Goal: Information Seeking & Learning: Learn about a topic

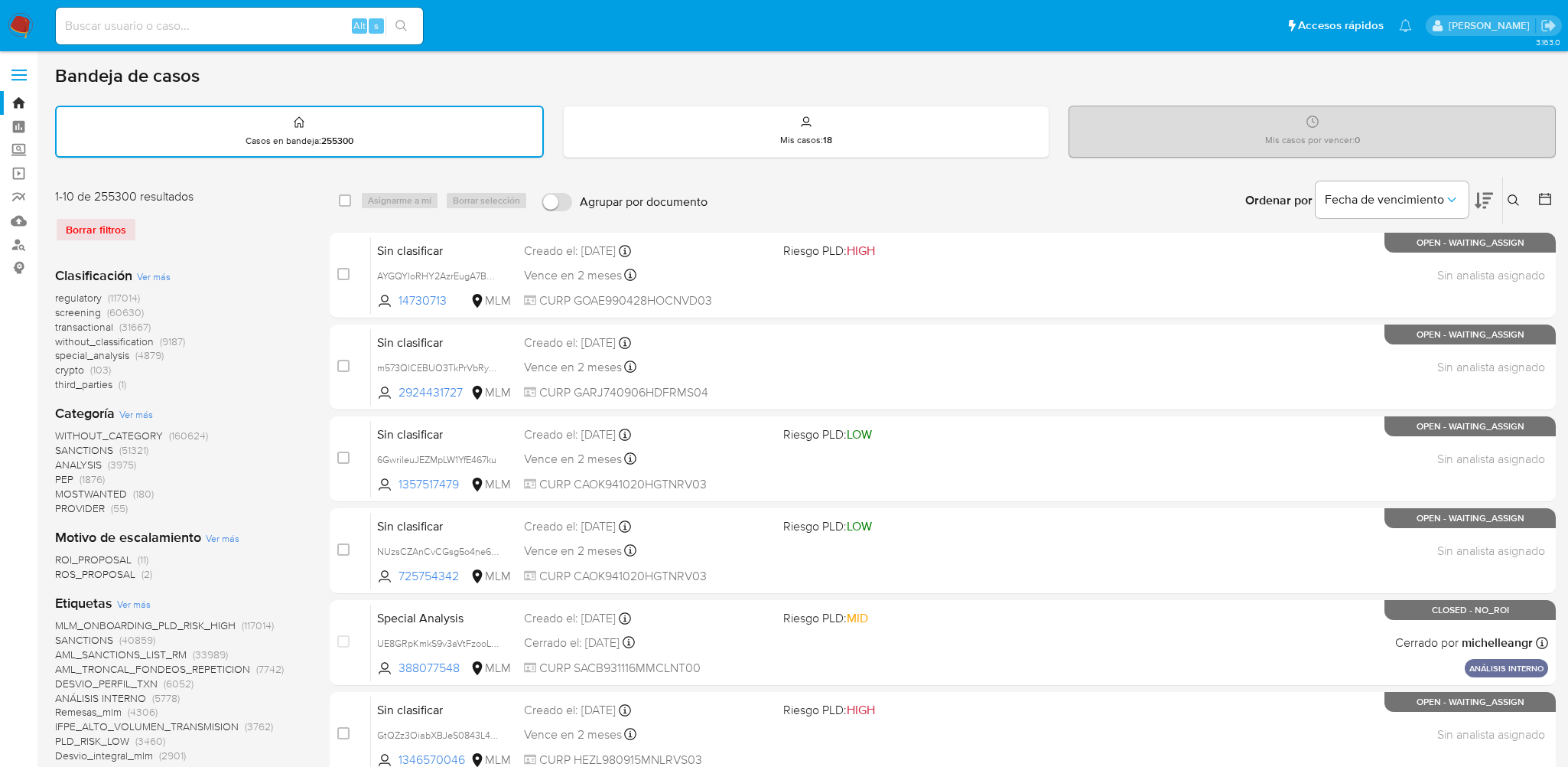
click at [1517, 197] on icon at bounding box center [1513, 200] width 12 height 12
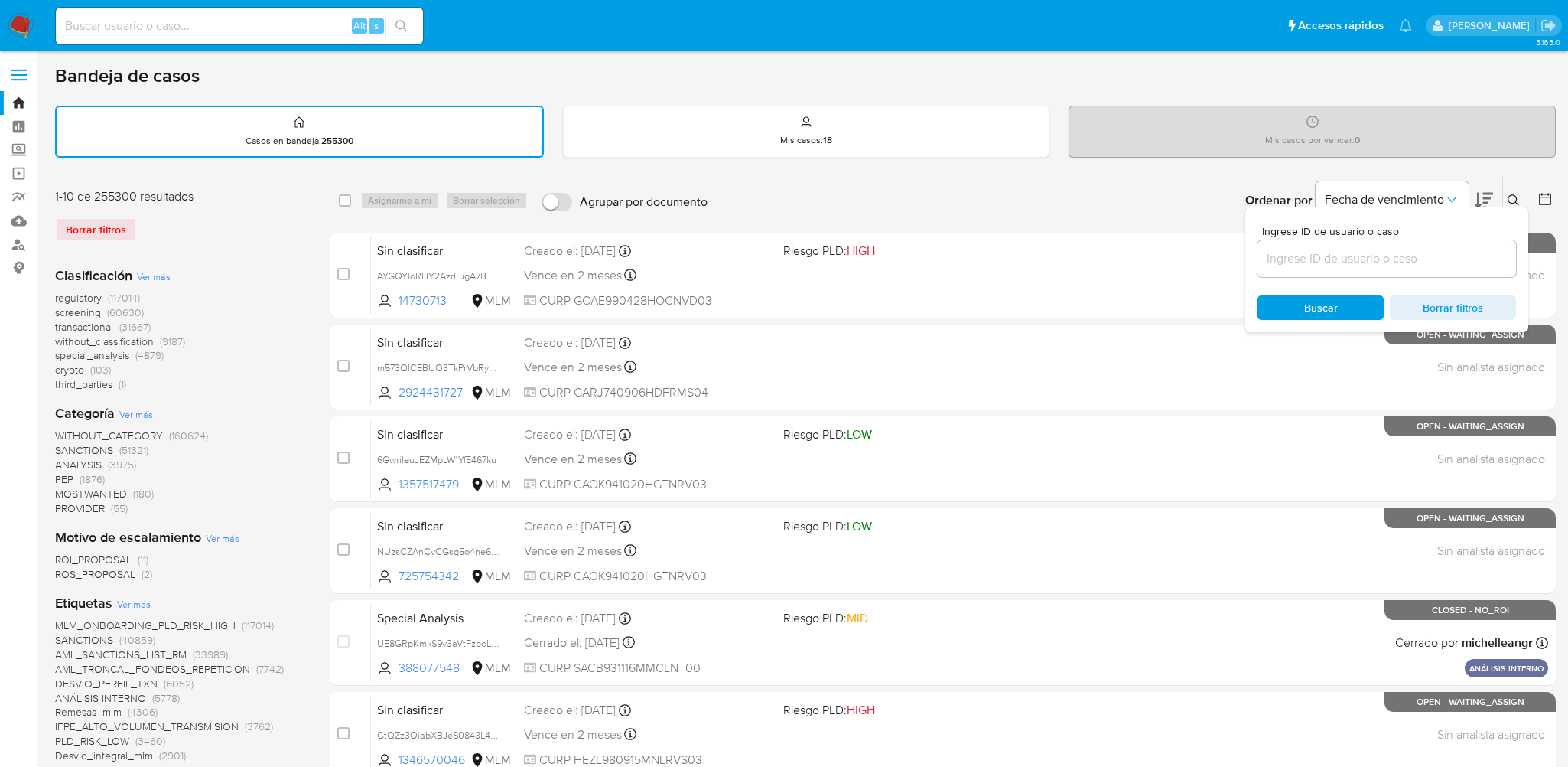
click at [1393, 261] on input at bounding box center [1386, 258] width 258 height 20
type input "1385996619"
click at [1322, 293] on div "Ingrese ID de usuario o caso 1385996619 Buscar Borrar filtros" at bounding box center [1386, 270] width 283 height 125
click at [1319, 303] on div "Buscar Borrar filtros" at bounding box center [1386, 307] width 258 height 24
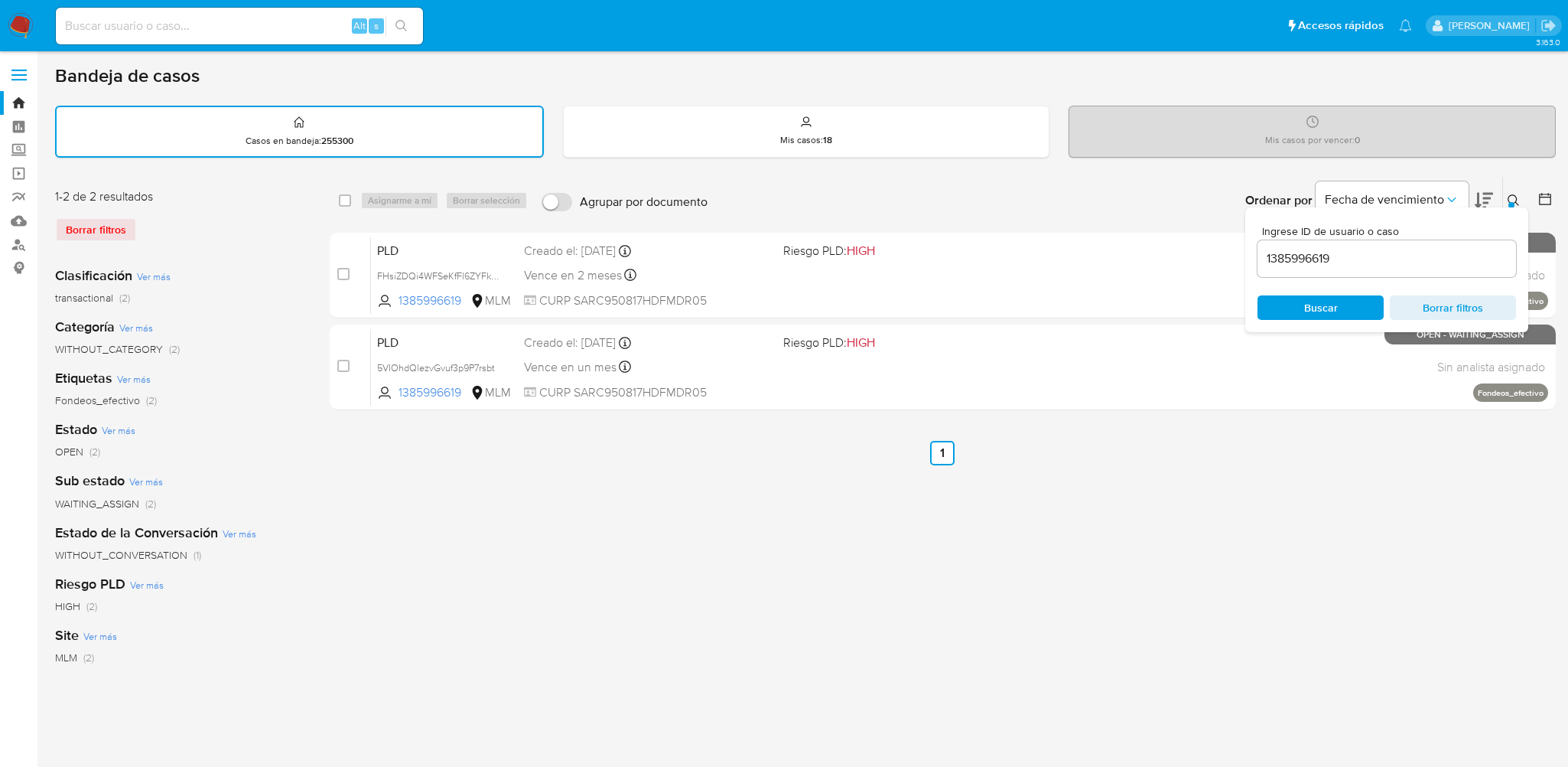
click at [1374, 544] on div "select-all-cases-checkbox Asignarme a mí Borrar selección Agrupar por documento…" at bounding box center [942, 512] width 1226 height 671
click at [1517, 201] on icon at bounding box center [1513, 200] width 12 height 12
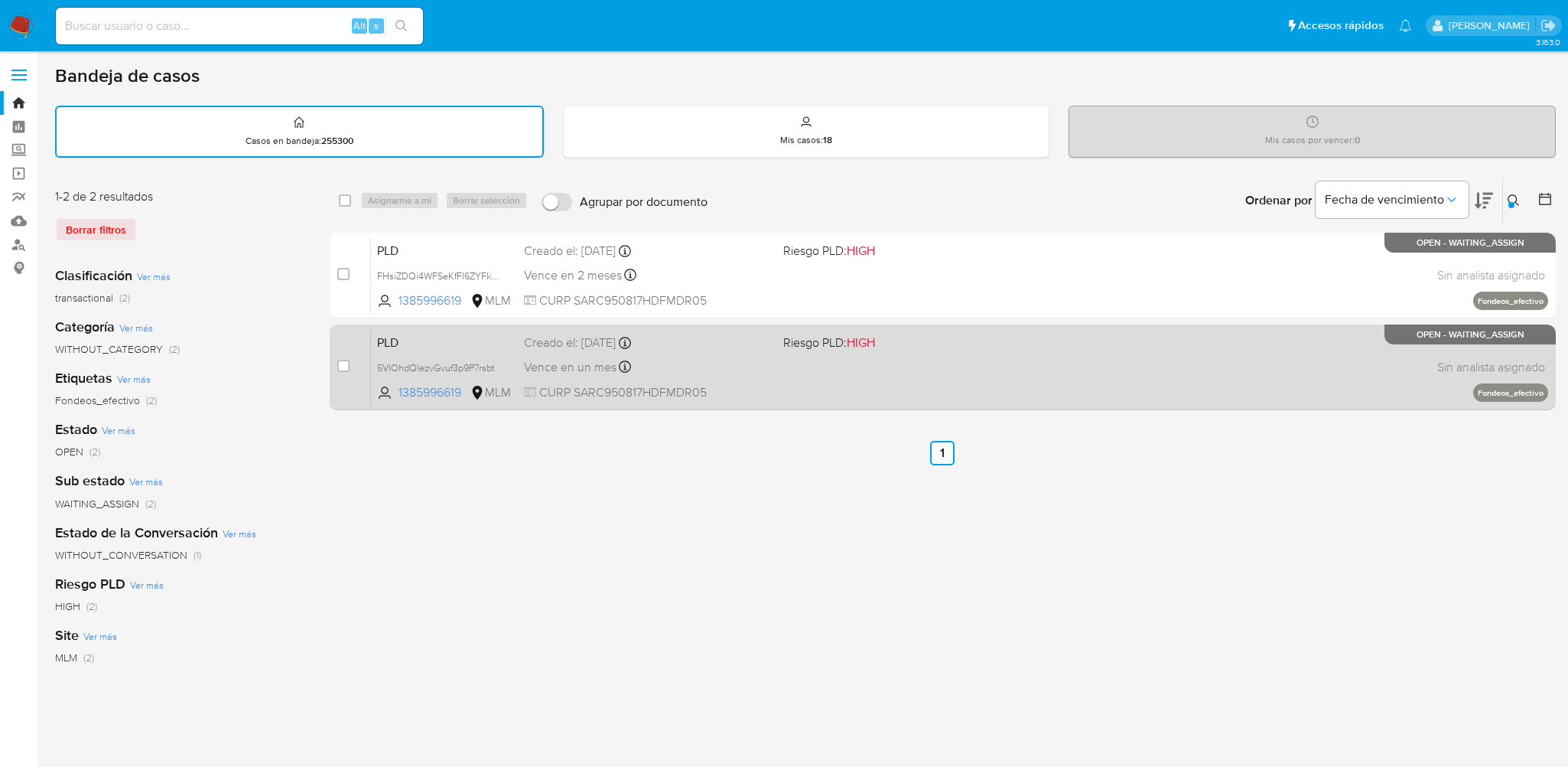
click at [992, 378] on div "PLD 5VIOhdQlezvGvuf3p9P7rsbt 1385996619 MLM Riesgo PLD: HIGH Creado el: 12/09/2…" at bounding box center [959, 367] width 1177 height 77
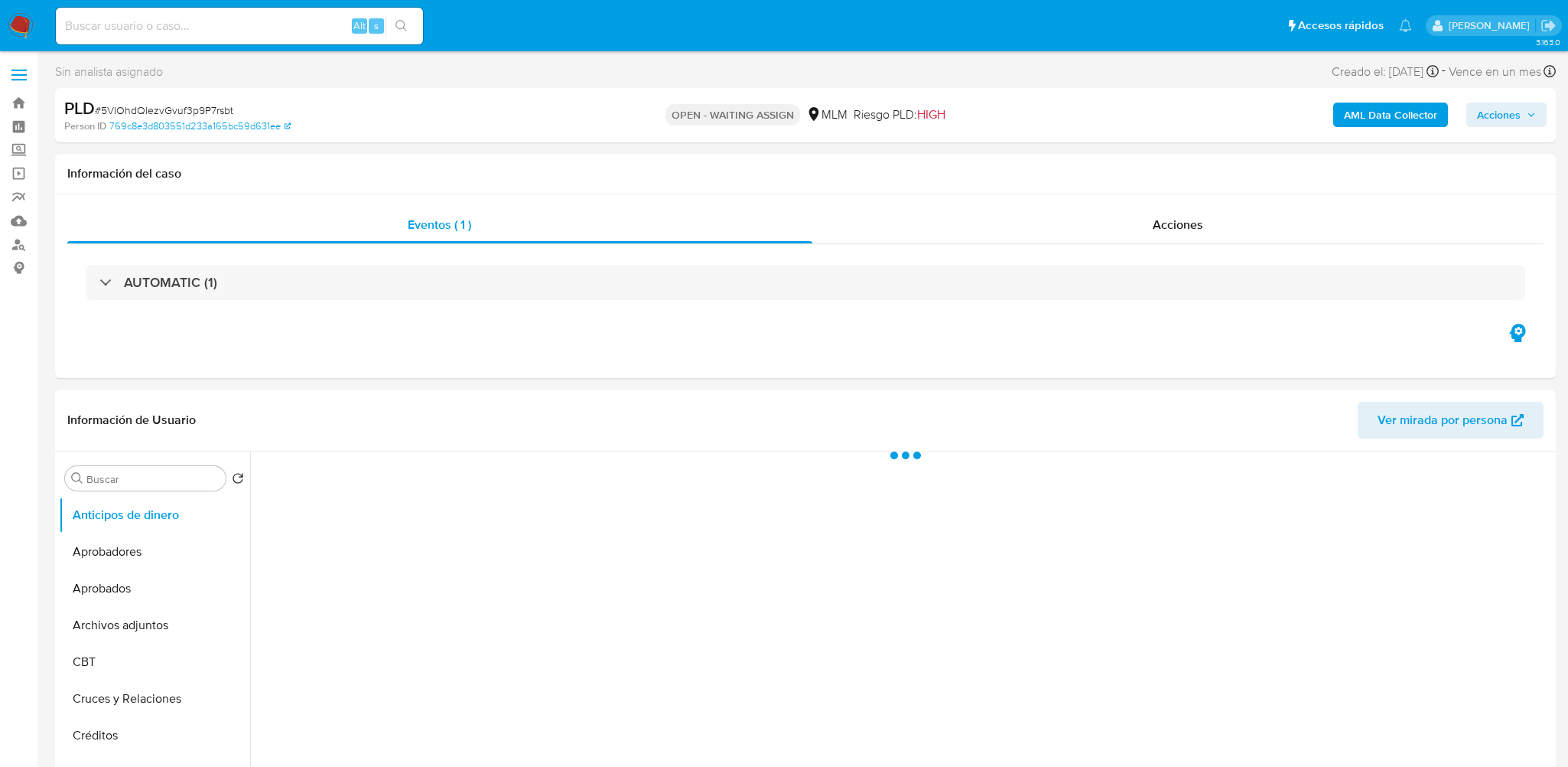
select select "10"
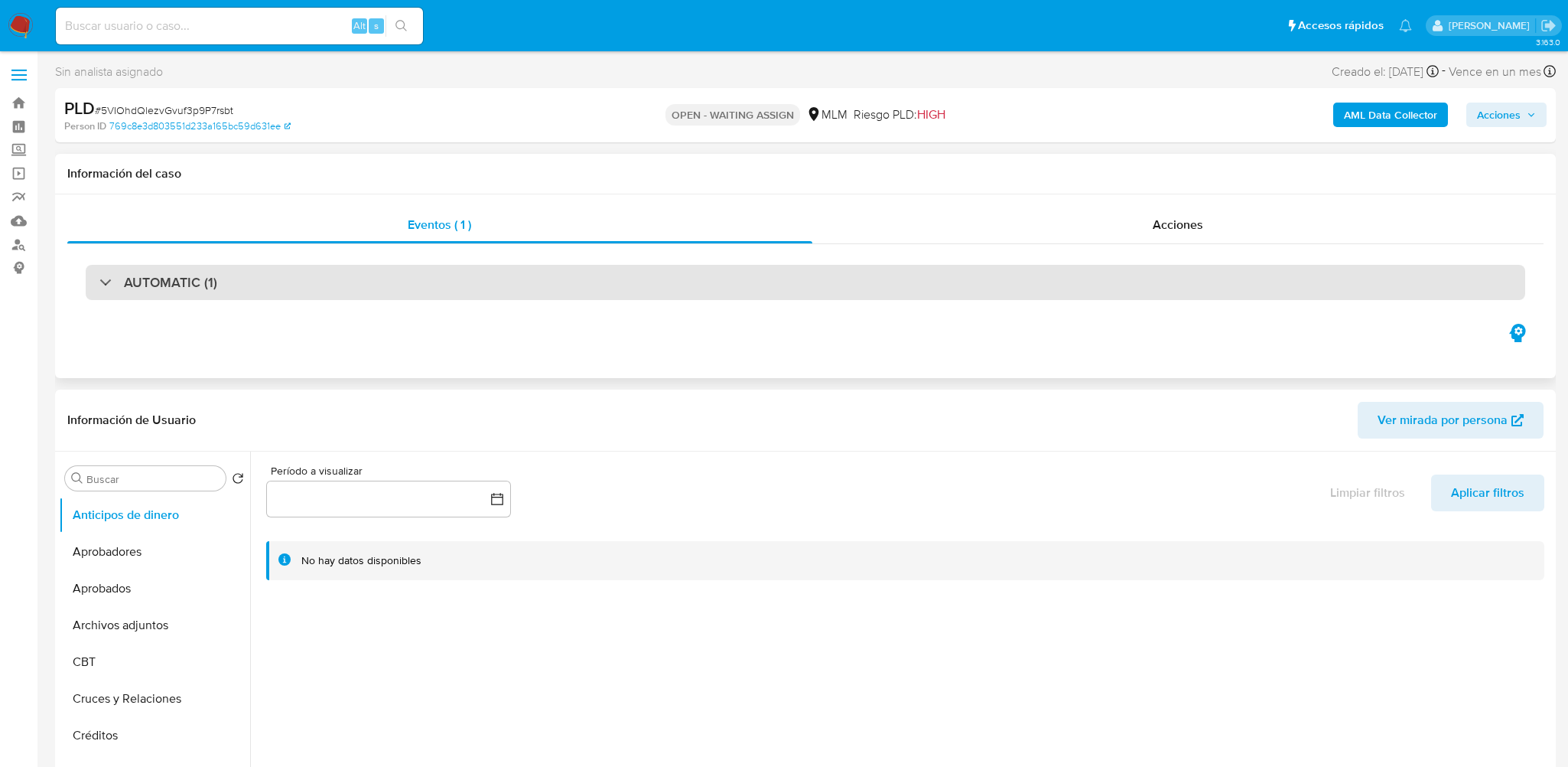
click at [170, 276] on h3 "AUTOMATIC (1)" at bounding box center [171, 282] width 93 height 17
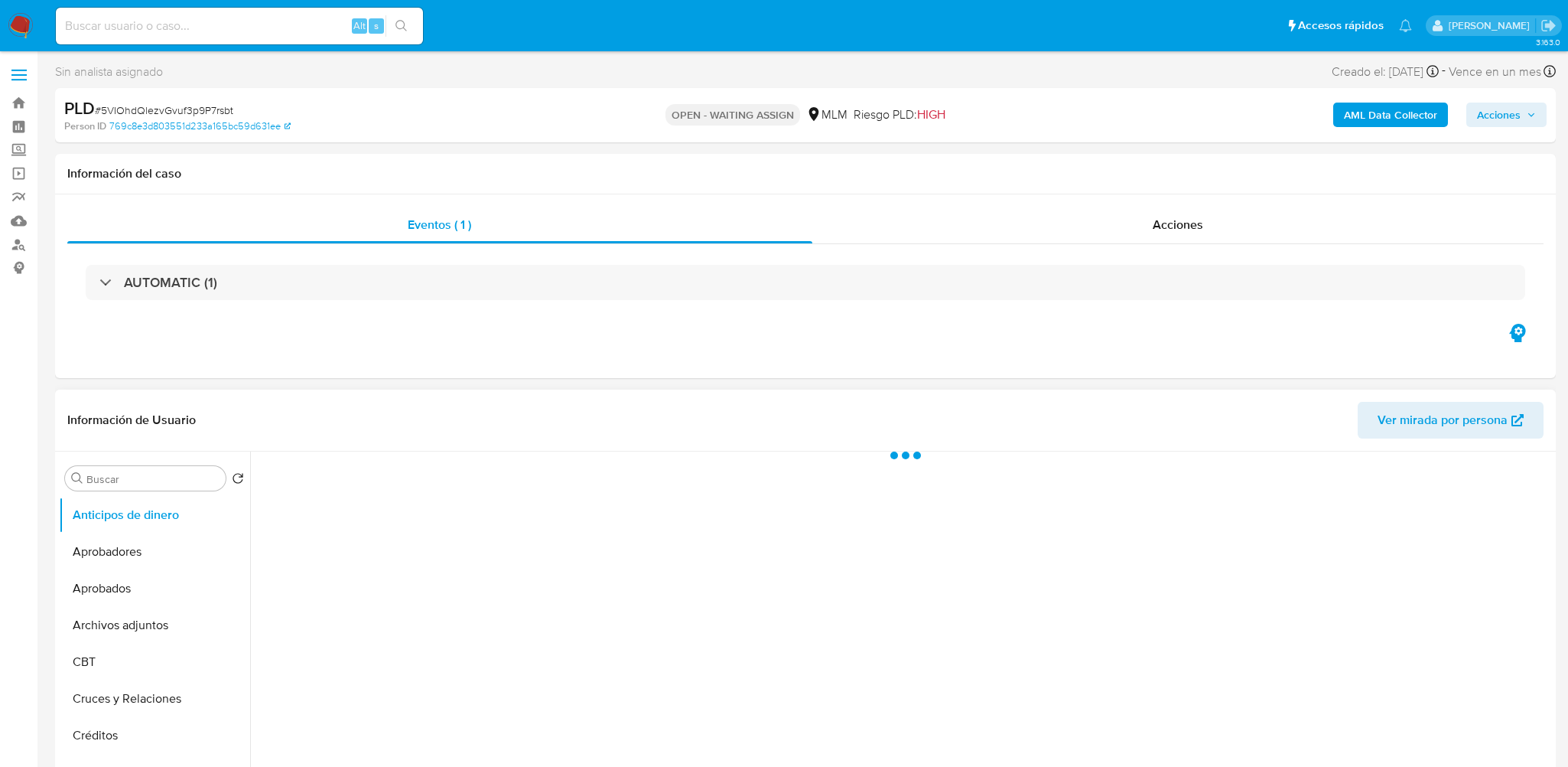
select select "10"
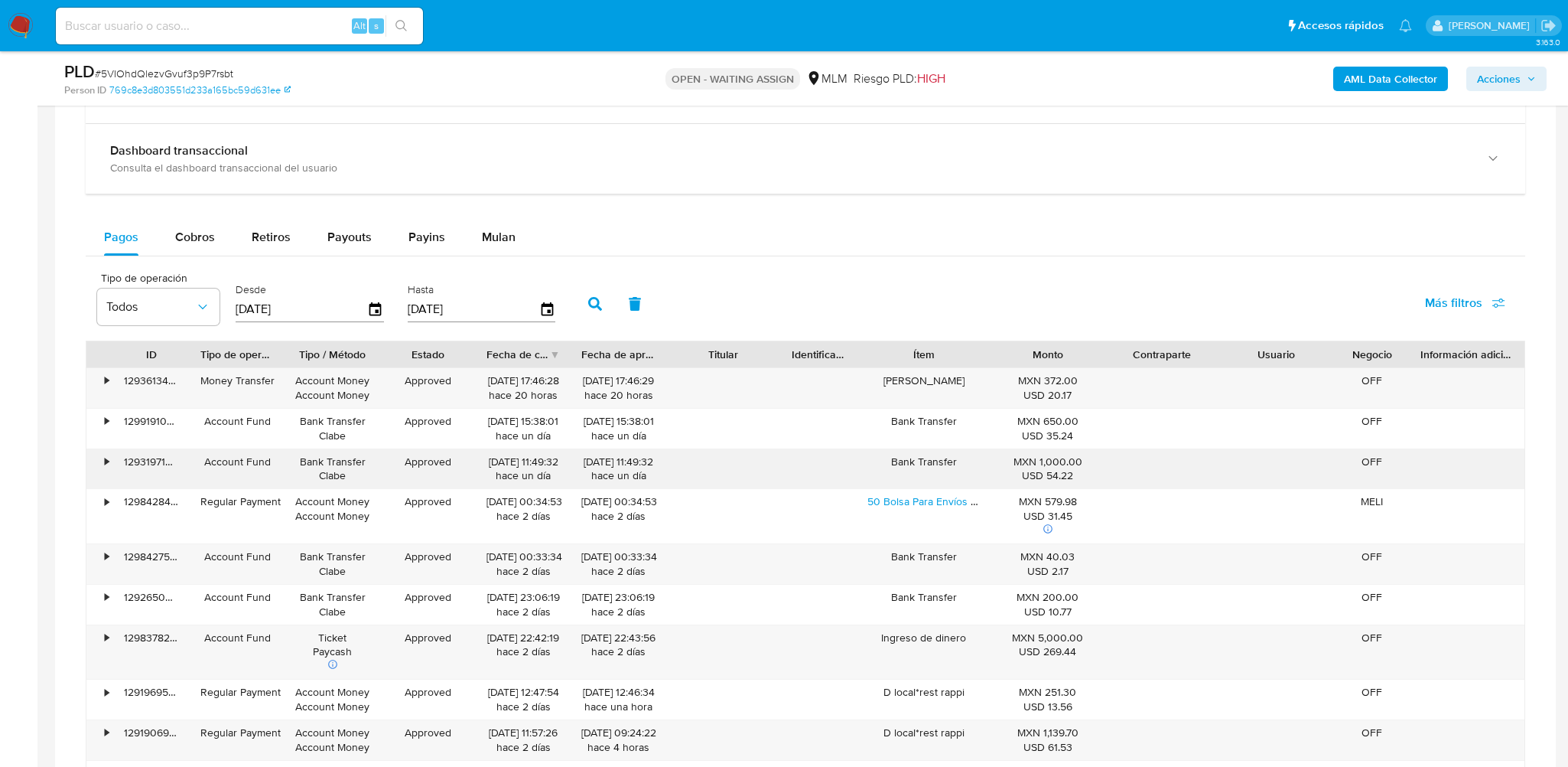
scroll to position [1113, 0]
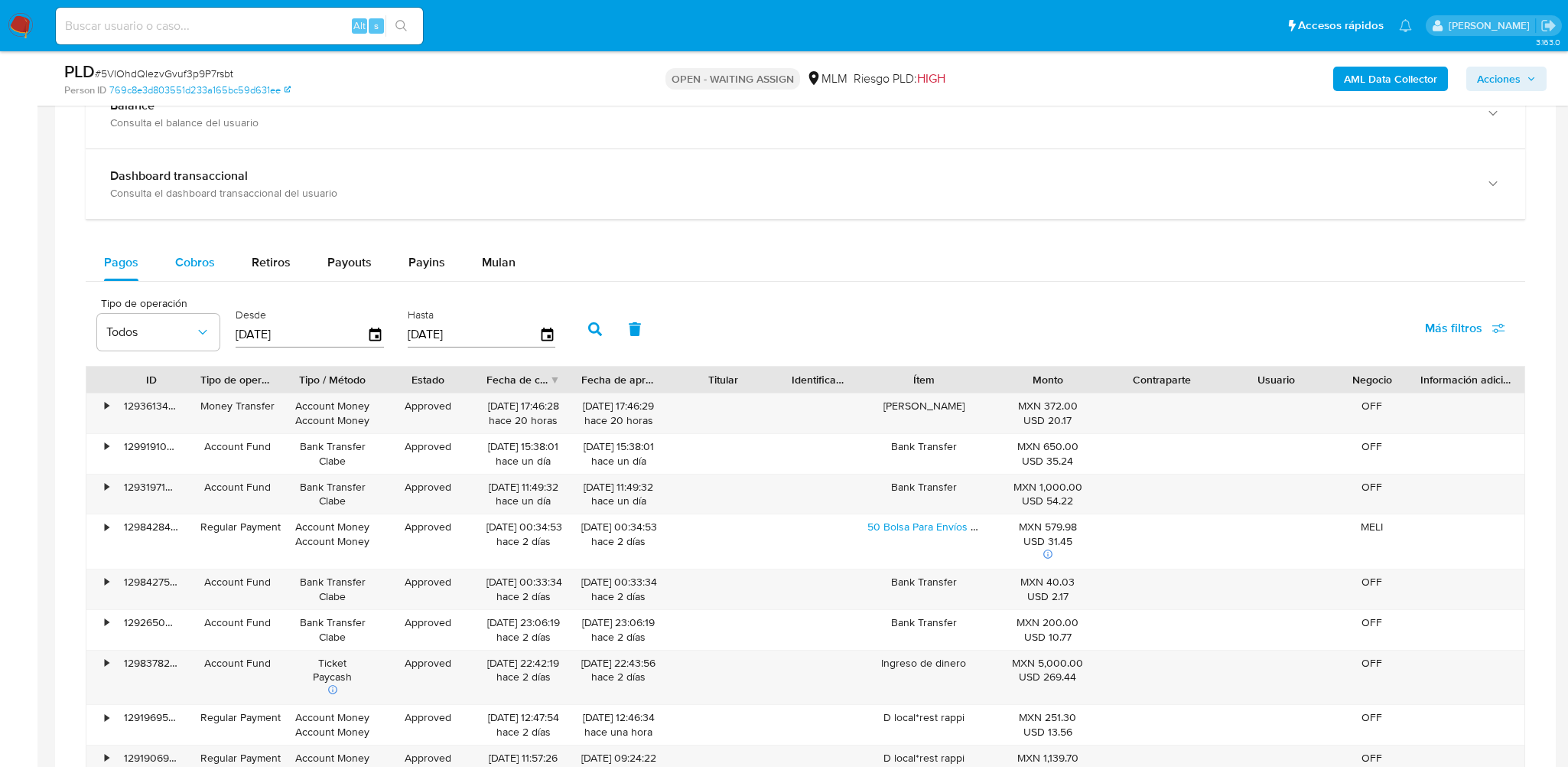
click at [197, 261] on span "Cobros" at bounding box center [195, 262] width 39 height 17
select select "10"
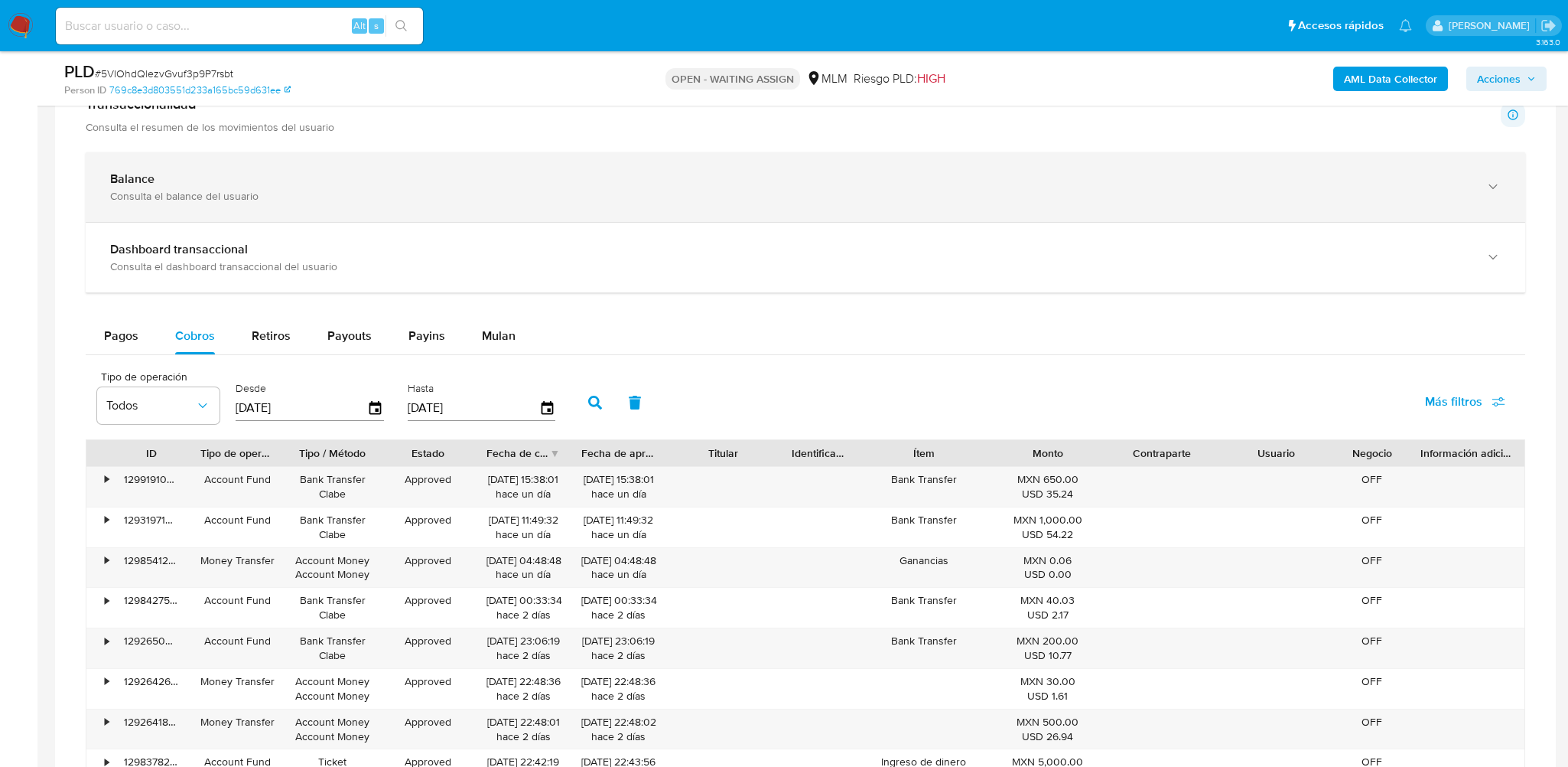
scroll to position [961, 0]
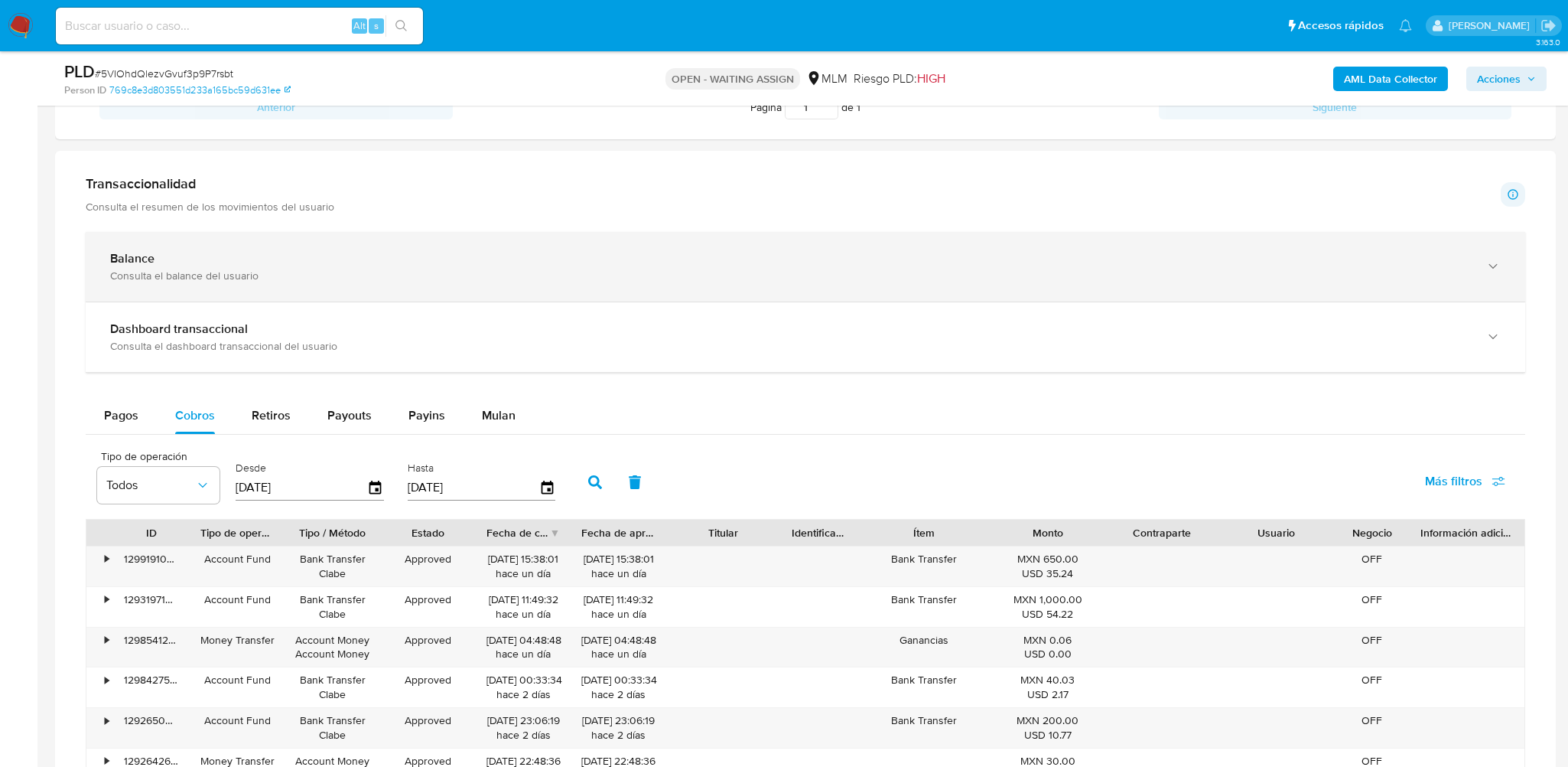
click at [262, 237] on div "Balance Consulta el balance del usuario" at bounding box center [805, 266] width 1439 height 70
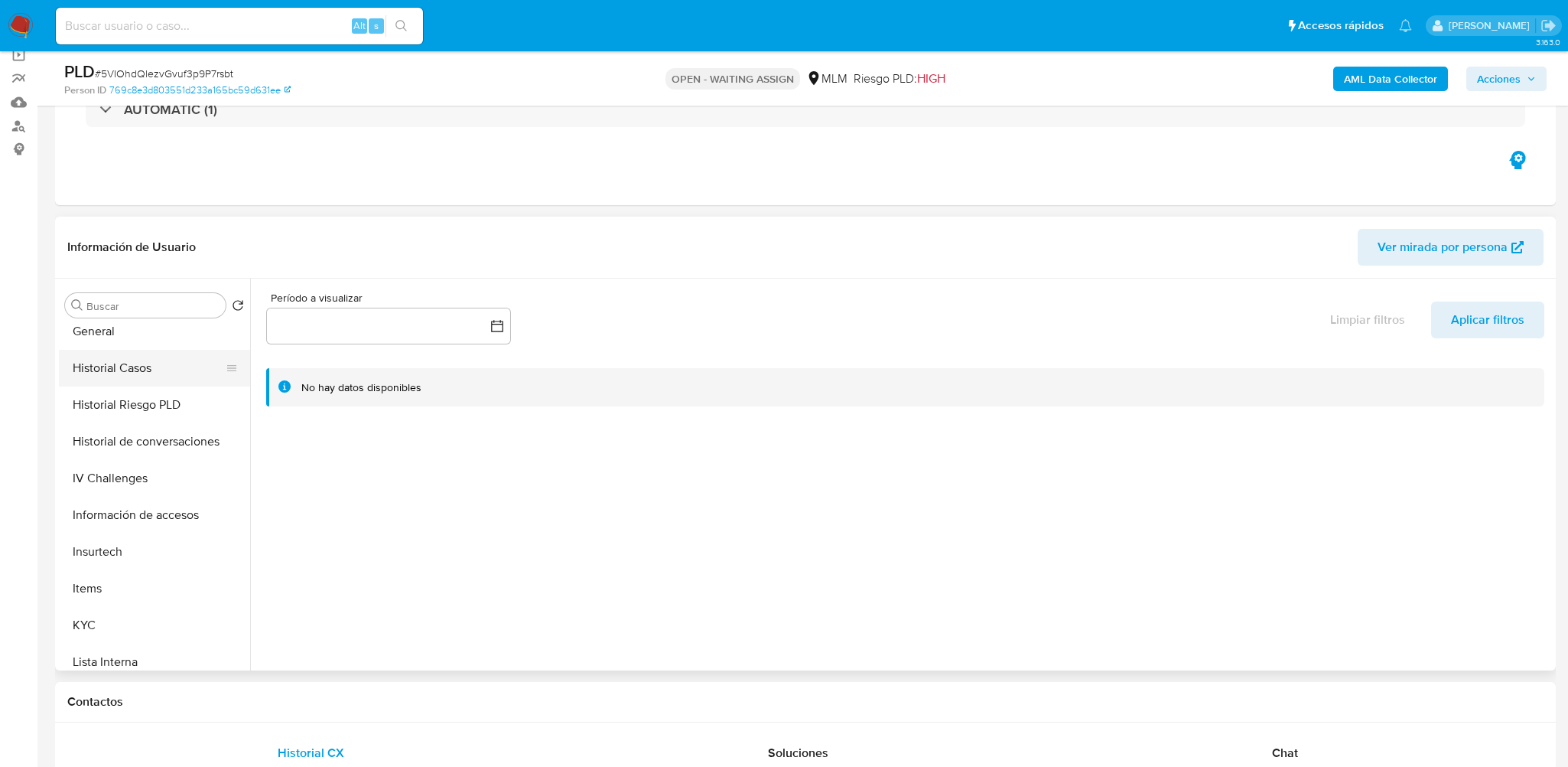
scroll to position [689, 0]
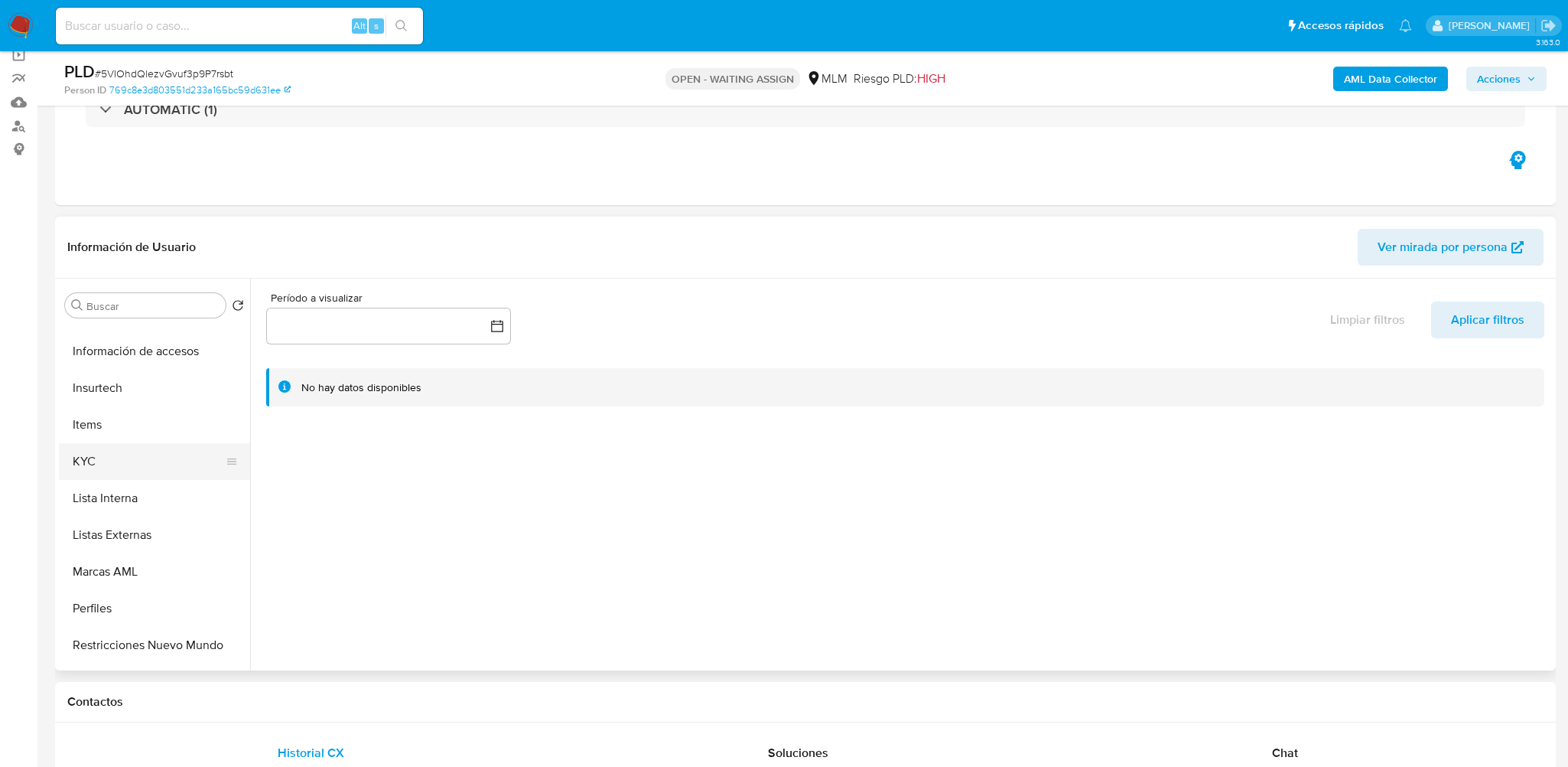
click at [116, 461] on button "KYC" at bounding box center [148, 461] width 179 height 36
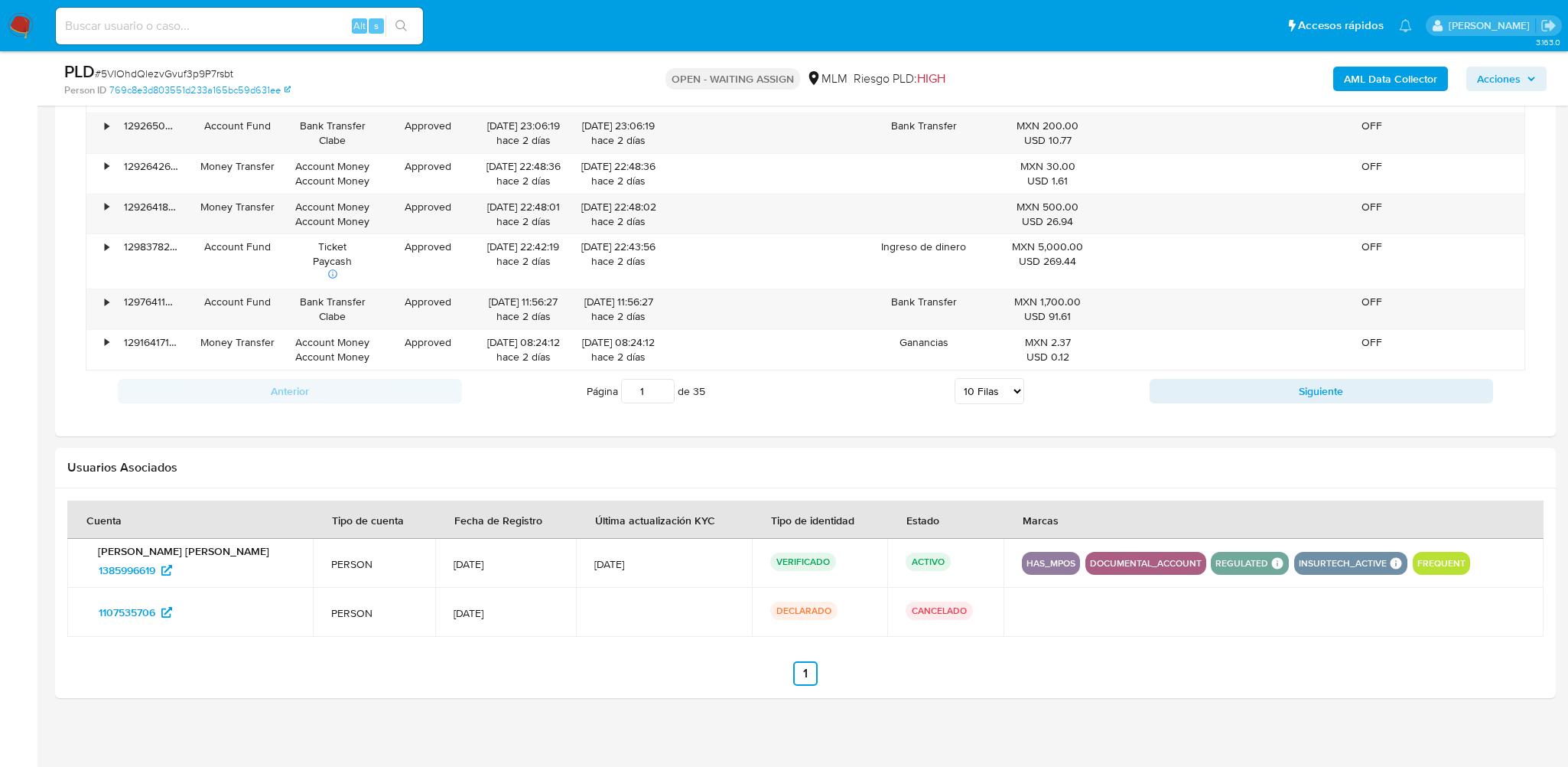
scroll to position [2112, 0]
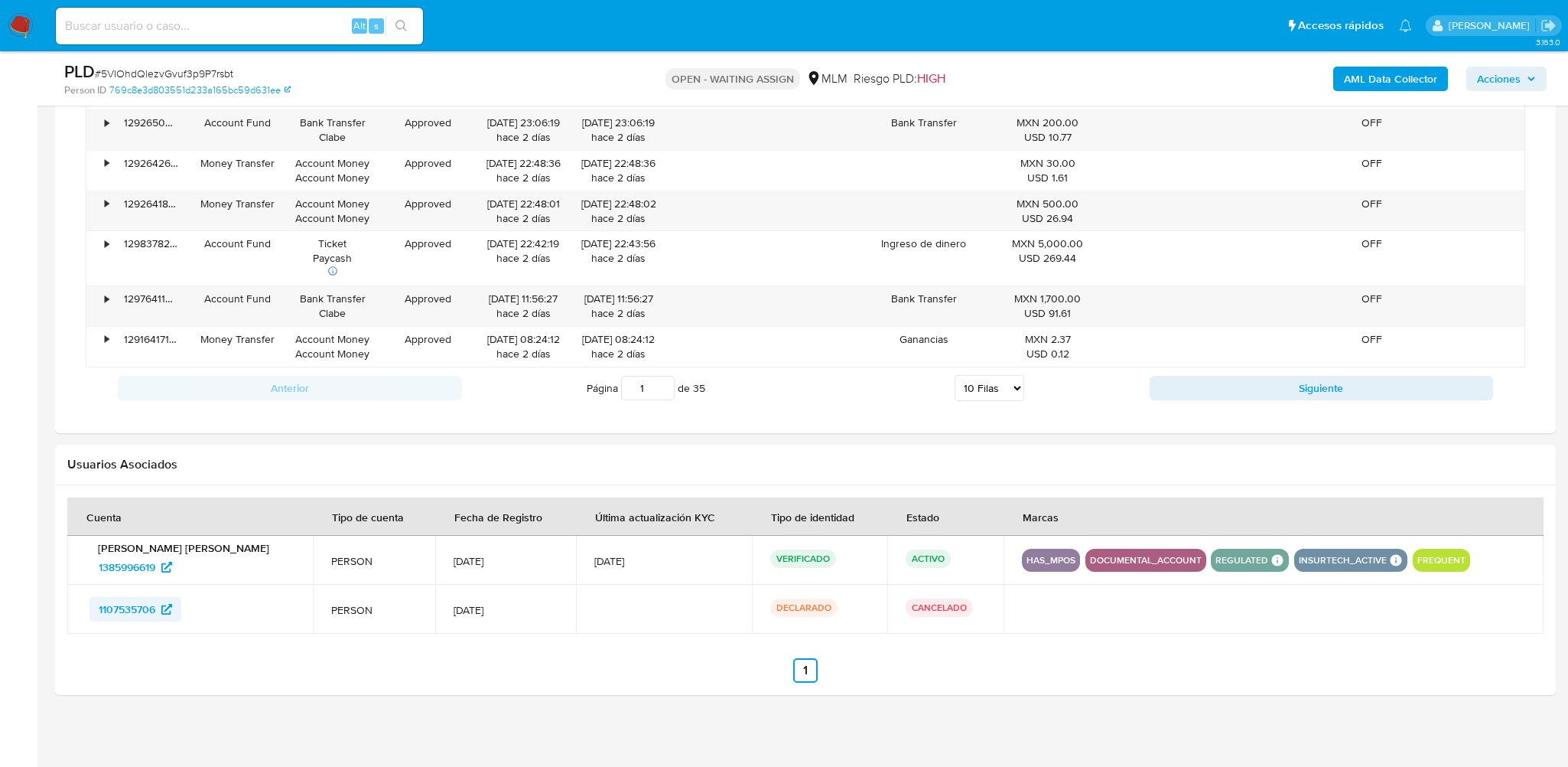
click at [141, 605] on span "1107535706" at bounding box center [127, 609] width 57 height 24
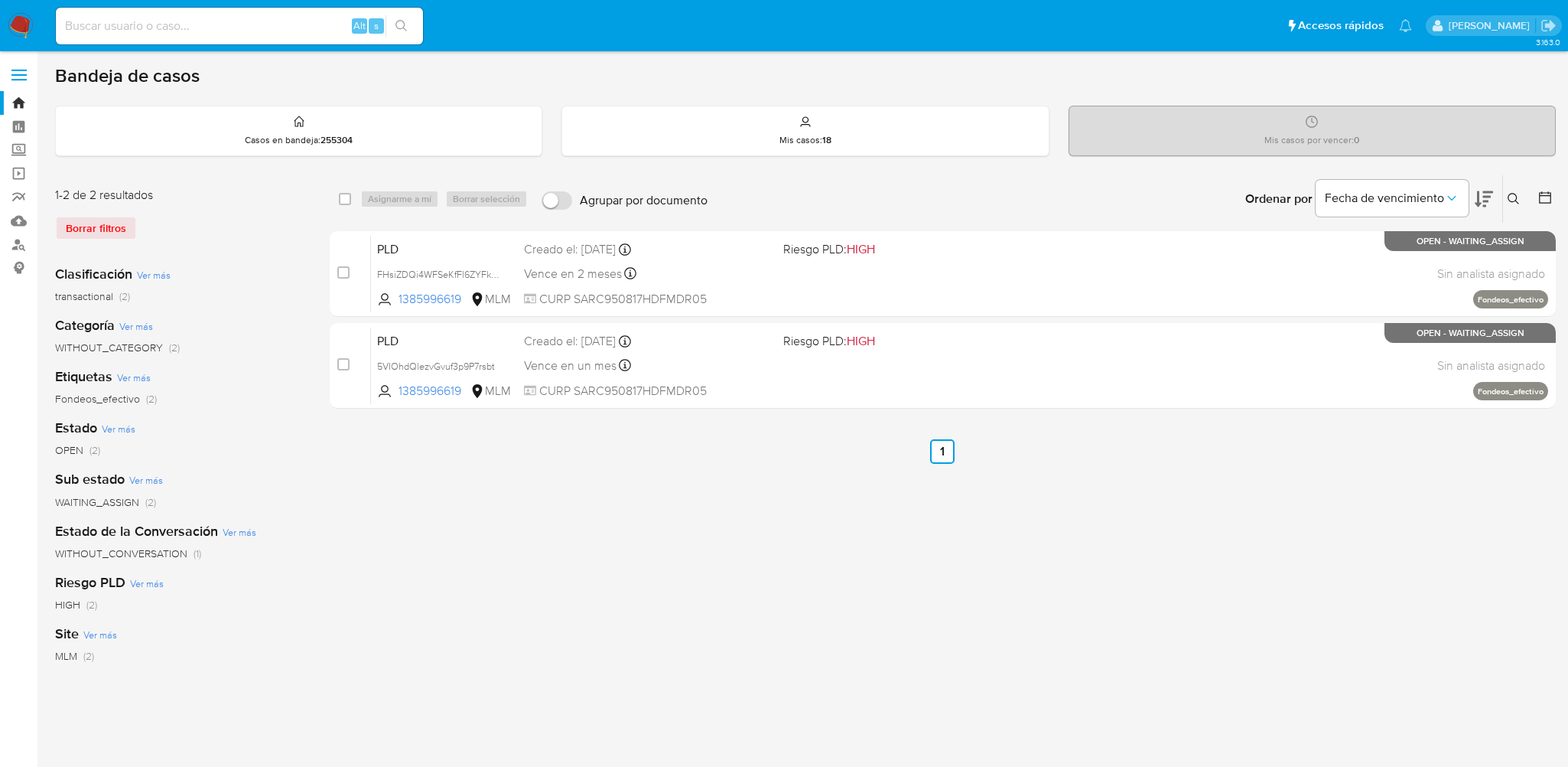
click at [1515, 197] on icon at bounding box center [1513, 198] width 12 height 12
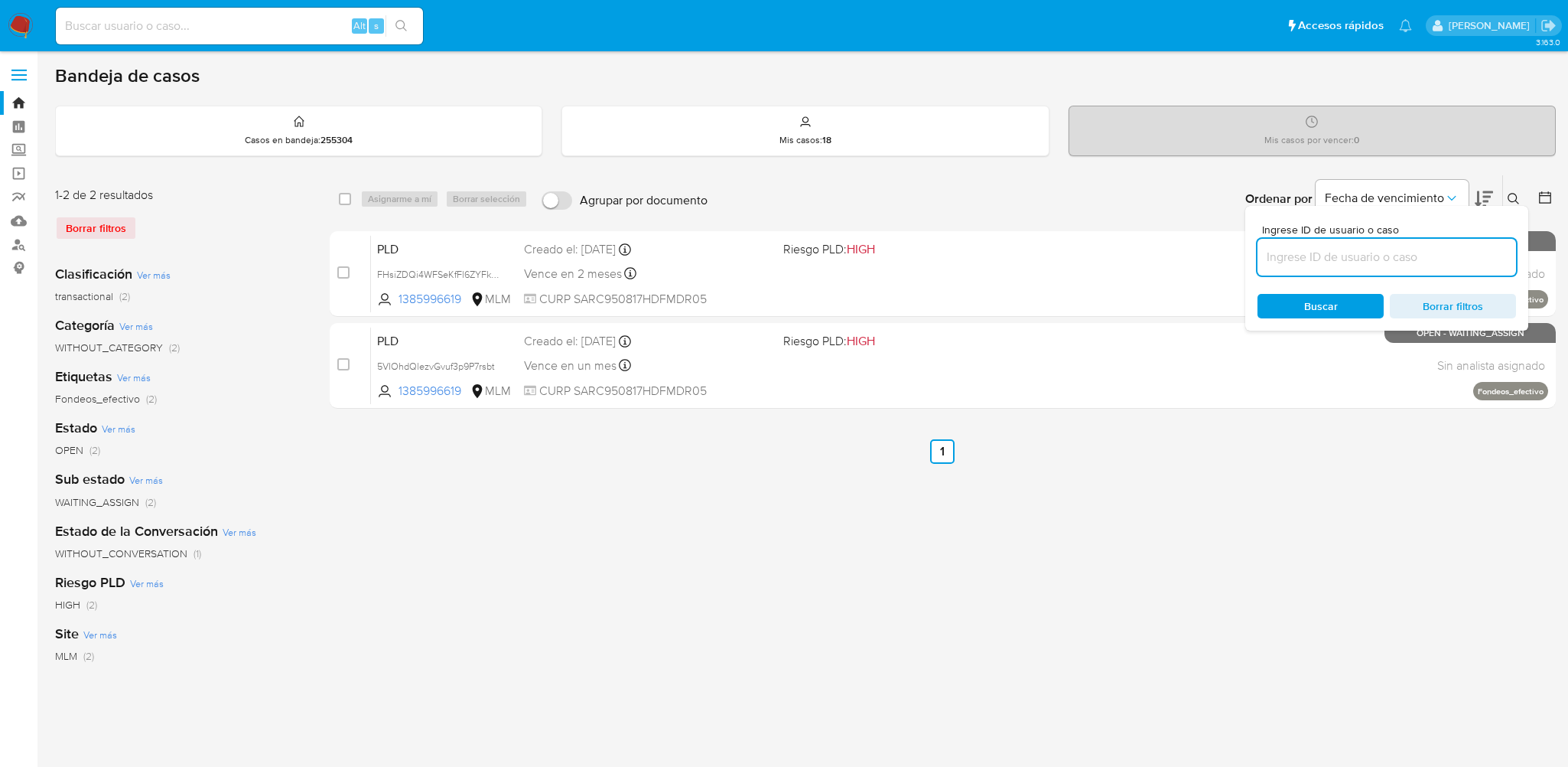
click at [1364, 258] on input at bounding box center [1386, 257] width 258 height 20
type input "1107535706"
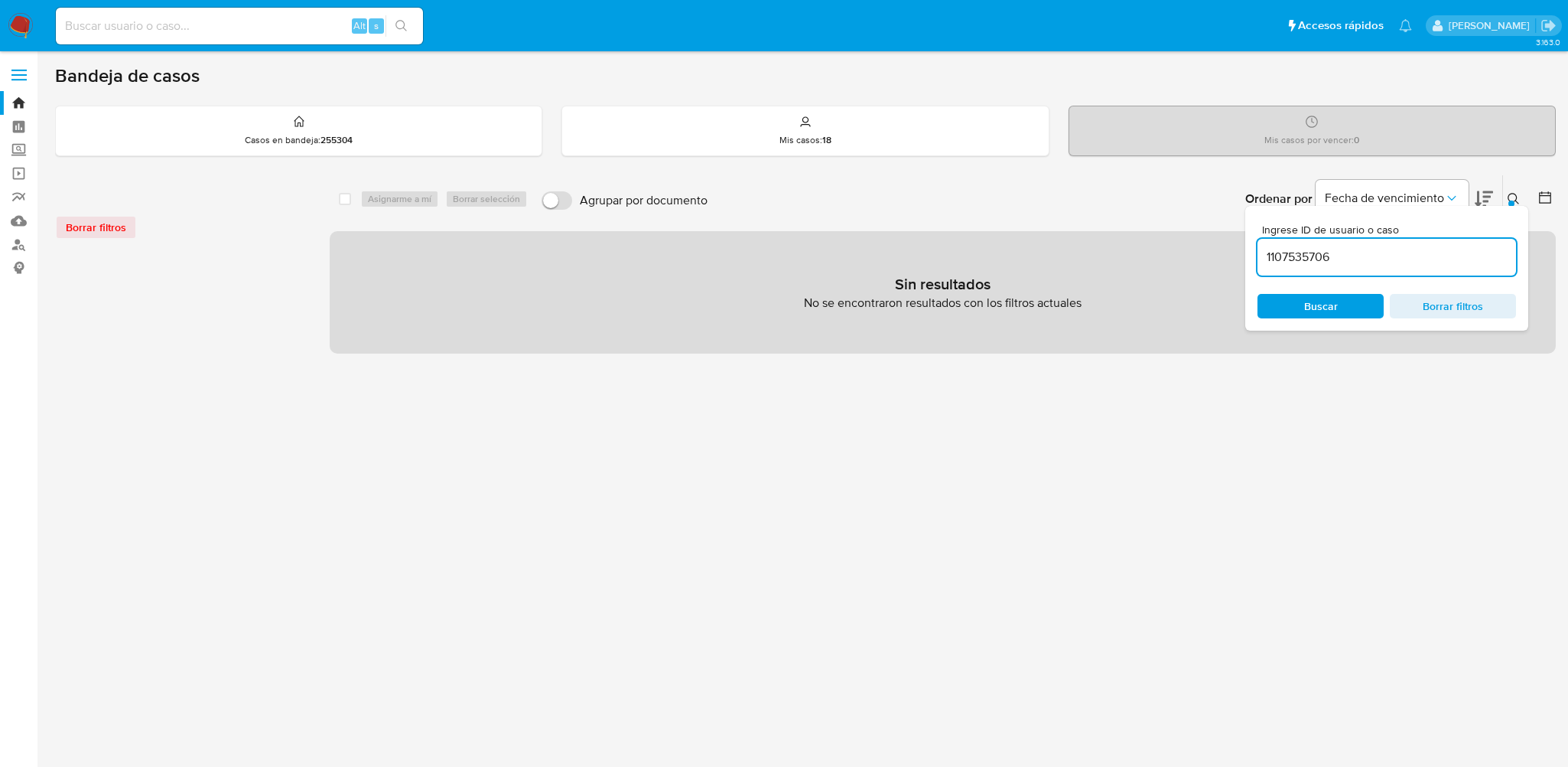
click at [103, 223] on div "Borrar filtros" at bounding box center [178, 227] width 245 height 24
click at [1327, 302] on span "Buscar" at bounding box center [1321, 306] width 34 height 24
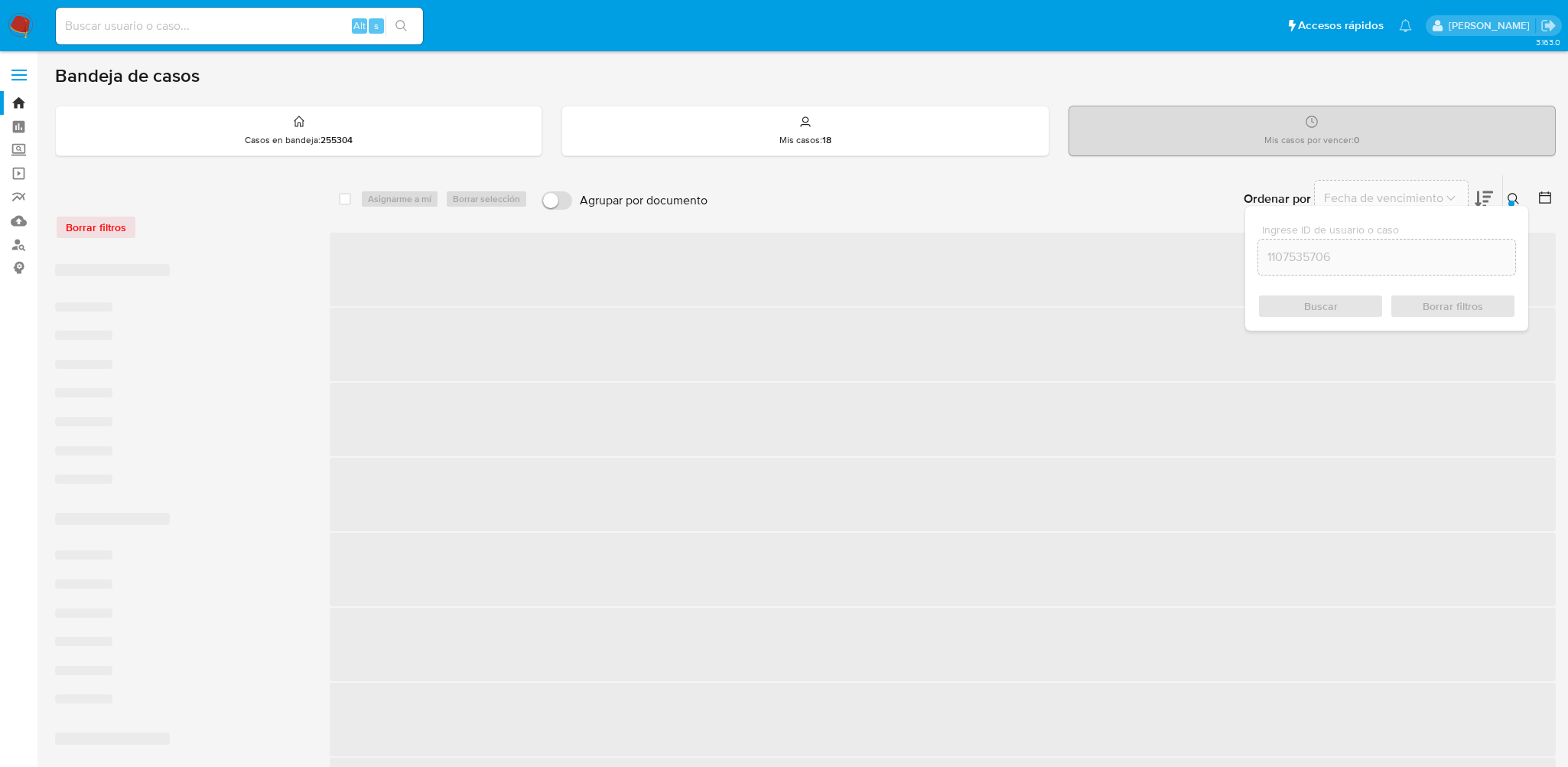
click at [1327, 312] on div "Buscar Borrar filtros" at bounding box center [1386, 306] width 258 height 24
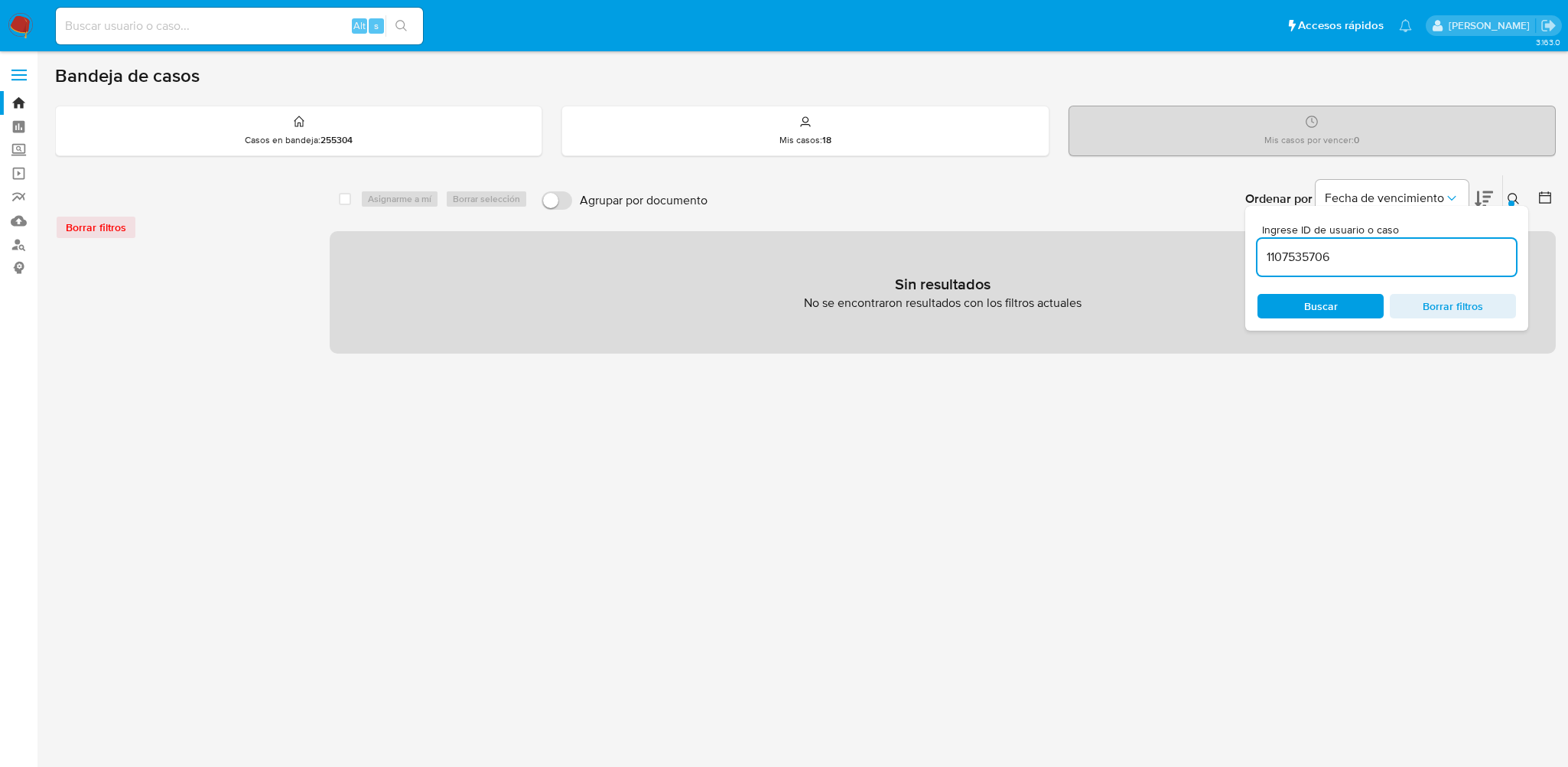
click at [1510, 197] on icon at bounding box center [1513, 198] width 12 height 12
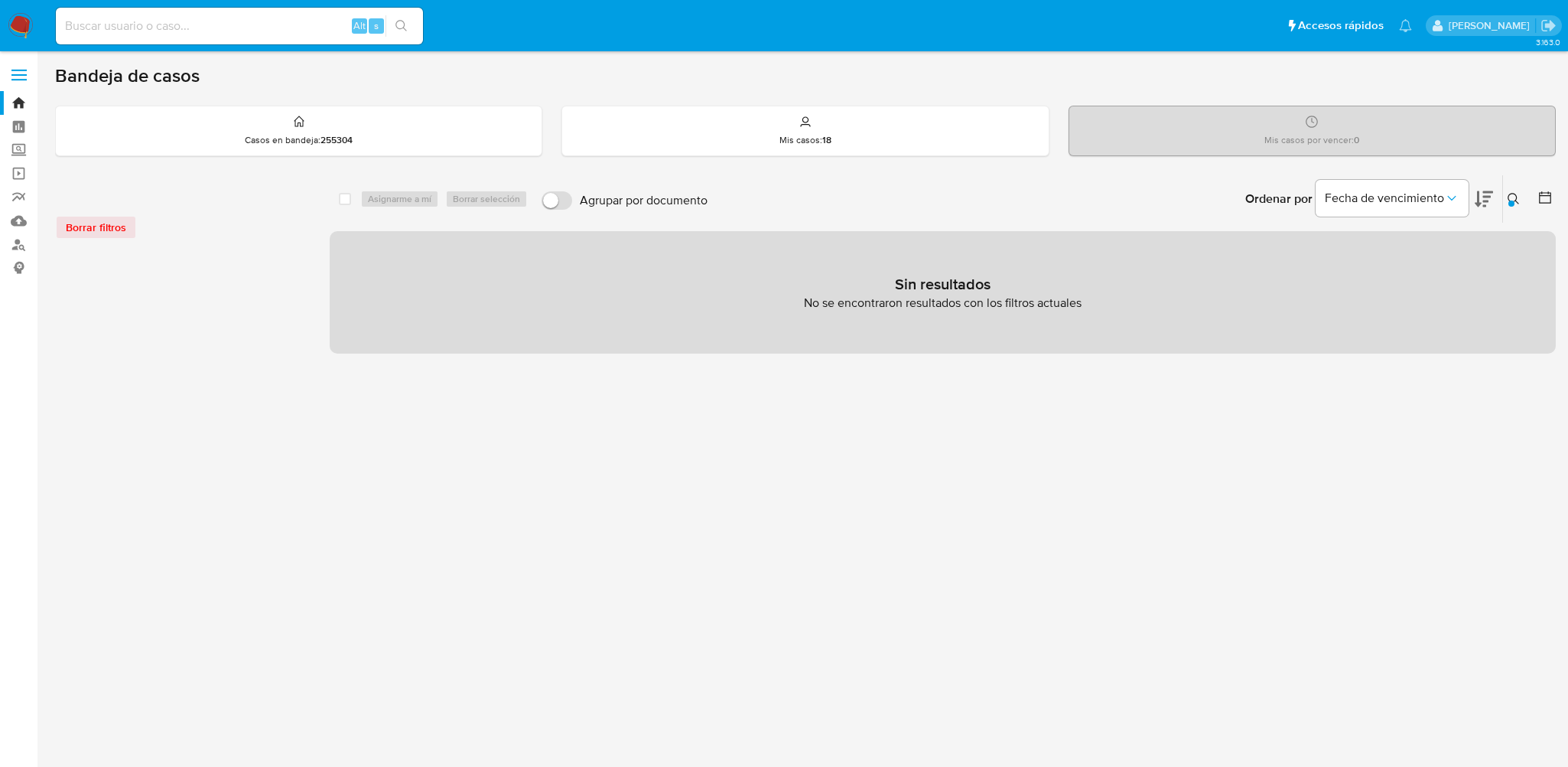
click at [1190, 464] on div "select-all-cases-checkbox Asignarme a mí Borrar selección Agrupar por documento…" at bounding box center [942, 509] width 1226 height 671
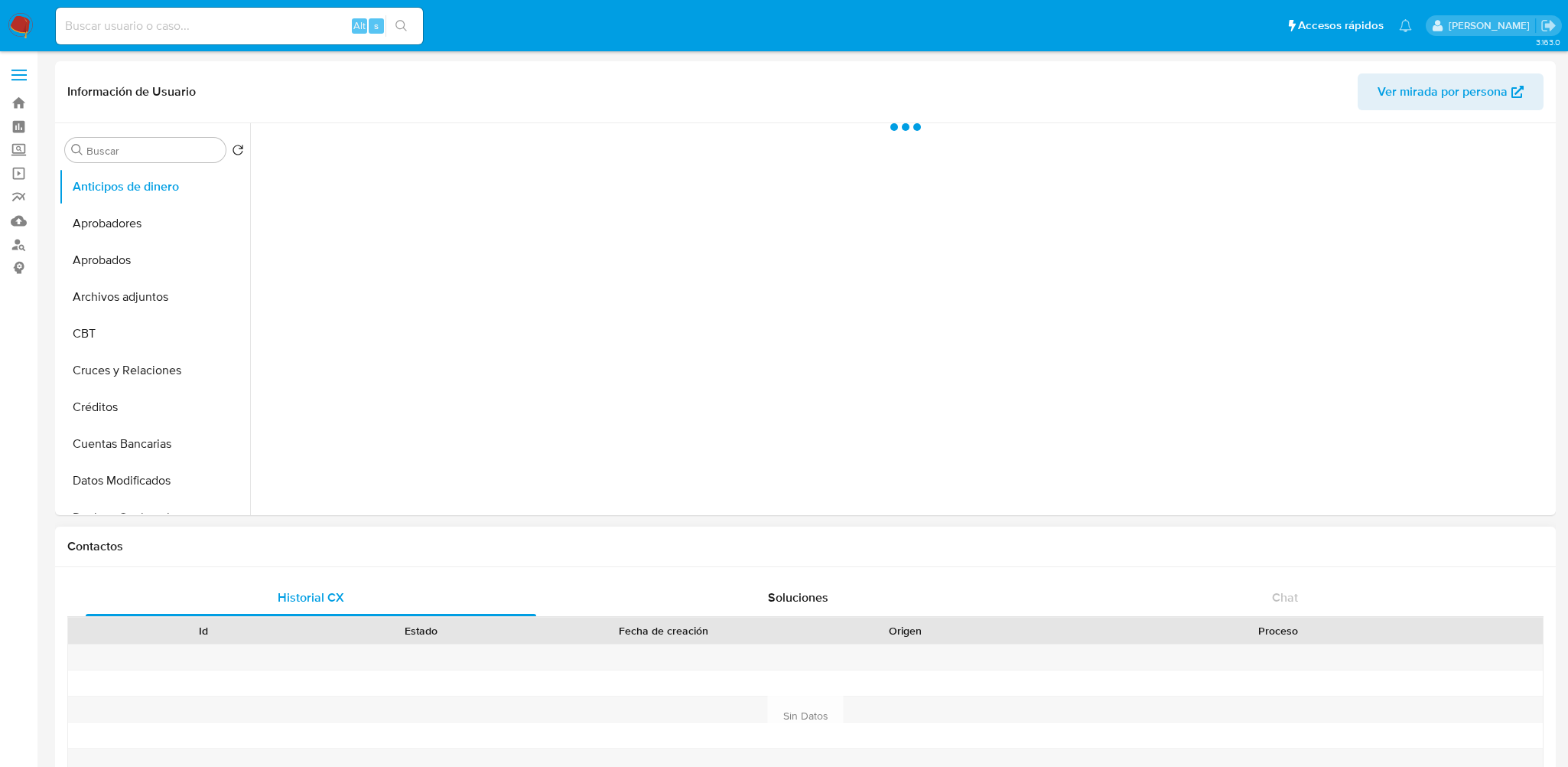
select select "10"
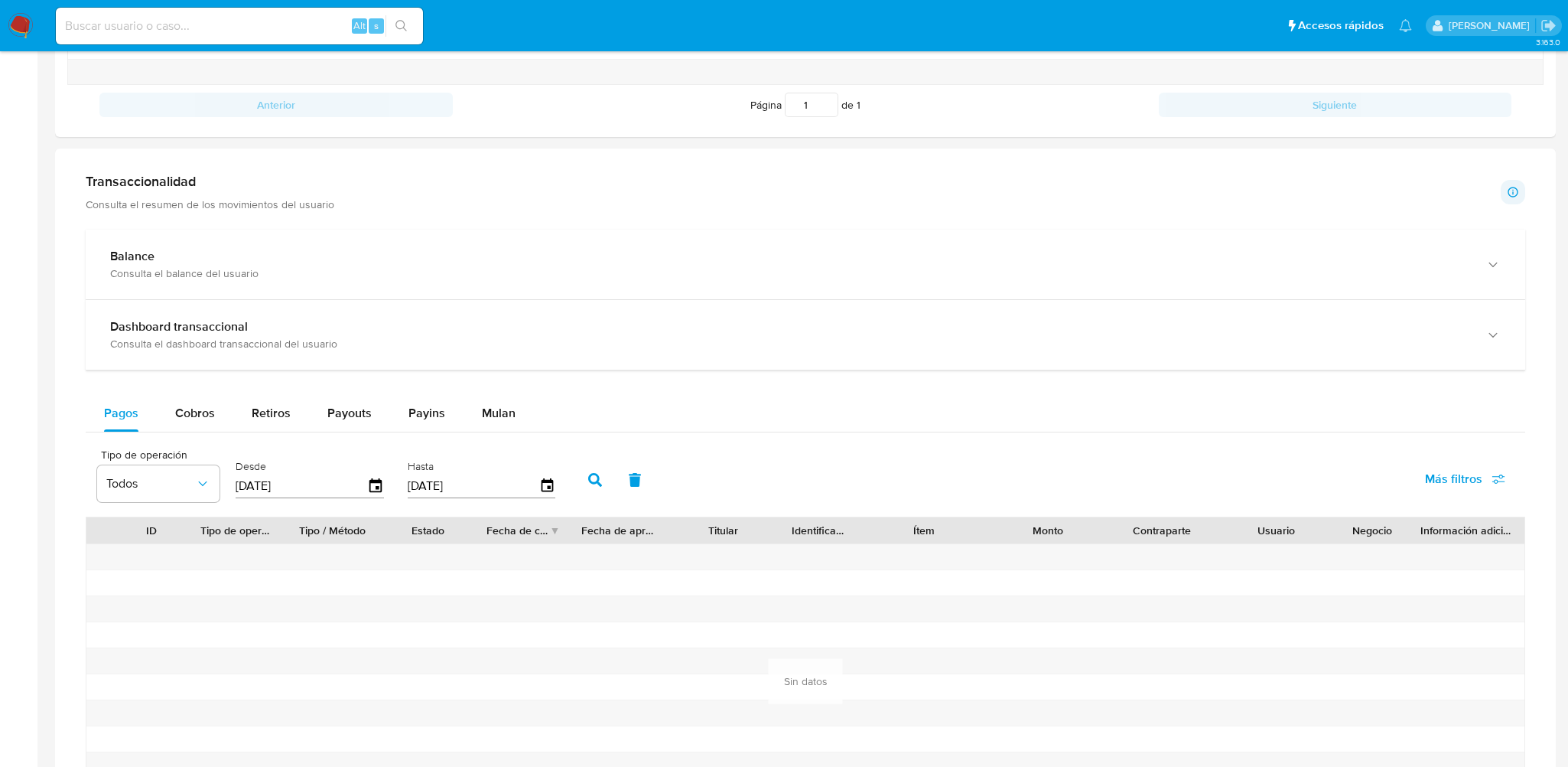
scroll to position [1126, 0]
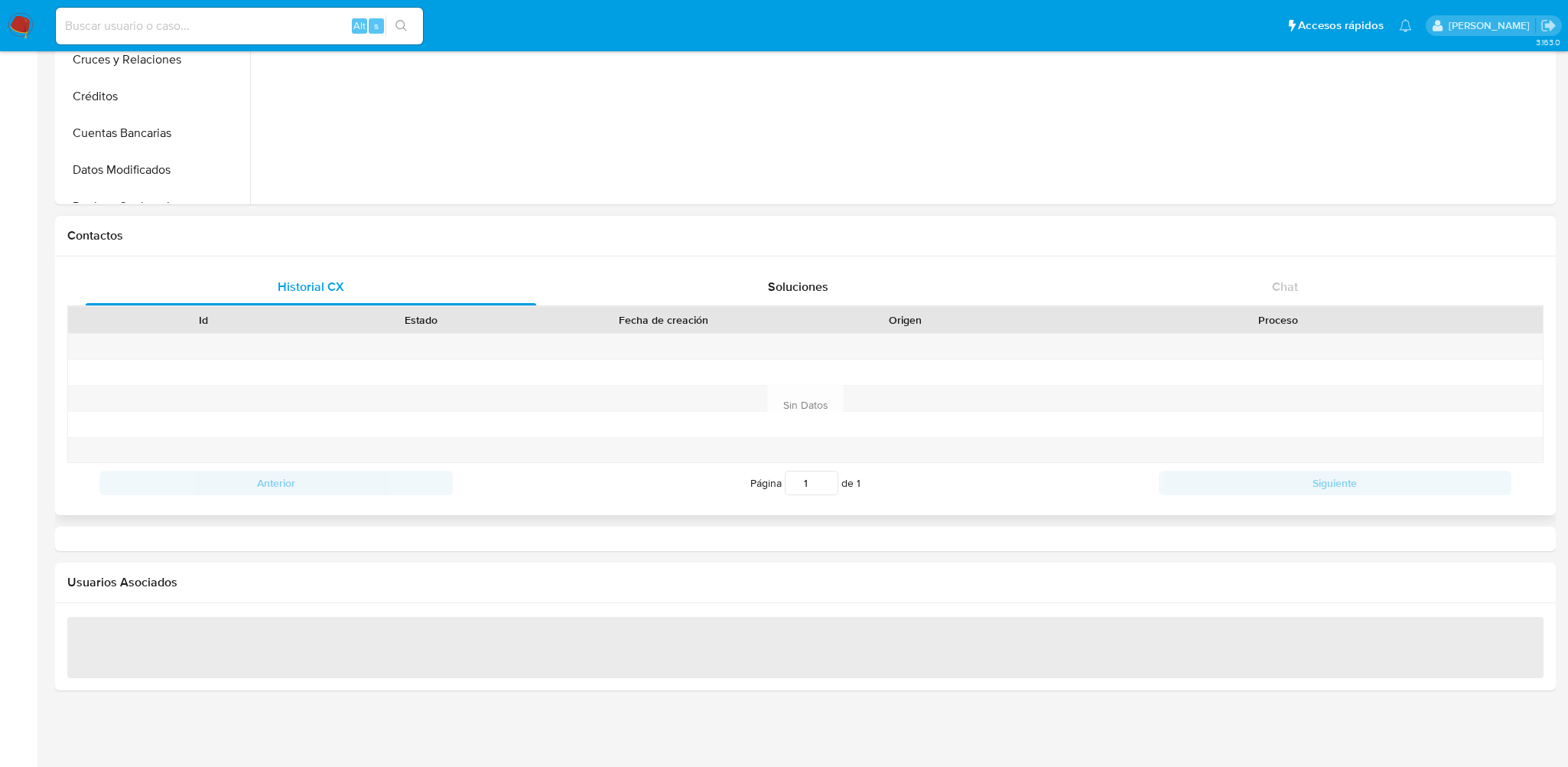
select select "10"
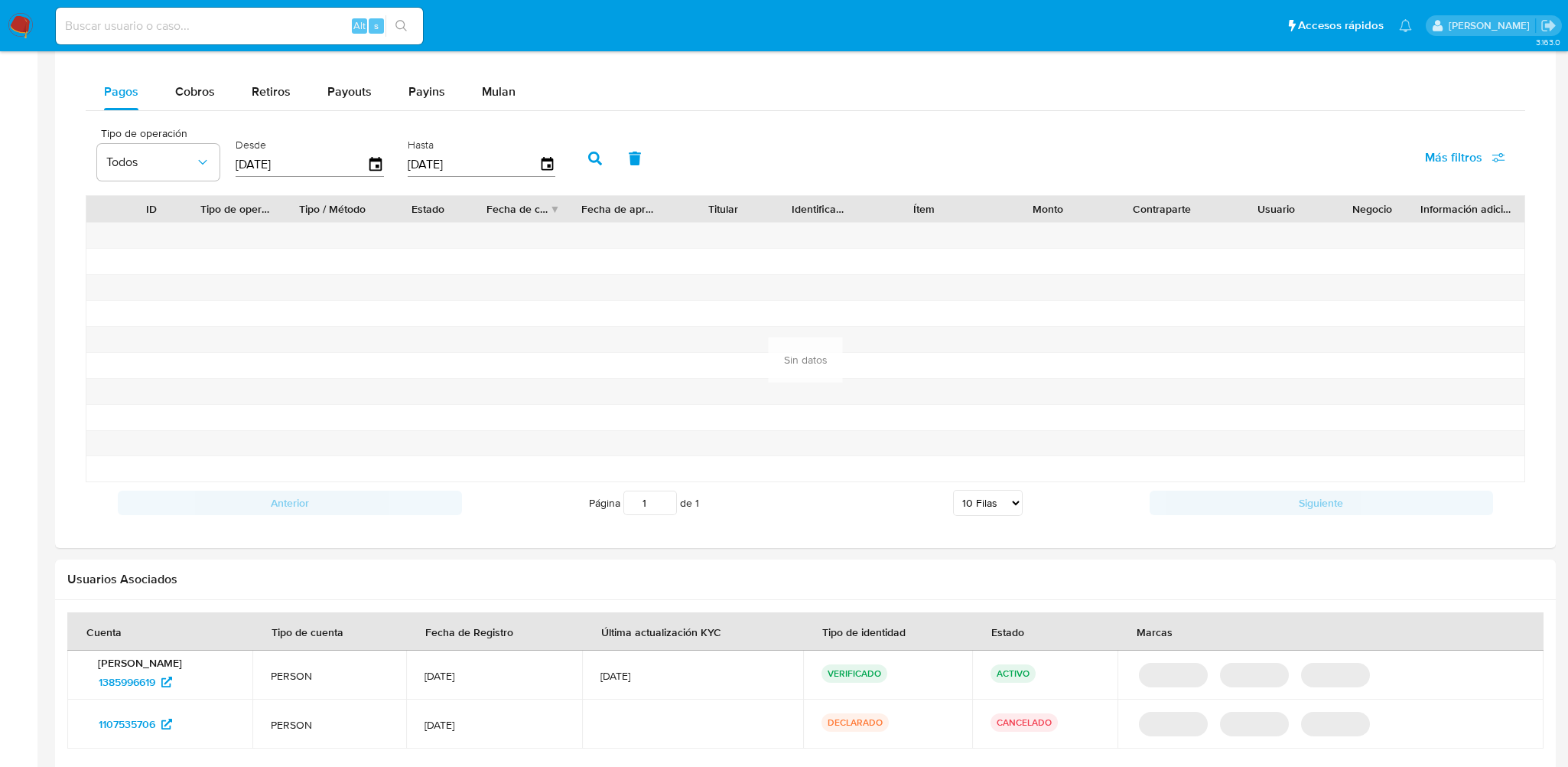
scroll to position [1126, 0]
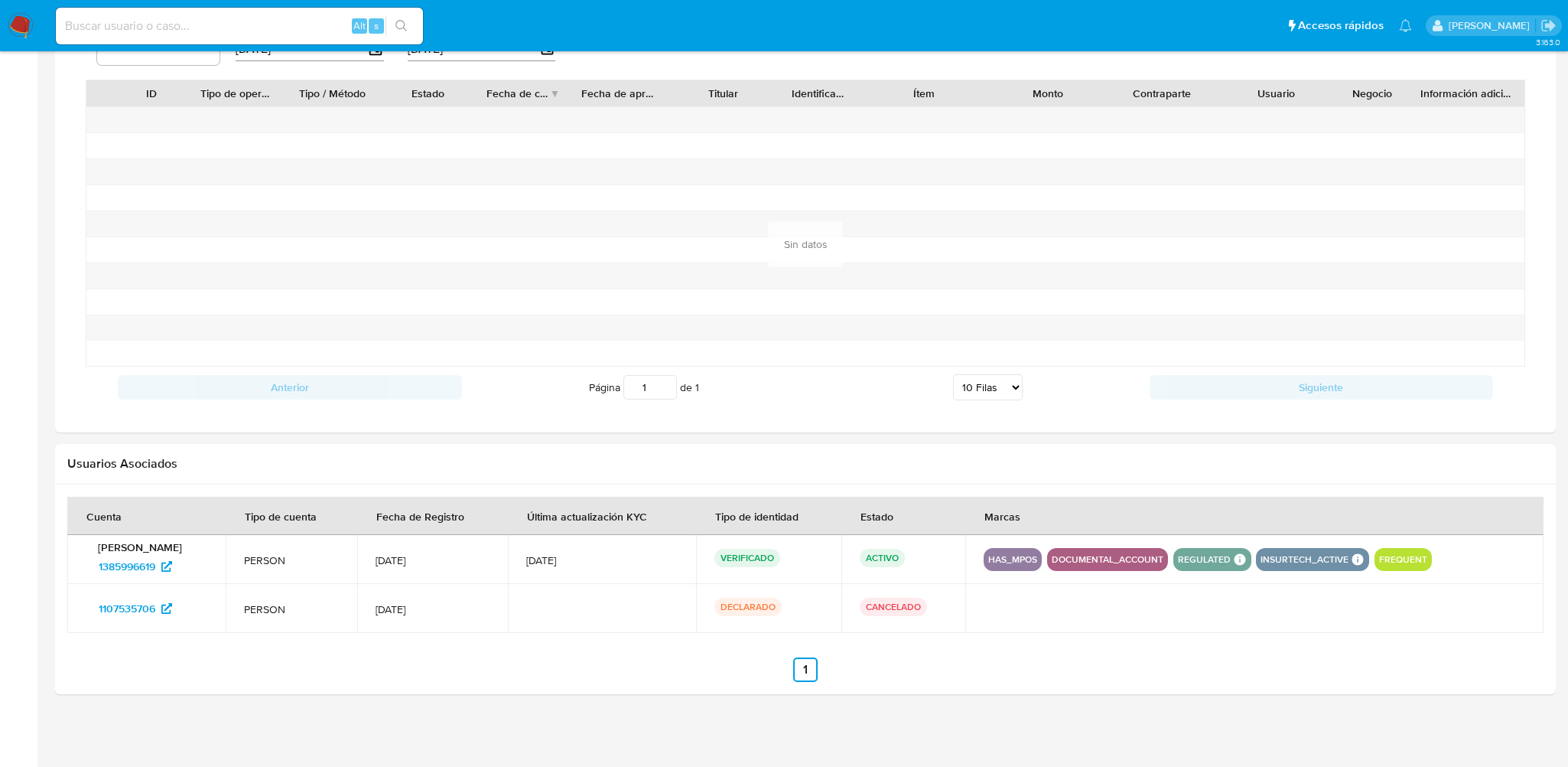
drag, startPoint x: 446, startPoint y: 561, endPoint x: 539, endPoint y: 561, distance: 93.0
click at [490, 561] on span "[DATE]" at bounding box center [433, 559] width 114 height 13
click at [452, 626] on td "[DATE]" at bounding box center [432, 608] width 151 height 49
drag, startPoint x: 446, startPoint y: 607, endPoint x: 524, endPoint y: 611, distance: 78.1
click at [490, 611] on span "[DATE]" at bounding box center [433, 608] width 114 height 13
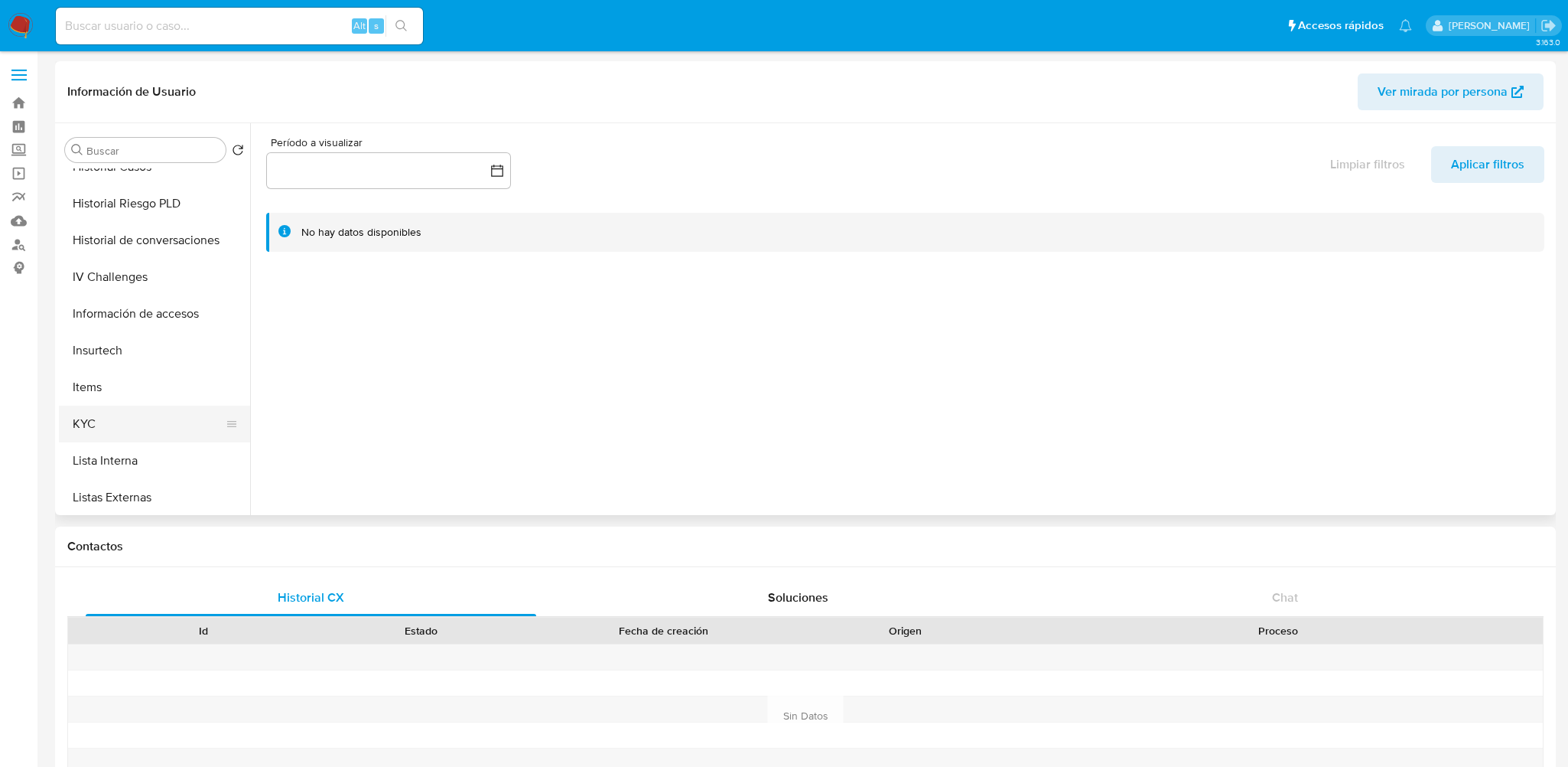
scroll to position [612, 0]
click at [128, 385] on button "KYC" at bounding box center [148, 382] width 179 height 36
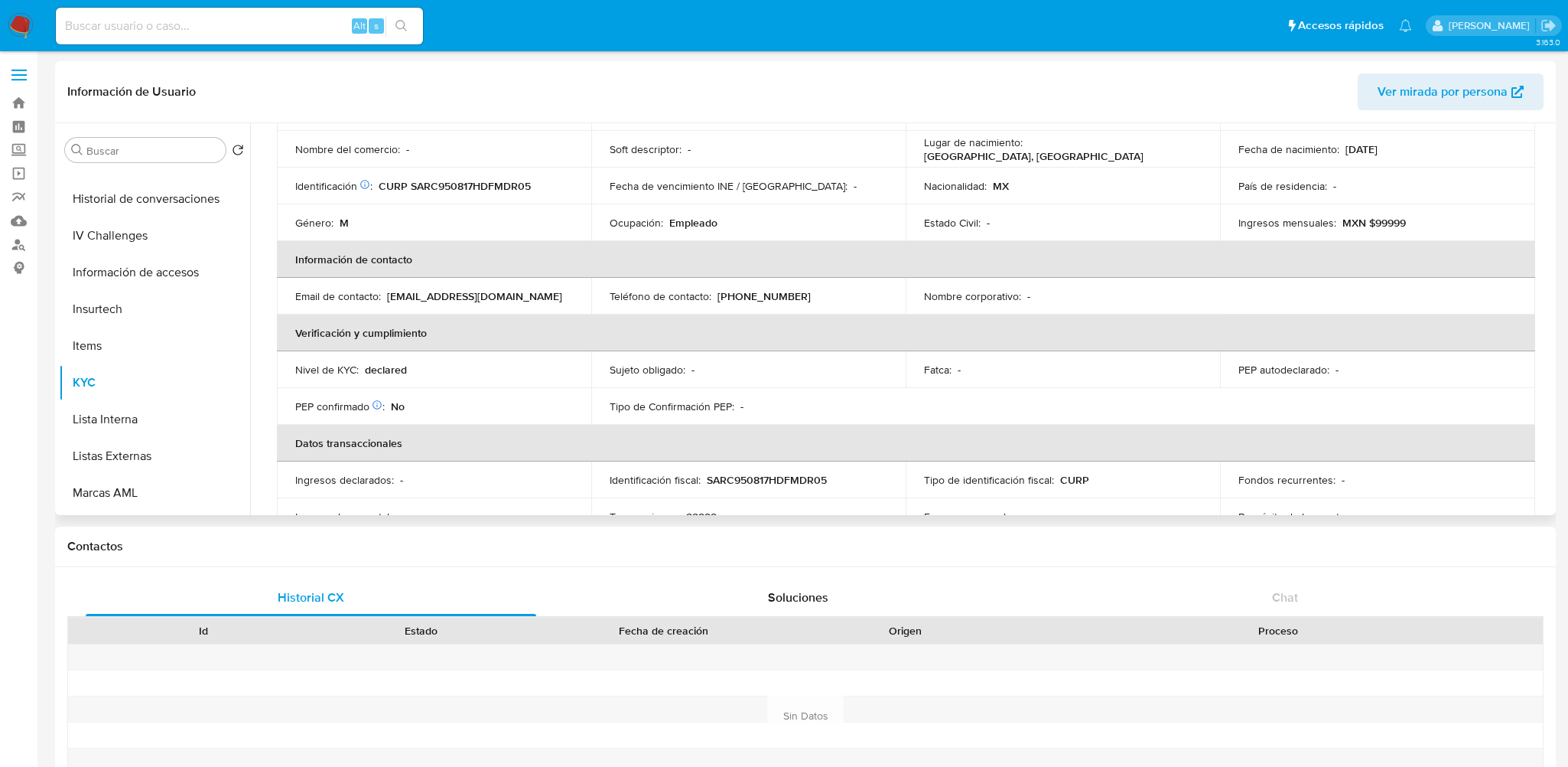
scroll to position [0, 0]
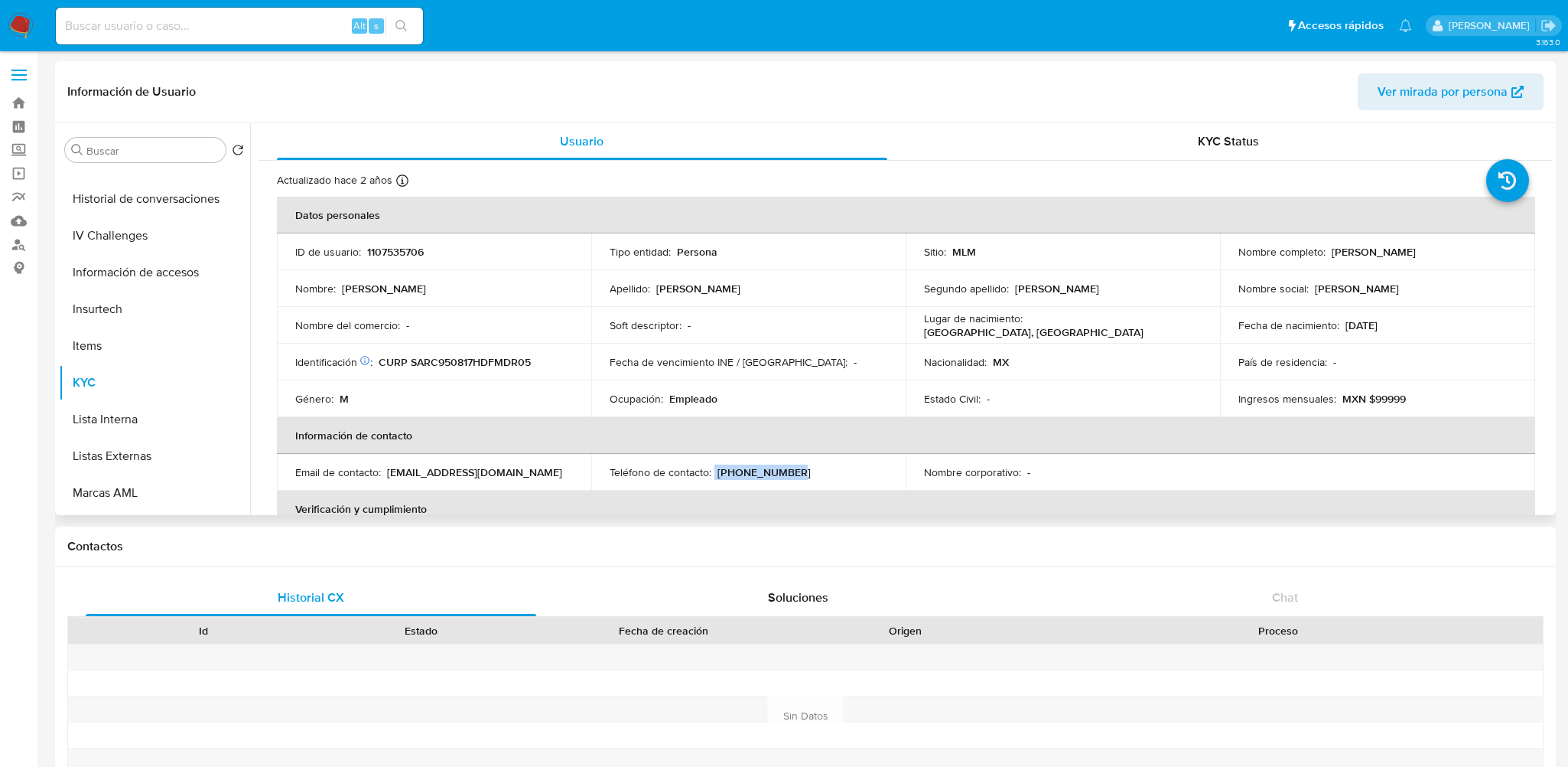
drag, startPoint x: 714, startPoint y: 472, endPoint x: 806, endPoint y: 472, distance: 92.0
click at [806, 472] on div "Teléfono de contacto : (55) 74204591" at bounding box center [748, 472] width 278 height 13
copy div "(55) 74204591"
drag, startPoint x: 388, startPoint y: 470, endPoint x: 542, endPoint y: 475, distance: 154.1
click at [542, 475] on div "Email de contacto : elmeromerofish@gmail.com" at bounding box center [434, 472] width 278 height 13
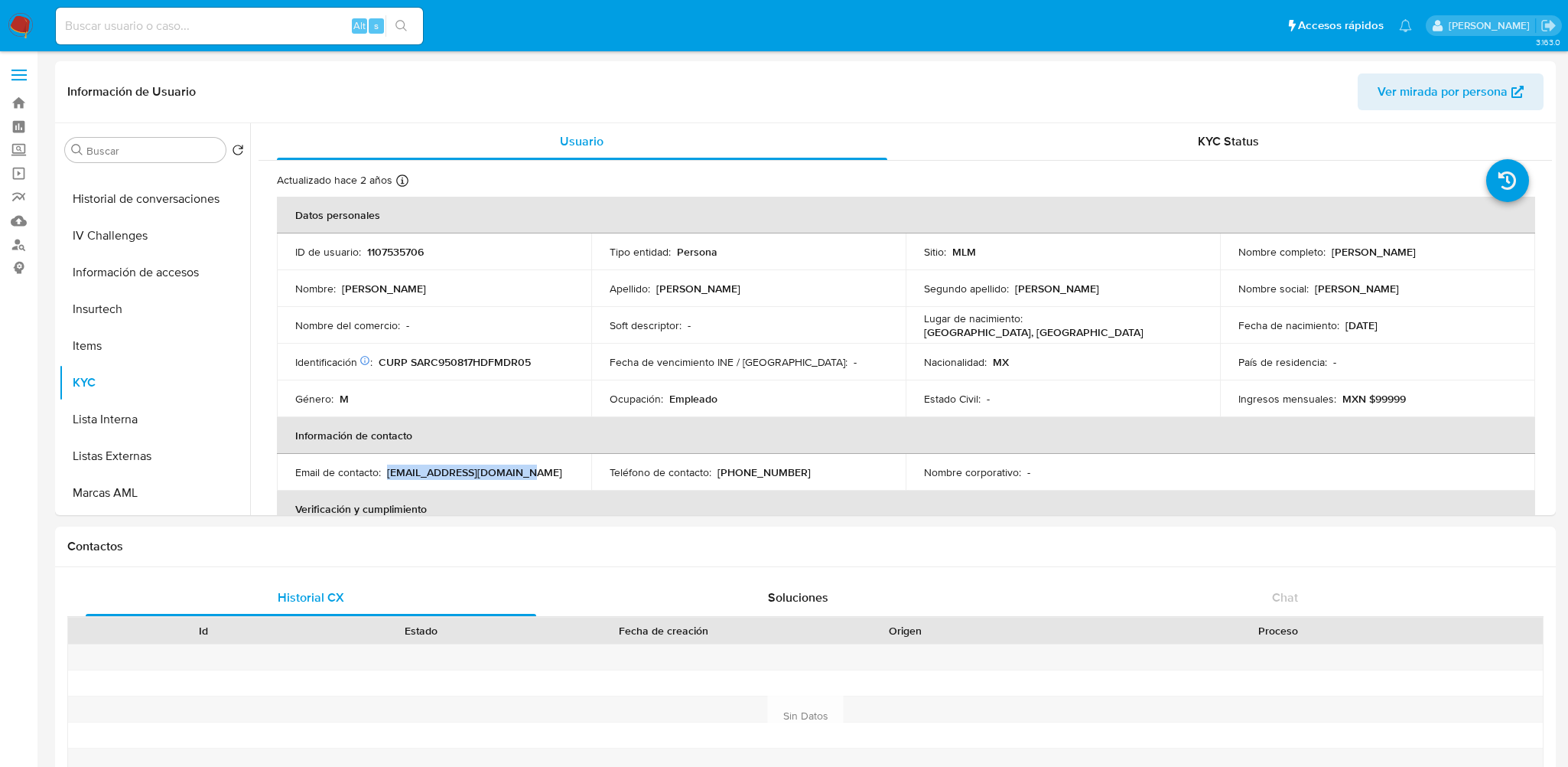
copy p "elmeromerofish@gmail.com"
click at [1157, 153] on div "KYC Status" at bounding box center [1229, 141] width 610 height 36
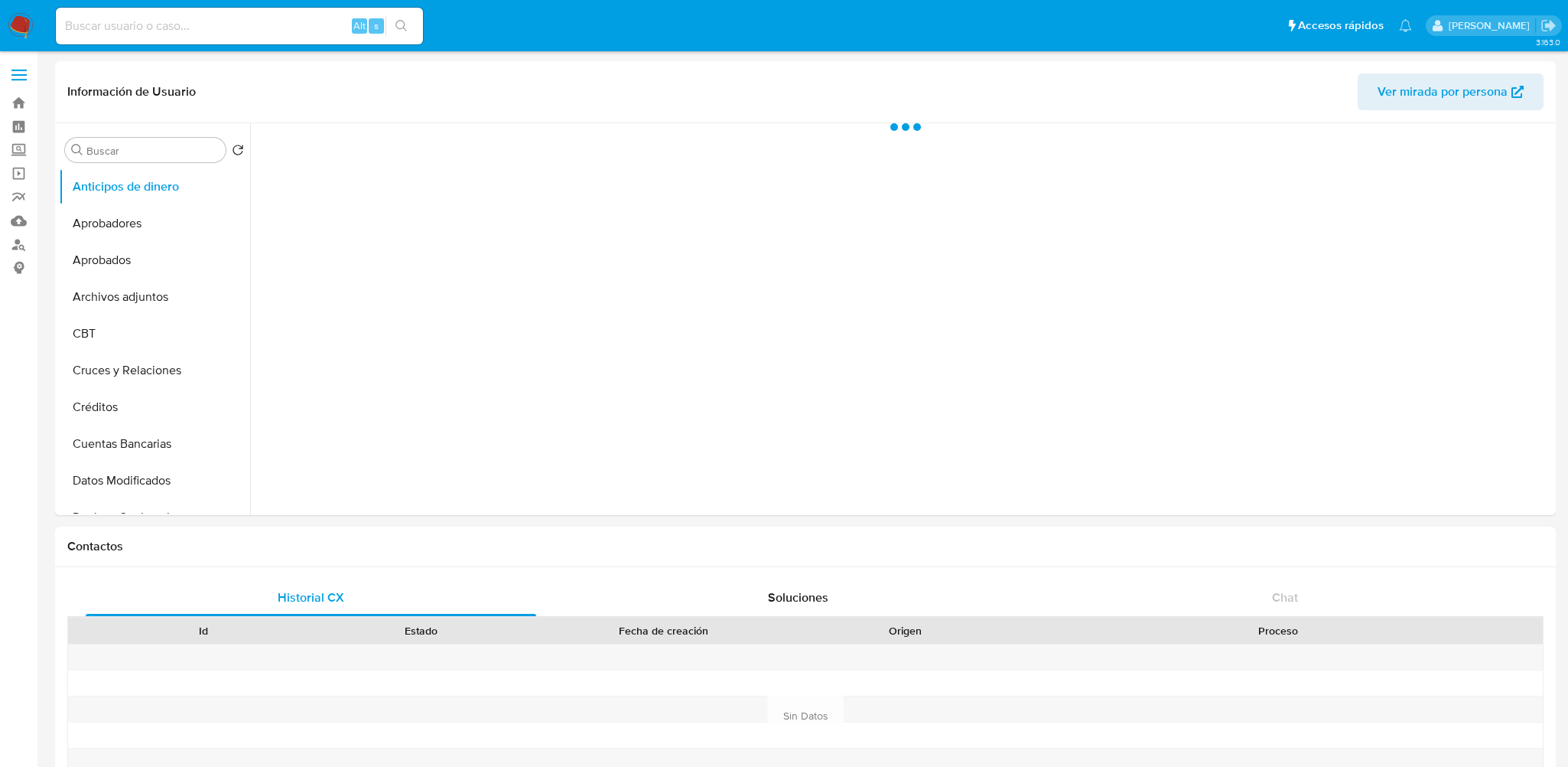
select select "10"
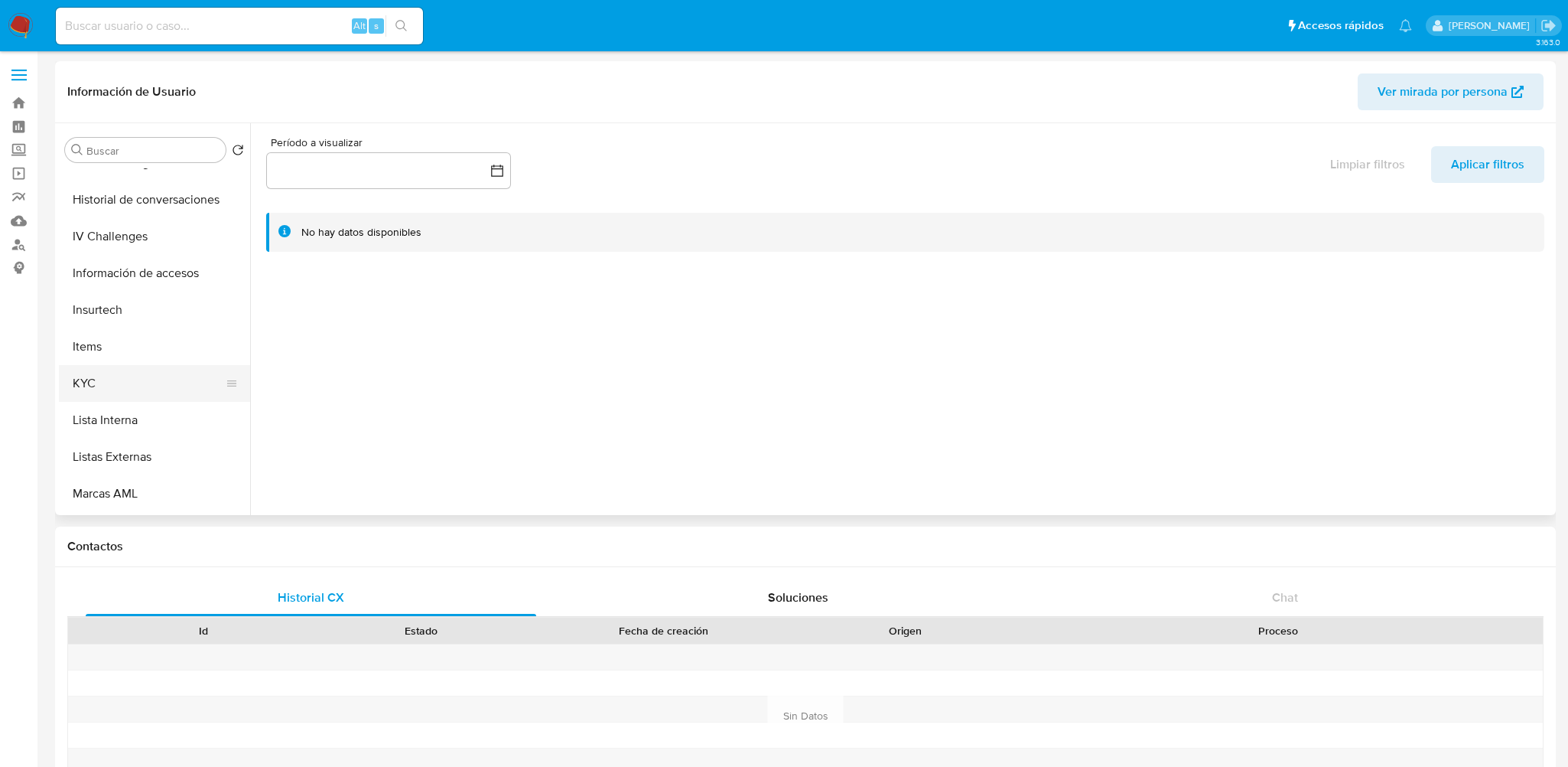
scroll to position [612, 0]
click at [134, 385] on button "KYC" at bounding box center [148, 382] width 179 height 36
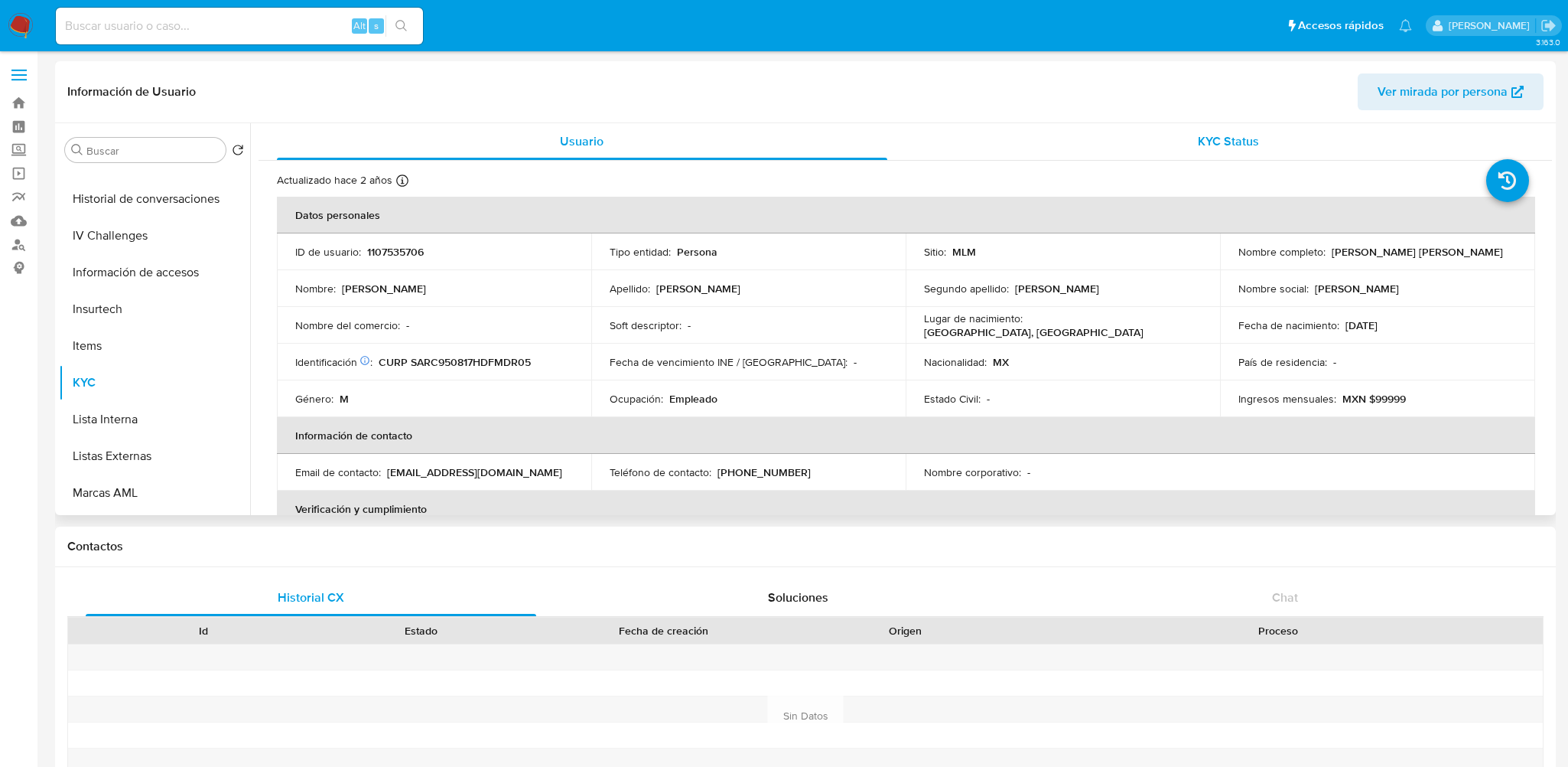
click at [1198, 138] on span "KYC Status" at bounding box center [1228, 141] width 61 height 17
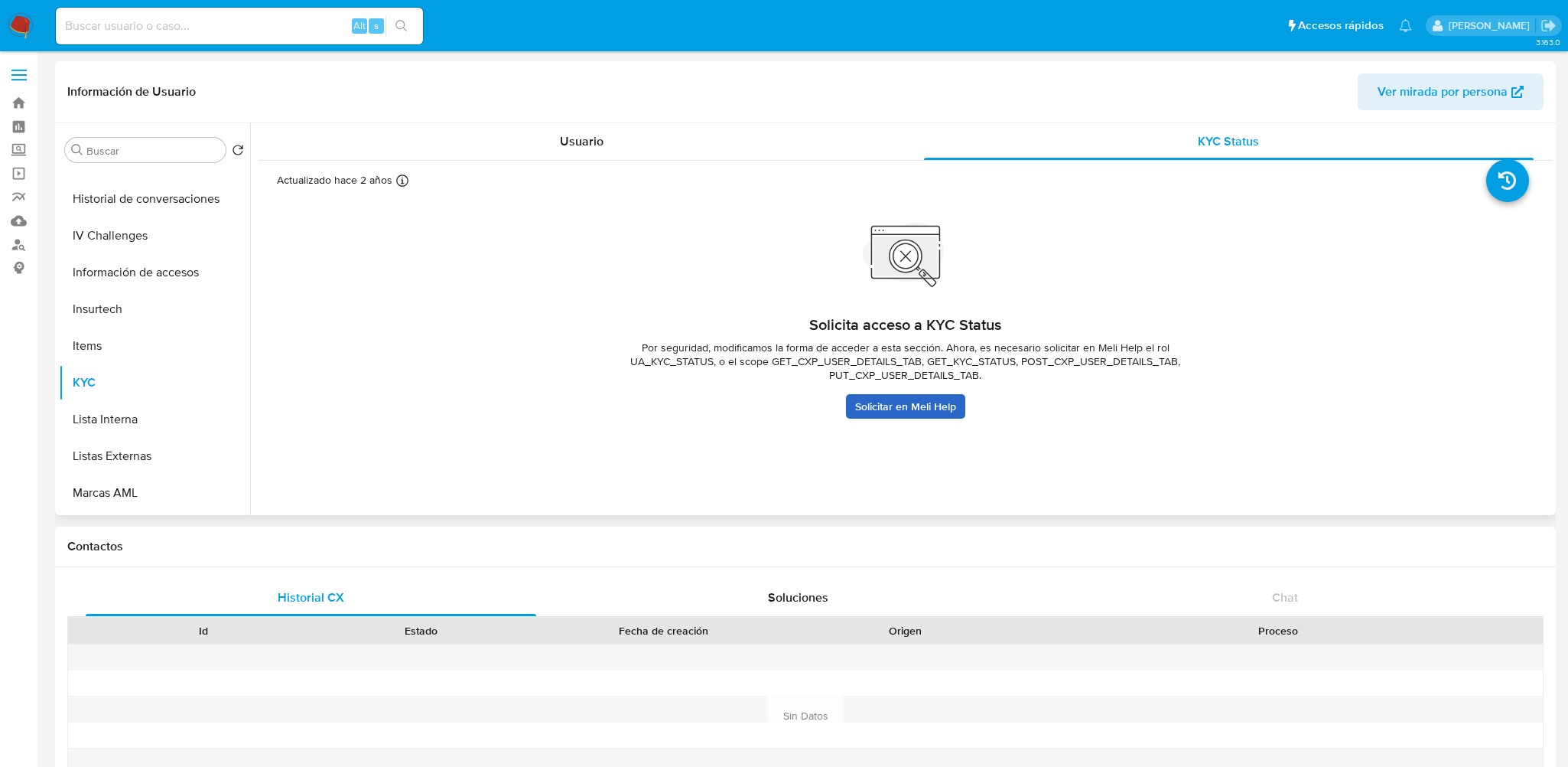
click at [916, 403] on link "Solicitar en Meli Help" at bounding box center [905, 406] width 119 height 24
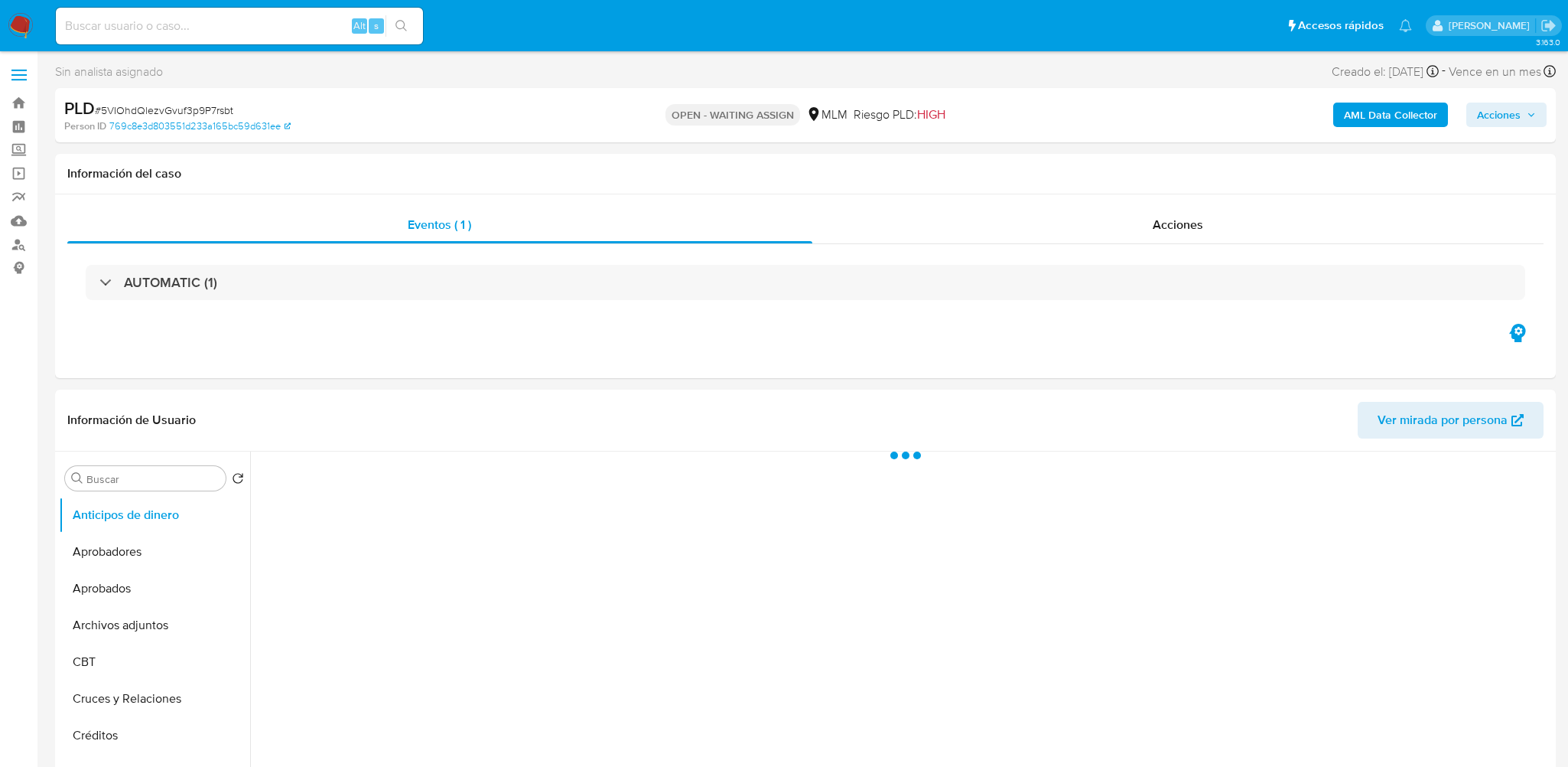
select select "10"
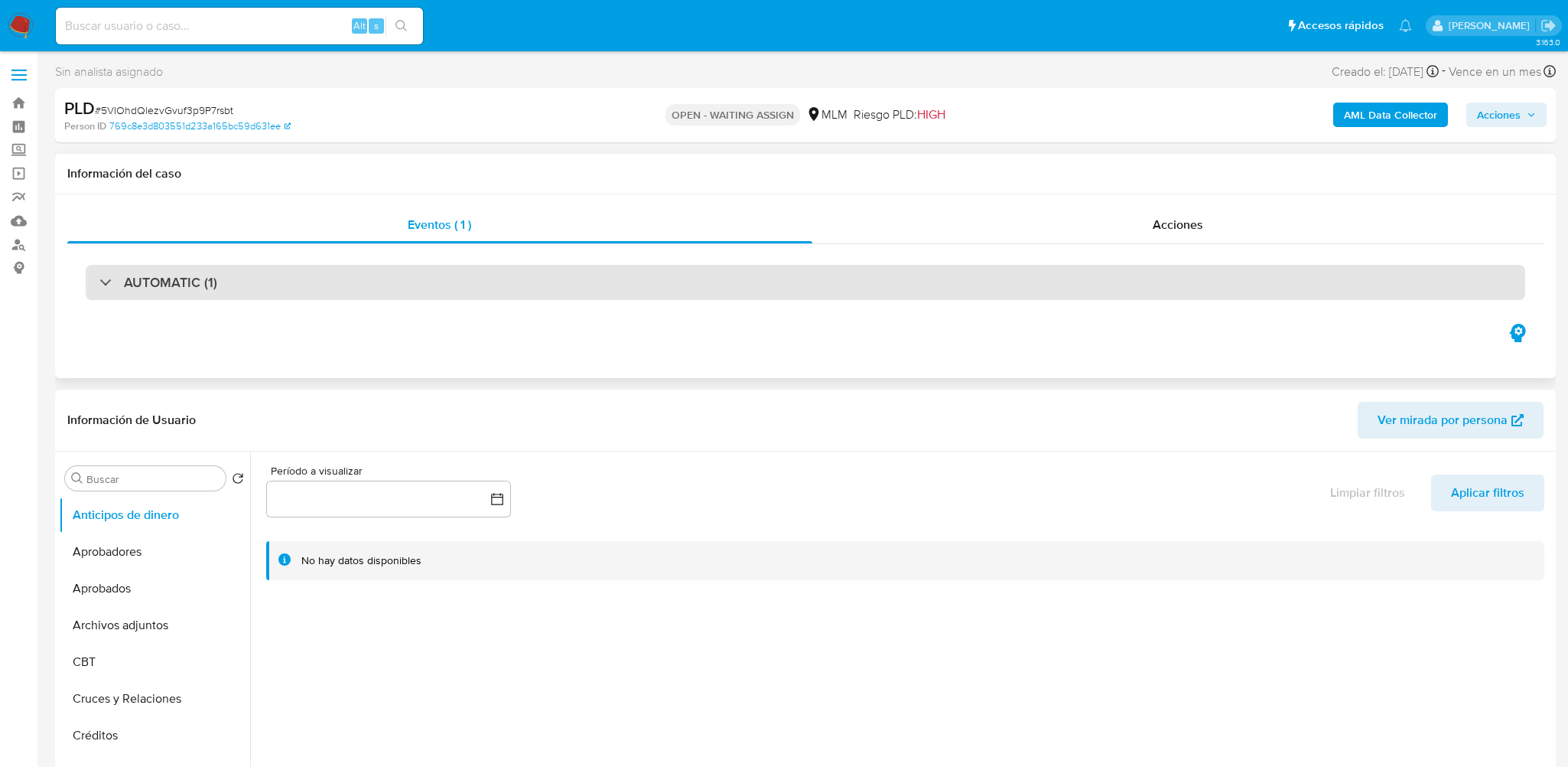
click at [580, 272] on div "AUTOMATIC (1)" at bounding box center [805, 282] width 1439 height 36
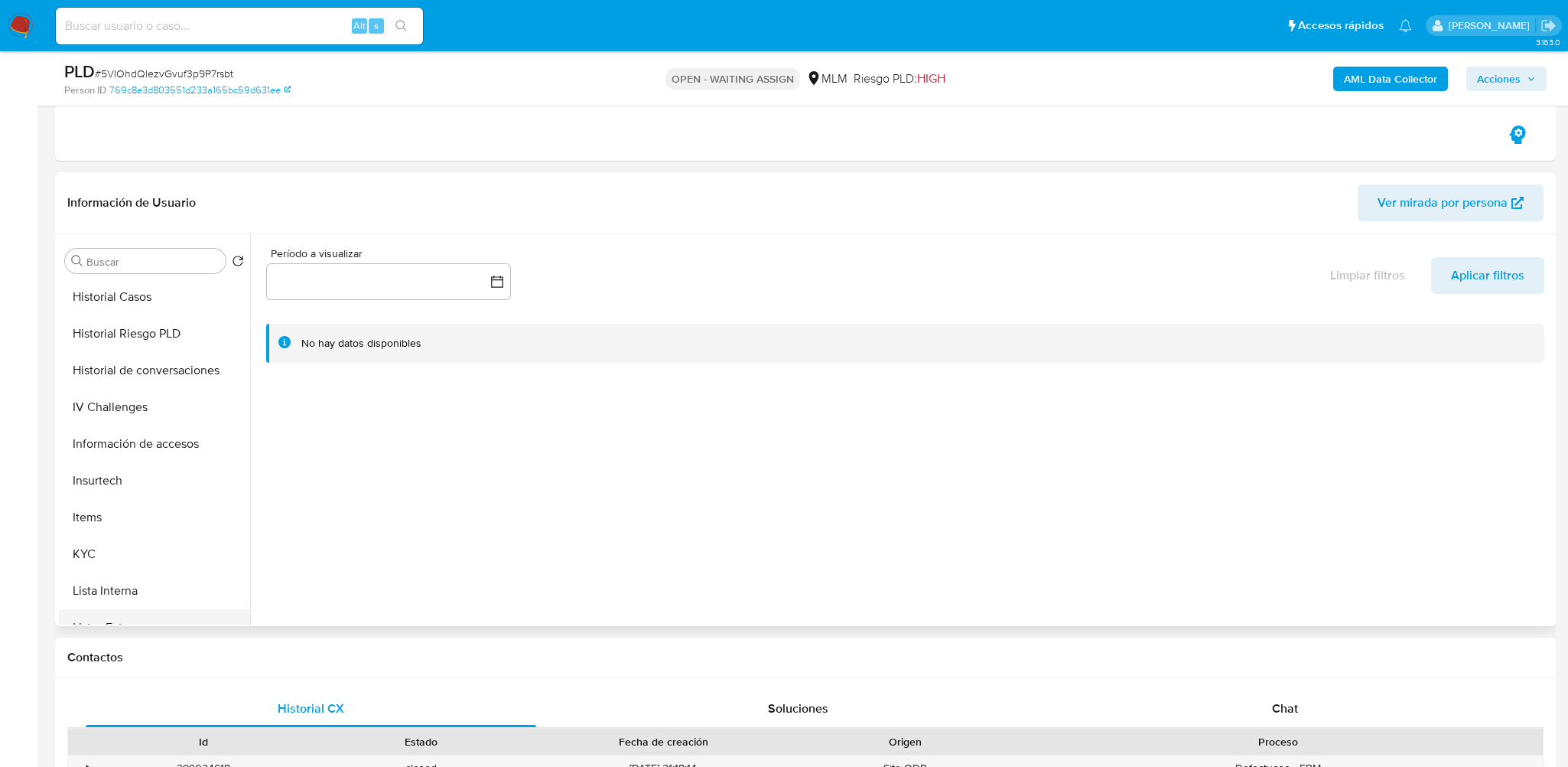
scroll to position [689, 0]
click at [124, 426] on button "KYC" at bounding box center [148, 417] width 179 height 36
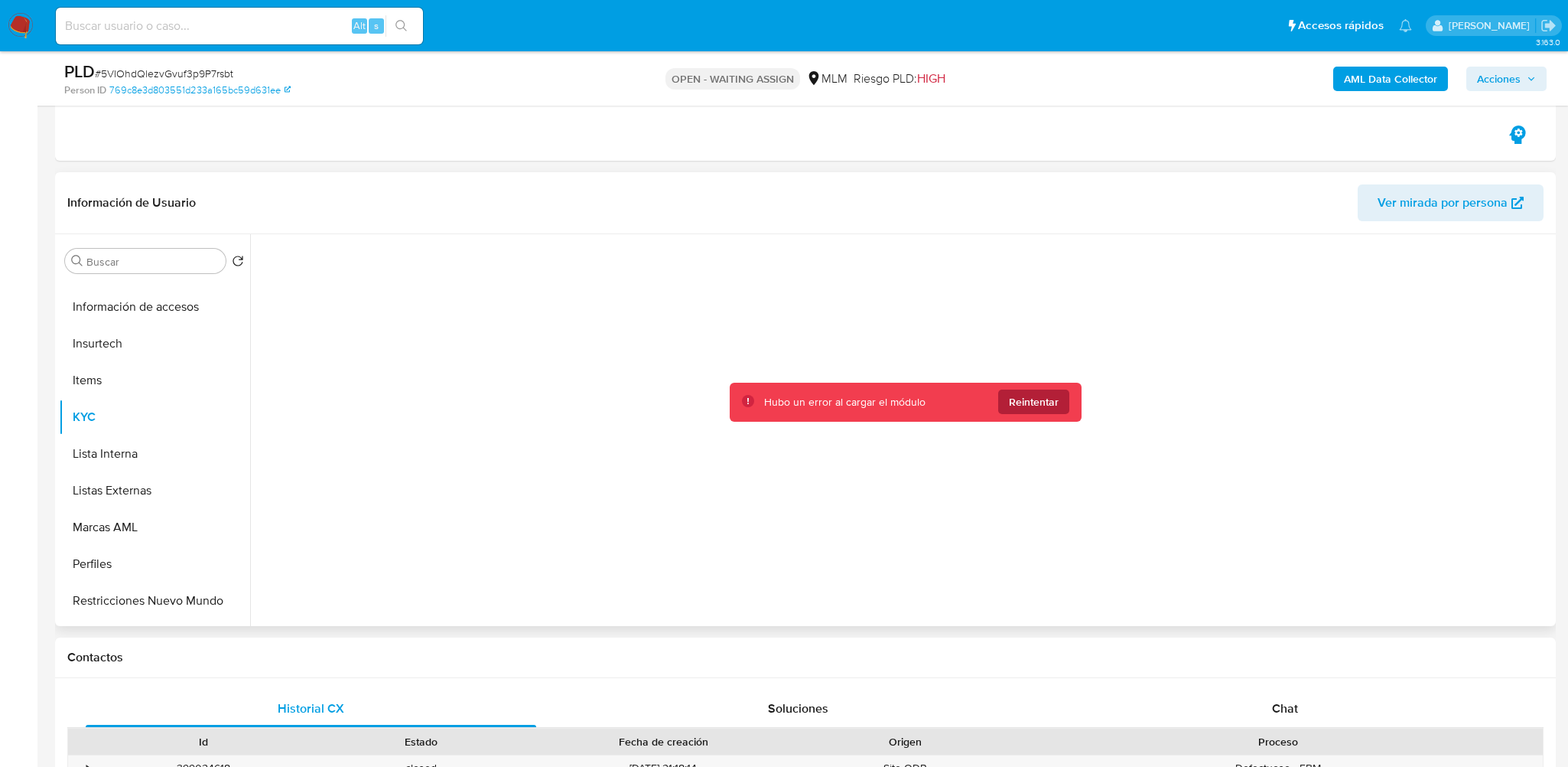
click at [1027, 401] on span "Reintentar" at bounding box center [1033, 401] width 50 height 24
click at [146, 413] on button "KYC" at bounding box center [148, 417] width 179 height 36
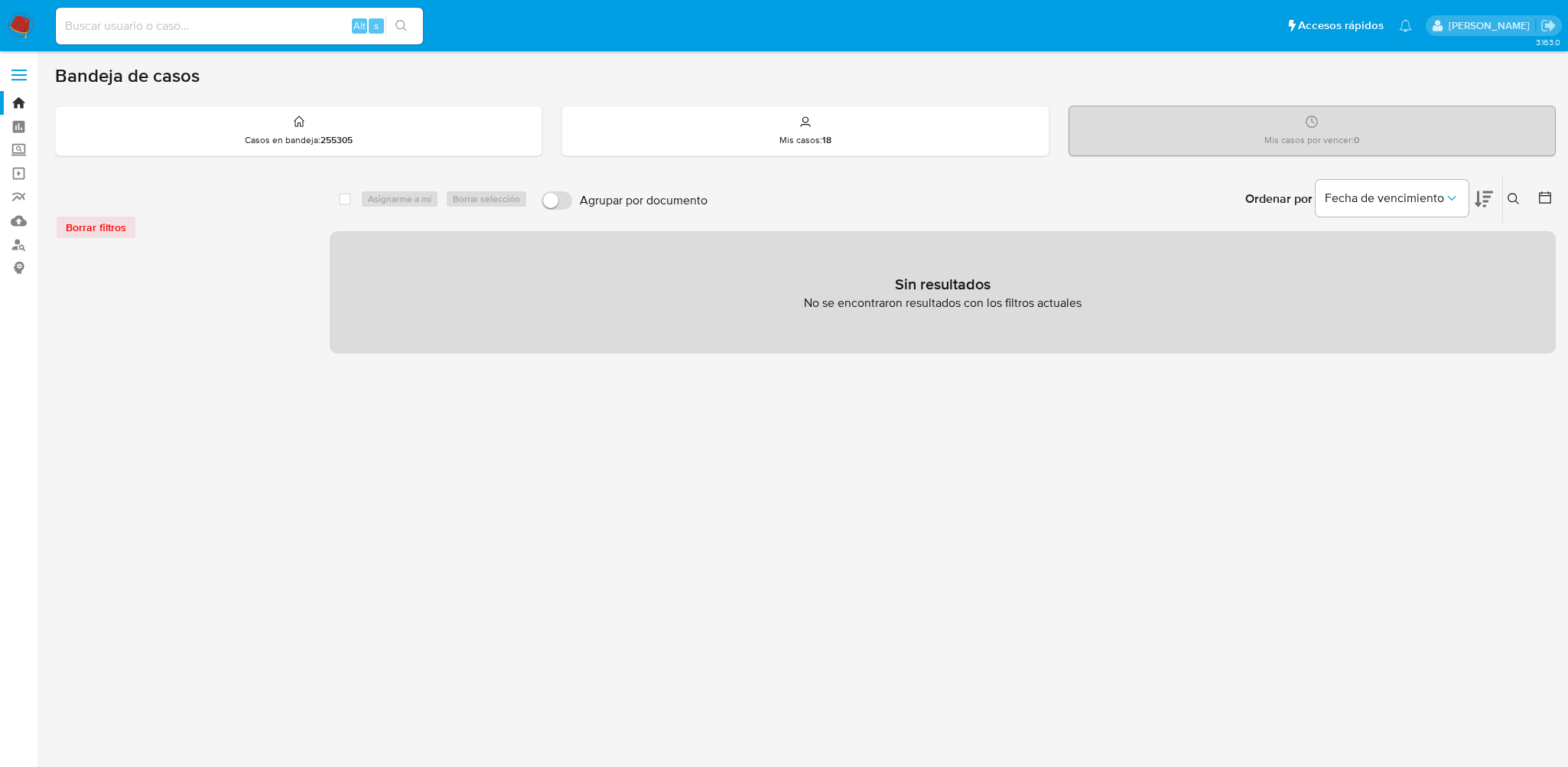
click at [1510, 200] on icon at bounding box center [1513, 198] width 12 height 12
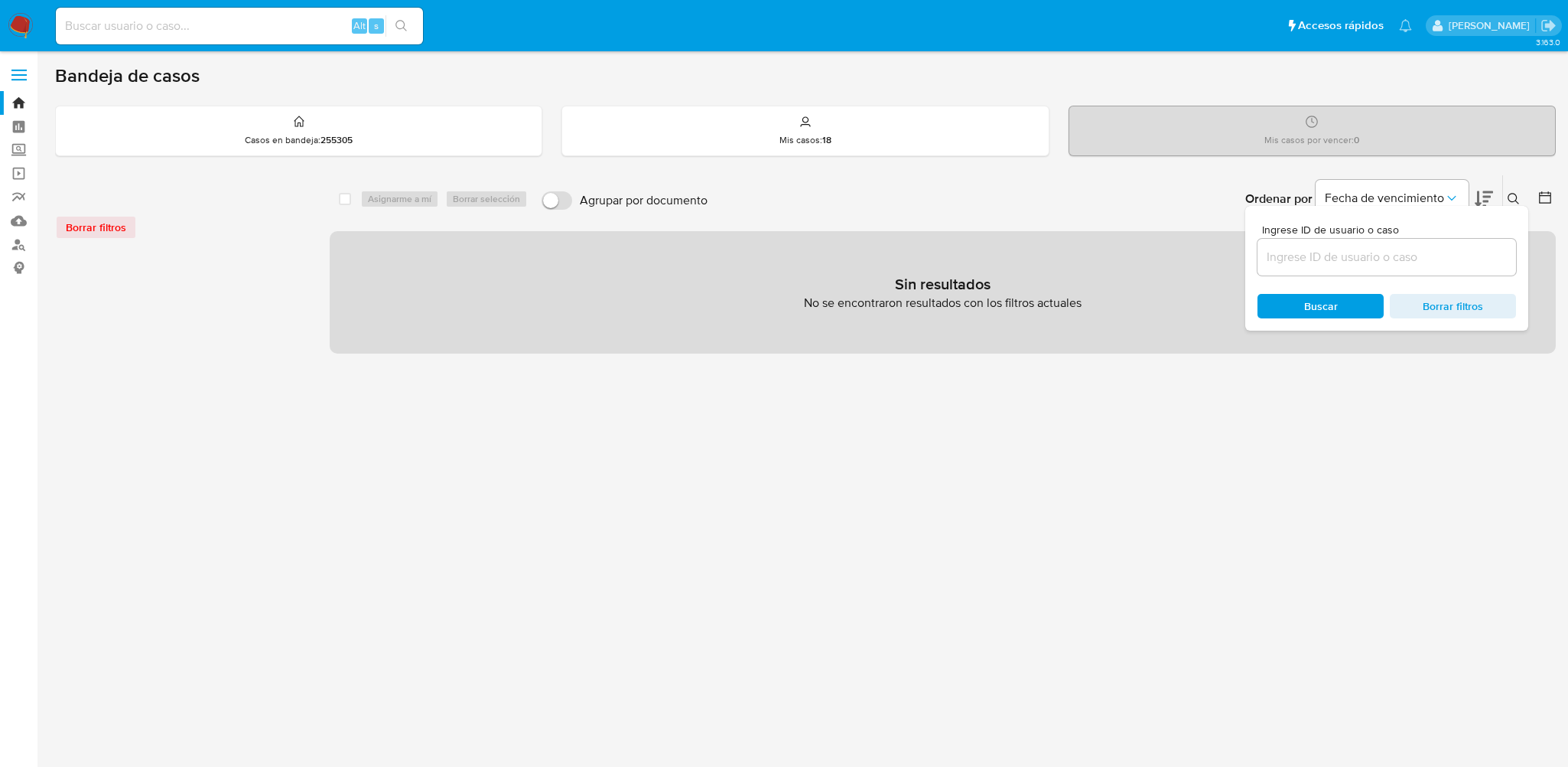
click at [1438, 265] on div at bounding box center [1386, 257] width 258 height 36
paste input "1385996619"
type input "1385996619"
click at [1326, 303] on span "Buscar" at bounding box center [1321, 306] width 34 height 24
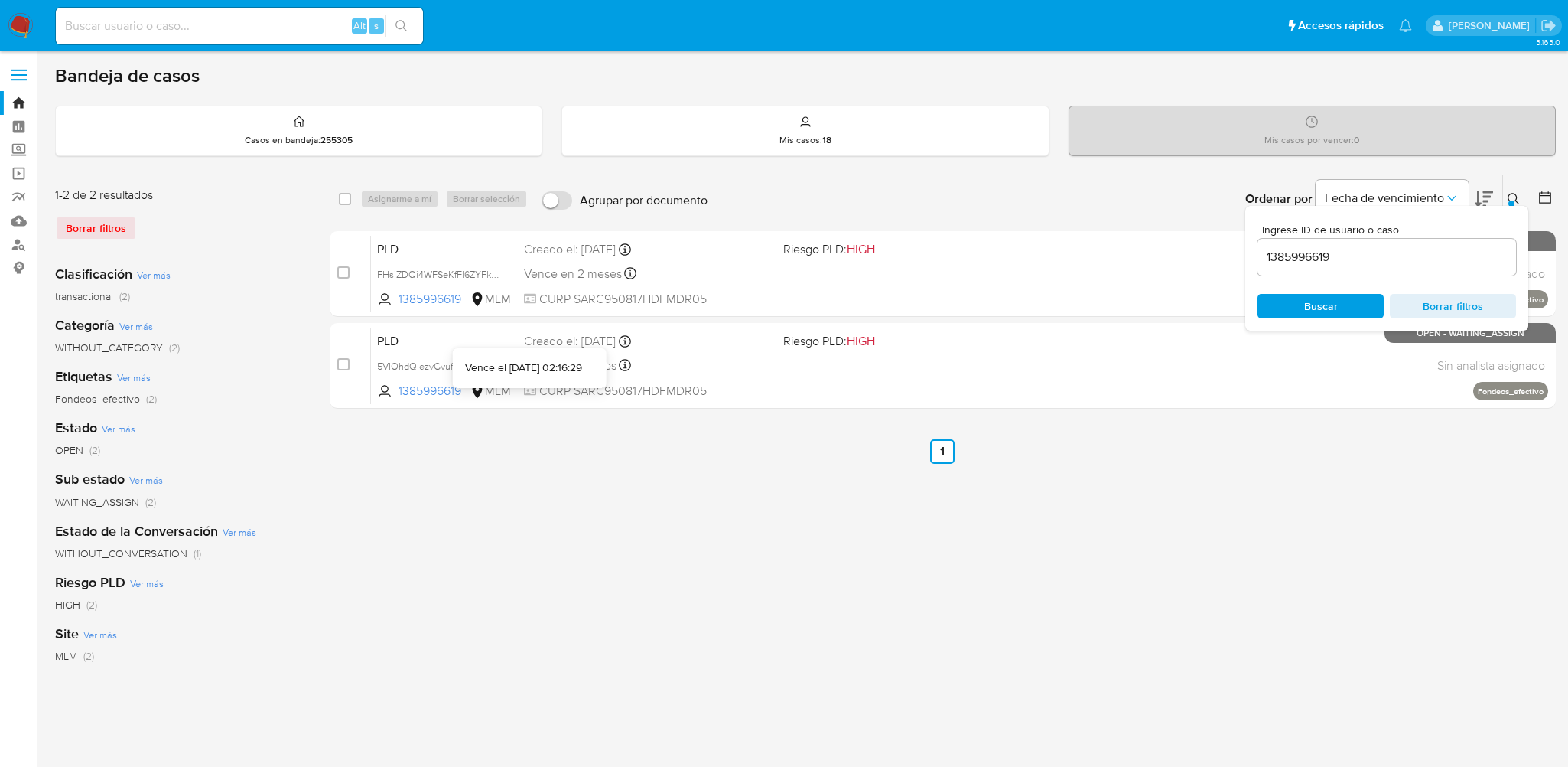
click at [643, 518] on div "select-all-cases-checkbox Asignarme a mí Borrar selección Agrupar por documento…" at bounding box center [942, 510] width 1226 height 671
click at [1507, 194] on icon at bounding box center [1513, 198] width 12 height 12
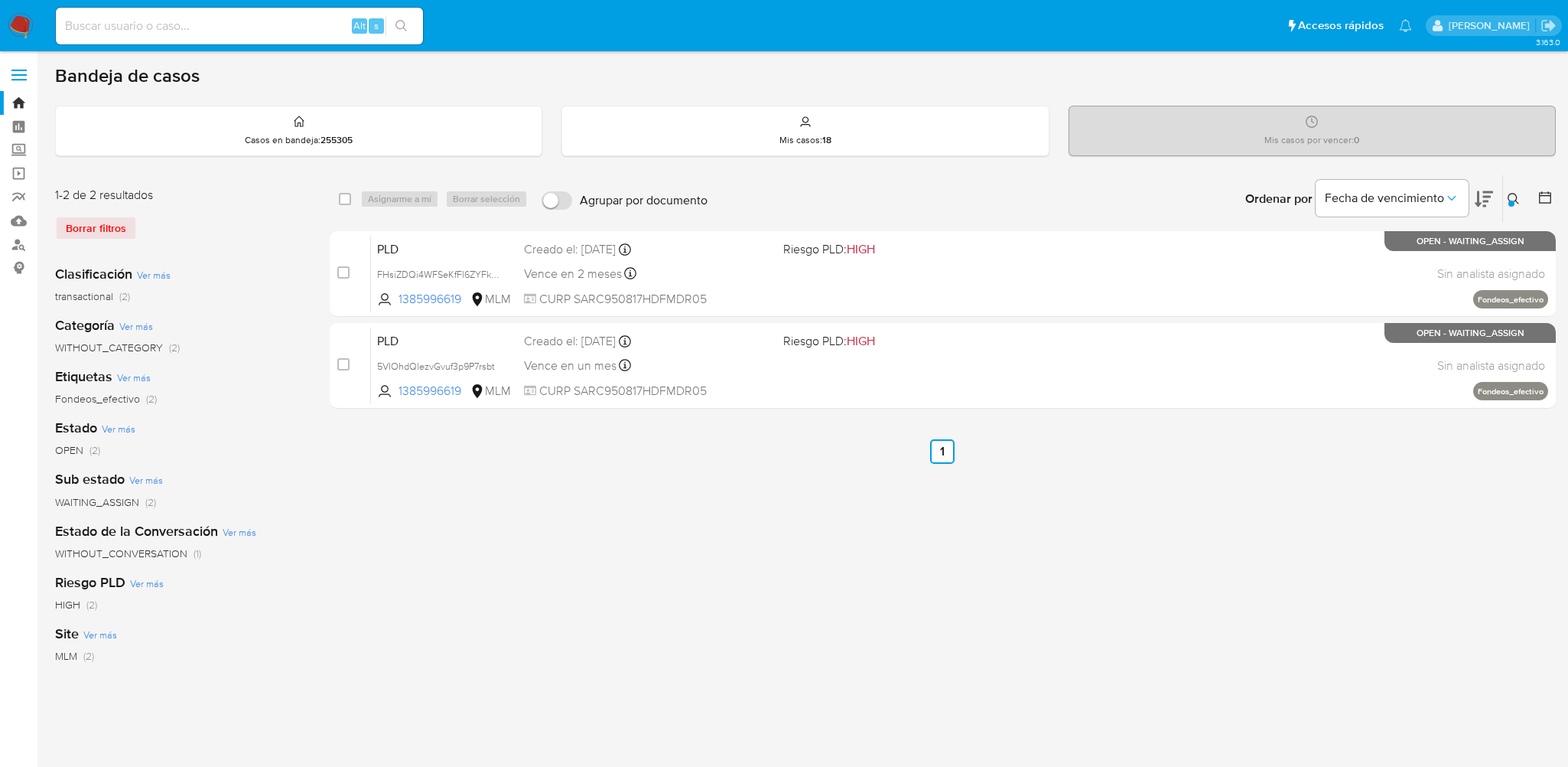
click at [796, 543] on div "select-all-cases-checkbox Asignarme a mí Borrar selección Agrupar por documento…" at bounding box center [942, 510] width 1226 height 671
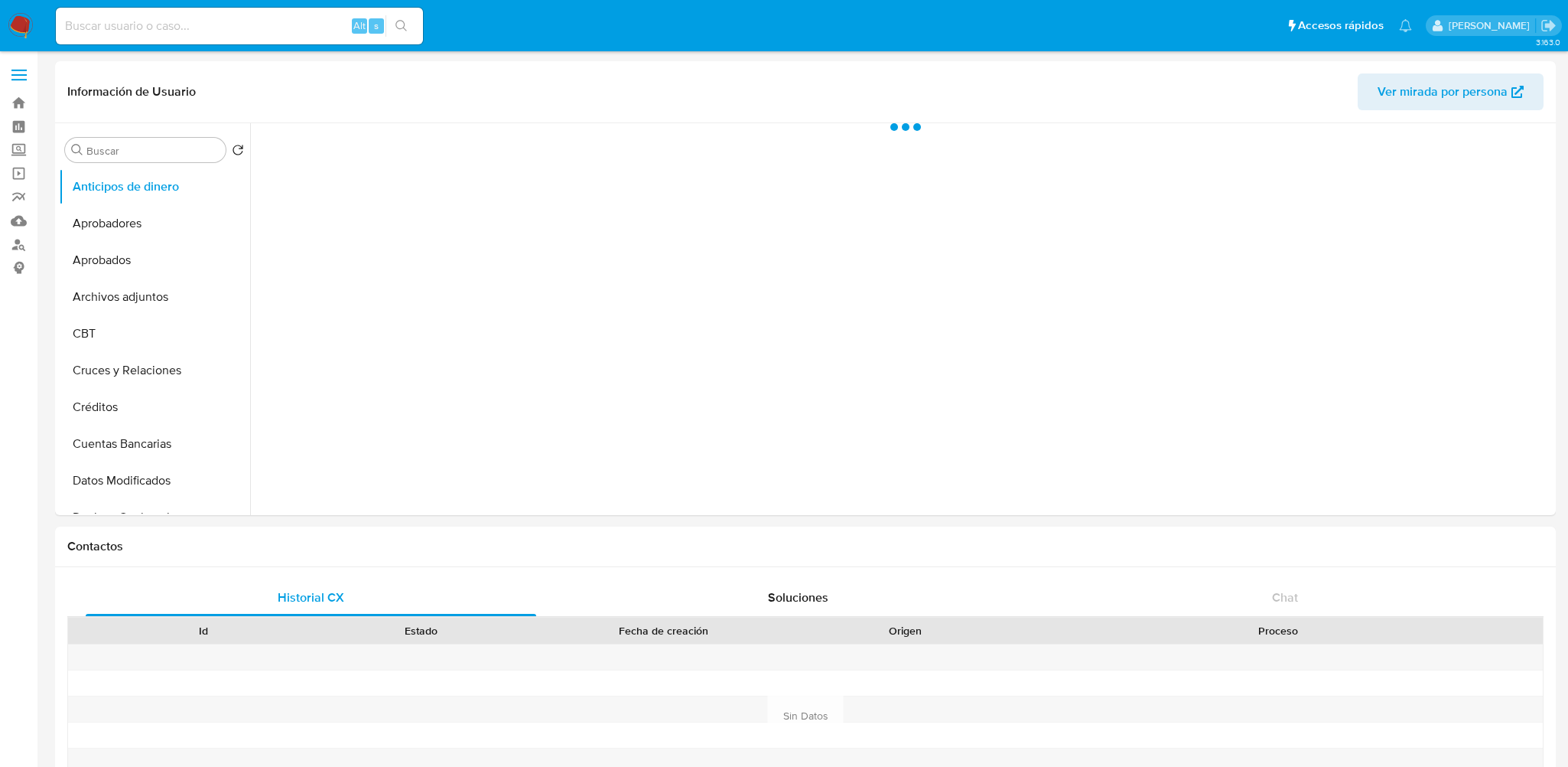
select select "10"
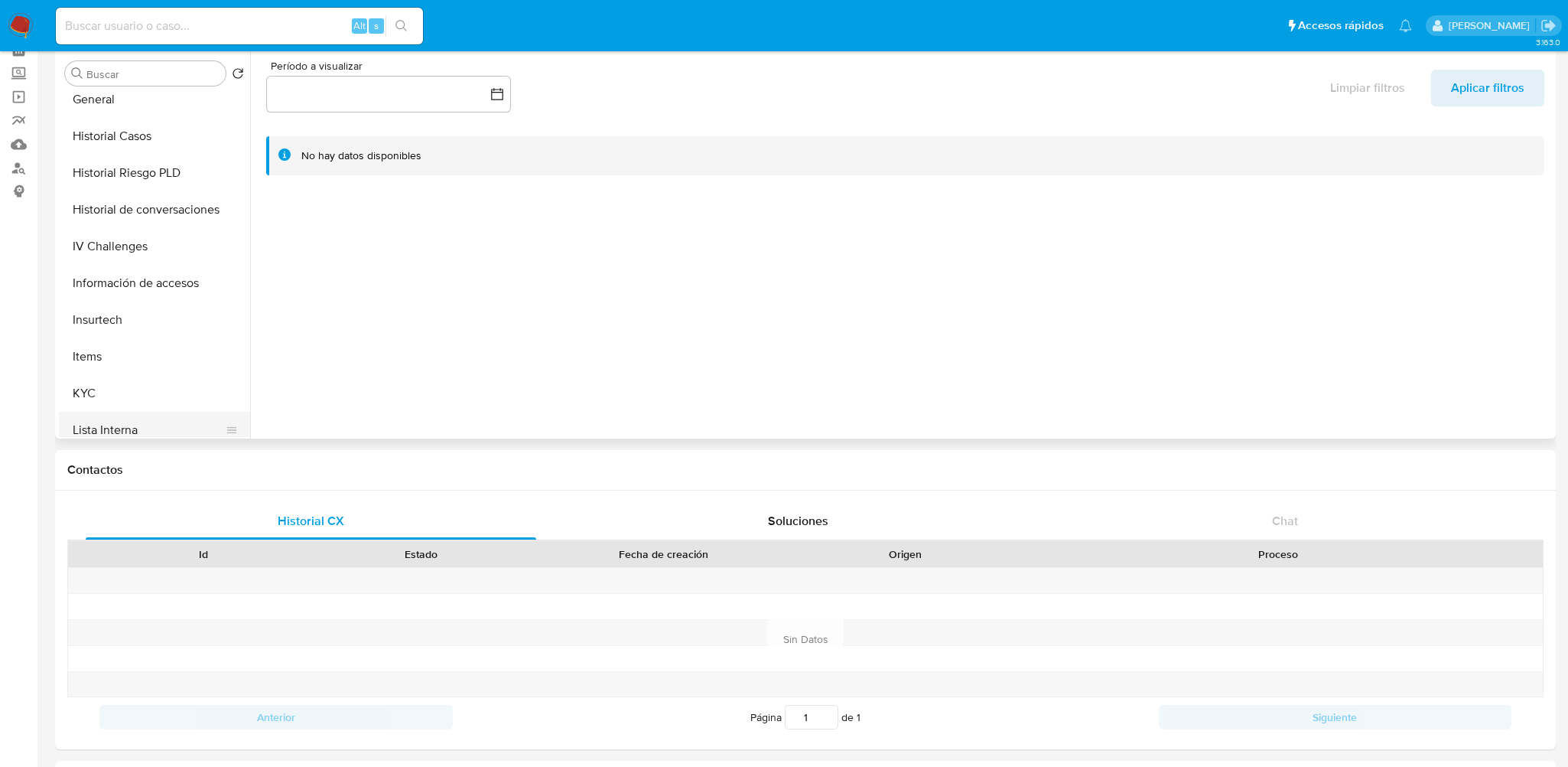
scroll to position [612, 0]
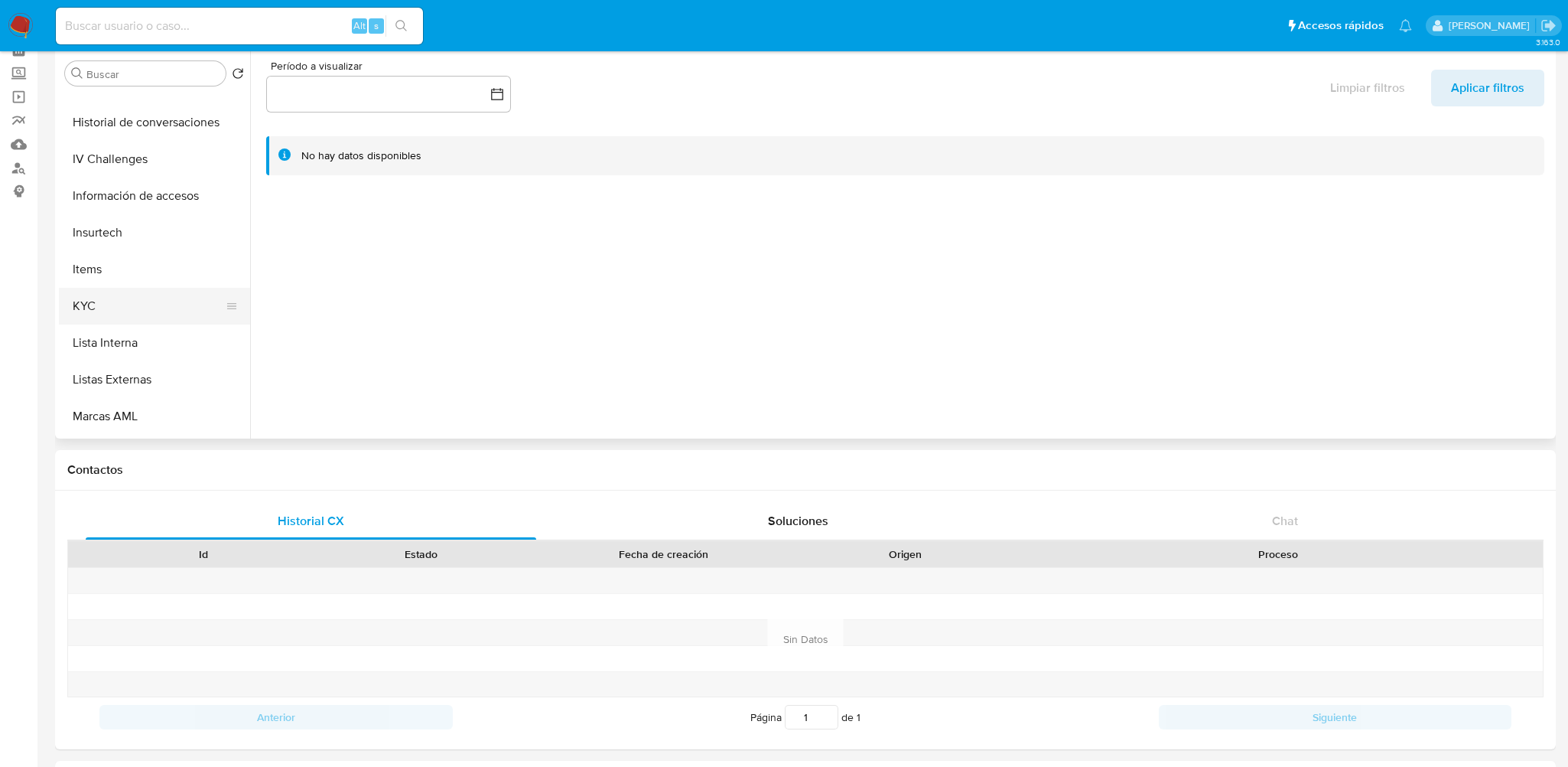
click at [117, 307] on button "KYC" at bounding box center [148, 306] width 179 height 36
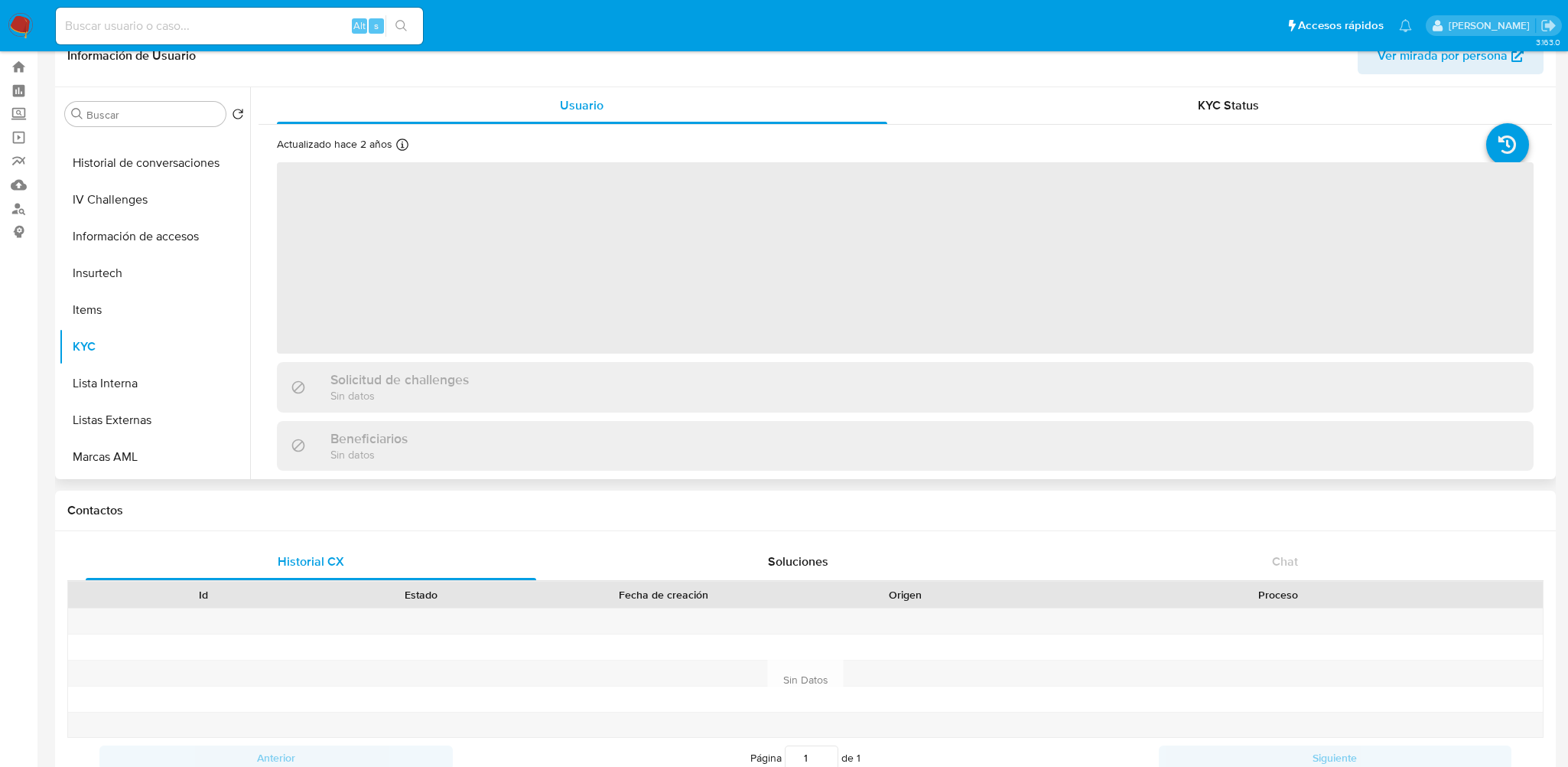
scroll to position [0, 0]
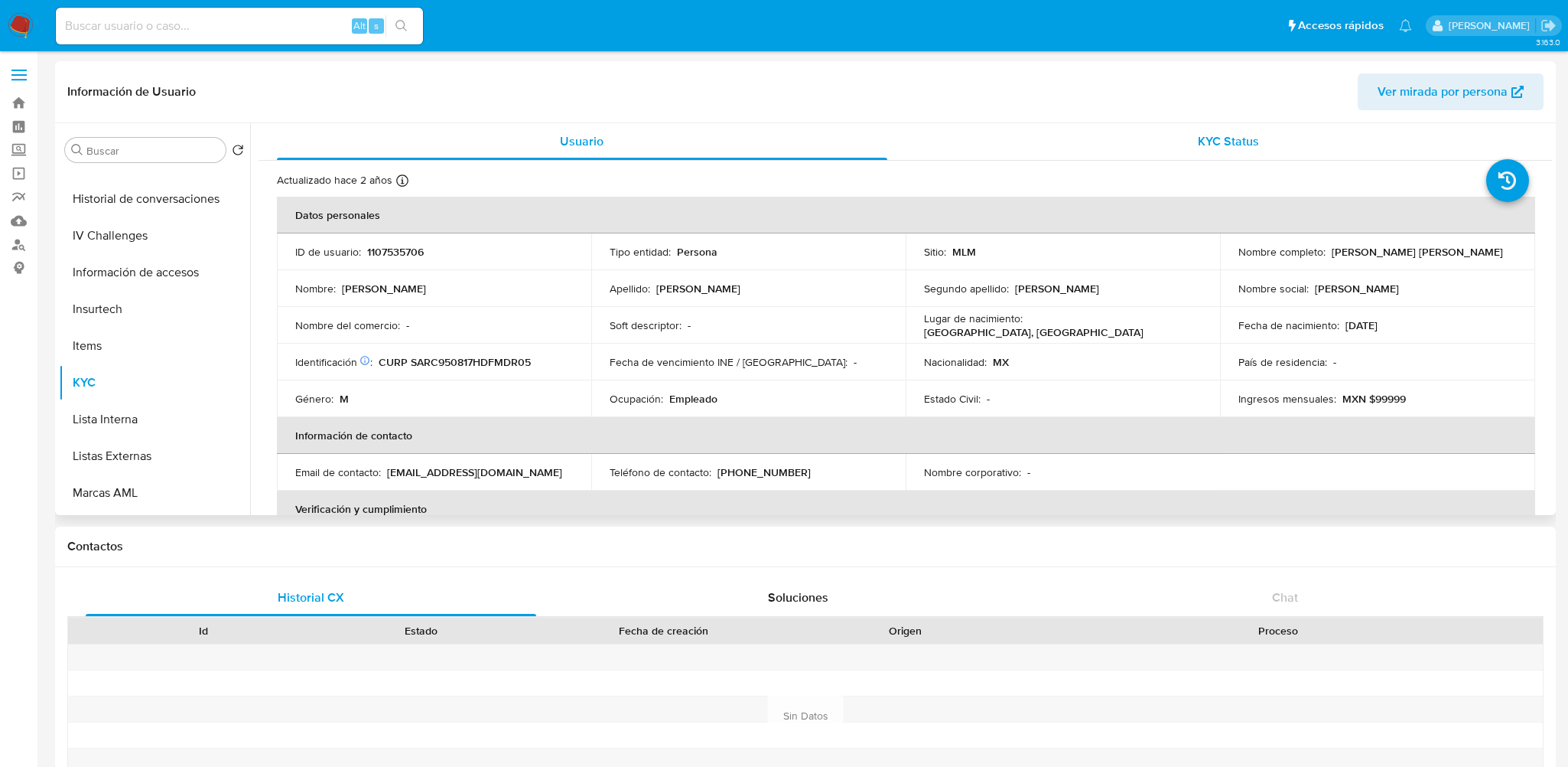
click at [1217, 137] on span "KYC Status" at bounding box center [1228, 141] width 61 height 17
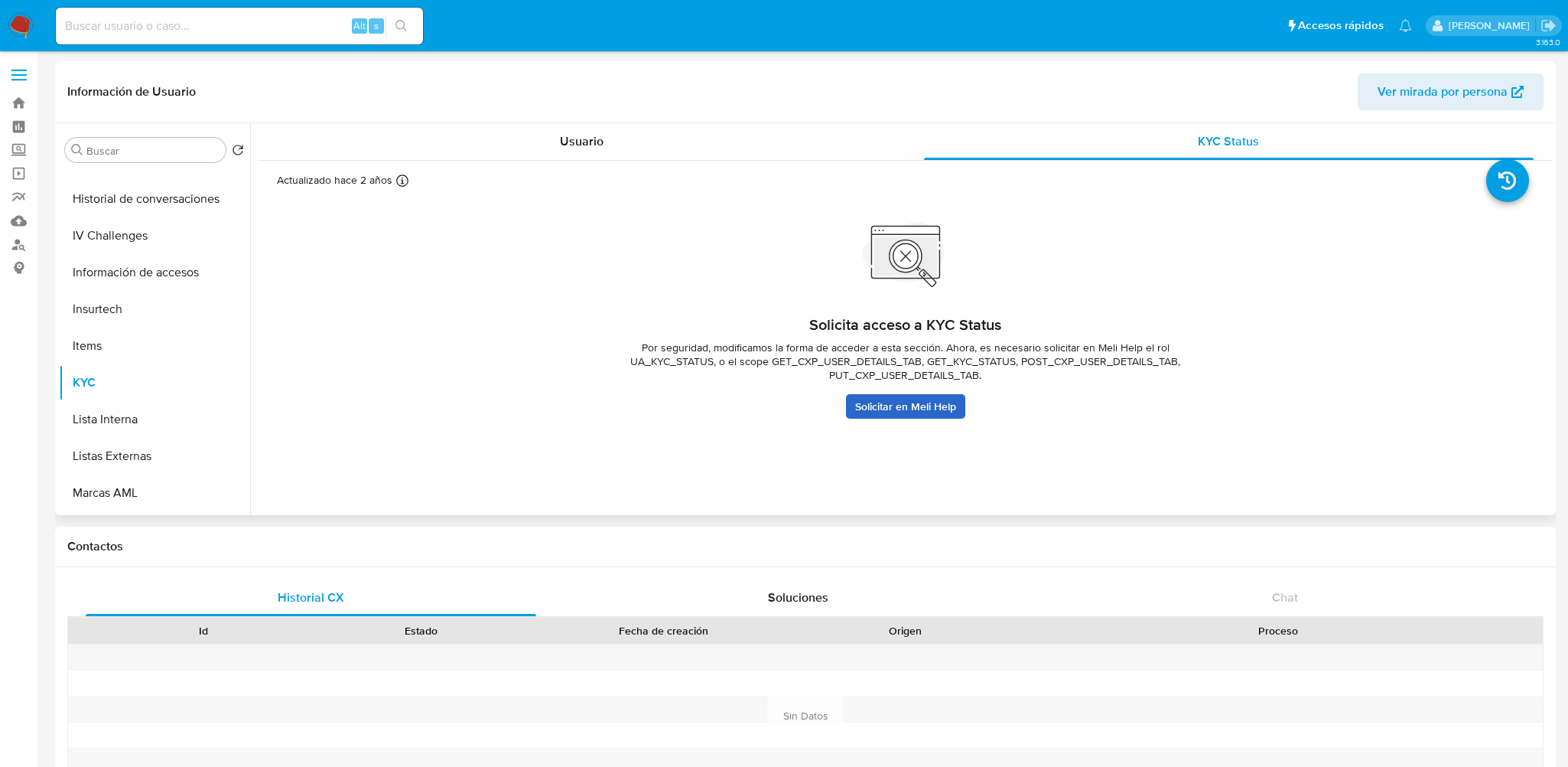
click at [891, 409] on link "Solicitar en Meli Help" at bounding box center [905, 406] width 119 height 24
drag, startPoint x: 722, startPoint y: 359, endPoint x: 975, endPoint y: 379, distance: 253.8
click at [975, 379] on span "Por seguridad, modificamos la forma de acceder a esta sección. Ahora, es necesa…" at bounding box center [905, 361] width 612 height 41
drag, startPoint x: 1121, startPoint y: 344, endPoint x: 1205, endPoint y: 348, distance: 84.1
click at [1205, 348] on span "Por seguridad, modificamos la forma de acceder a esta sección. Ahora, es necesa…" at bounding box center [905, 361] width 612 height 41
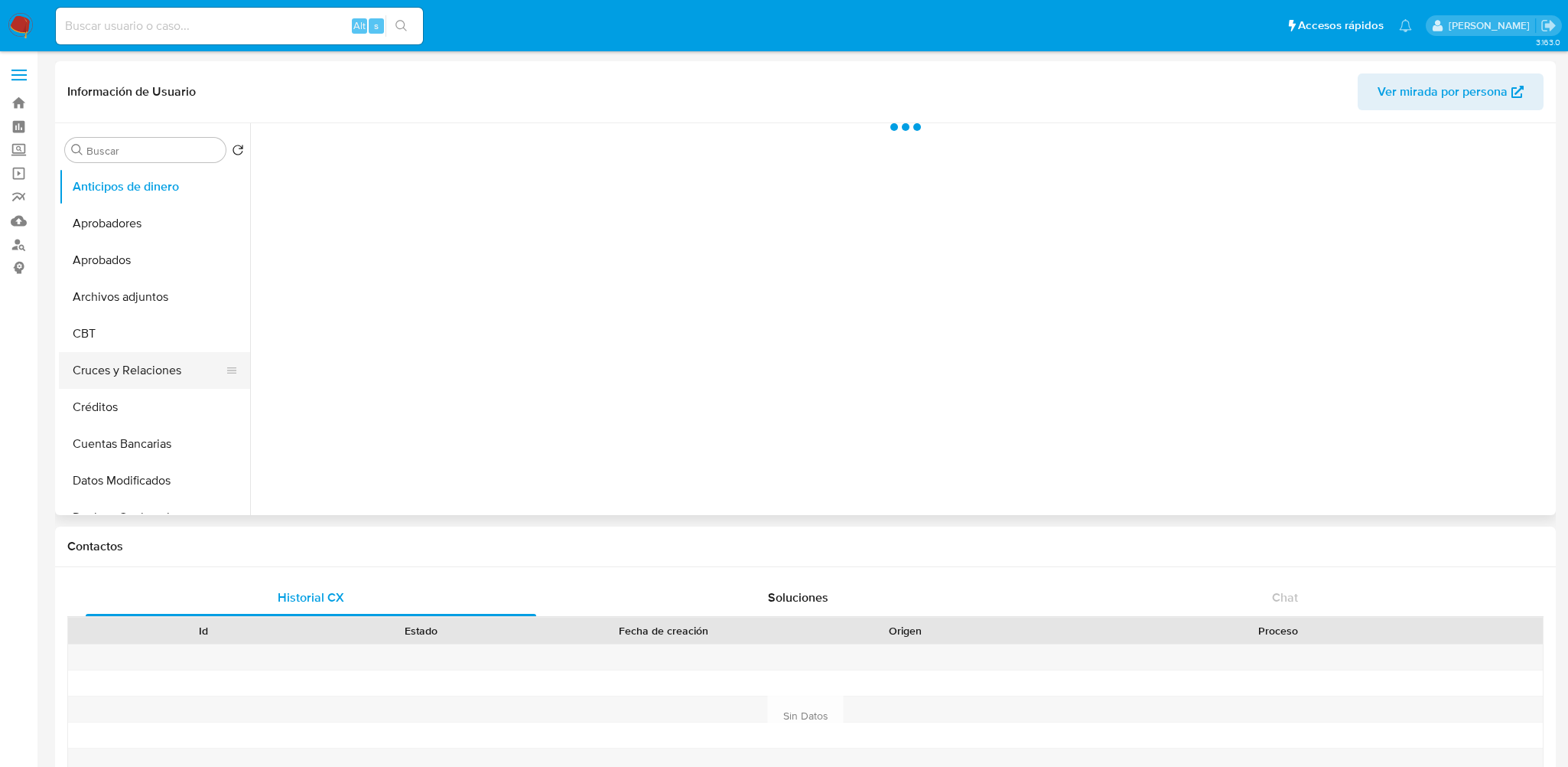
select select "10"
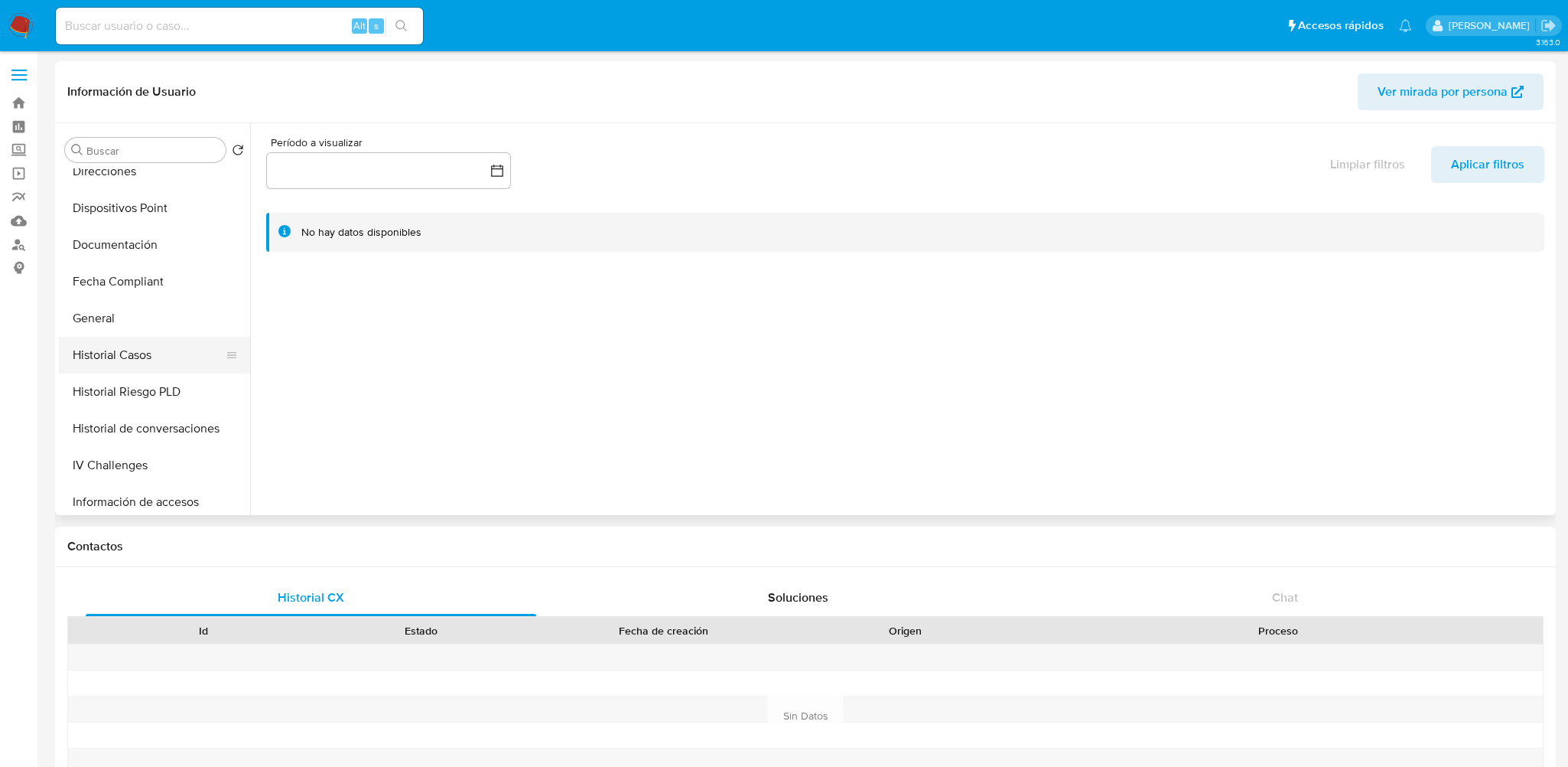
scroll to position [689, 0]
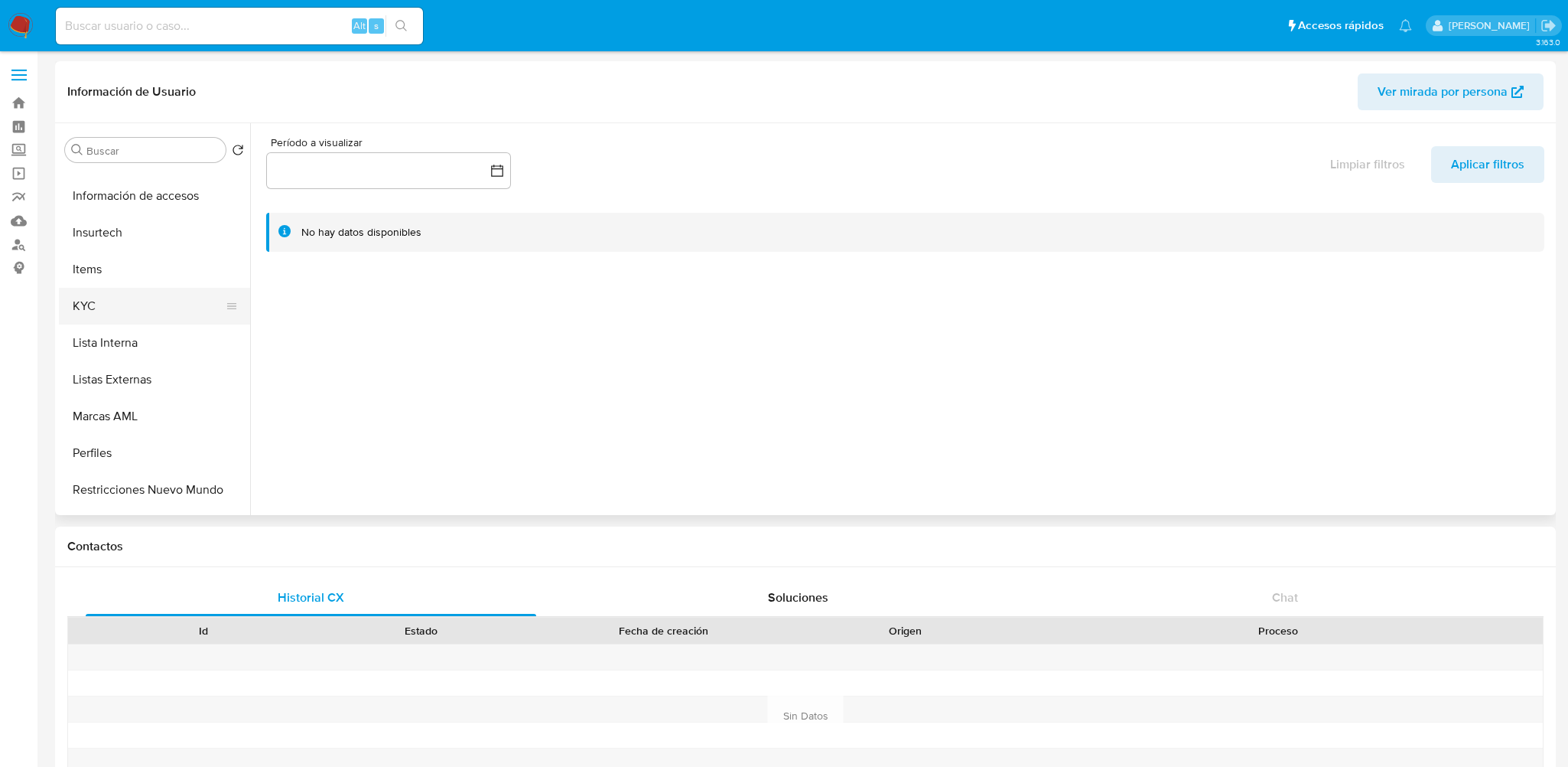
click at [118, 310] on button "KYC" at bounding box center [148, 306] width 179 height 36
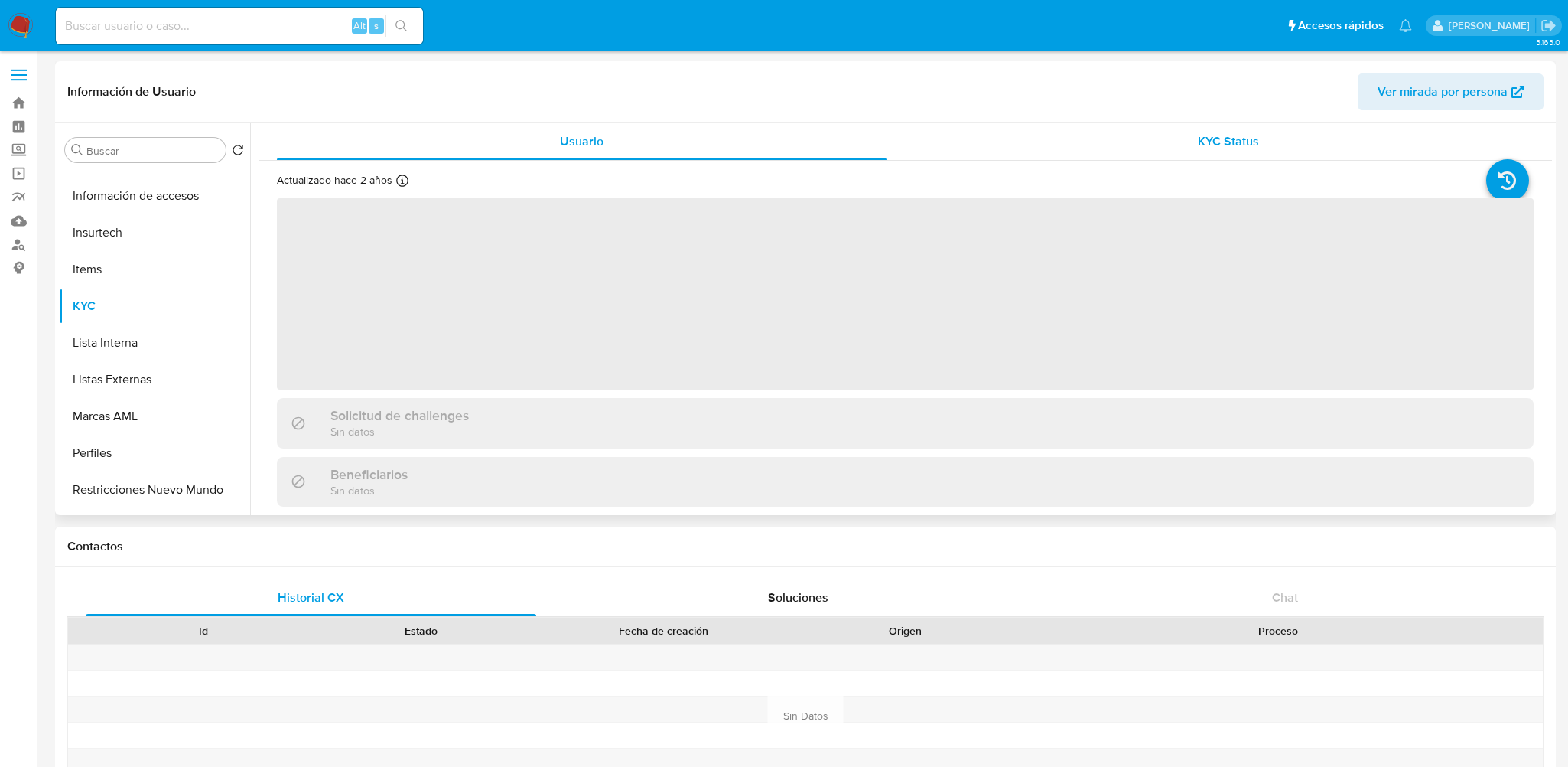
click at [1085, 149] on div "KYC Status" at bounding box center [1229, 141] width 610 height 36
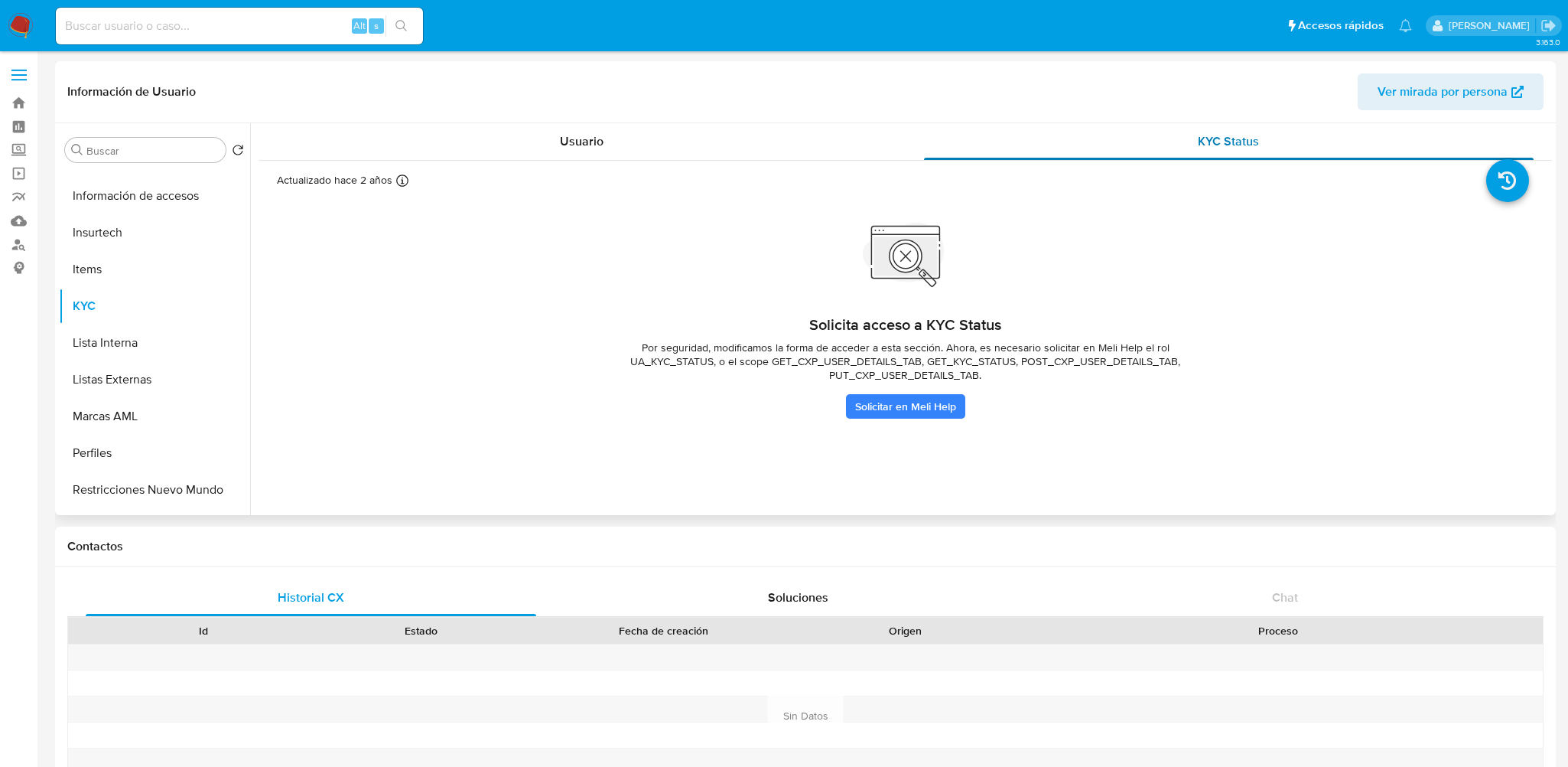
click at [1108, 155] on div "KYC Status" at bounding box center [1229, 141] width 610 height 36
drag, startPoint x: 726, startPoint y: 359, endPoint x: 976, endPoint y: 378, distance: 250.7
click at [976, 378] on span "Por seguridad, modificamos la forma de acceder a esta sección. Ahora, es necesa…" at bounding box center [905, 361] width 612 height 41
drag, startPoint x: 938, startPoint y: 367, endPoint x: 853, endPoint y: 376, distance: 85.5
click at [853, 376] on span "Por seguridad, modificamos la forma de acceder a esta sección. Ahora, es necesa…" at bounding box center [905, 361] width 612 height 41
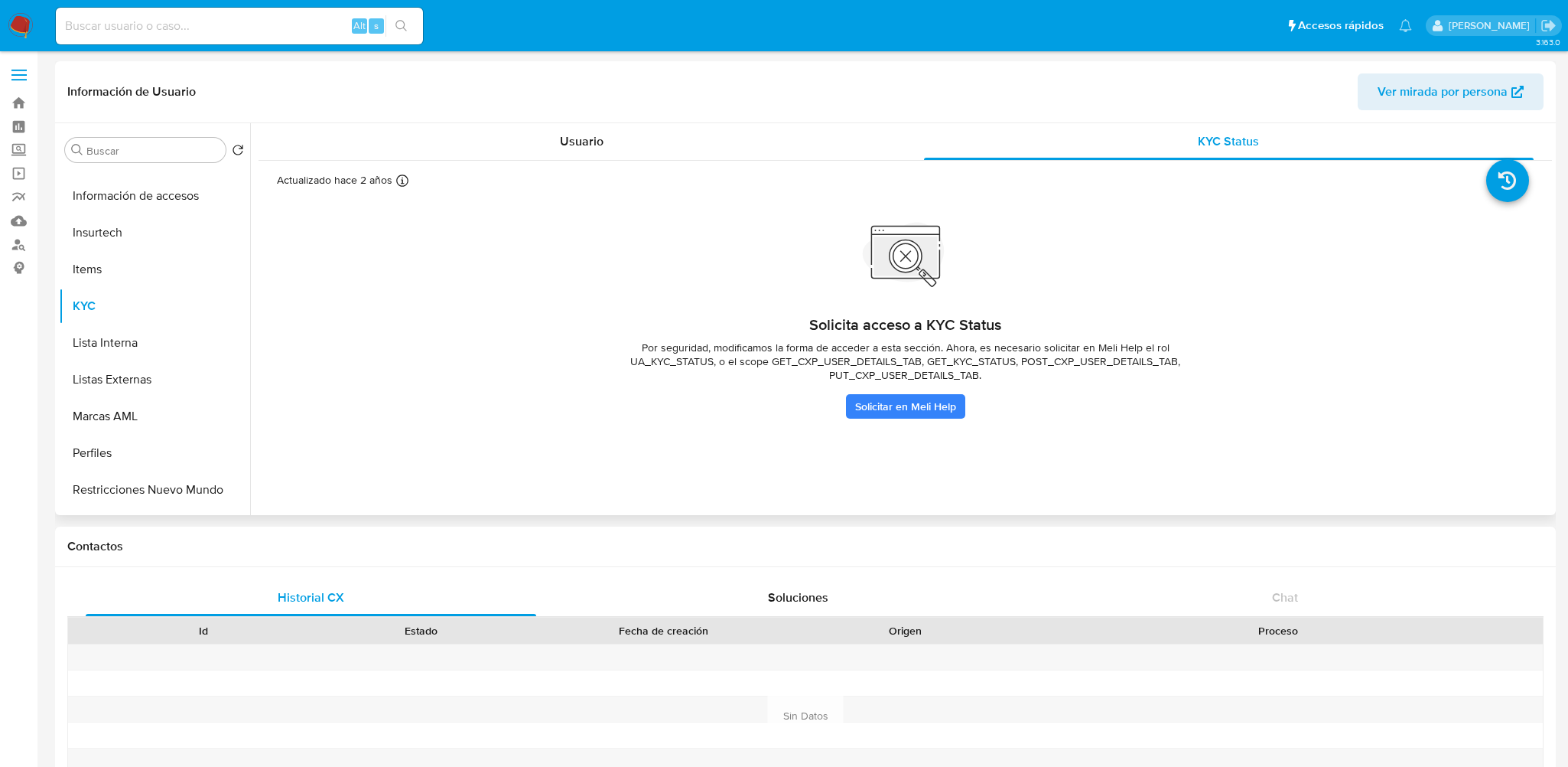
click at [813, 362] on span "Por seguridad, modificamos la forma de acceder a esta sección. Ahora, es necesa…" at bounding box center [905, 361] width 612 height 41
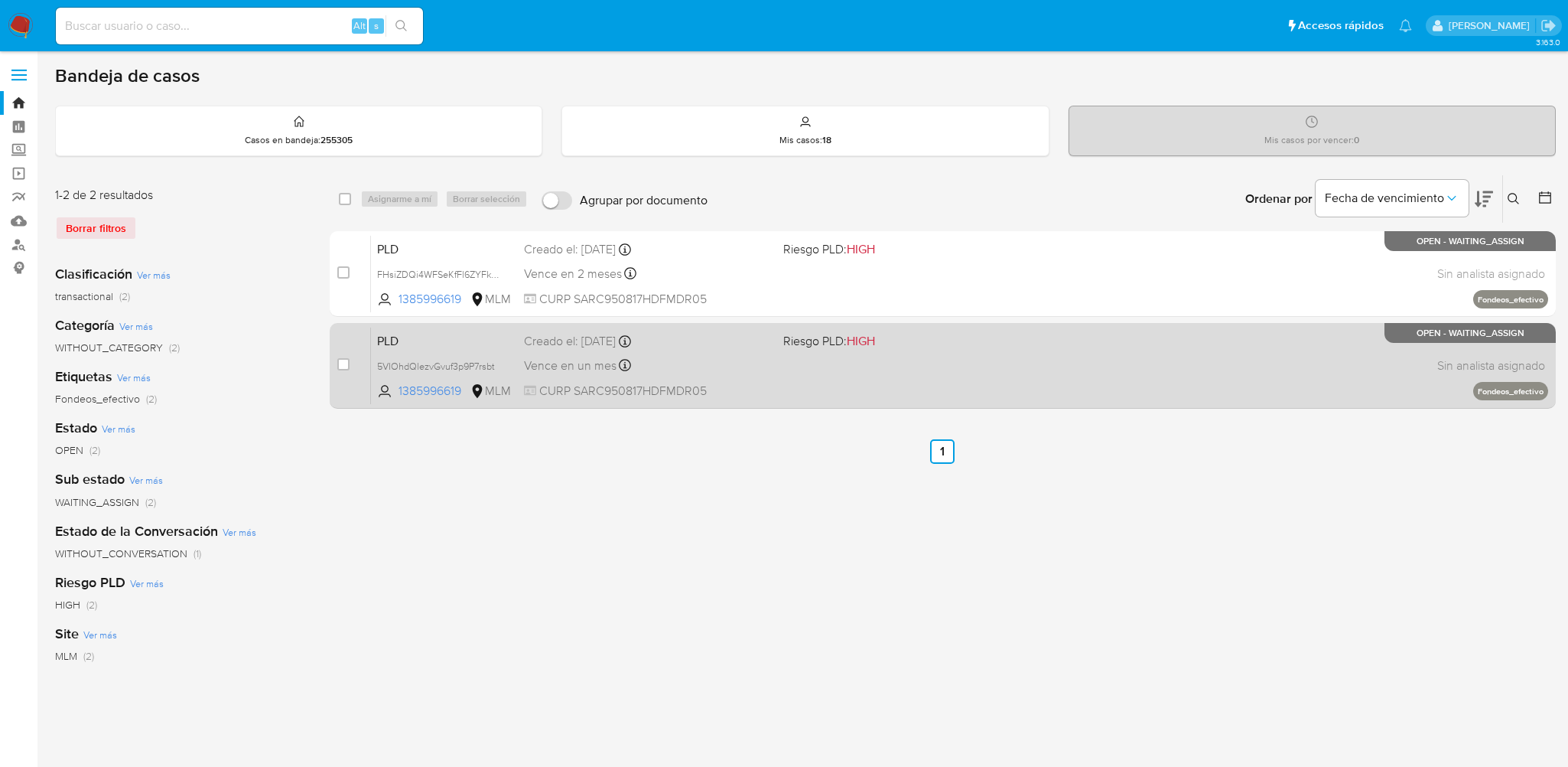
click at [812, 372] on div "PLD 5VIOhdQlezvGvuf3p9P7rsbt 1385996619 MLM Riesgo PLD: HIGH Creado el: [DATE] …" at bounding box center [959, 366] width 1177 height 77
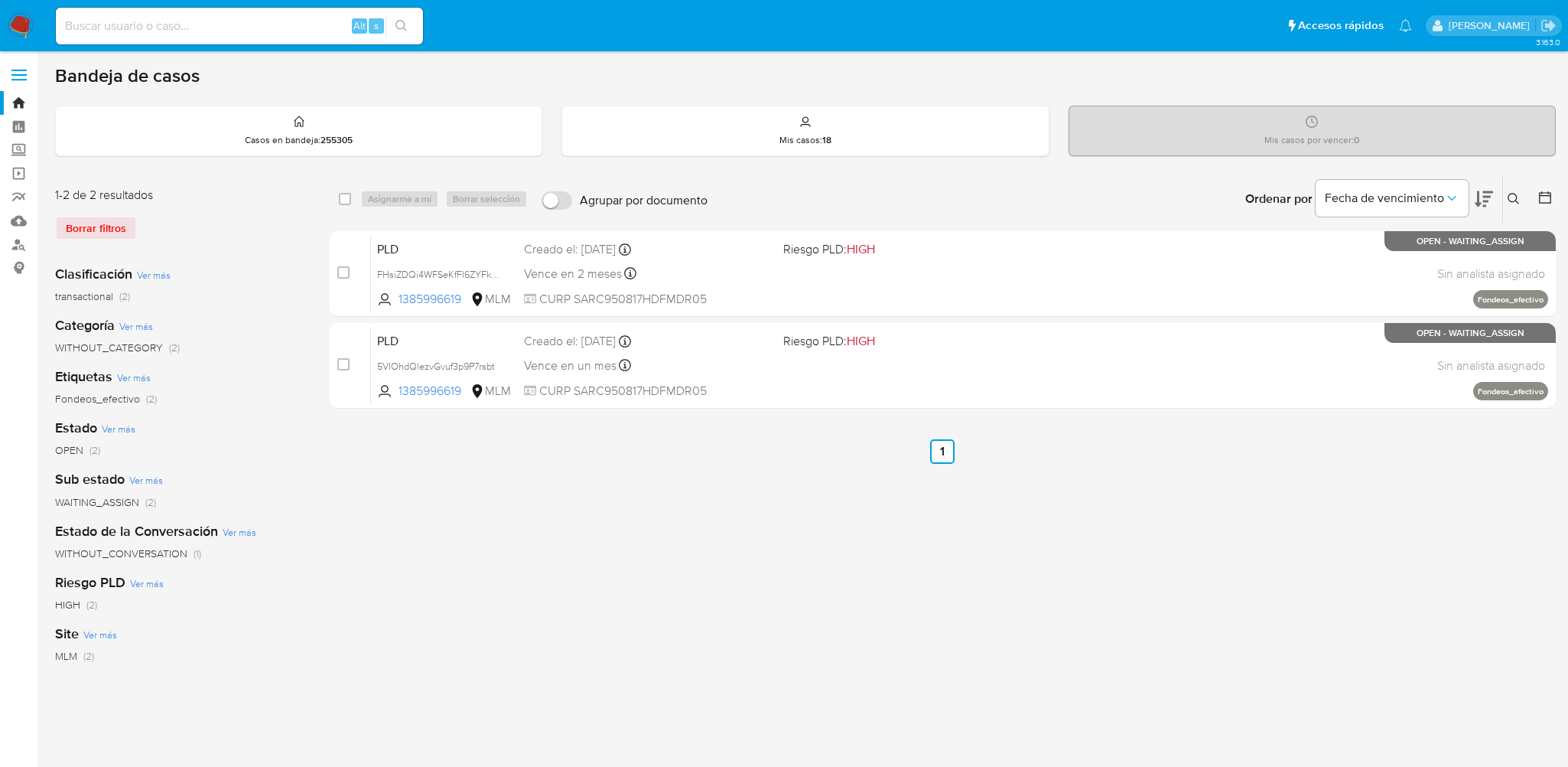
click at [1517, 205] on button at bounding box center [1515, 198] width 25 height 18
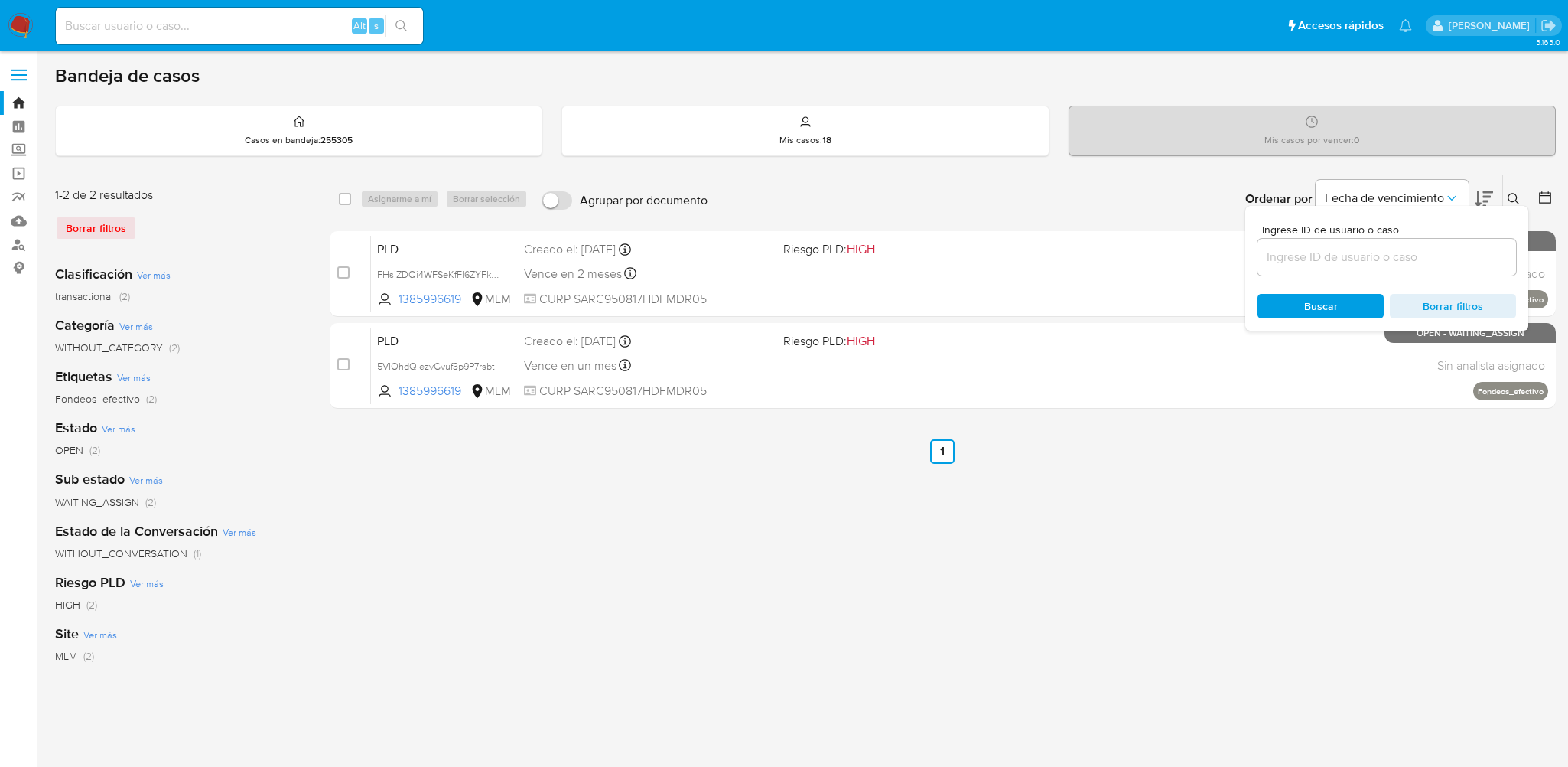
click at [1362, 265] on input at bounding box center [1386, 257] width 258 height 20
type input "450599105"
click at [1322, 303] on div "Buscar Borrar filtros" at bounding box center [1386, 306] width 258 height 24
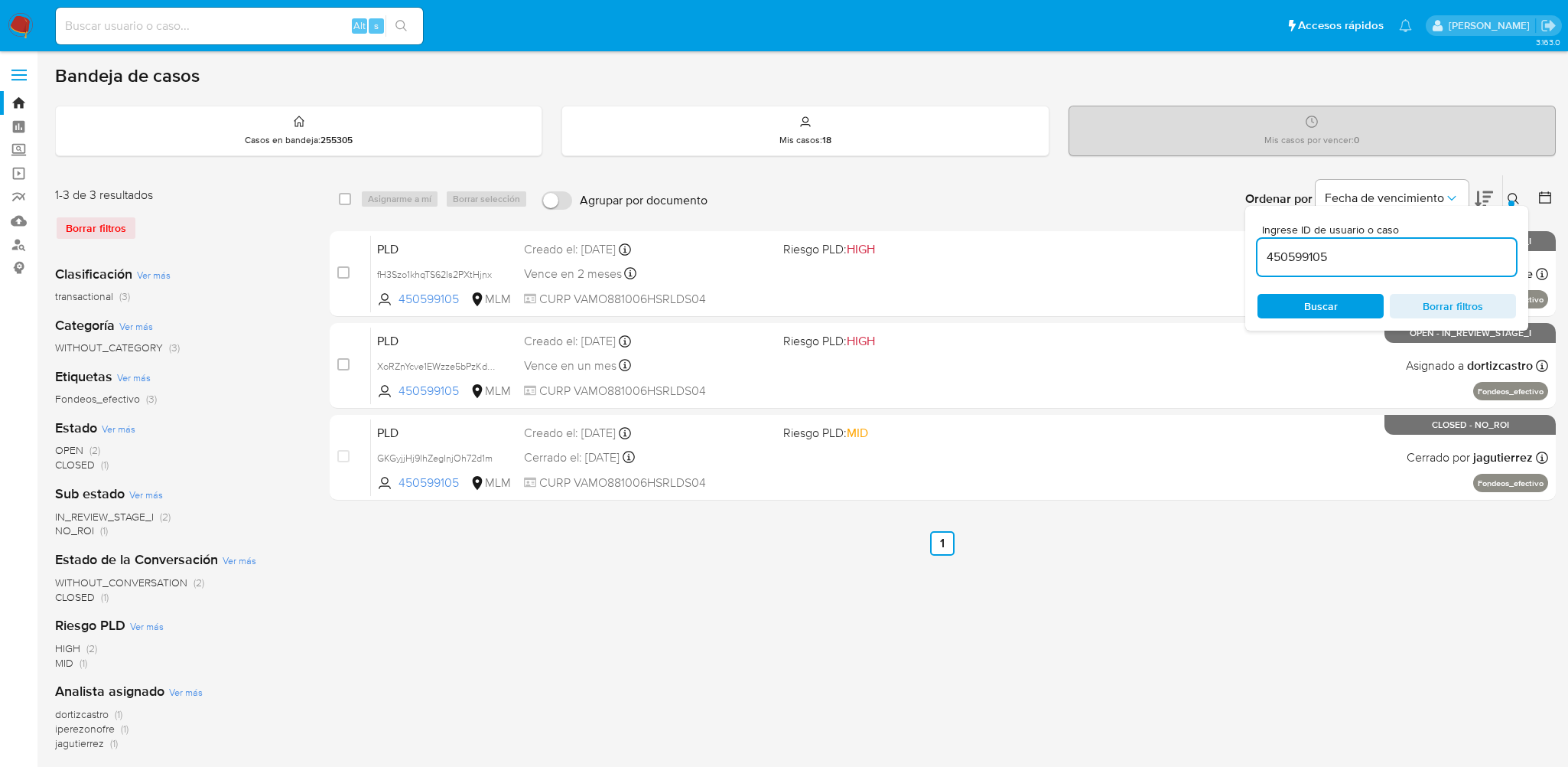
click at [647, 636] on div "select-all-cases-checkbox Asignarme a mí Borrar selección Agrupar por documento…" at bounding box center [942, 524] width 1226 height 701
click at [1506, 200] on button at bounding box center [1515, 198] width 25 height 18
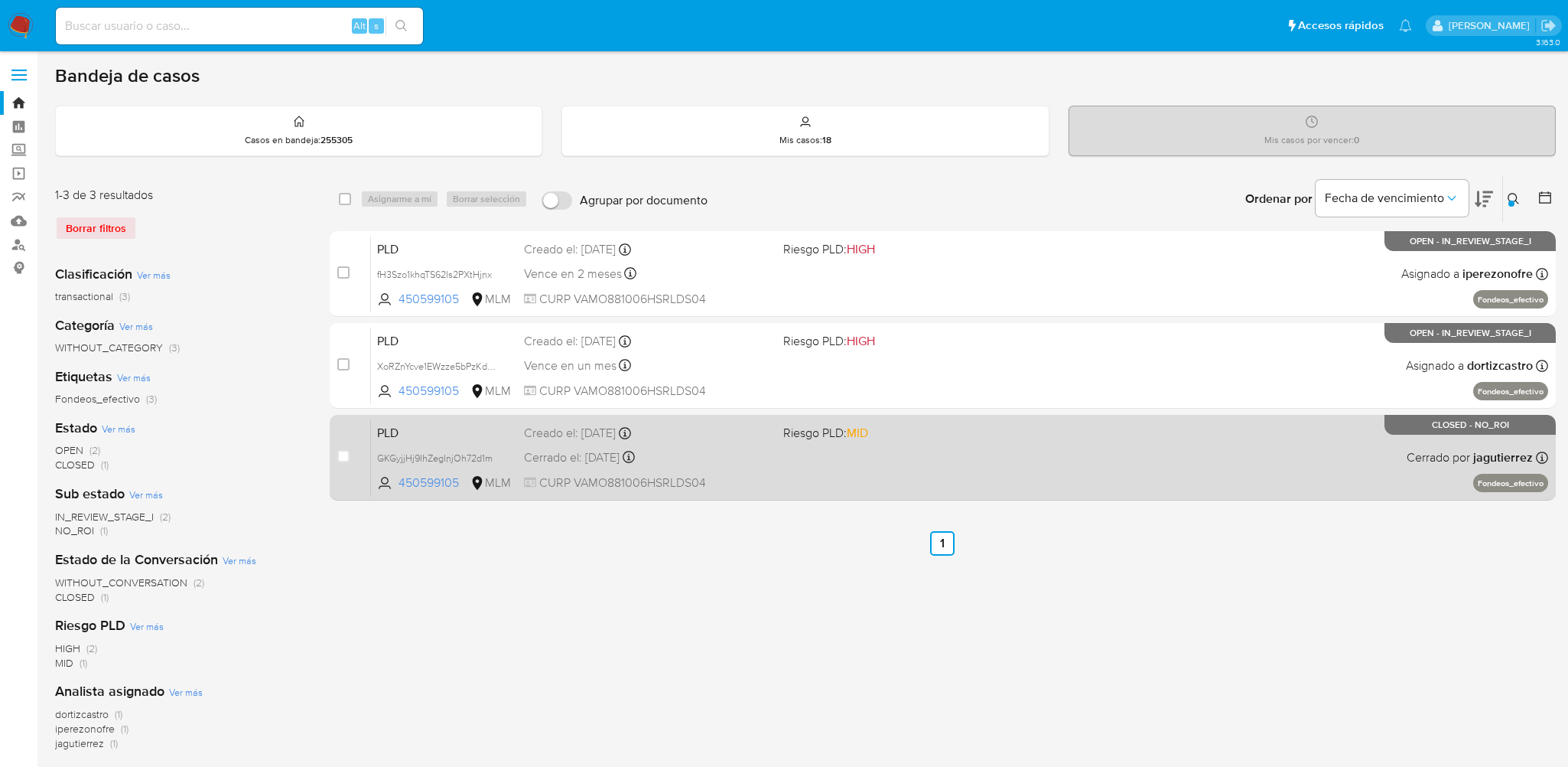
click at [1081, 472] on div "PLD GKGyjjHj9IhZegInjOh72d1m 450599105 MLM Riesgo PLD: MID Creado el: [DATE] Cr…" at bounding box center [959, 457] width 1177 height 77
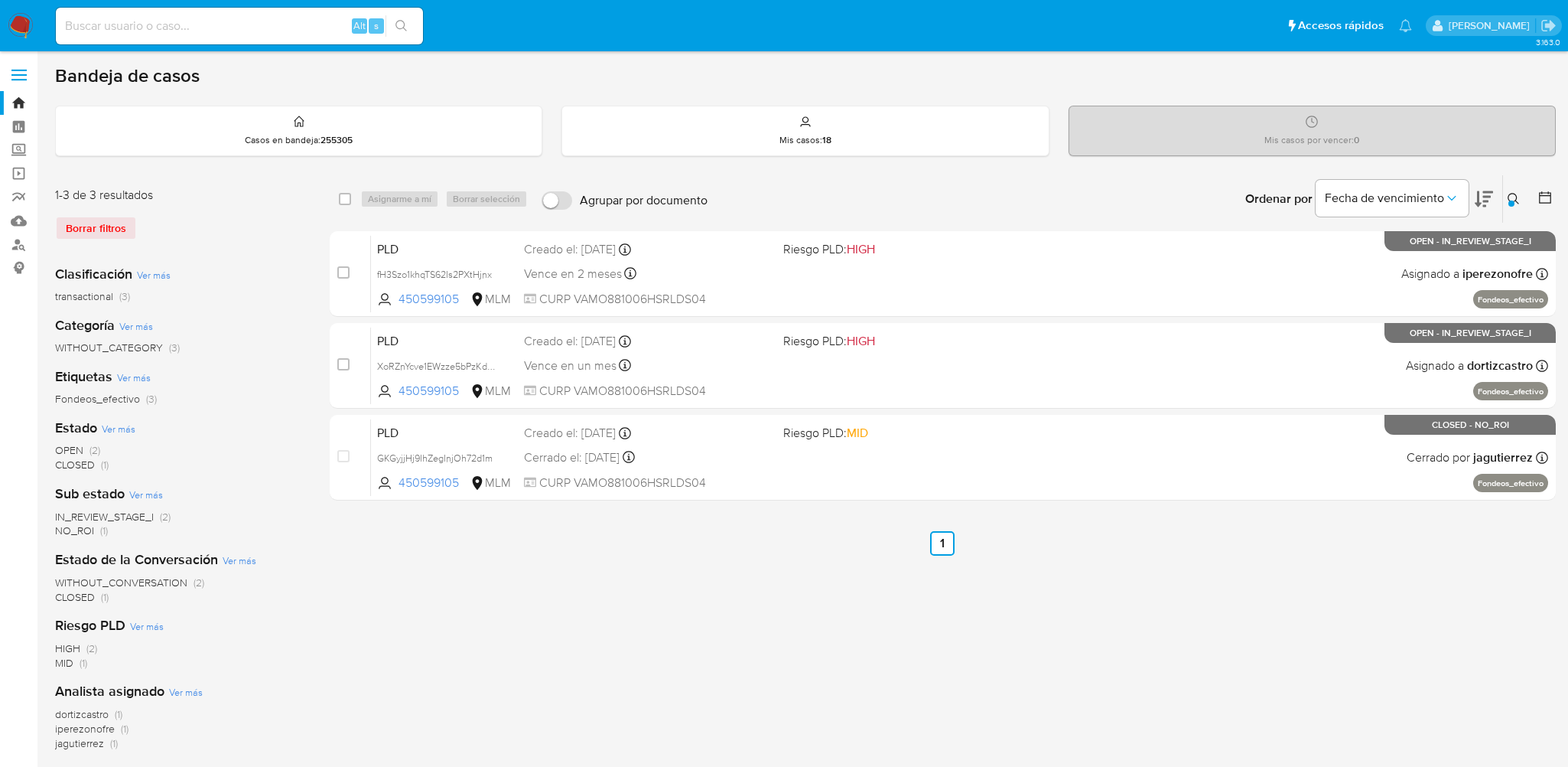
click at [1514, 198] on icon at bounding box center [1513, 198] width 12 height 12
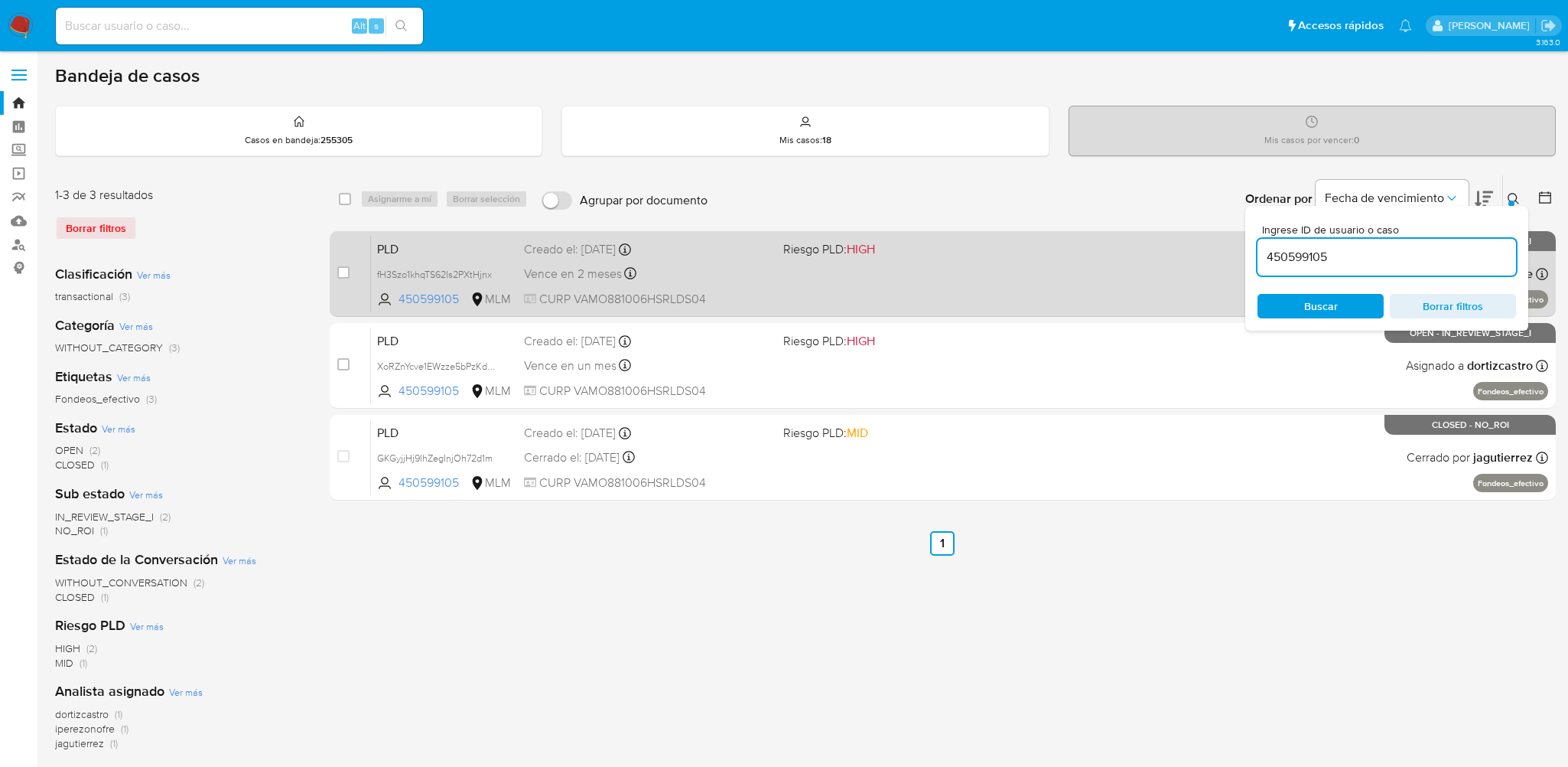
drag, startPoint x: 1335, startPoint y: 252, endPoint x: 1231, endPoint y: 257, distance: 104.1
click at [1231, 257] on div "select-all-cases-checkbox Asignarme a mí Borrar selección Agrupar por documento…" at bounding box center [942, 340] width 1226 height 332
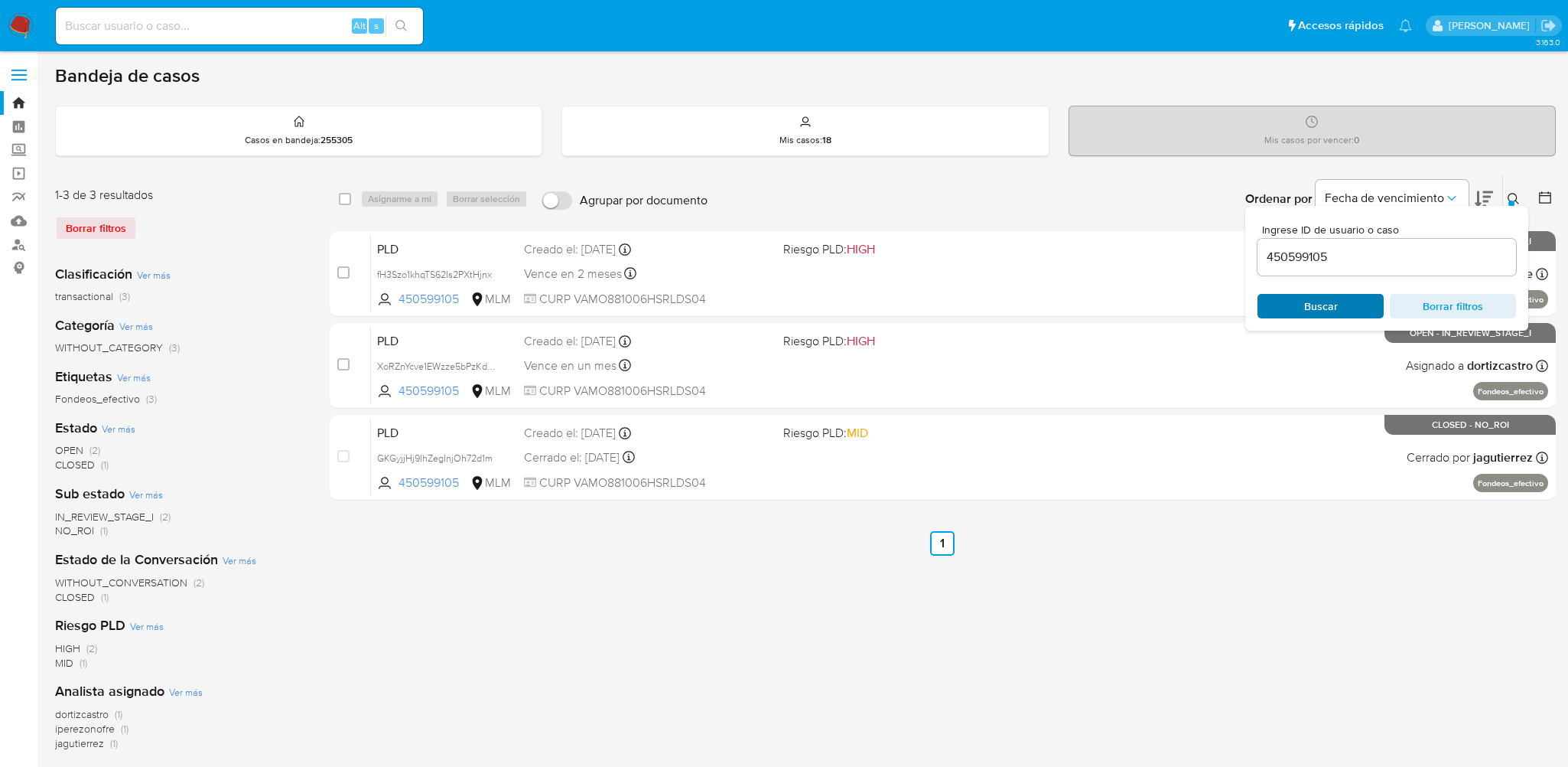
click at [1347, 296] on span "Buscar" at bounding box center [1320, 306] width 105 height 21
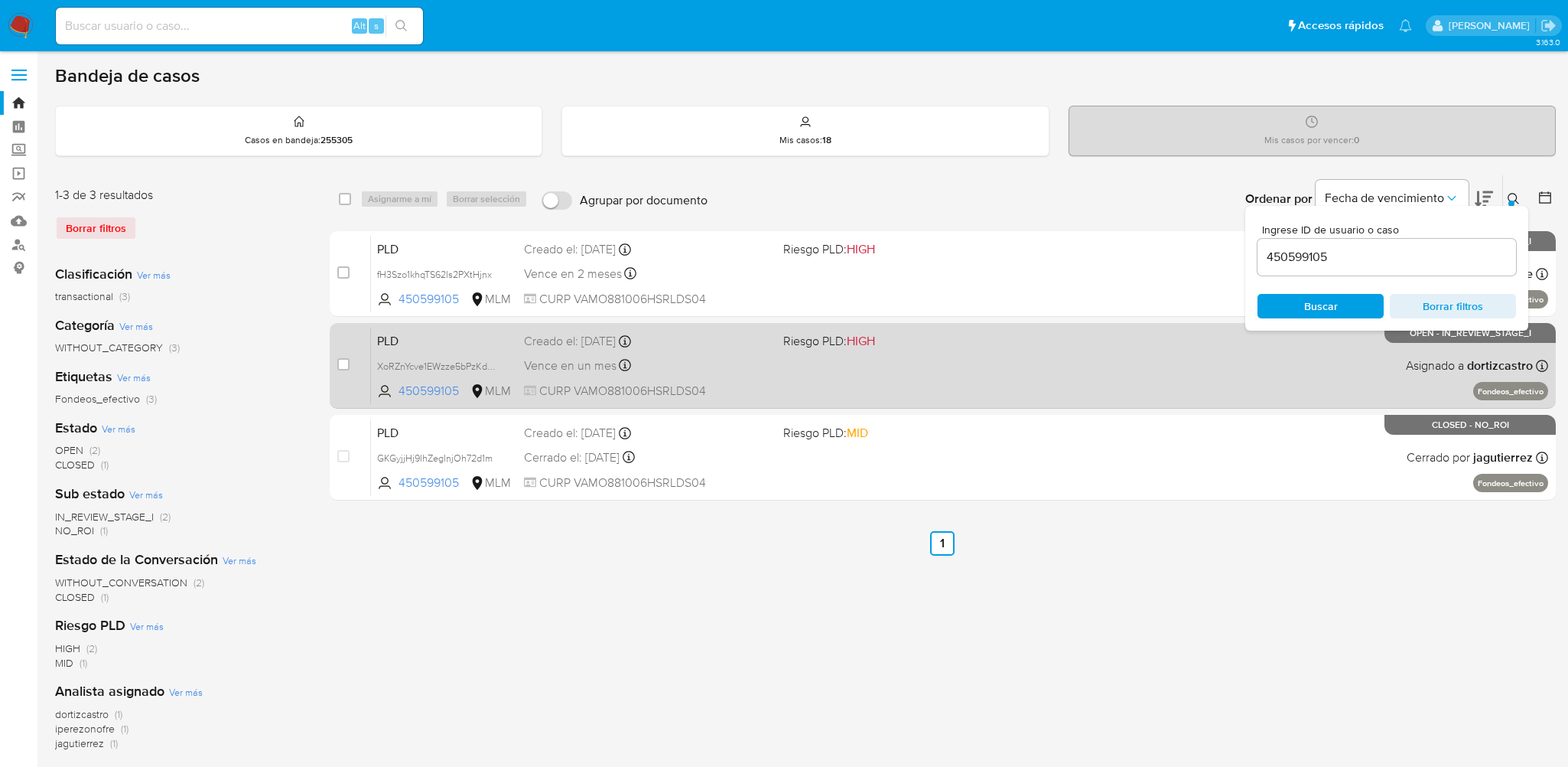
click at [897, 363] on span at bounding box center [906, 365] width 247 height 3
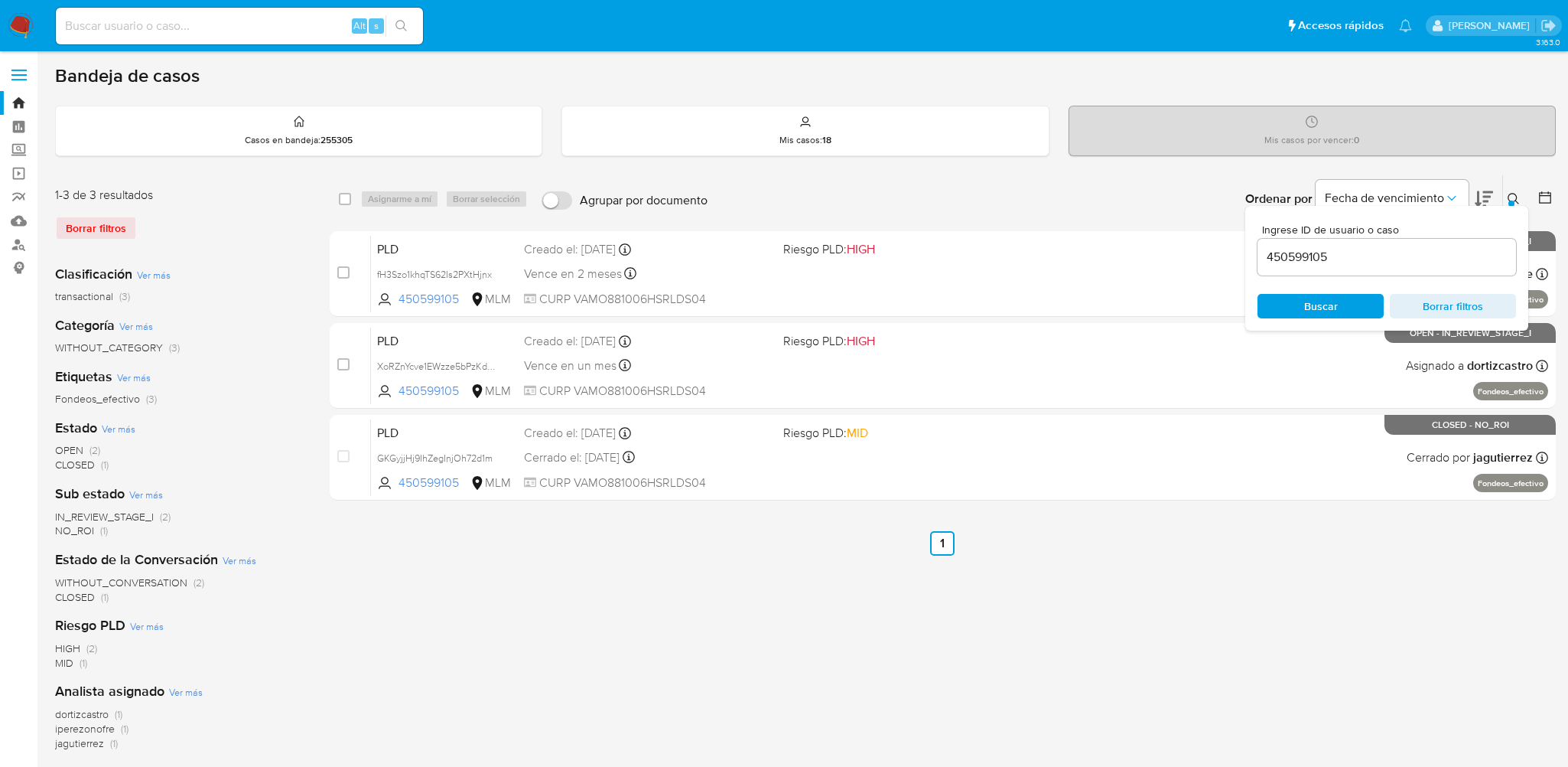
click at [1469, 515] on div "select-all-cases-checkbox Asignarme a mí Borrar selección Agrupar por documento…" at bounding box center [942, 524] width 1226 height 701
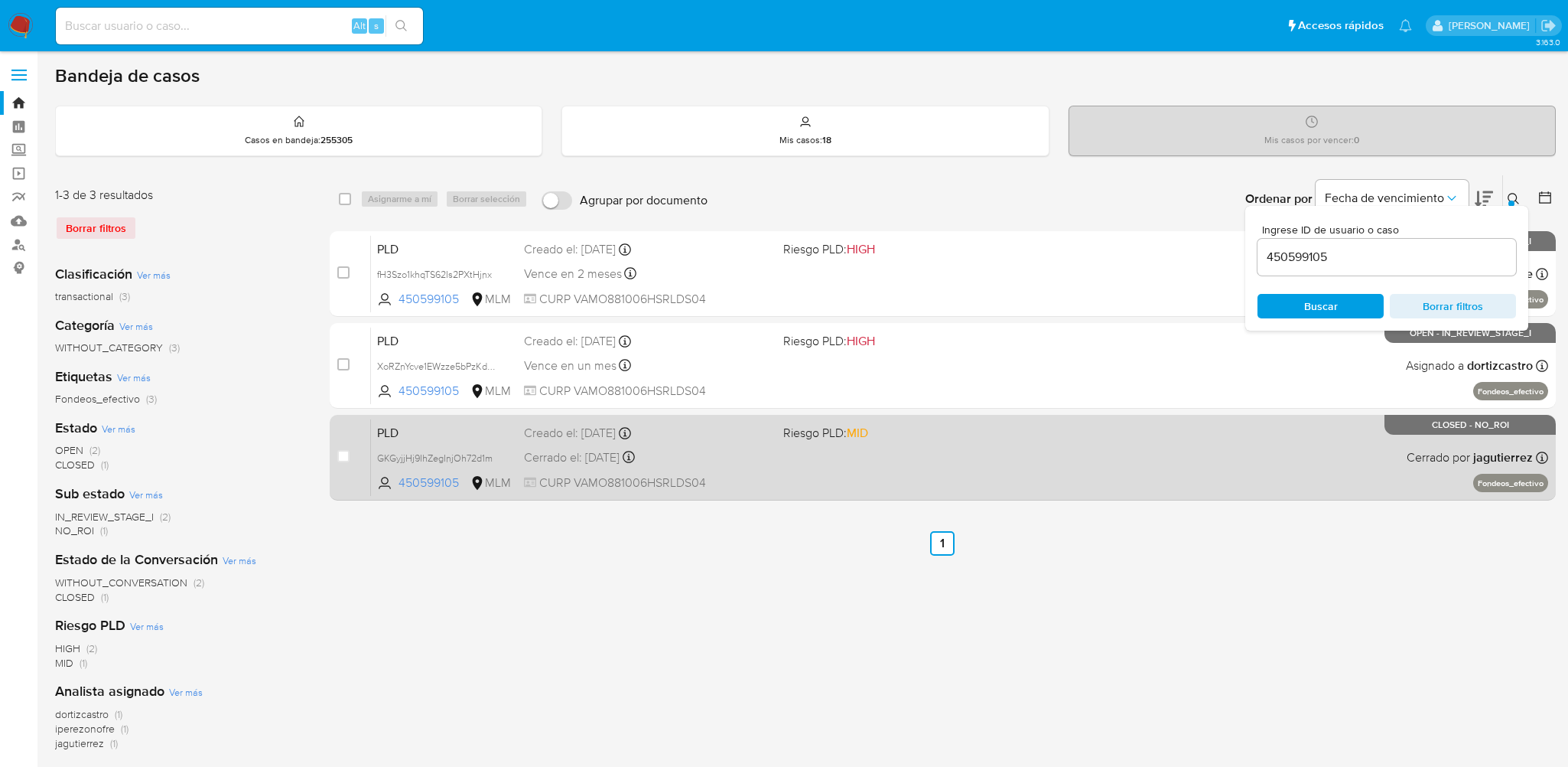
click at [1011, 465] on div "PLD GKGyjjHj9IhZegInjOh72d1m 450599105 MLM Riesgo PLD: MID Creado el: [DATE] Cr…" at bounding box center [959, 457] width 1177 height 77
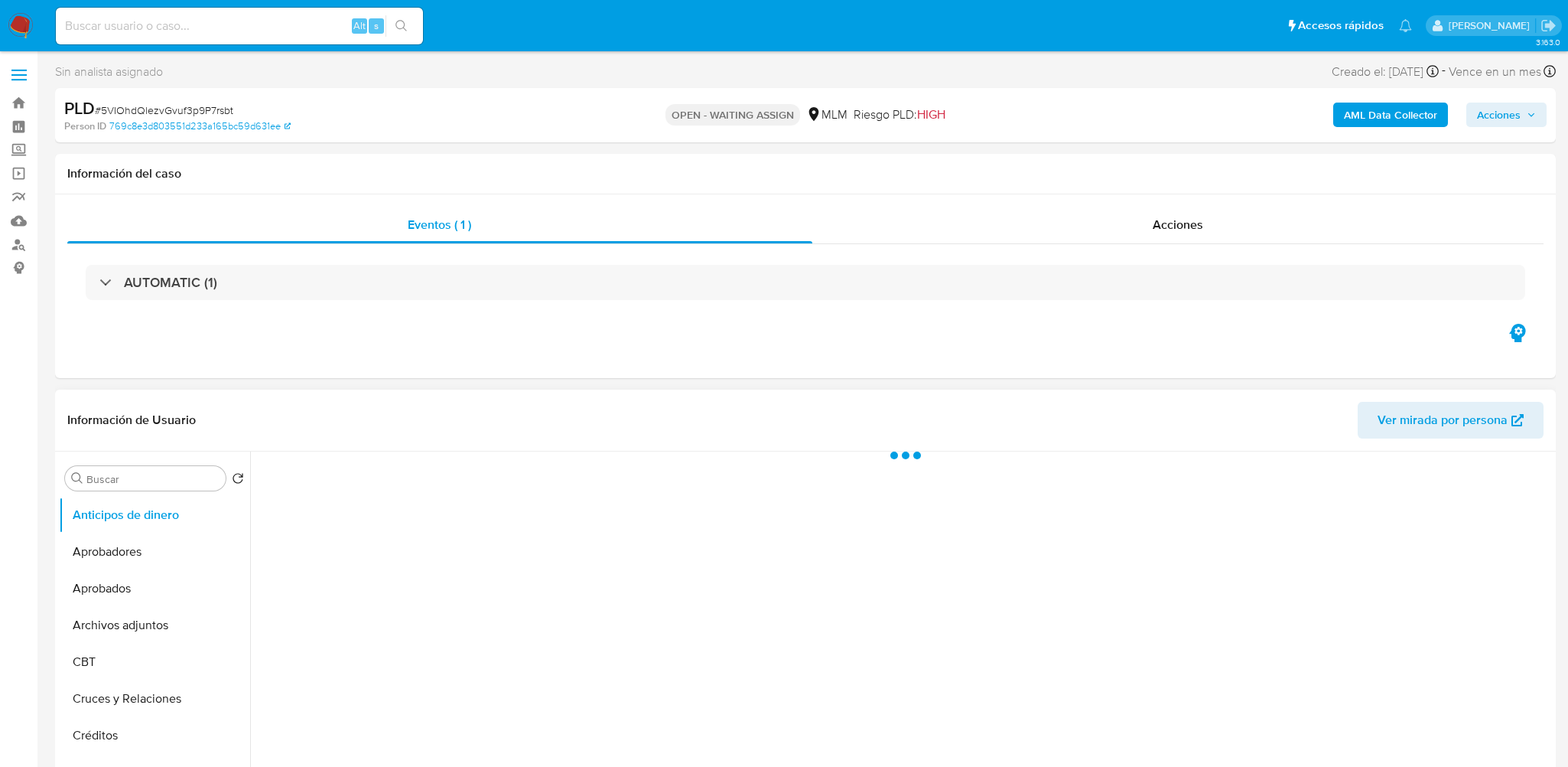
select select "10"
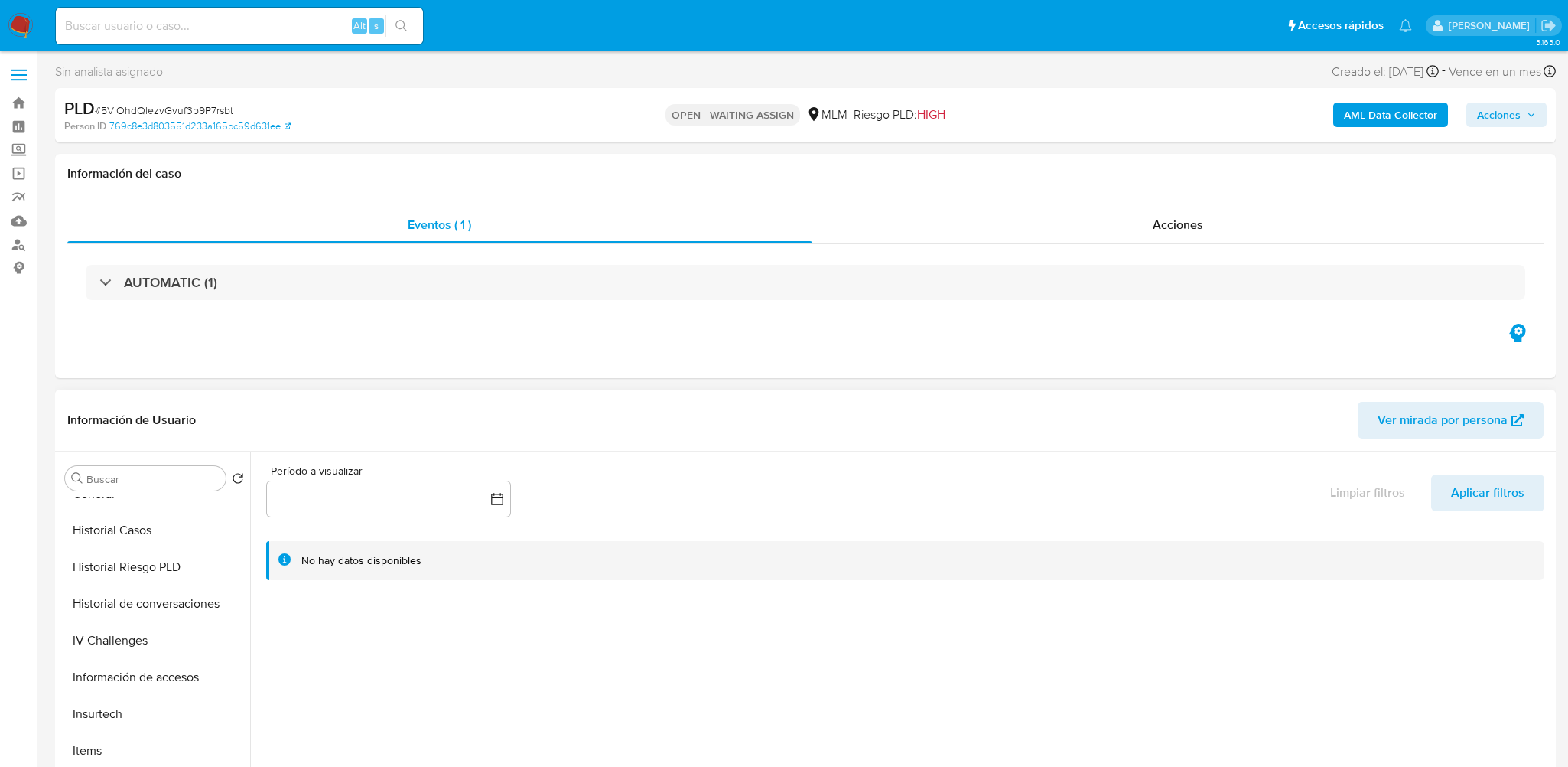
scroll to position [756, 0]
click at [136, 561] on button "KYC" at bounding box center [148, 567] width 179 height 36
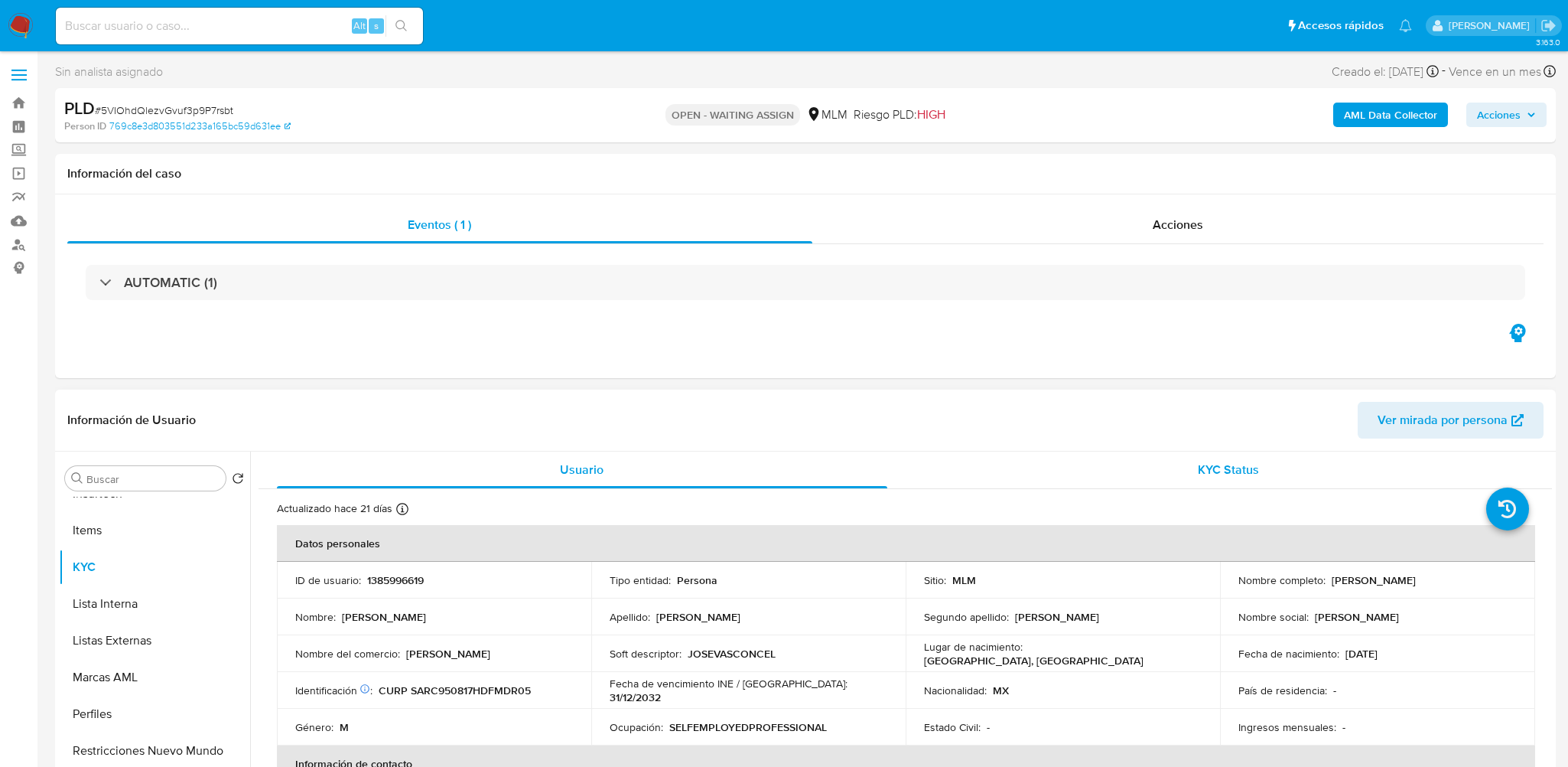
click at [1130, 483] on div "KYC Status" at bounding box center [1229, 469] width 610 height 36
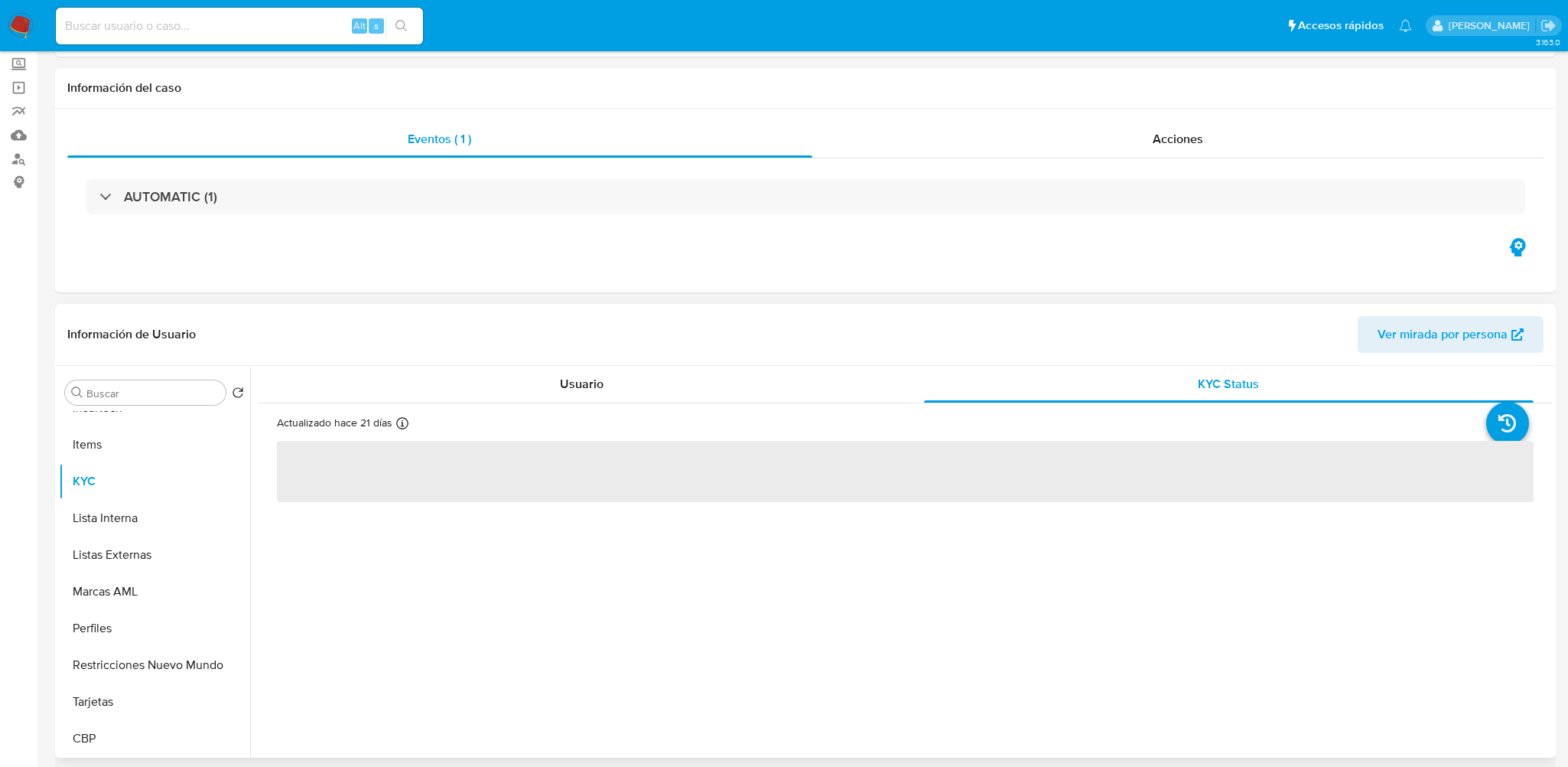
scroll to position [230, 0]
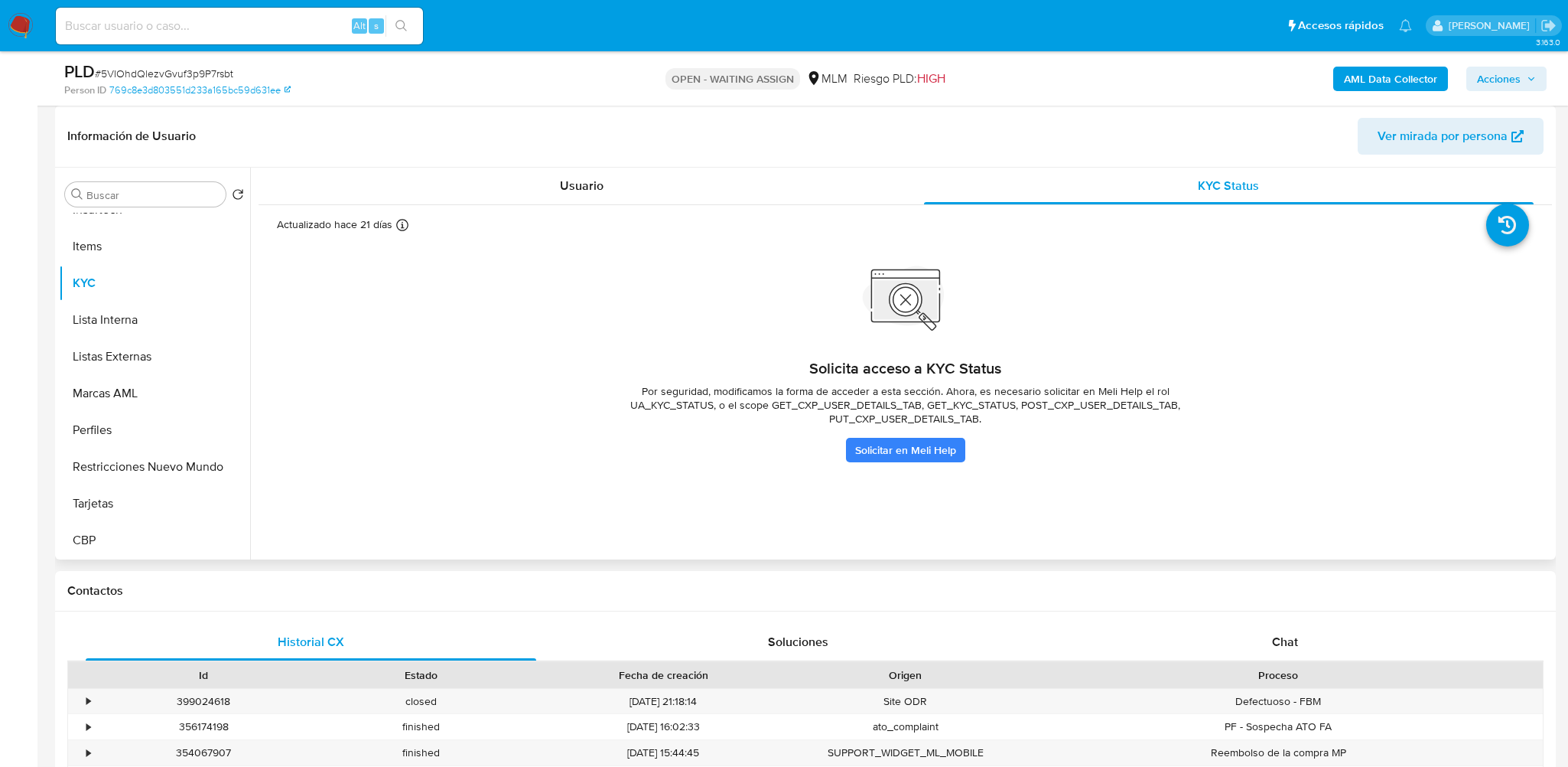
click at [862, 406] on span "Por seguridad, modificamos la forma de acceder a esta sección. Ahora, es necesa…" at bounding box center [905, 404] width 612 height 41
drag, startPoint x: 727, startPoint y: 404, endPoint x: 764, endPoint y: 414, distance: 38.3
click at [868, 405] on span "Por seguridad, modificamos la forma de acceder a esta sección. Ahora, es necesa…" at bounding box center [905, 404] width 612 height 41
click at [764, 414] on span "Por seguridad, modificamos la forma de acceder a esta sección. Ahora, es necesa…" at bounding box center [905, 404] width 612 height 41
drag, startPoint x: 723, startPoint y: 404, endPoint x: 871, endPoint y: 407, distance: 148.0
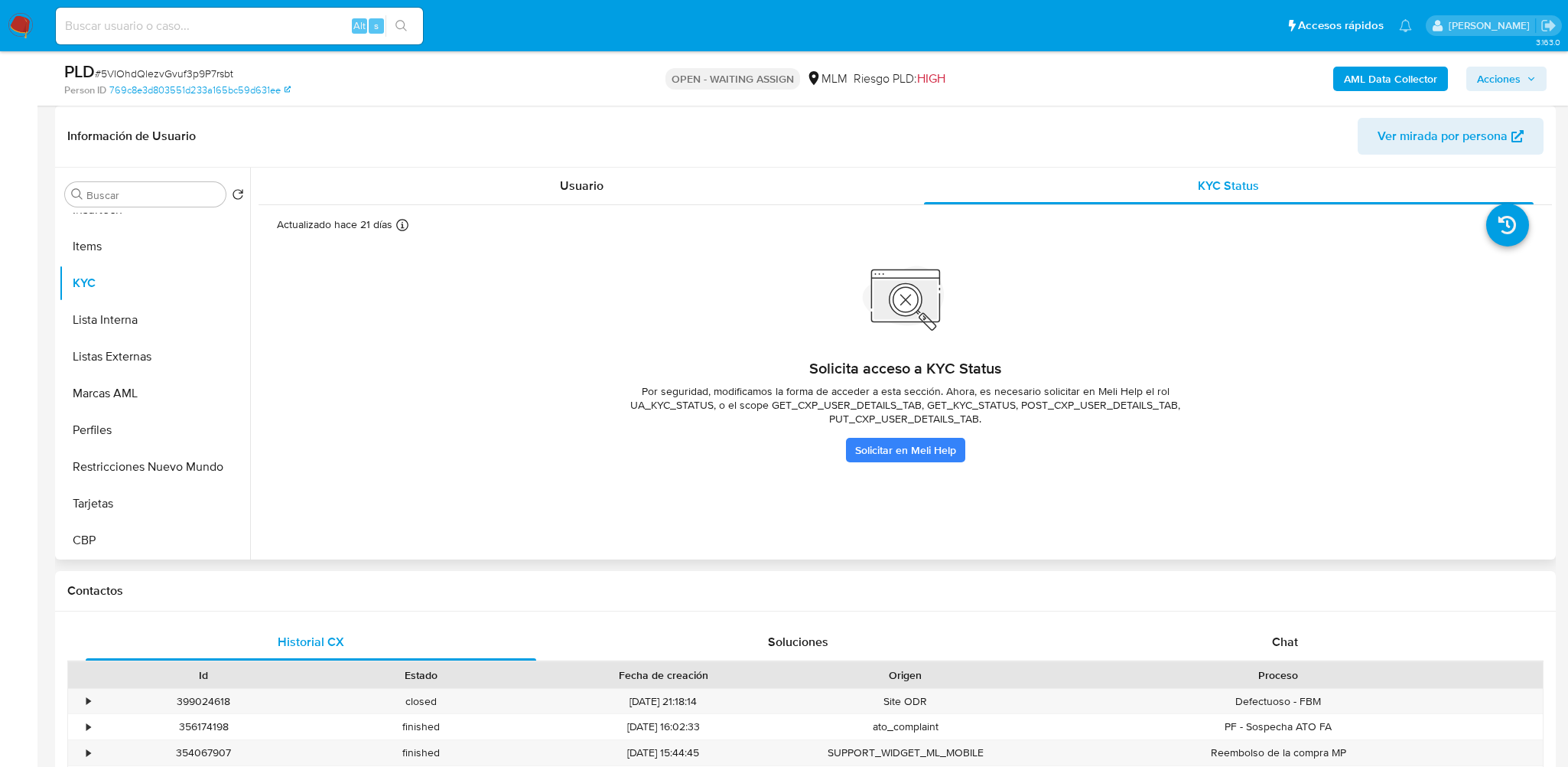
click at [871, 407] on span "Por seguridad, modificamos la forma de acceder a esta sección. Ahora, es necesa…" at bounding box center [905, 404] width 612 height 41
drag, startPoint x: 883, startPoint y: 405, endPoint x: 1011, endPoint y: 403, distance: 128.0
click at [1030, 404] on span "Por seguridad, modificamos la forma de acceder a esta sección. Ahora, es necesa…" at bounding box center [905, 404] width 612 height 41
click at [886, 403] on span "Por seguridad, modificamos la forma de acceder a esta sección. Ahora, es necesa…" at bounding box center [905, 404] width 612 height 41
click at [883, 415] on span "Por seguridad, modificamos la forma de acceder a esta sección. Ahora, es necesa…" at bounding box center [905, 404] width 612 height 41
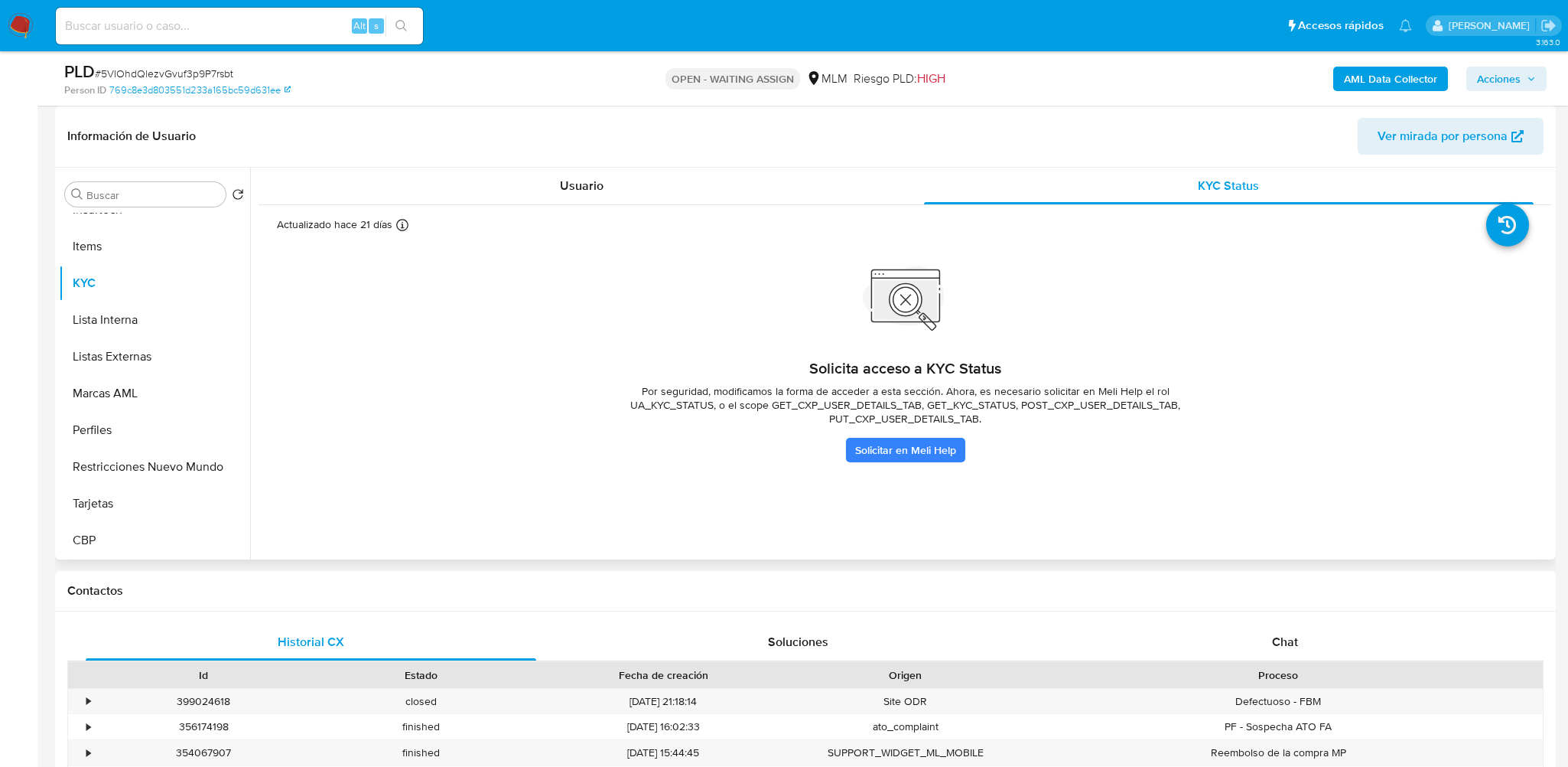
drag, startPoint x: 907, startPoint y: 404, endPoint x: 966, endPoint y: 404, distance: 59.0
click at [966, 404] on span "Por seguridad, modificamos la forma de acceder a esta sección. Ahora, es necesa…" at bounding box center [905, 404] width 612 height 41
drag, startPoint x: 880, startPoint y: 404, endPoint x: 966, endPoint y: 408, distance: 86.1
click at [966, 408] on span "Por seguridad, modificamos la forma de acceder a esta sección. Ahora, es necesa…" at bounding box center [905, 404] width 612 height 41
drag, startPoint x: 978, startPoint y: 404, endPoint x: 1124, endPoint y: 408, distance: 146.1
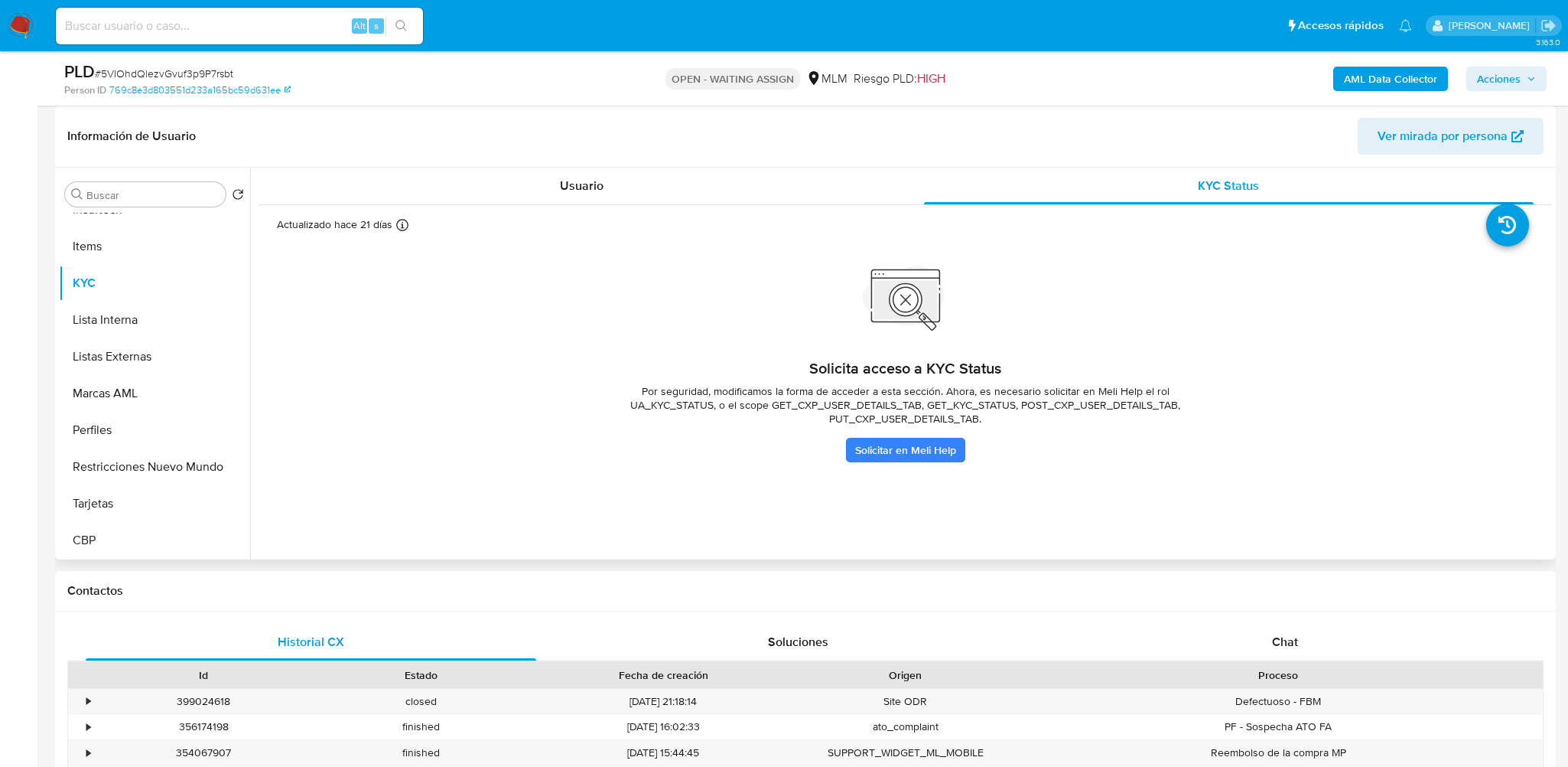
click at [1124, 408] on span "Por seguridad, modificamos la forma de acceder a esta sección. Ahora, es necesa…" at bounding box center [905, 404] width 612 height 41
click at [1059, 441] on div "Solicita acceso a KYC Status Por seguridad, modificamos la forma de acceder a e…" at bounding box center [905, 371] width 612 height 183
drag, startPoint x: 1123, startPoint y: 387, endPoint x: 1205, endPoint y: 394, distance: 82.3
click at [1205, 394] on span "Por seguridad, modificamos la forma de acceder a esta sección. Ahora, es necesa…" at bounding box center [905, 404] width 612 height 41
click at [1115, 391] on span "Por seguridad, modificamos la forma de acceder a esta sección. Ahora, es necesa…" at bounding box center [905, 404] width 612 height 41
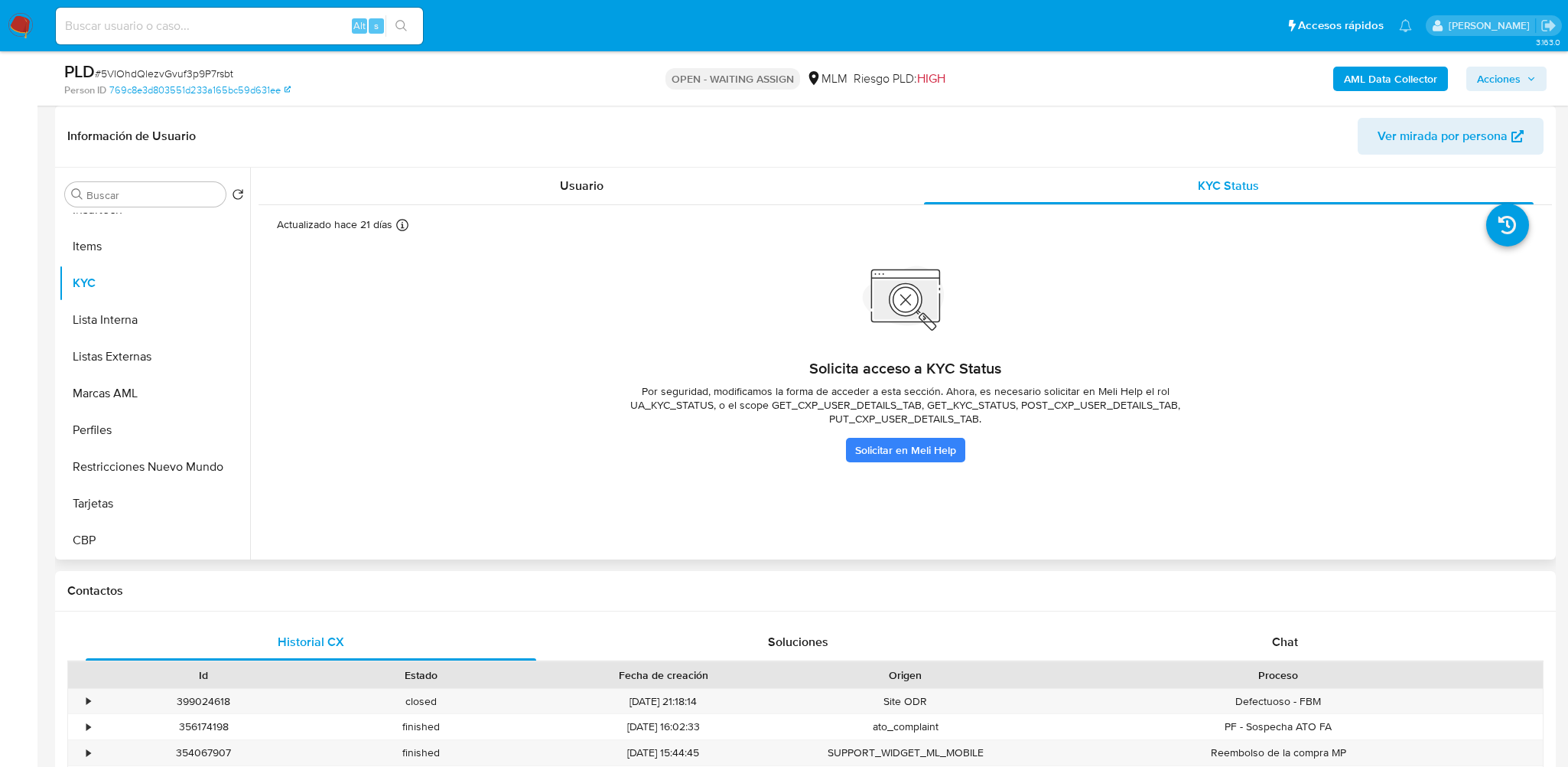
drag, startPoint x: 1126, startPoint y: 389, endPoint x: 1171, endPoint y: 392, distance: 45.1
click at [1171, 392] on span "Por seguridad, modificamos la forma de acceder a esta sección. Ahora, es necesa…" at bounding box center [905, 404] width 612 height 41
click at [1165, 417] on span "Por seguridad, modificamos la forma de acceder a esta sección. Ahora, es necesa…" at bounding box center [905, 404] width 612 height 41
drag, startPoint x: 1123, startPoint y: 389, endPoint x: 1204, endPoint y: 393, distance: 81.1
click at [1204, 393] on span "Por seguridad, modificamos la forma de acceder a esta sección. Ahora, es necesa…" at bounding box center [905, 404] width 612 height 41
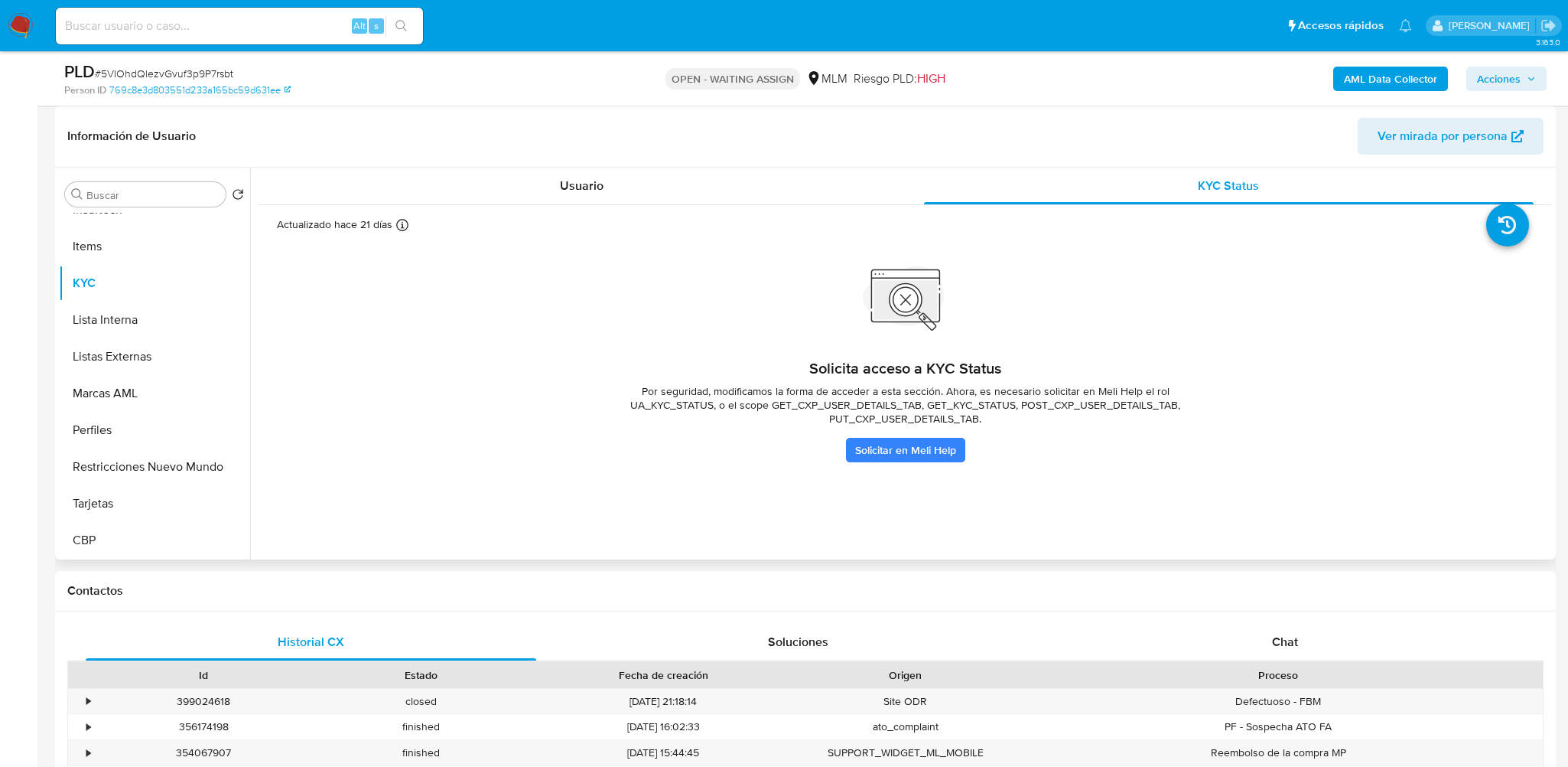
click at [601, 318] on div "Solicita acceso a KYC Status Por seguridad, modificamos la forma de acceder a e…" at bounding box center [905, 371] width 612 height 183
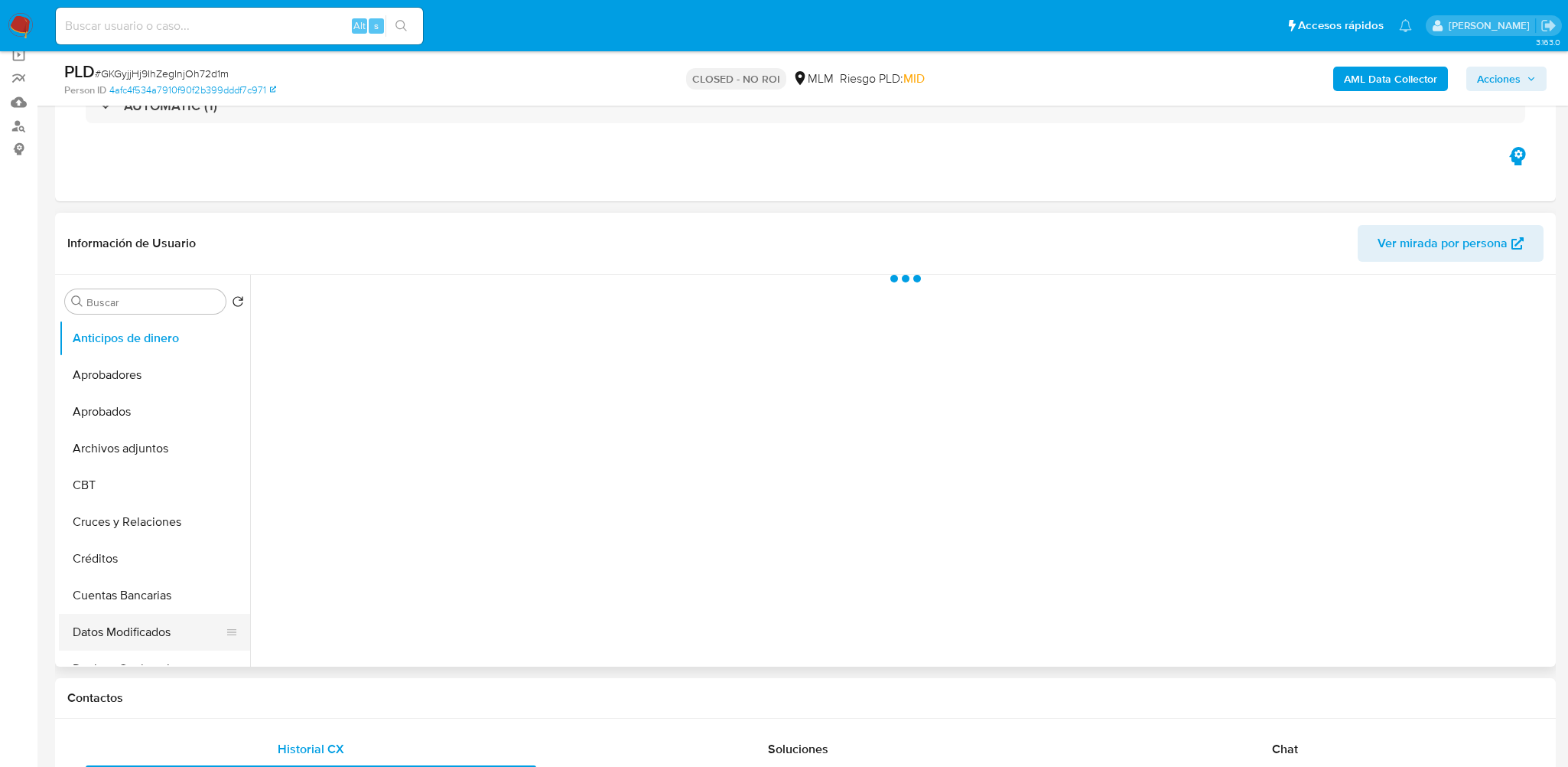
scroll to position [230, 0]
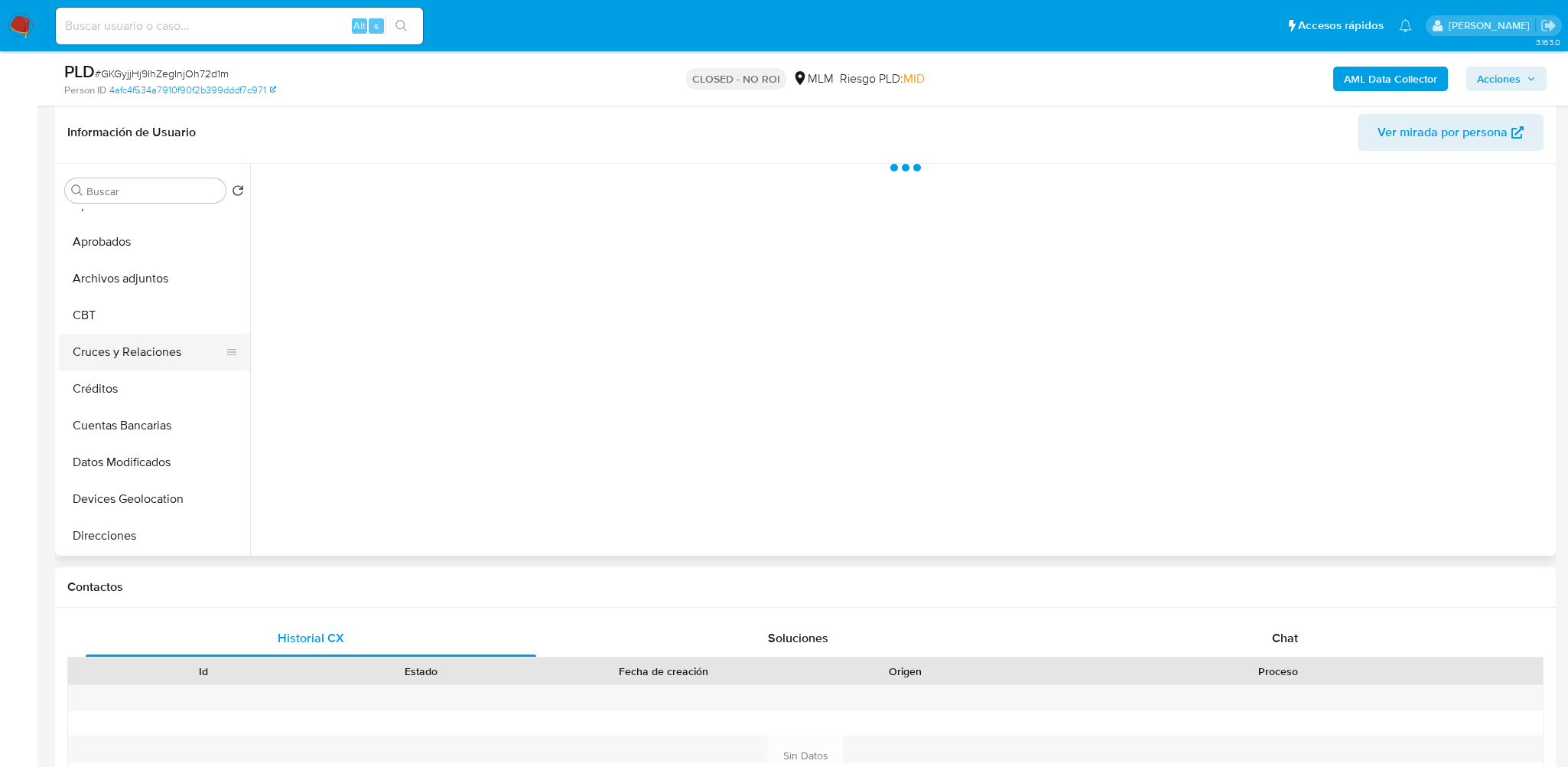
select select "10"
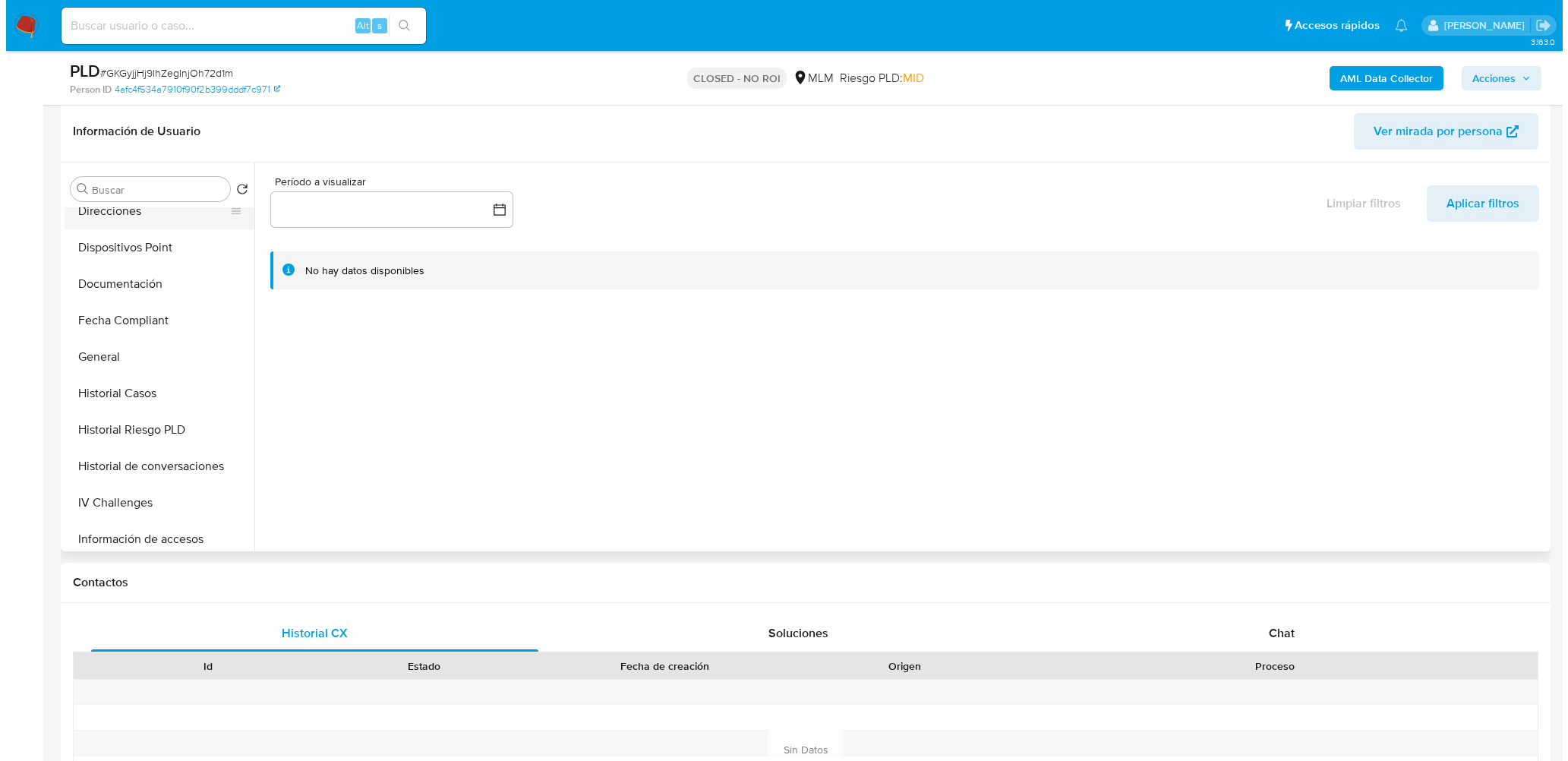
scroll to position [379, 0]
click at [158, 468] on button "Historial de conversaciones" at bounding box center [147, 466] width 178 height 36
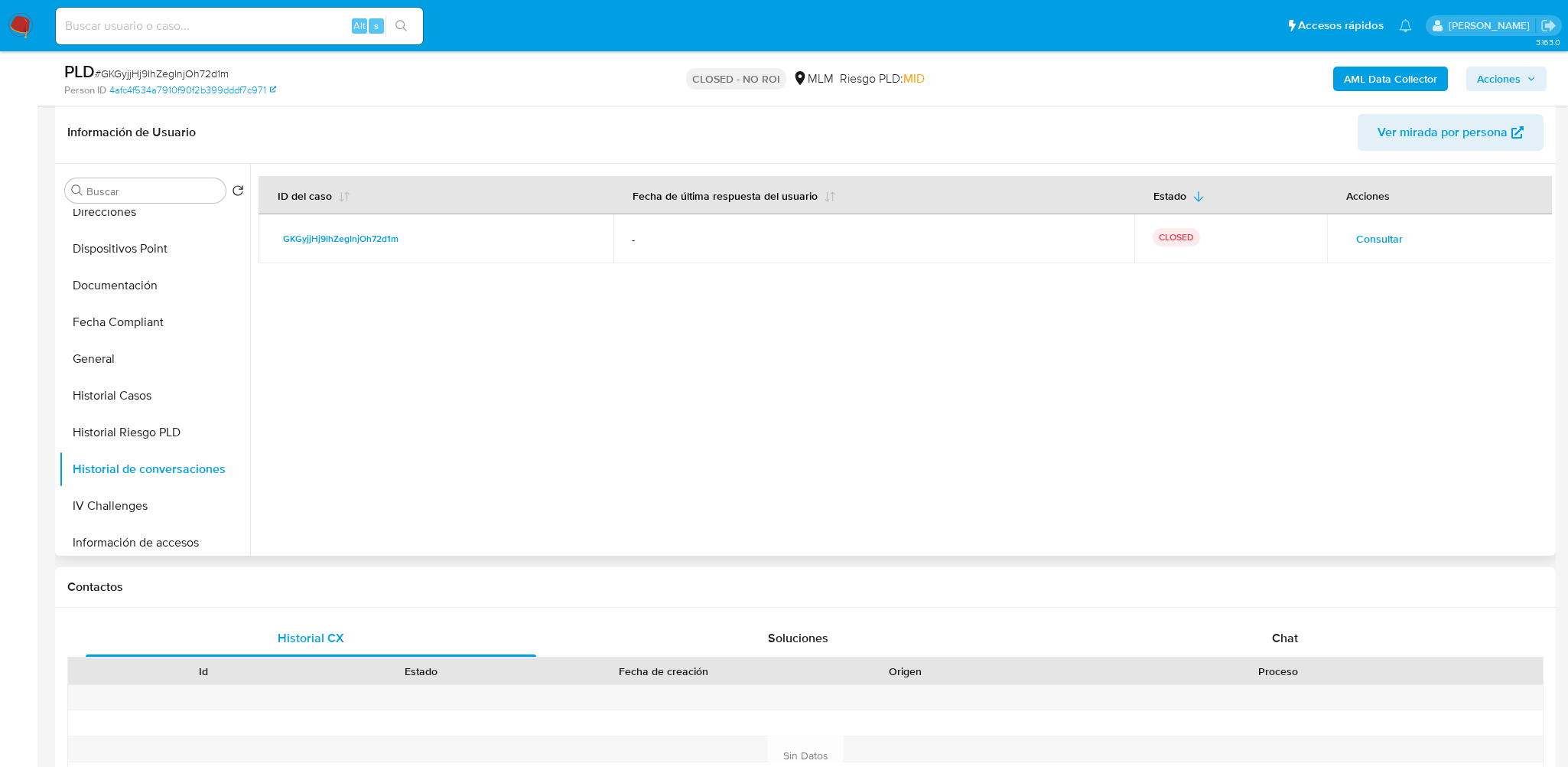
click at [1390, 245] on span "Consultar" at bounding box center [1379, 239] width 47 height 21
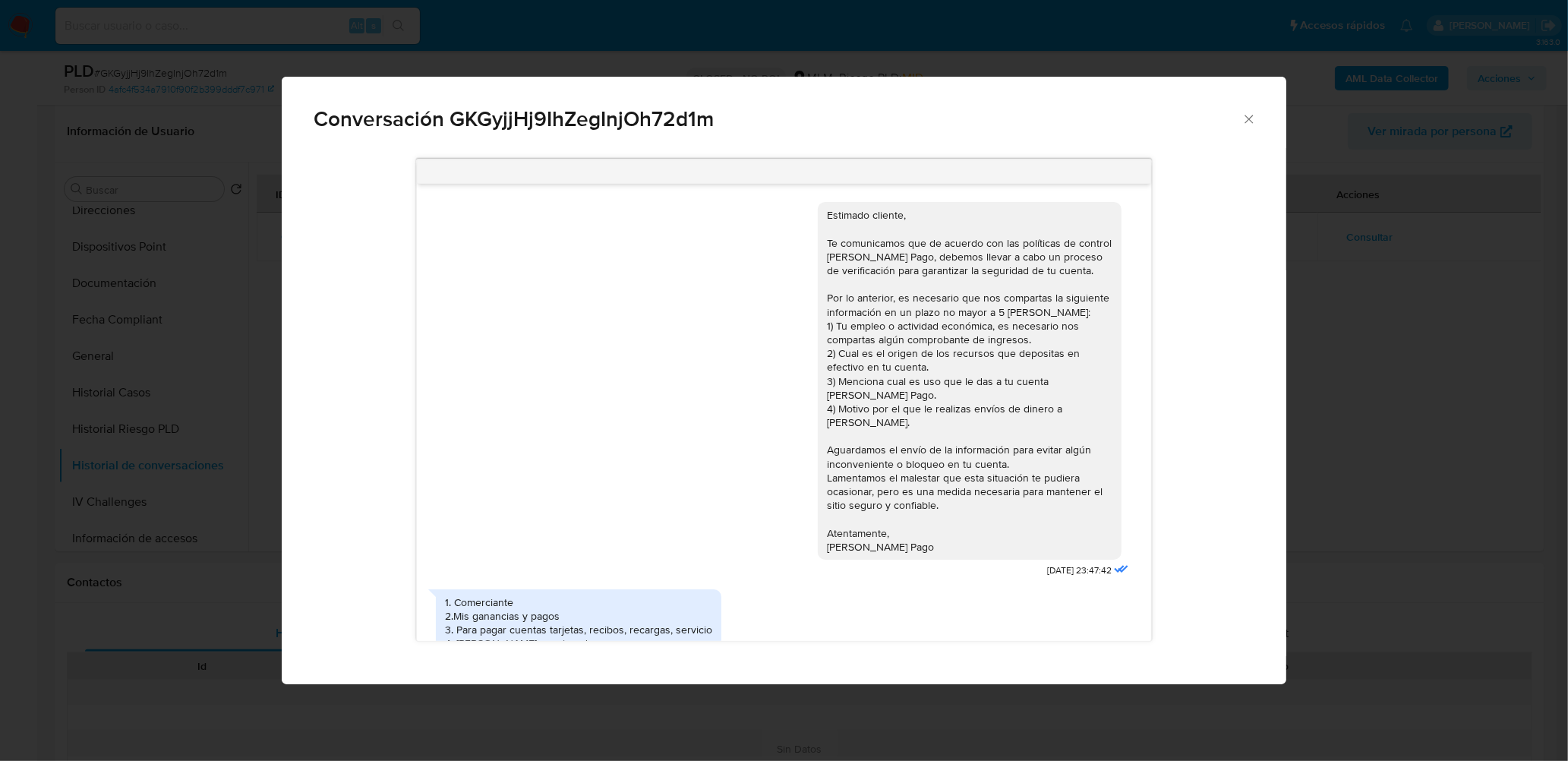
scroll to position [21, 0]
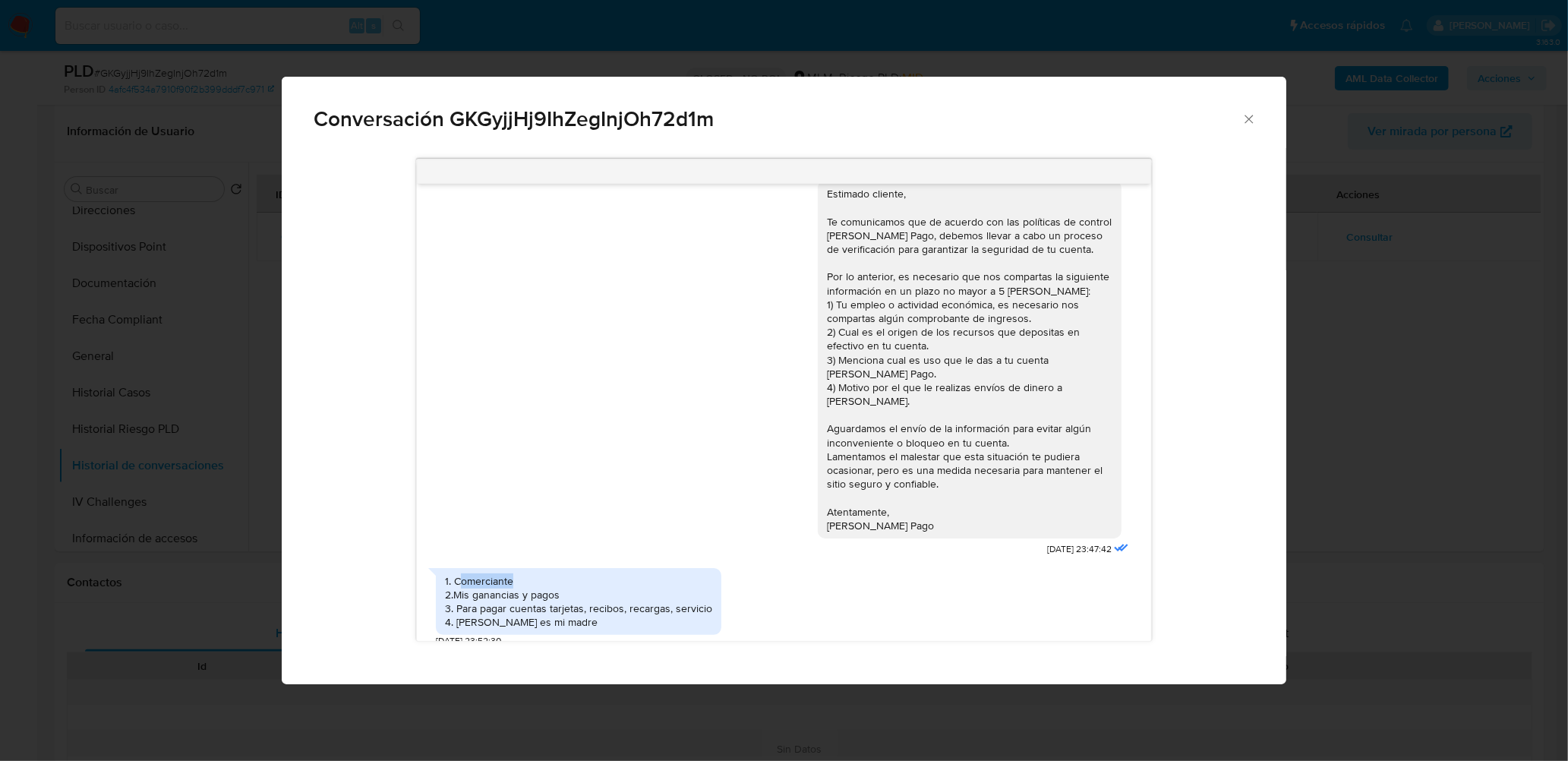
drag, startPoint x: 459, startPoint y: 569, endPoint x: 529, endPoint y: 570, distance: 70.0
click at [529, 574] on div "1. Comerciante 2.Mis ganancias y pagos 3. Para pagar cuentas tarjetas, recibos,…" at bounding box center [579, 601] width 267 height 56
click at [529, 602] on div "1. Comerciante 2.Mis ganancias y pagos 3. Para pagar cuentas tarjetas, recibos,…" at bounding box center [579, 601] width 267 height 56
drag, startPoint x: 462, startPoint y: 582, endPoint x: 575, endPoint y: 588, distance: 113.2
click at [568, 585] on div "1. Comerciante 2.Mis ganancias y pagos 3. Para pagar cuentas tarjetas, recibos,…" at bounding box center [579, 601] width 267 height 56
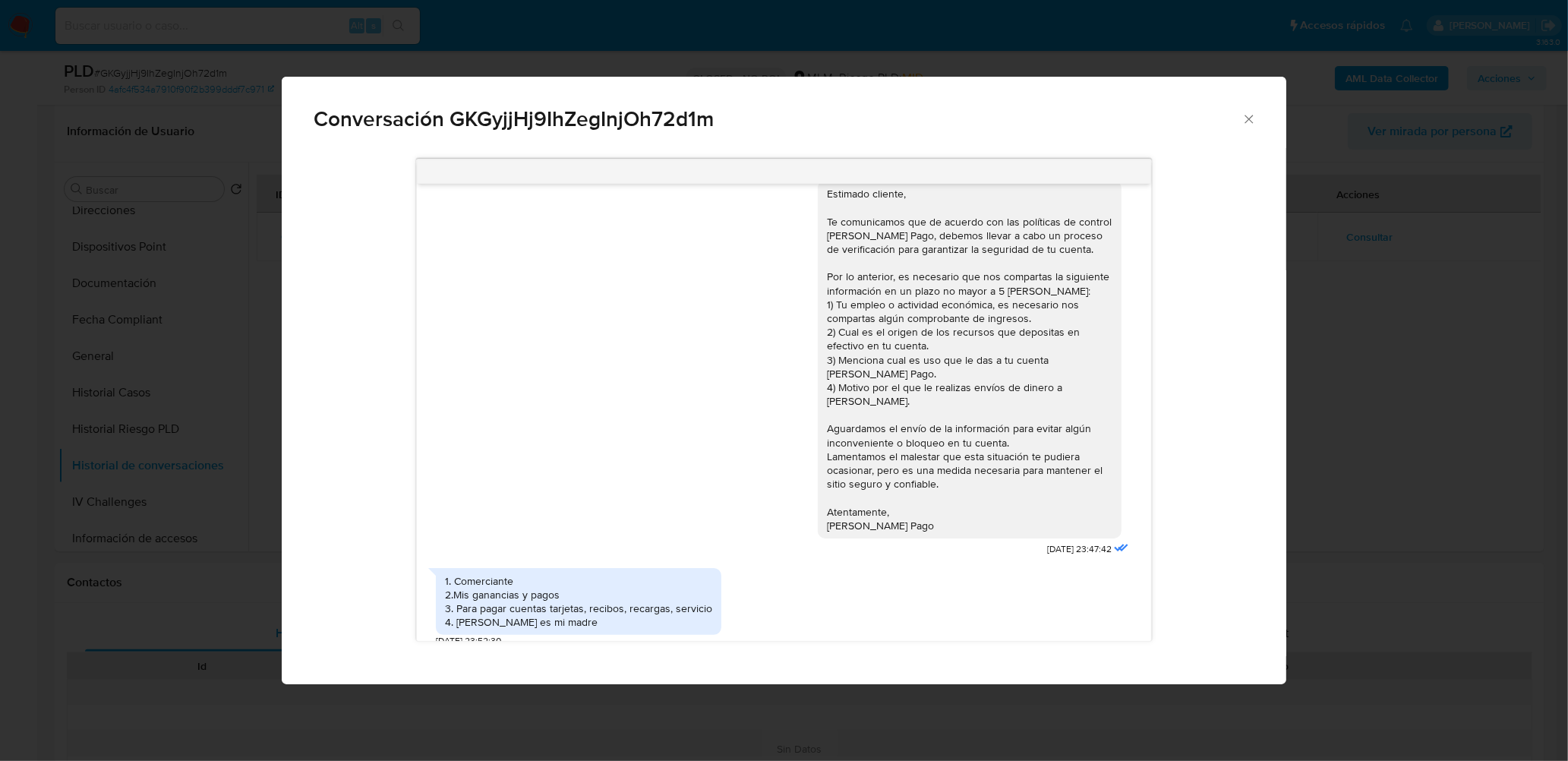
click at [503, 606] on div "1. Comerciante 2.Mis ganancias y pagos 3. Para pagar cuentas tarjetas, recibos,…" at bounding box center [579, 601] width 267 height 56
drag, startPoint x: 468, startPoint y: 592, endPoint x: 702, endPoint y: 600, distance: 234.1
click at [702, 600] on div "1. Comerciante 2.Mis ganancias y pagos 3. Para pagar cuentas tarjetas, recibos,…" at bounding box center [579, 601] width 267 height 56
click at [656, 598] on div "1. Comerciante 2.Mis ganancias y pagos 3. Para pagar cuentas tarjetas, recibos,…" at bounding box center [579, 601] width 267 height 56
click at [481, 607] on div "1. Comerciante 2.Mis ganancias y pagos 3. Para pagar cuentas tarjetas, recibos,…" at bounding box center [579, 601] width 267 height 56
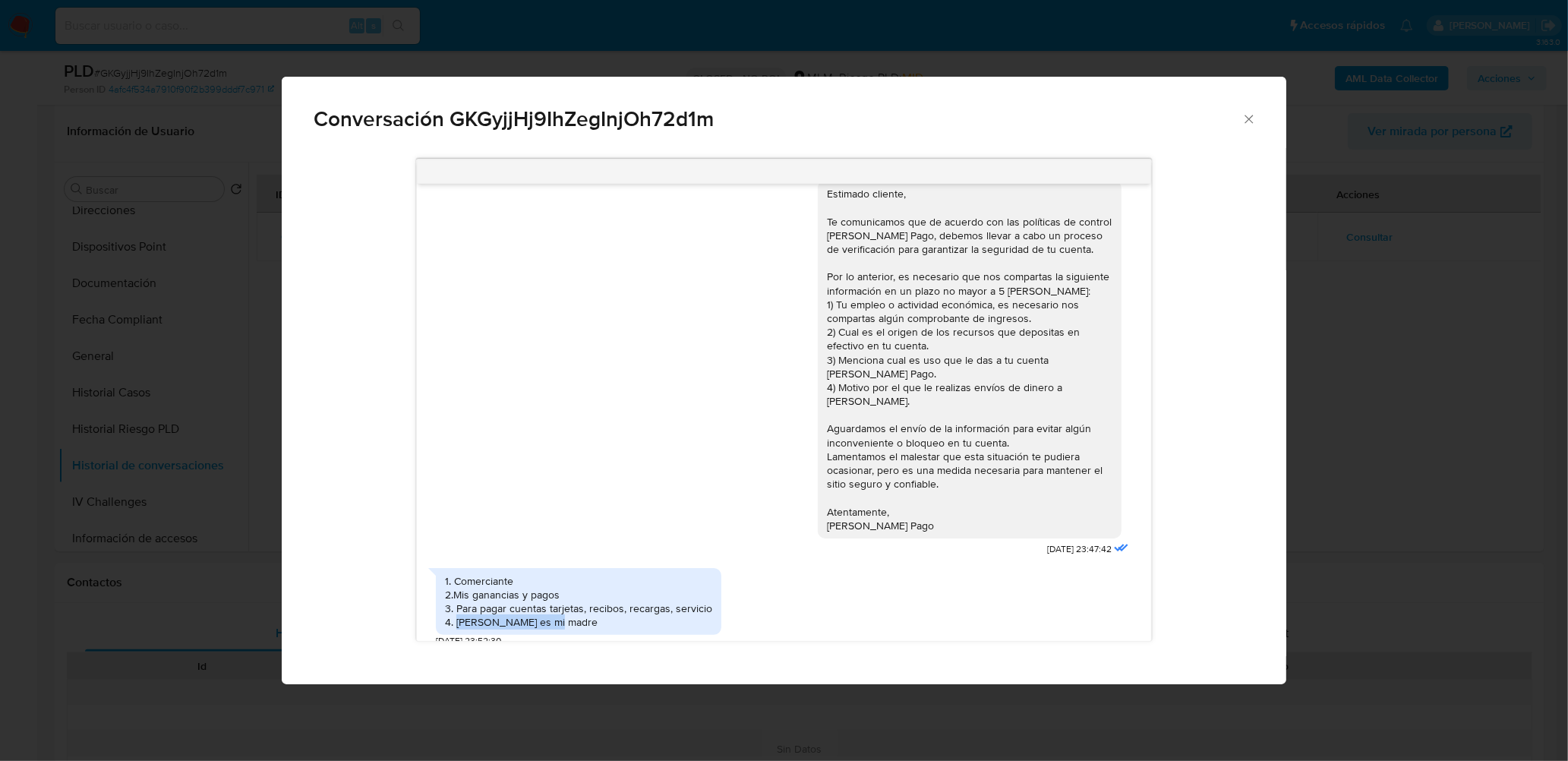
drag, startPoint x: 456, startPoint y: 610, endPoint x: 597, endPoint y: 618, distance: 141.2
click at [586, 608] on div "1. Comerciante 2.Mis ganancias y pagos 3. Para pagar cuentas tarjetas, recibos,…" at bounding box center [579, 601] width 267 height 56
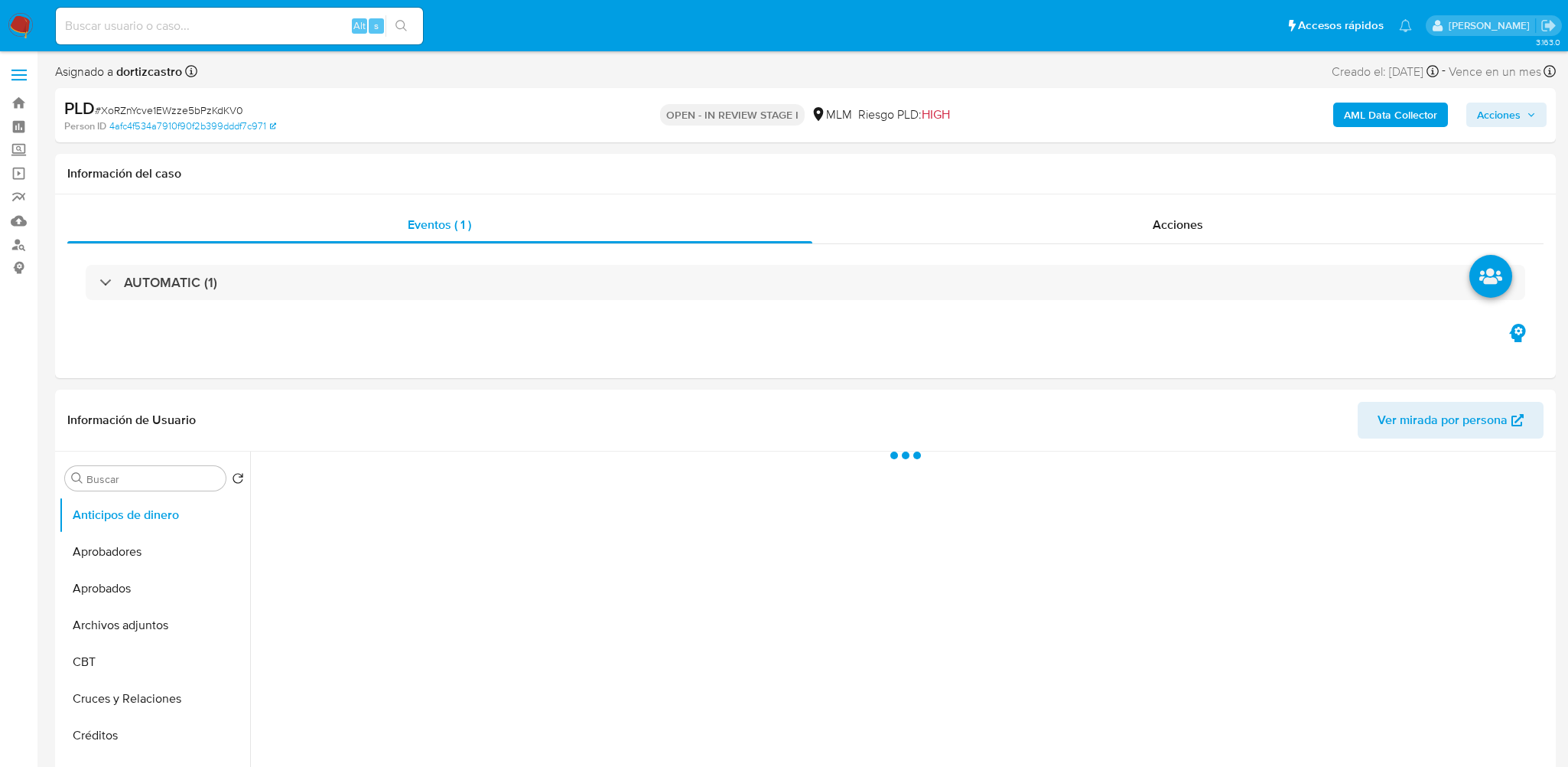
select select "10"
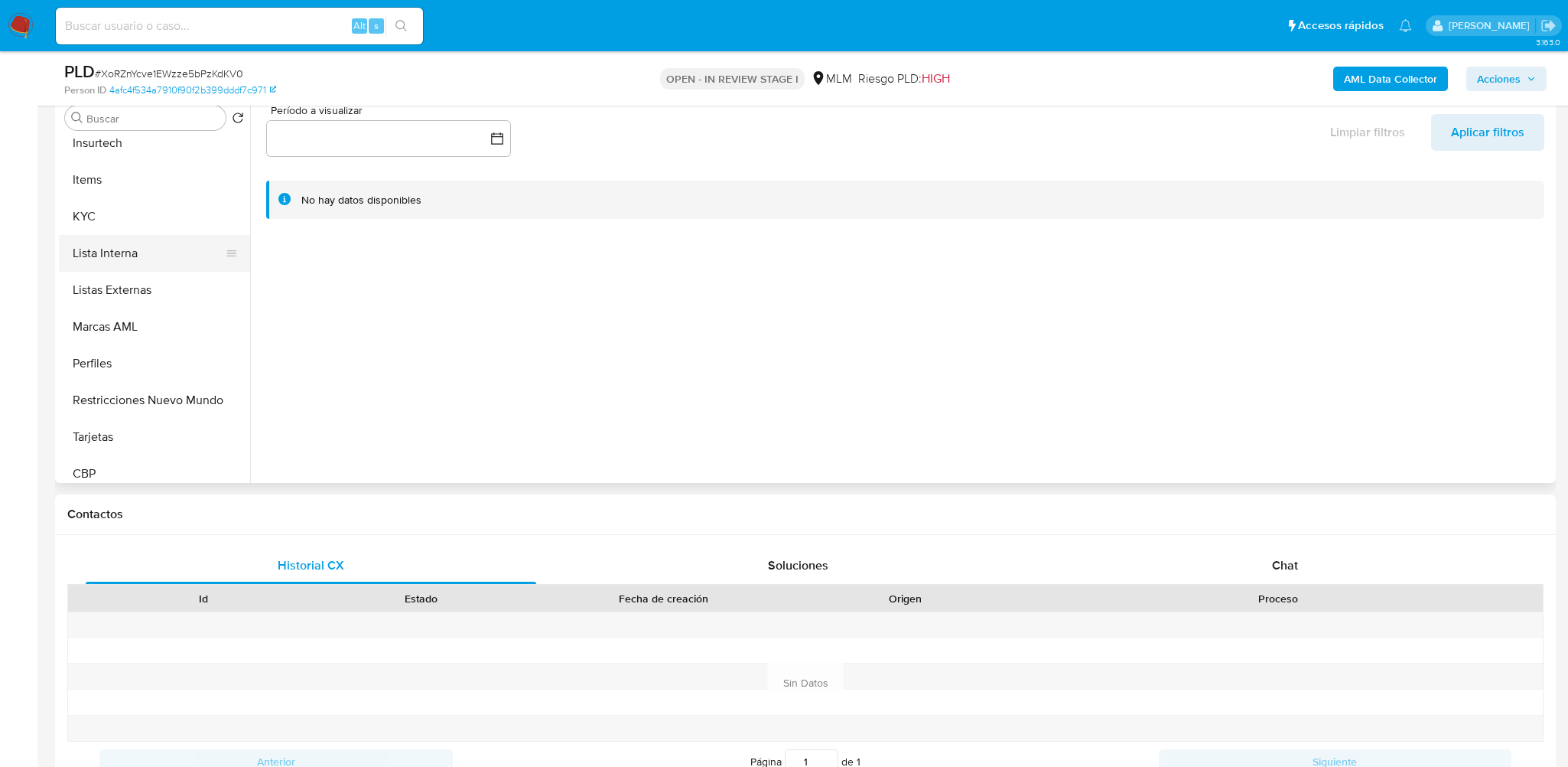
scroll to position [756, 0]
click at [126, 217] on button "KYC" at bounding box center [148, 206] width 179 height 36
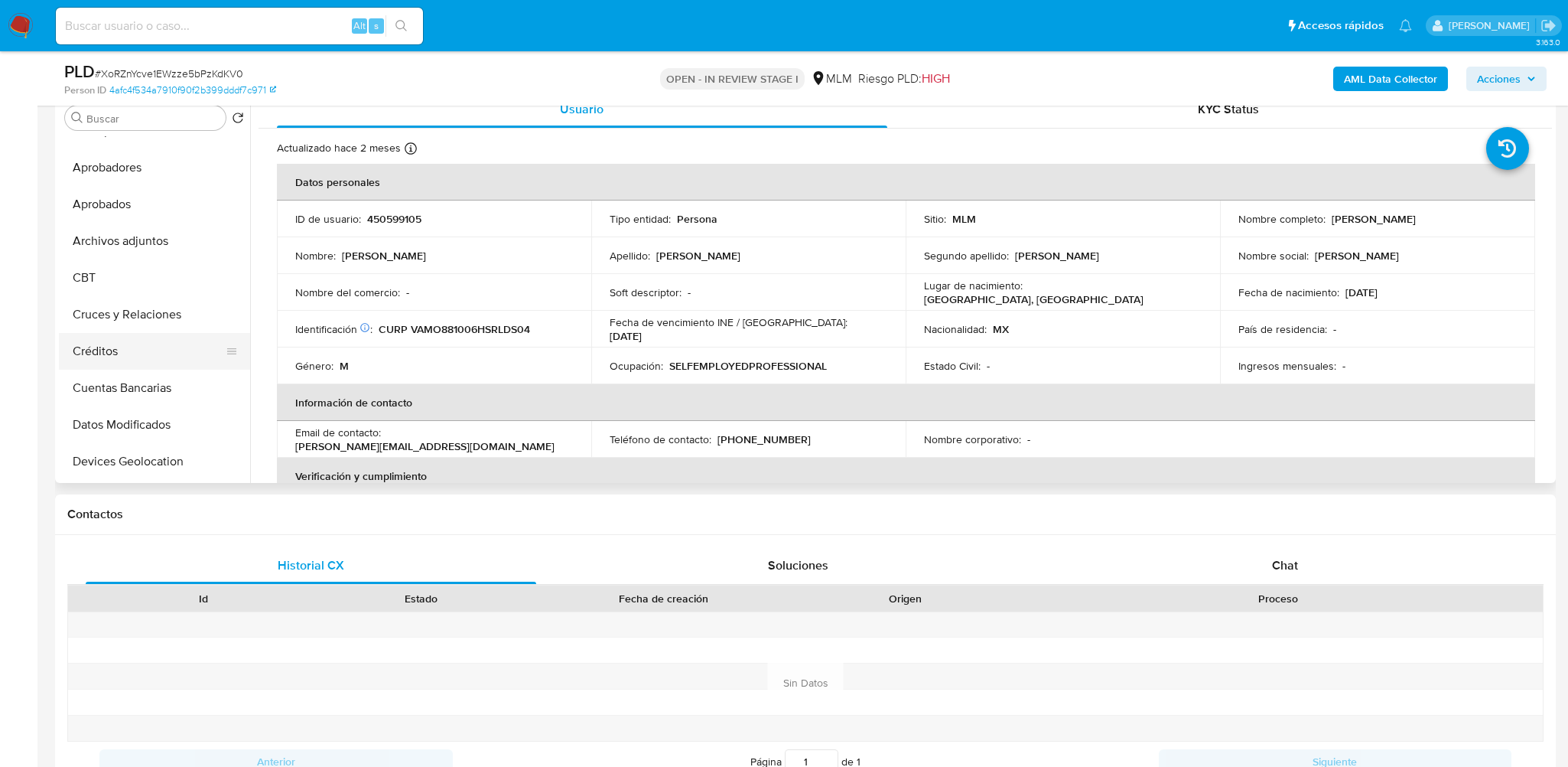
scroll to position [0, 0]
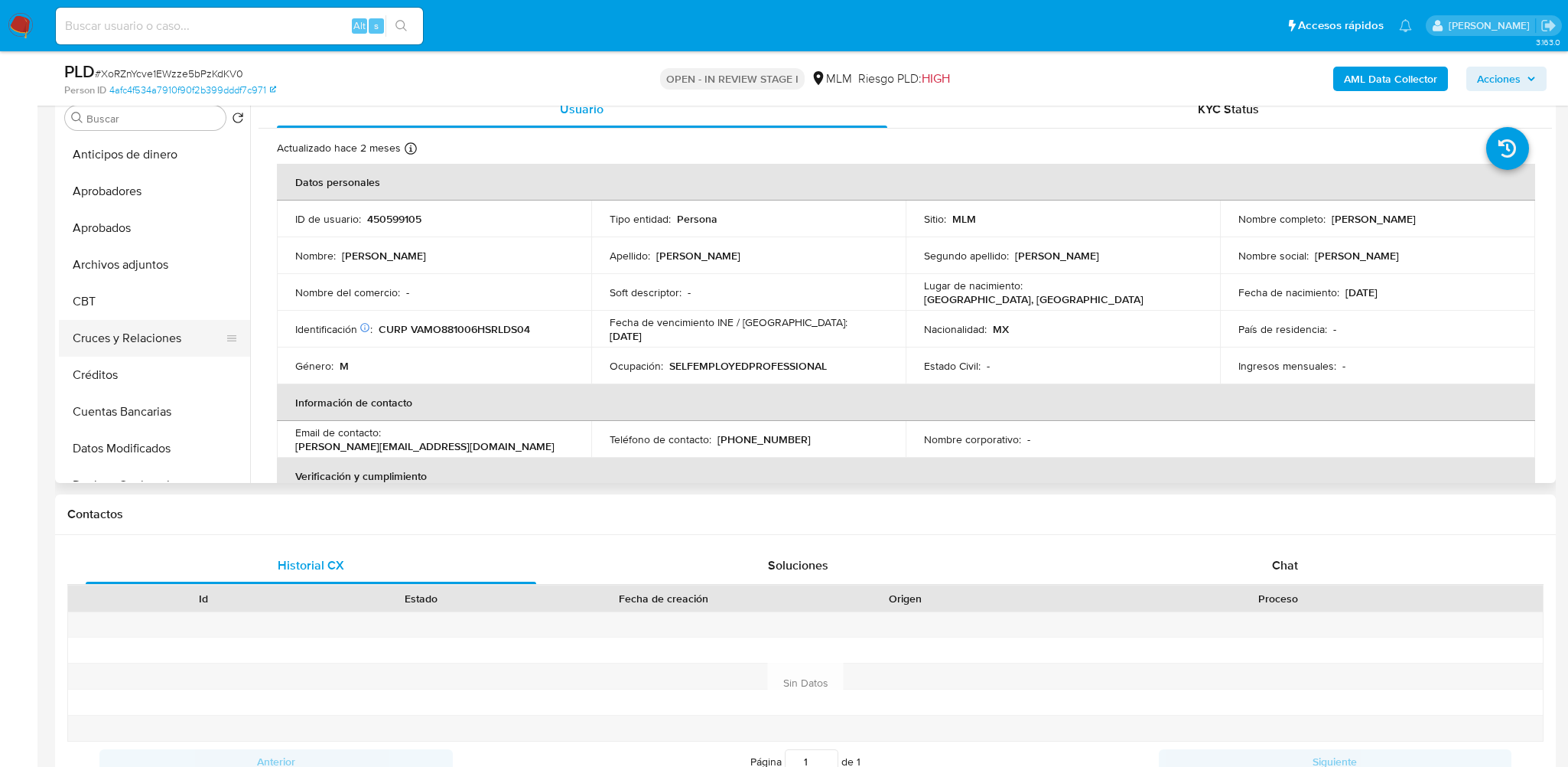
click at [159, 329] on button "Cruces y Relaciones" at bounding box center [148, 338] width 179 height 36
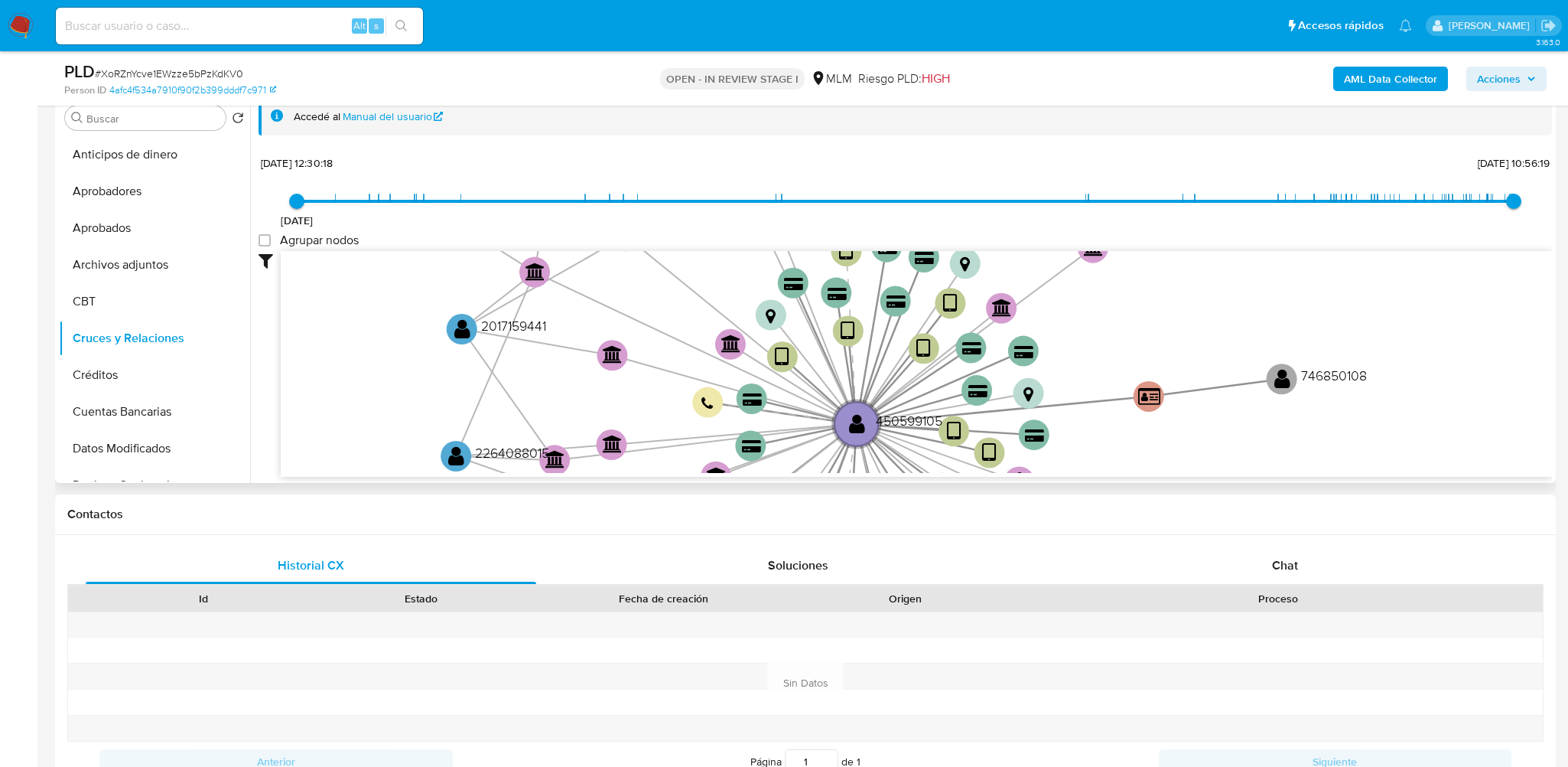
drag, startPoint x: 930, startPoint y: 320, endPoint x: 924, endPoint y: 395, distance: 75.2
click at [925, 396] on icon "device-63a4f69c08813b0018b3d758  device-67a22caeff5e782d36798461  device-6274…" at bounding box center [916, 362] width 1271 height 222
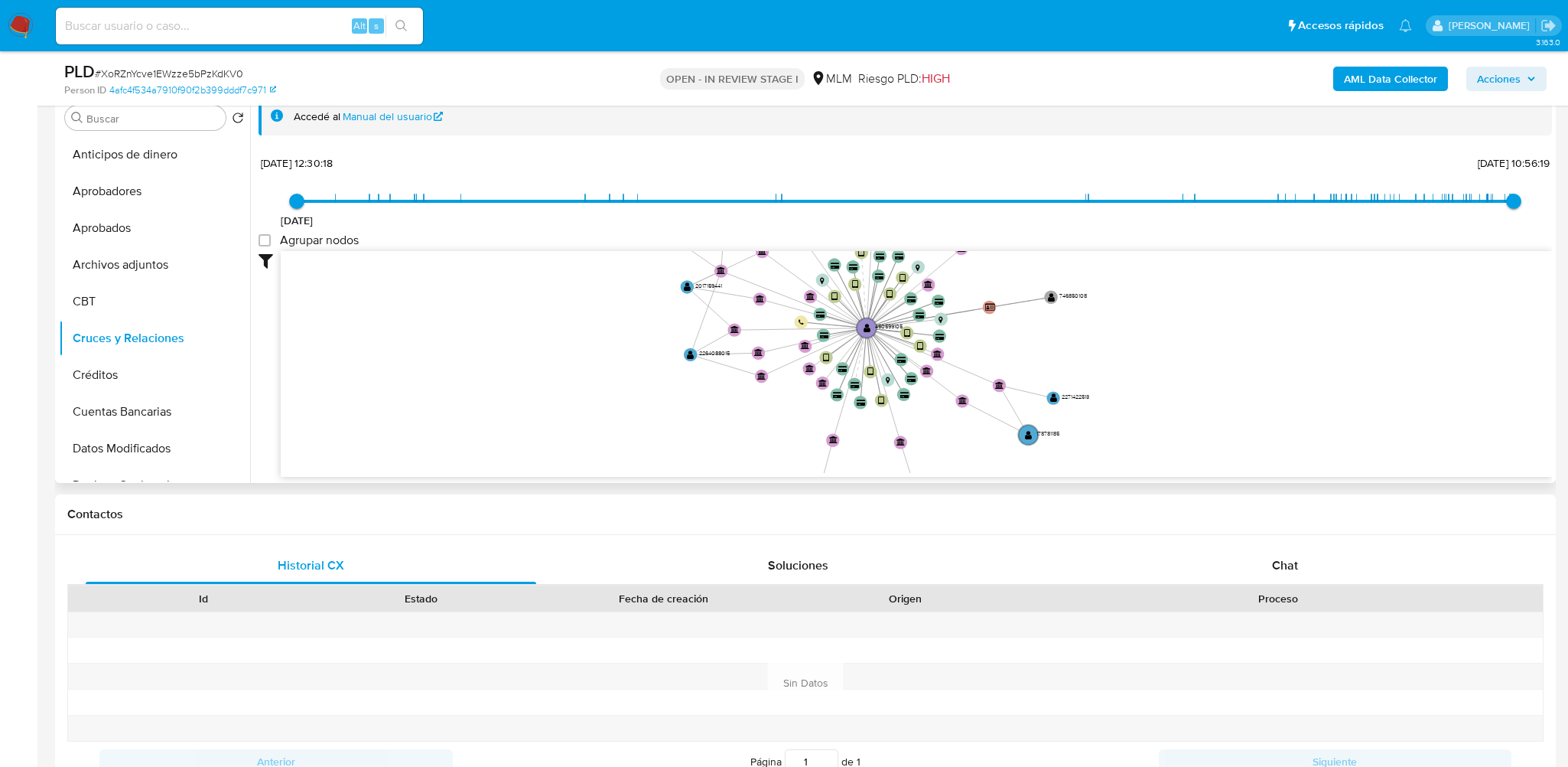
drag, startPoint x: 1108, startPoint y: 426, endPoint x: 1045, endPoint y: 359, distance: 92.0
click at [1045, 359] on icon "device-63a4f69c08813b0018b3d758  device-67a22caeff5e782d36798461  device-6274…" at bounding box center [916, 362] width 1271 height 222
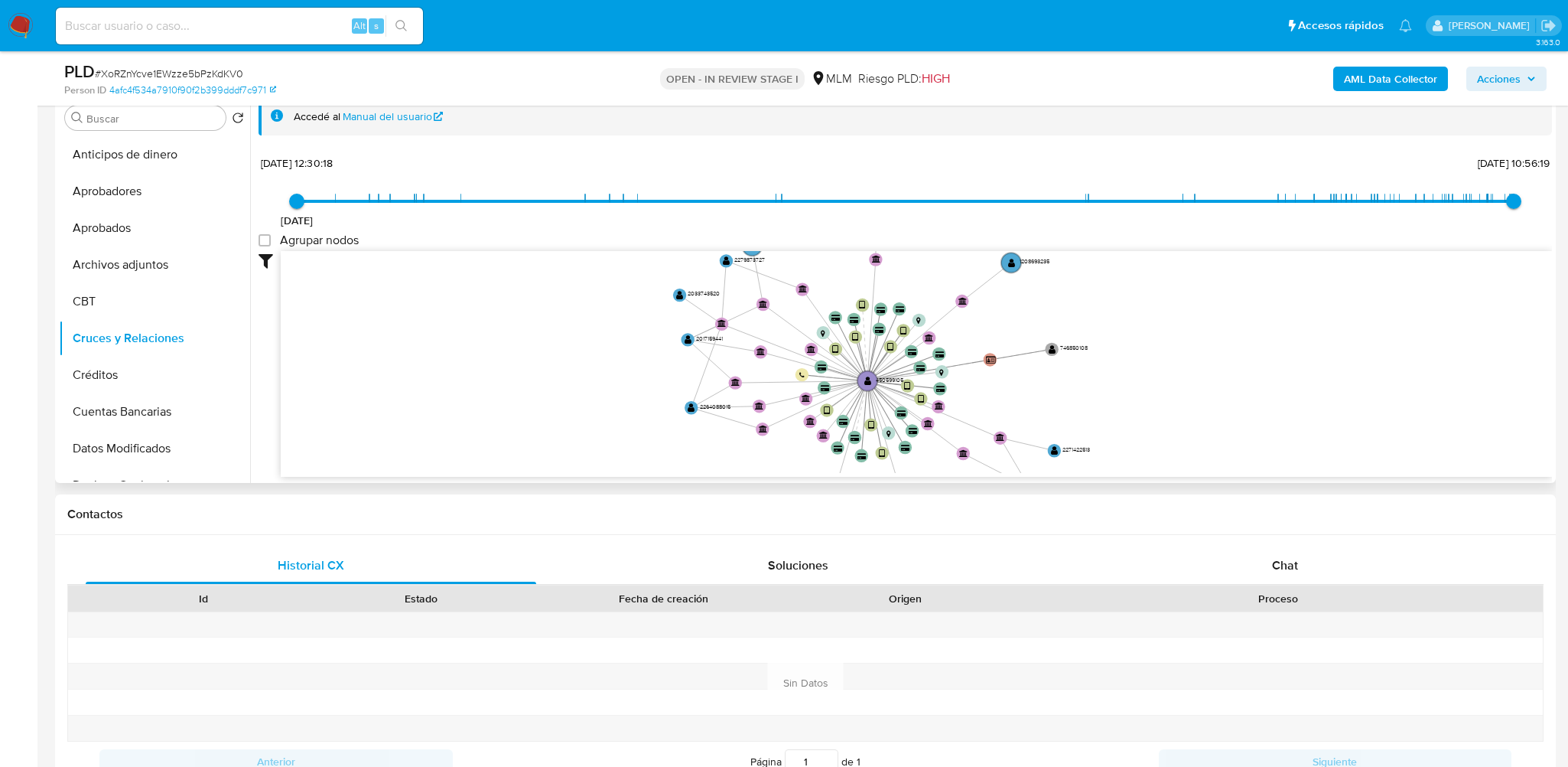
drag, startPoint x: 1093, startPoint y: 366, endPoint x: 1080, endPoint y: 438, distance: 73.2
click at [1080, 438] on icon "device-63a4f69c08813b0018b3d758  device-67a22caeff5e782d36798461  device-6274…" at bounding box center [916, 362] width 1271 height 222
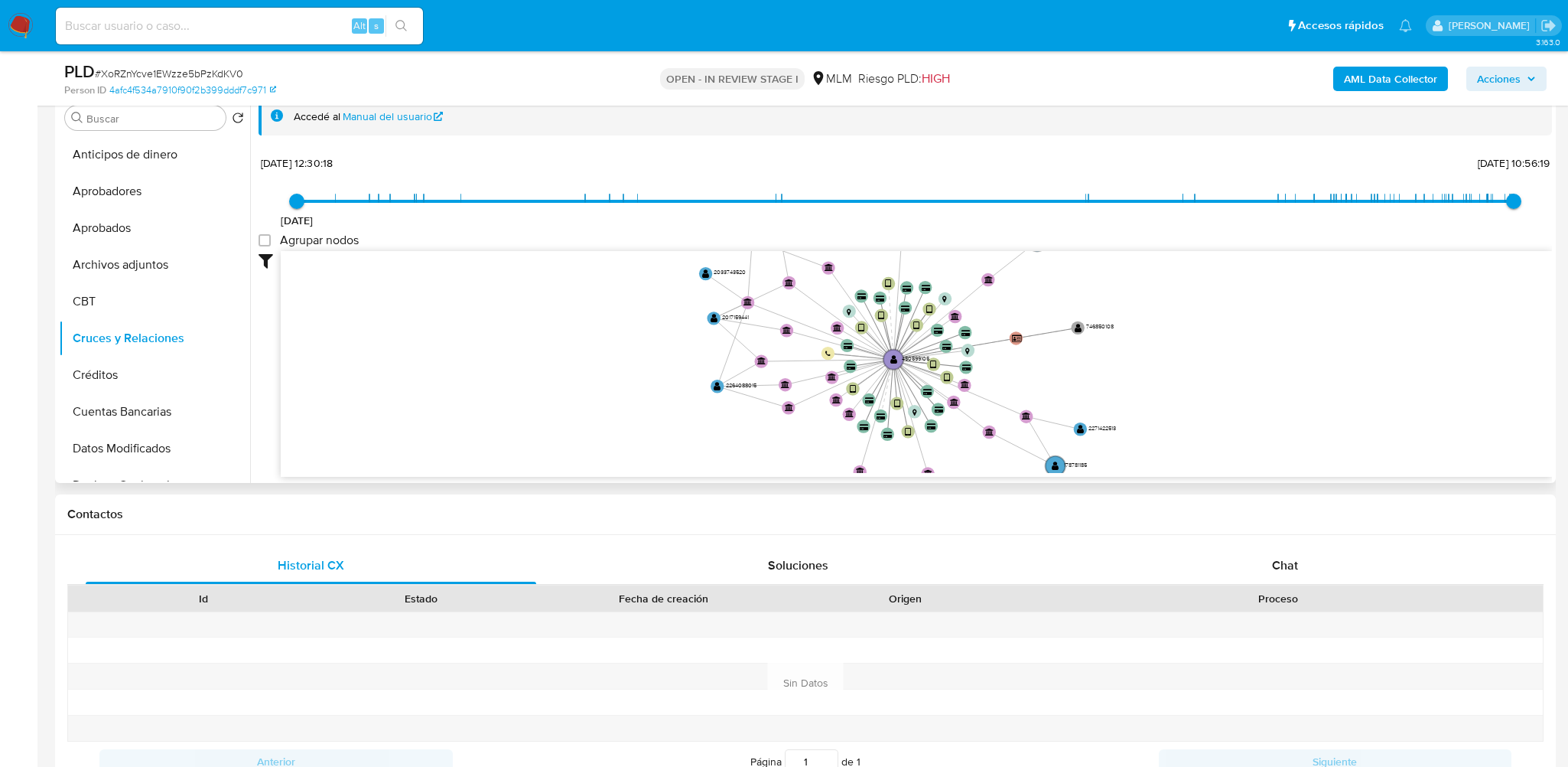
drag, startPoint x: 1037, startPoint y: 393, endPoint x: 1061, endPoint y: 370, distance: 33.2
click at [1061, 370] on icon "device-63a4f69c08813b0018b3d758  device-67a22caeff5e782d36798461  device-6274…" at bounding box center [916, 362] width 1271 height 222
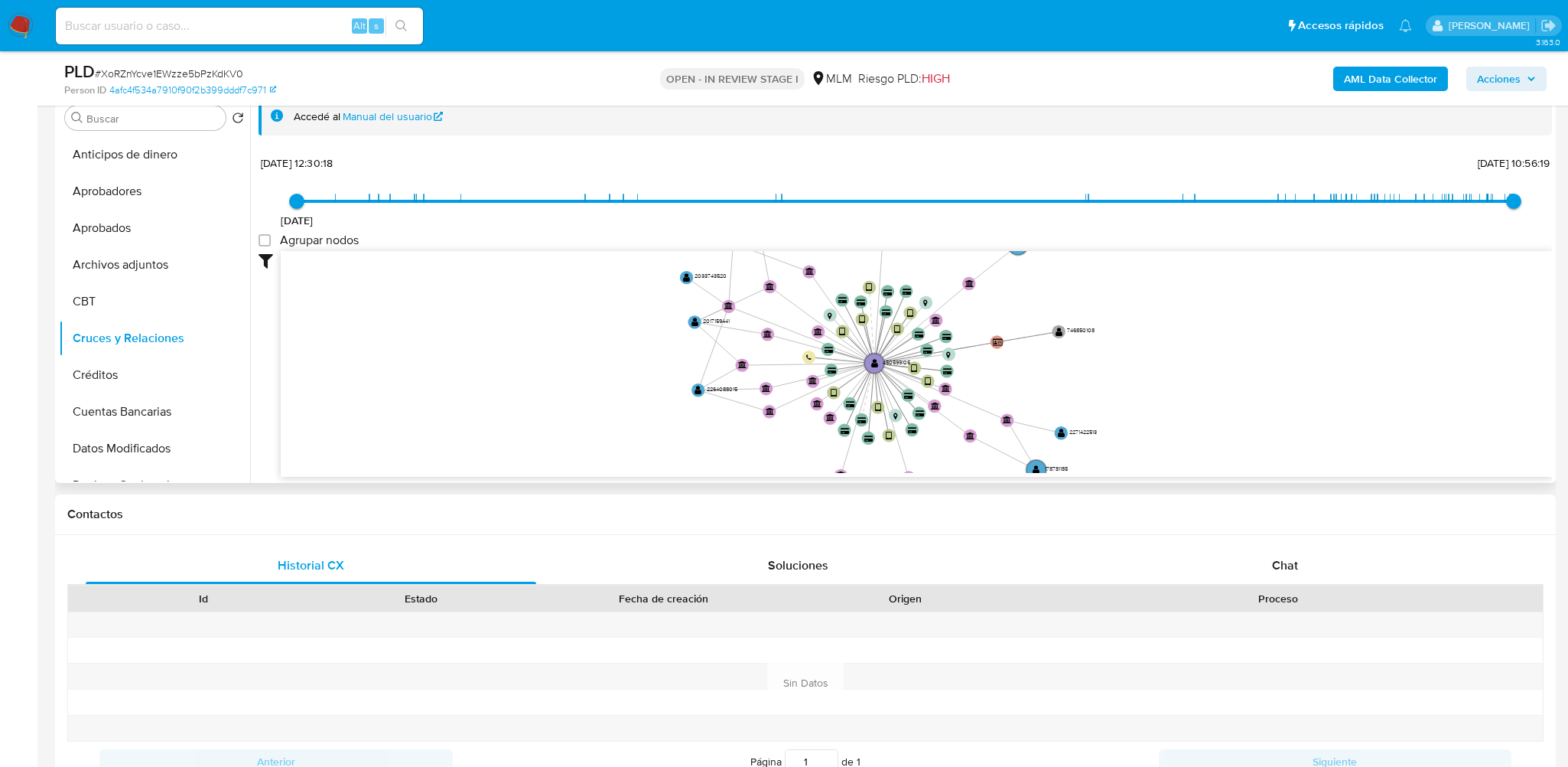
drag, startPoint x: 1122, startPoint y: 287, endPoint x: 1105, endPoint y: 293, distance: 18.0
click at [1105, 293] on icon "device-63a4f69c08813b0018b3d758  device-67a22caeff5e782d36798461  device-6274…" at bounding box center [916, 362] width 1271 height 222
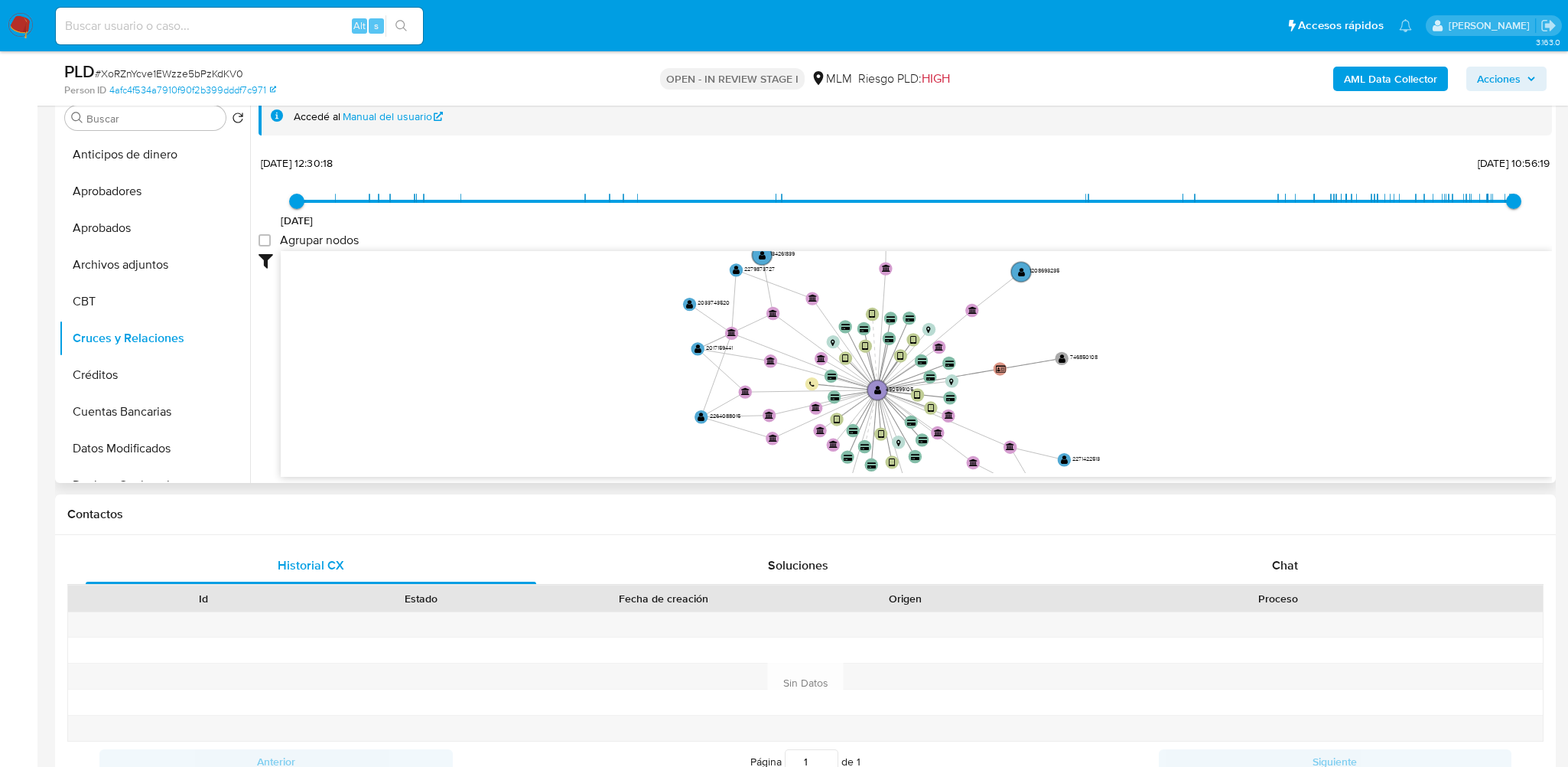
drag, startPoint x: 1122, startPoint y: 367, endPoint x: 1124, endPoint y: 397, distance: 30.1
click at [1124, 397] on icon "device-63a4f69c08813b0018b3d758  device-67a22caeff5e782d36798461  device-6274…" at bounding box center [916, 362] width 1271 height 222
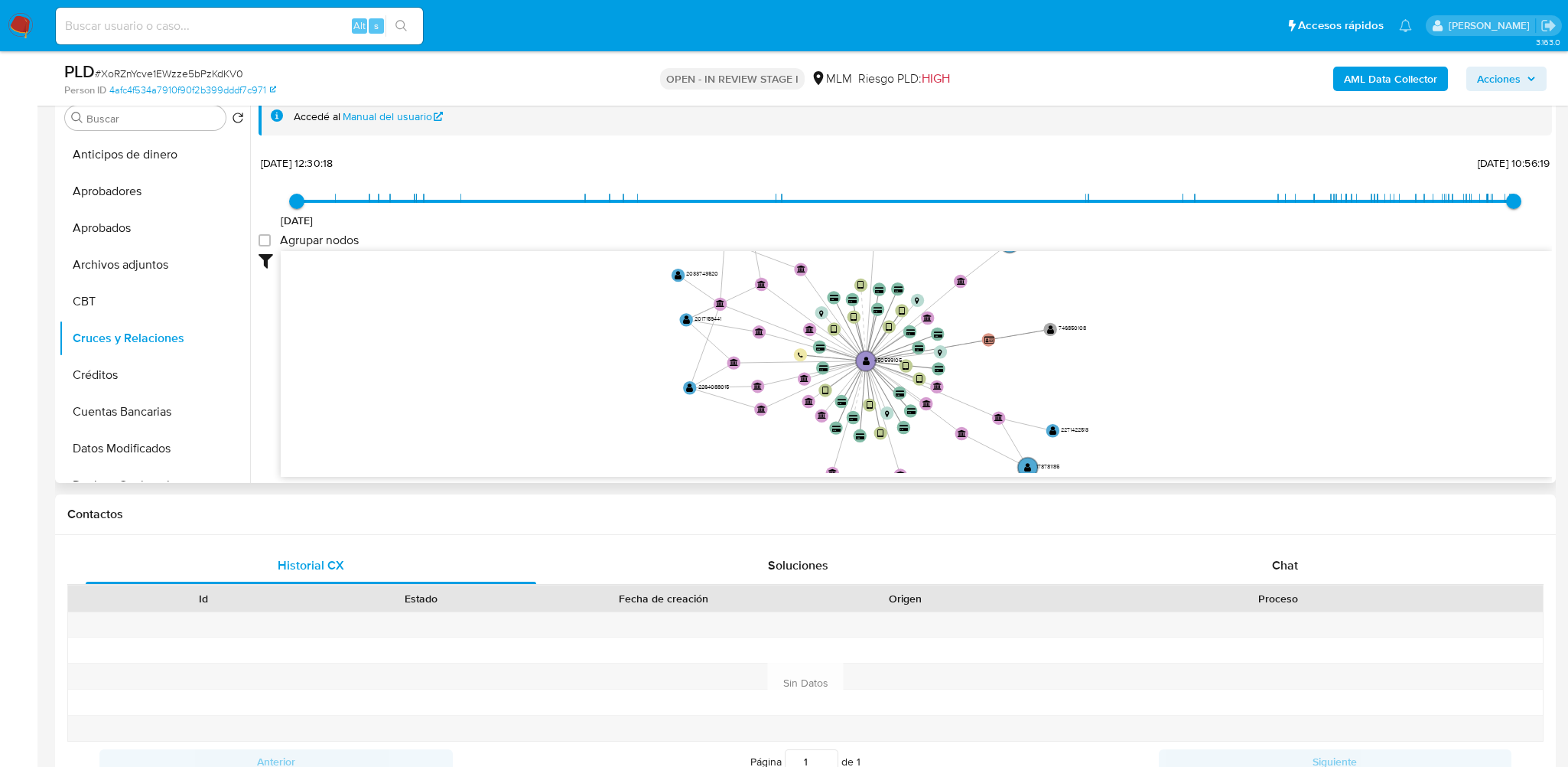
drag, startPoint x: 1129, startPoint y: 329, endPoint x: 1118, endPoint y: 295, distance: 35.7
click at [1118, 295] on icon "device-63a4f69c08813b0018b3d758  device-67a22caeff5e782d36798461  device-6274…" at bounding box center [916, 362] width 1271 height 222
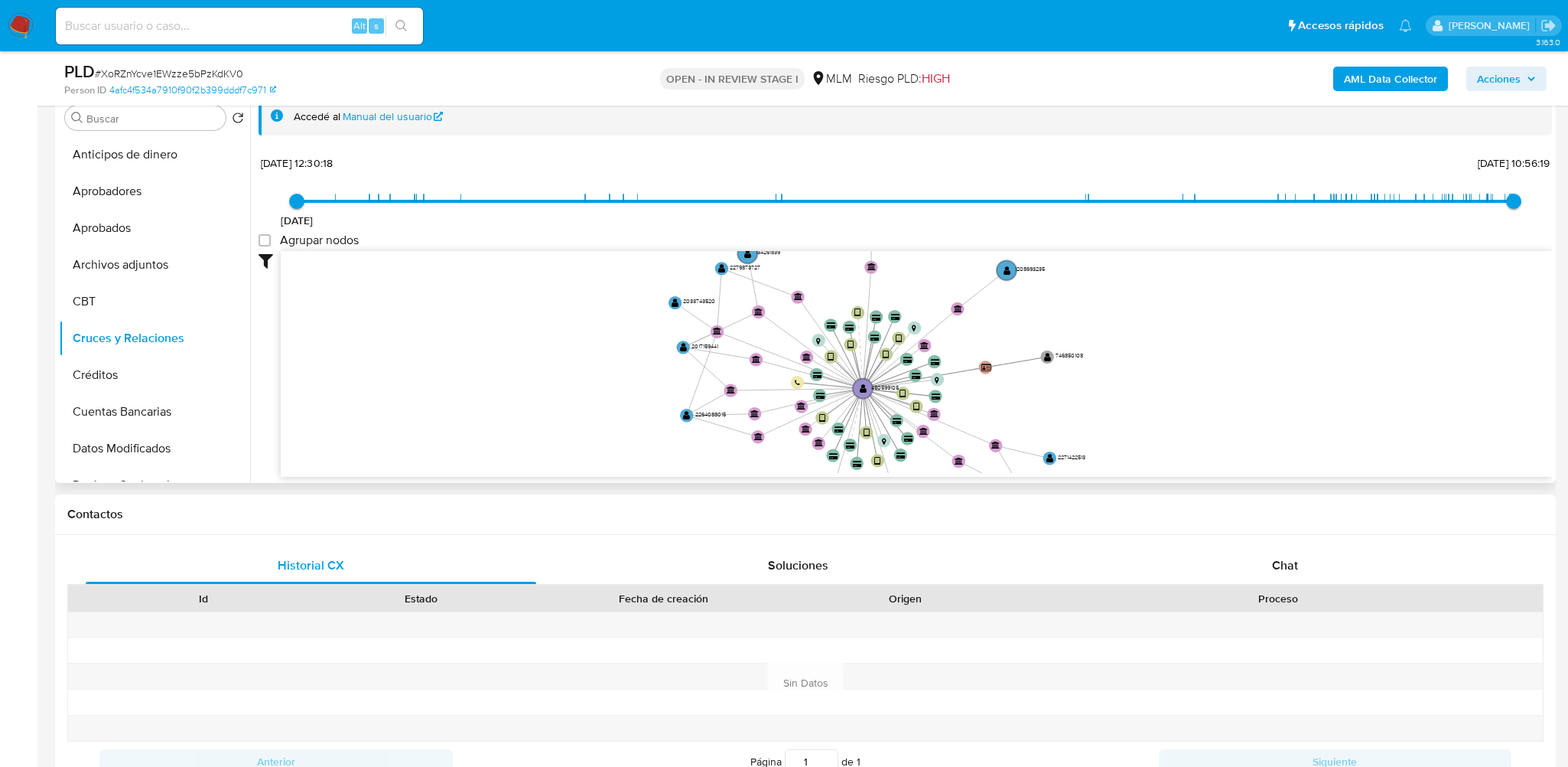
drag, startPoint x: 1135, startPoint y: 329, endPoint x: 1133, endPoint y: 356, distance: 27.1
click at [1133, 356] on icon "device-63a4f69c08813b0018b3d758  device-67a22caeff5e782d36798461  device-6274…" at bounding box center [916, 362] width 1271 height 222
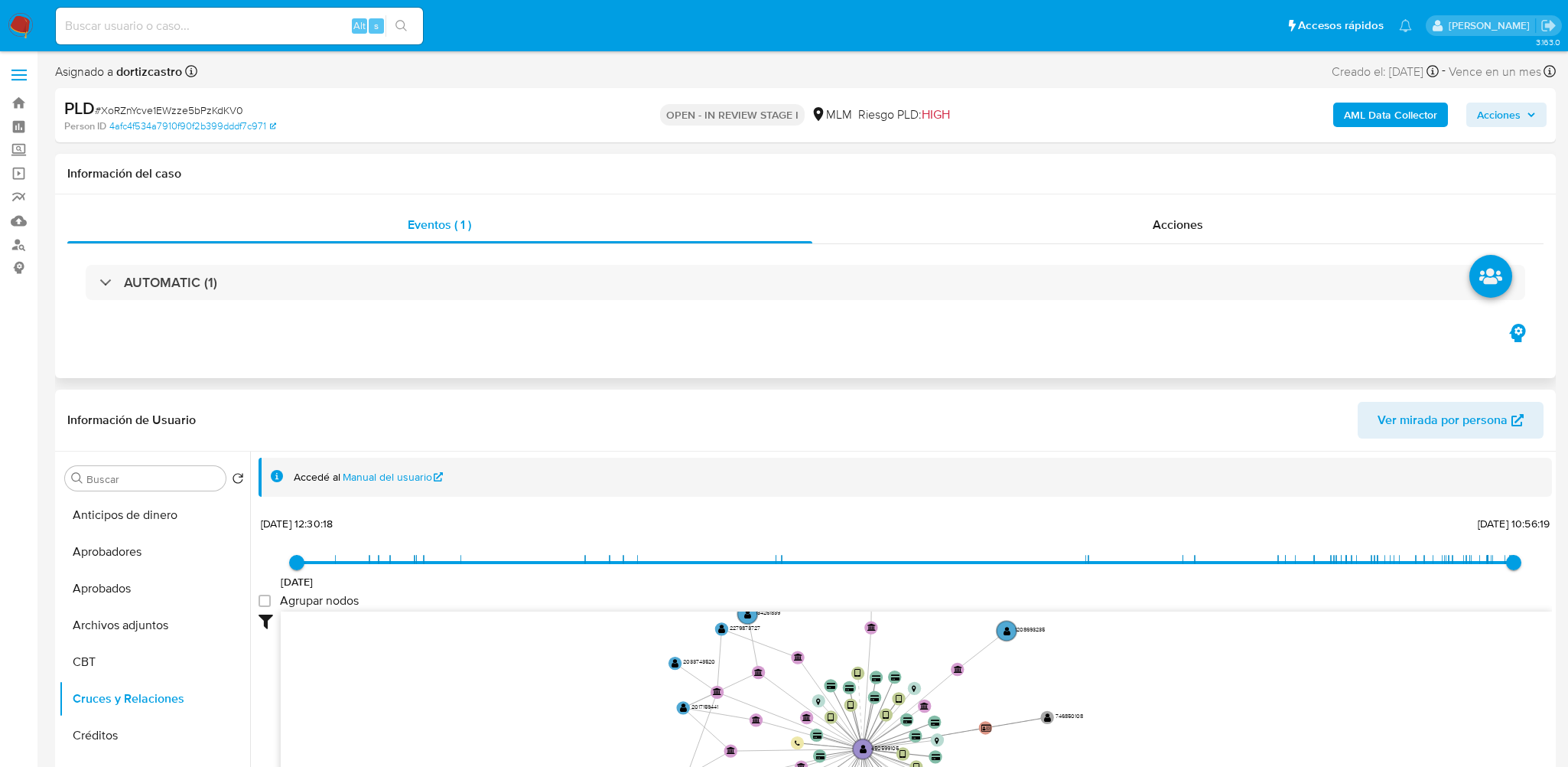
click at [1036, 195] on div "Eventos ( 1 ) Acciones AUTOMATIC (1)" at bounding box center [805, 286] width 1500 height 183
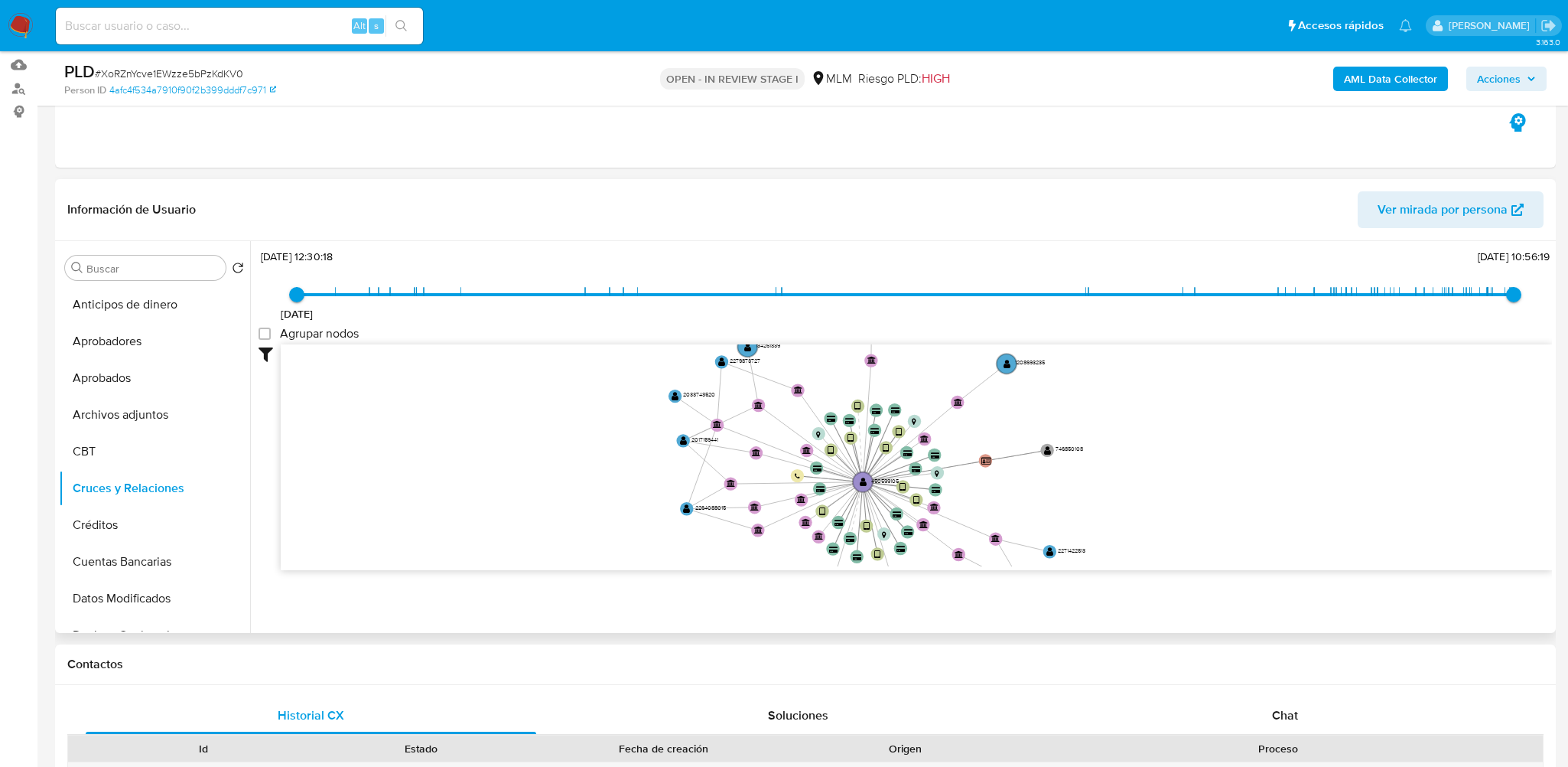
scroll to position [153, 0]
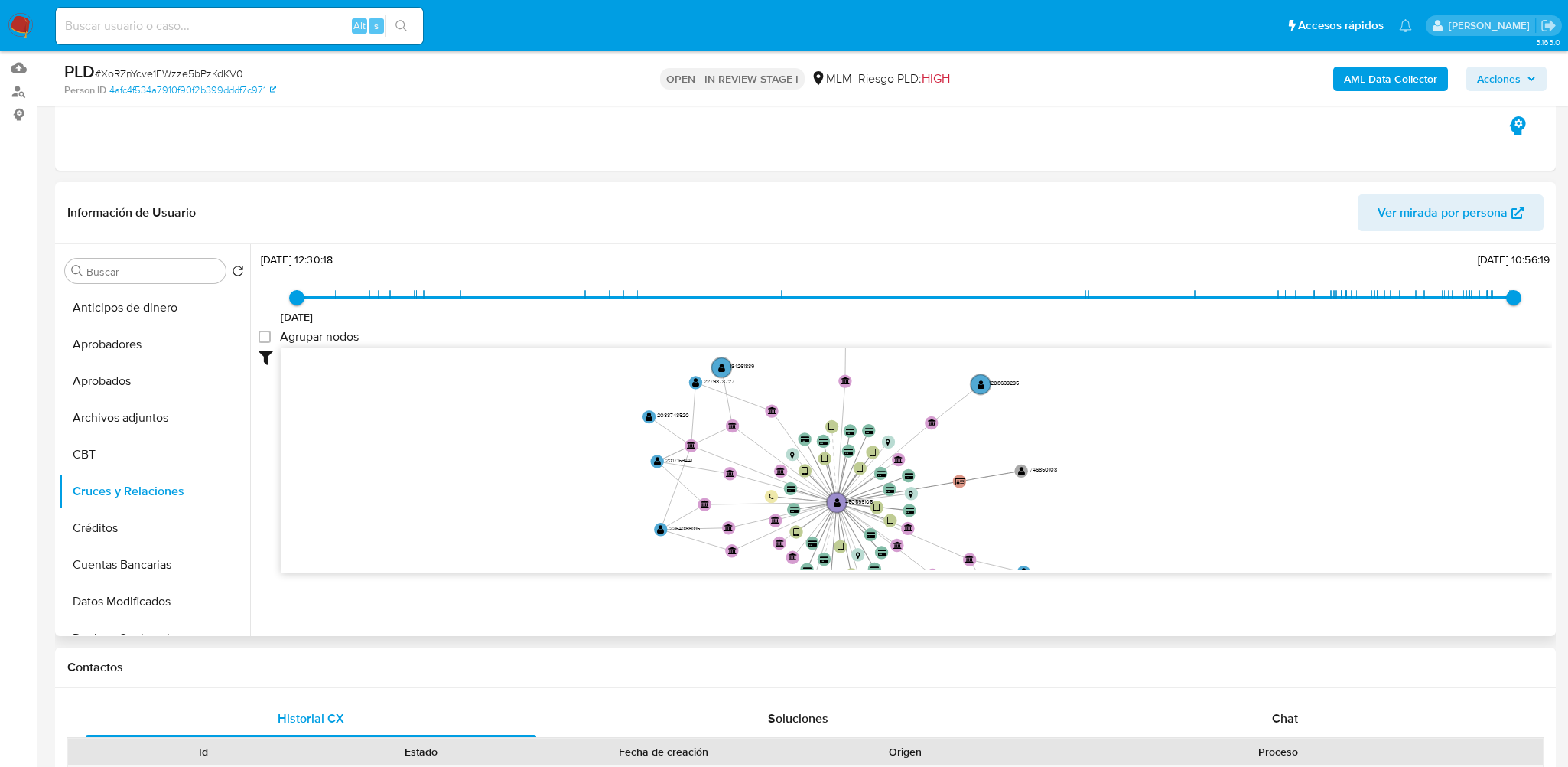
drag, startPoint x: 955, startPoint y: 435, endPoint x: 929, endPoint y: 450, distance: 30.0
click at [929, 450] on icon "device-63a4f69c08813b0018b3d758  device-67a22caeff5e782d36798461  device-6274…" at bounding box center [916, 458] width 1271 height 222
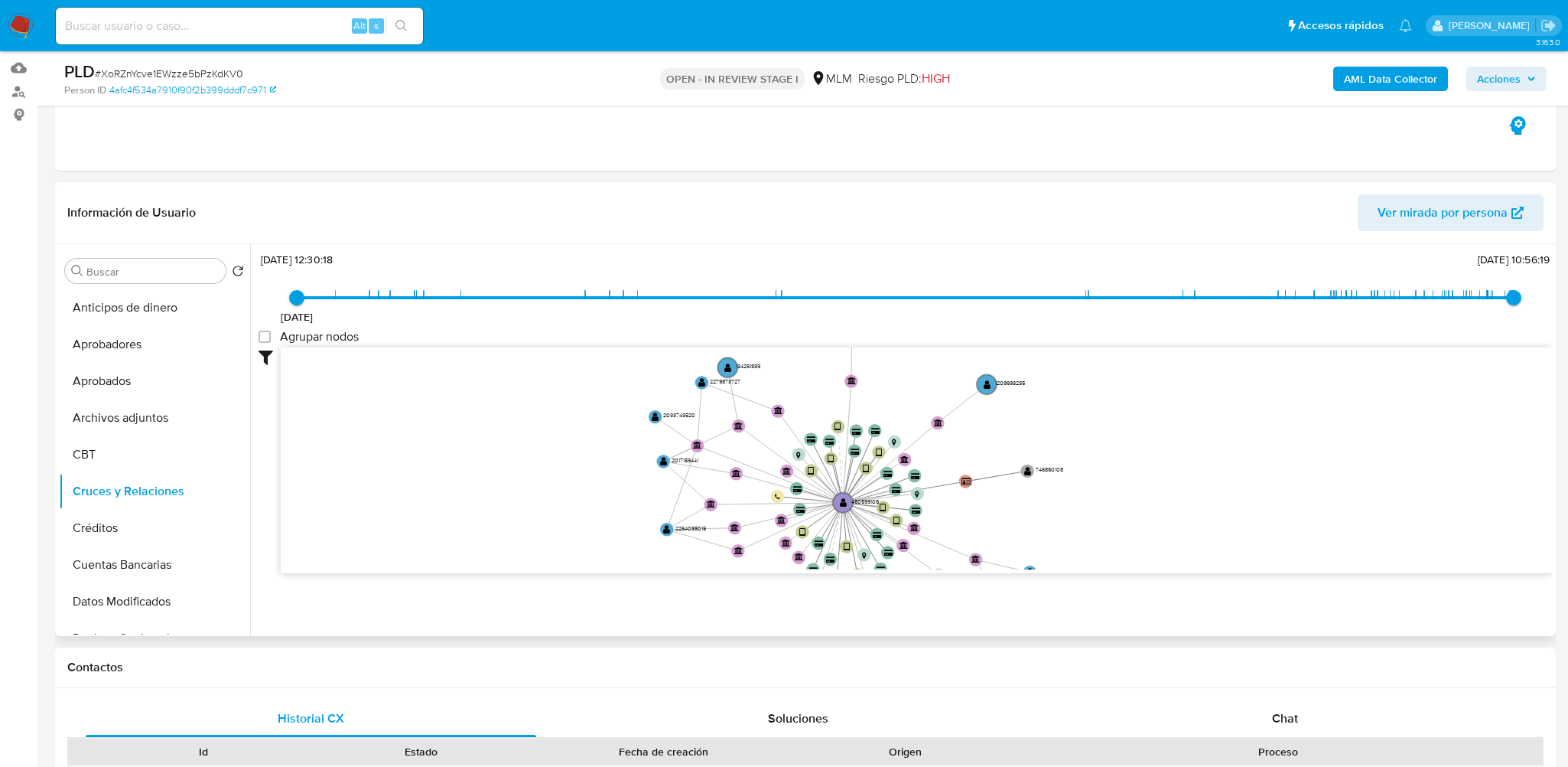
click at [963, 464] on icon "device-63a4f69c08813b0018b3d758  device-67a22caeff5e782d36798461  device-6274…" at bounding box center [916, 458] width 1271 height 222
click at [668, 532] on circle at bounding box center [666, 529] width 17 height 17
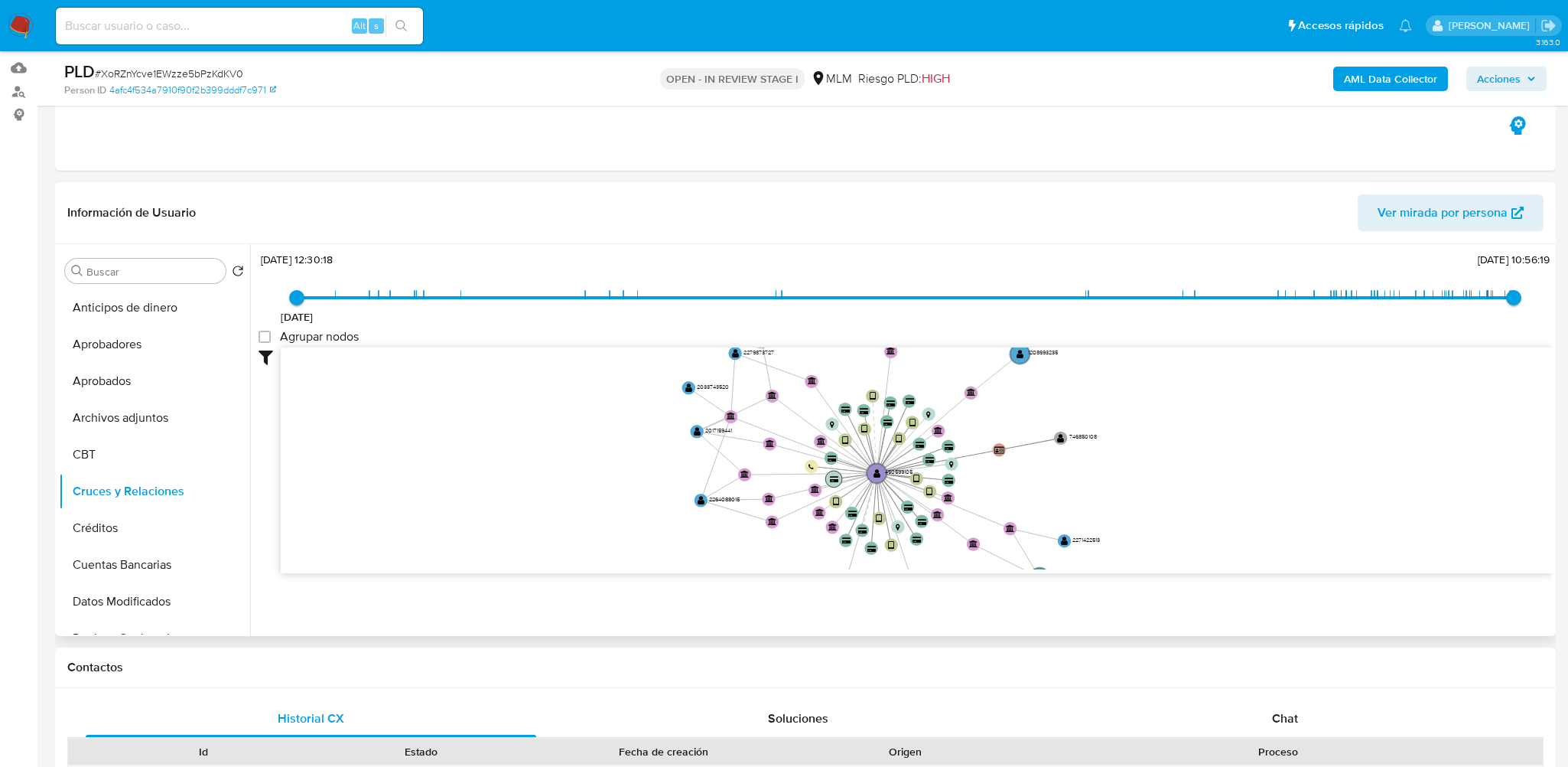
drag, startPoint x: 802, startPoint y: 501, endPoint x: 836, endPoint y: 472, distance: 44.7
click at [836, 472] on icon "device-63a4f69c08813b0018b3d758  device-67a22caeff5e782d36798461  device-6274…" at bounding box center [916, 458] width 1271 height 222
click at [702, 503] on circle at bounding box center [700, 500] width 17 height 17
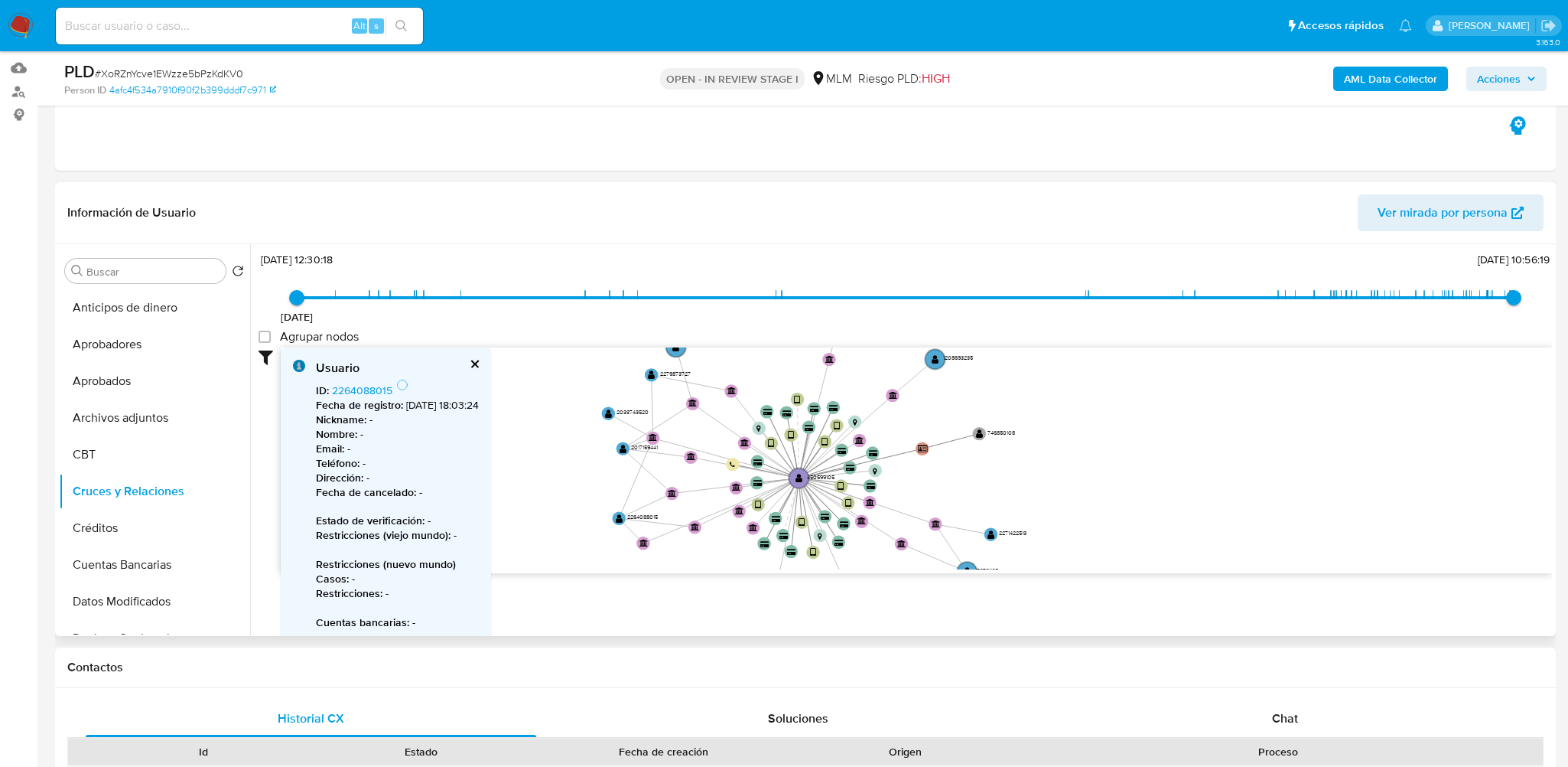
drag, startPoint x: 692, startPoint y: 498, endPoint x: 648, endPoint y: 542, distance: 62.2
click at [648, 542] on icon "device-63a4f69c08813b0018b3d758  device-67a22caeff5e782d36798461  device-6274…" at bounding box center [916, 458] width 1271 height 222
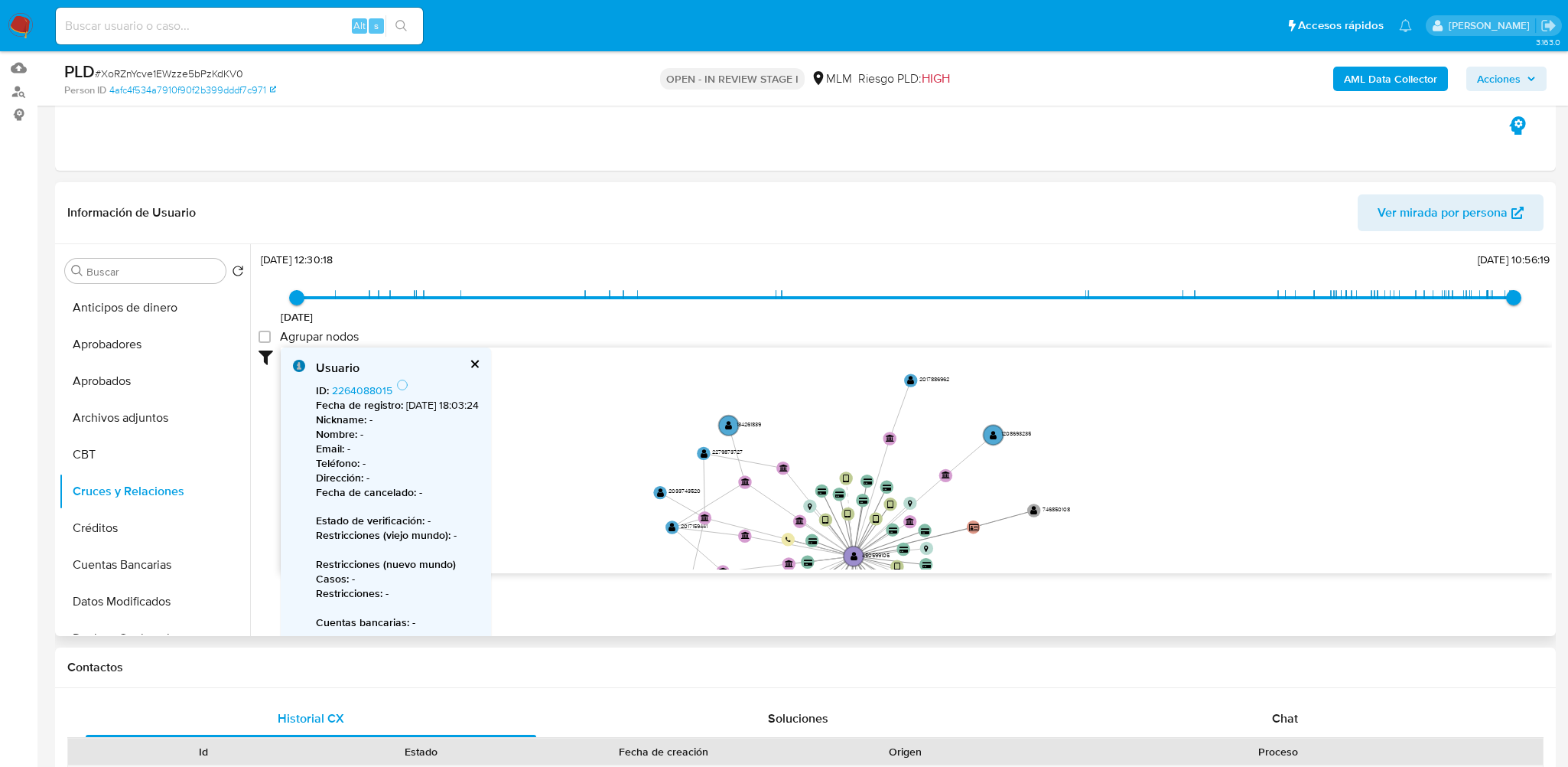
drag, startPoint x: 1090, startPoint y: 424, endPoint x: 1112, endPoint y: 457, distance: 39.7
click at [1123, 460] on icon "device-63a4f69c08813b0018b3d758  device-67a22caeff5e782d36798461  device-6274…" at bounding box center [916, 458] width 1271 height 222
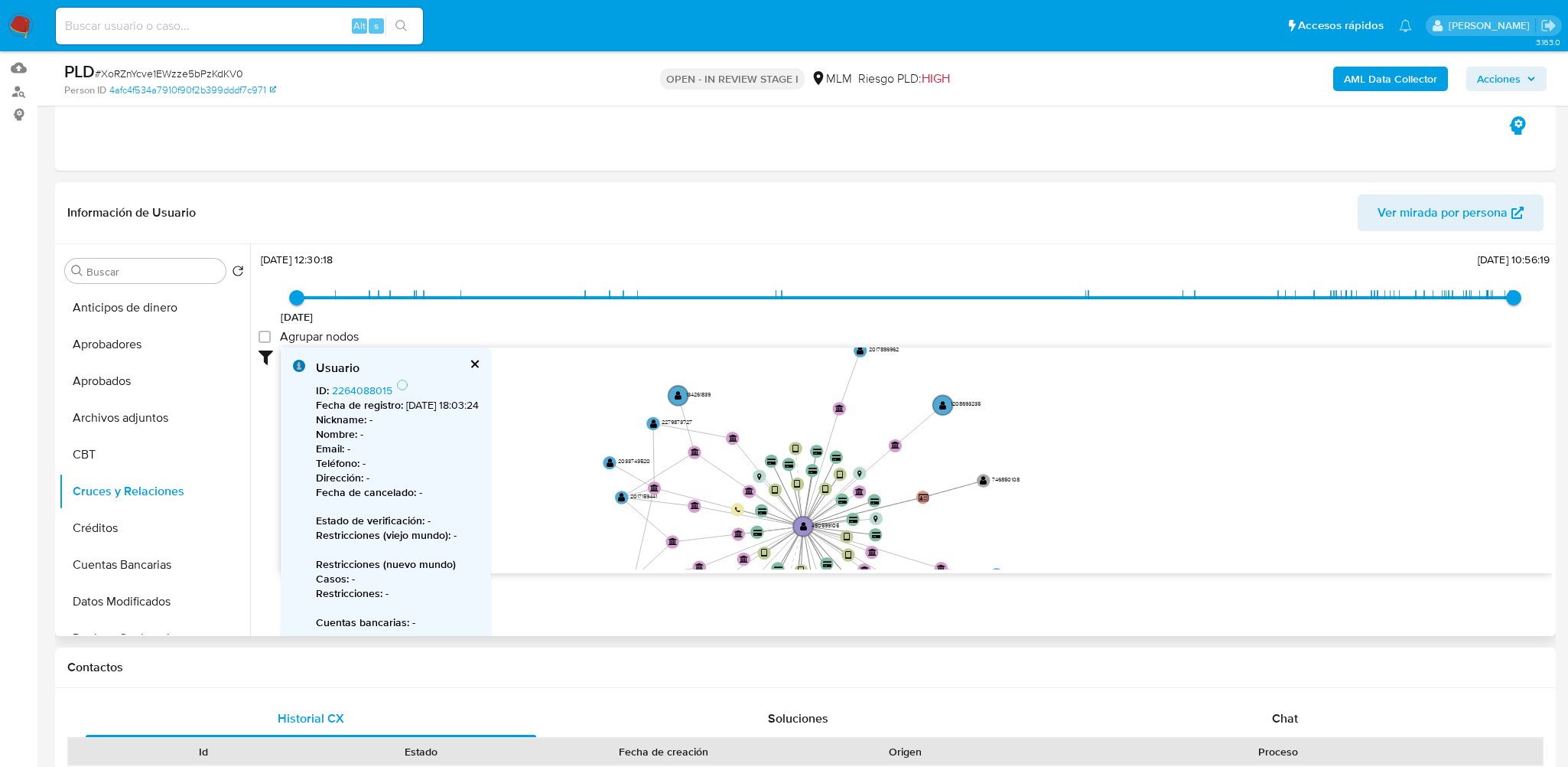
drag, startPoint x: 752, startPoint y: 502, endPoint x: 722, endPoint y: 516, distance: 33.1
click at [722, 516] on icon "device-63a4f69c08813b0018b3d758  device-67a22caeff5e782d36798461  device-6274…" at bounding box center [916, 458] width 1271 height 222
click at [381, 389] on link "2264088015" at bounding box center [362, 389] width 61 height 15
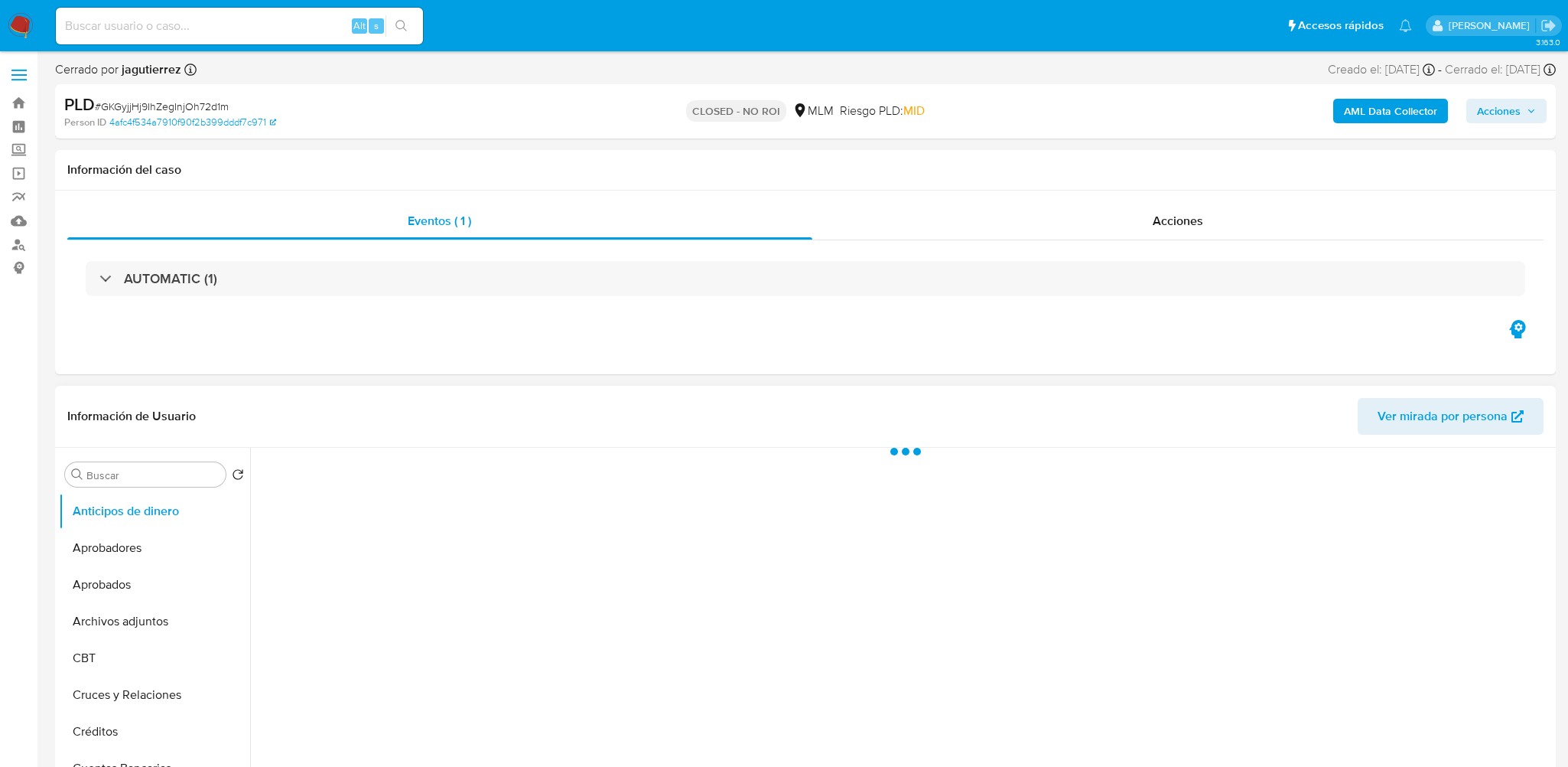
select select "10"
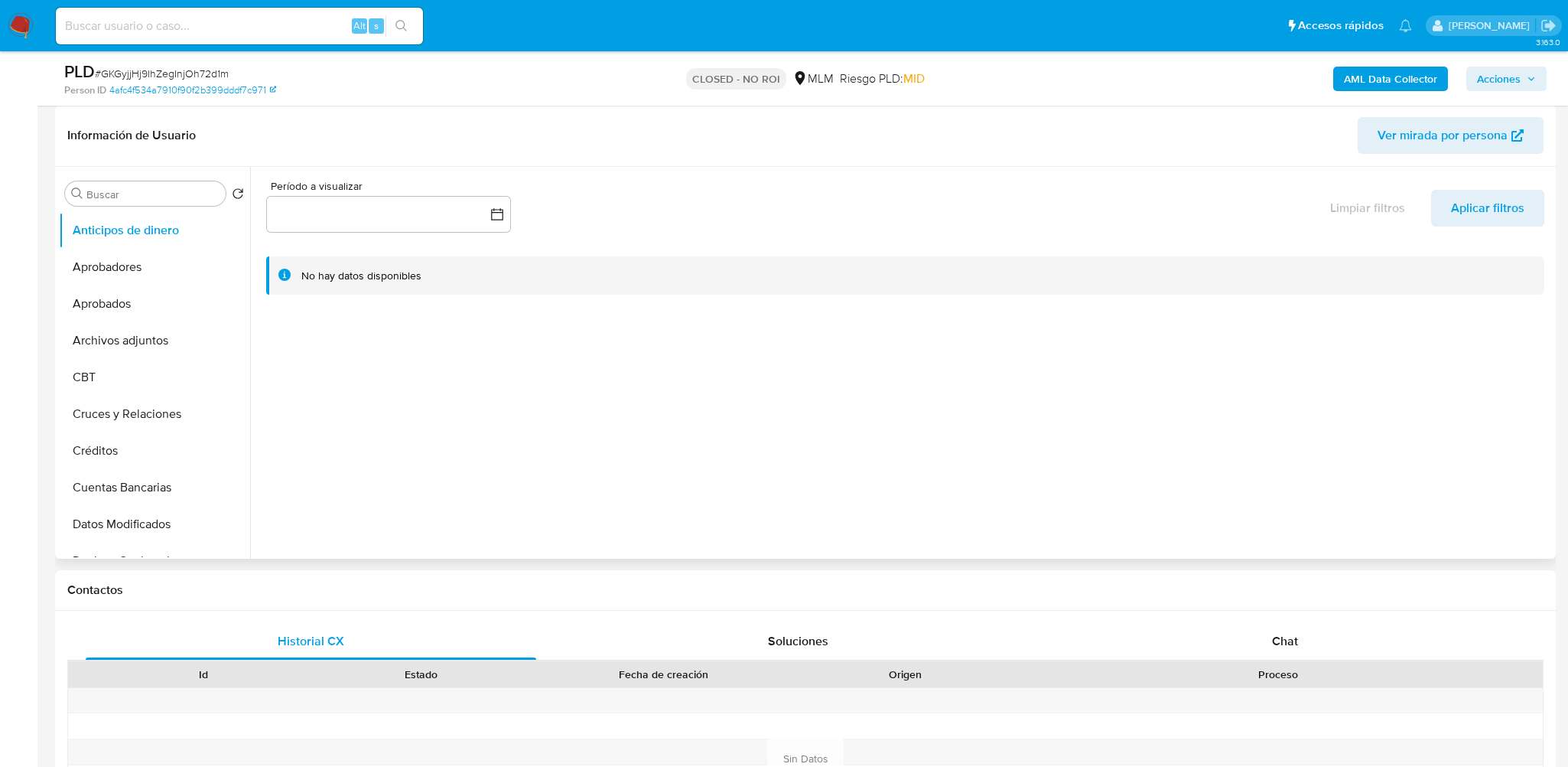
scroll to position [230, 0]
click at [148, 347] on button "Archivos adjuntos" at bounding box center [148, 337] width 179 height 36
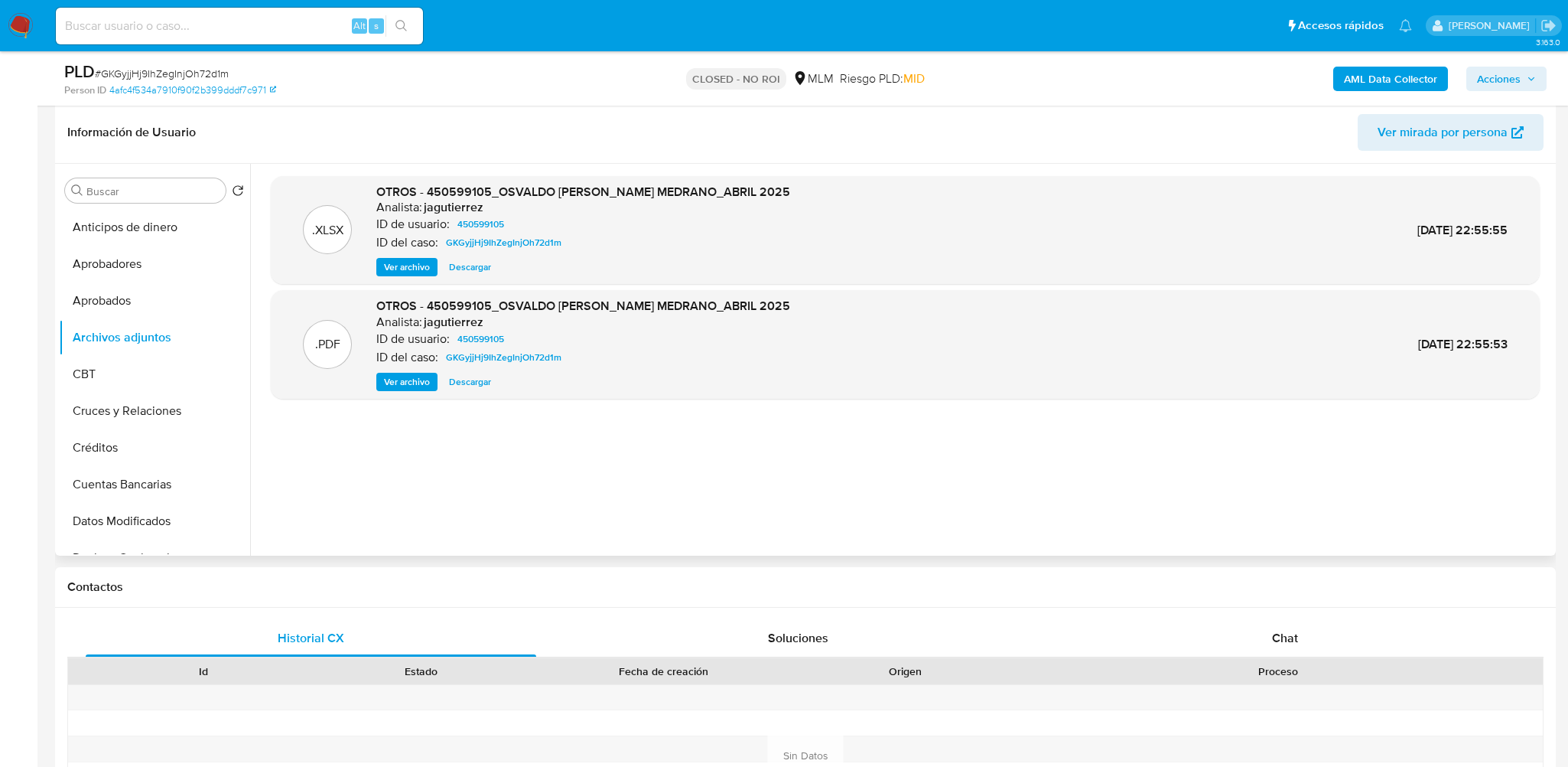
click at [407, 385] on span "Ver archivo" at bounding box center [407, 382] width 46 height 15
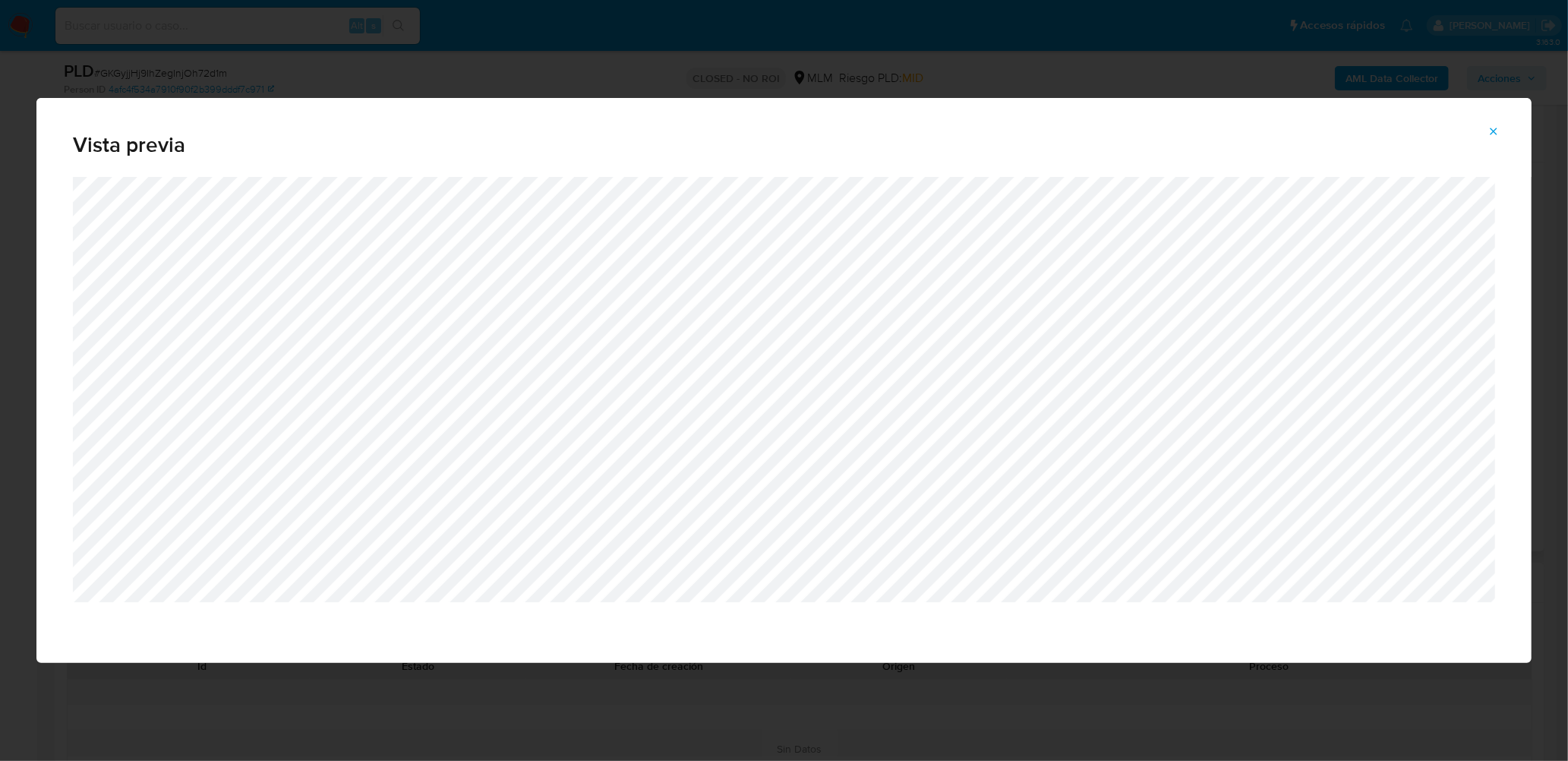
drag, startPoint x: 1496, startPoint y: 133, endPoint x: 1471, endPoint y: 136, distance: 25.2
click at [1496, 133] on icon "Attachment preview" at bounding box center [1494, 131] width 7 height 7
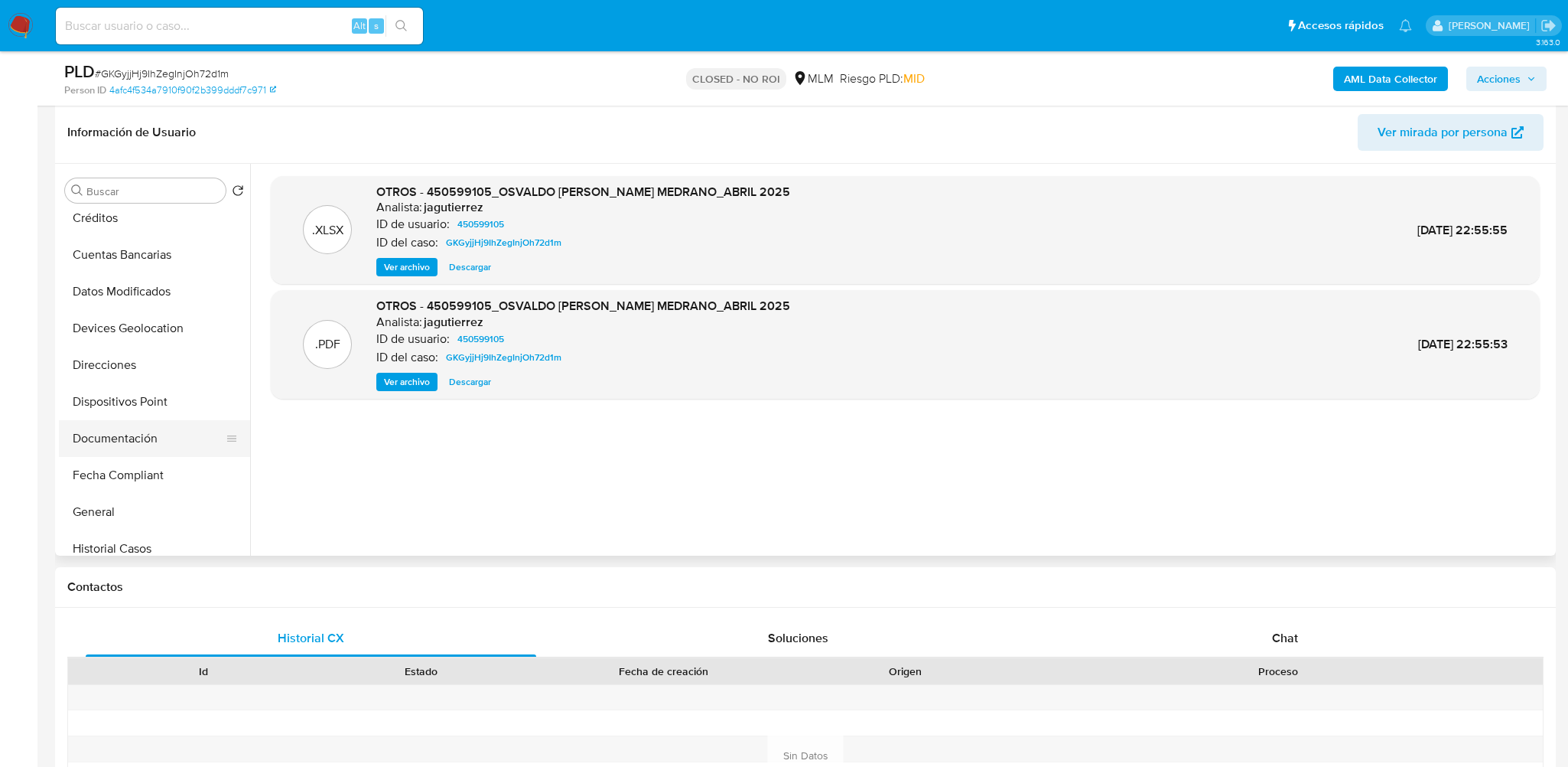
click at [151, 436] on button "Documentación" at bounding box center [148, 438] width 179 height 36
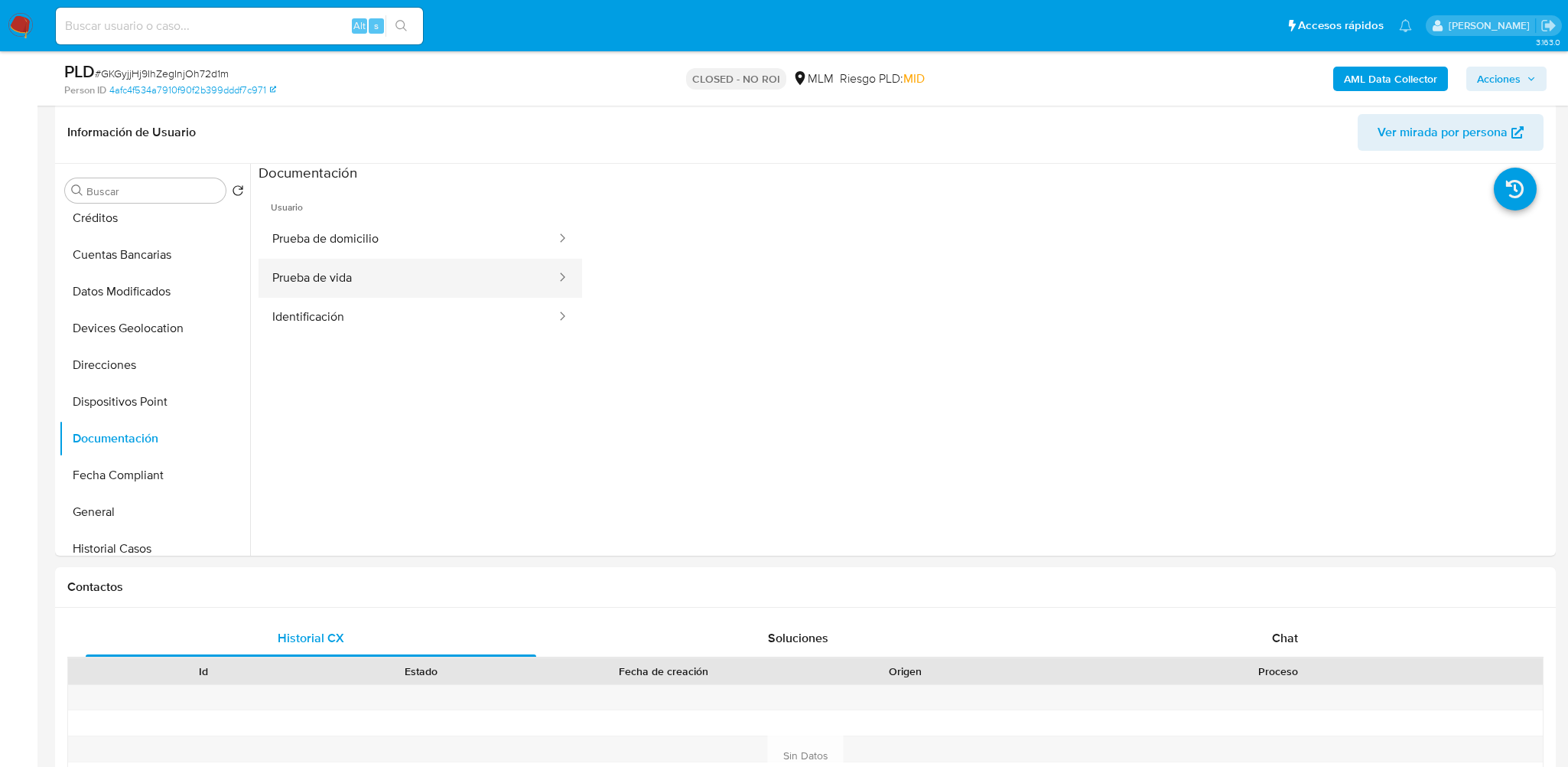
click at [392, 272] on button "Prueba de vida" at bounding box center [407, 277] width 299 height 39
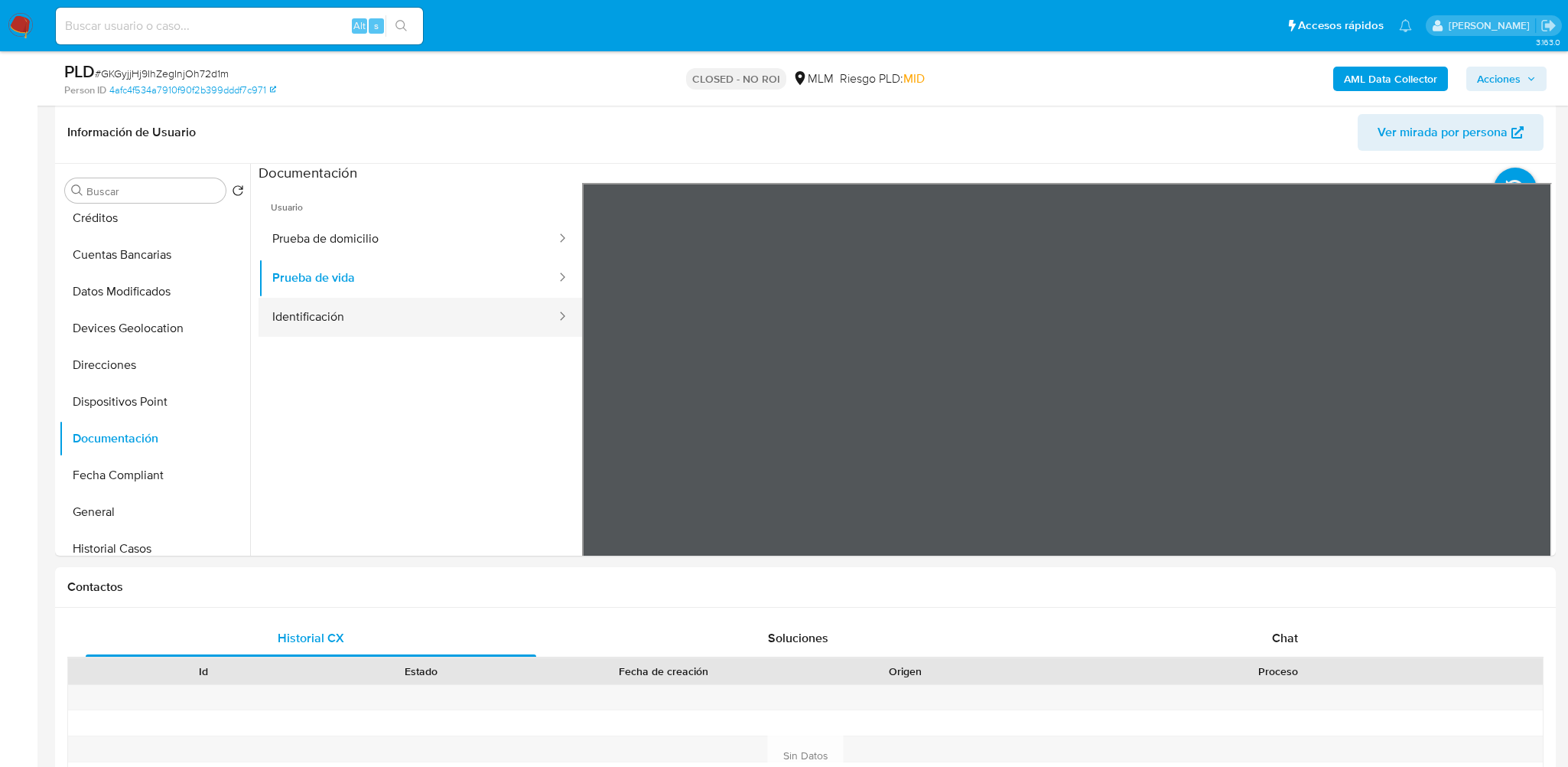
click at [335, 312] on button "Identificación" at bounding box center [407, 317] width 299 height 39
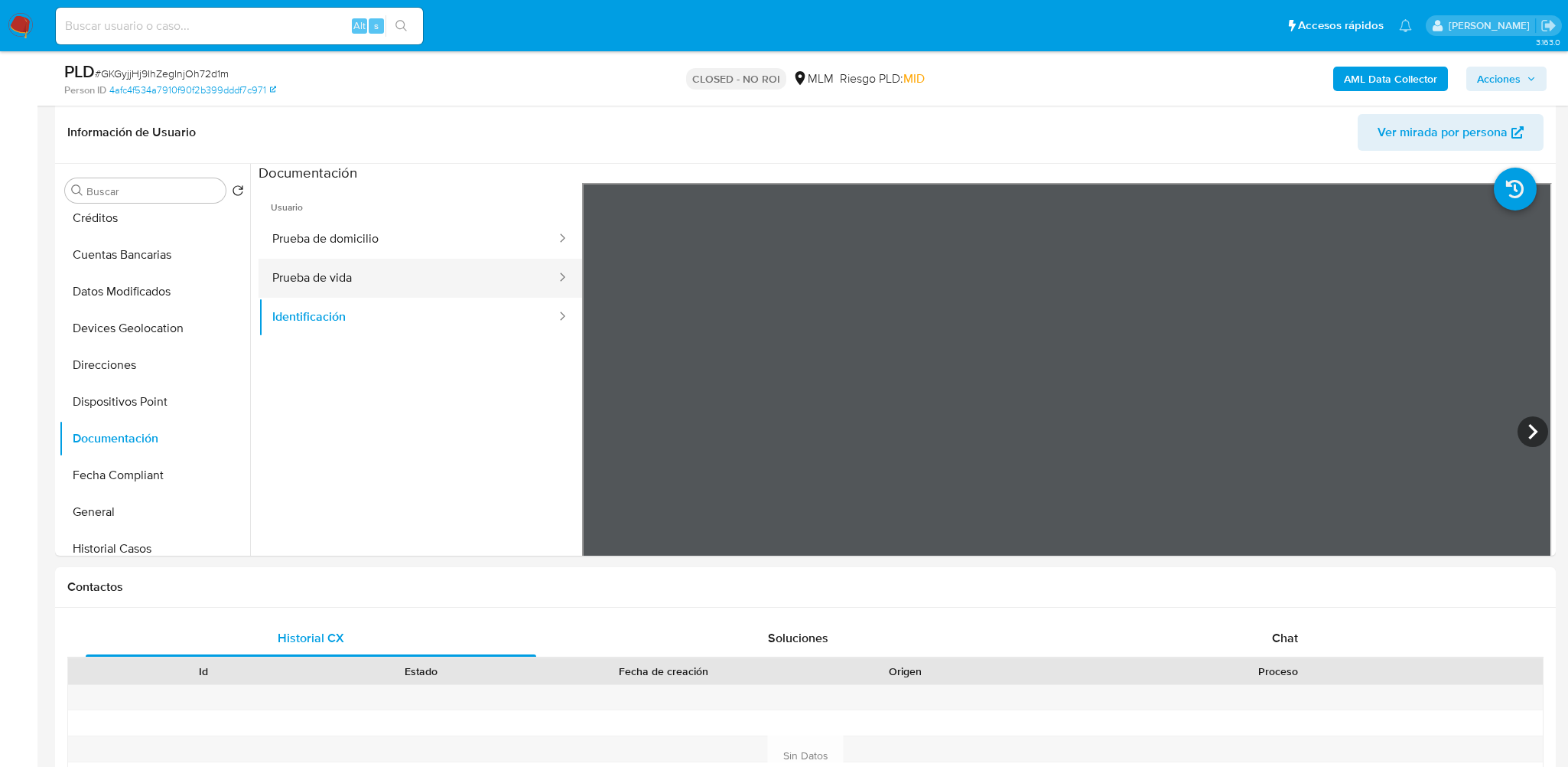
click at [382, 280] on button "Prueba de vida" at bounding box center [407, 277] width 299 height 39
click at [395, 251] on button "Prueba de domicilio" at bounding box center [407, 239] width 299 height 39
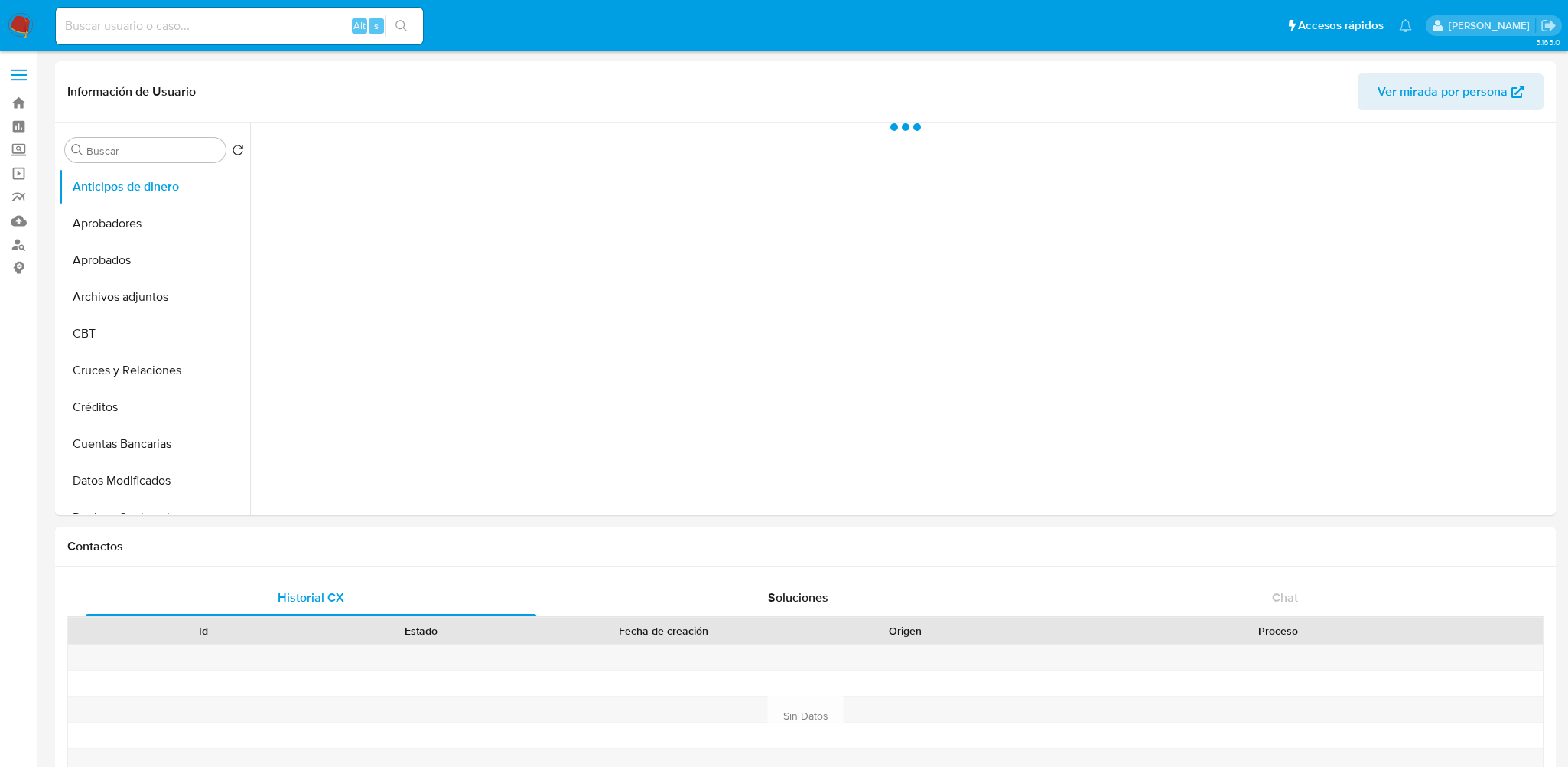
select select "10"
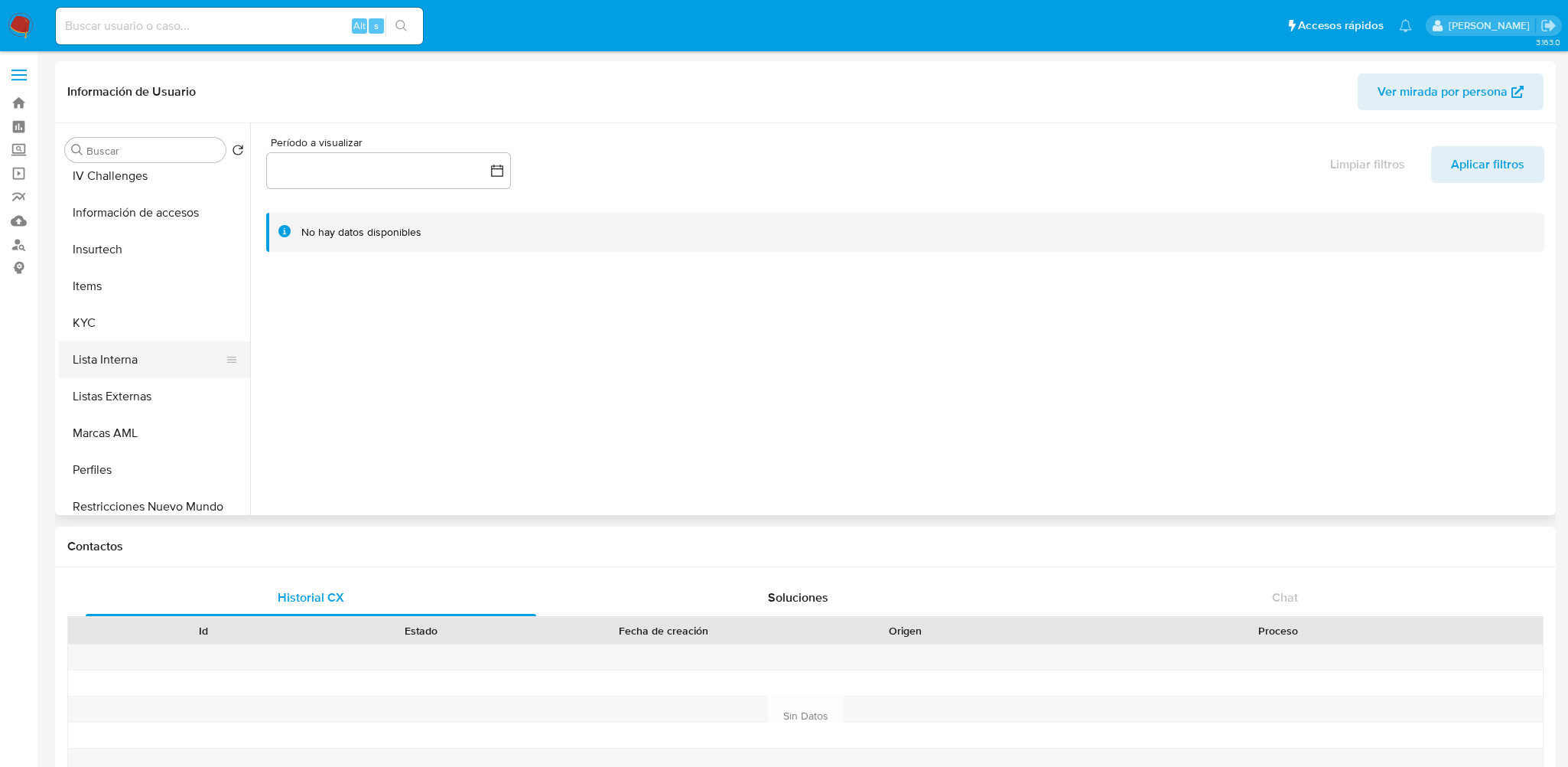
scroll to position [689, 0]
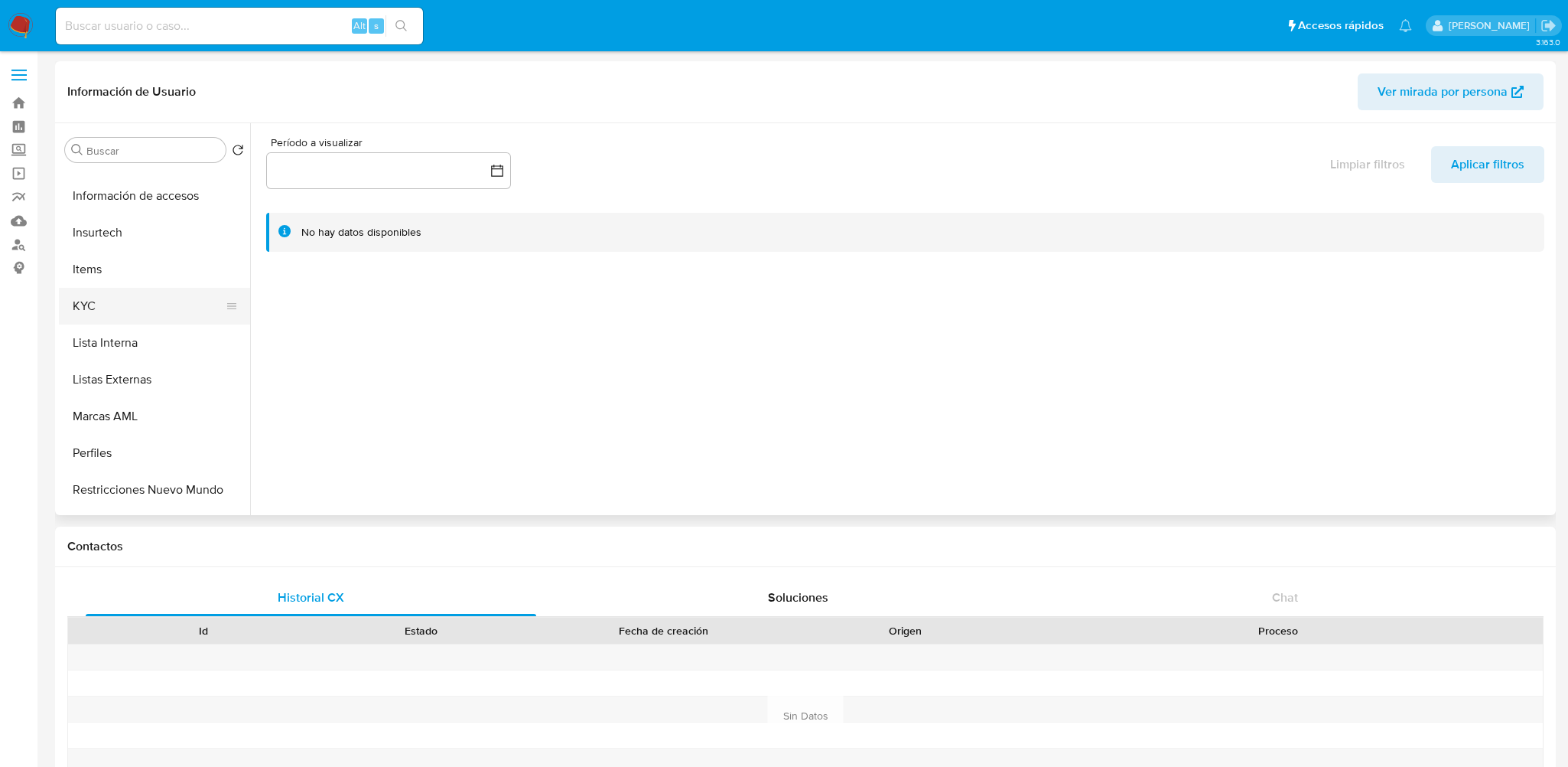
click at [118, 299] on button "KYC" at bounding box center [148, 306] width 179 height 36
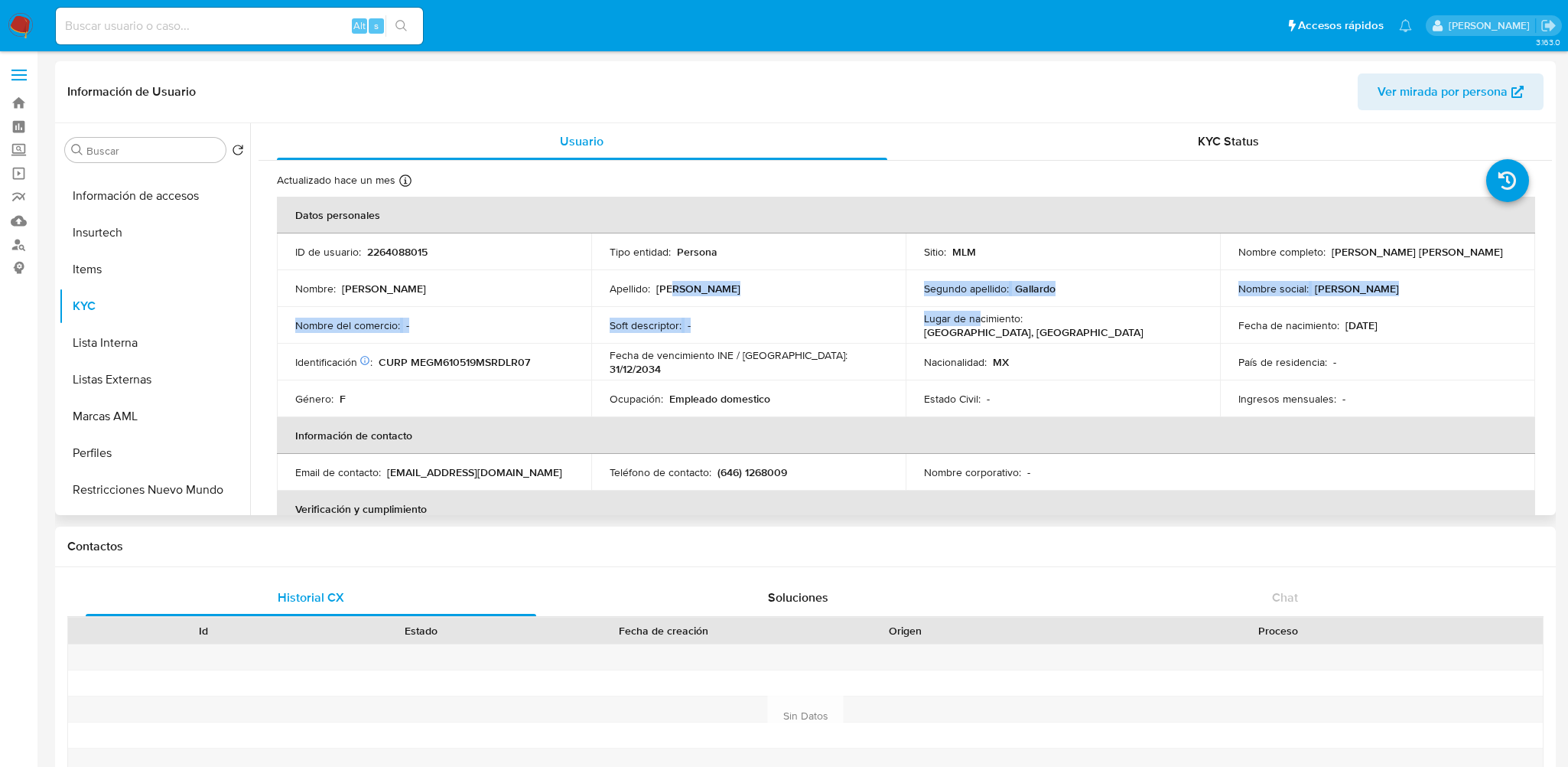
drag, startPoint x: 674, startPoint y: 289, endPoint x: 978, endPoint y: 318, distance: 305.4
click at [978, 318] on tbody "ID de usuario : 2264088015 Tipo entidad : Persona Sitio : MLM Nombre completo :…" at bounding box center [906, 325] width 1258 height 183
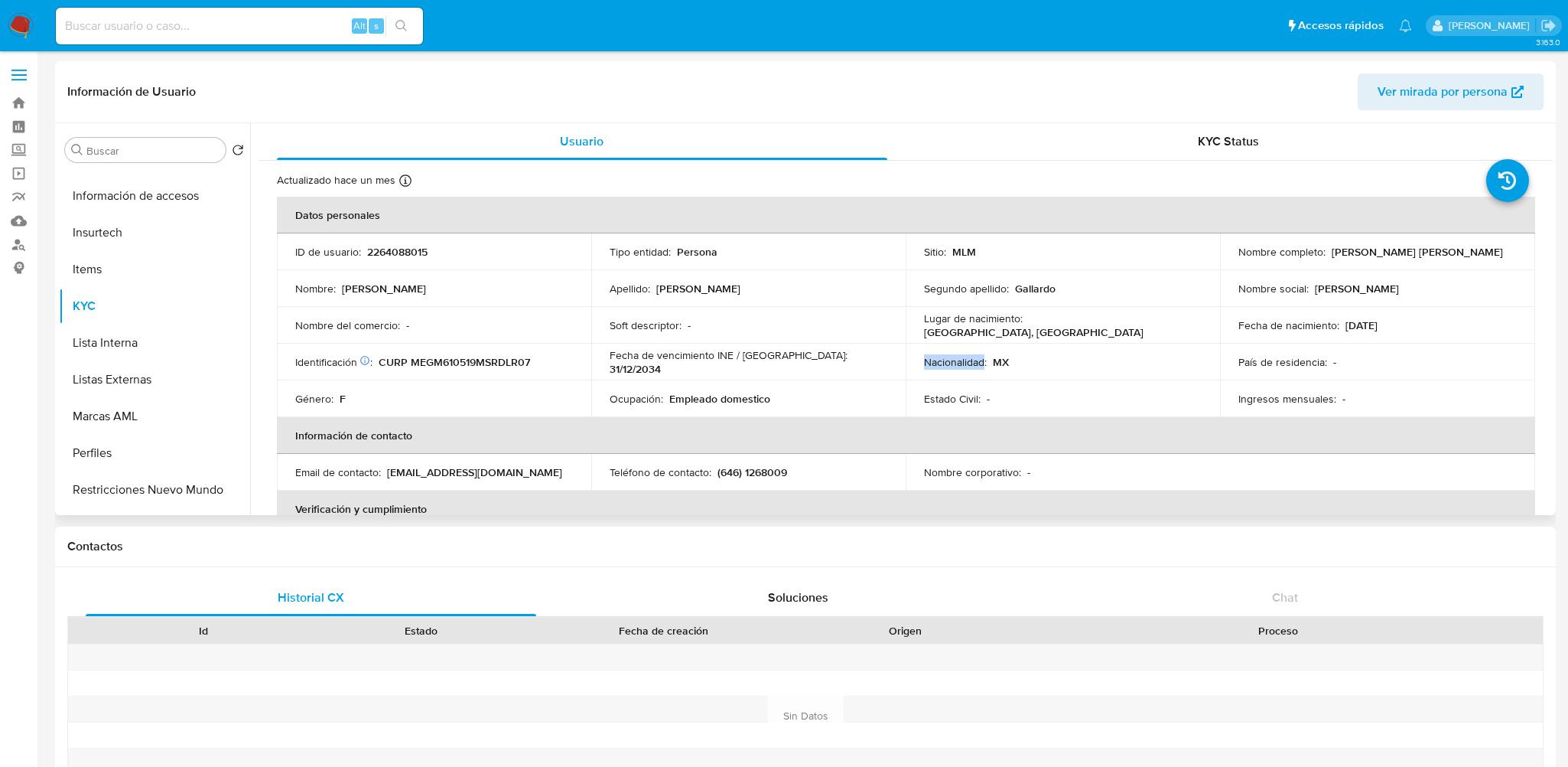
drag, startPoint x: 975, startPoint y: 352, endPoint x: 1022, endPoint y: 369, distance: 50.0
click at [998, 364] on td "Nacionalidad : MX" at bounding box center [1063, 362] width 314 height 36
click at [397, 245] on p "2264088015" at bounding box center [397, 251] width 61 height 13
click at [398, 247] on p "2264088015" at bounding box center [397, 251] width 61 height 13
click at [395, 252] on p "2264088015" at bounding box center [397, 251] width 61 height 13
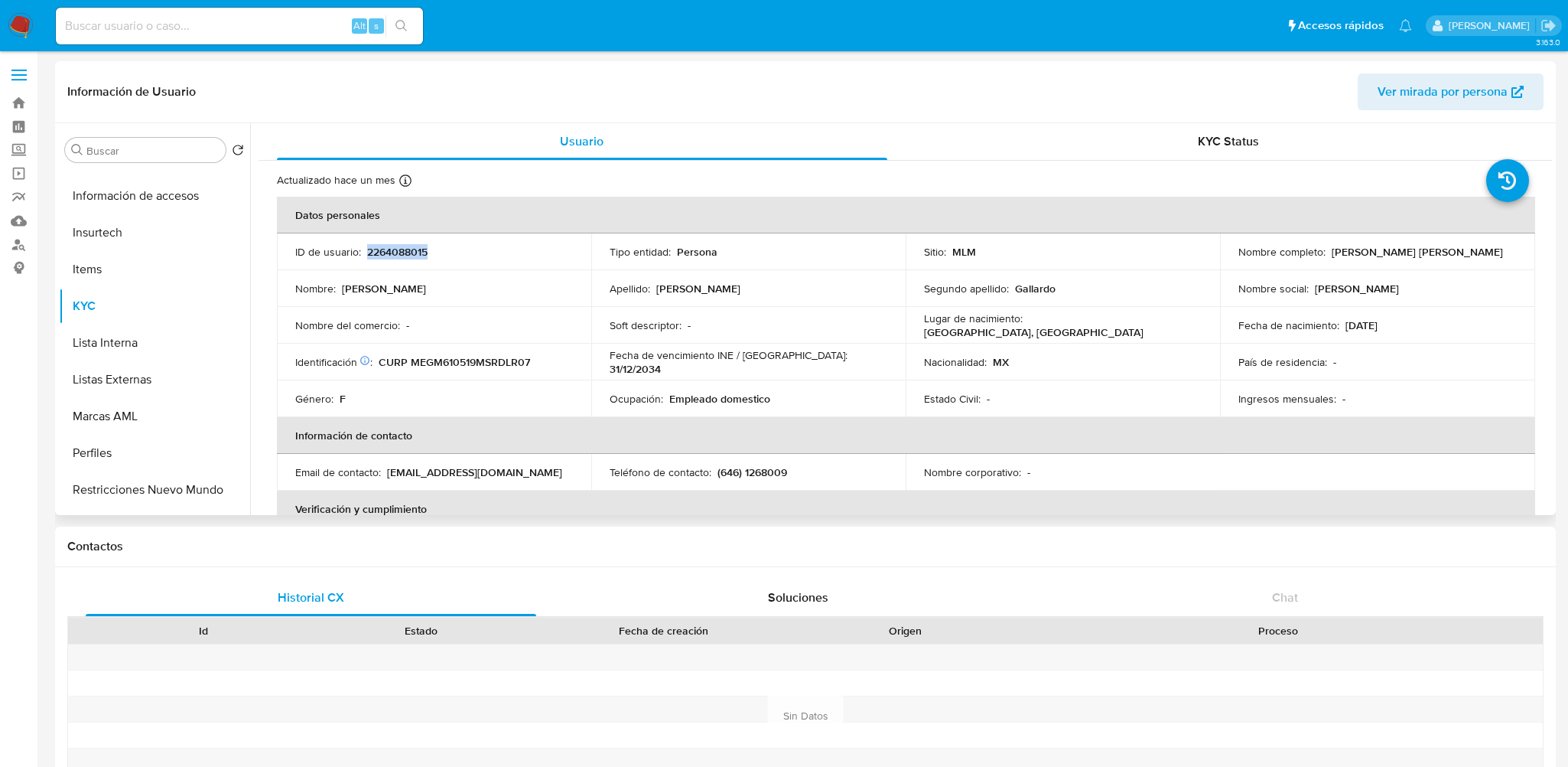
click at [395, 252] on p "2264088015" at bounding box center [397, 251] width 61 height 13
copy p "2264088015"
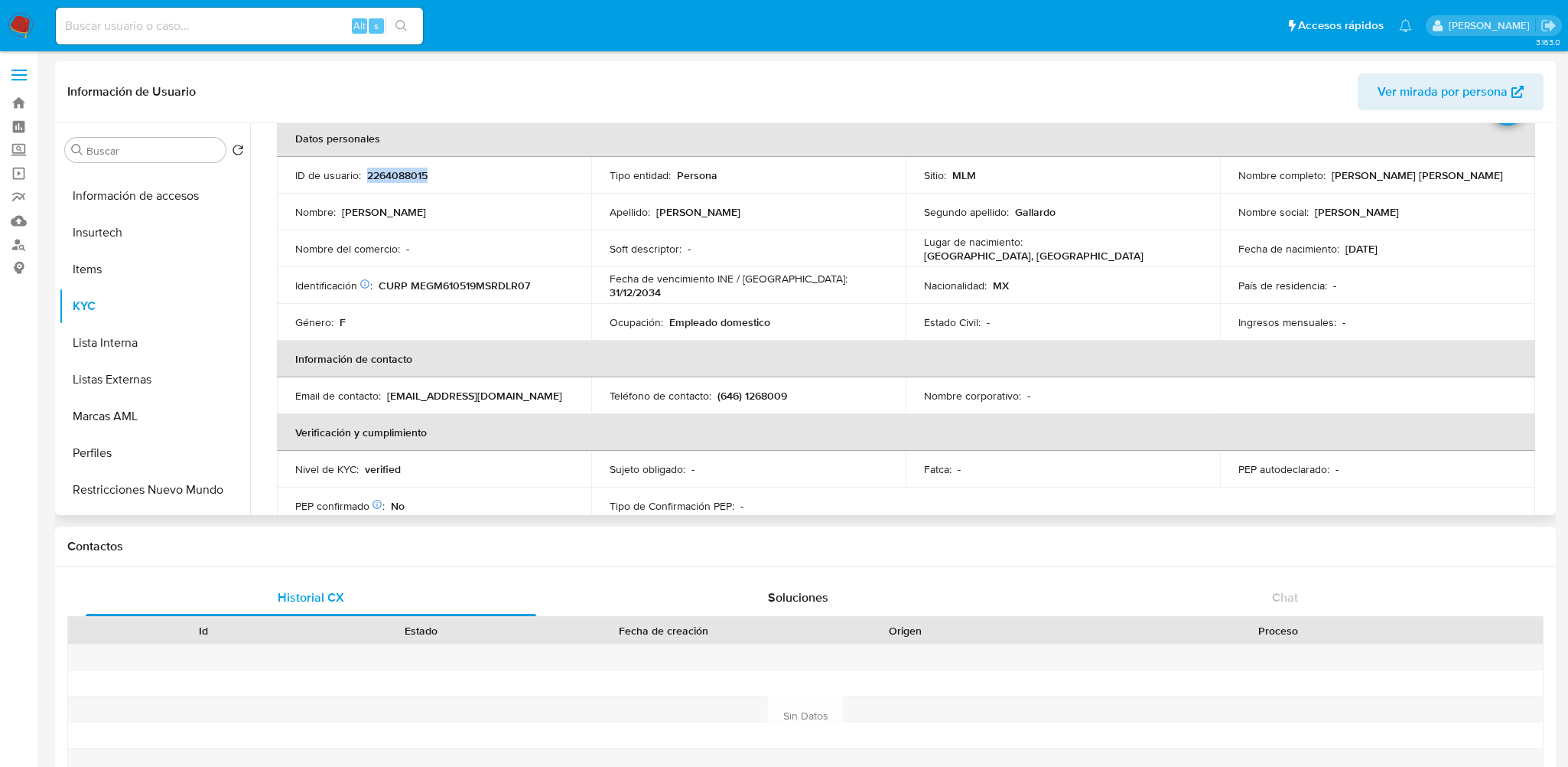
drag, startPoint x: 387, startPoint y: 396, endPoint x: 541, endPoint y: 397, distance: 154.0
click at [541, 397] on p "renatavalenzuelavlza@gmail.com" at bounding box center [475, 395] width 175 height 13
copy p "renatavalenzuelavlza@gmail.com"
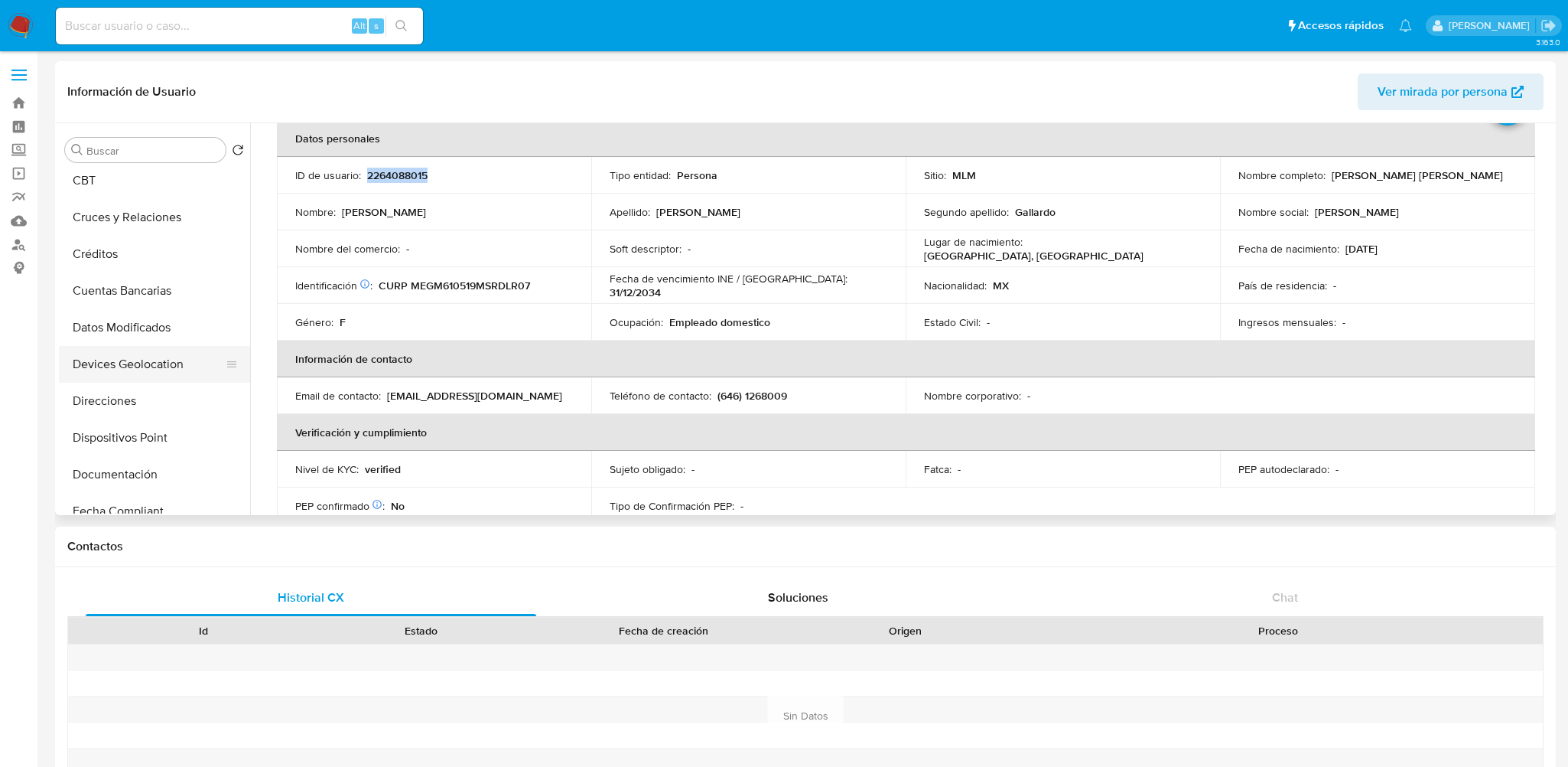
scroll to position [306, 0]
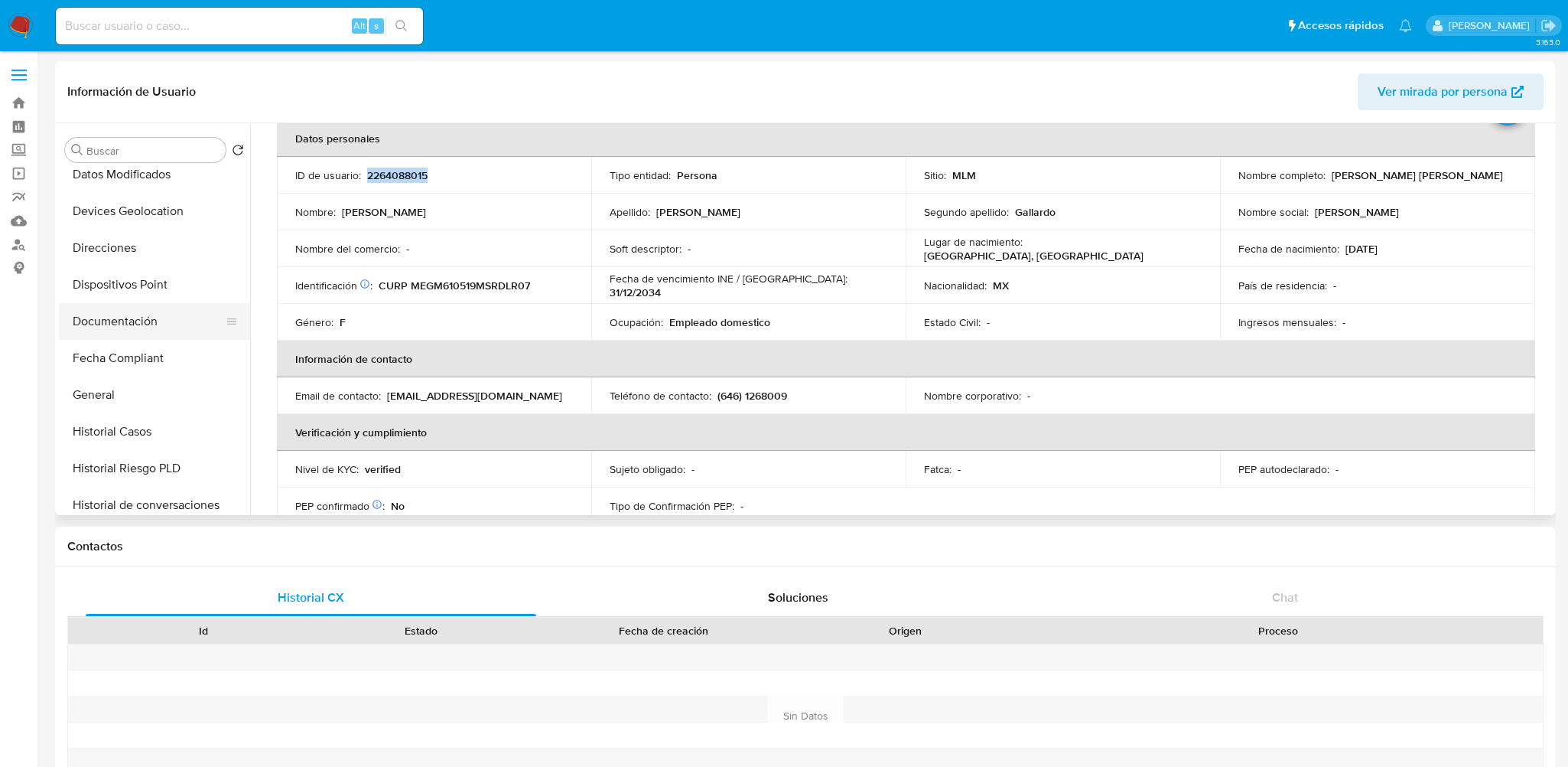
click at [153, 337] on button "Documentación" at bounding box center [148, 321] width 179 height 36
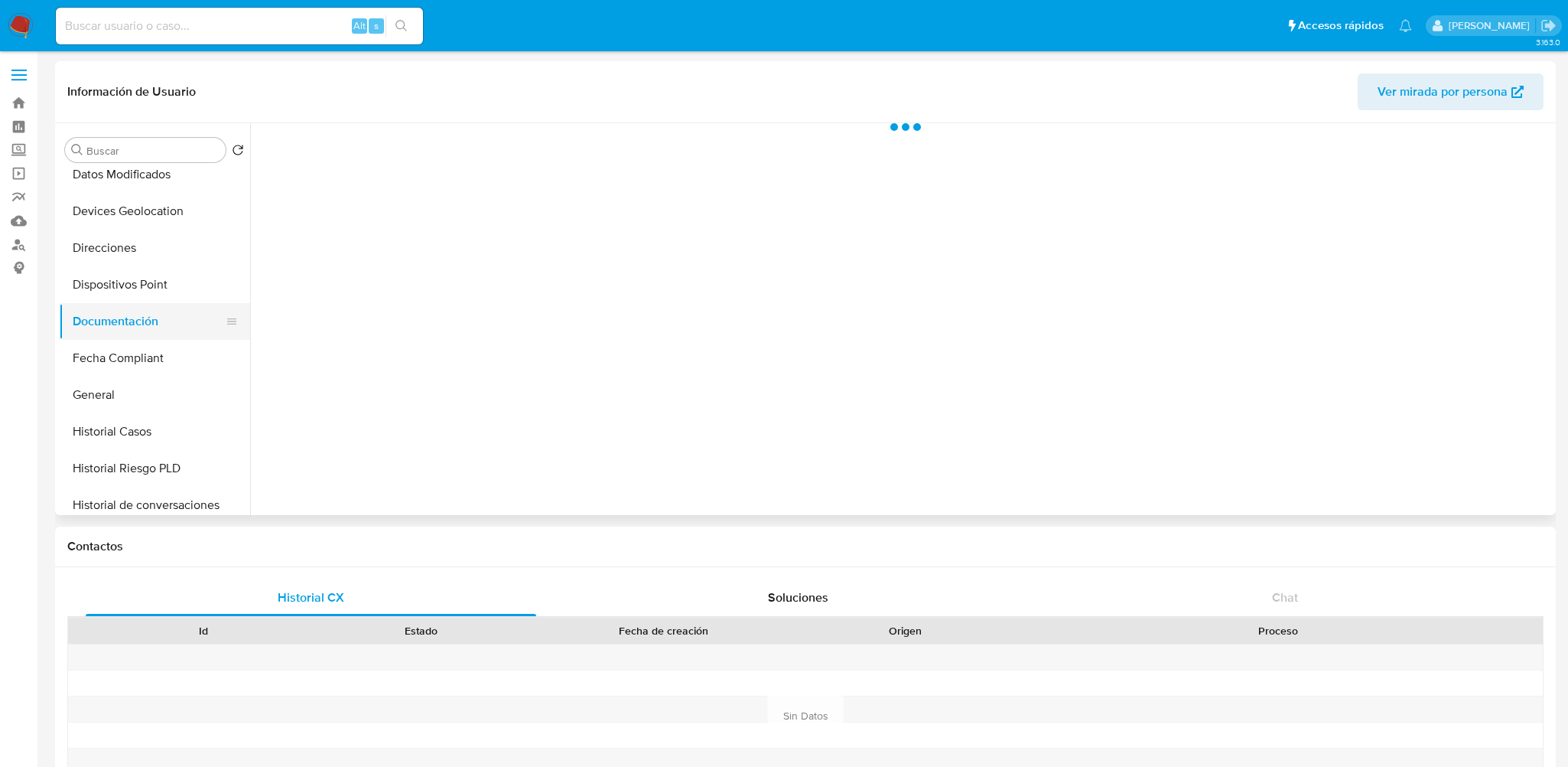
scroll to position [0, 0]
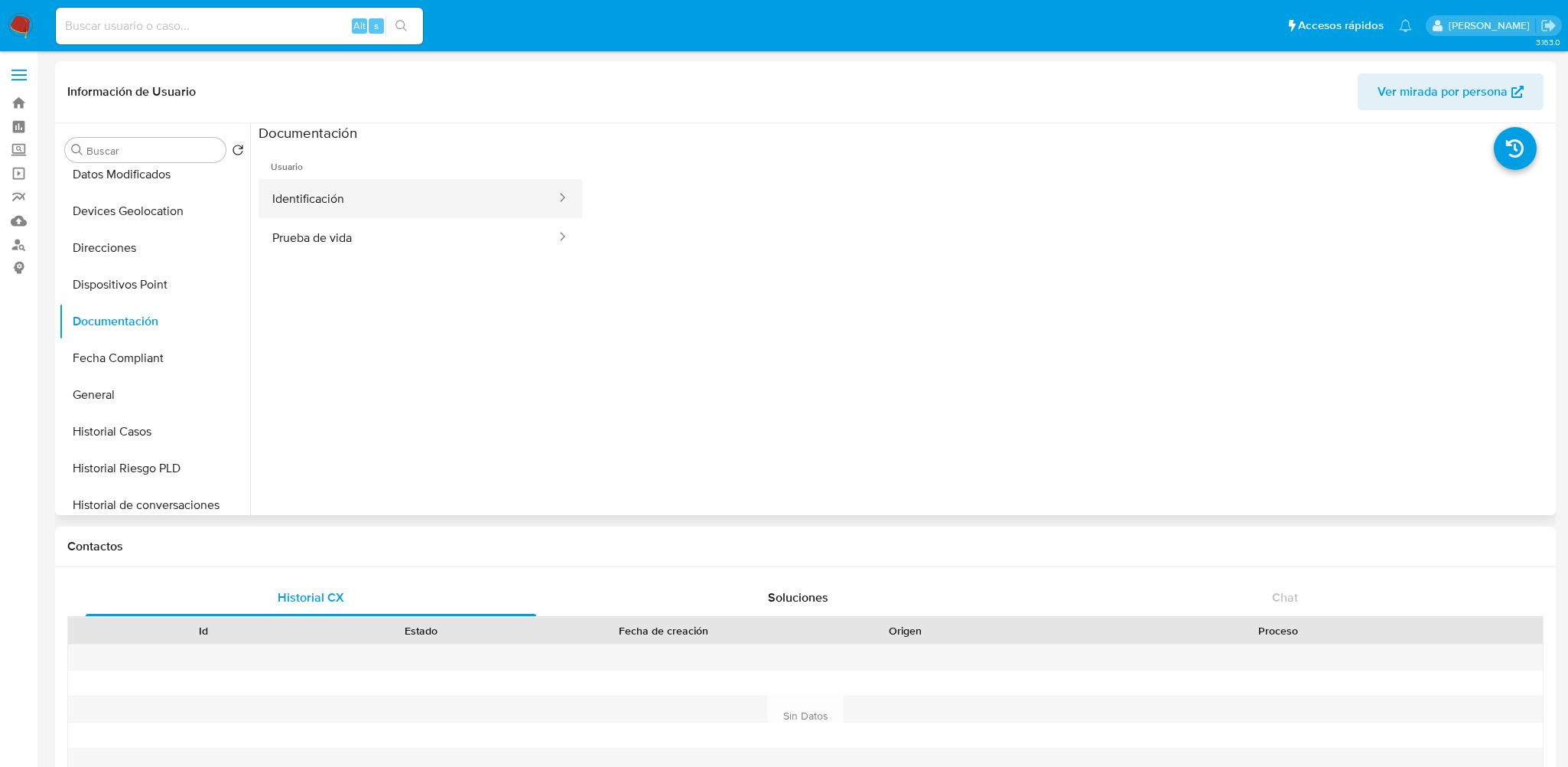
click at [396, 197] on button "Identificación" at bounding box center [407, 198] width 299 height 39
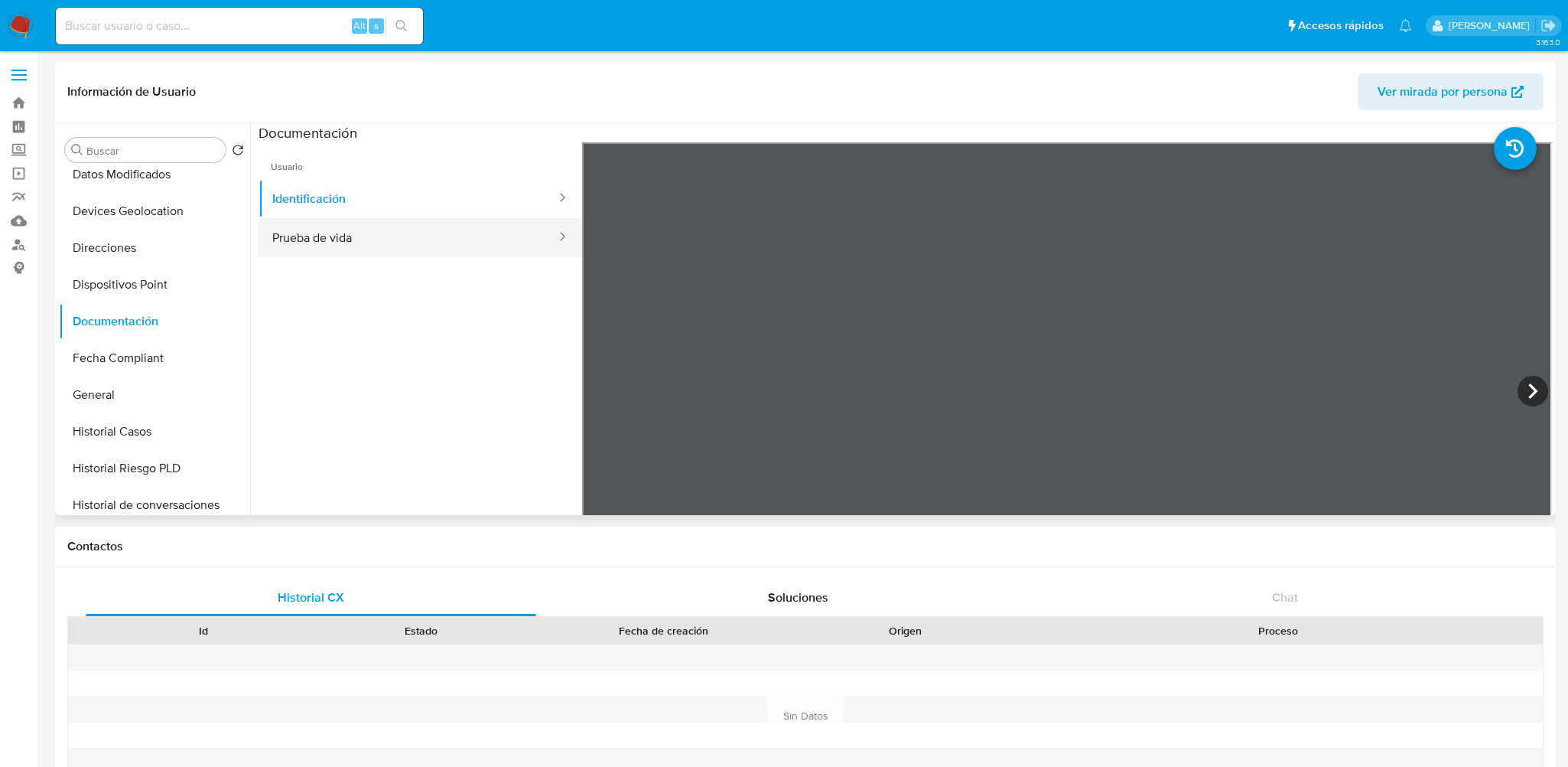
click at [427, 233] on button "Prueba de vida" at bounding box center [407, 237] width 299 height 39
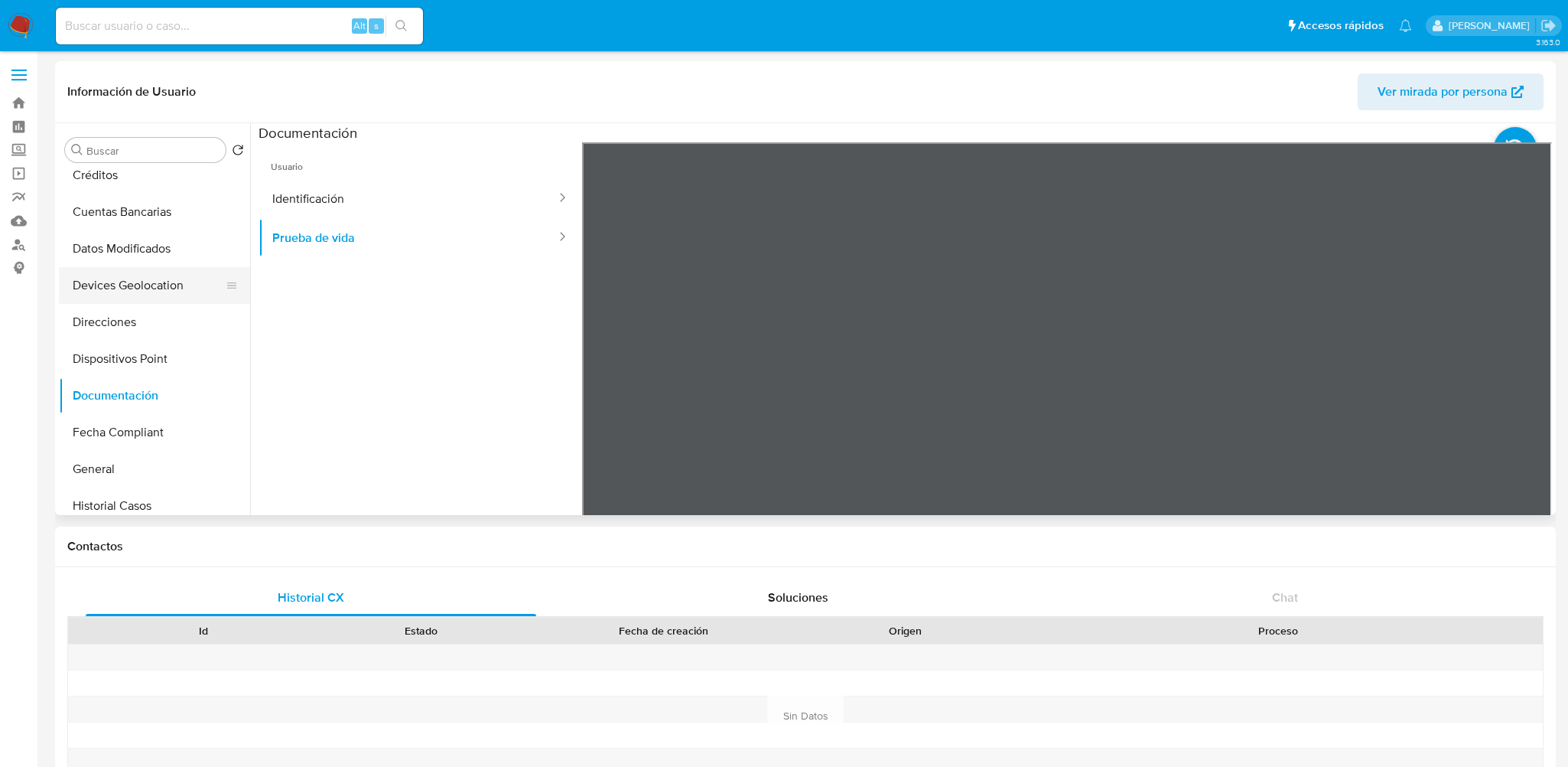
scroll to position [230, 0]
click at [159, 299] on button "Devices Geolocation" at bounding box center [148, 288] width 179 height 36
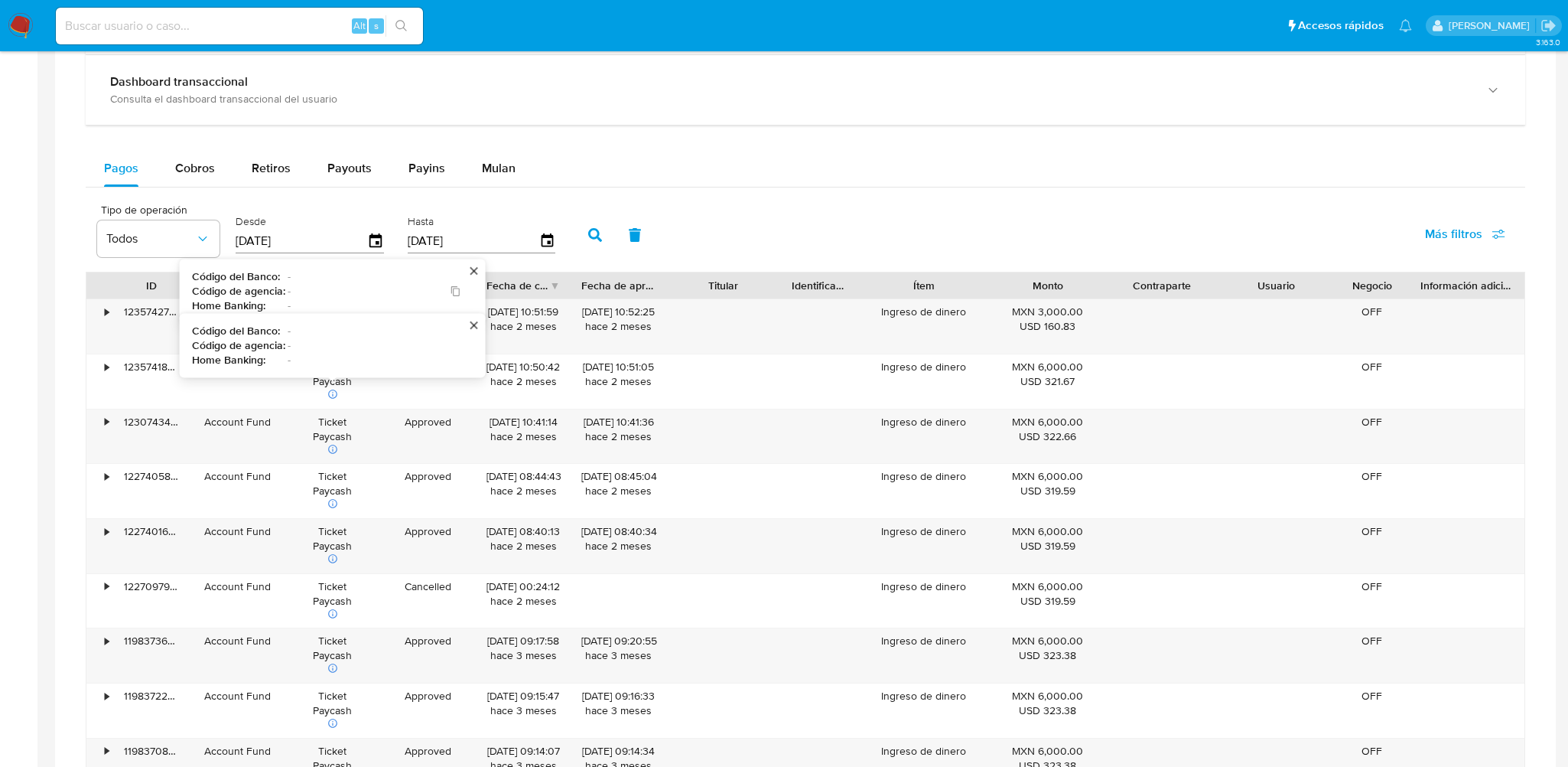
scroll to position [918, 0]
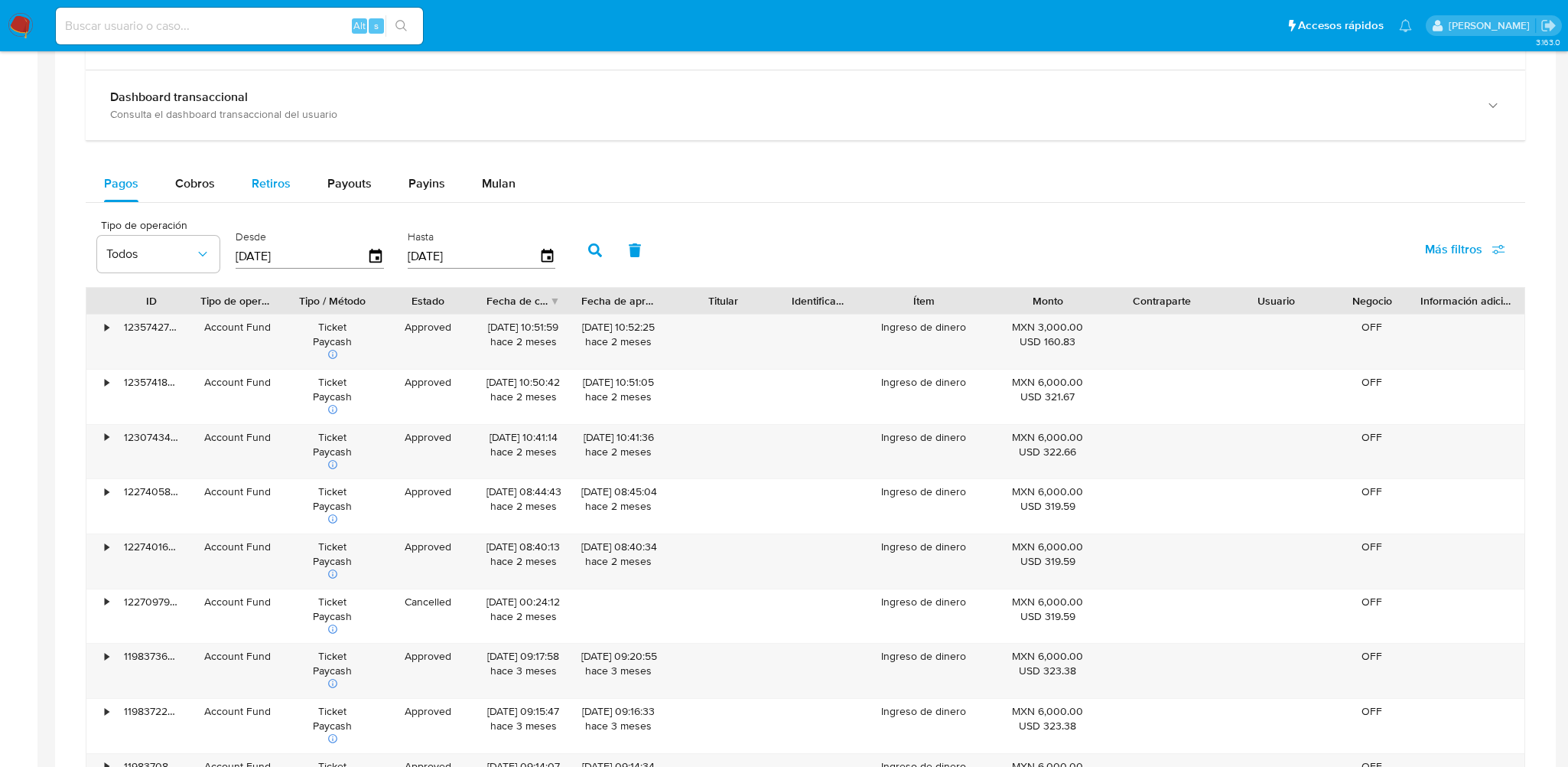
click at [266, 193] on div "Retiros" at bounding box center [271, 183] width 39 height 36
select select "10"
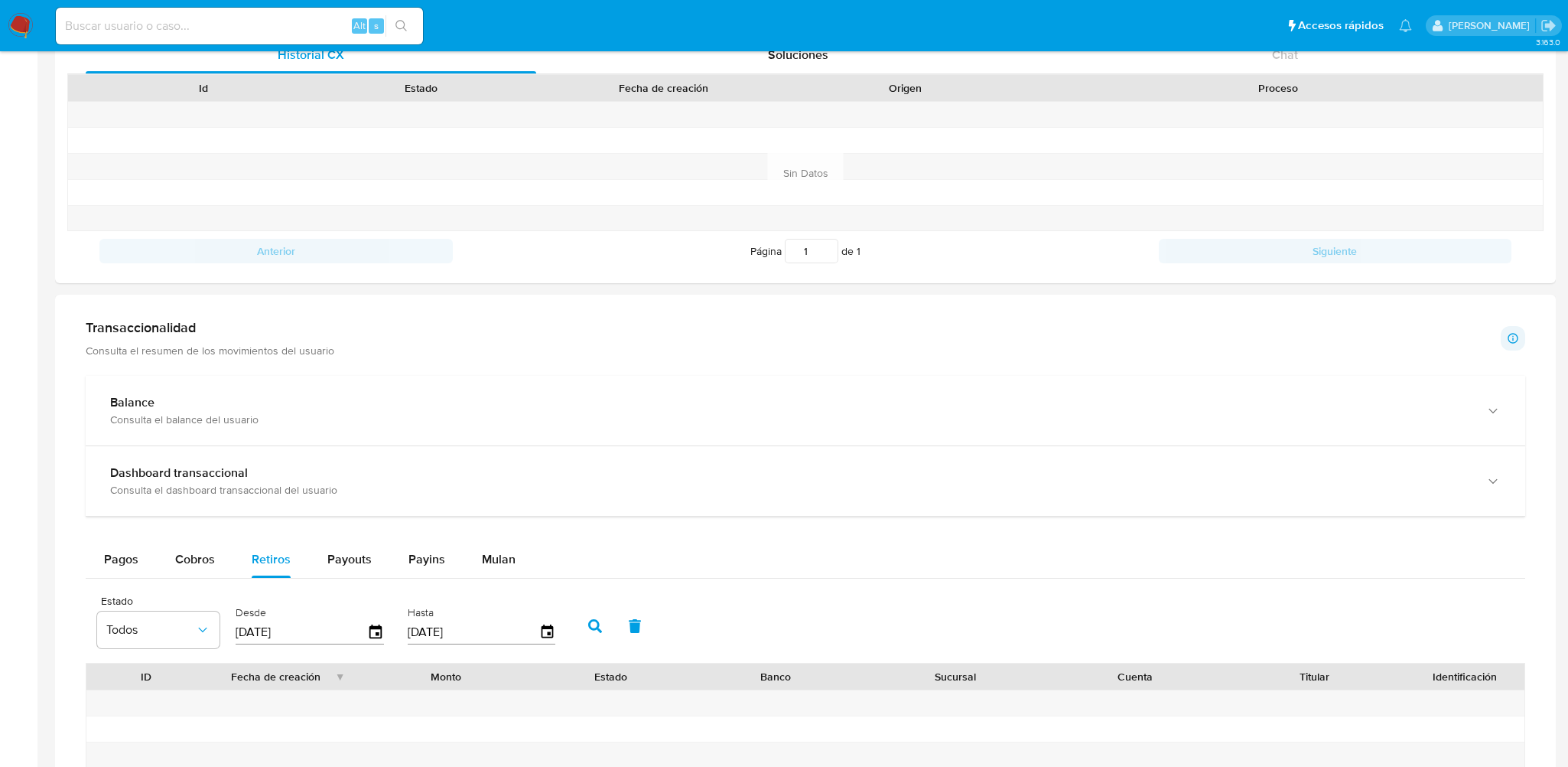
scroll to position [541, 0]
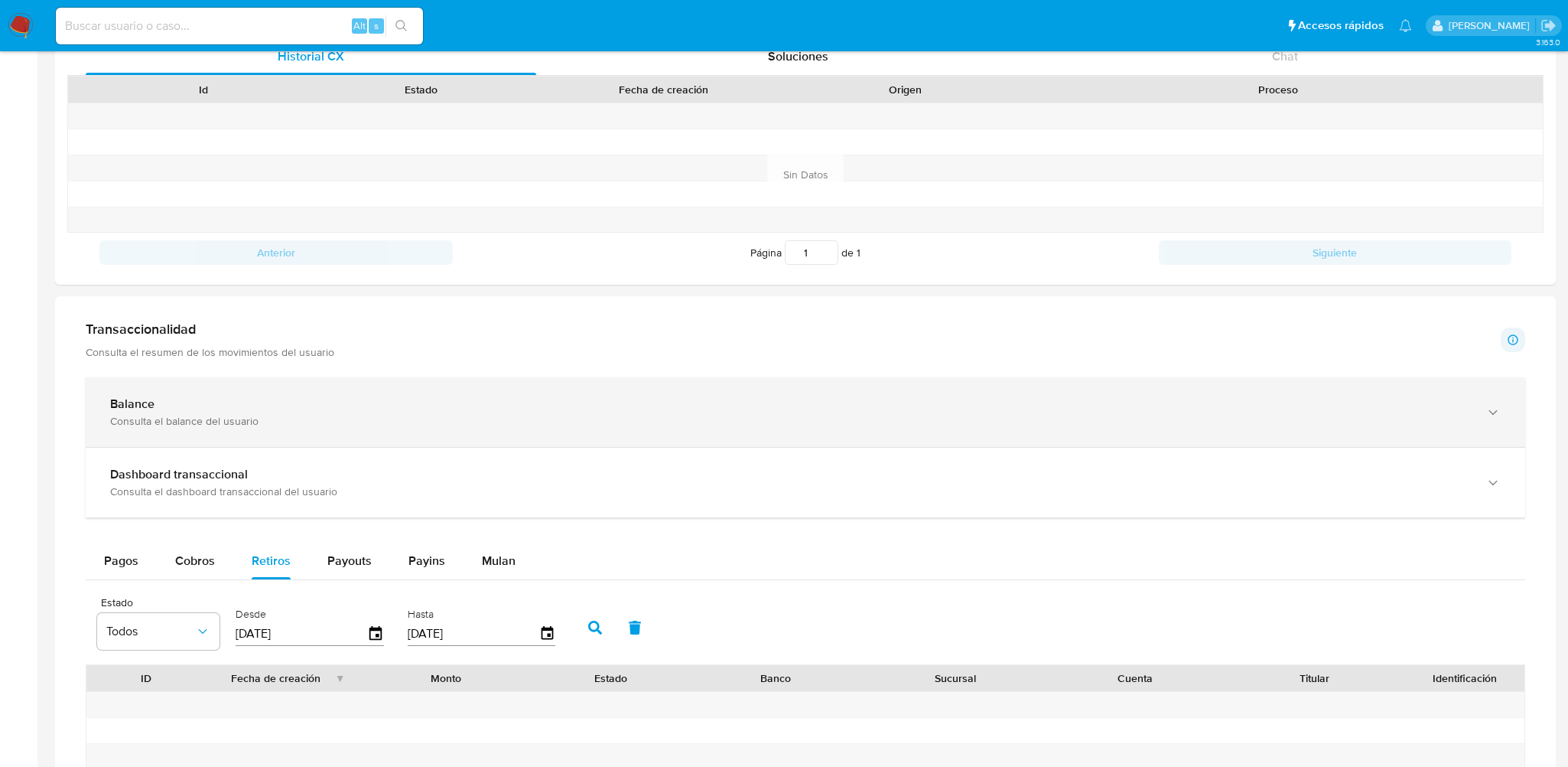
click at [228, 416] on div "Consulta el balance del usuario" at bounding box center [790, 420] width 1360 height 13
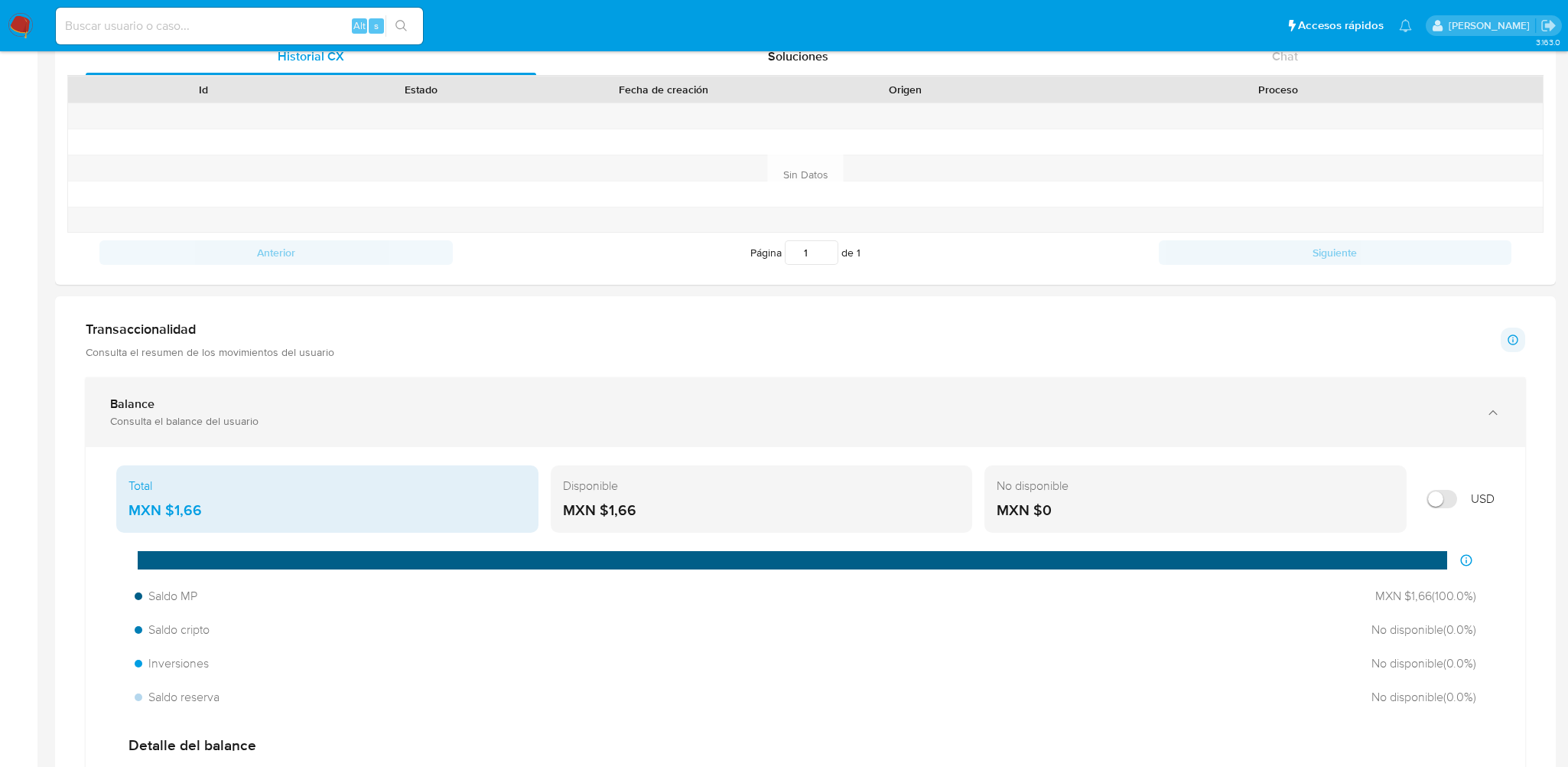
click at [407, 409] on div "Balance" at bounding box center [790, 404] width 1360 height 15
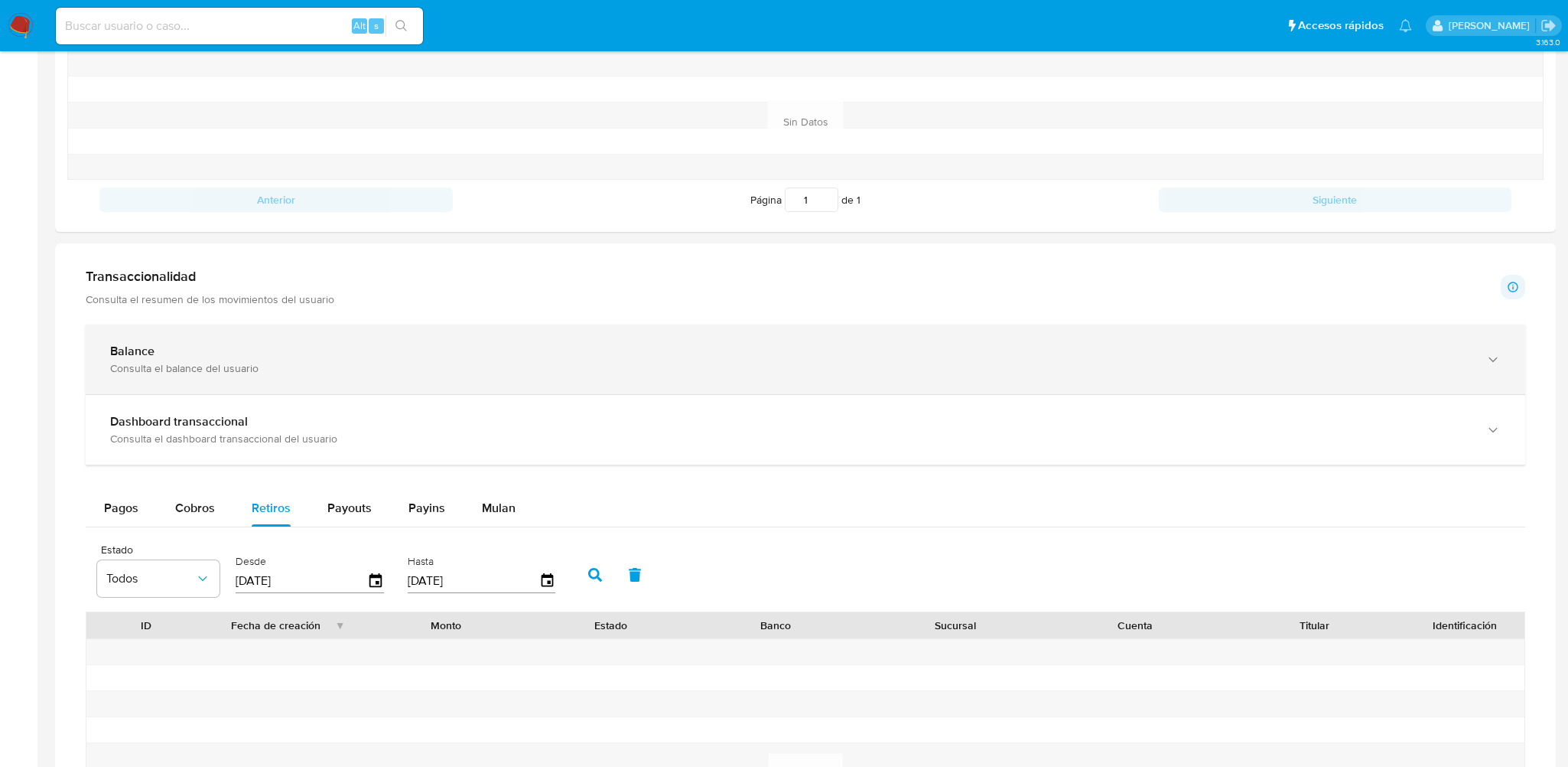
scroll to position [694, 0]
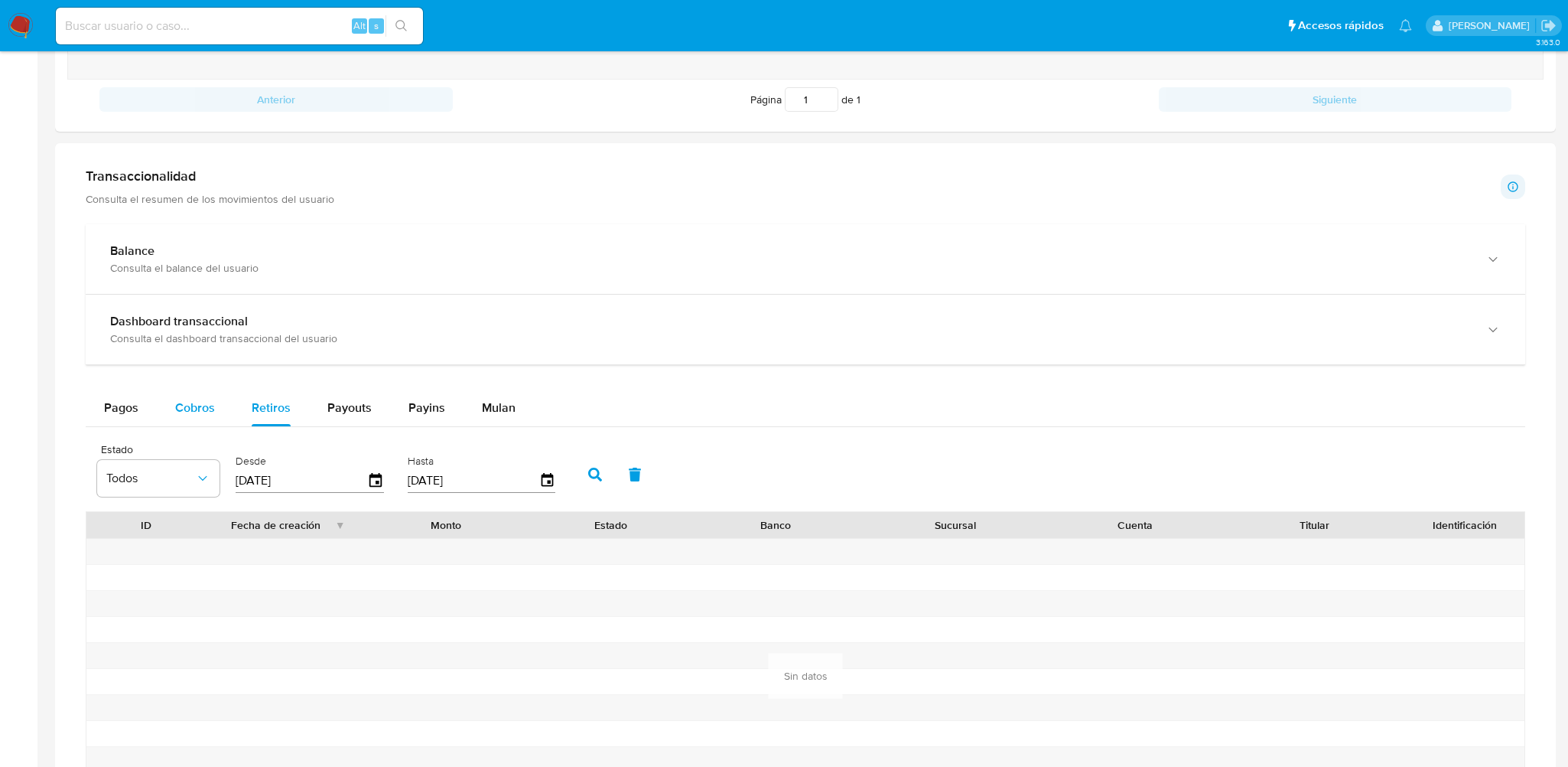
click at [191, 403] on span "Cobros" at bounding box center [195, 408] width 39 height 17
select select "10"
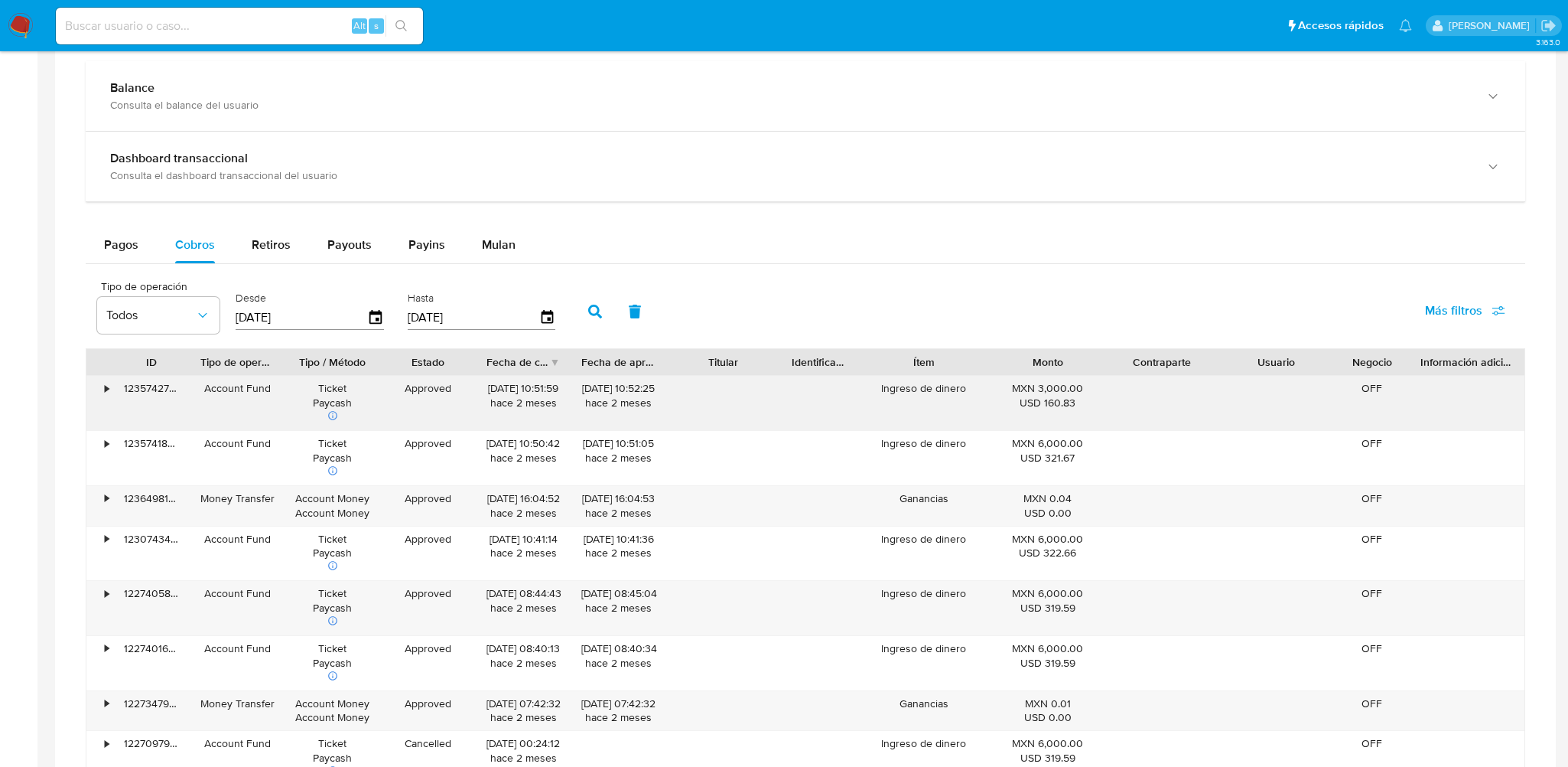
scroll to position [923, 0]
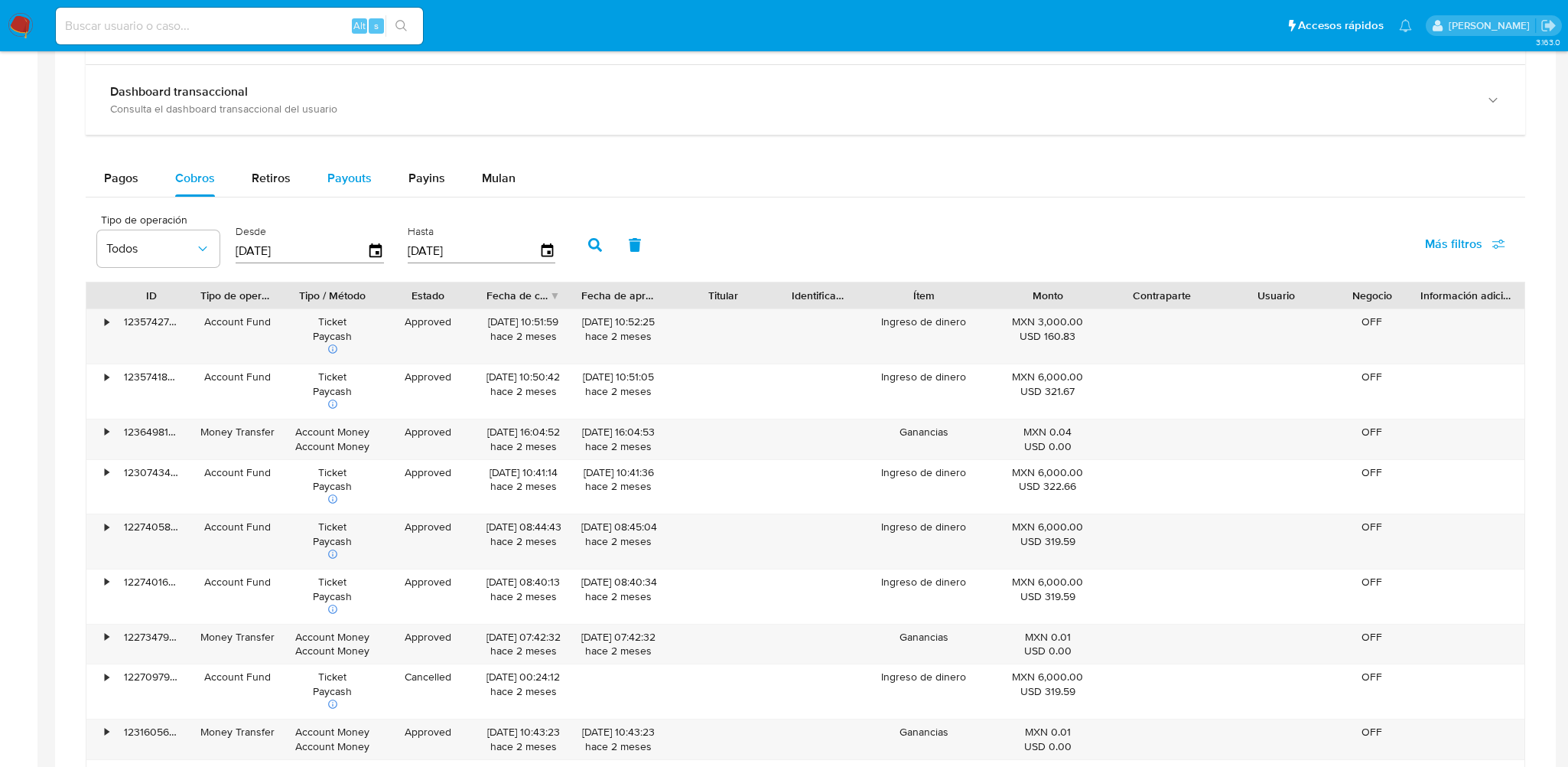
click at [356, 176] on span "Payouts" at bounding box center [350, 178] width 44 height 17
select select "10"
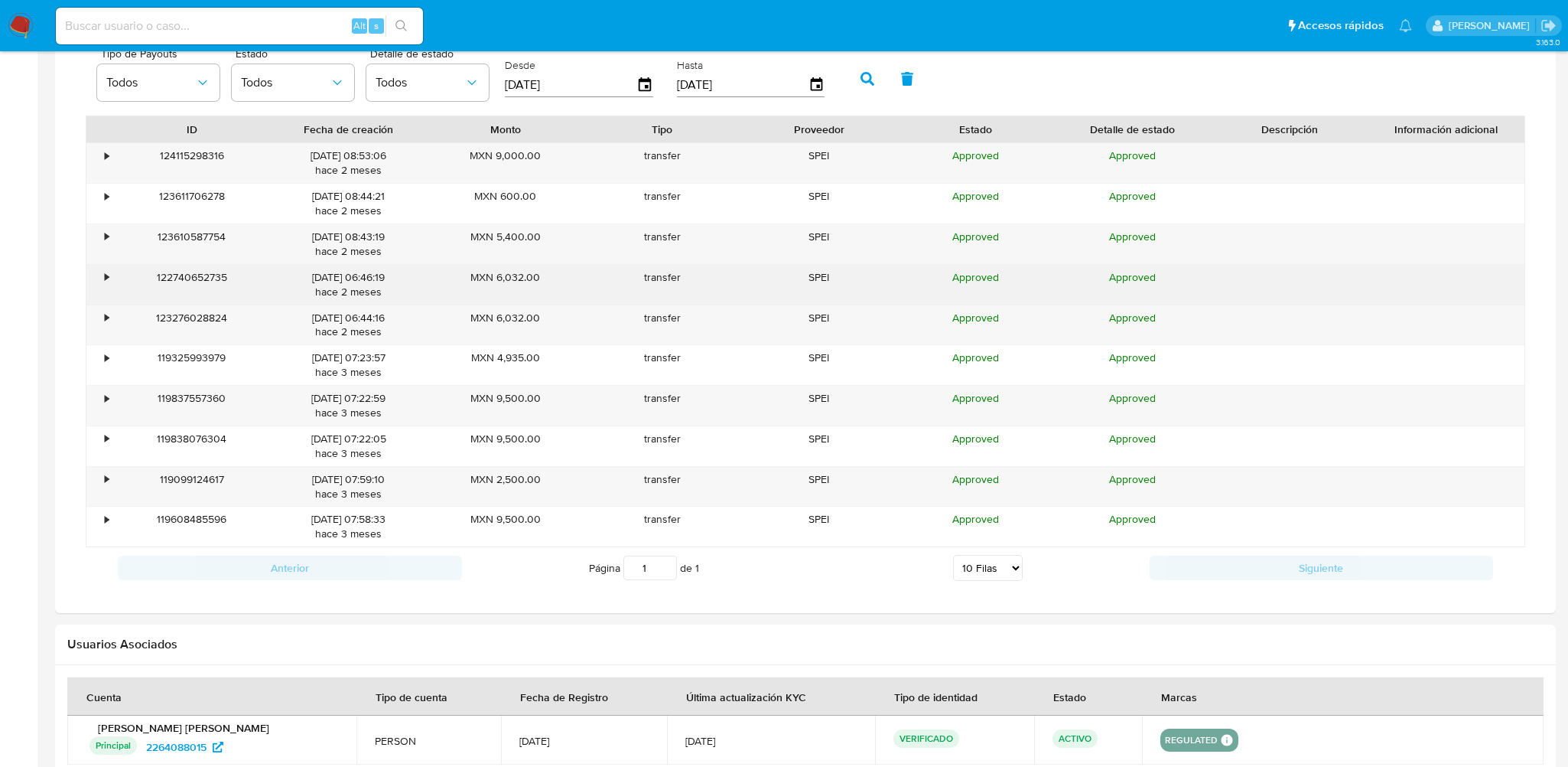
scroll to position [1000, 0]
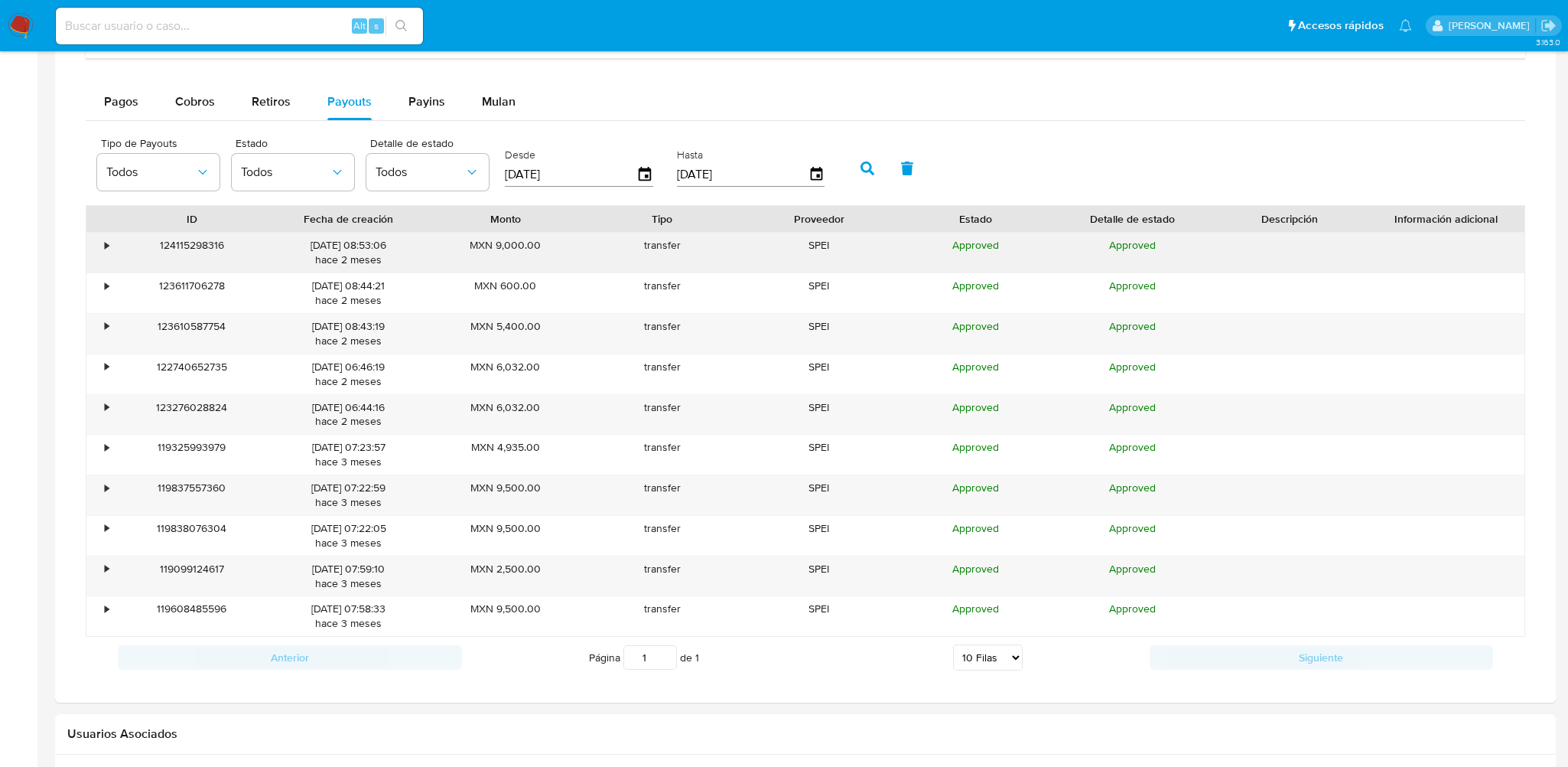
click at [107, 246] on div "•" at bounding box center [107, 245] width 4 height 14
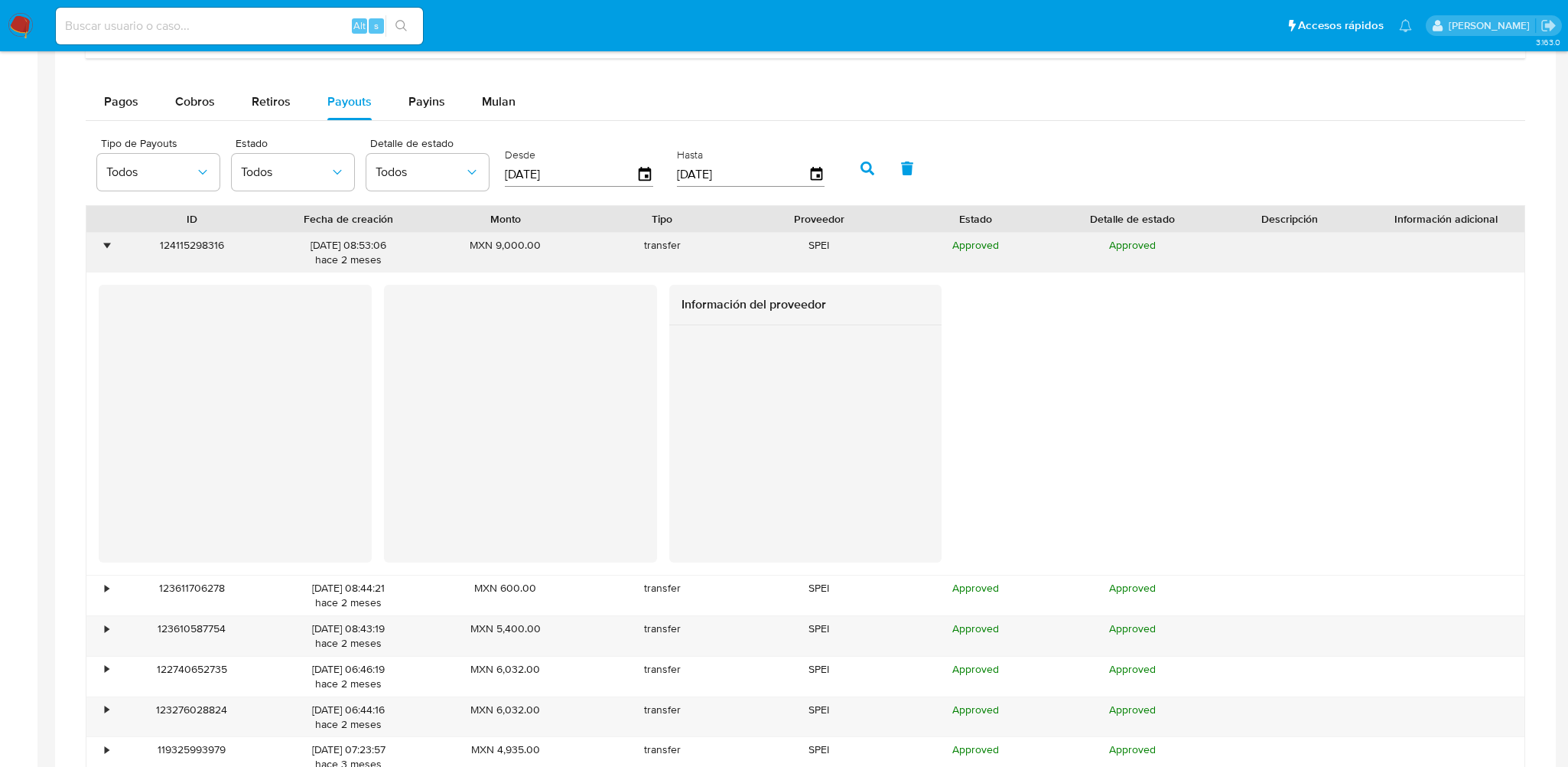
click at [111, 246] on div "•" at bounding box center [99, 252] width 27 height 39
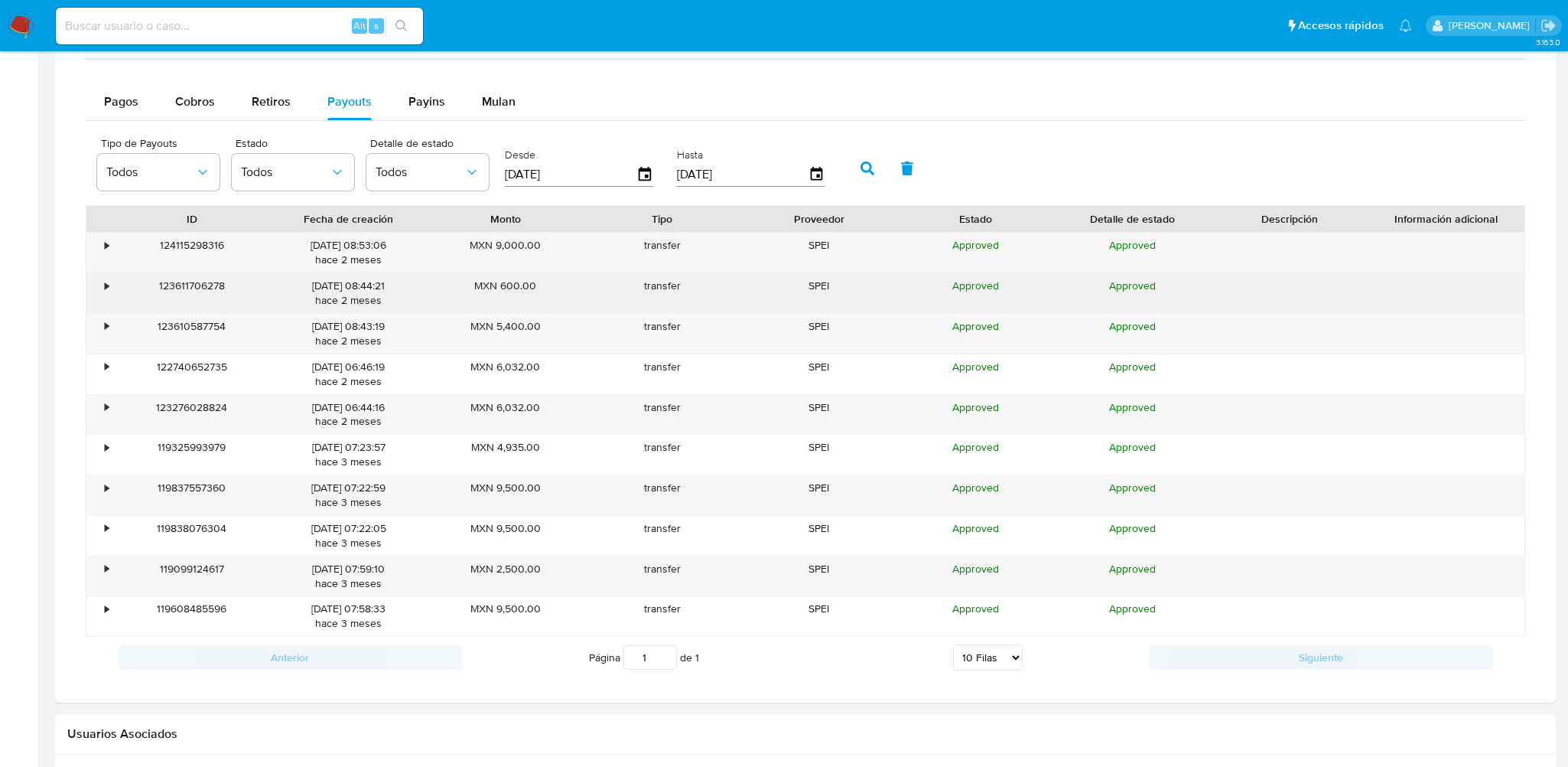
click at [105, 280] on div "•" at bounding box center [107, 286] width 4 height 14
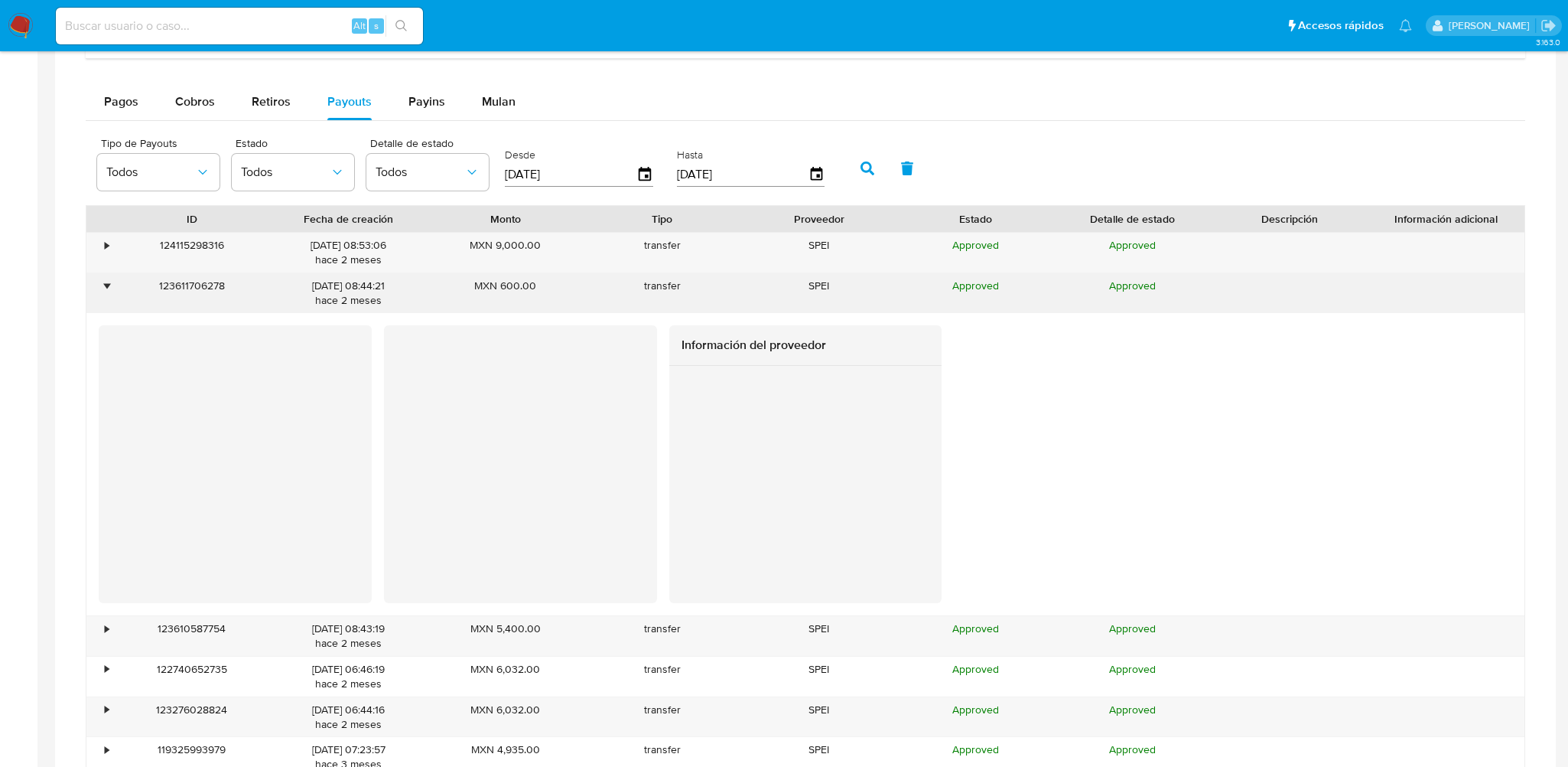
click at [105, 280] on div "•" at bounding box center [107, 286] width 4 height 14
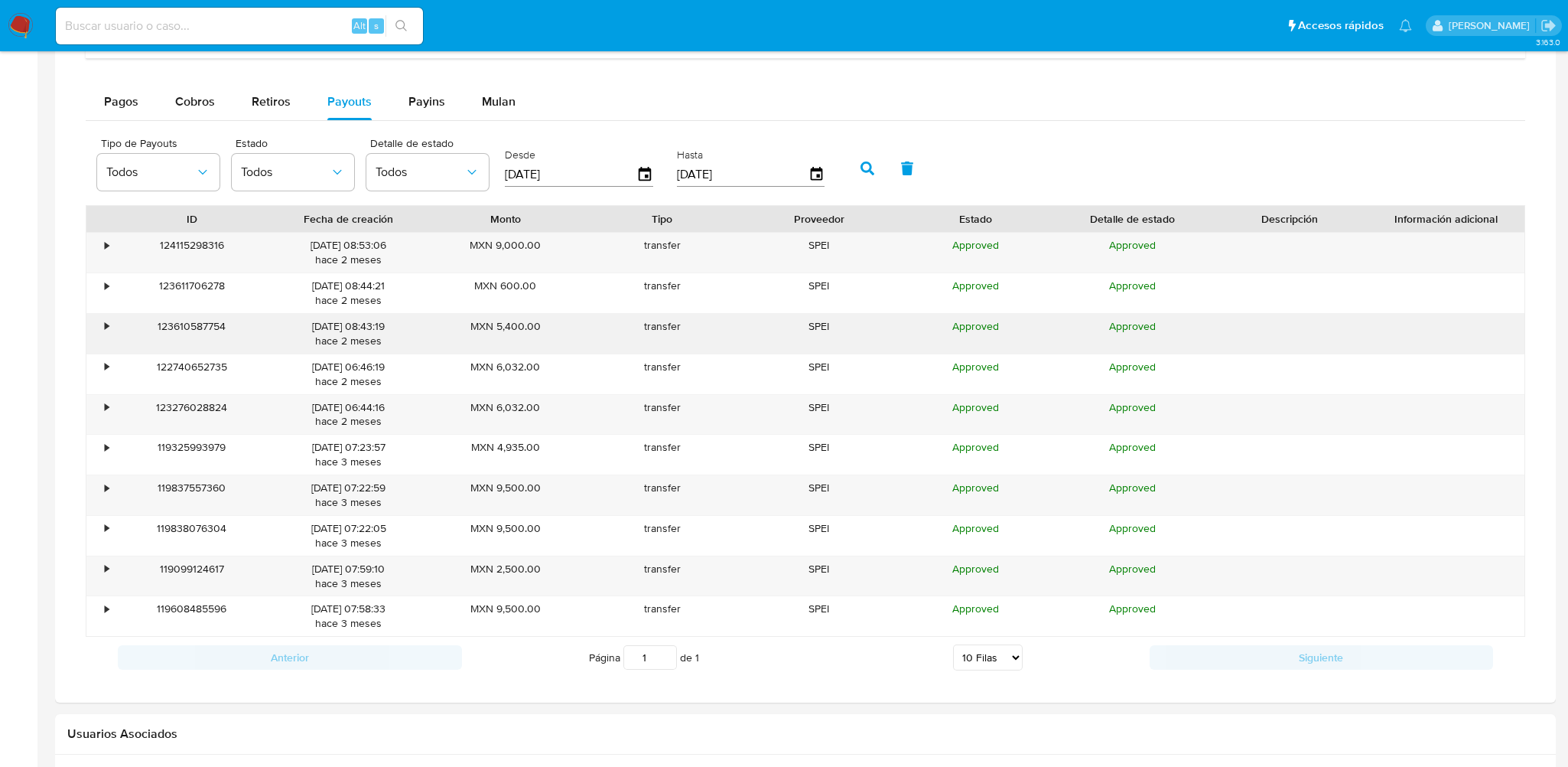
click at [108, 319] on div "•" at bounding box center [107, 326] width 4 height 14
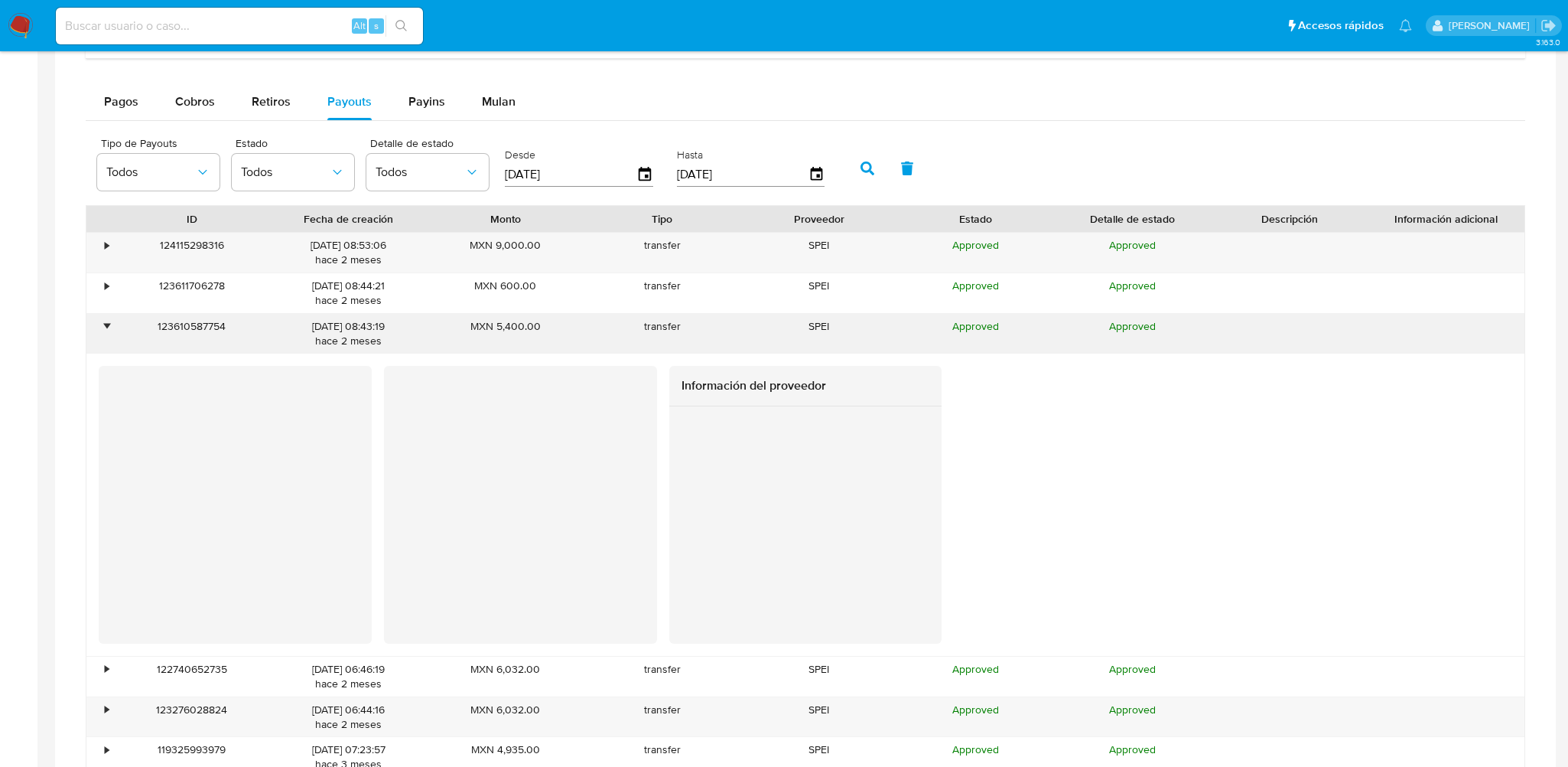
click at [107, 319] on div "•" at bounding box center [107, 326] width 4 height 14
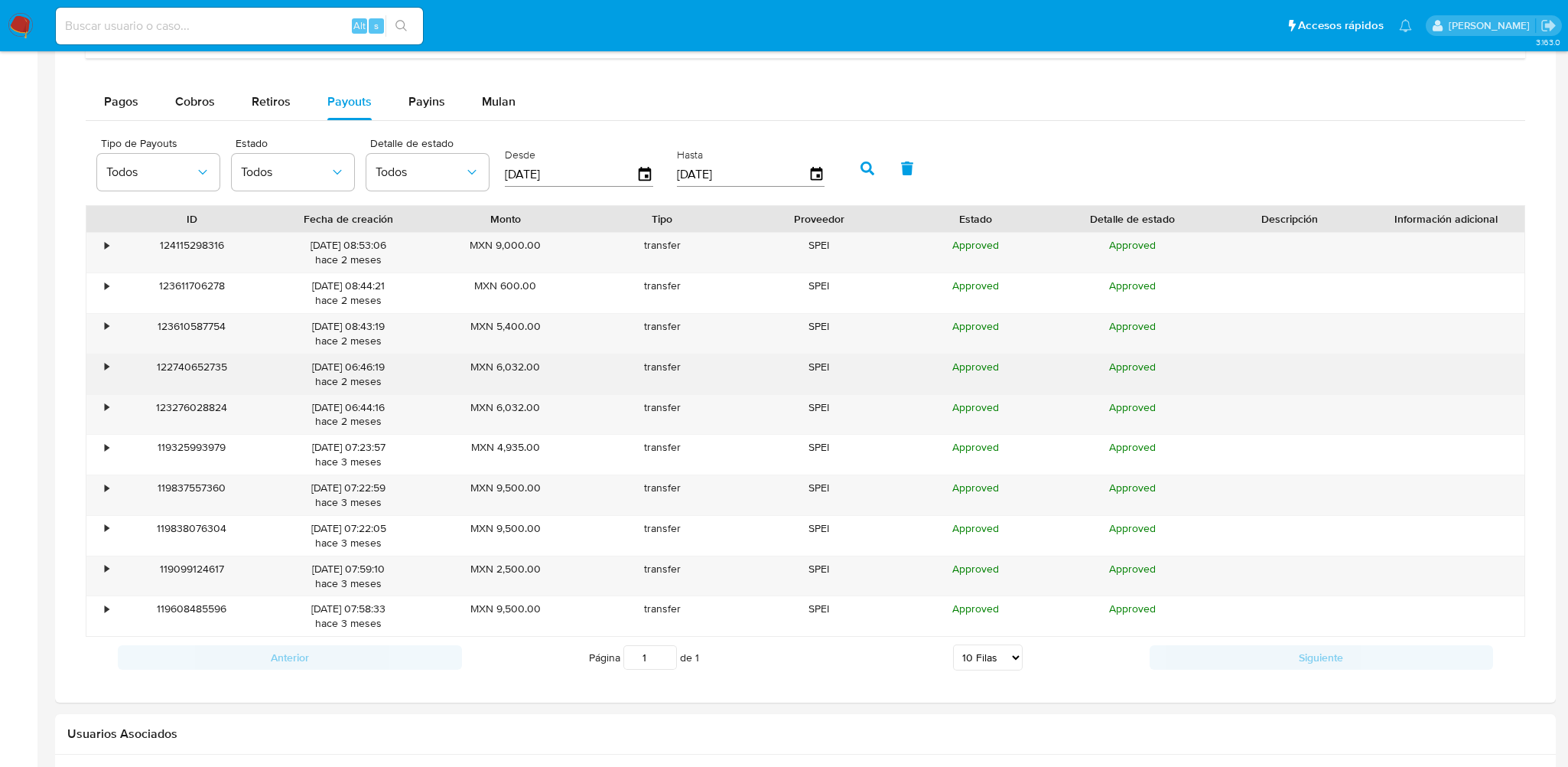
click at [111, 367] on div "•" at bounding box center [99, 374] width 27 height 39
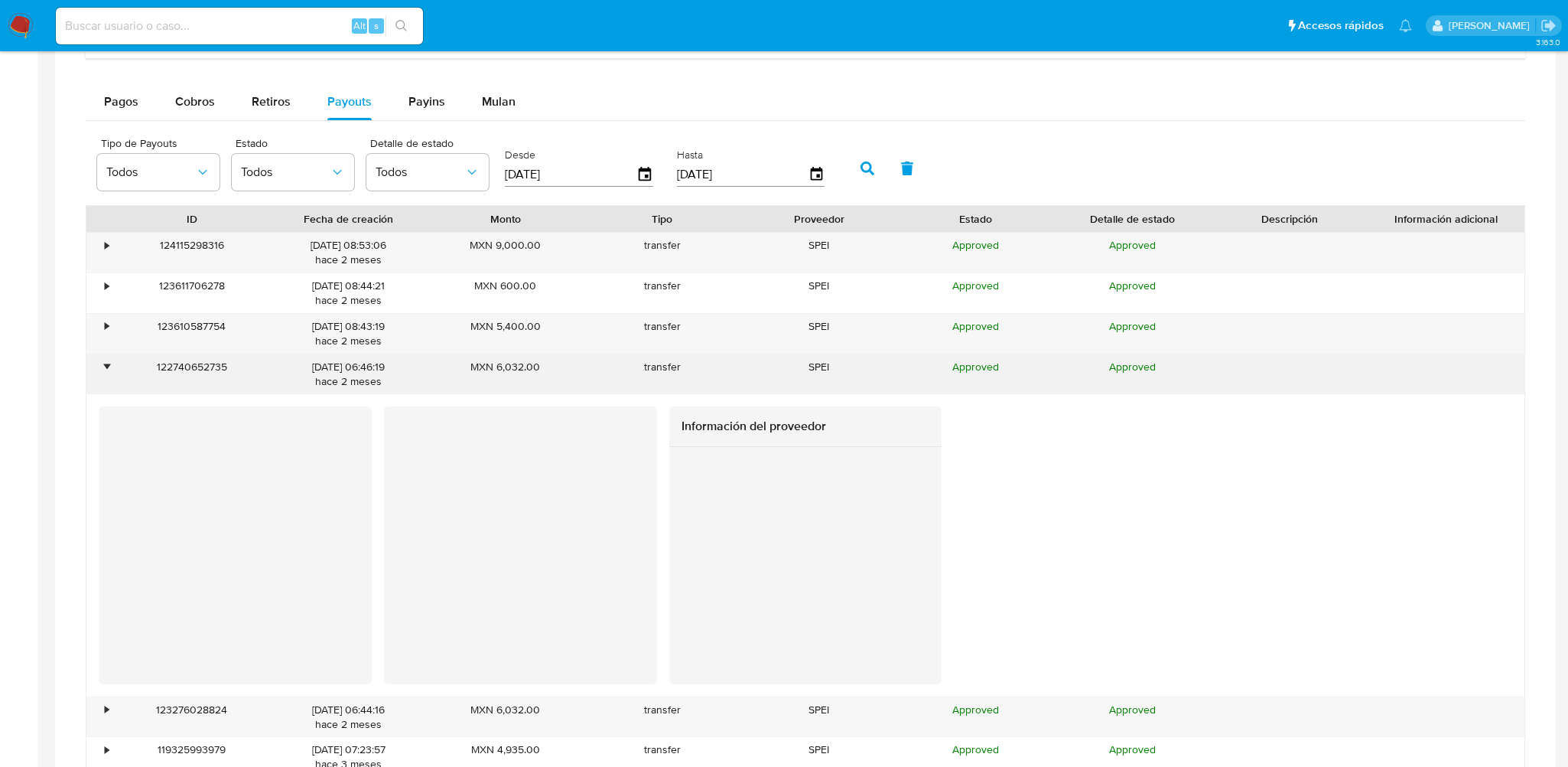
click at [111, 367] on div "•" at bounding box center [99, 374] width 27 height 39
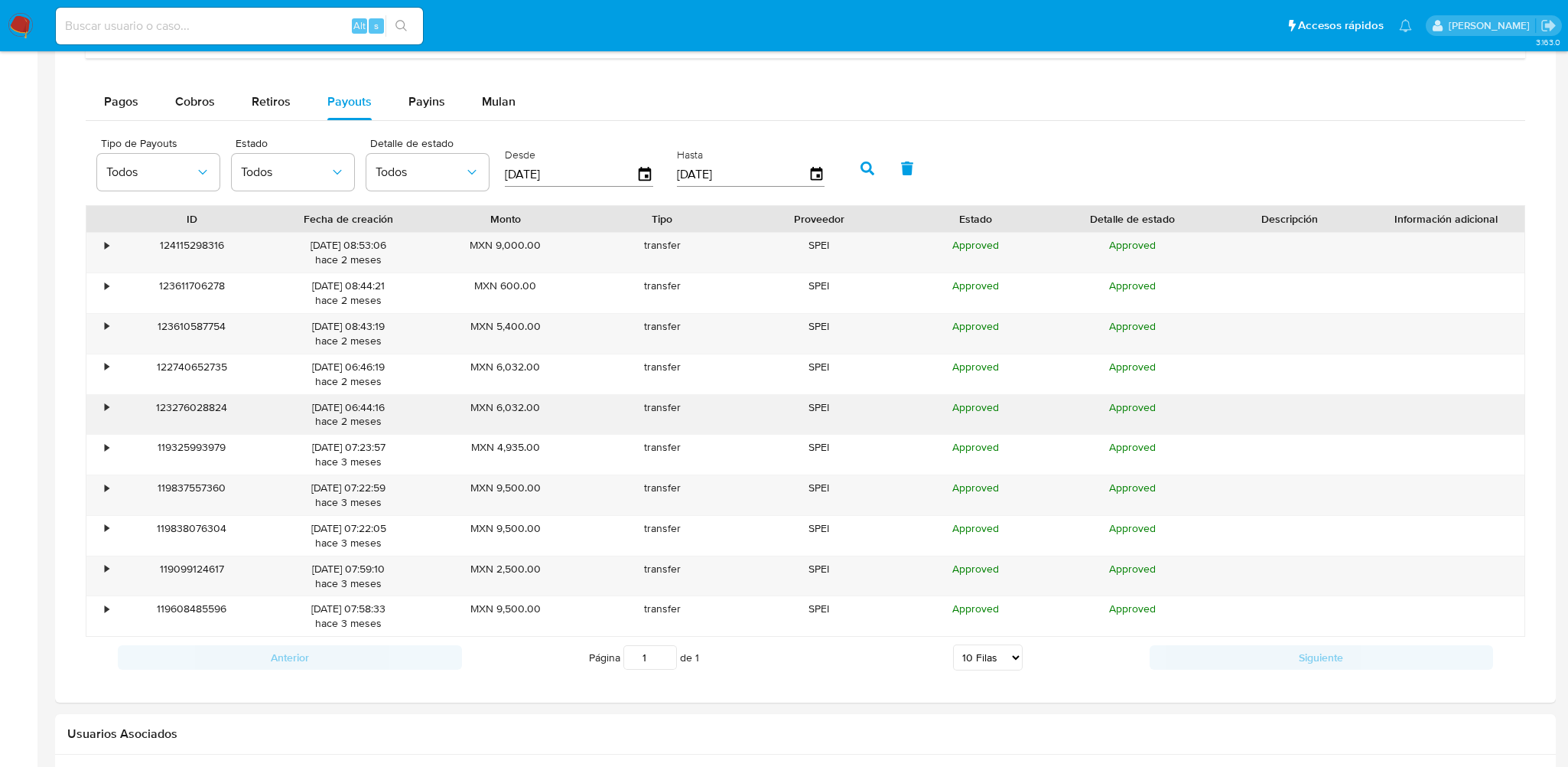
click at [113, 401] on div "123276028824" at bounding box center [191, 415] width 157 height 39
click at [105, 406] on div "•" at bounding box center [107, 408] width 4 height 14
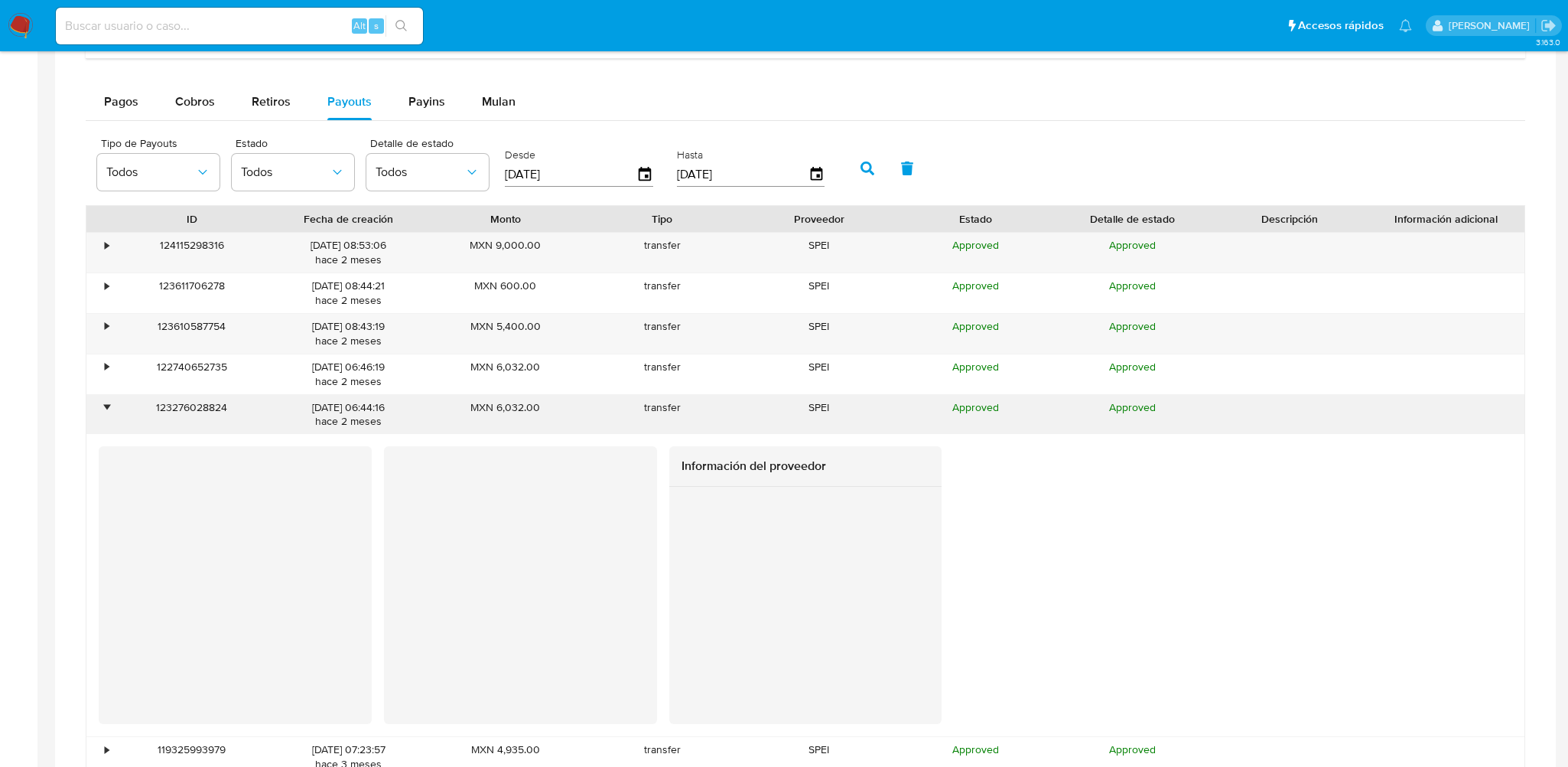
click at [105, 406] on div "•" at bounding box center [107, 408] width 4 height 14
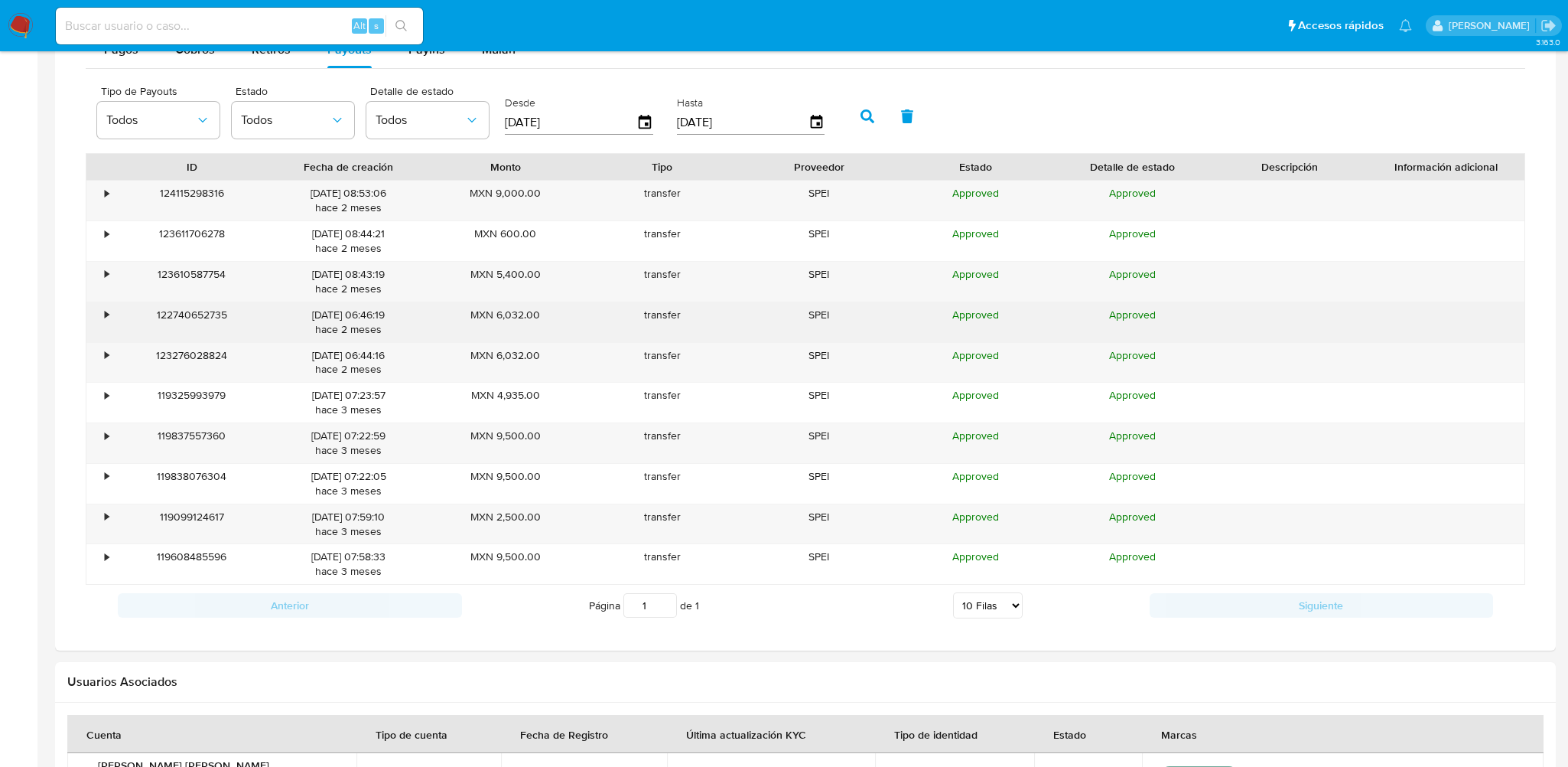
scroll to position [1077, 0]
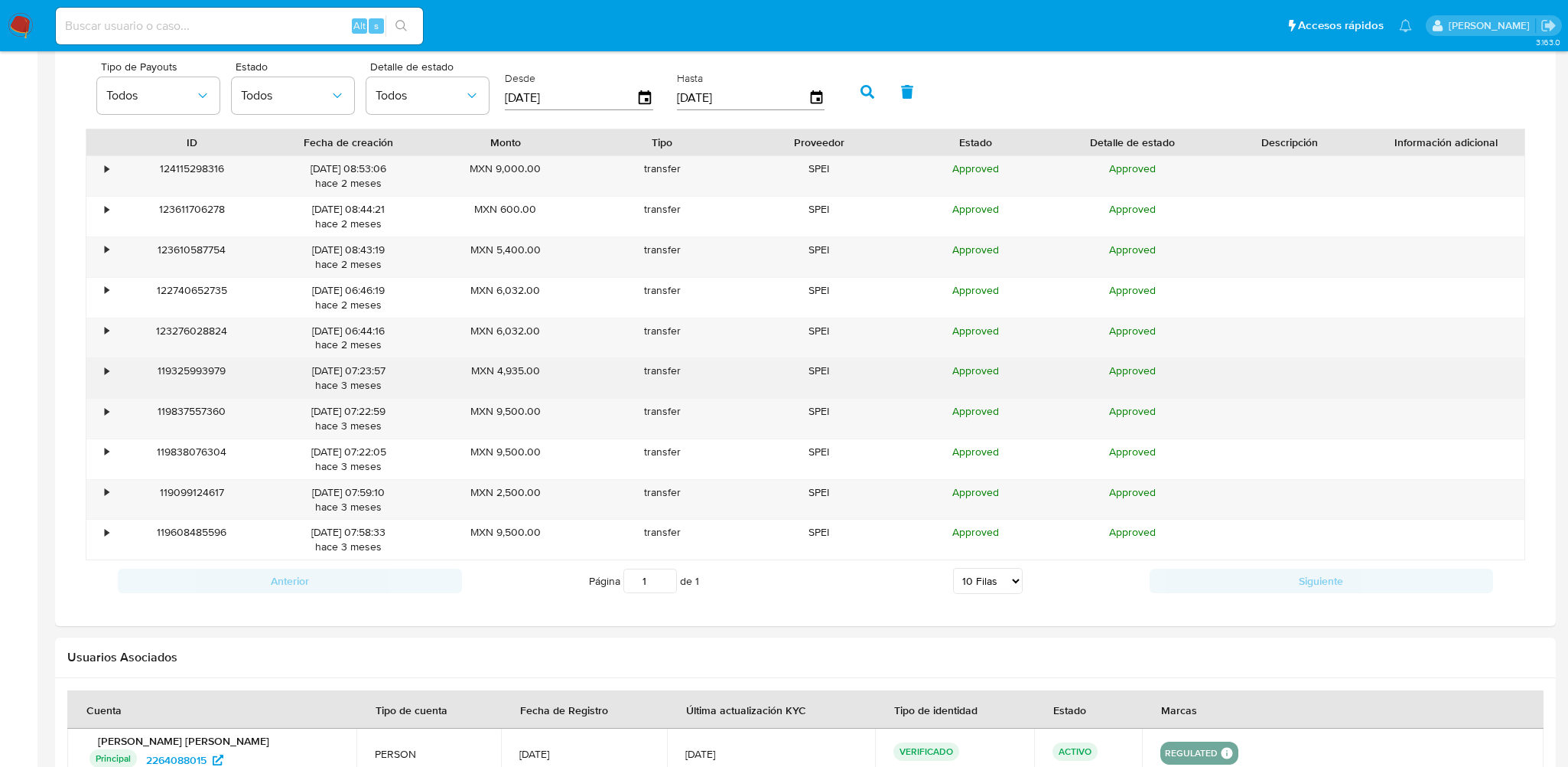
click at [108, 371] on div "•" at bounding box center [107, 370] width 4 height 14
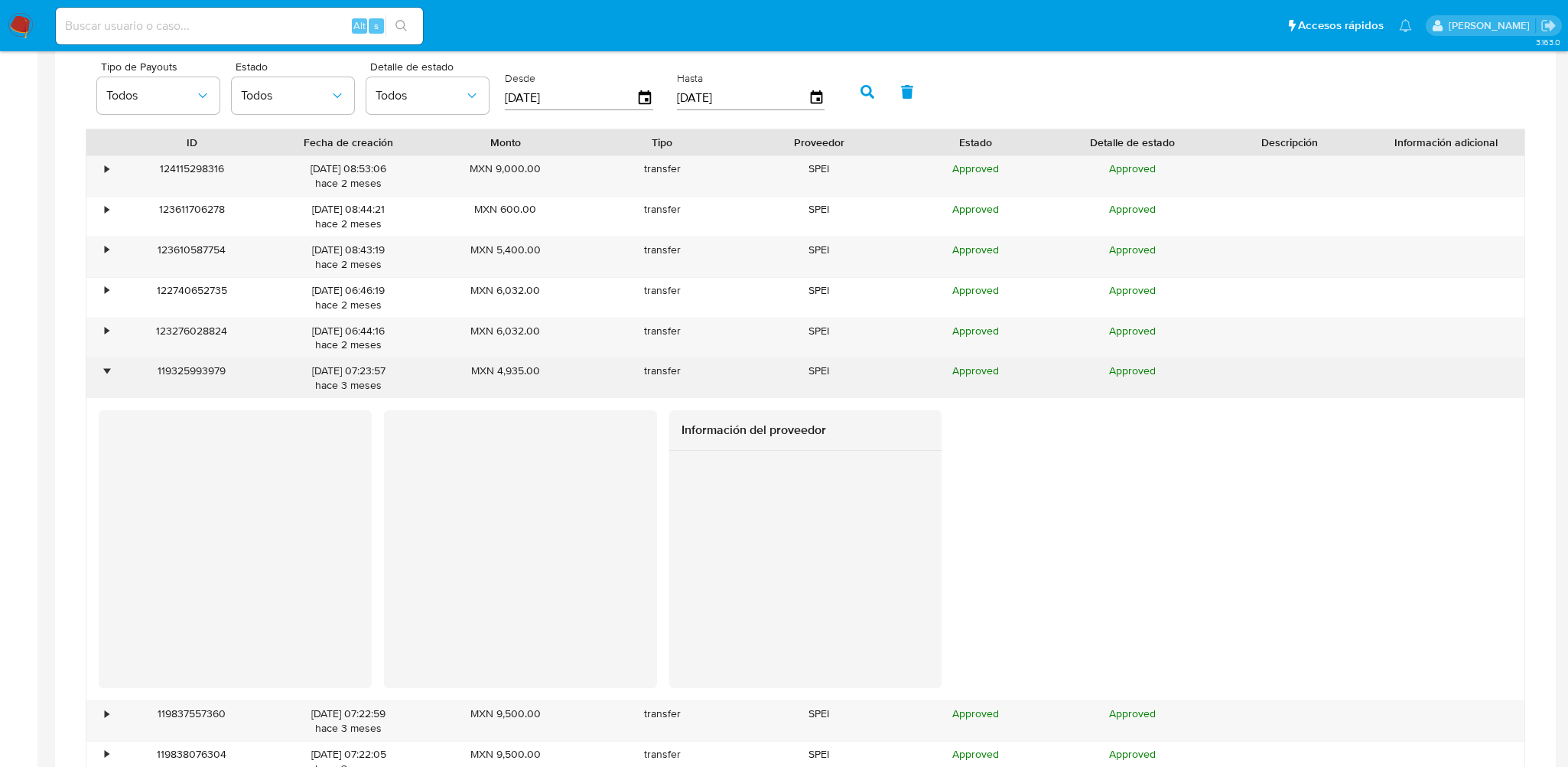
click at [108, 371] on div "•" at bounding box center [107, 370] width 4 height 14
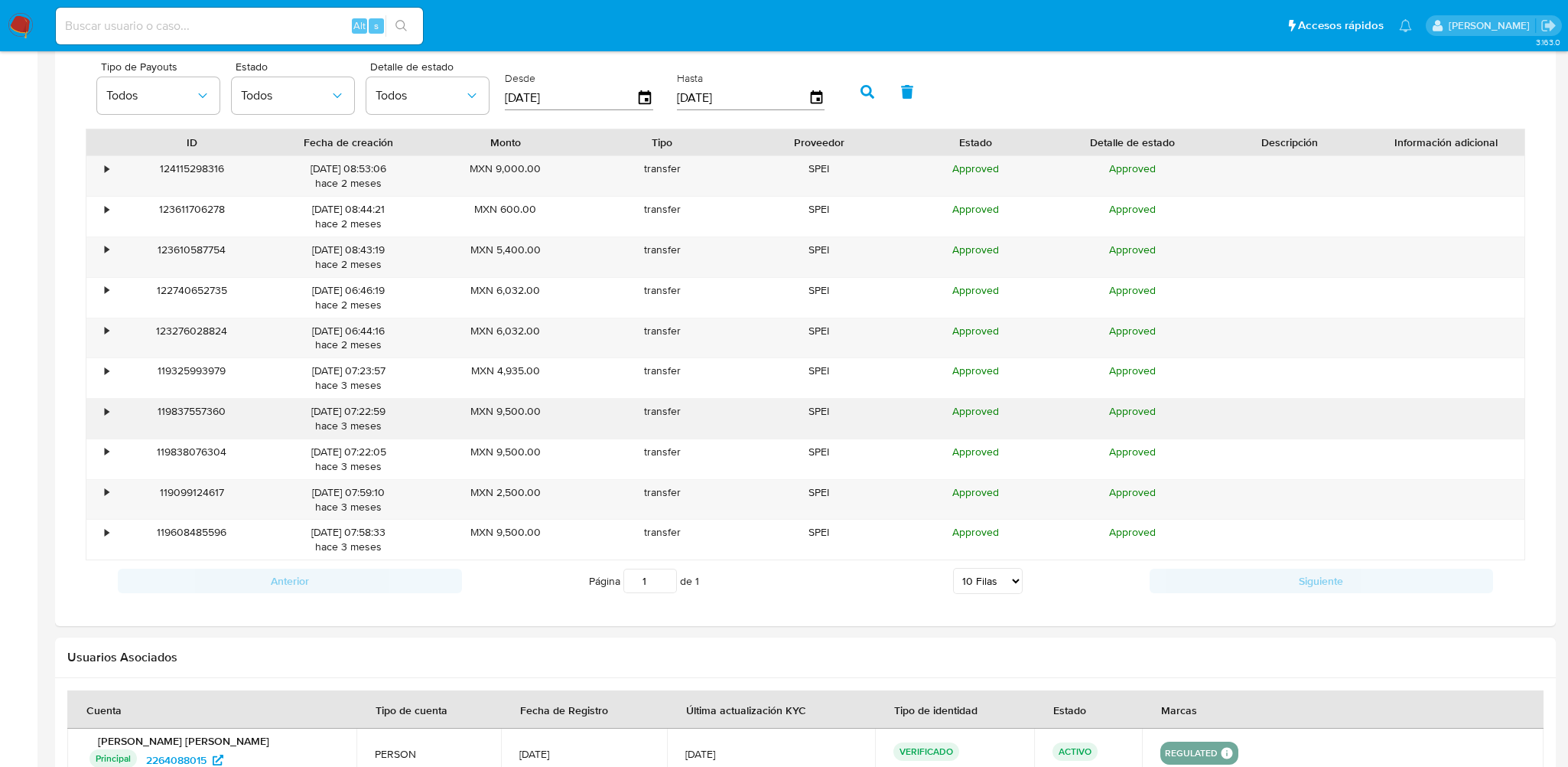
click at [105, 408] on div "•" at bounding box center [107, 411] width 4 height 14
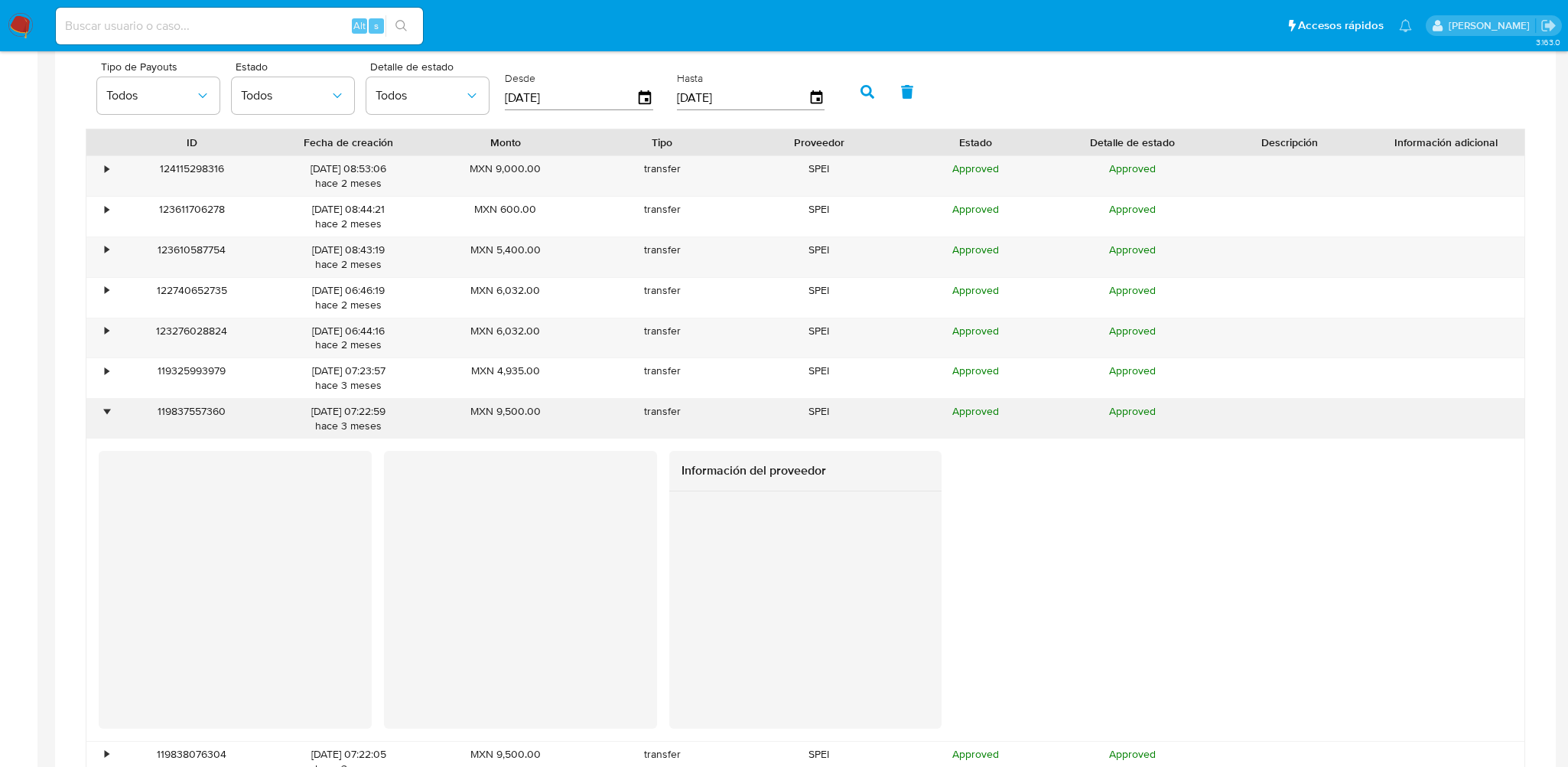
click at [105, 408] on div "•" at bounding box center [107, 411] width 4 height 14
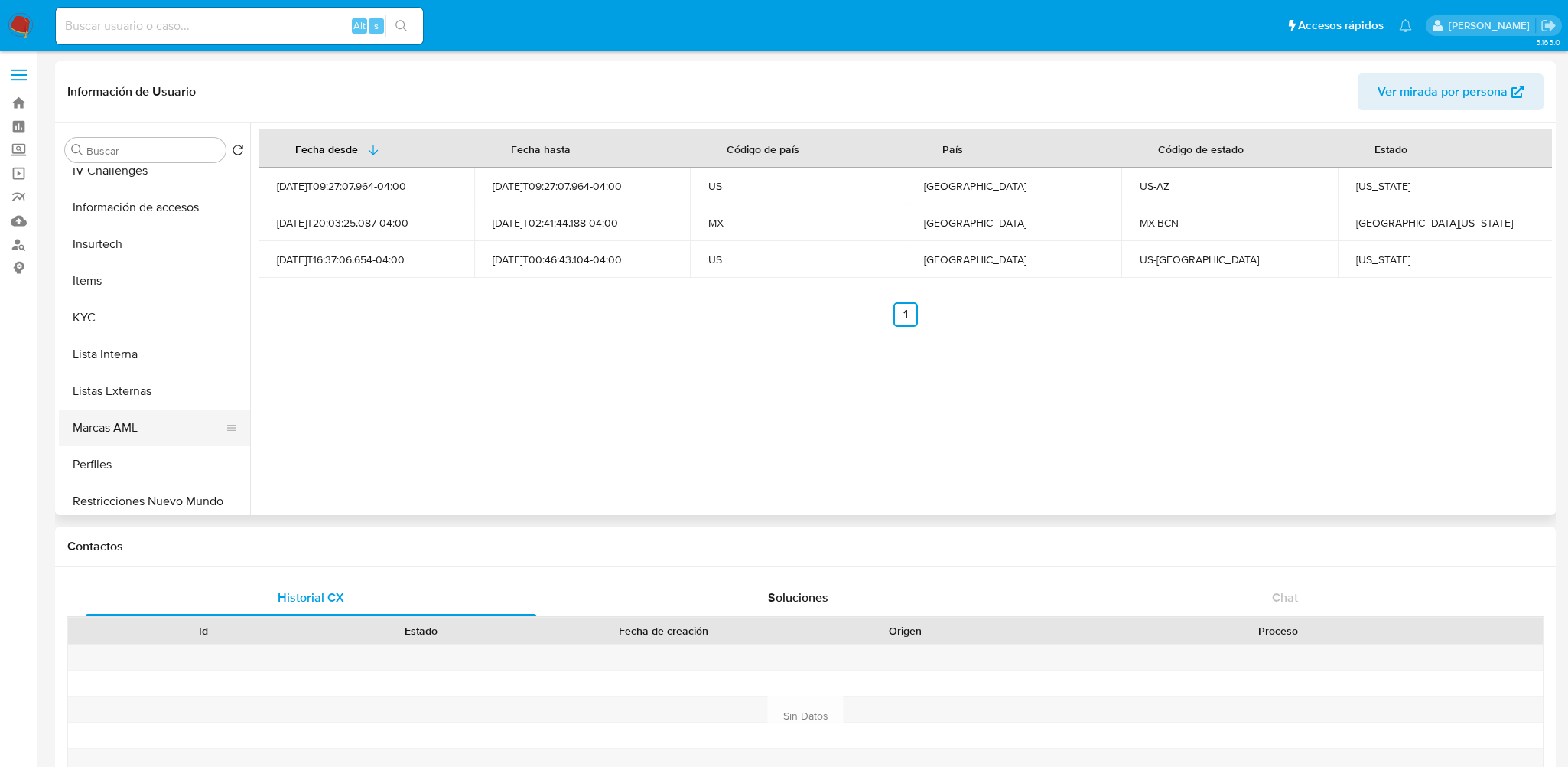
scroll to position [689, 0]
click at [108, 313] on button "KYC" at bounding box center [148, 306] width 179 height 36
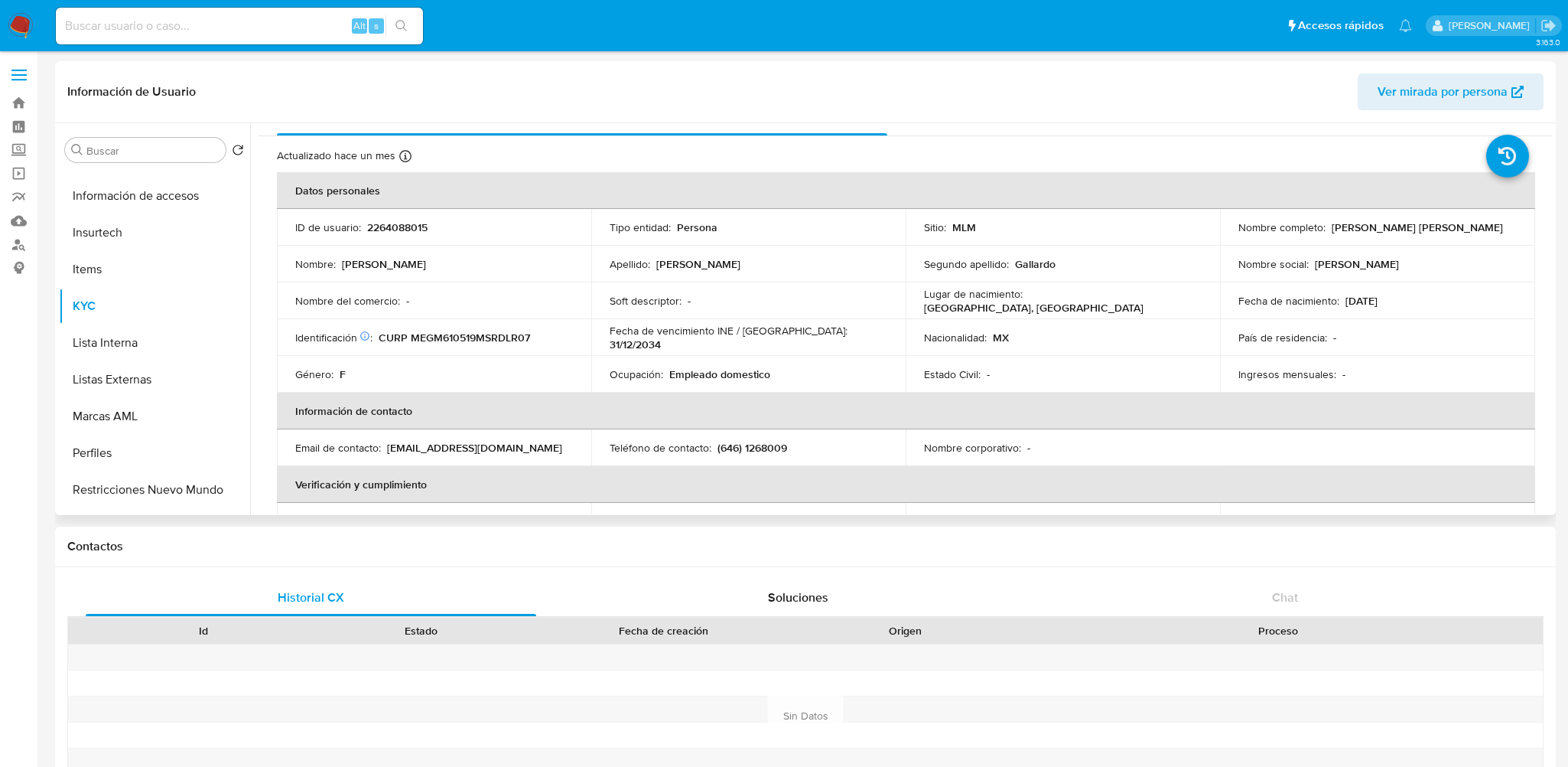
scroll to position [0, 0]
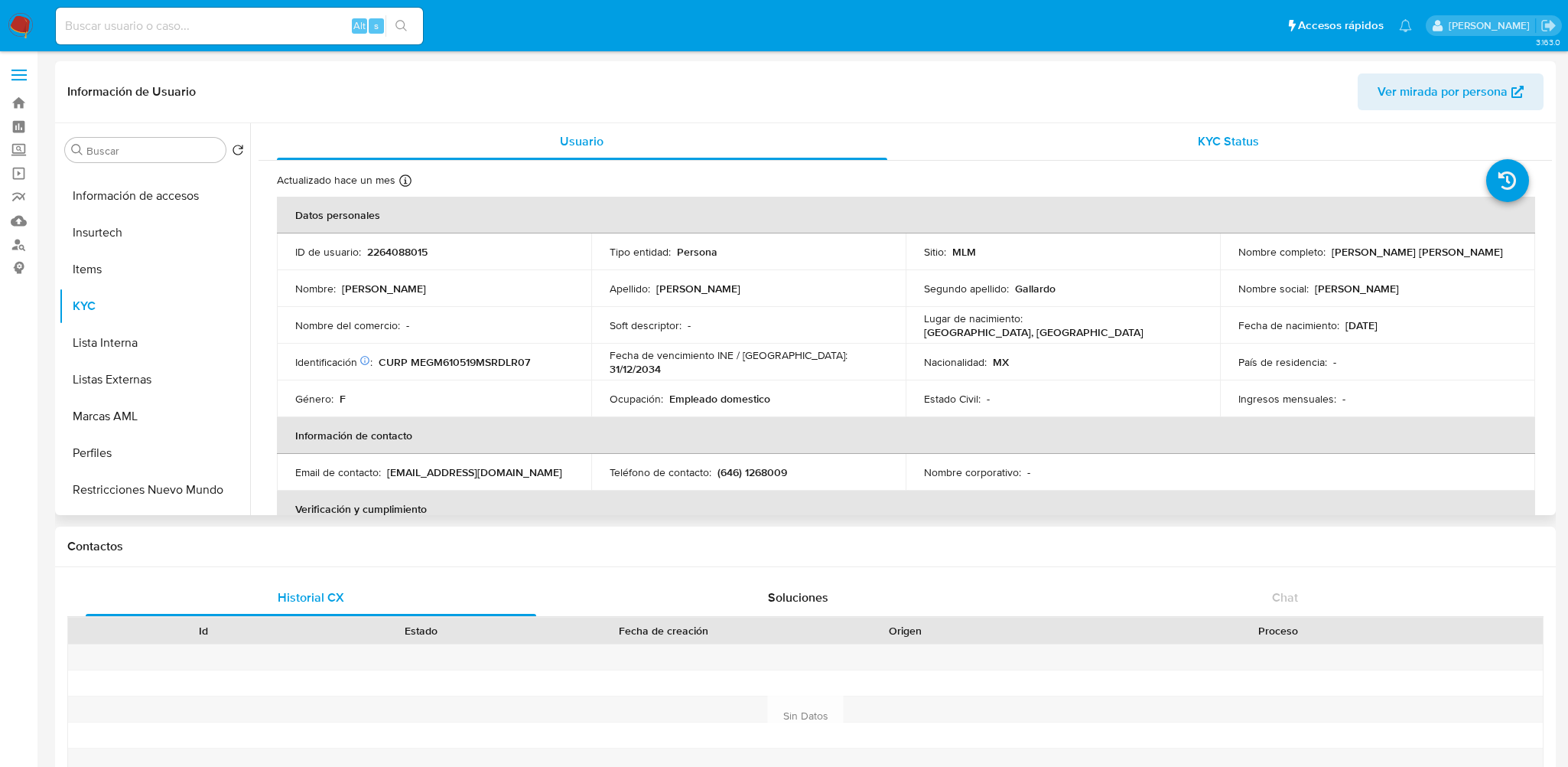
click at [1198, 133] on span "KYC Status" at bounding box center [1228, 141] width 61 height 17
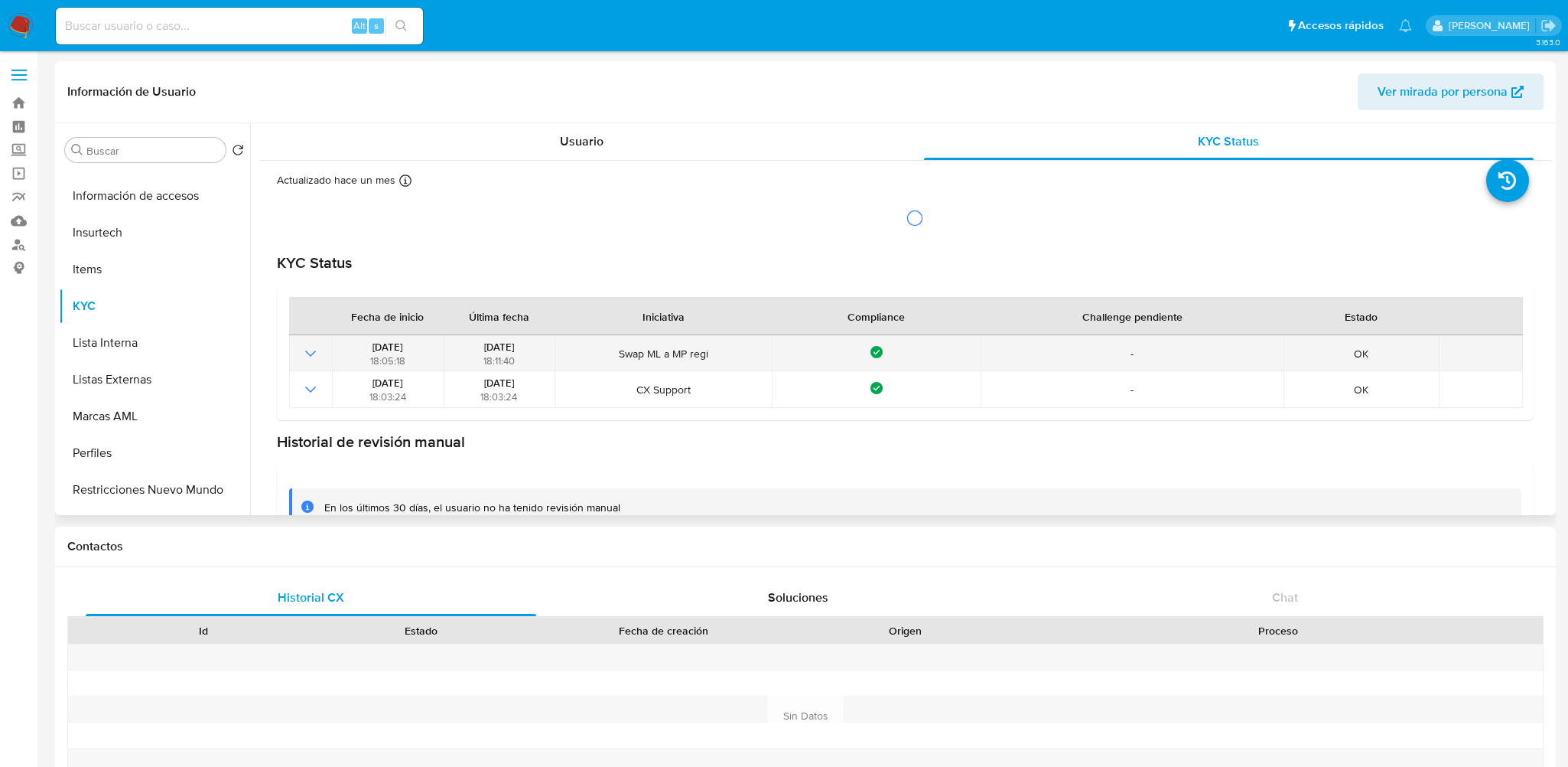
click at [306, 354] on icon "Mostrar operación" at bounding box center [310, 353] width 18 height 18
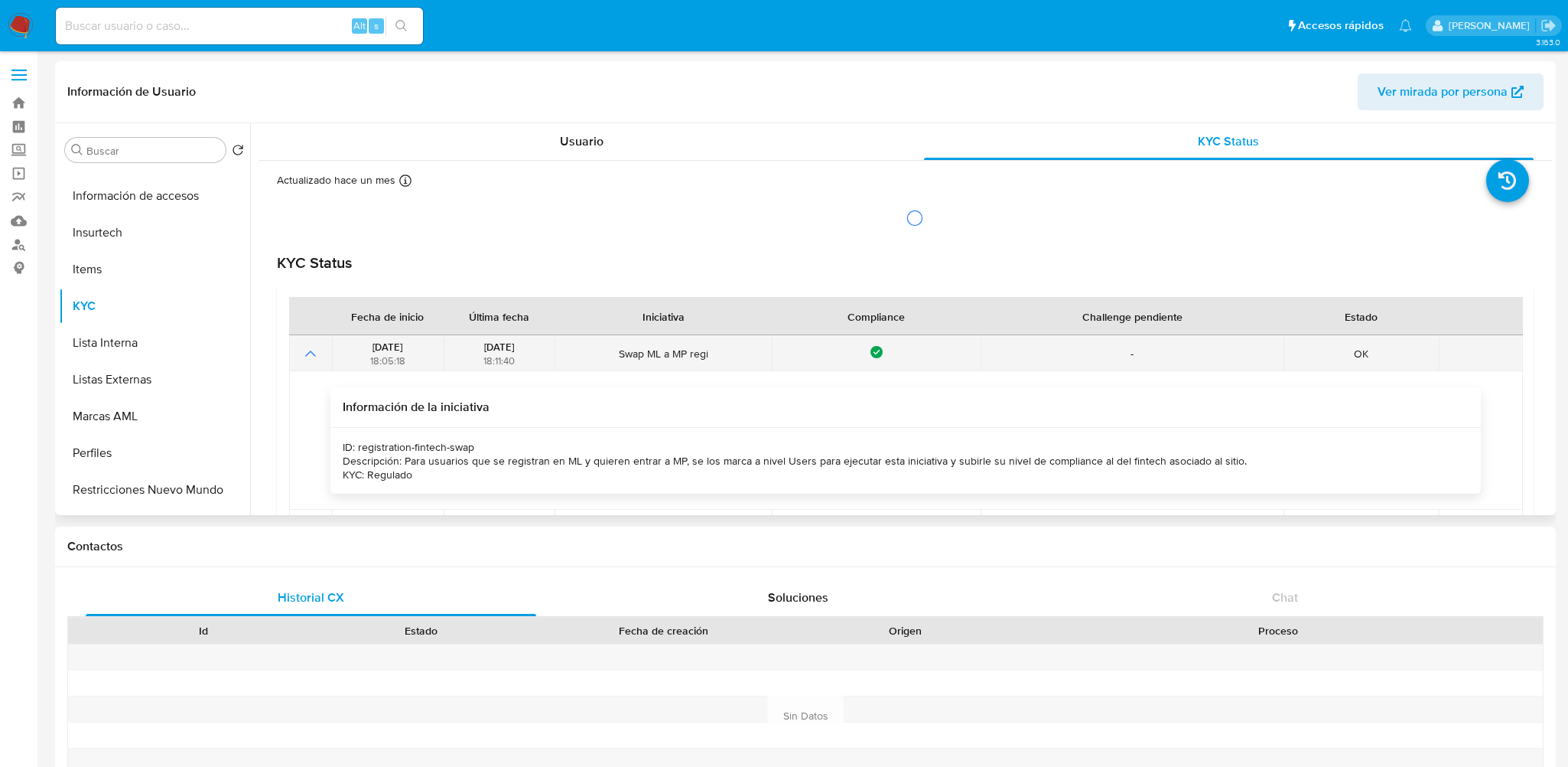
click at [306, 354] on icon "Mostrar operación" at bounding box center [310, 354] width 11 height 6
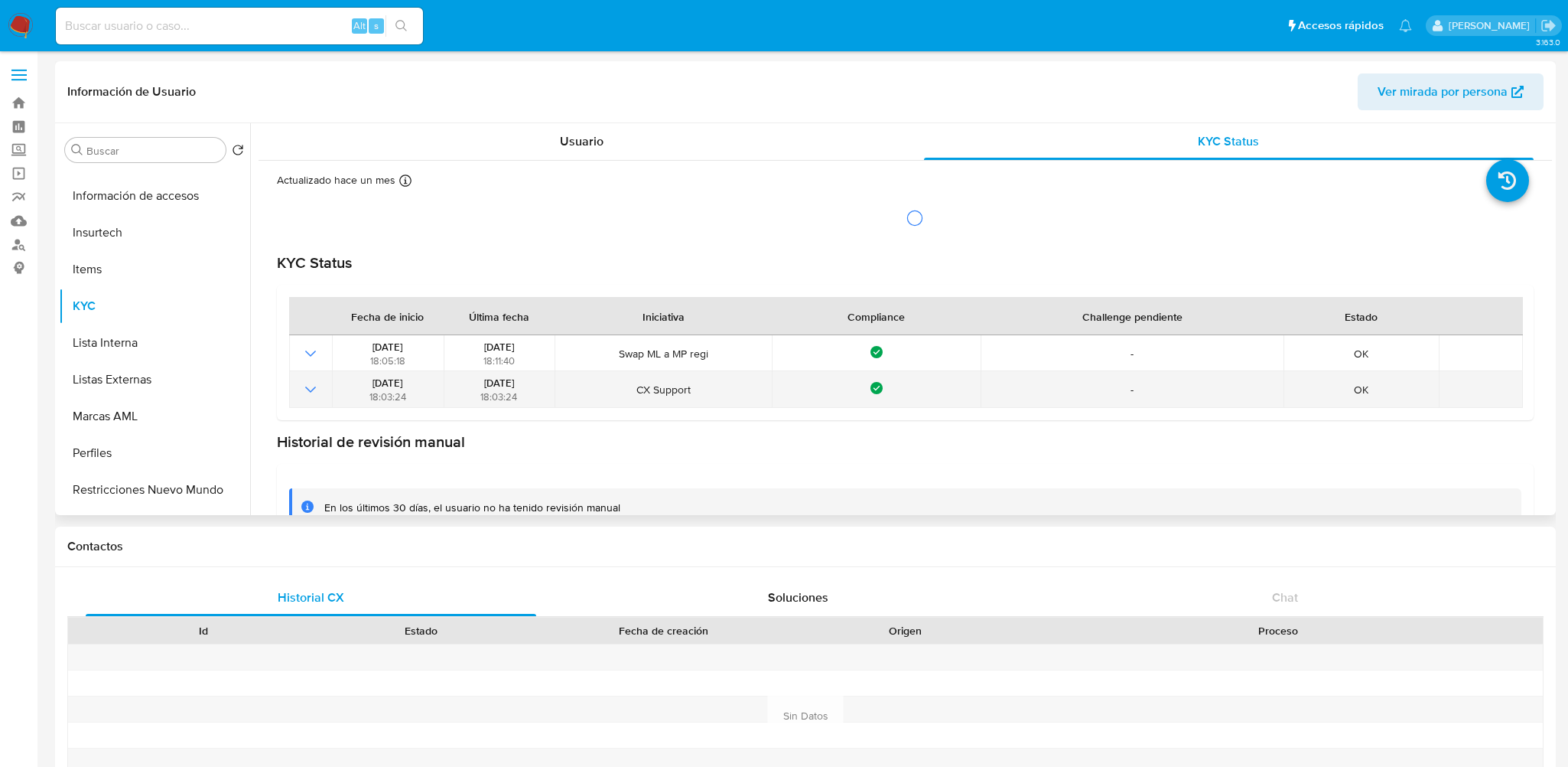
click at [315, 386] on icon "Mostrar operación" at bounding box center [310, 389] width 11 height 6
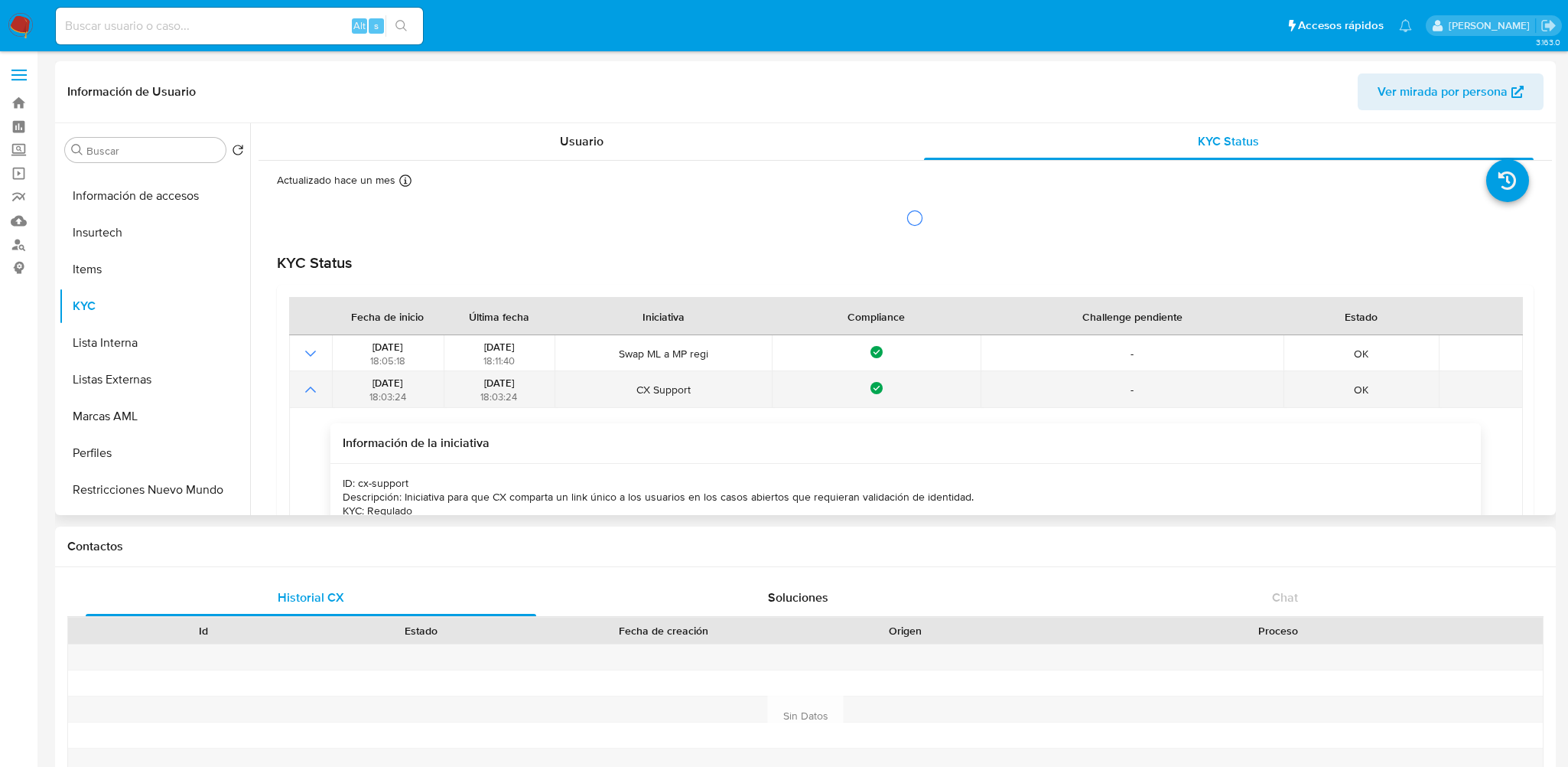
click at [314, 386] on icon "Mostrar operación" at bounding box center [310, 389] width 18 height 18
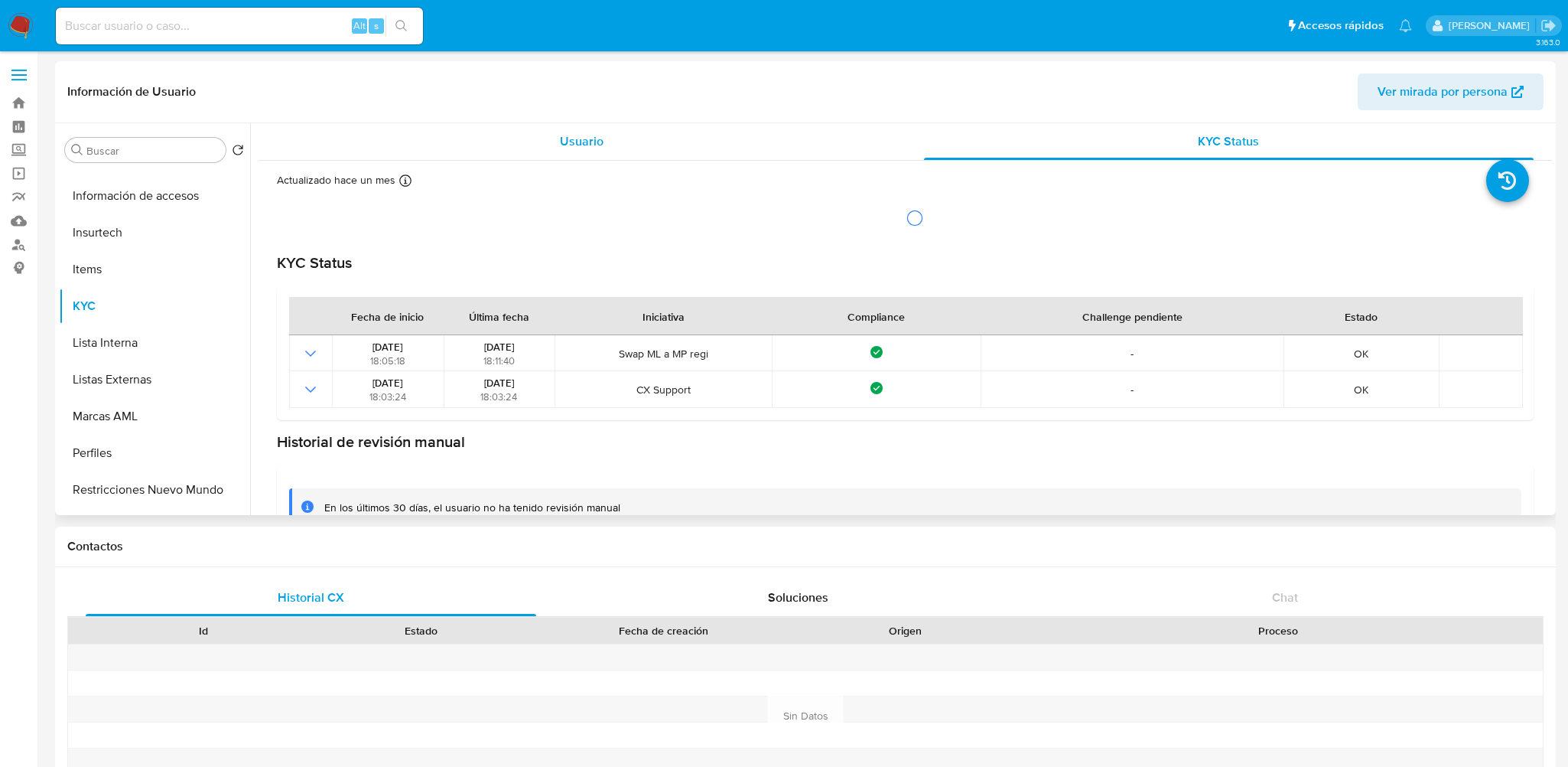
click at [567, 133] on span "Usuario" at bounding box center [581, 141] width 43 height 17
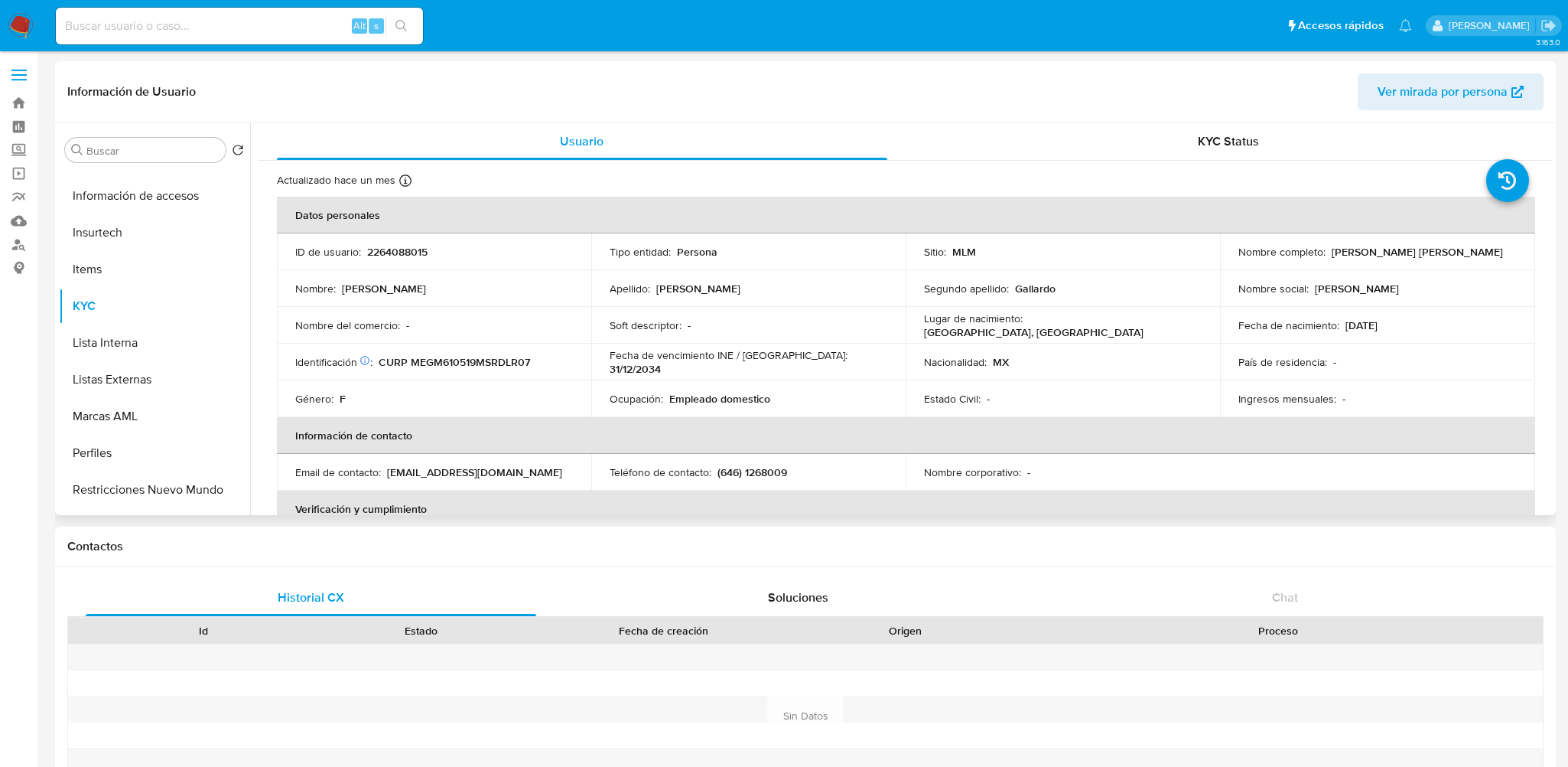
scroll to position [77, 0]
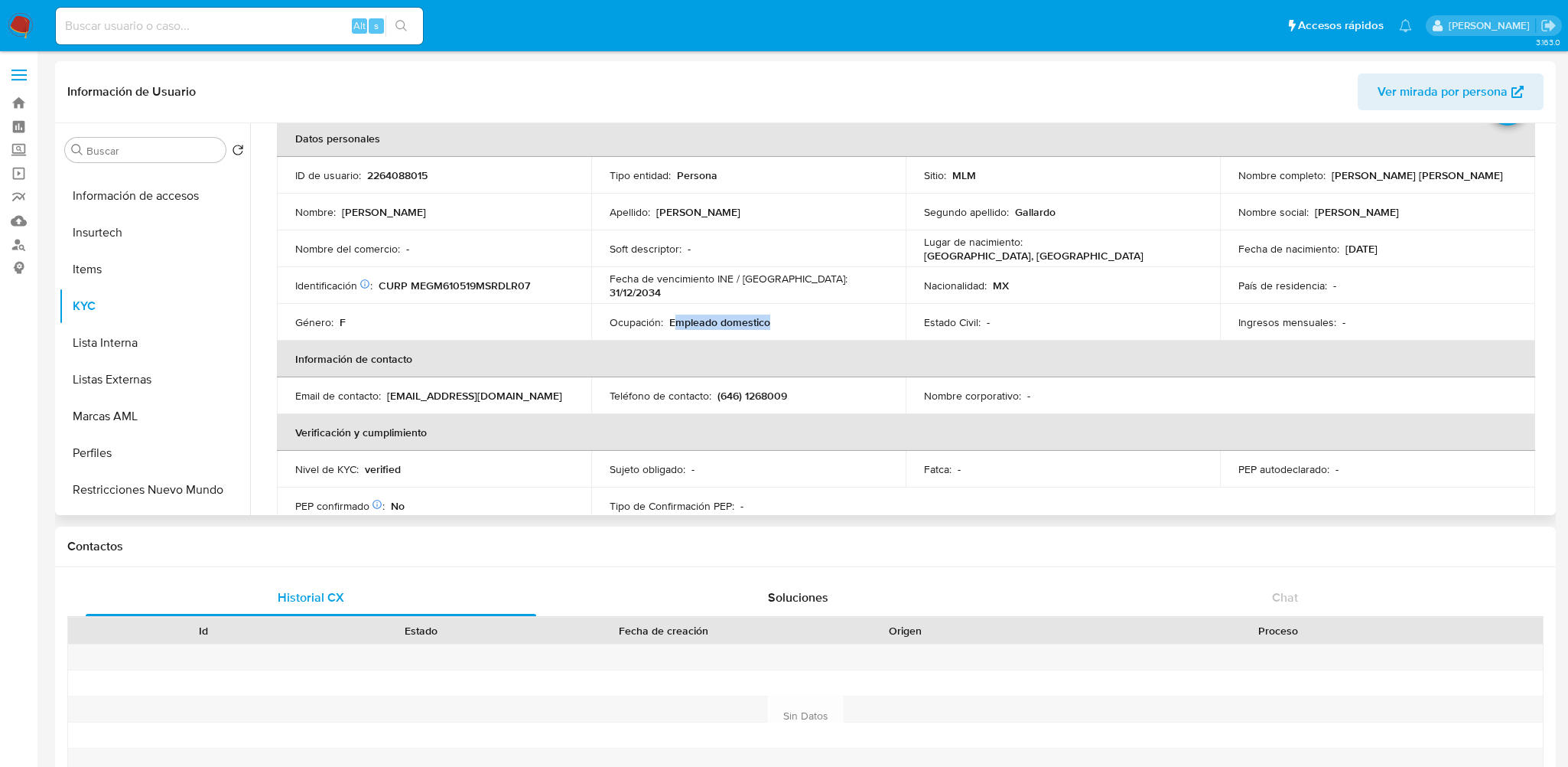
drag, startPoint x: 675, startPoint y: 318, endPoint x: 792, endPoint y: 327, distance: 117.3
click at [792, 327] on div "Ocupación : Empleado domestico" at bounding box center [748, 321] width 278 height 13
click at [826, 356] on th "Información de contacto" at bounding box center [906, 359] width 1258 height 36
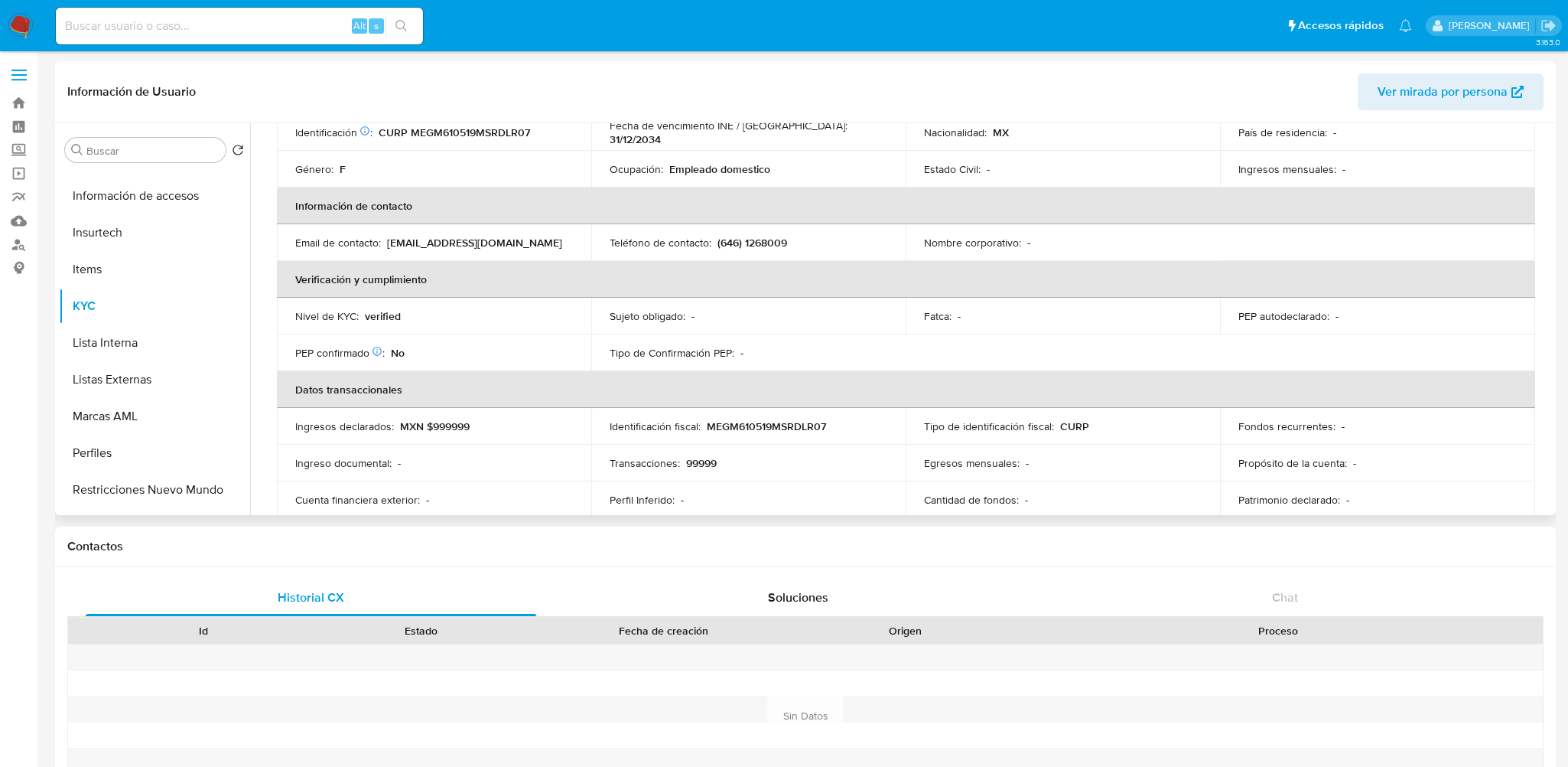
scroll to position [153, 0]
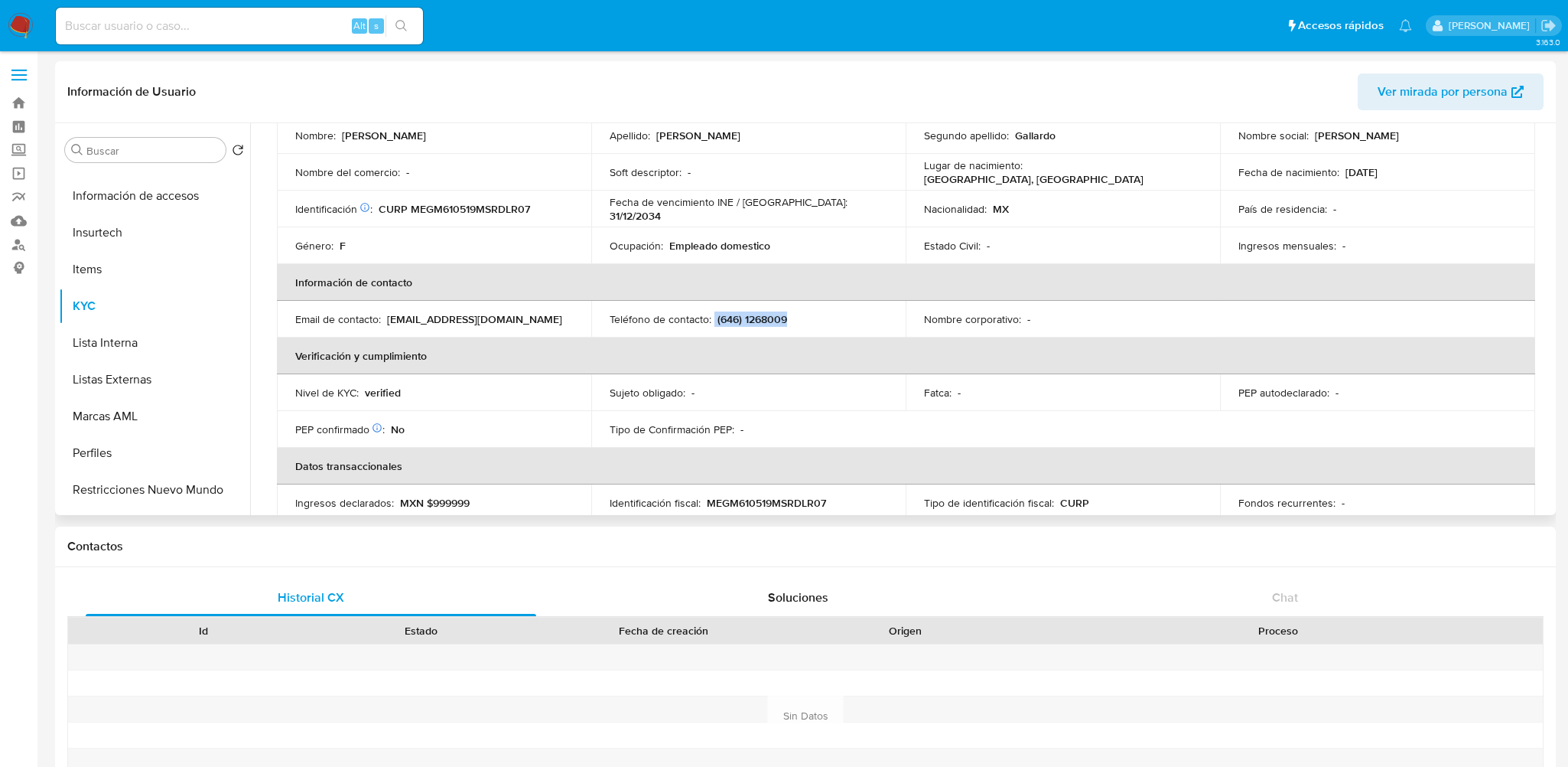
drag, startPoint x: 711, startPoint y: 318, endPoint x: 788, endPoint y: 321, distance: 77.1
click at [788, 321] on div "Teléfono de contacto : (646) 1268009" at bounding box center [748, 318] width 278 height 13
copy div "(646) 1268009"
drag, startPoint x: 385, startPoint y: 319, endPoint x: 564, endPoint y: 318, distance: 179.0
click at [564, 318] on div "Email de contacto : renatavalenzuelavlza@gmail.com" at bounding box center [434, 318] width 278 height 13
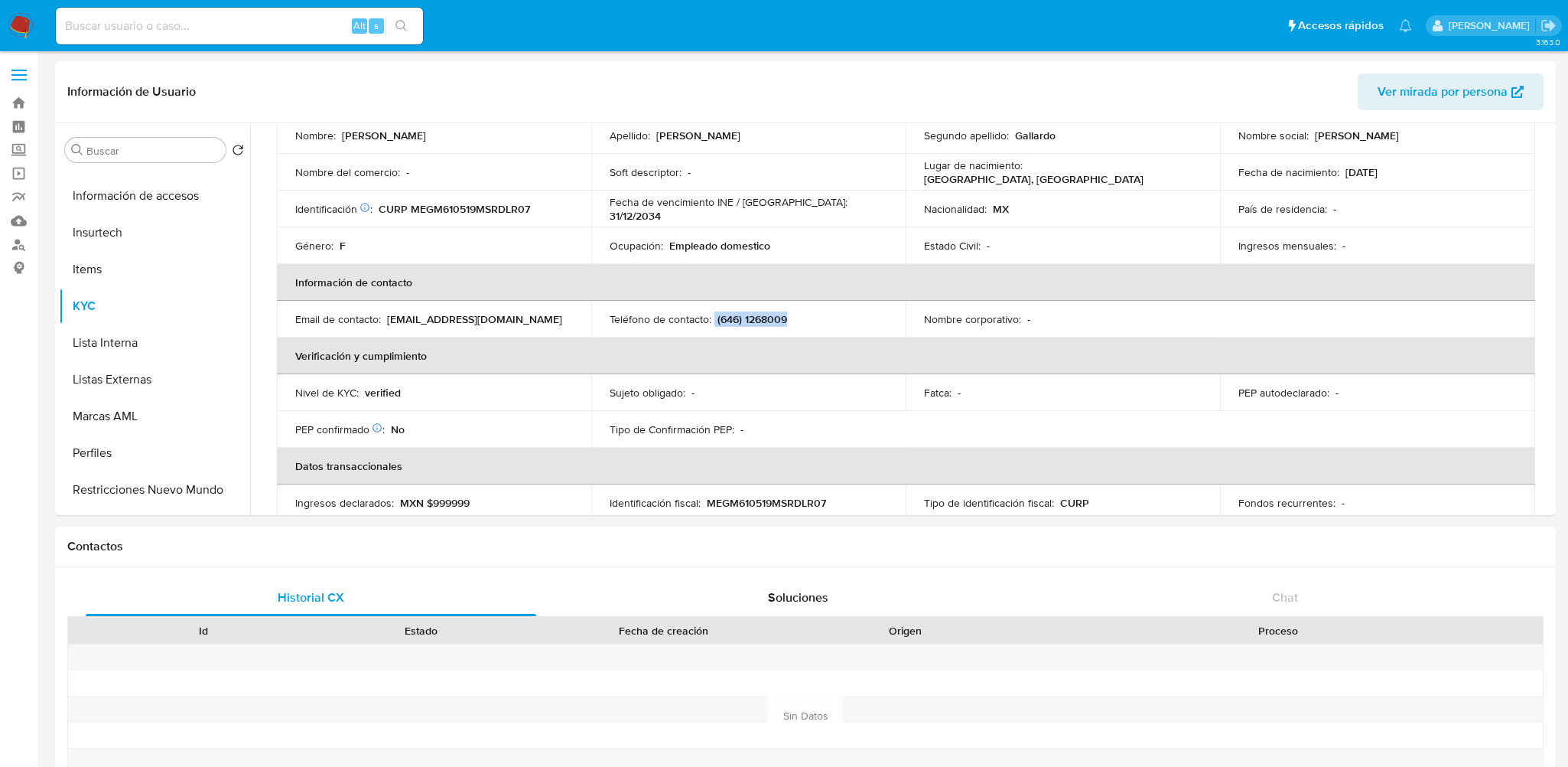
copy p "renatavalenzuelavlza@gmail.com"
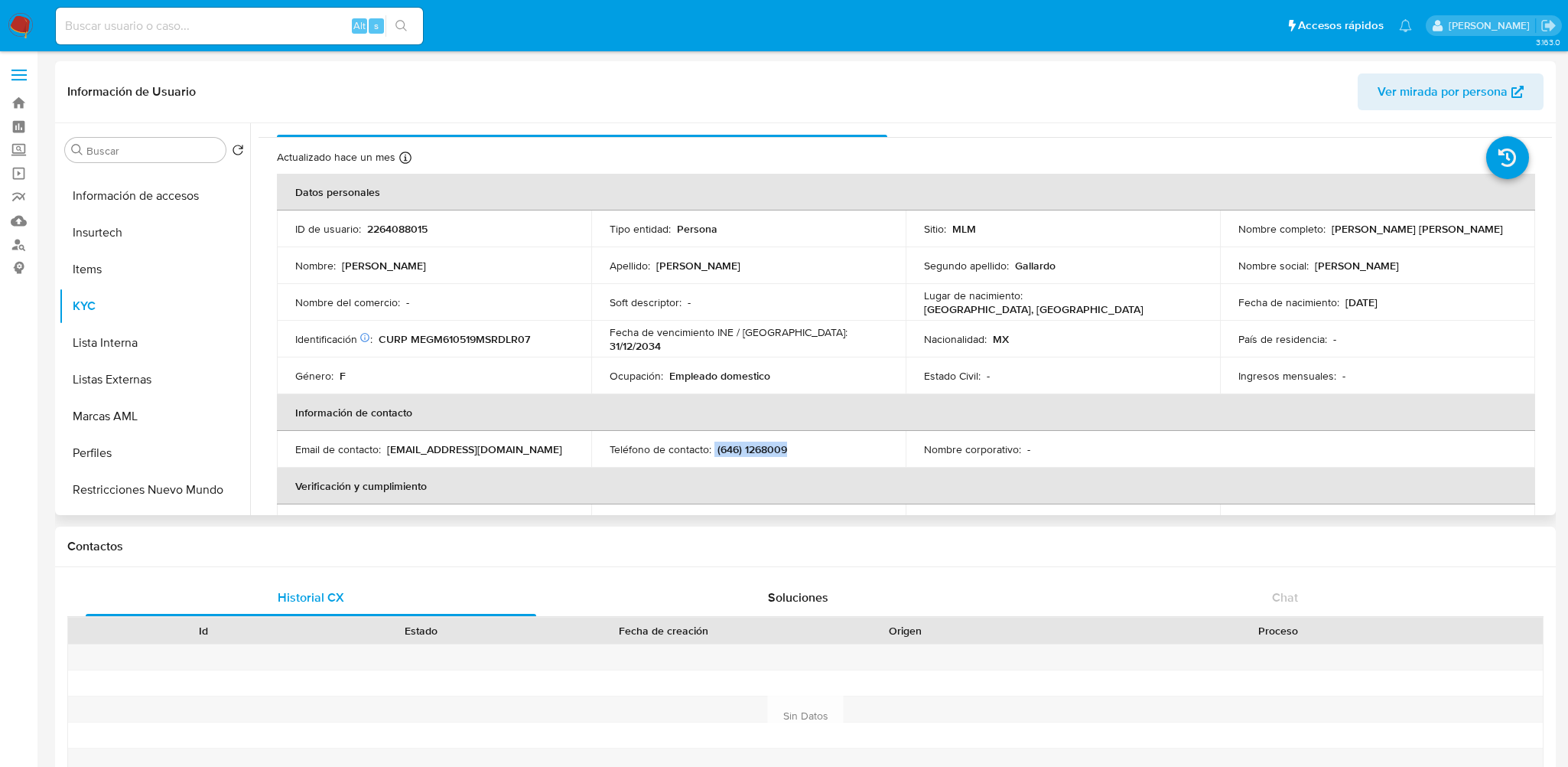
scroll to position [0, 0]
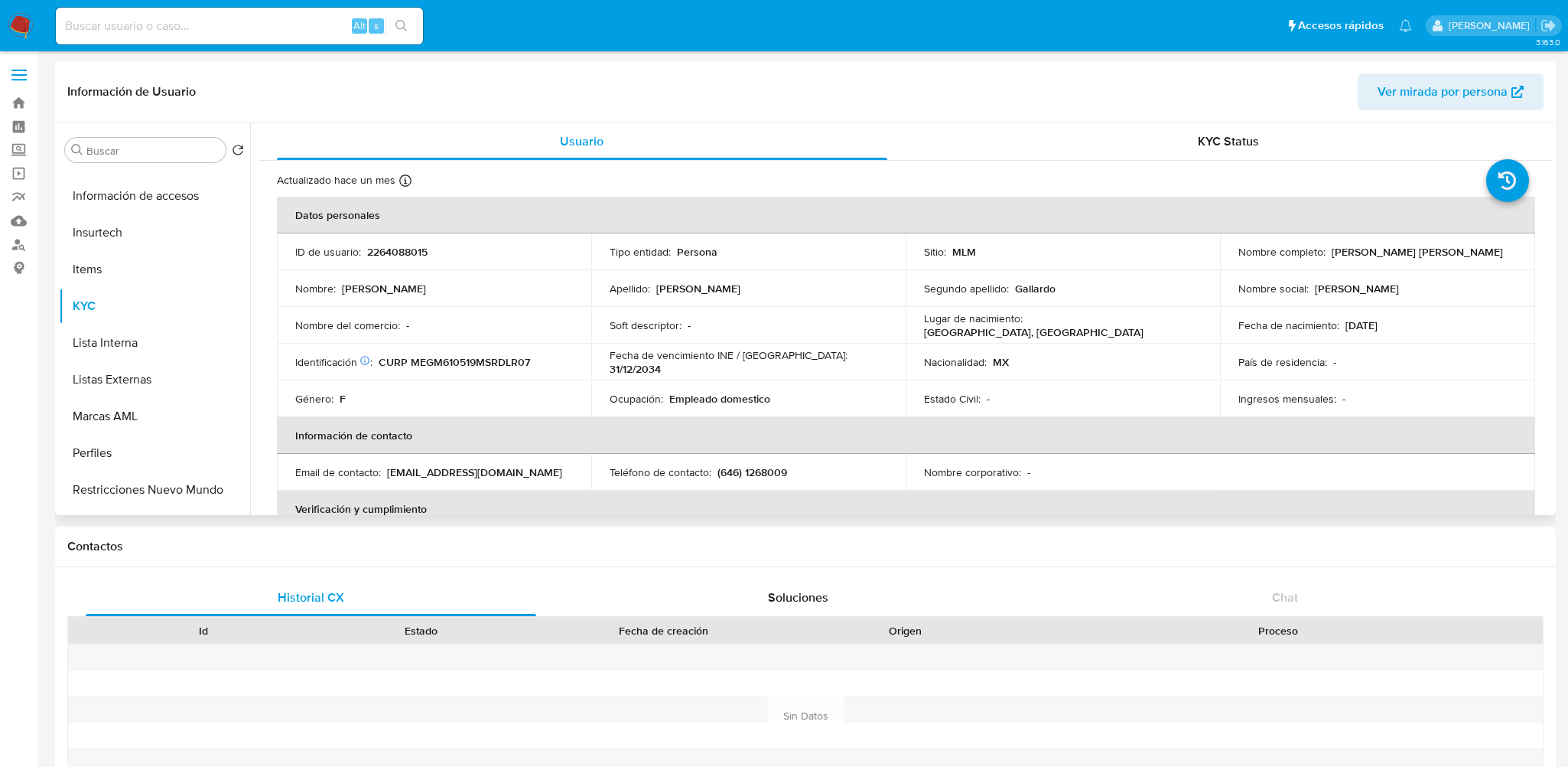
click at [404, 252] on p "2264088015" at bounding box center [397, 251] width 61 height 13
copy p "2264088015"
click at [13, 23] on img at bounding box center [21, 25] width 26 height 26
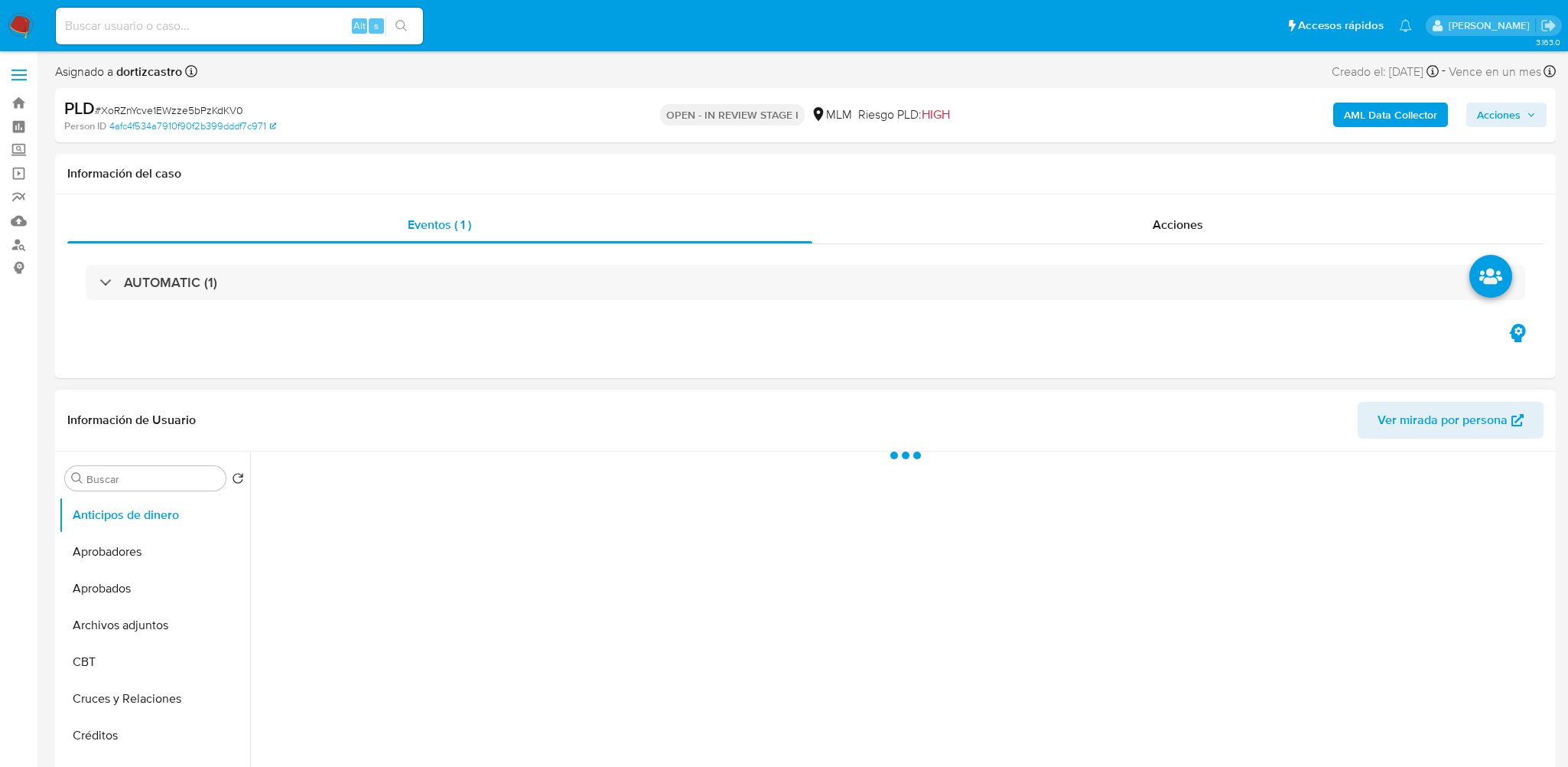
select select "10"
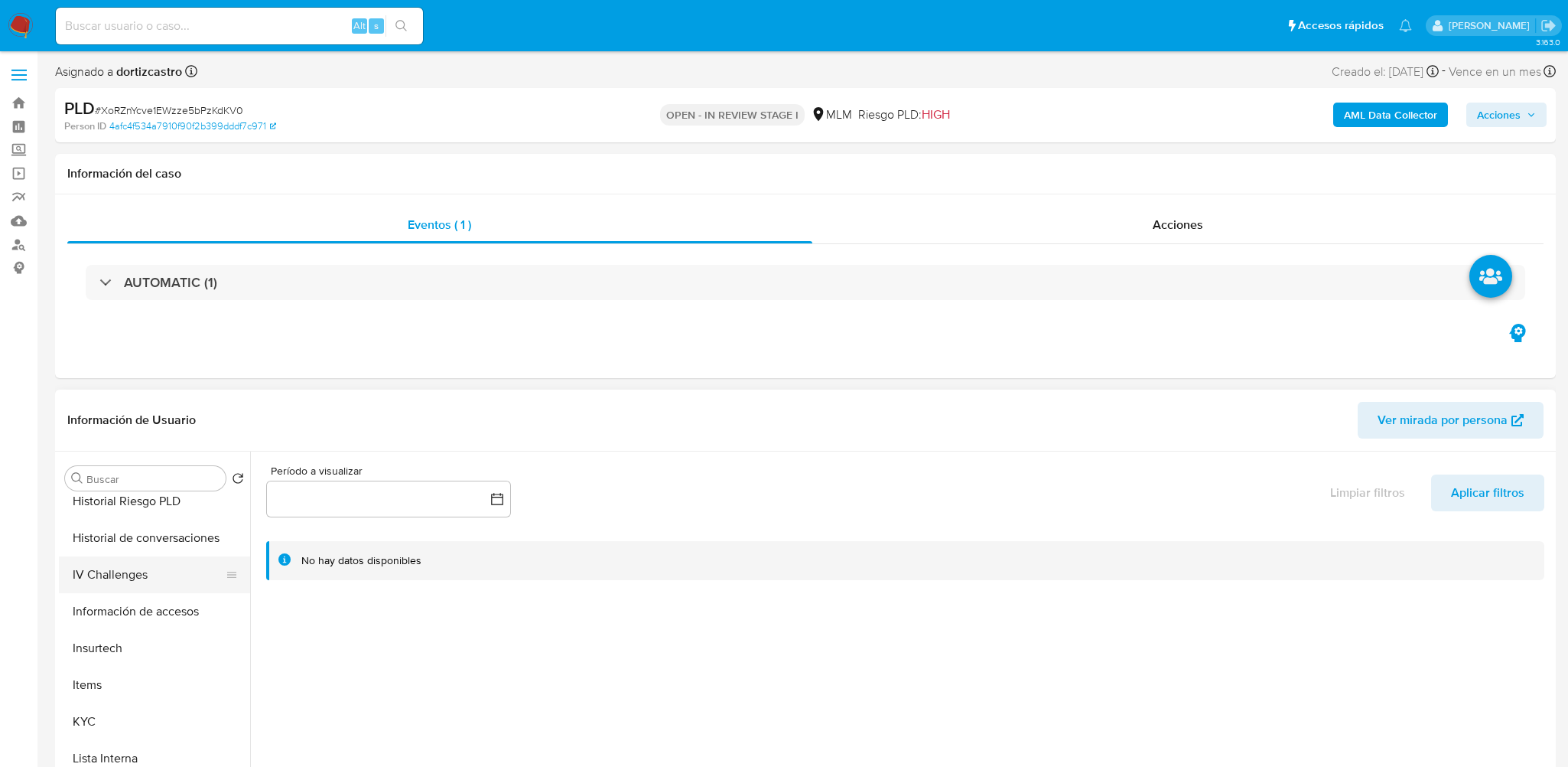
scroll to position [612, 0]
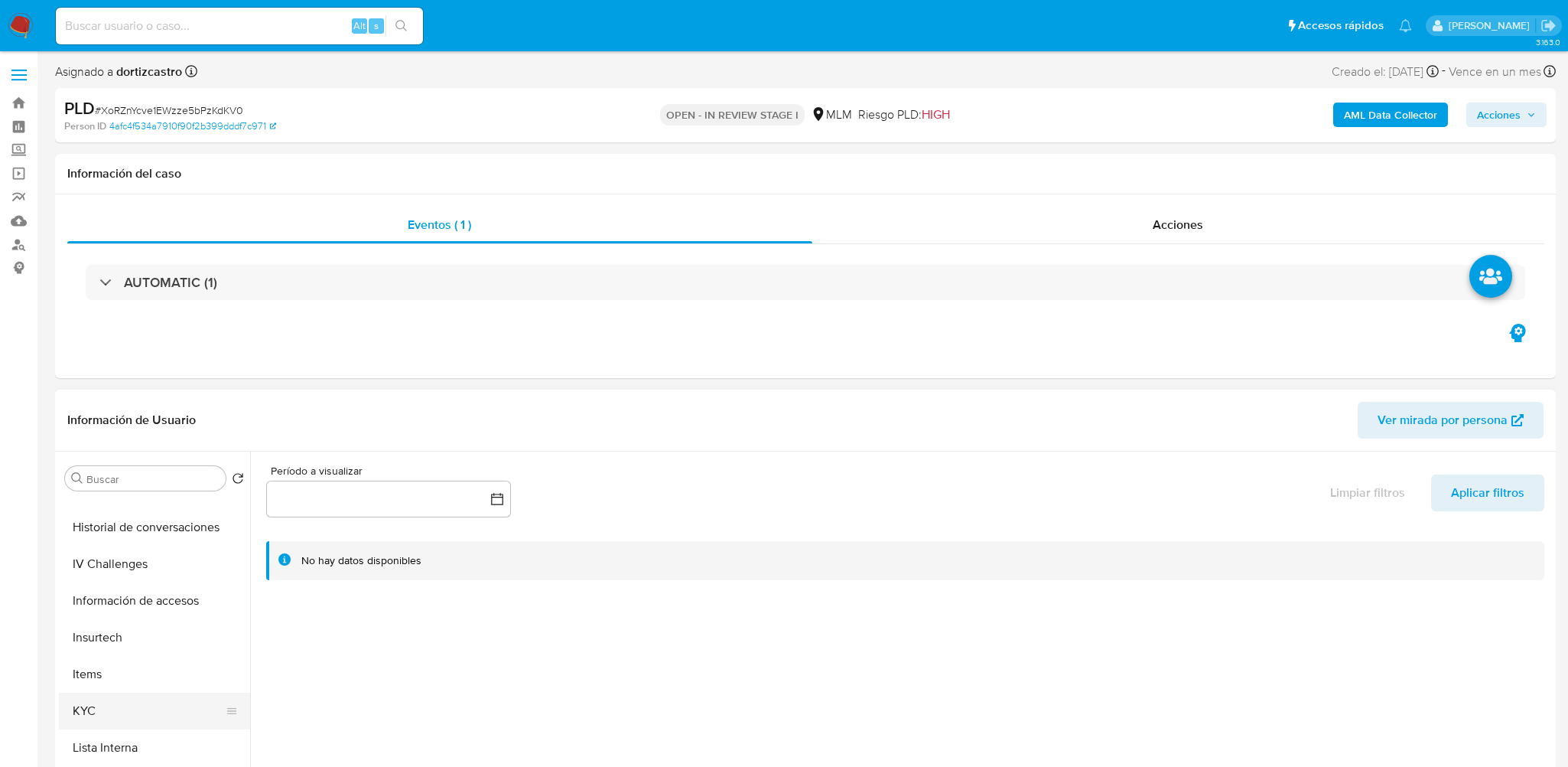
click at [112, 707] on button "KYC" at bounding box center [148, 711] width 179 height 36
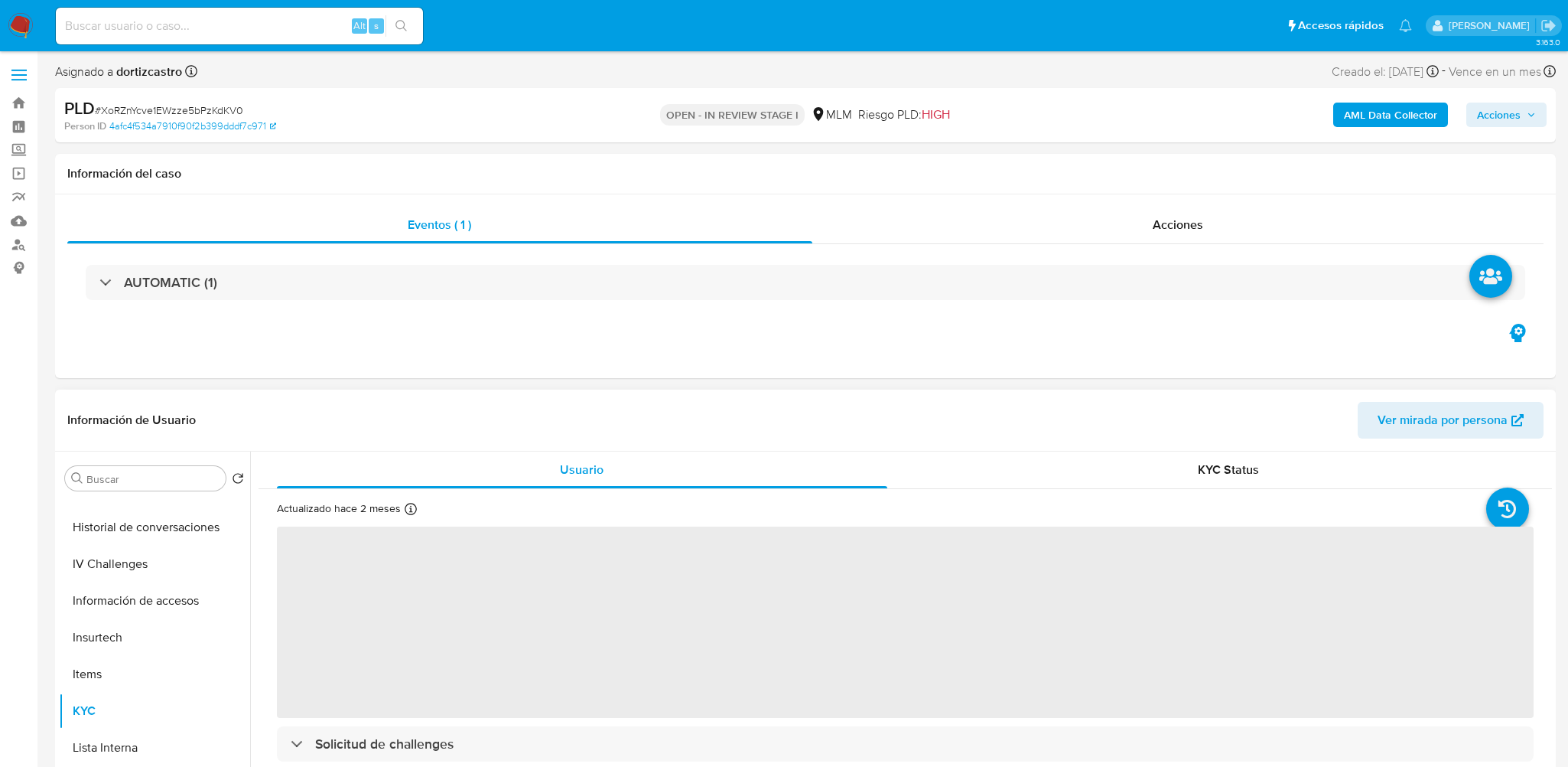
scroll to position [153, 0]
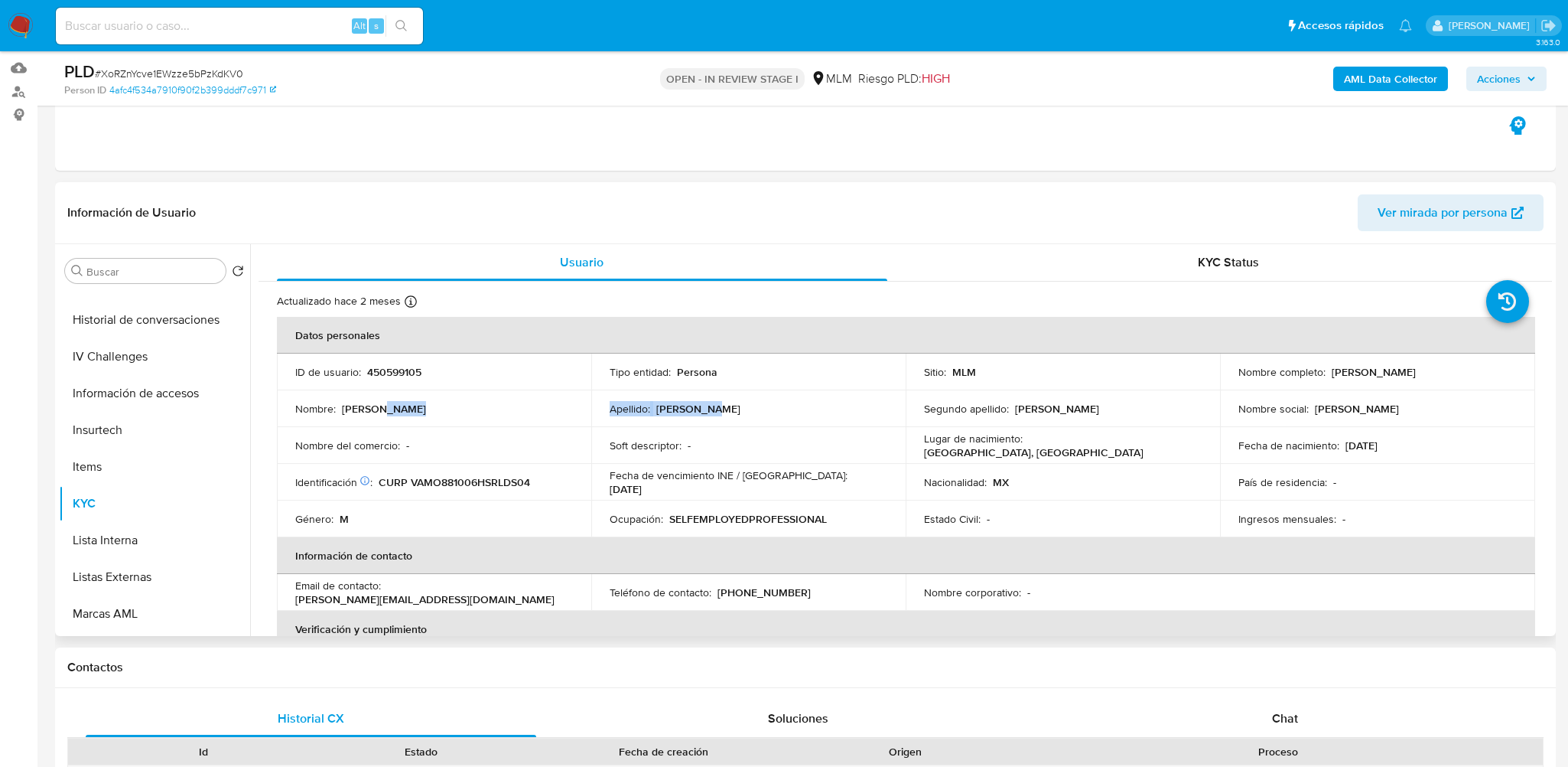
drag, startPoint x: 548, startPoint y: 400, endPoint x: 787, endPoint y: 411, distance: 239.3
click at [787, 411] on tr "Nombre : Osvaldo Apellido : Valenzuela Segundo apellido : Medrano Nombre social…" at bounding box center [906, 408] width 1258 height 36
click at [906, 486] on td "Nacionalidad : MX" at bounding box center [1063, 482] width 314 height 36
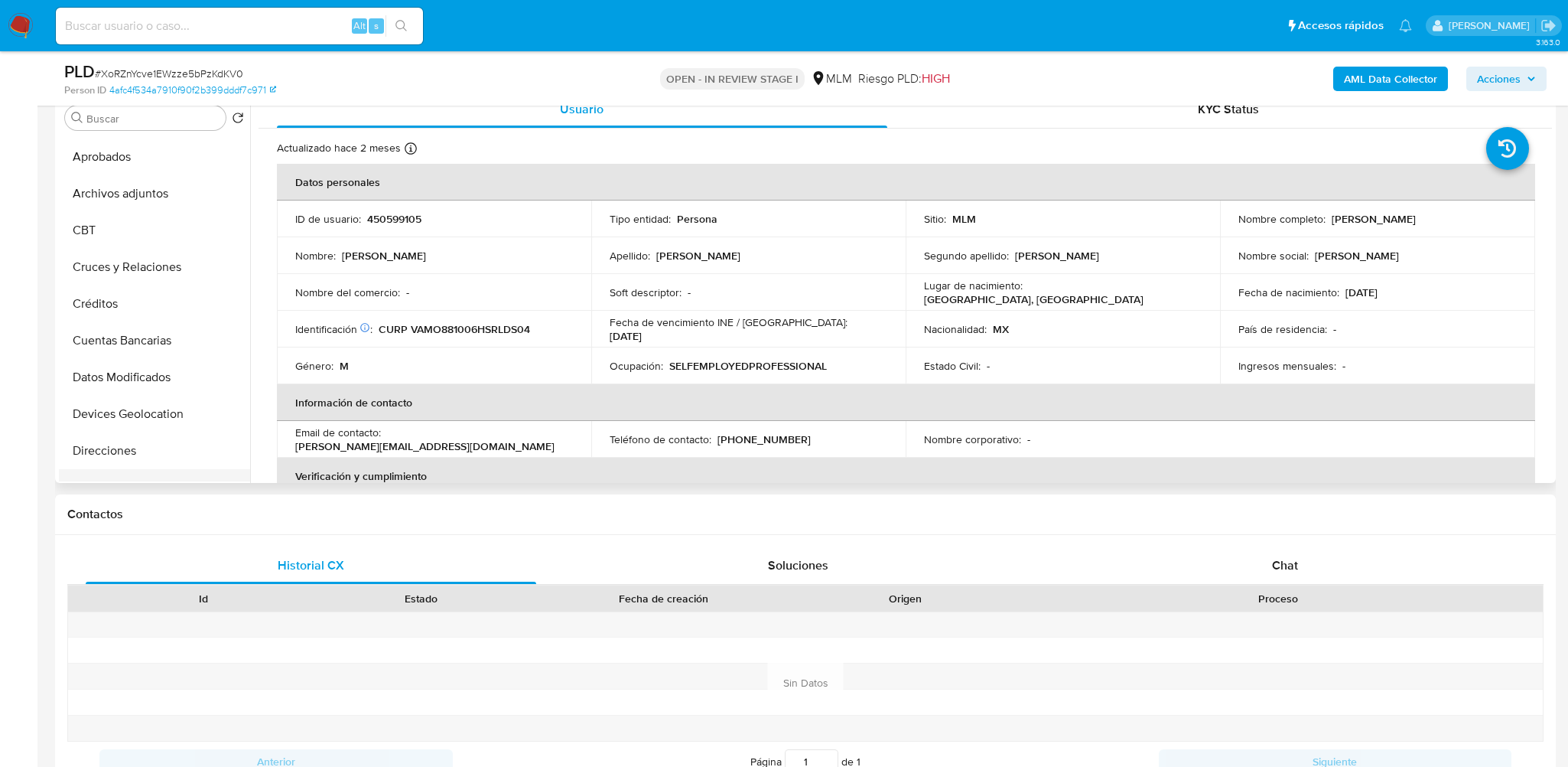
scroll to position [67, 0]
click at [151, 265] on button "Cruces y Relaciones" at bounding box center [148, 271] width 179 height 36
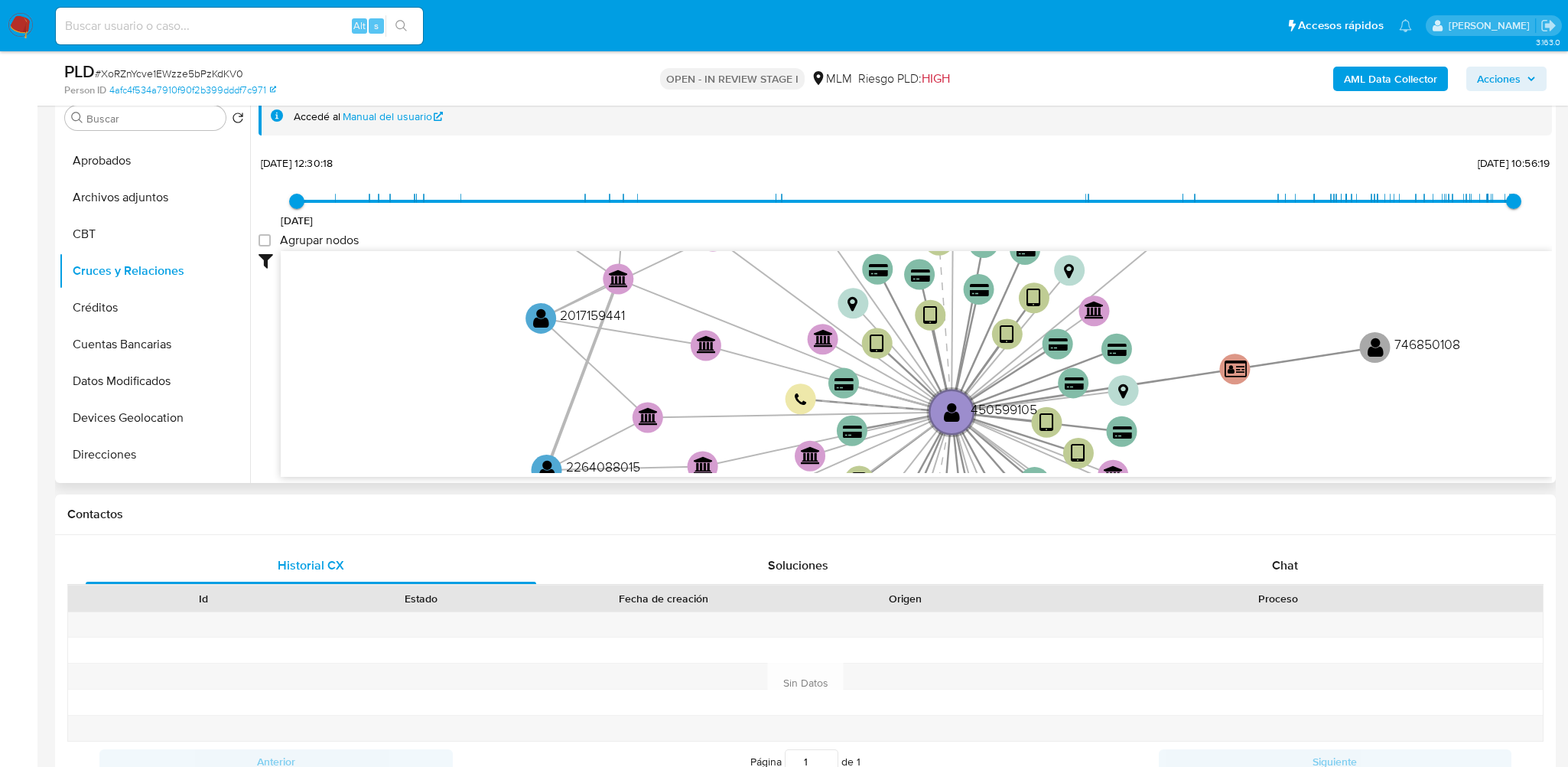
drag, startPoint x: 621, startPoint y: 332, endPoint x: 583, endPoint y: 361, distance: 47.8
click at [697, 413] on icon "device-63a4f69c08813b0018b3d758  device-67a22caeff5e782d36798461  device-6274…" at bounding box center [916, 362] width 1271 height 222
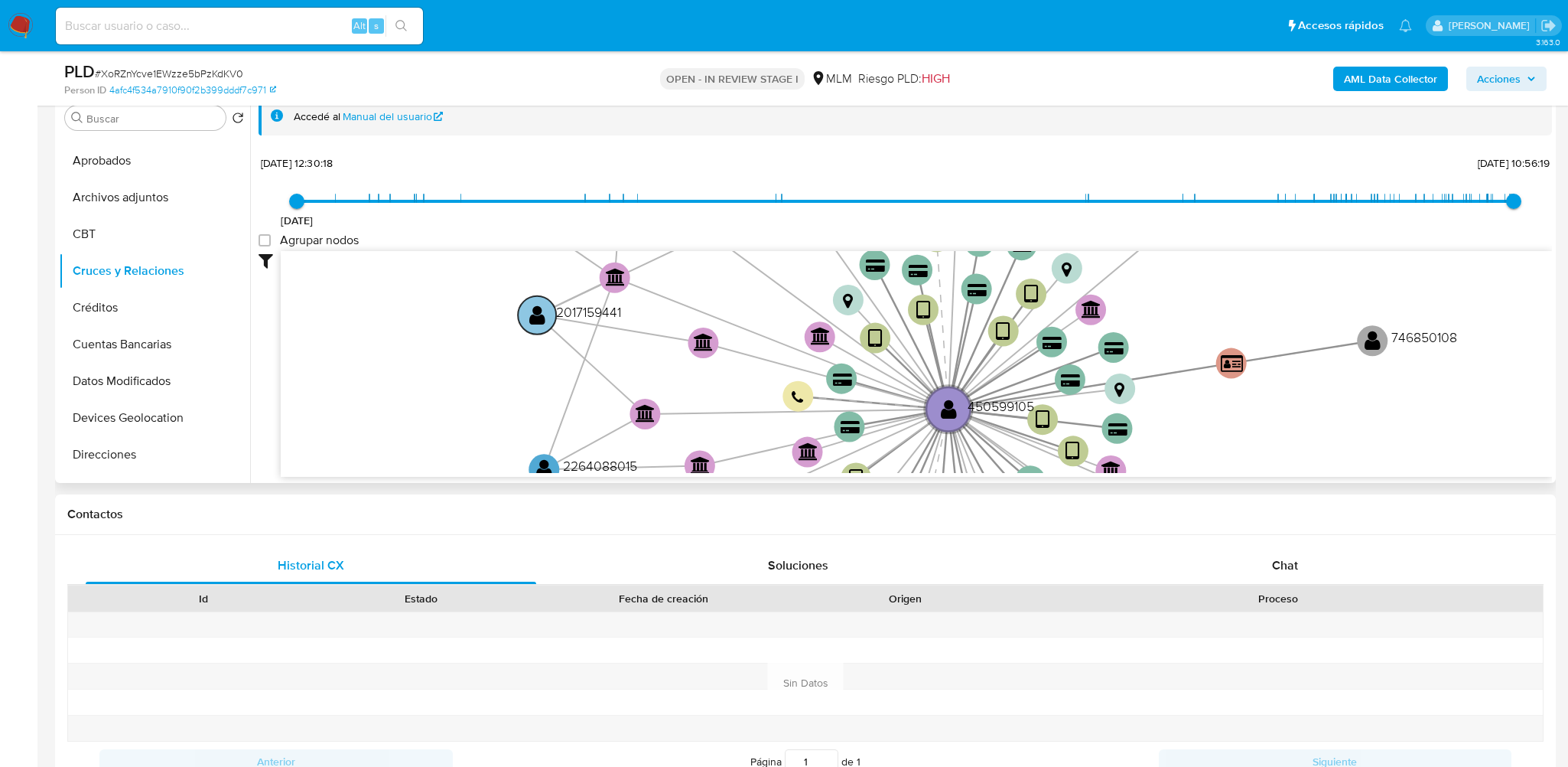
click at [541, 318] on text "" at bounding box center [537, 314] width 16 height 22
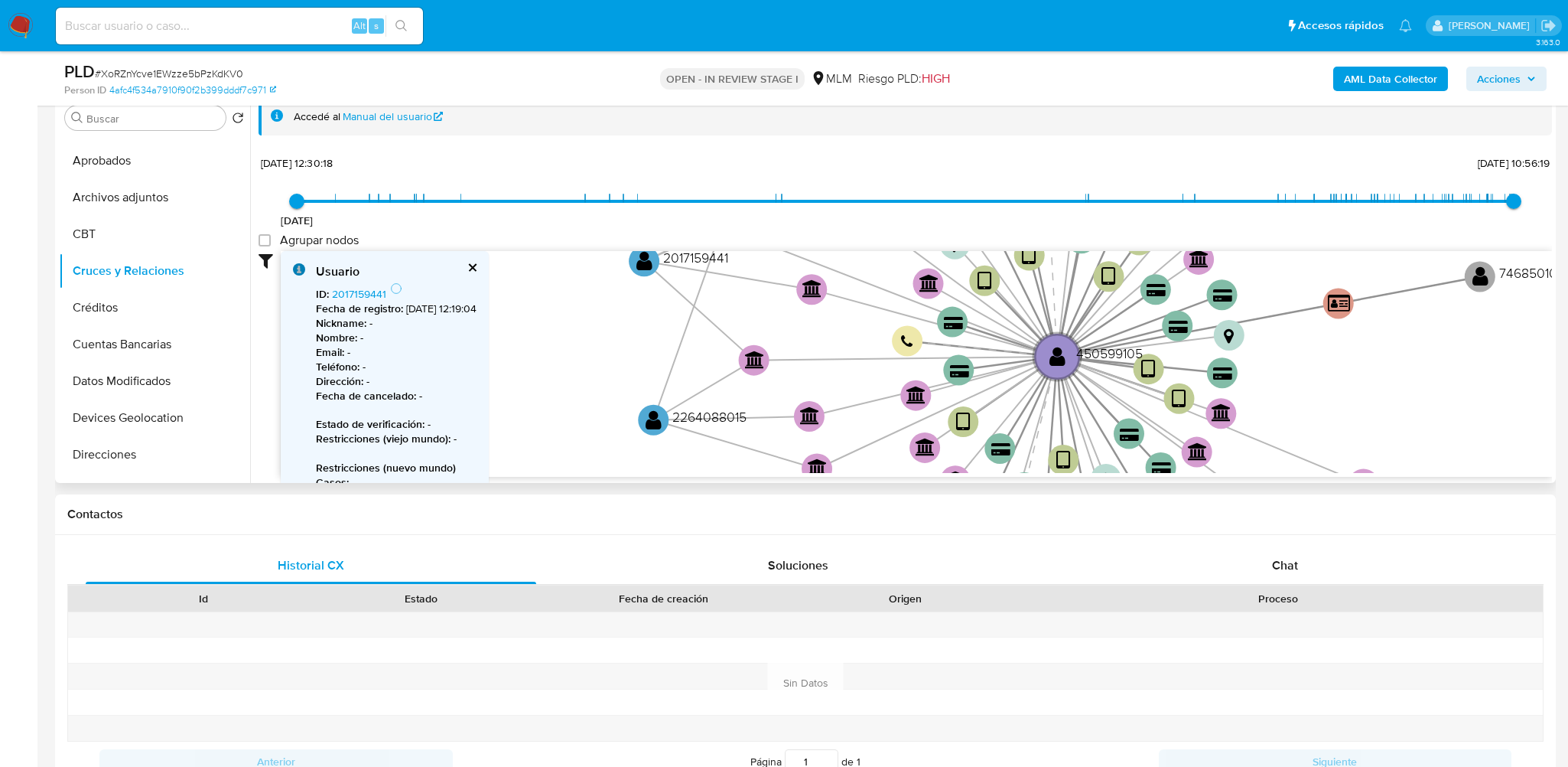
drag, startPoint x: 647, startPoint y: 386, endPoint x: 753, endPoint y: 333, distance: 118.5
click at [753, 333] on icon "device-63a4f69c08813b0018b3d758  device-67a22caeff5e782d36798461  device-6274…" at bounding box center [916, 362] width 1271 height 222
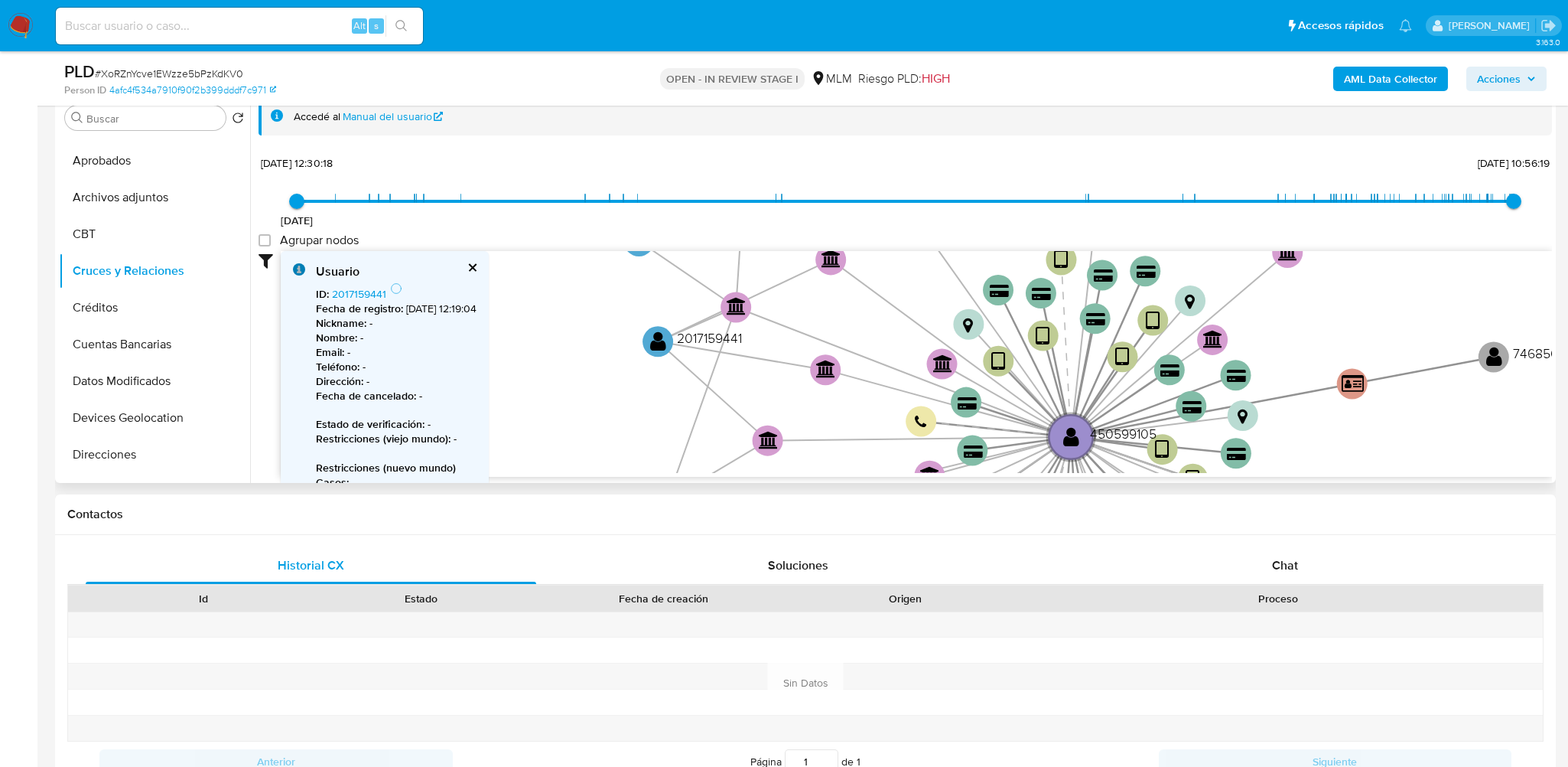
drag, startPoint x: 696, startPoint y: 356, endPoint x: 711, endPoint y: 437, distance: 82.4
click at [711, 437] on icon "device-63a4f69c08813b0018b3d758  device-67a22caeff5e782d36798461  device-6274…" at bounding box center [916, 362] width 1271 height 222
click at [662, 344] on text "" at bounding box center [658, 340] width 16 height 22
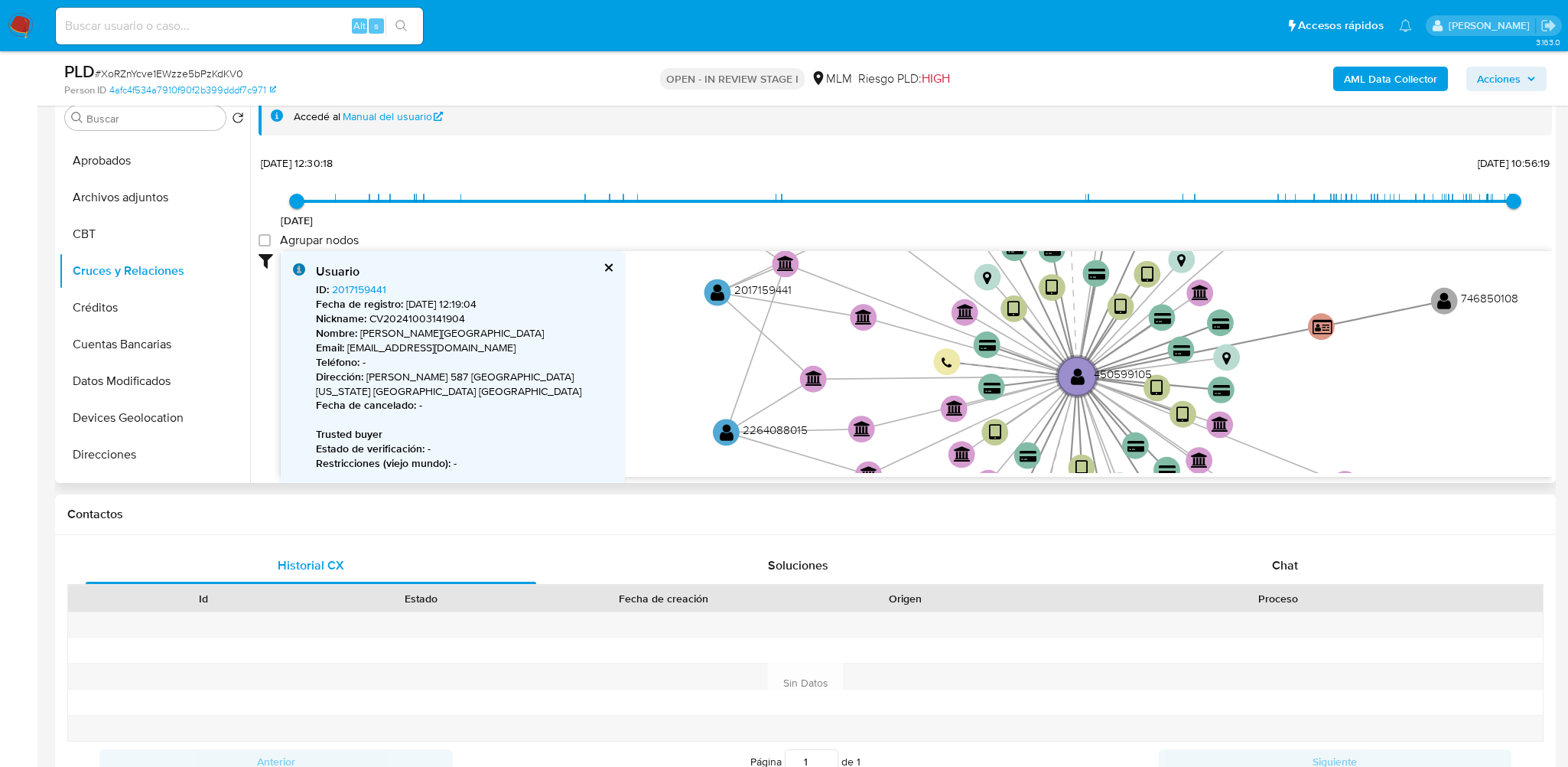
drag, startPoint x: 688, startPoint y: 405, endPoint x: 771, endPoint y: 299, distance: 134.6
click at [771, 299] on icon "device-63a4f69c08813b0018b3d758  device-67a22caeff5e782d36798461  device-6274…" at bounding box center [916, 362] width 1271 height 222
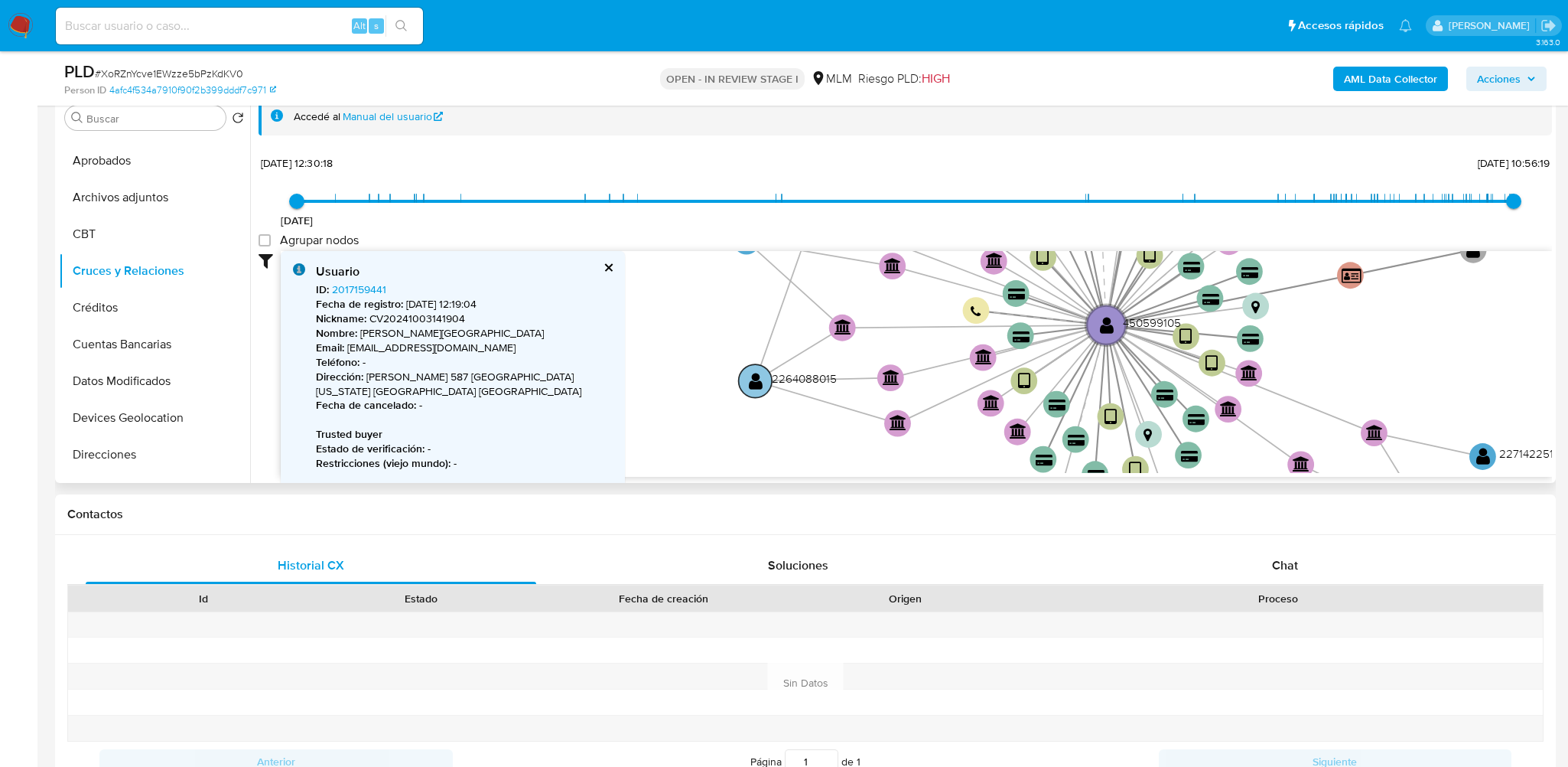
click at [760, 372] on text "" at bounding box center [755, 381] width 13 height 19
click at [362, 290] on link "2264088015" at bounding box center [362, 288] width 61 height 15
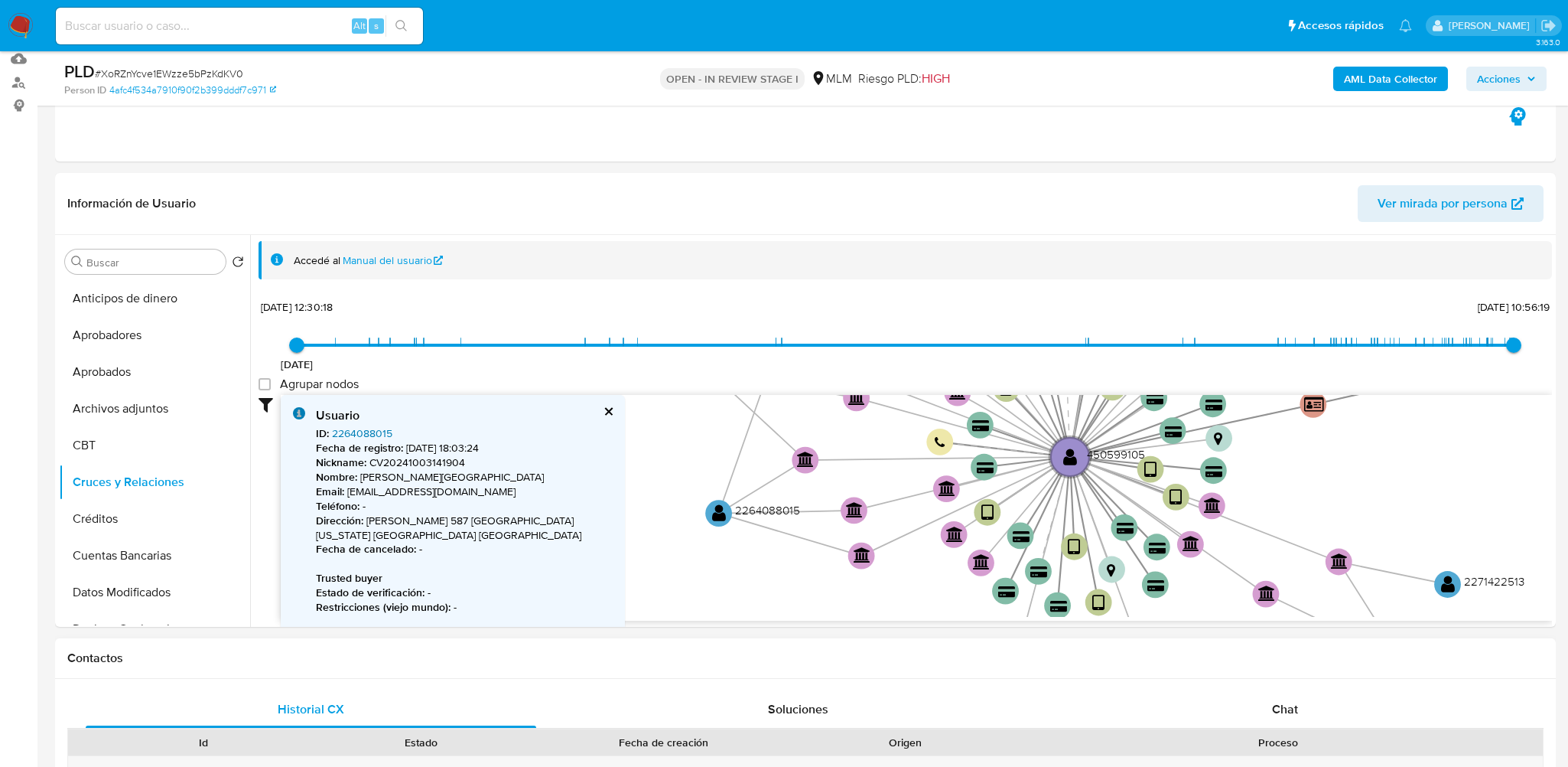
scroll to position [153, 0]
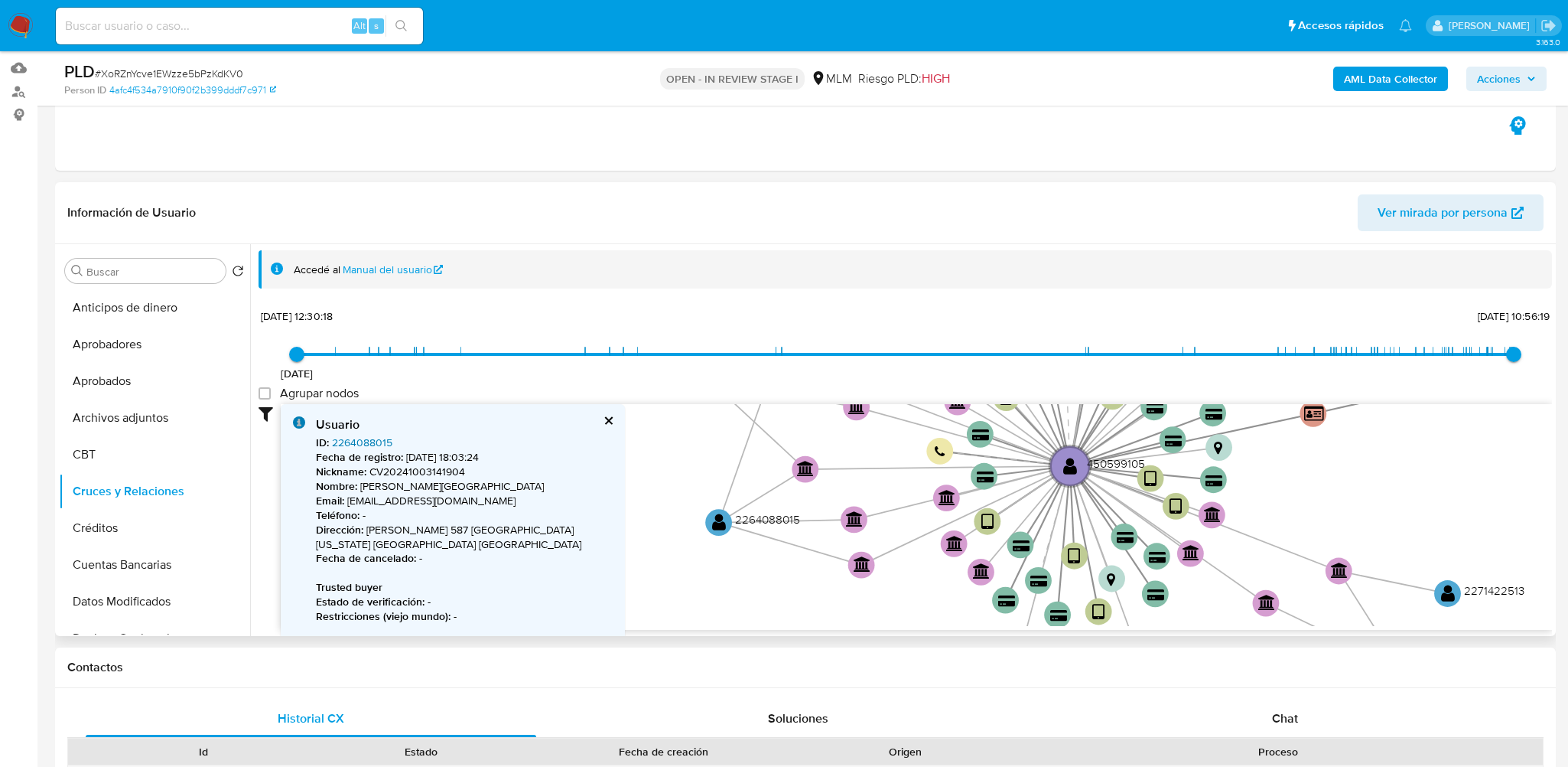
click at [362, 438] on link "2264088015" at bounding box center [362, 442] width 61 height 15
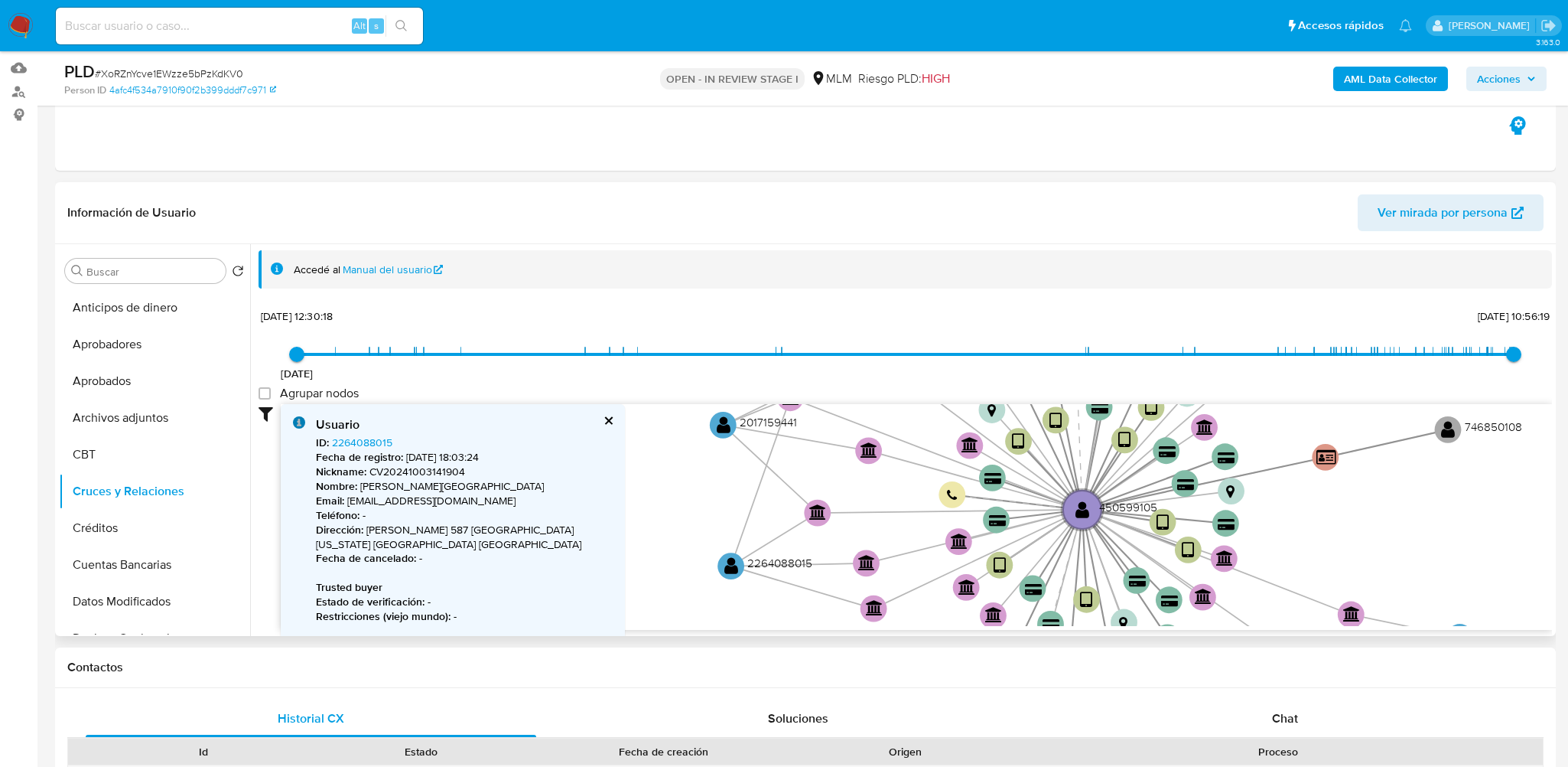
drag, startPoint x: 759, startPoint y: 481, endPoint x: 771, endPoint y: 564, distance: 83.9
click at [775, 567] on icon "device-63a4f69c08813b0018b3d758  device-67a22caeff5e782d36798461  device-6274…" at bounding box center [916, 514] width 1271 height 222
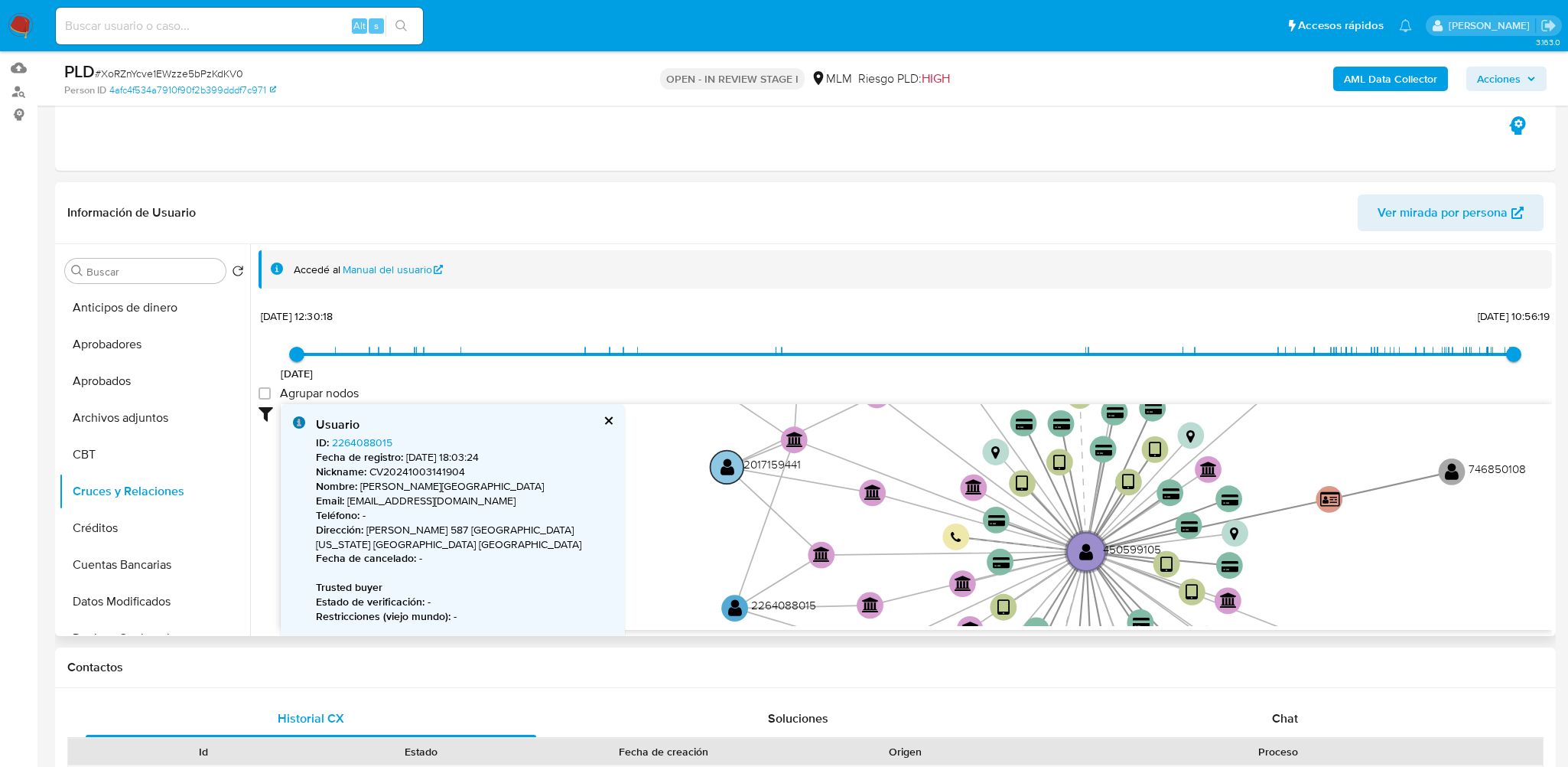
click at [730, 472] on text "" at bounding box center [726, 467] width 13 height 19
click at [354, 443] on link "2017159441" at bounding box center [358, 442] width 54 height 15
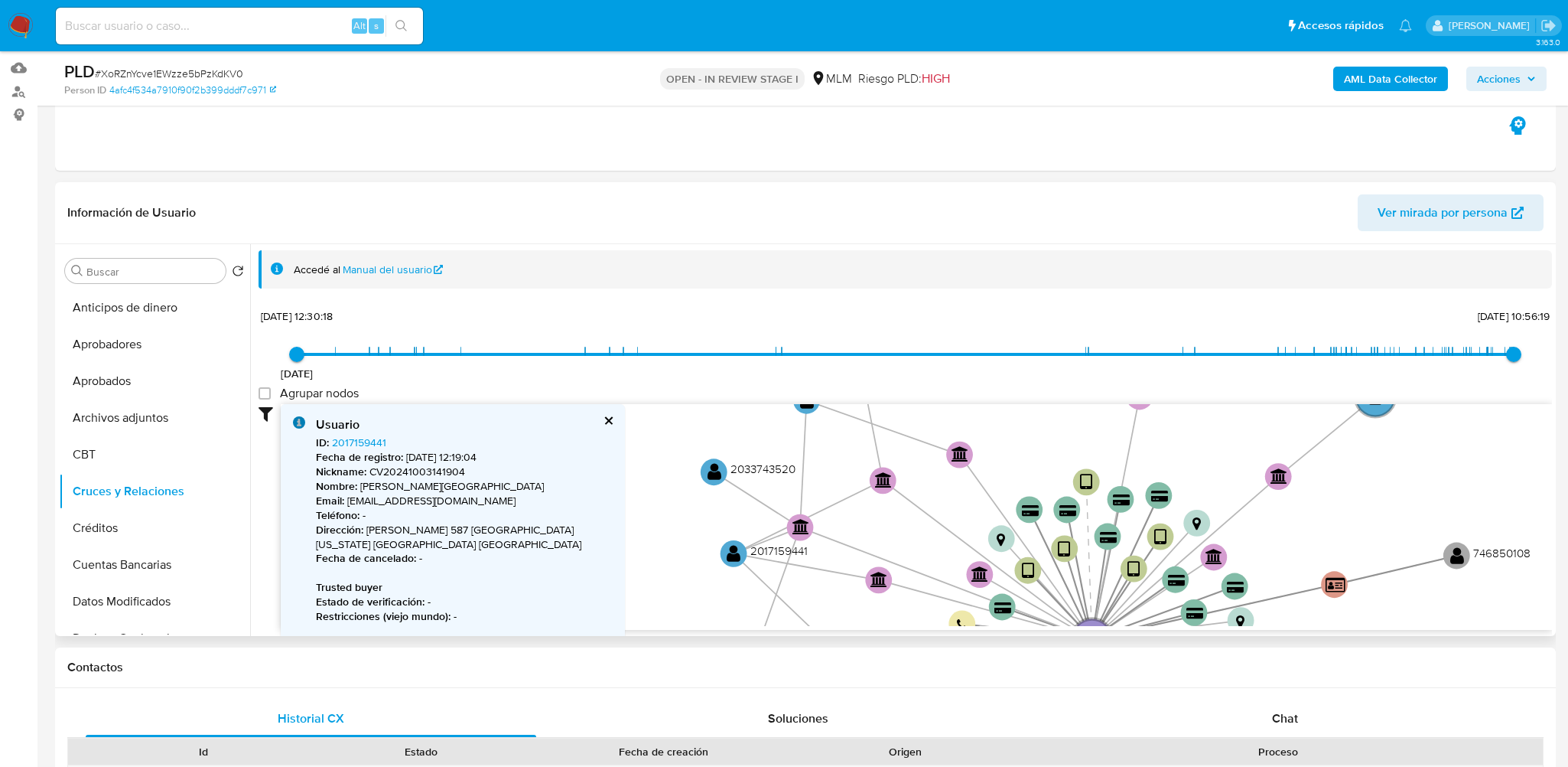
drag, startPoint x: 852, startPoint y: 489, endPoint x: 735, endPoint y: 532, distance: 124.7
click at [857, 579] on icon at bounding box center [806, 566] width 145 height 26
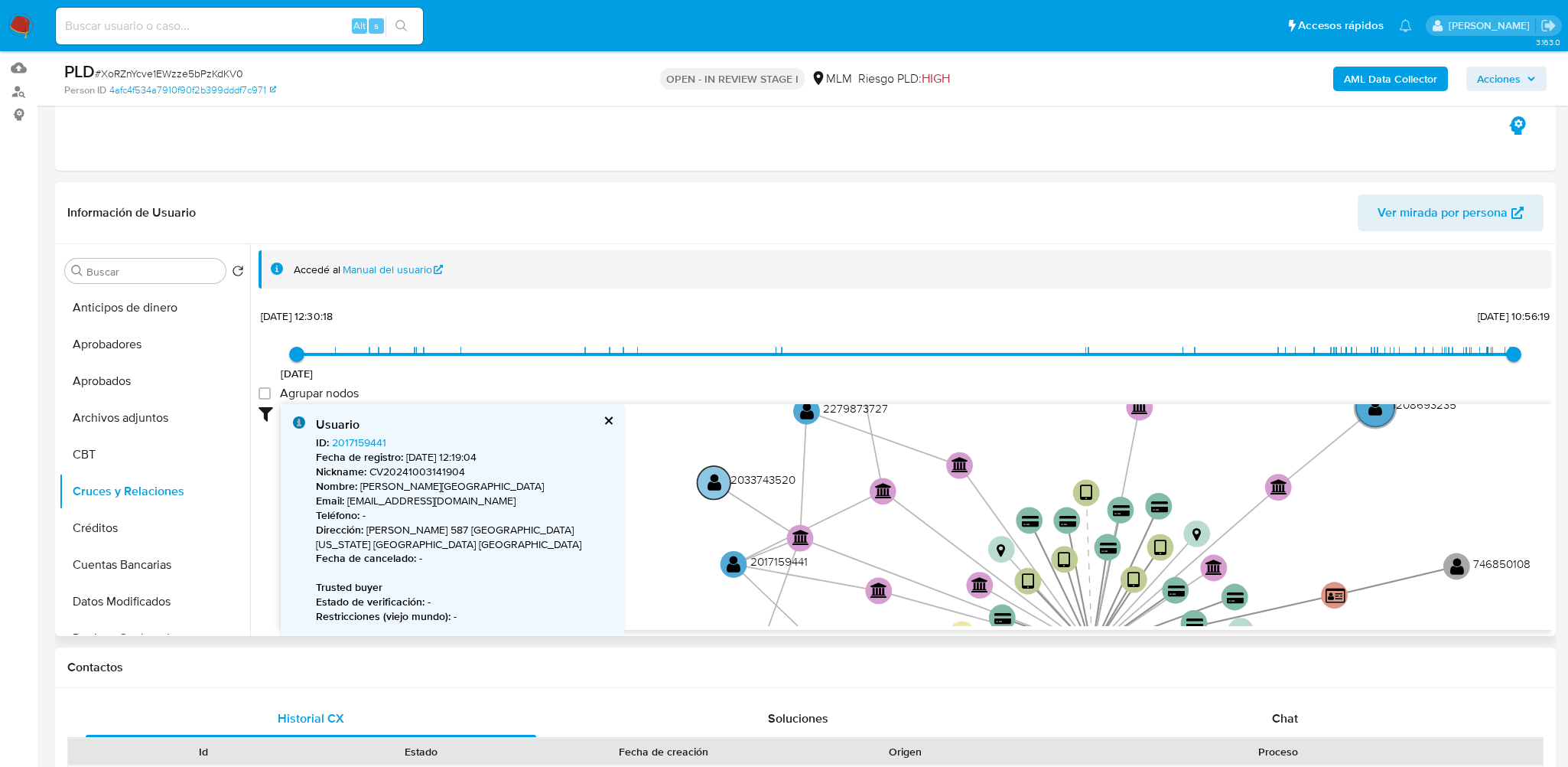
click at [712, 481] on text "" at bounding box center [714, 483] width 13 height 19
click at [728, 571] on text "" at bounding box center [734, 564] width 13 height 19
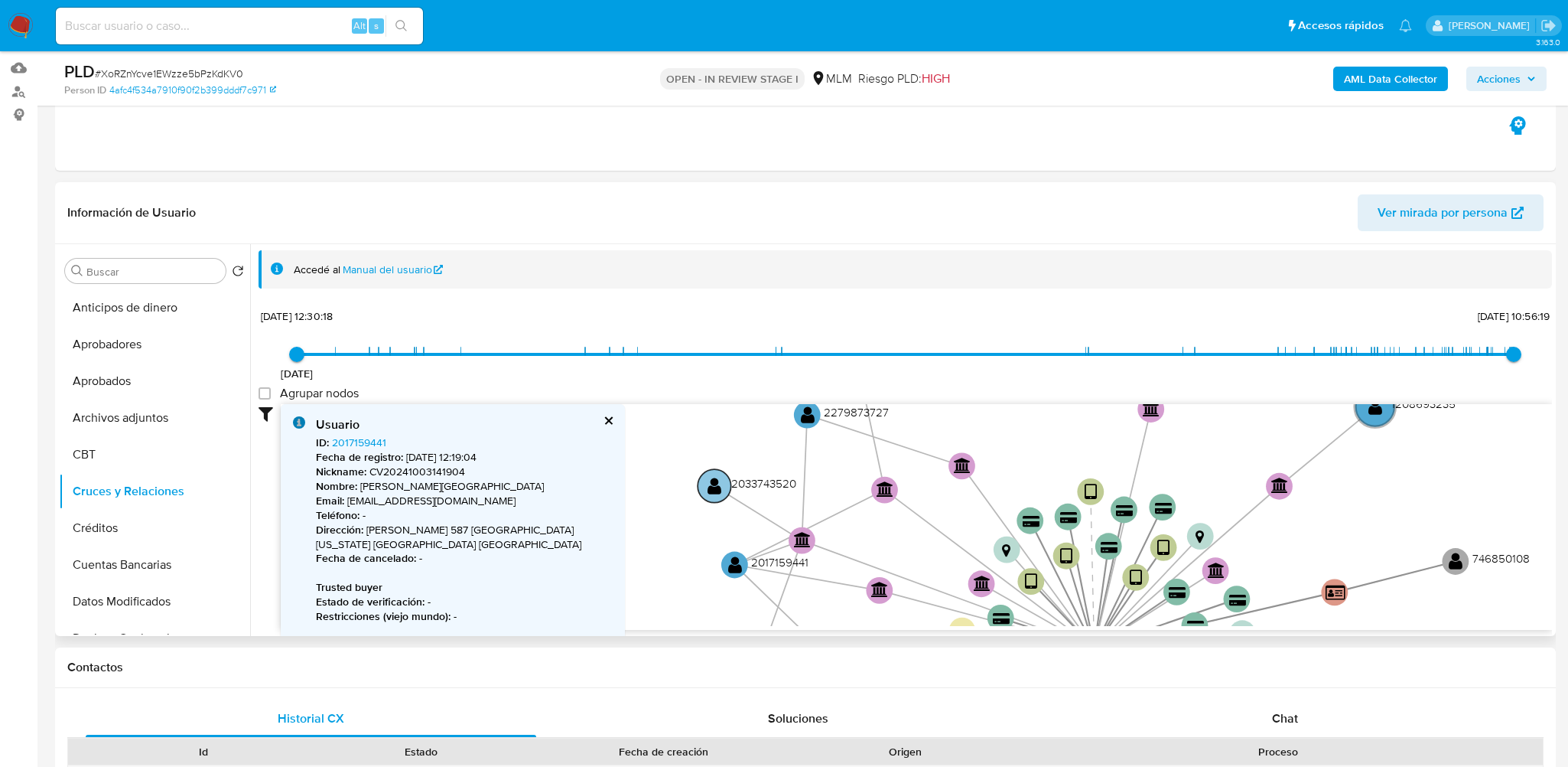
click at [719, 477] on text "" at bounding box center [714, 485] width 13 height 19
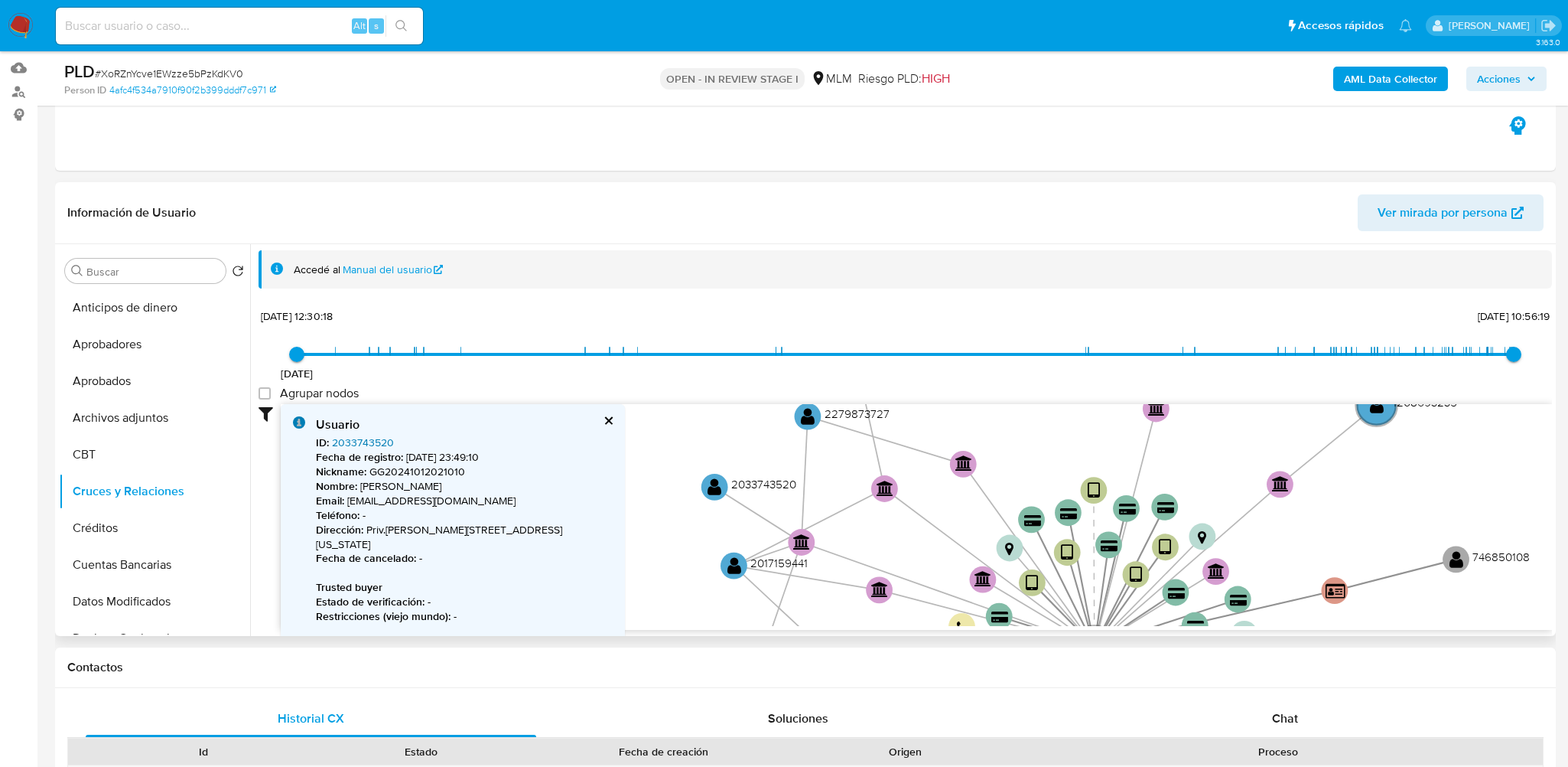
click at [385, 442] on link "2033743520" at bounding box center [362, 442] width 62 height 15
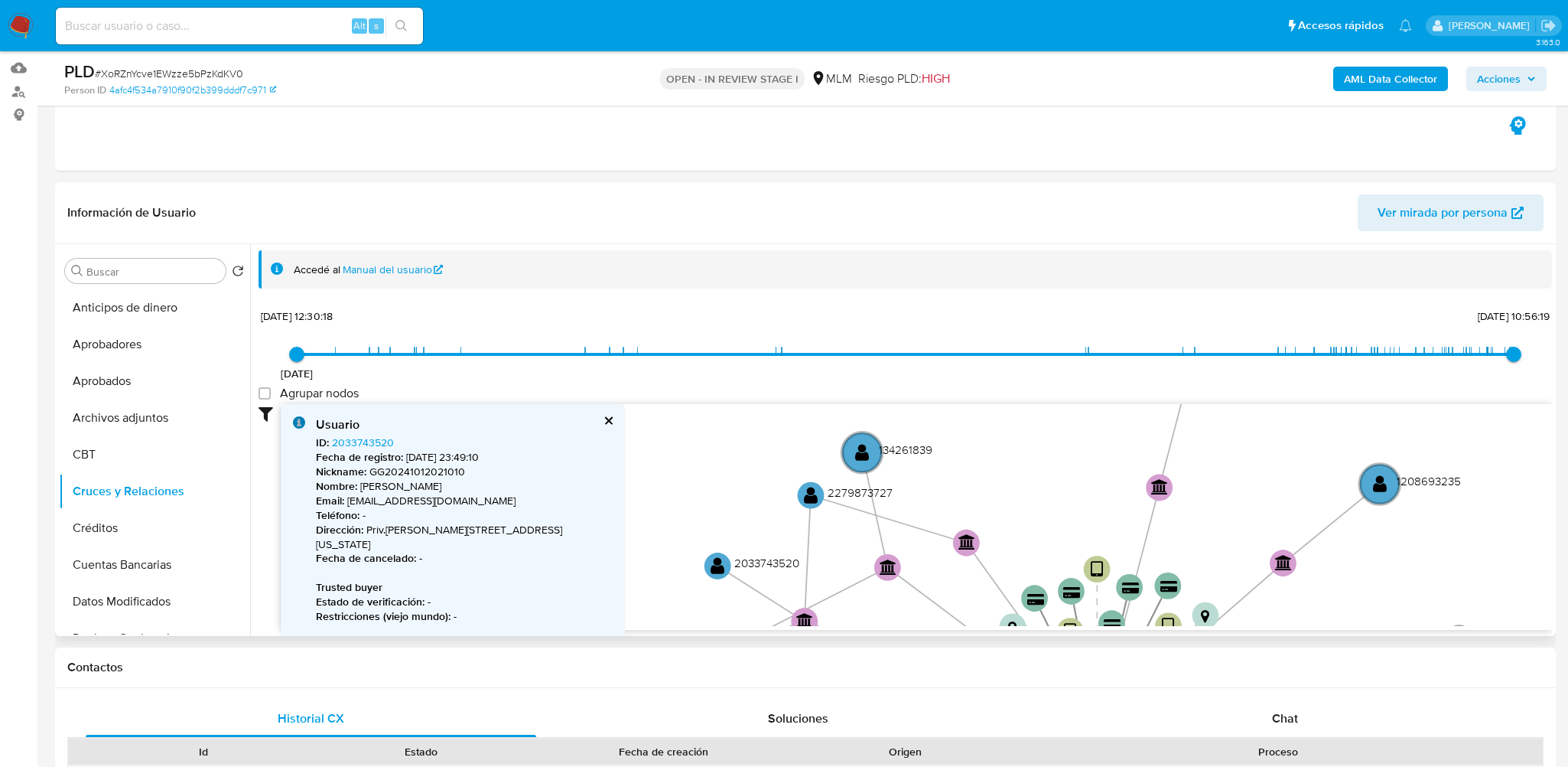
drag, startPoint x: 876, startPoint y: 473, endPoint x: 850, endPoint y: 542, distance: 73.7
click at [876, 551] on icon "device-63a4f69c08813b0018b3d758  device-67a22caeff5e782d36798461  device-6274…" at bounding box center [916, 514] width 1271 height 222
click at [808, 499] on text "" at bounding box center [808, 495] width 13 height 19
click at [363, 445] on link "2279873727" at bounding box center [361, 442] width 58 height 15
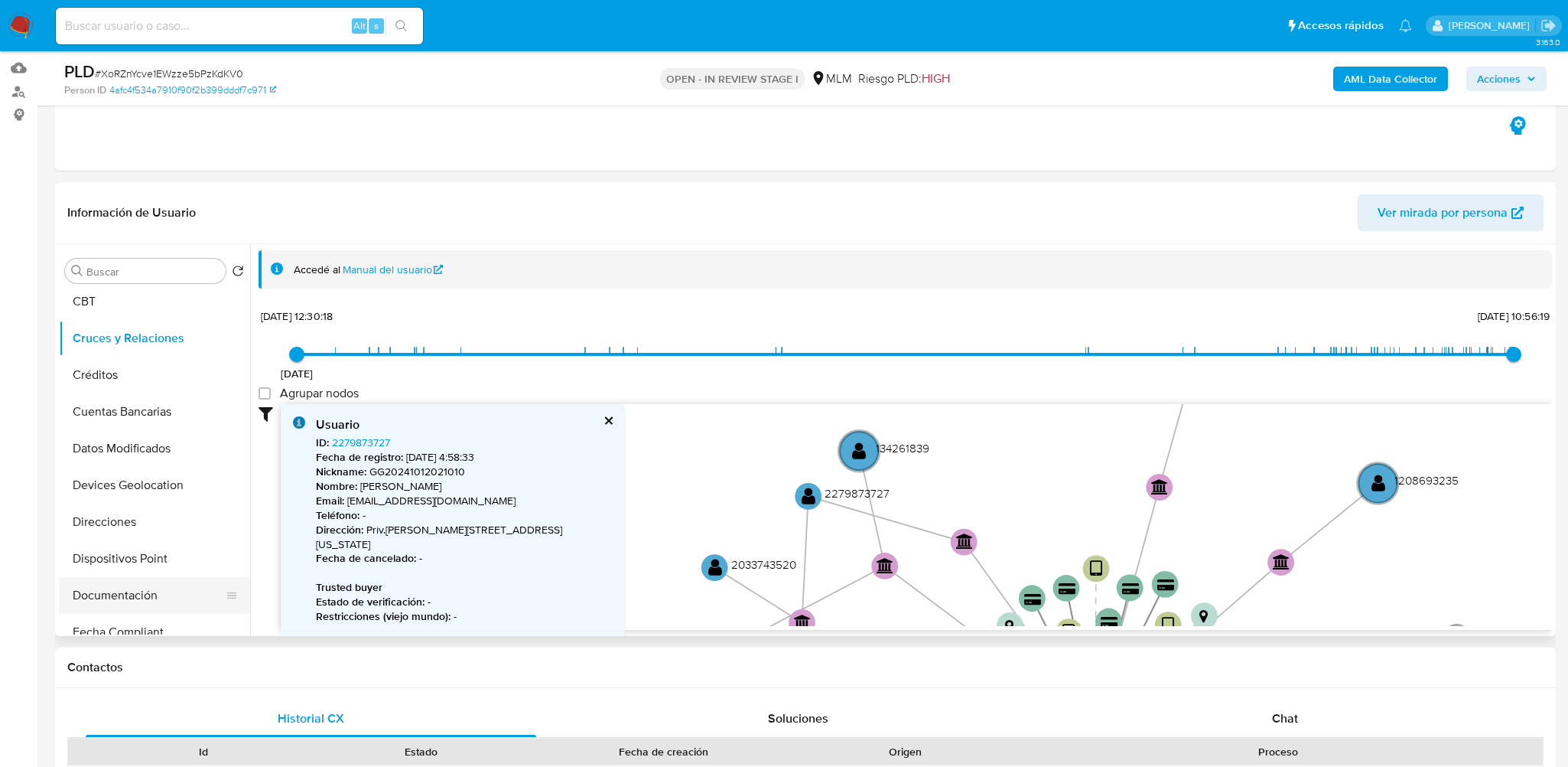
click at [129, 580] on button "Documentación" at bounding box center [148, 595] width 179 height 36
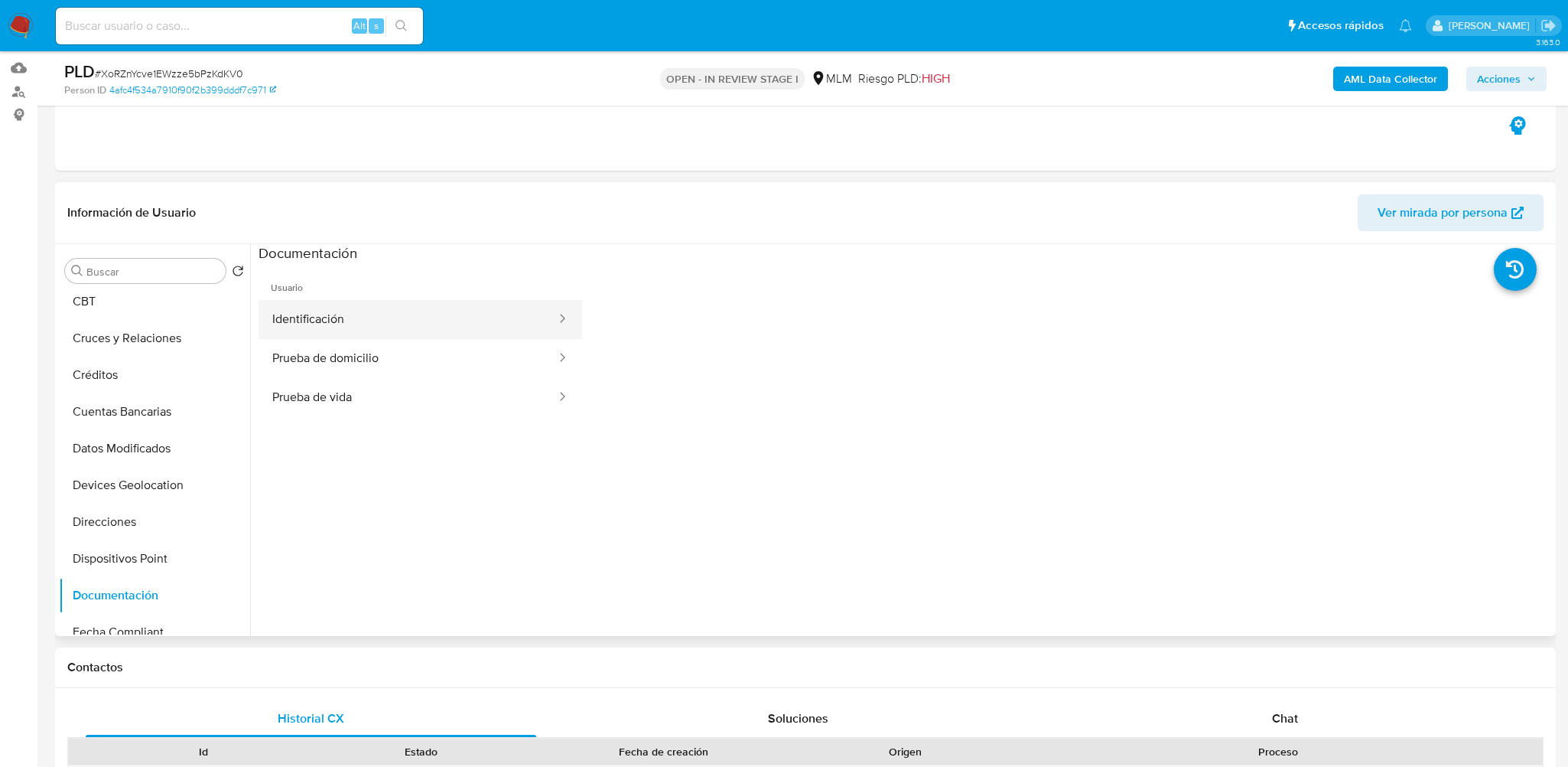
click at [341, 314] on button "Identificación" at bounding box center [407, 319] width 299 height 39
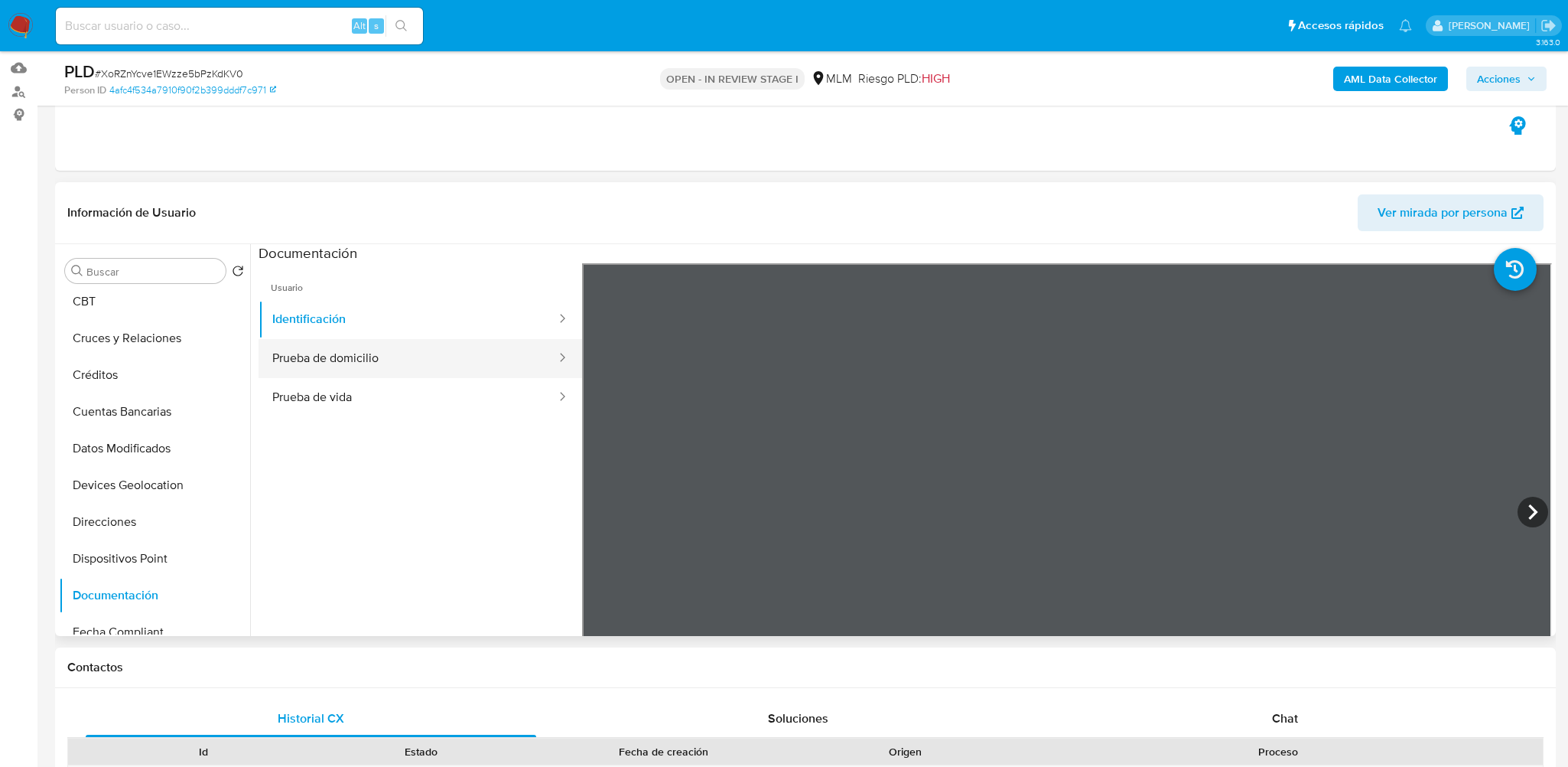
click at [379, 353] on button "Prueba de domicilio" at bounding box center [407, 358] width 299 height 39
click at [356, 327] on button "Identificación" at bounding box center [407, 319] width 299 height 39
click at [451, 318] on button "Identificación" at bounding box center [407, 319] width 299 height 39
click at [414, 358] on button "Prueba de domicilio" at bounding box center [407, 358] width 299 height 39
click at [418, 399] on button "Prueba de vida" at bounding box center [407, 397] width 299 height 39
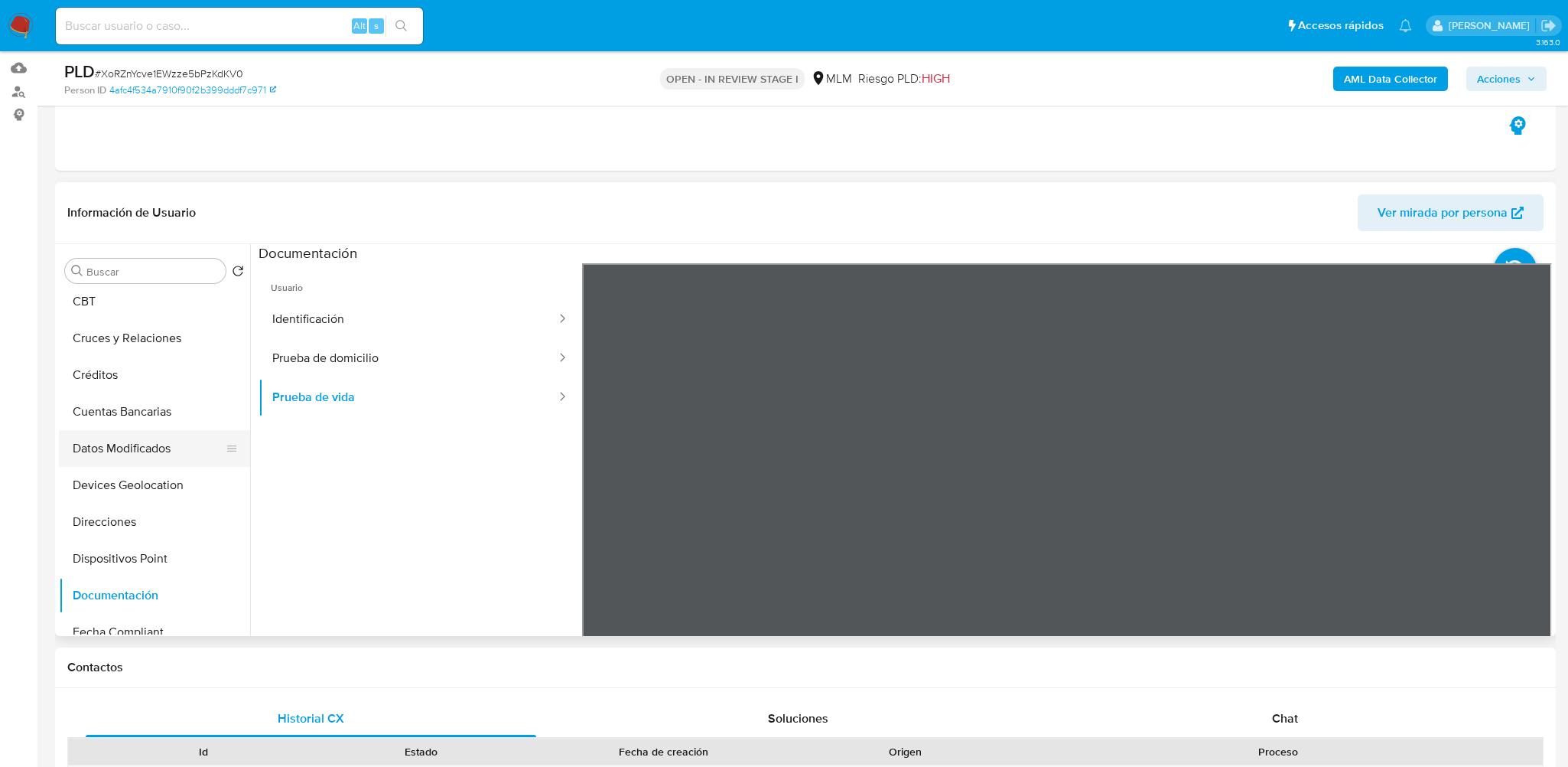
click at [127, 459] on button "Datos Modificados" at bounding box center [148, 448] width 179 height 36
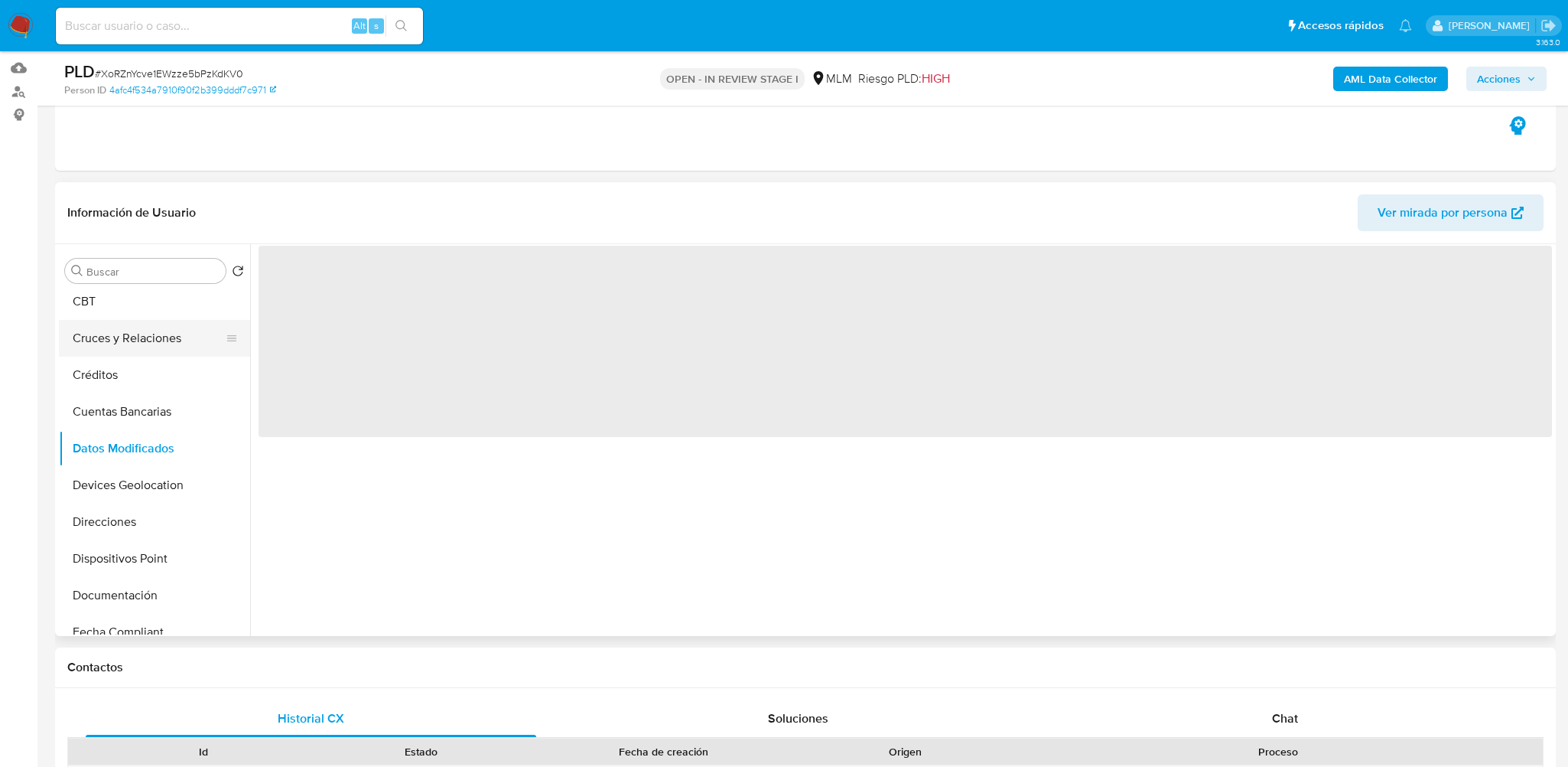
click at [130, 348] on button "Cruces y Relaciones" at bounding box center [148, 338] width 179 height 36
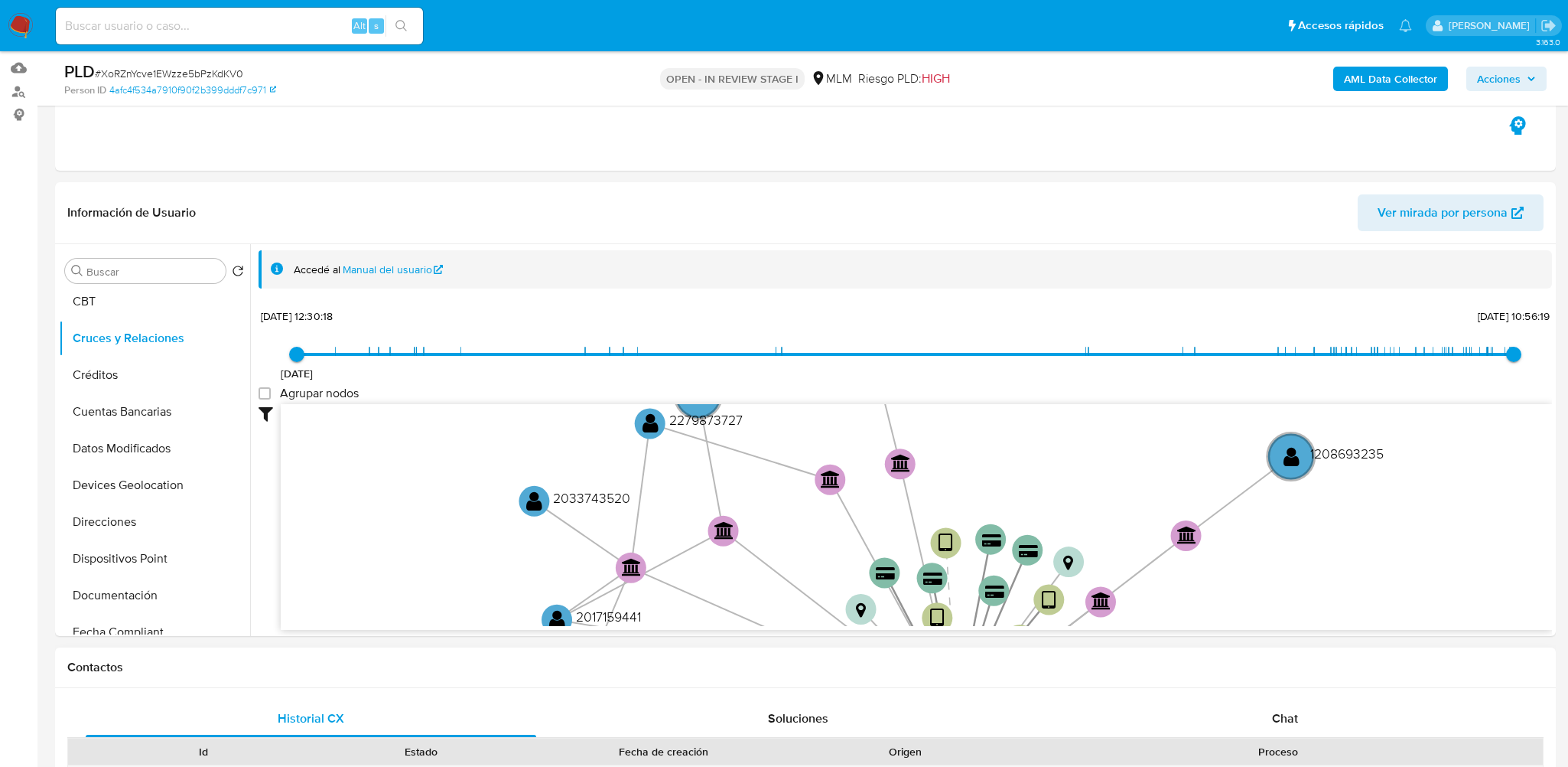
drag, startPoint x: 601, startPoint y: 428, endPoint x: 697, endPoint y: 682, distance: 271.5
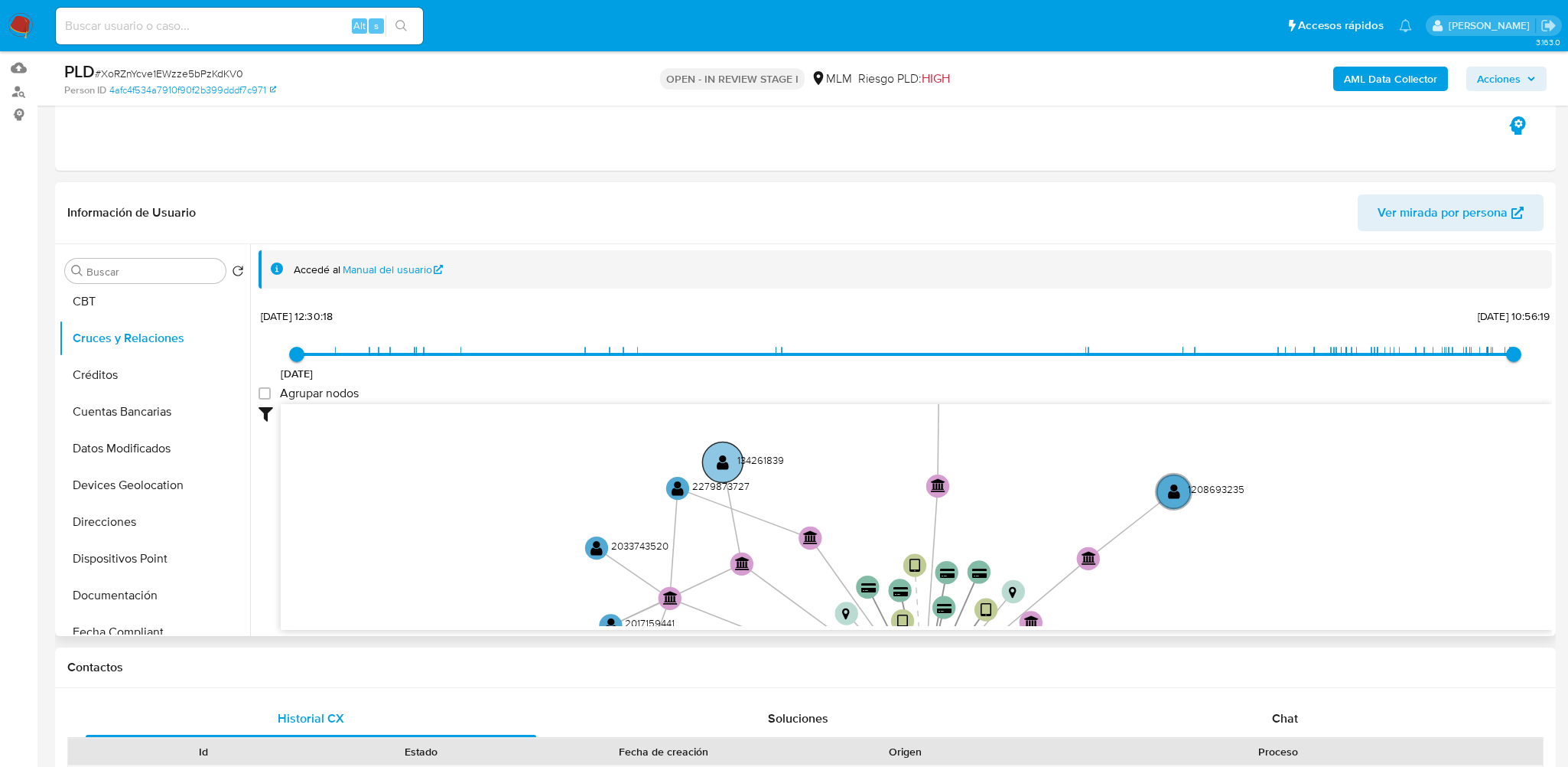
click at [737, 466] on circle at bounding box center [722, 461] width 40 height 40
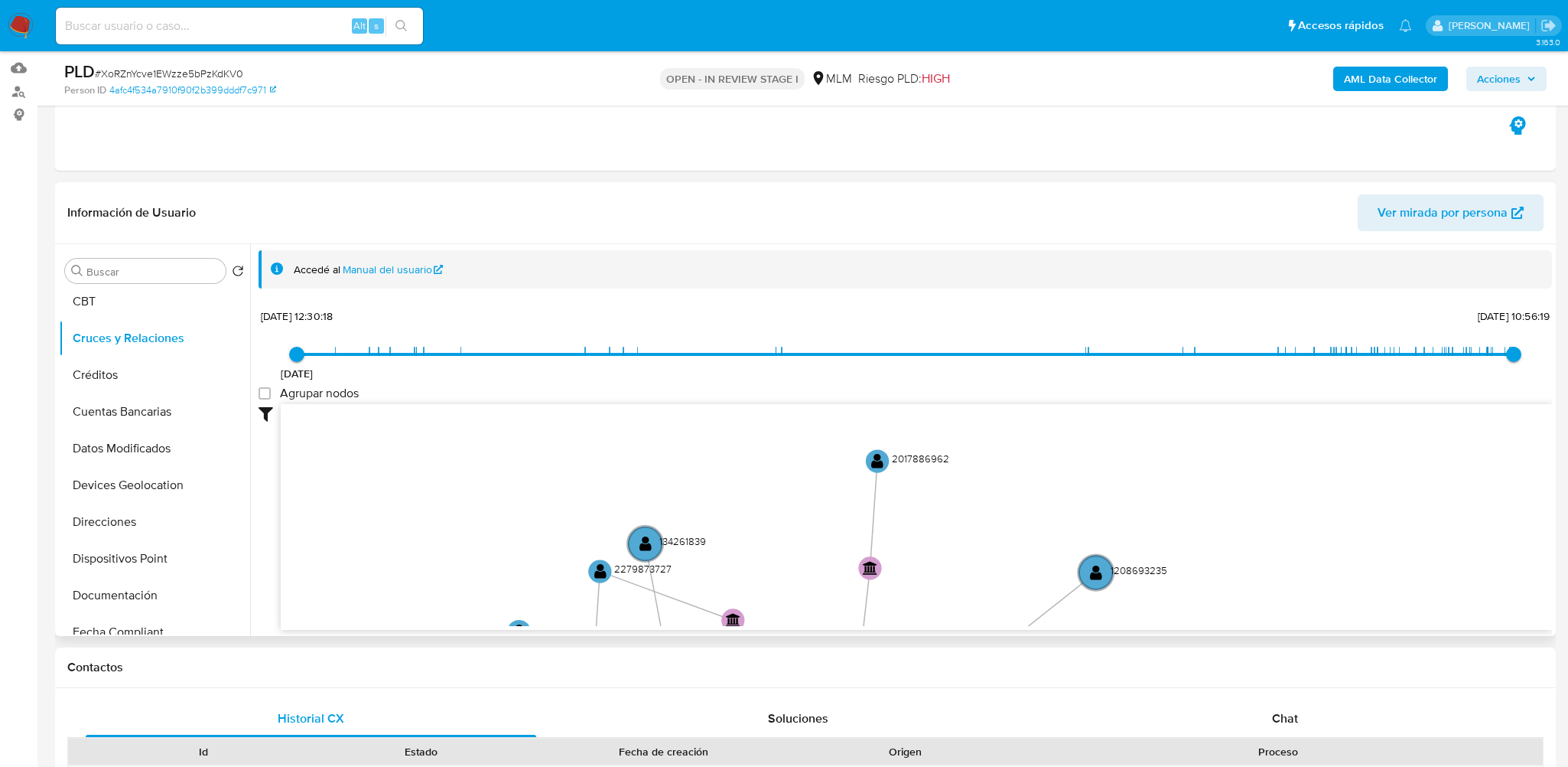
drag, startPoint x: 875, startPoint y: 464, endPoint x: 742, endPoint y: 554, distance: 160.6
click at [800, 543] on icon "device-63a4f69c08813b0018b3d758  device-67a22caeff5e782d36798461  device-6274…" at bounding box center [916, 514] width 1271 height 222
click at [638, 544] on circle at bounding box center [645, 543] width 40 height 40
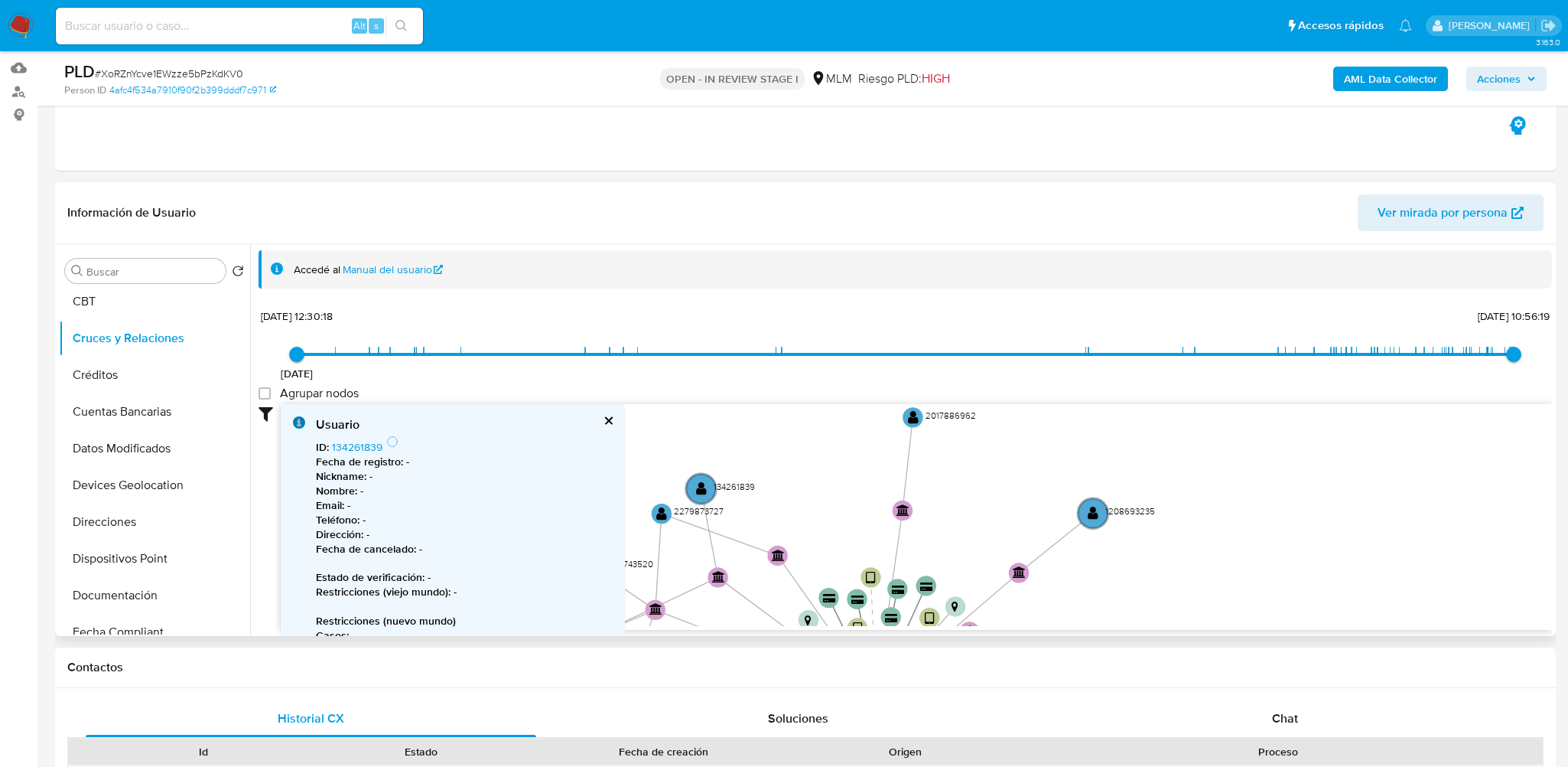
drag, startPoint x: 733, startPoint y: 579, endPoint x: 775, endPoint y: 521, distance: 71.6
click at [775, 521] on icon "device-63a4f69c08813b0018b3d758  device-67a22caeff5e782d36798461  device-6274…" at bounding box center [916, 514] width 1271 height 222
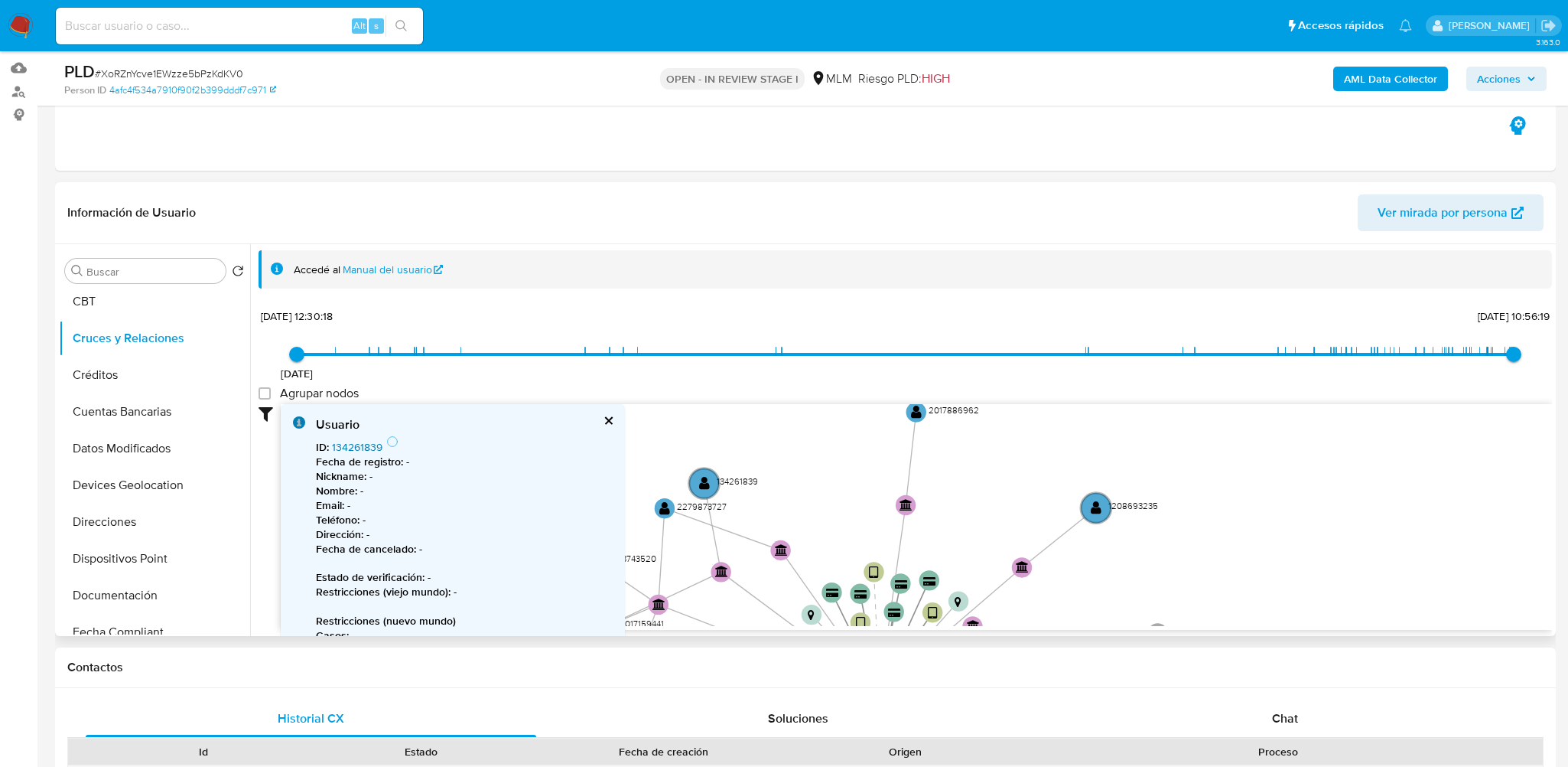
click at [356, 446] on link "134261839" at bounding box center [357, 446] width 51 height 15
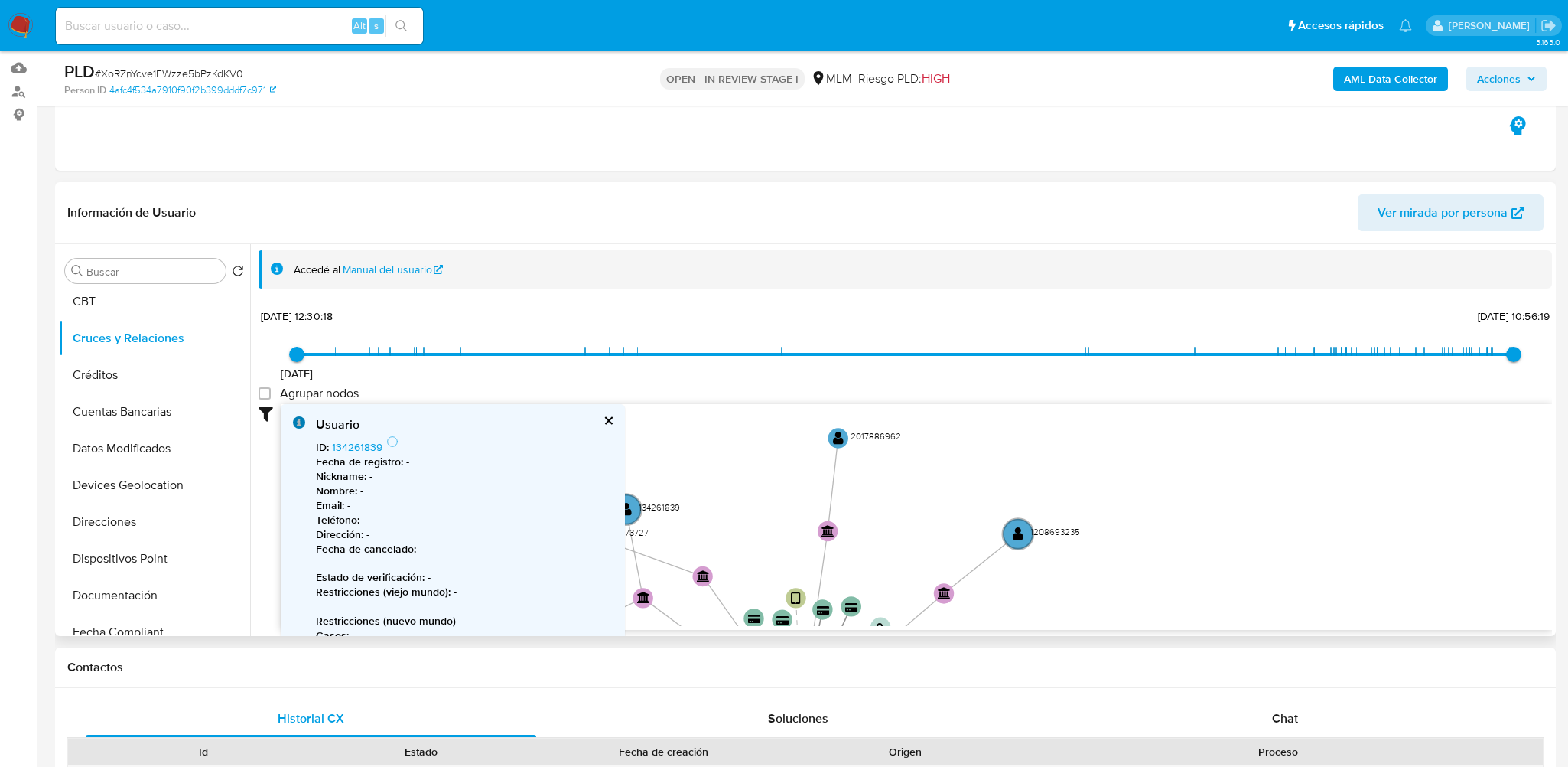
drag, startPoint x: 902, startPoint y: 487, endPoint x: 796, endPoint y: 523, distance: 111.9
click at [796, 523] on icon "device-63a4f69c08813b0018b3d758  device-67a22caeff5e782d36798461  device-6274…" at bounding box center [916, 514] width 1271 height 222
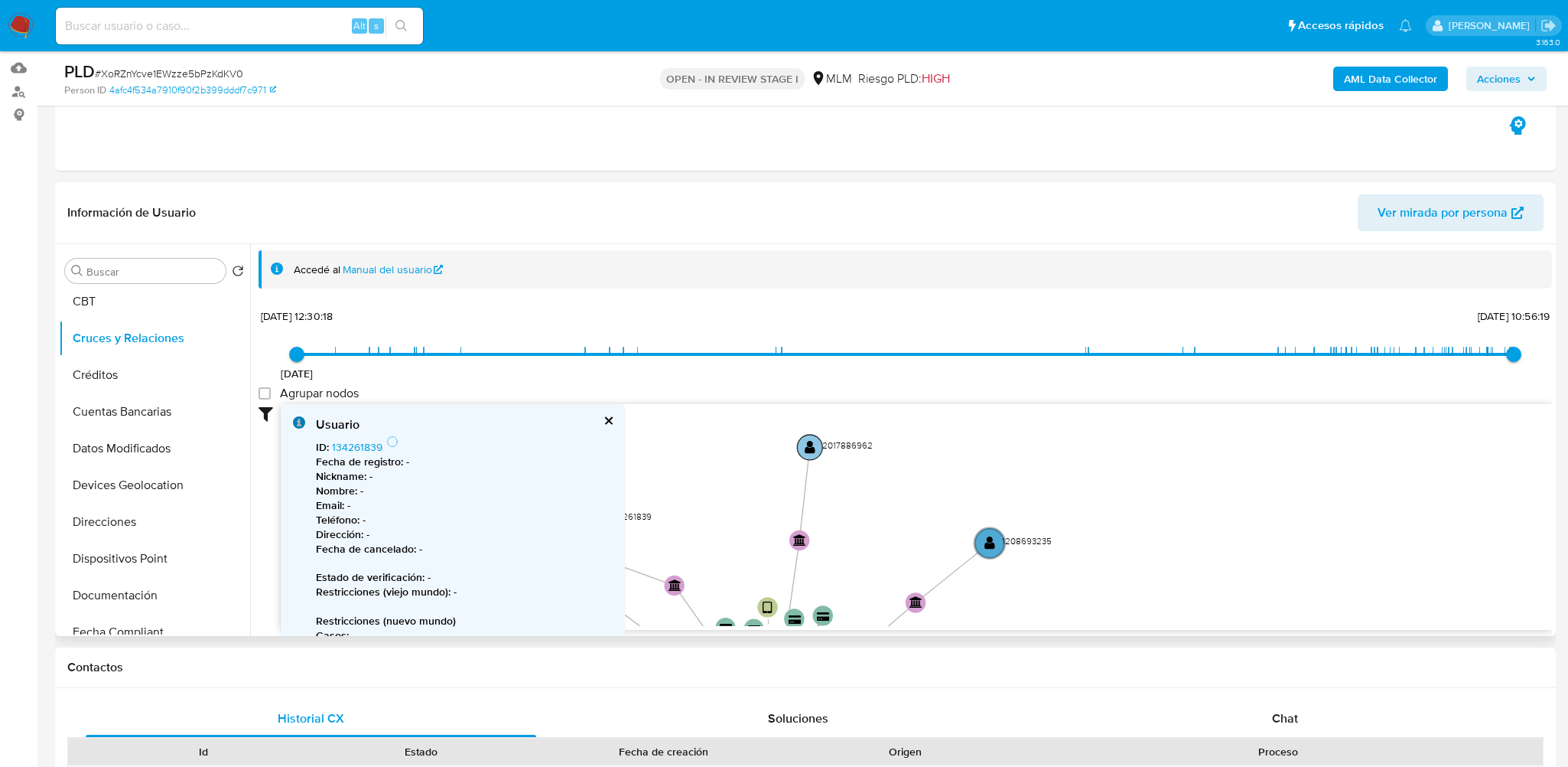
click at [816, 449] on circle at bounding box center [809, 447] width 25 height 25
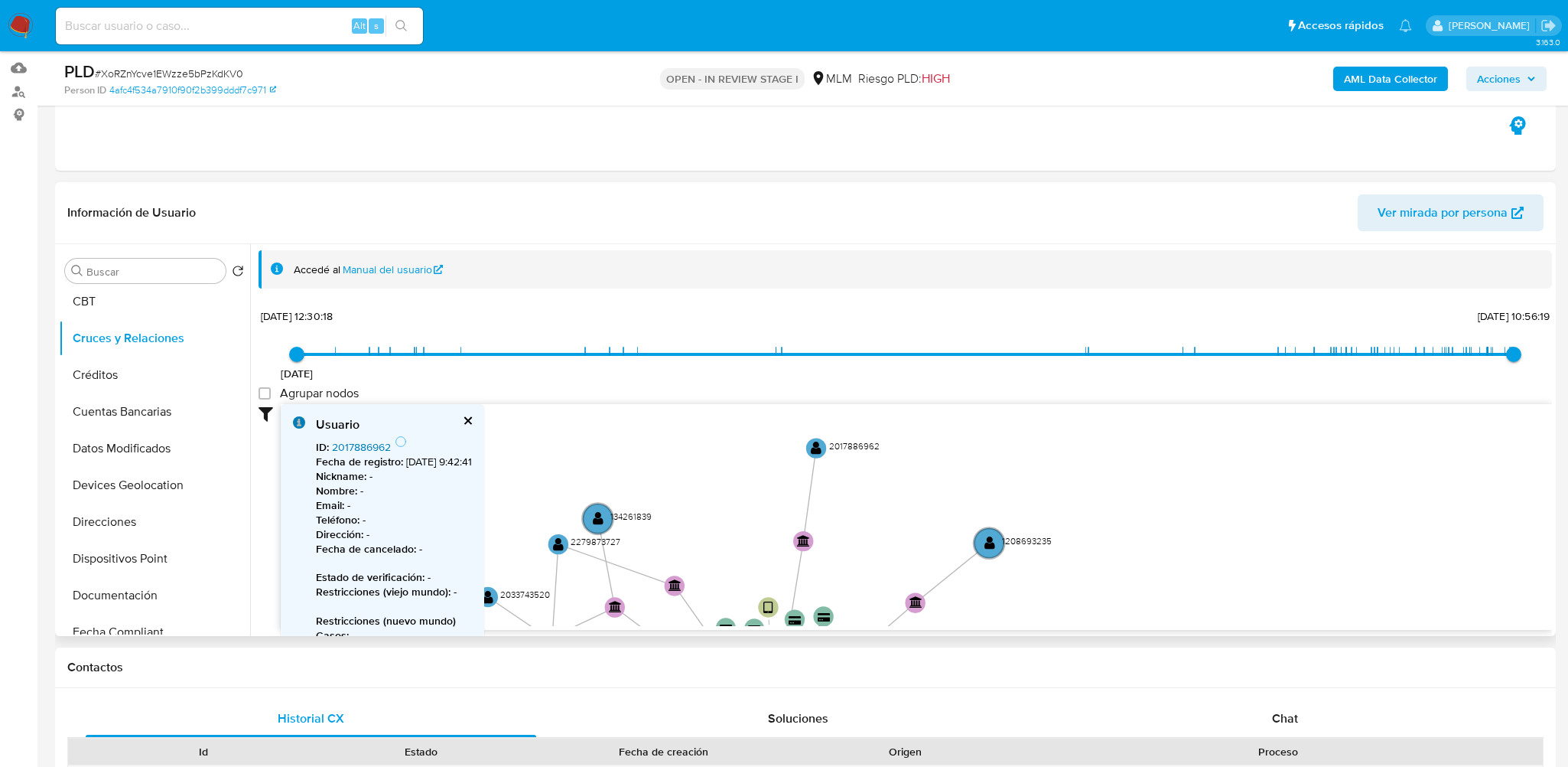
click at [366, 443] on link "2017886962" at bounding box center [361, 446] width 59 height 15
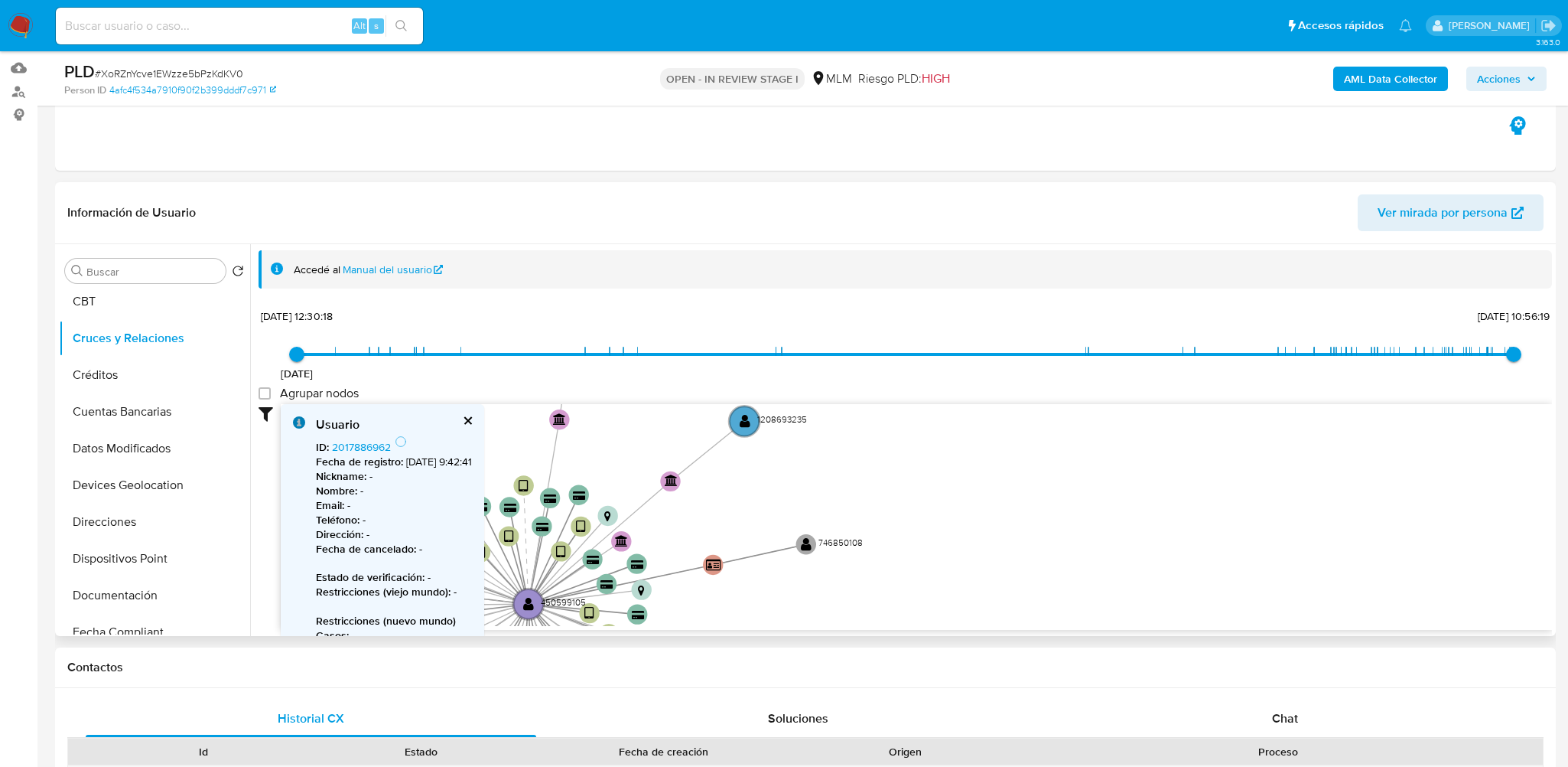
drag, startPoint x: 904, startPoint y: 487, endPoint x: 655, endPoint y: 366, distance: 276.8
click at [655, 366] on div "25/2/2021 25/2/2021, 12:30:18 11/10/2025, 10:56:19 Agrupar nodos Filtros Confia…" at bounding box center [905, 494] width 1293 height 380
click at [730, 424] on circle at bounding box center [740, 420] width 36 height 36
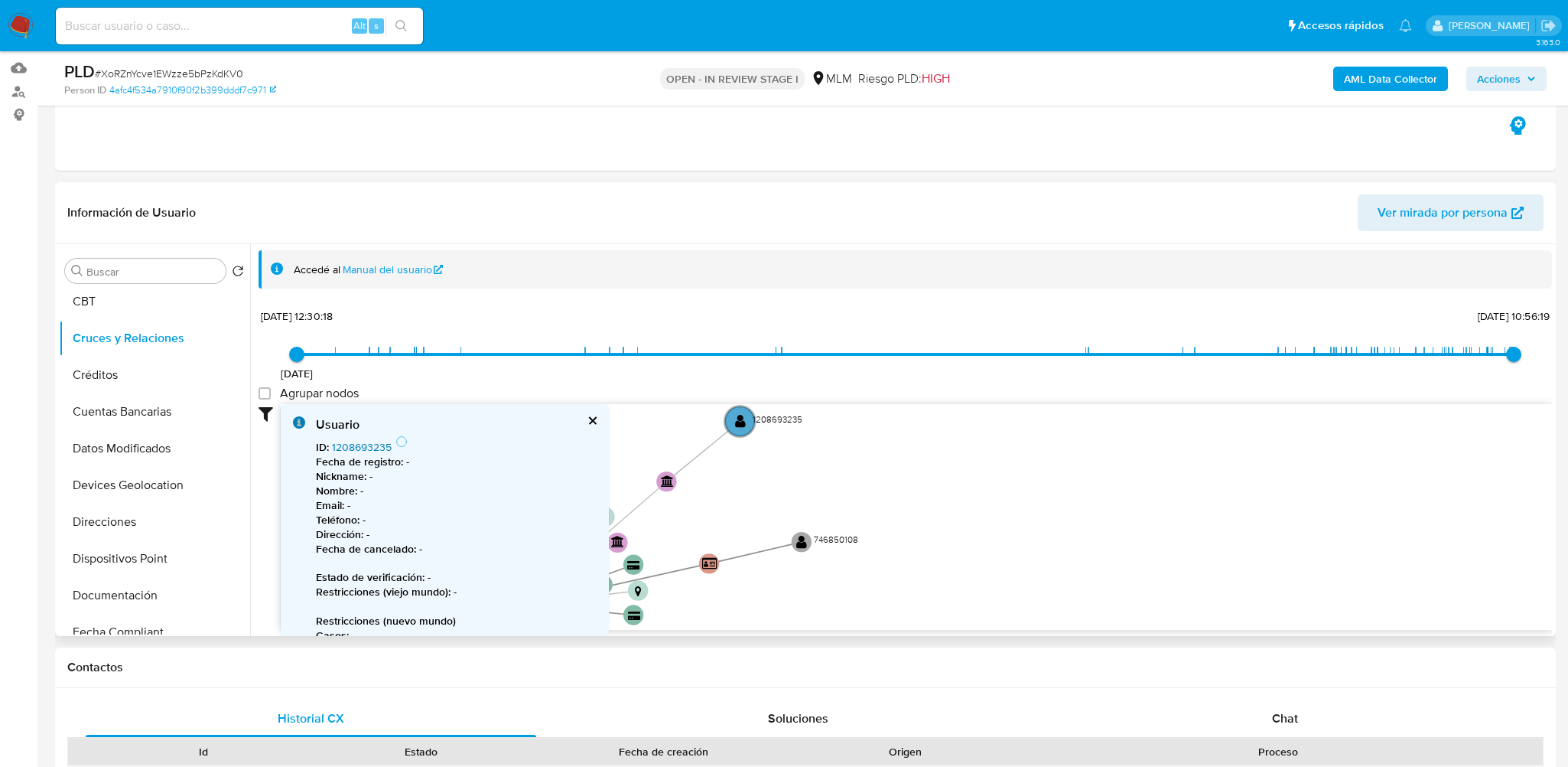
click at [378, 445] on link "1208693235" at bounding box center [362, 446] width 60 height 15
drag, startPoint x: 888, startPoint y: 465, endPoint x: 876, endPoint y: 432, distance: 35.1
click at [876, 432] on icon "device-63a4f69c08813b0018b3d758  device-67a22caeff5e782d36798461  device-6274…" at bounding box center [916, 514] width 1271 height 222
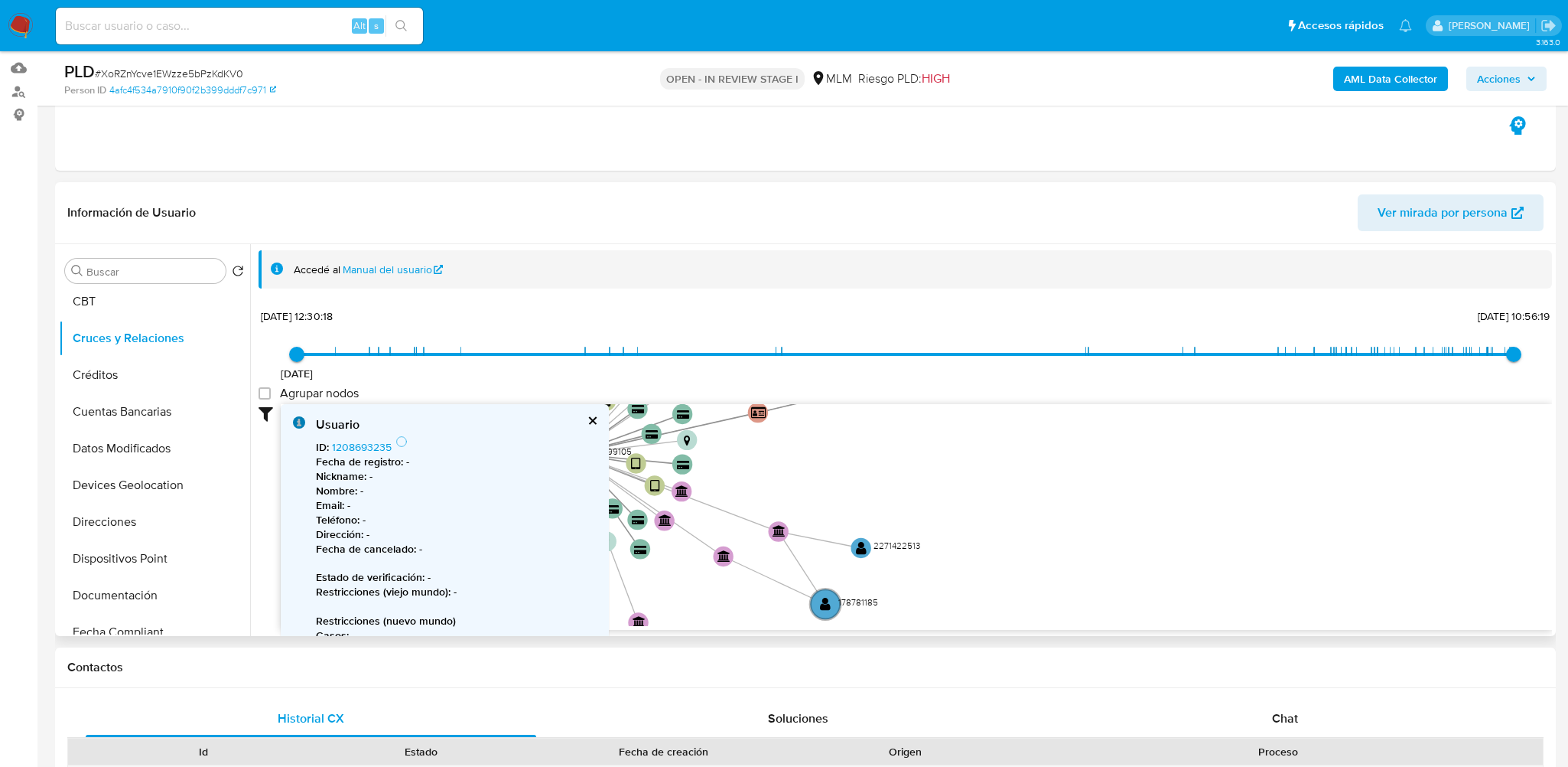
drag, startPoint x: 821, startPoint y: 561, endPoint x: 883, endPoint y: 464, distance: 115.1
click at [889, 474] on icon "device-63a4f69c08813b0018b3d758  device-67a22caeff5e782d36798461  device-6274…" at bounding box center [916, 514] width 1271 height 222
drag, startPoint x: 882, startPoint y: 508, endPoint x: 889, endPoint y: 558, distance: 50.5
click at [889, 558] on icon "device-63a4f69c08813b0018b3d758  device-67a22caeff5e782d36798461  device-6274…" at bounding box center [916, 514] width 1271 height 222
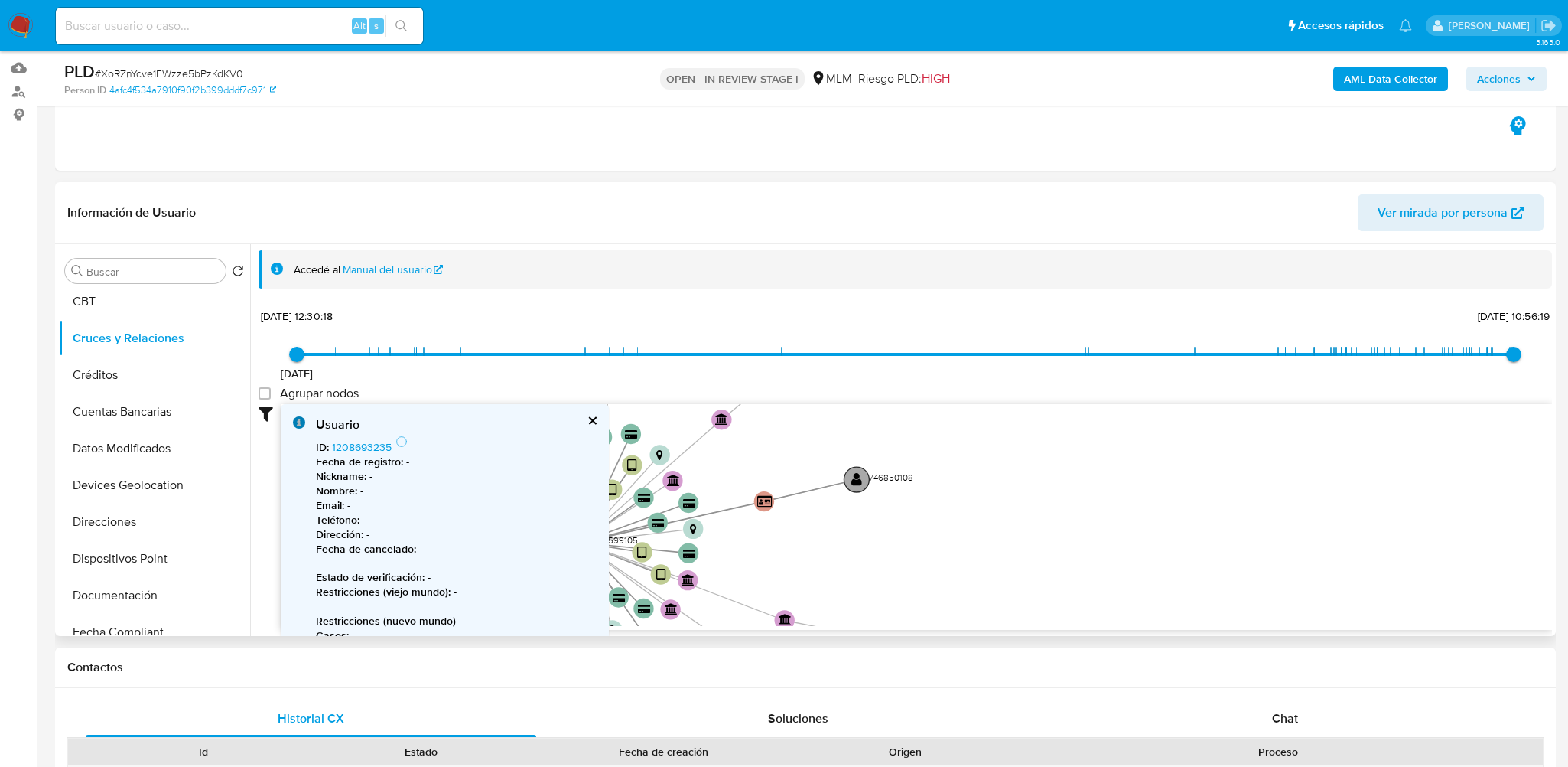
click at [861, 476] on text "" at bounding box center [857, 479] width 11 height 14
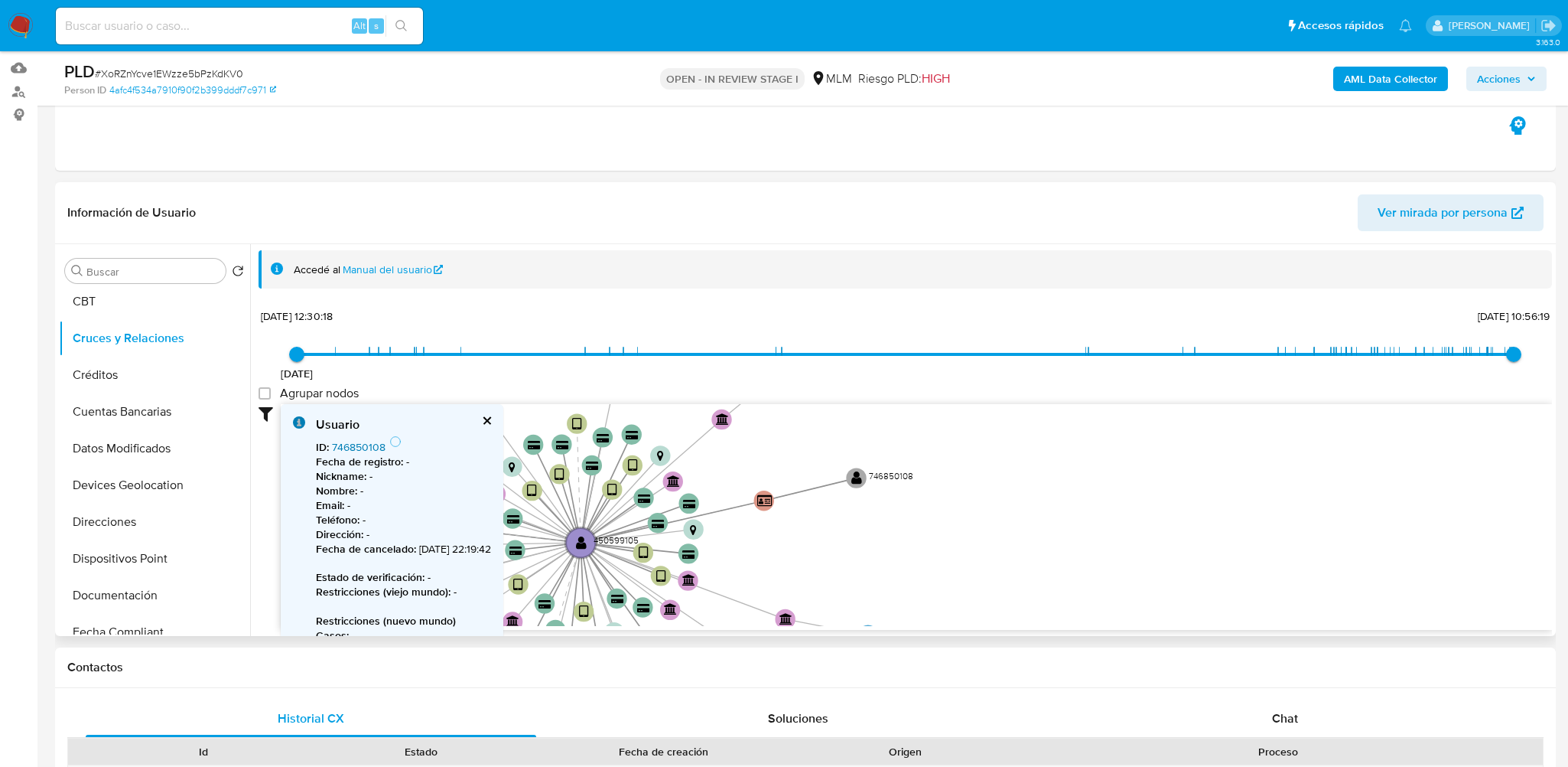
click at [365, 446] on link "746850108" at bounding box center [358, 446] width 54 height 15
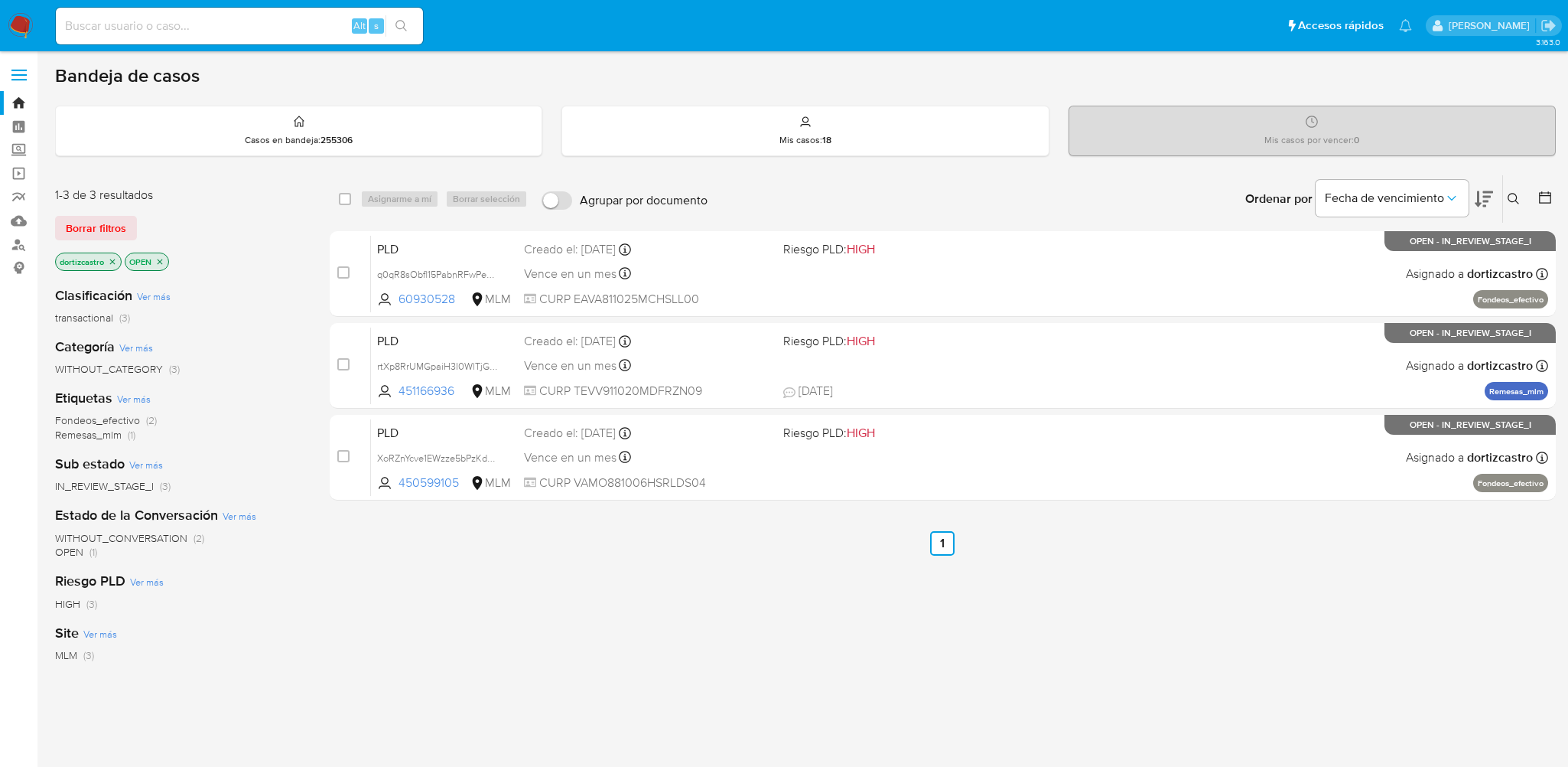
click at [1509, 201] on icon at bounding box center [1513, 198] width 12 height 12
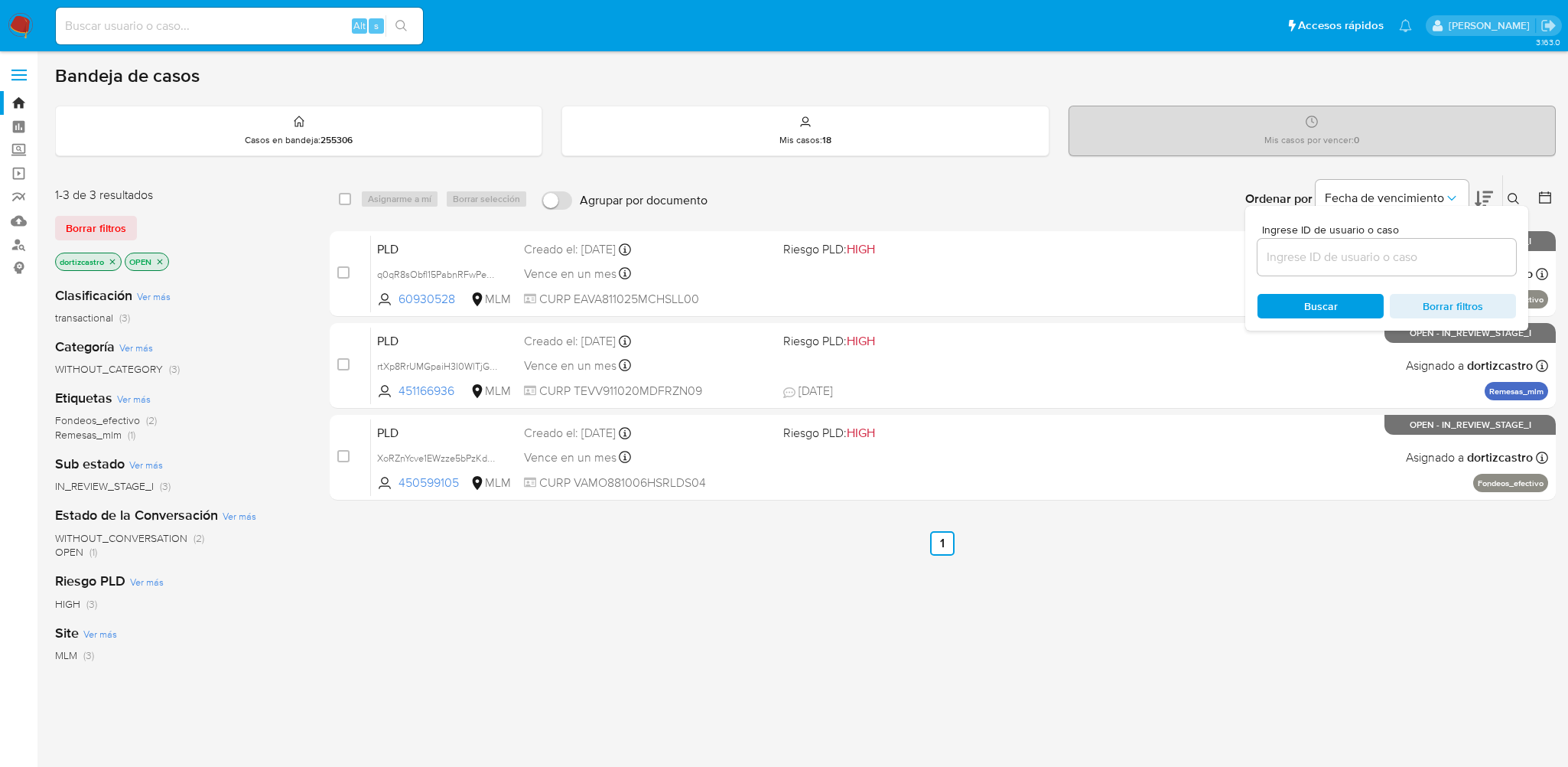
click at [1357, 262] on input at bounding box center [1386, 257] width 258 height 20
type input "2264088015"
click at [1279, 306] on span "Buscar" at bounding box center [1320, 306] width 105 height 21
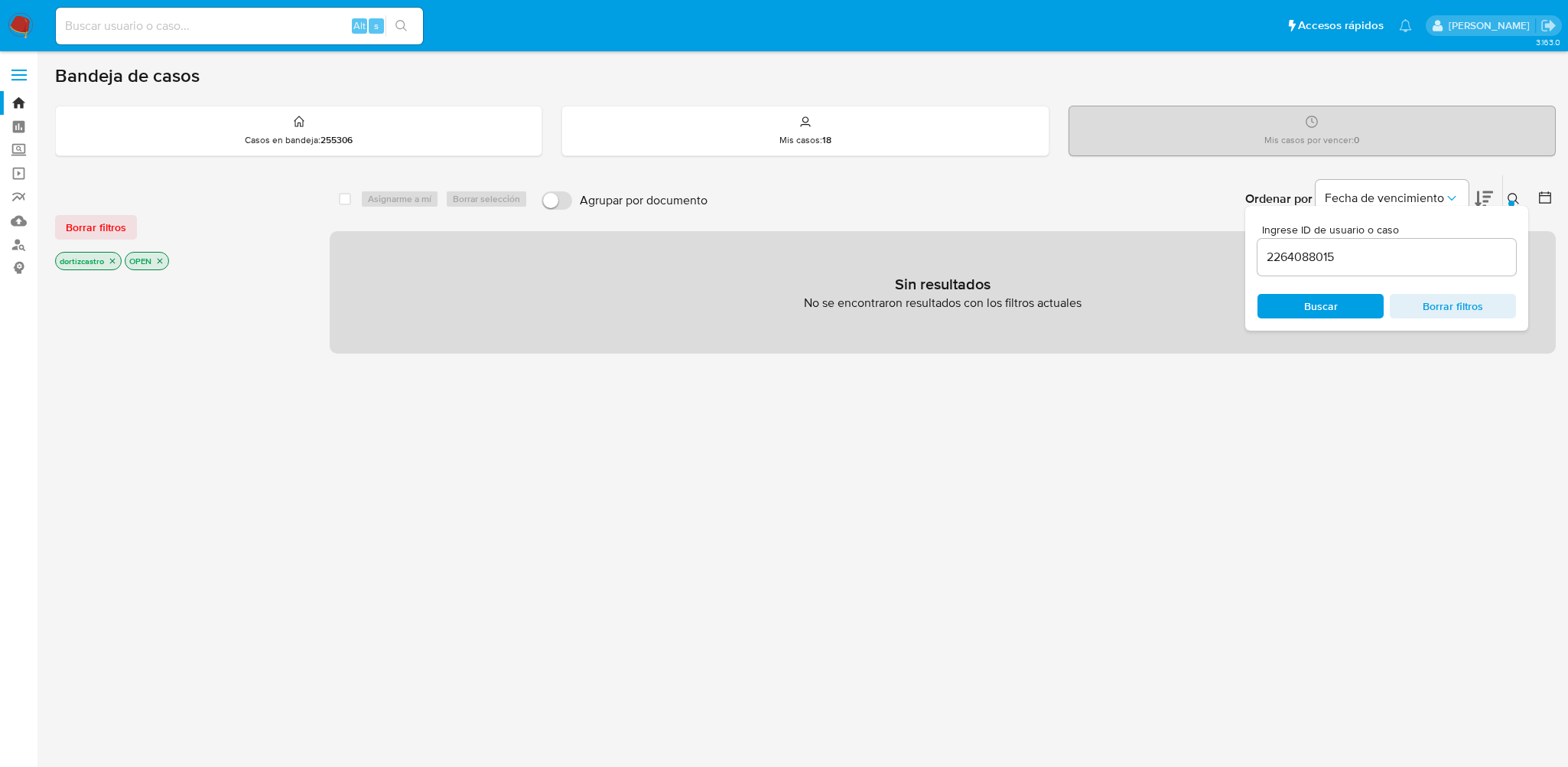
click at [125, 239] on div "Borrar filtros dortizcastro OPEN" at bounding box center [178, 229] width 245 height 86
click at [118, 226] on span "Borrar filtros" at bounding box center [96, 227] width 61 height 21
click at [1322, 305] on span "Buscar" at bounding box center [1321, 306] width 34 height 24
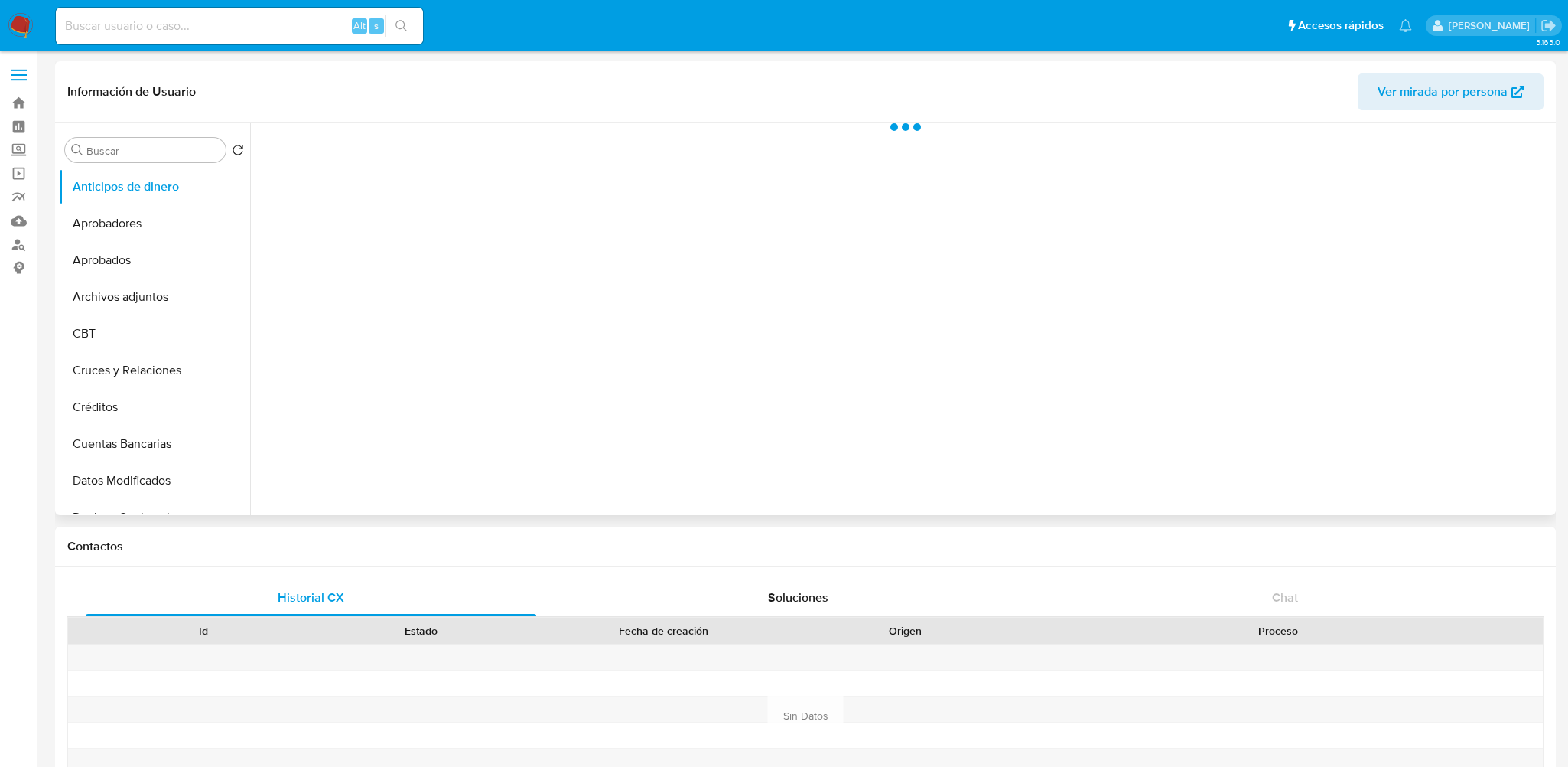
select select "10"
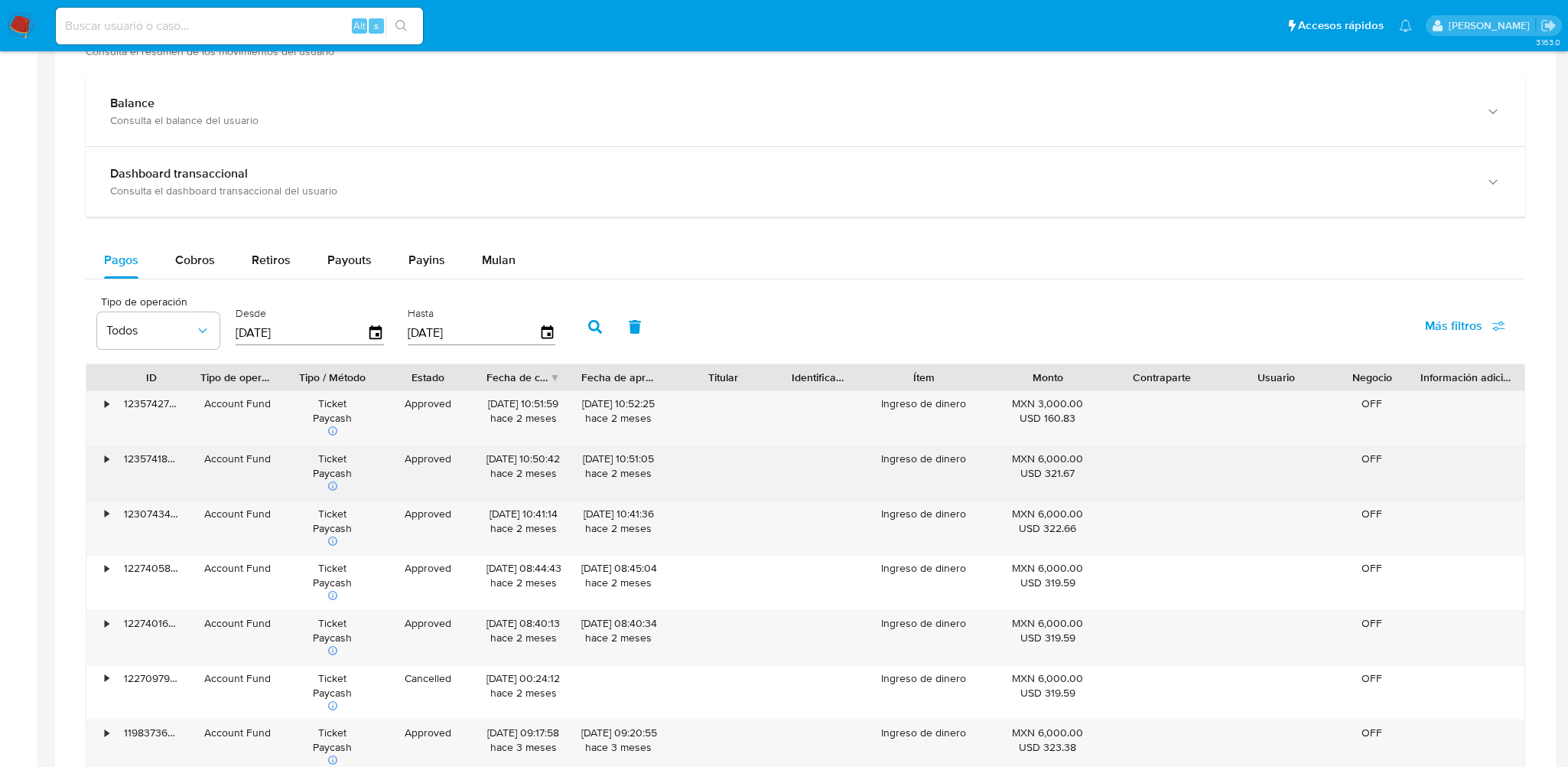
scroll to position [994, 0]
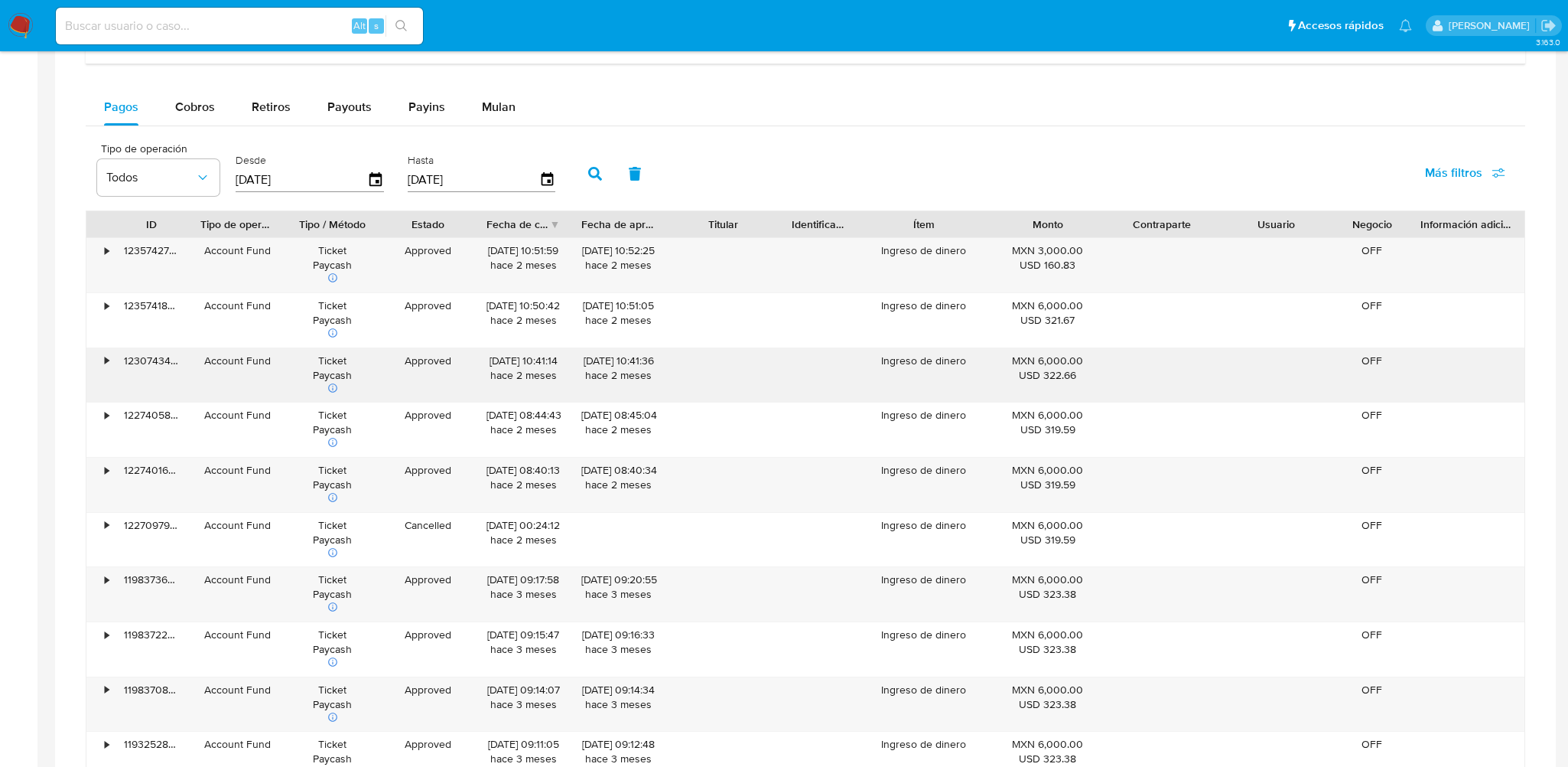
drag, startPoint x: 551, startPoint y: 363, endPoint x: 658, endPoint y: 367, distance: 107.1
click at [658, 367] on div "• 123074346621 Account Fund Ticket Paycash Approved [DATE] 10:41:14 [DATE] [DAT…" at bounding box center [805, 375] width 1438 height 55
drag, startPoint x: 1024, startPoint y: 255, endPoint x: 1046, endPoint y: 383, distance: 129.9
click at [1046, 383] on div "• 123574273599 Account Fund Ticket Paycash Approved [DATE] 10:51:59 [DATE] [DAT…" at bounding box center [805, 511] width 1439 height 549
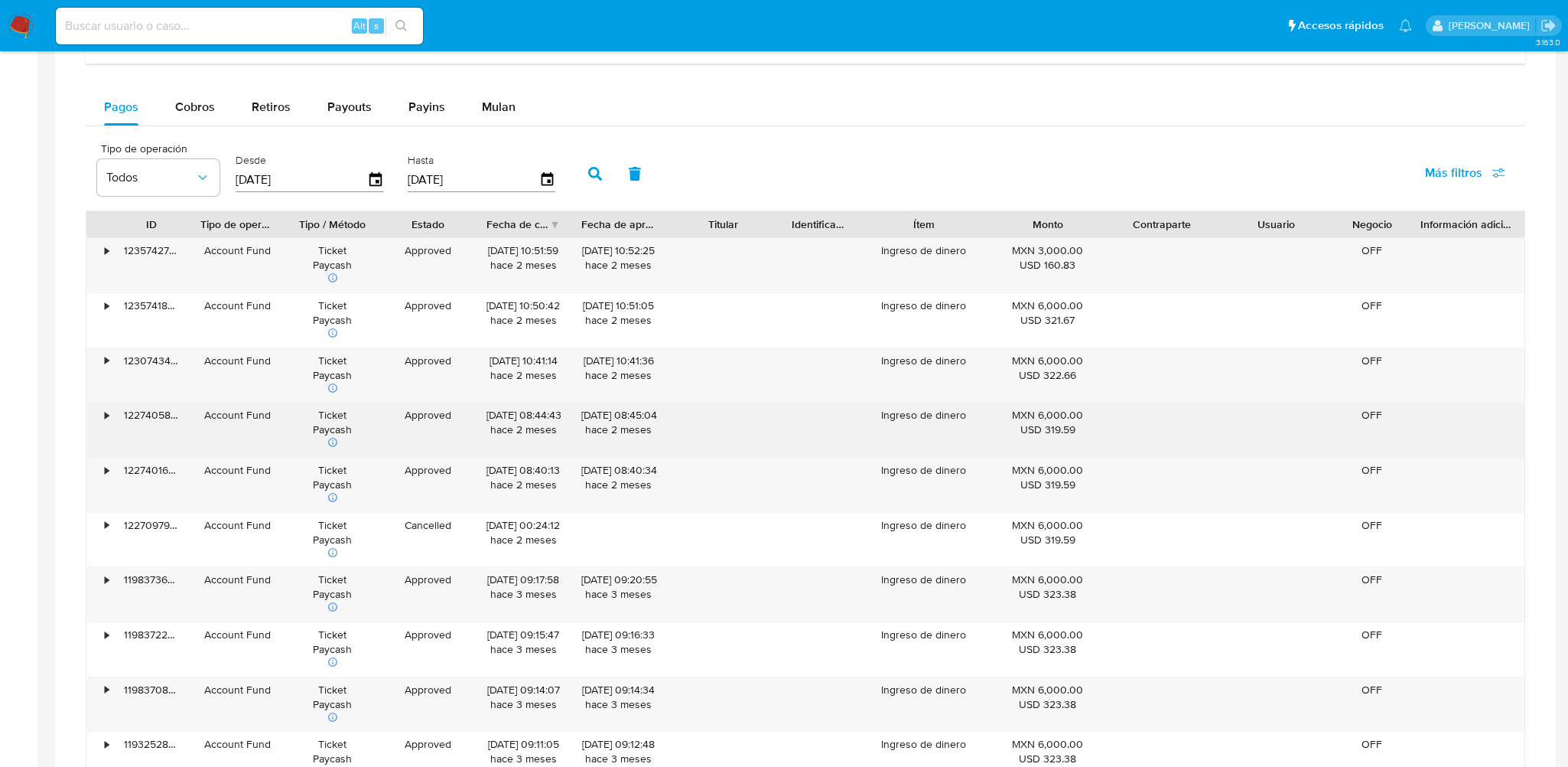
click at [1008, 410] on div "MXN 6,000.00 USD 319.59" at bounding box center [1048, 422] width 93 height 29
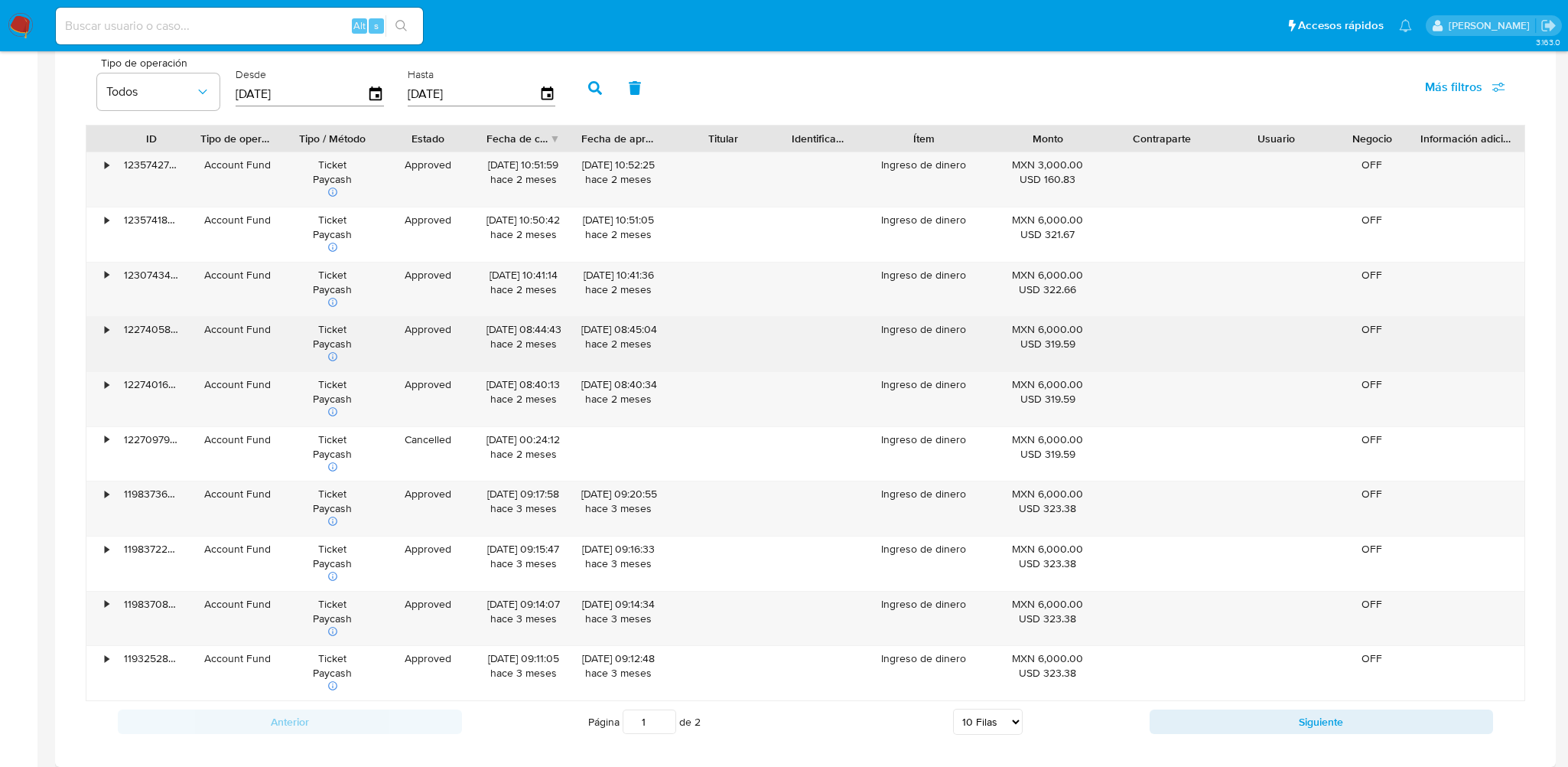
scroll to position [1148, 0]
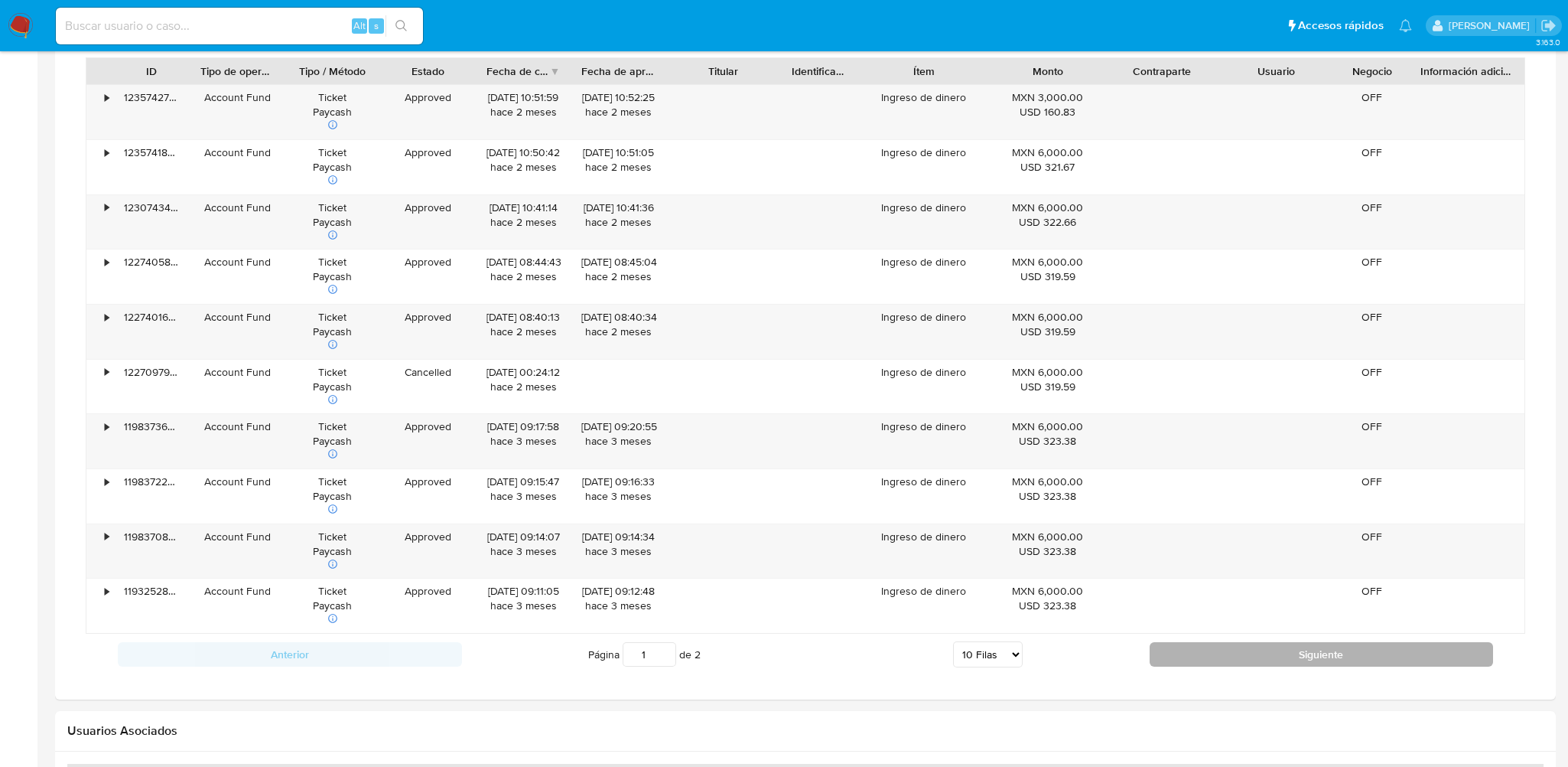
click at [1229, 658] on button "Siguiente" at bounding box center [1322, 654] width 344 height 24
type input "2"
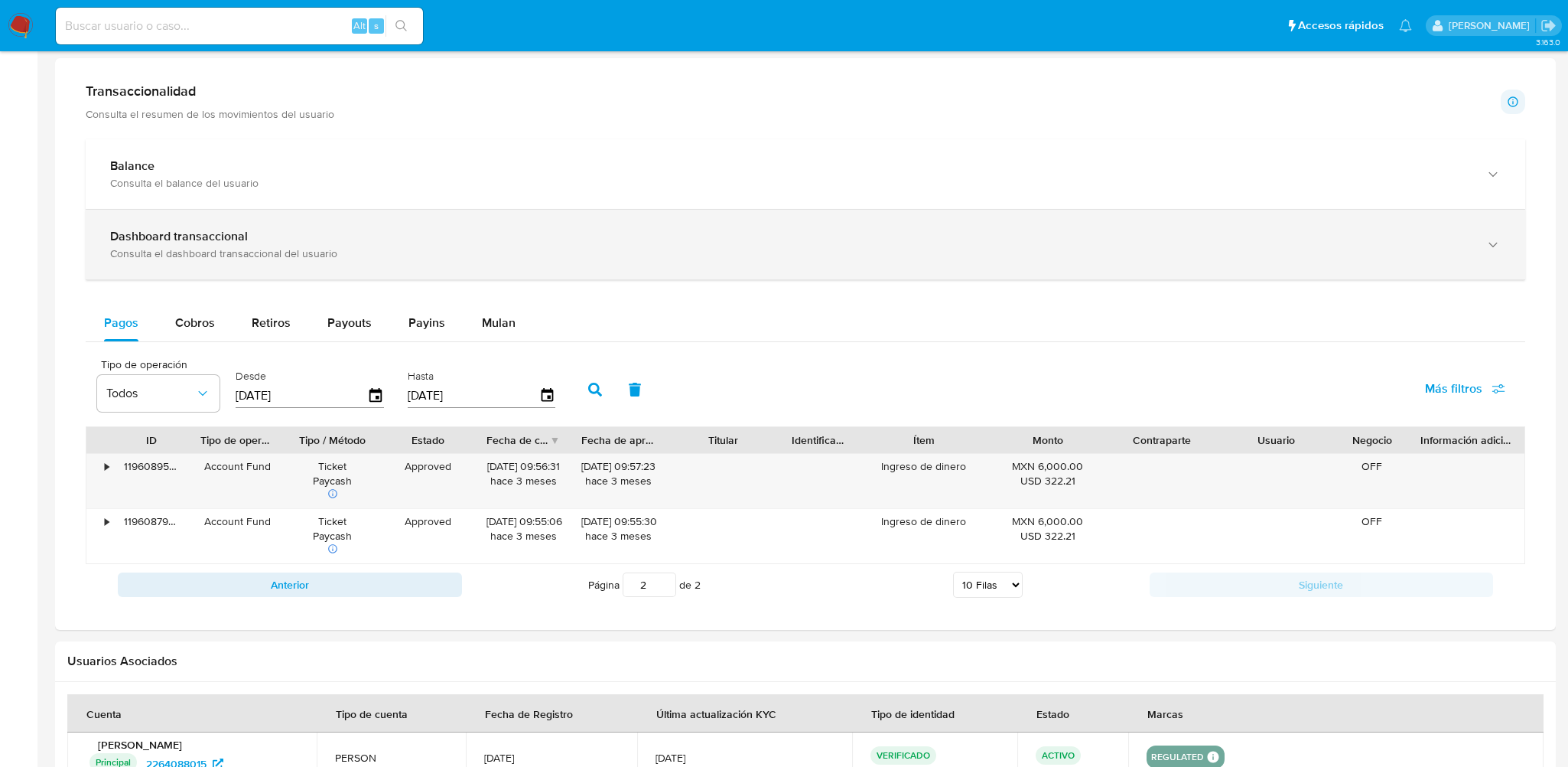
scroll to position [775, 0]
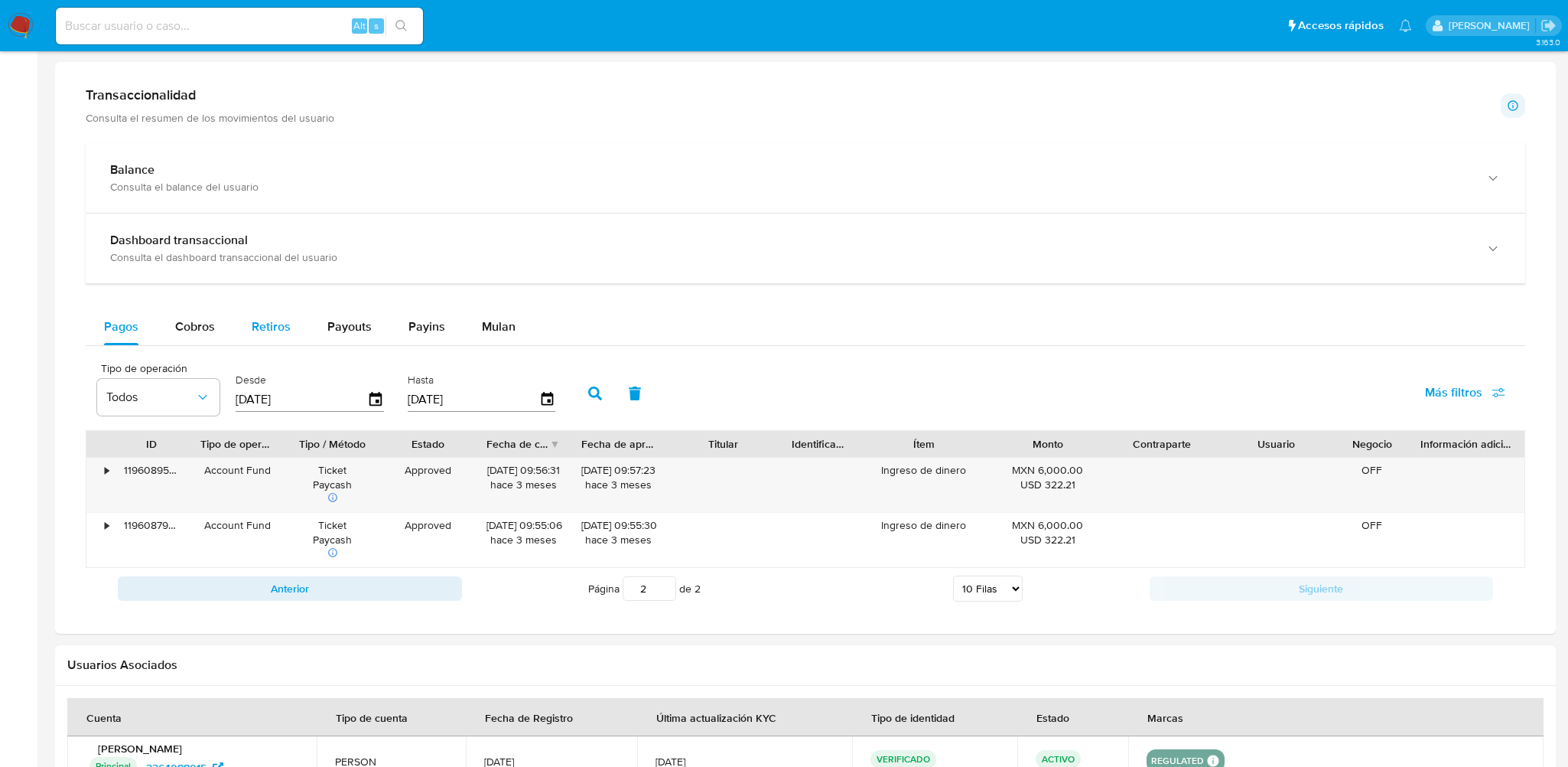
click at [280, 327] on span "Retiros" at bounding box center [271, 326] width 39 height 17
select select "10"
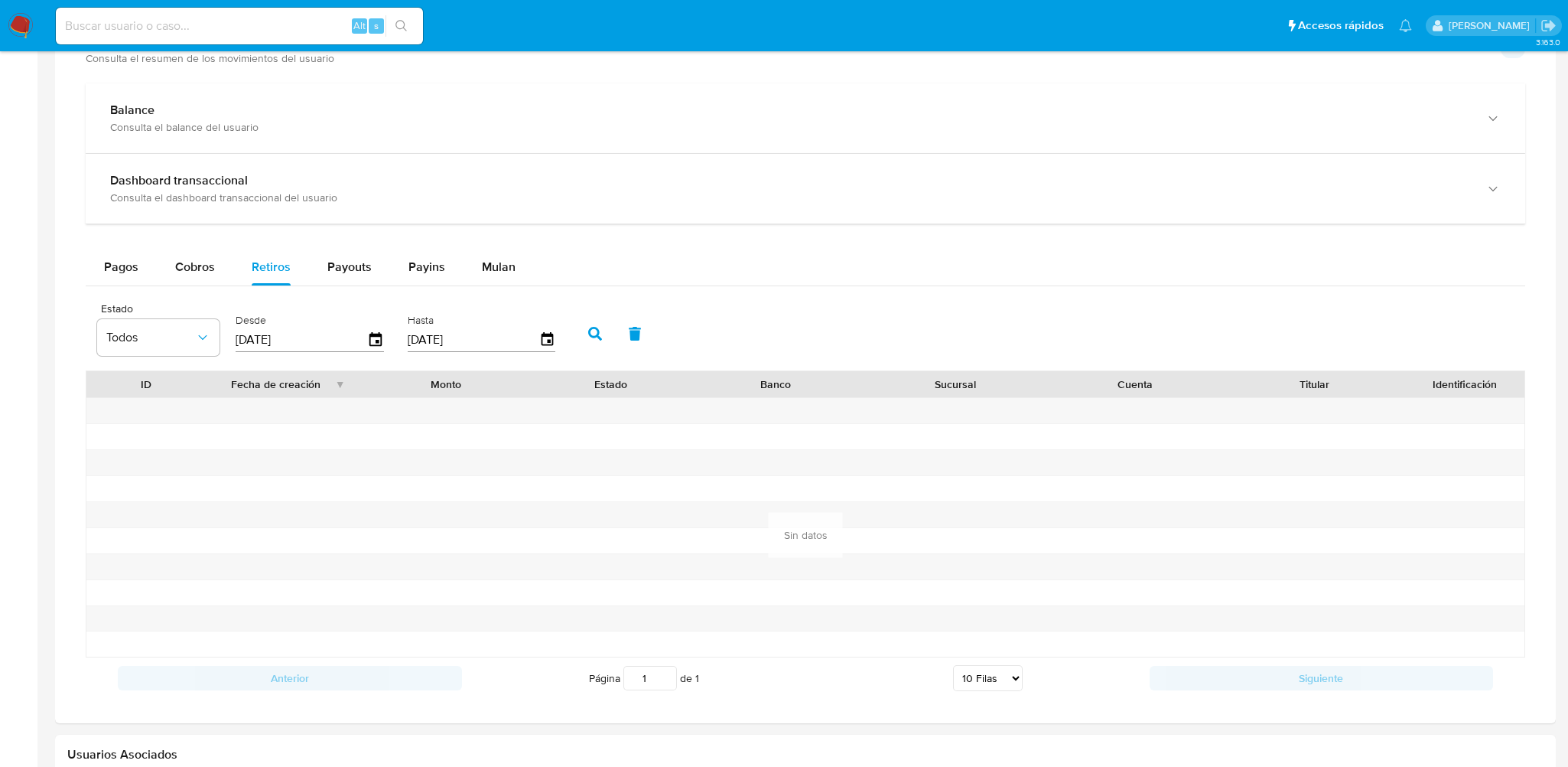
scroll to position [1005, 0]
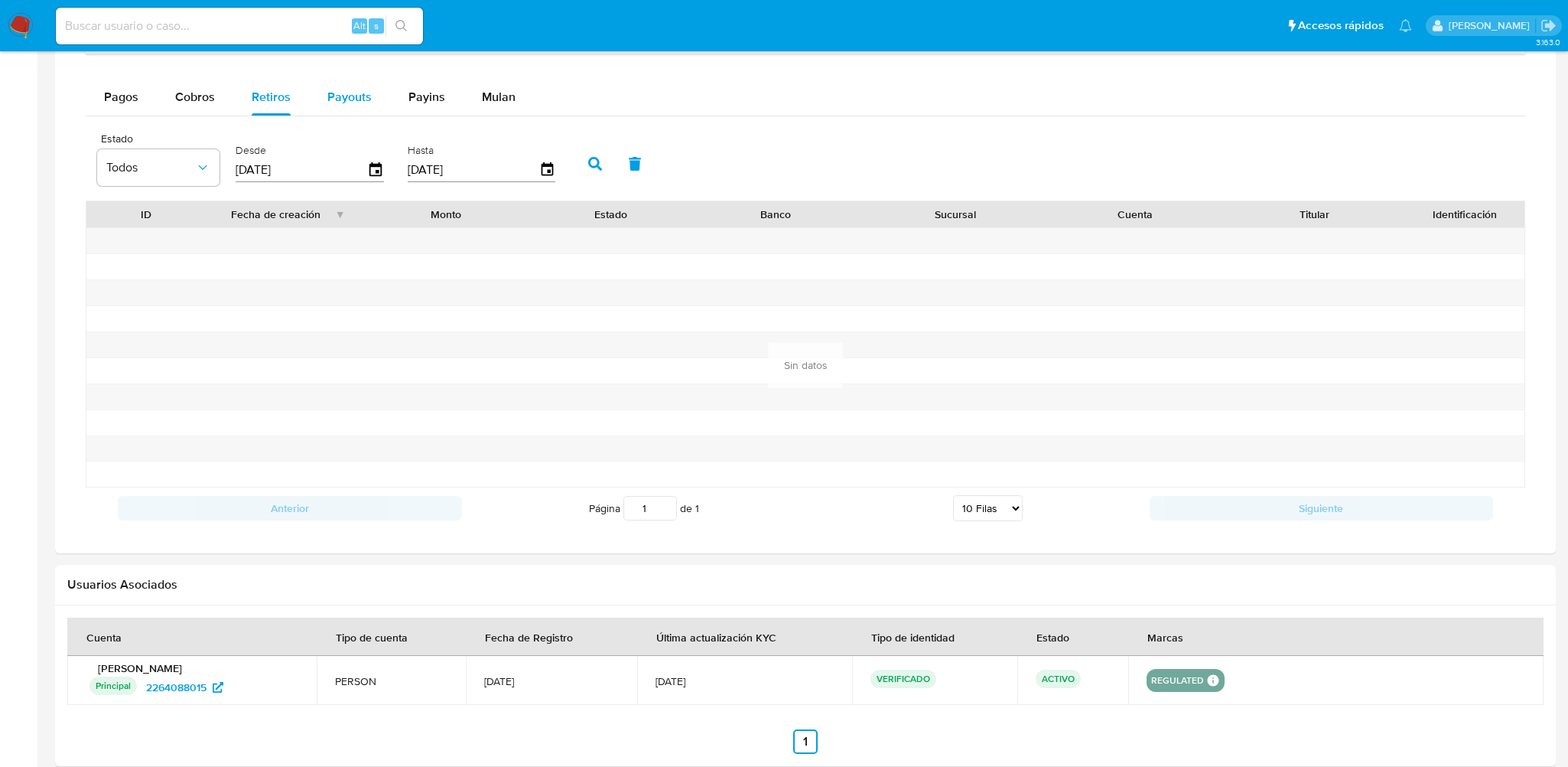
click at [328, 95] on span "Payouts" at bounding box center [350, 96] width 44 height 17
select select "10"
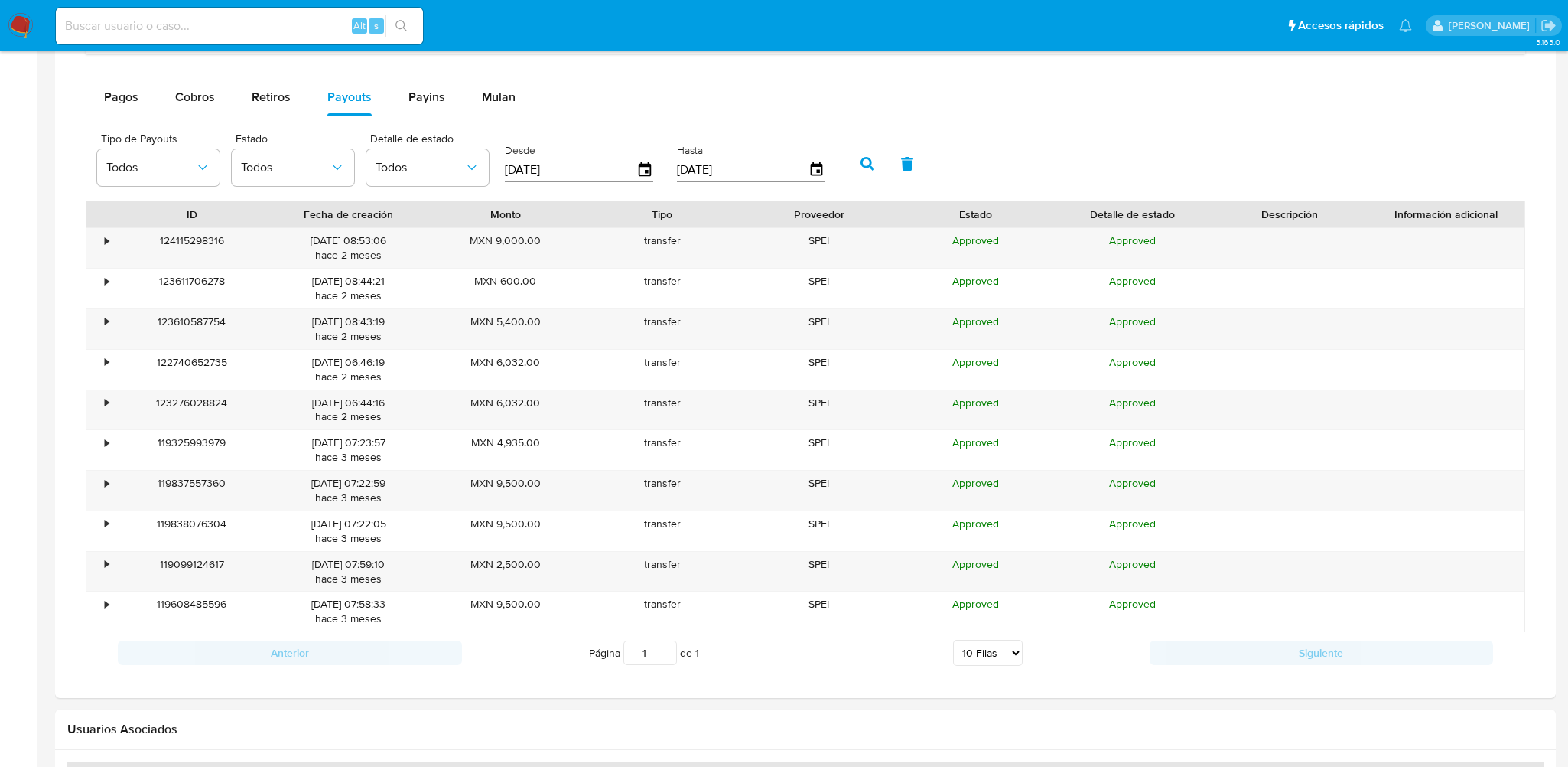
click at [1003, 647] on select "5 Filas 10 Filas 20 Filas 25 Filas 50 Filas 100 Filas" at bounding box center [988, 652] width 69 height 26
click at [875, 647] on div "Página 1 de 1 5 Filas 10 Filas 20 Filas 25 Filas 50 Filas 100 Filas" at bounding box center [805, 652] width 688 height 31
drag, startPoint x: 455, startPoint y: 303, endPoint x: 593, endPoint y: 500, distance: 240.5
click at [497, 542] on div "• 124115298316 [DATE] 08:53:06 [DATE] MXN 9,000.00 transfer SPEI Approved Appro…" at bounding box center [805, 430] width 1439 height 404
click at [711, 472] on div "transfer" at bounding box center [662, 491] width 157 height 39
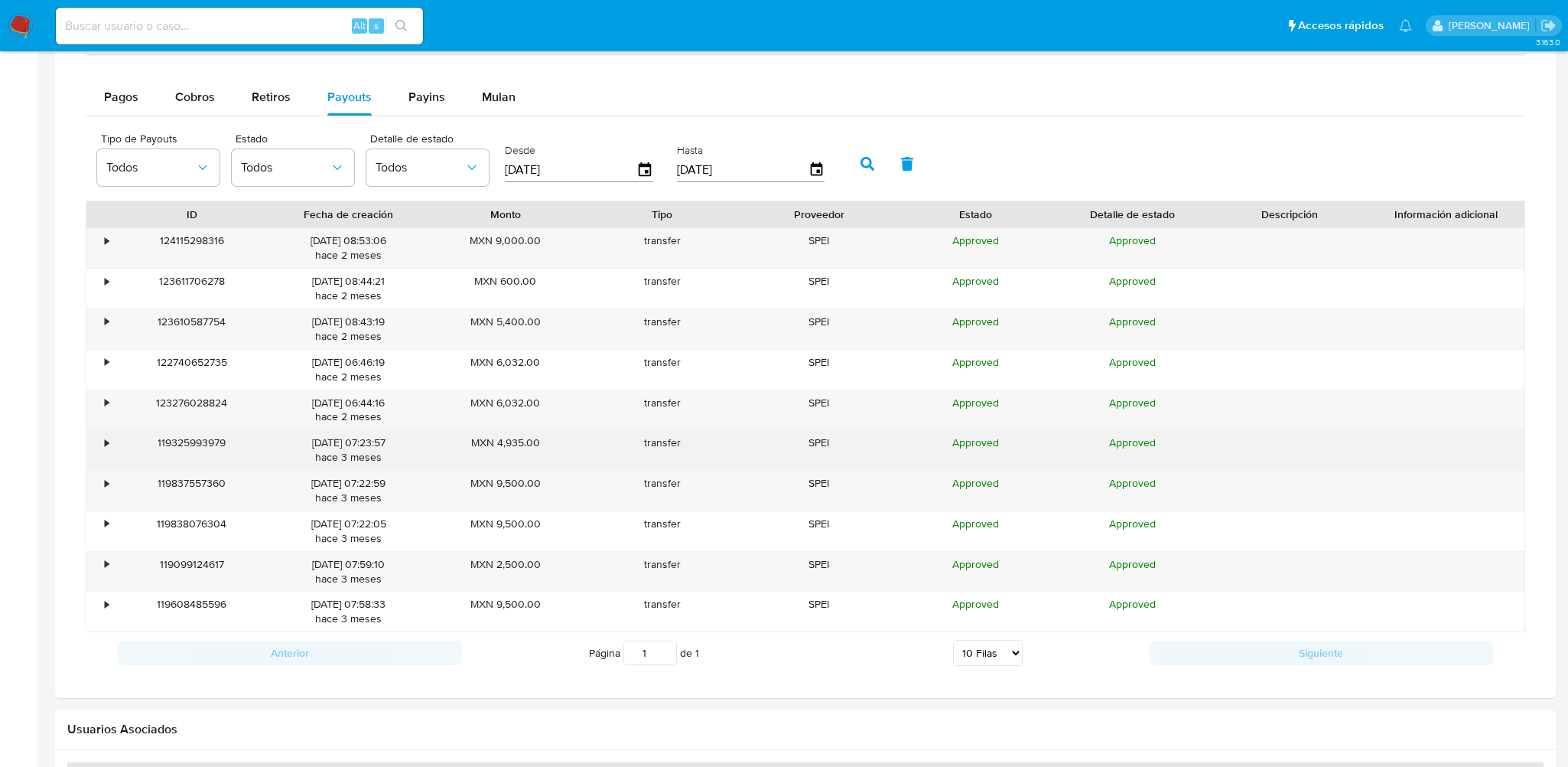
click at [102, 442] on div "•" at bounding box center [99, 449] width 27 height 39
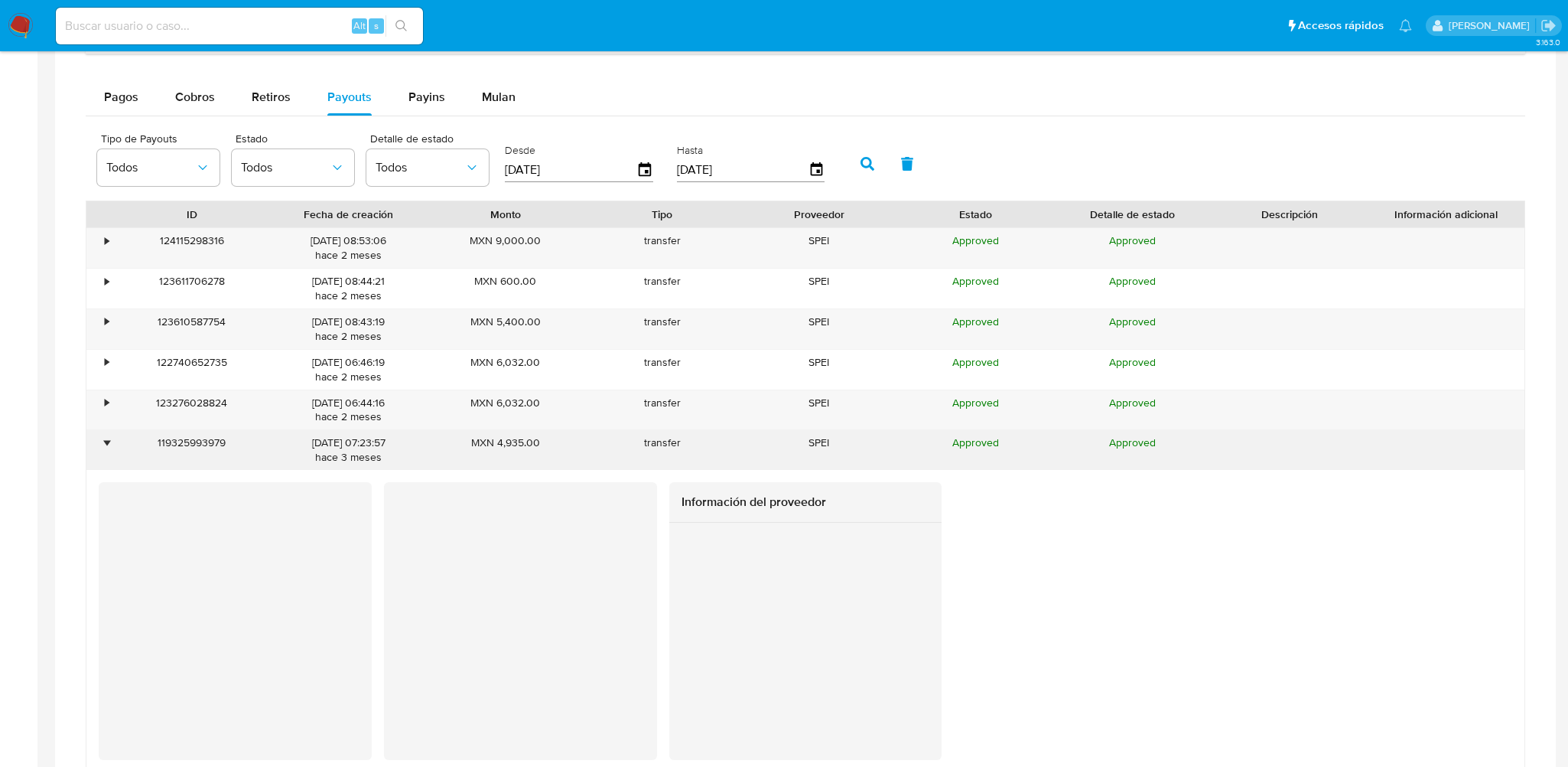
click at [111, 439] on div "•" at bounding box center [99, 449] width 27 height 39
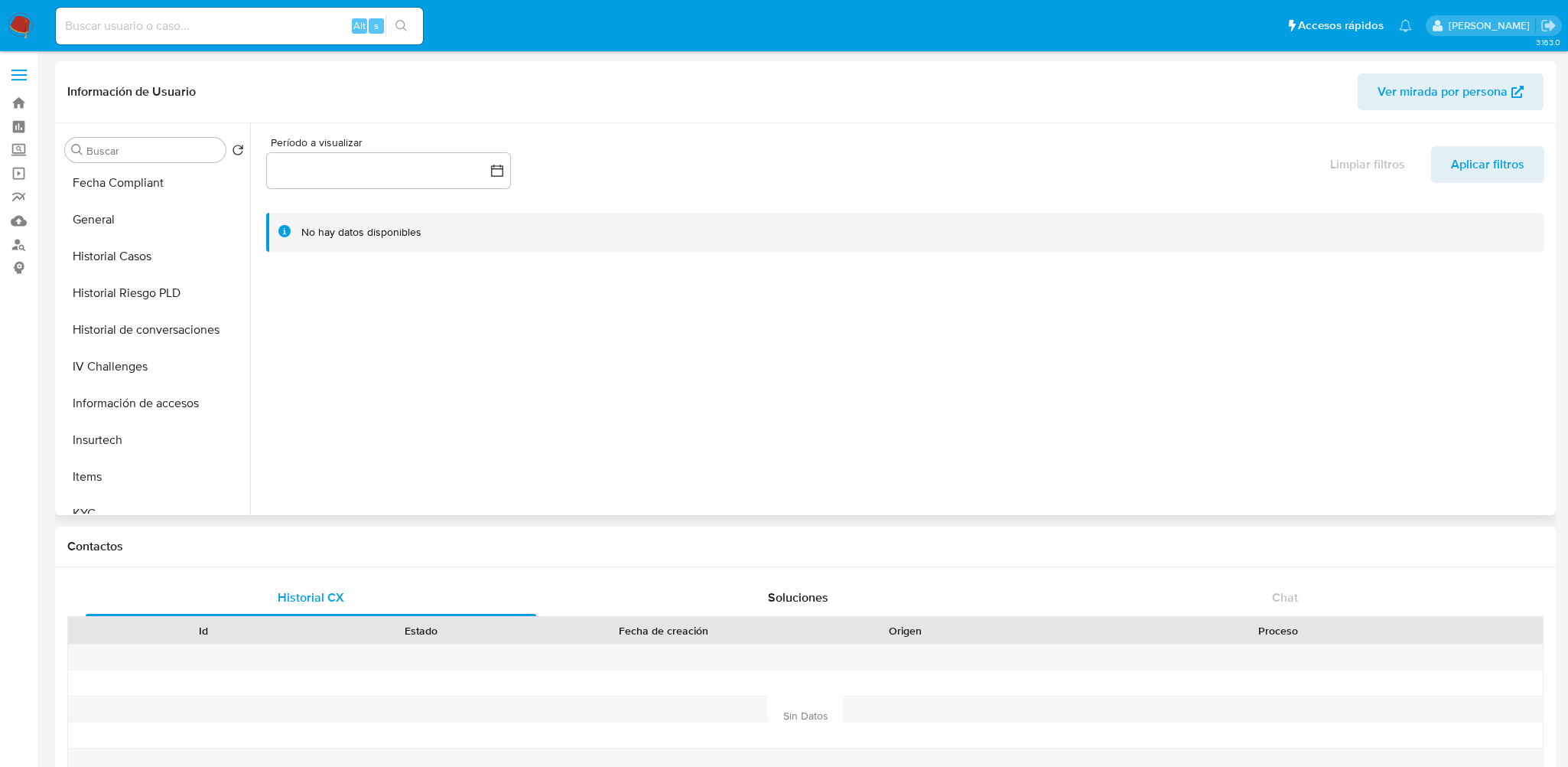
scroll to position [689, 0]
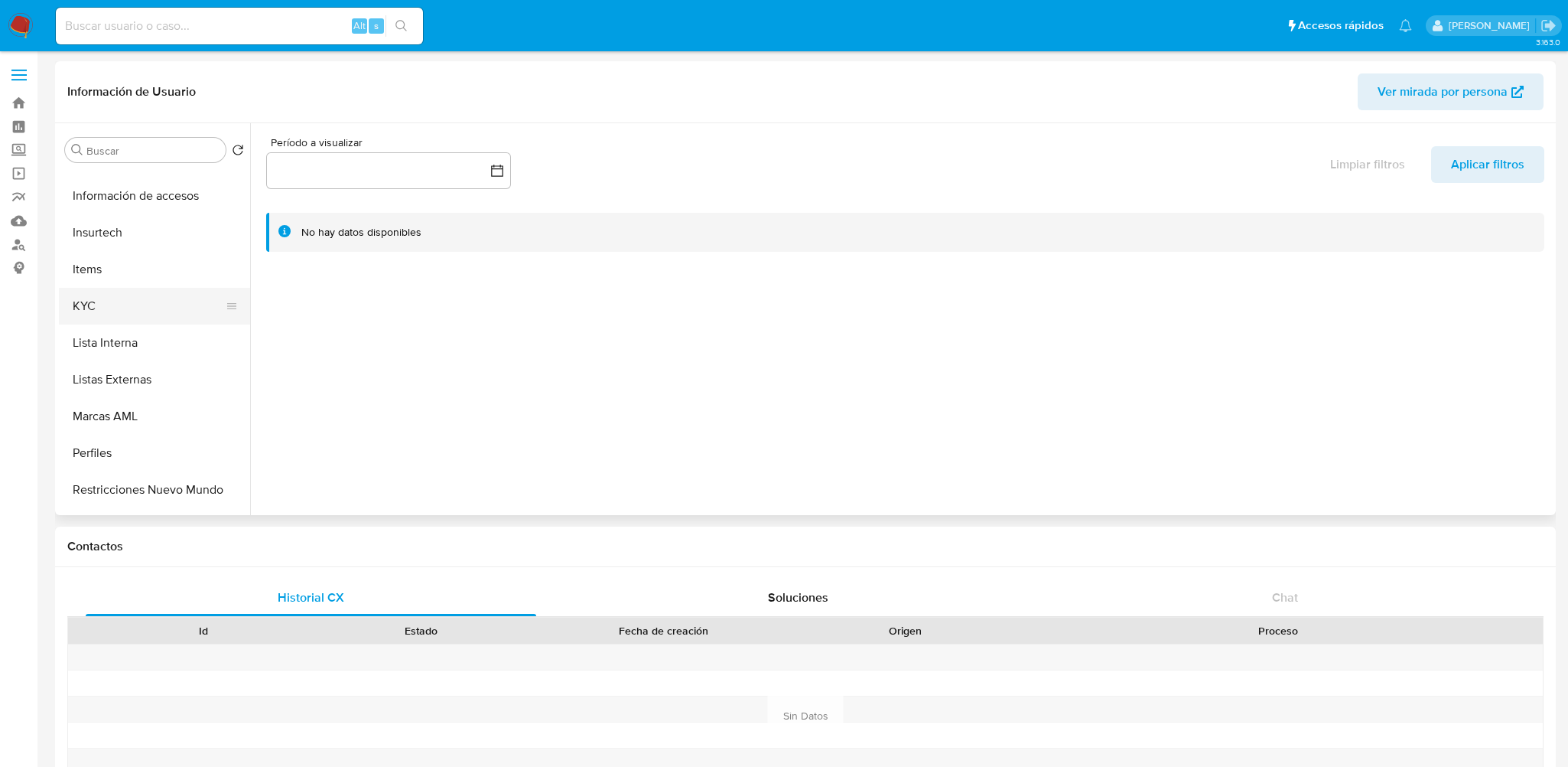
click at [114, 308] on button "KYC" at bounding box center [148, 306] width 179 height 36
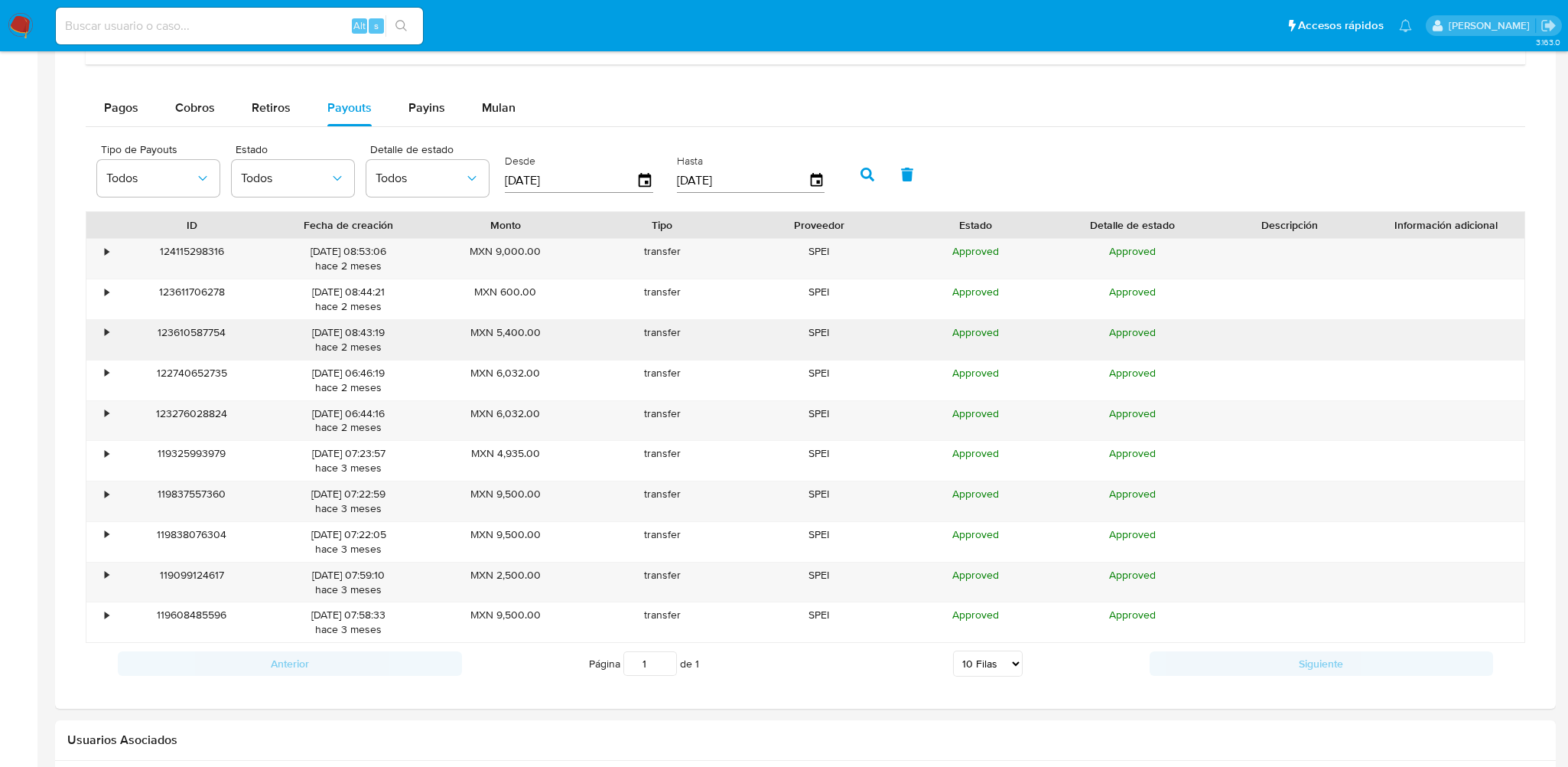
scroll to position [994, 0]
click at [100, 334] on div "•" at bounding box center [99, 339] width 27 height 39
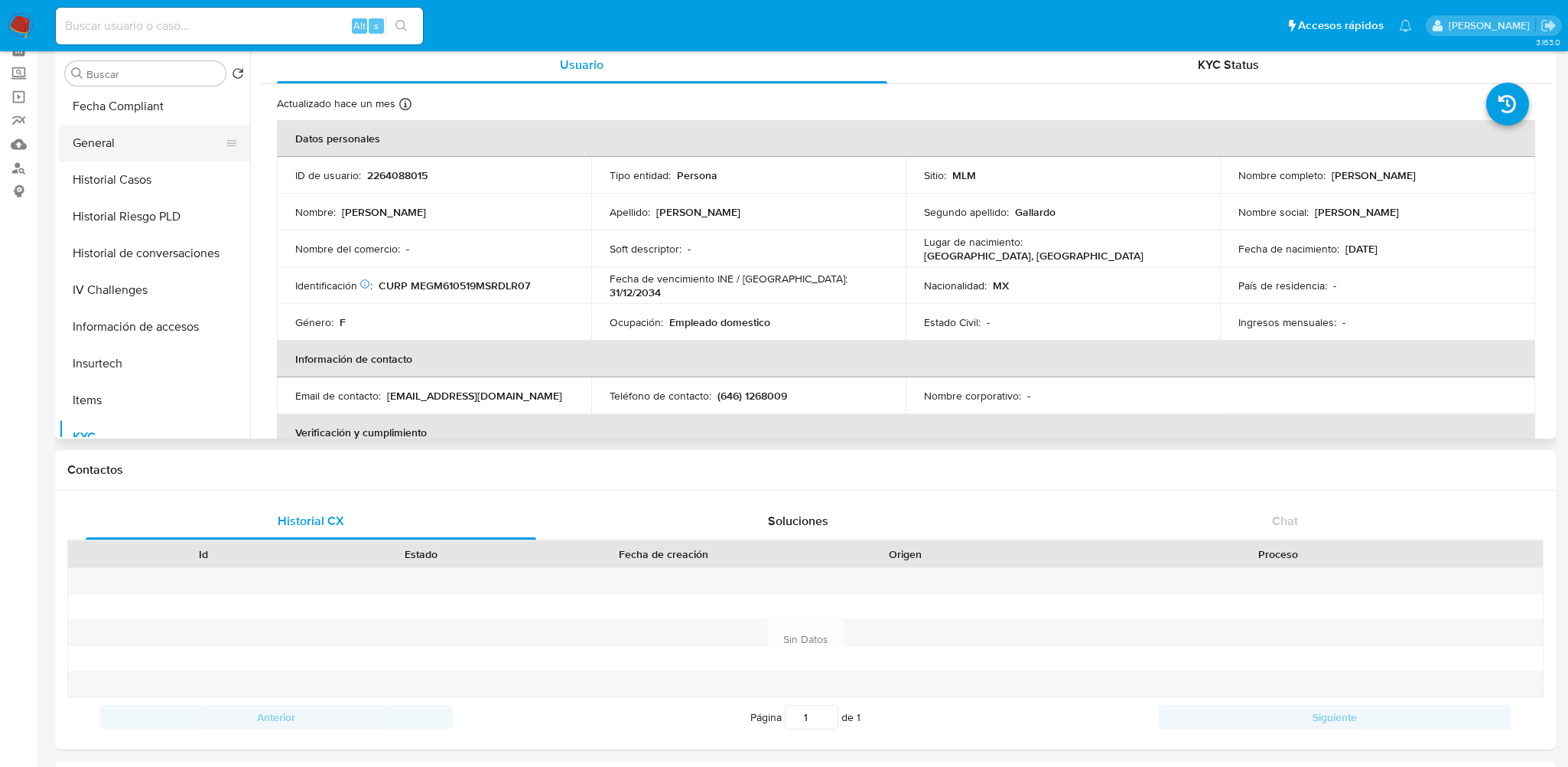
scroll to position [382, 0]
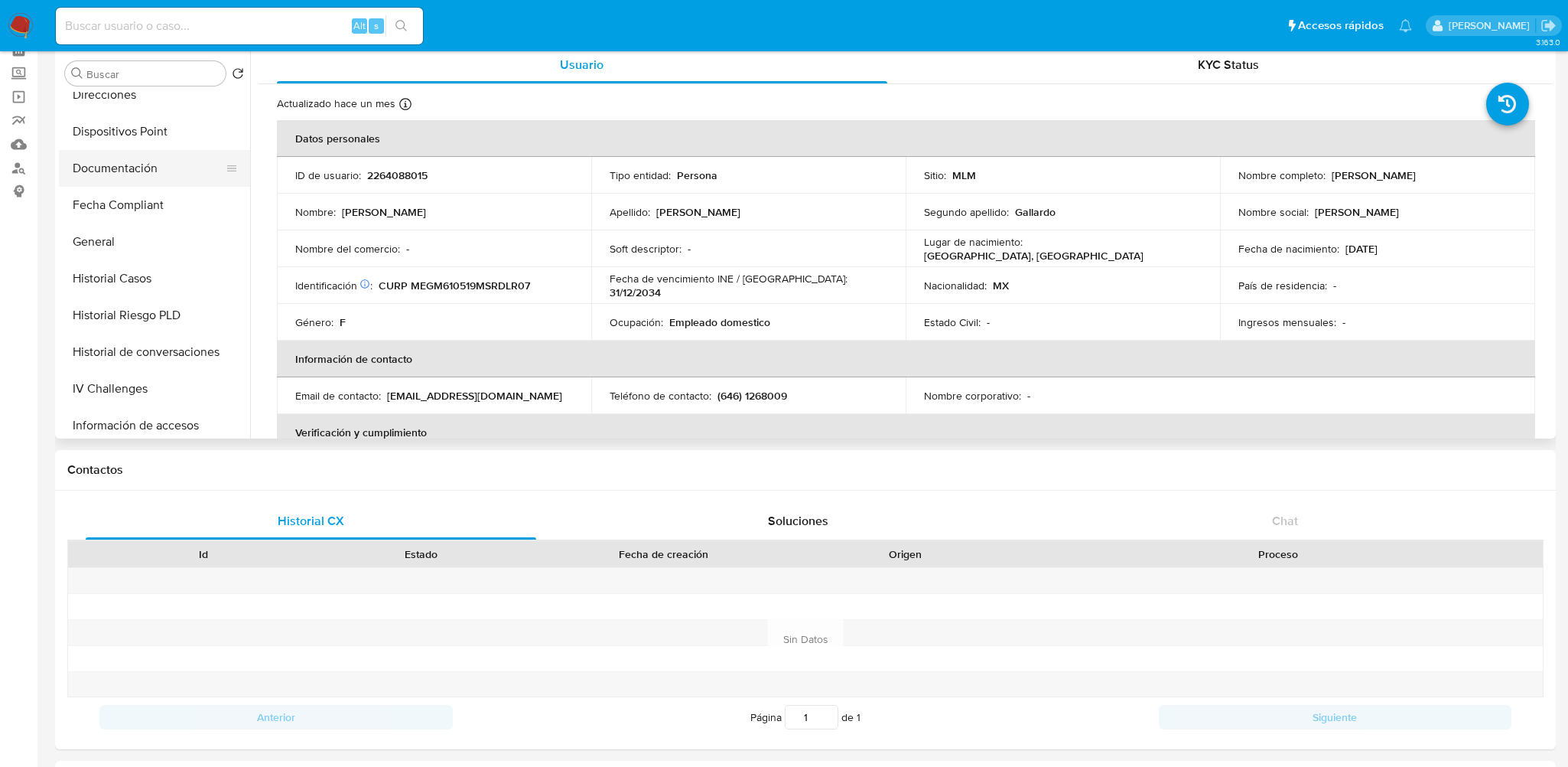
click at [117, 170] on button "Documentación" at bounding box center [148, 168] width 179 height 36
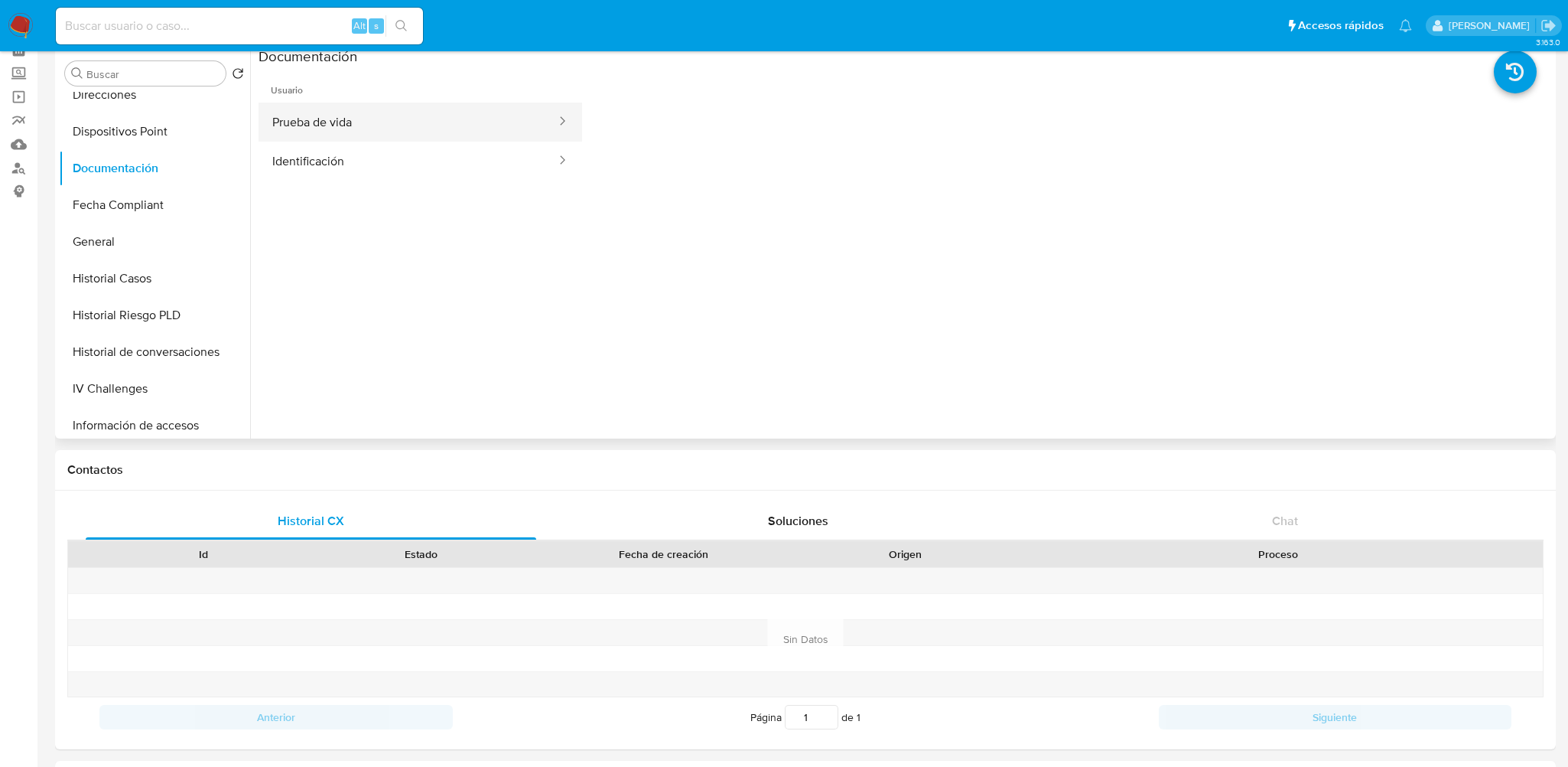
click at [415, 118] on button "Prueba de vida" at bounding box center [407, 122] width 299 height 39
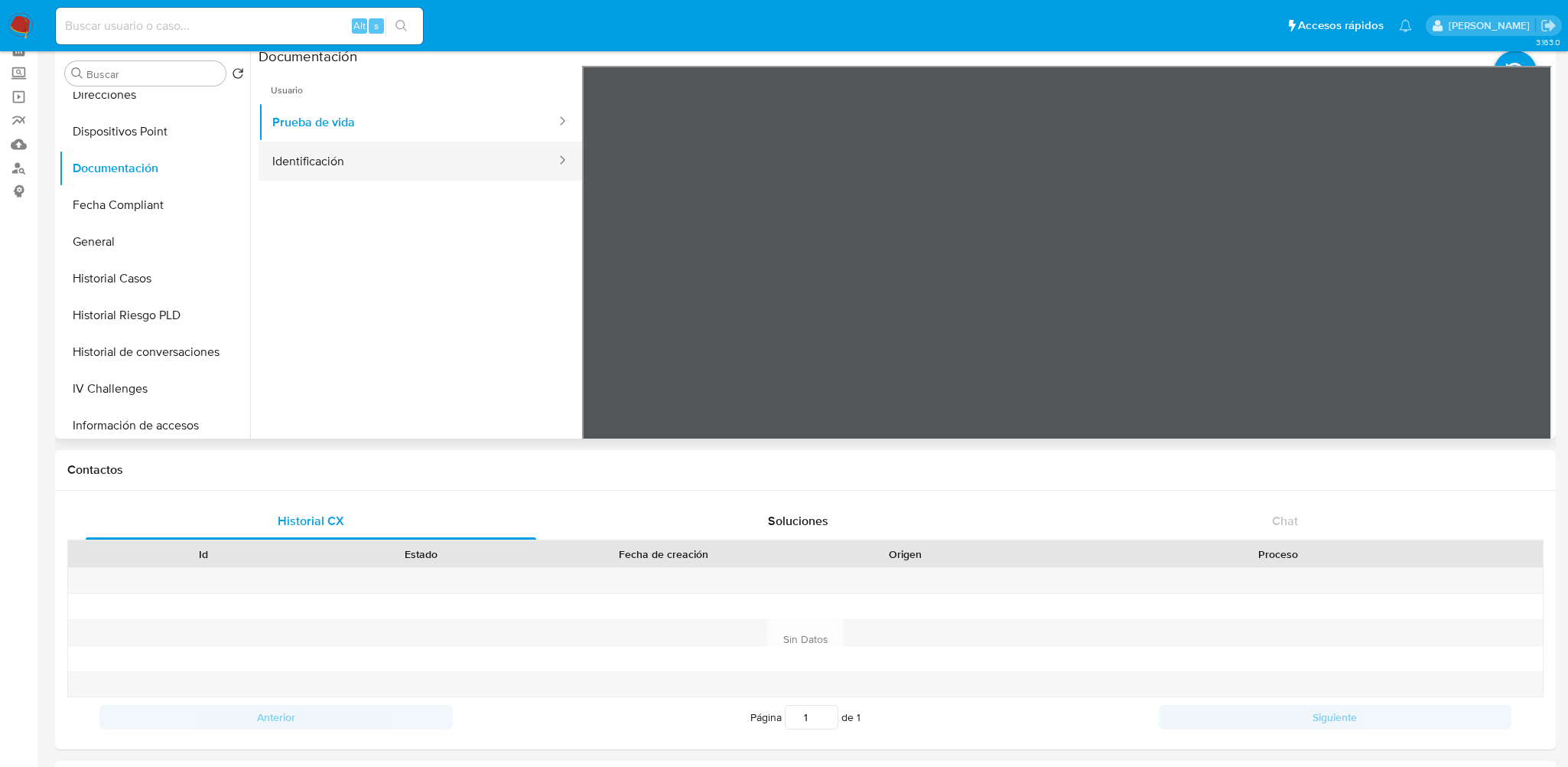
click at [389, 166] on button "Identificación" at bounding box center [407, 160] width 299 height 39
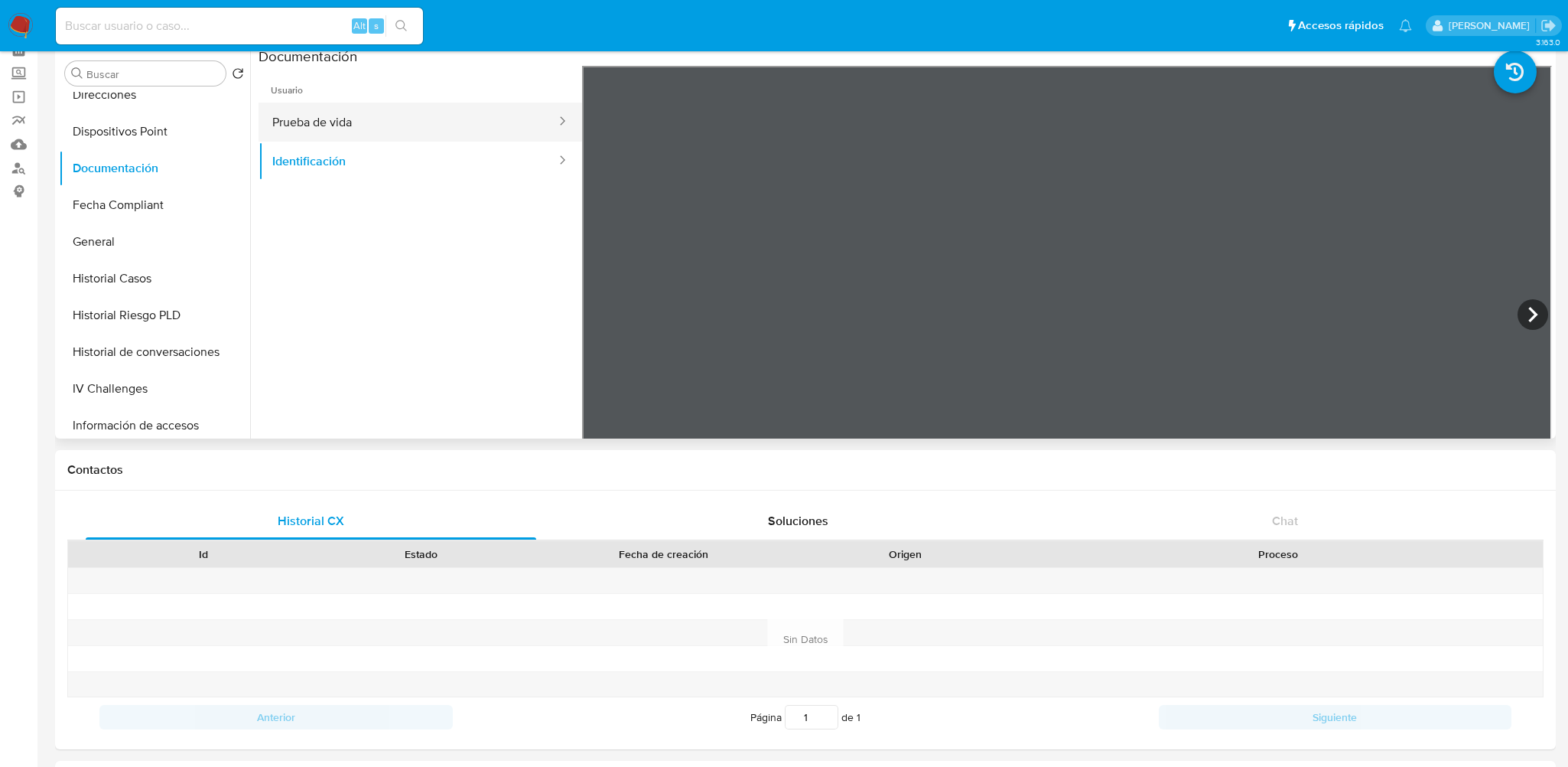
click at [398, 133] on button "Prueba de vida" at bounding box center [407, 122] width 299 height 39
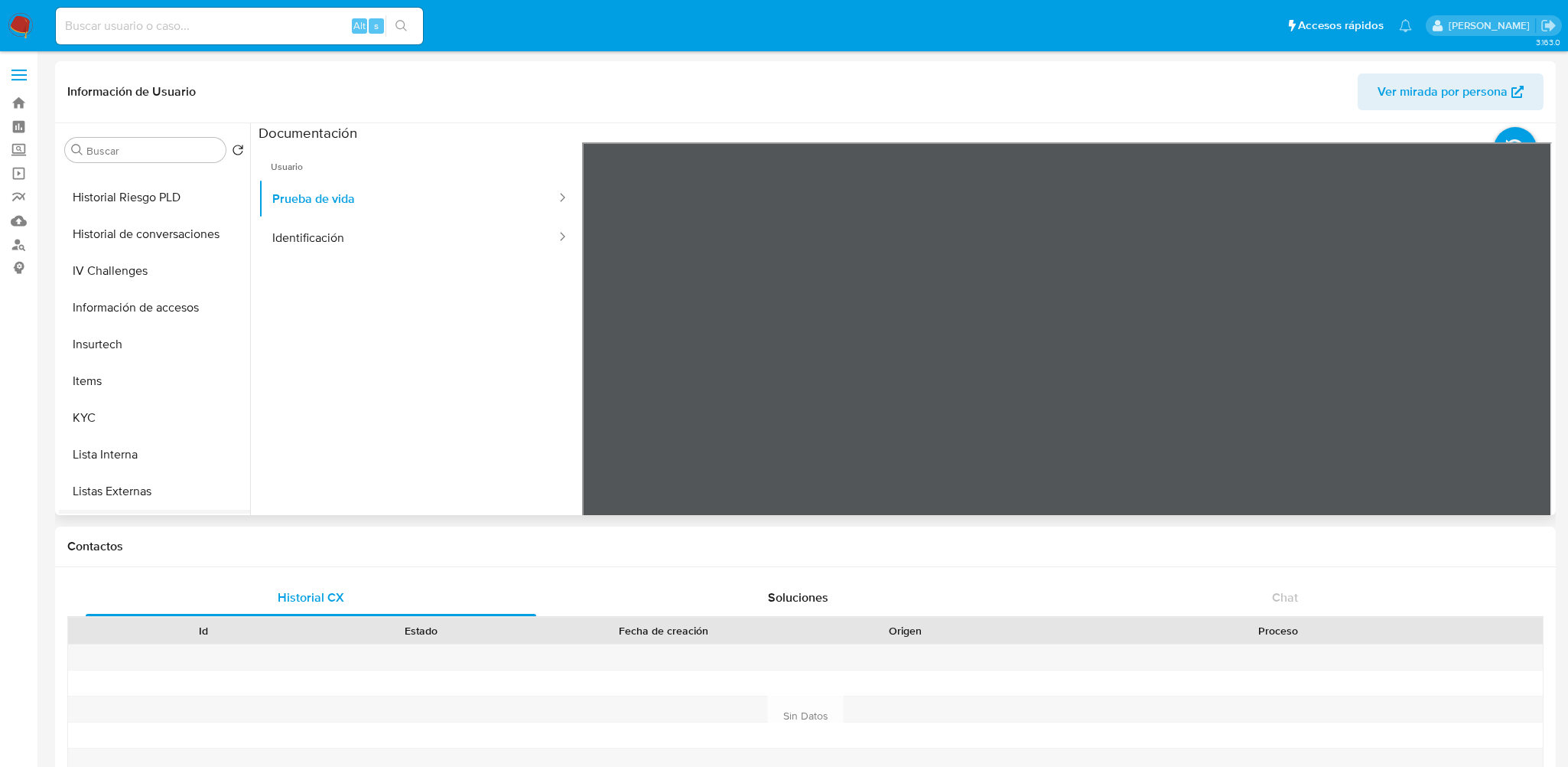
scroll to position [756, 0]
click at [119, 241] on button "KYC" at bounding box center [148, 239] width 179 height 36
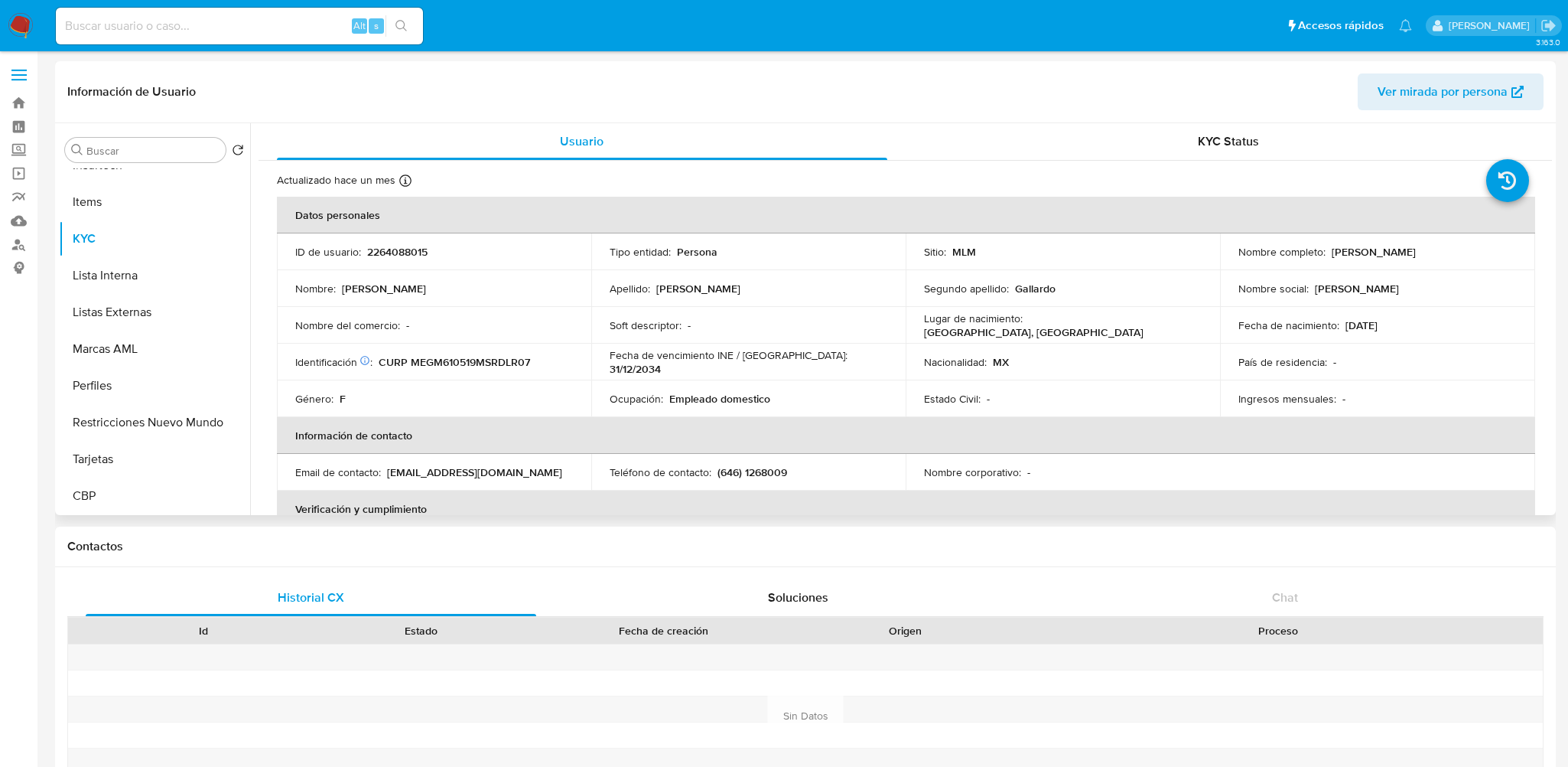
drag, startPoint x: 1331, startPoint y: 252, endPoint x: 1469, endPoint y: 255, distance: 138.0
click at [1469, 255] on div "Nombre completo : [PERSON_NAME]" at bounding box center [1377, 251] width 278 height 13
click at [1416, 255] on p "[PERSON_NAME]" at bounding box center [1373, 251] width 84 height 13
drag, startPoint x: 1452, startPoint y: 253, endPoint x: 1329, endPoint y: 253, distance: 123.0
click at [1329, 253] on div "Nombre completo : [PERSON_NAME]" at bounding box center [1377, 251] width 278 height 13
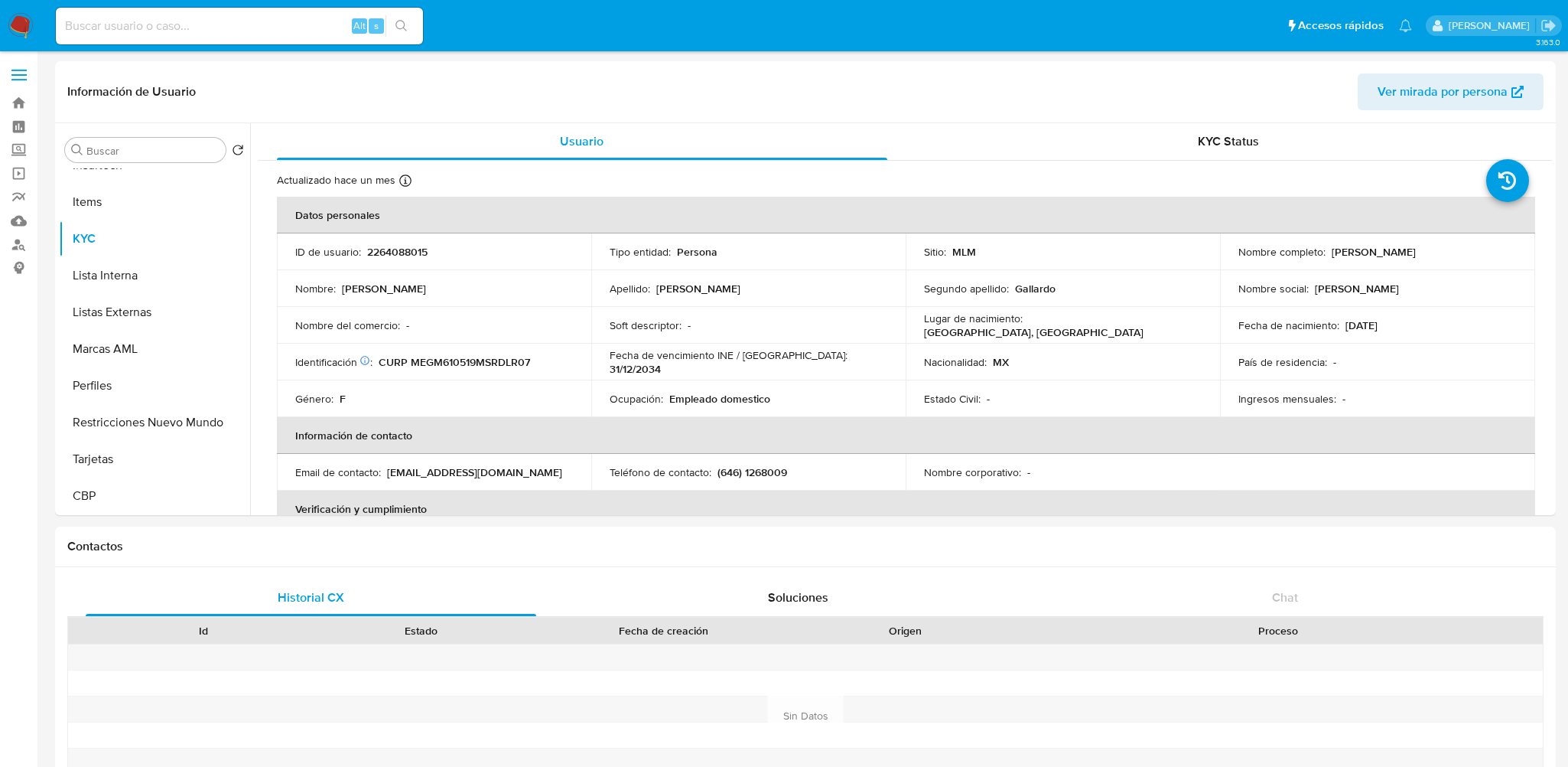
copy p "[PERSON_NAME]"
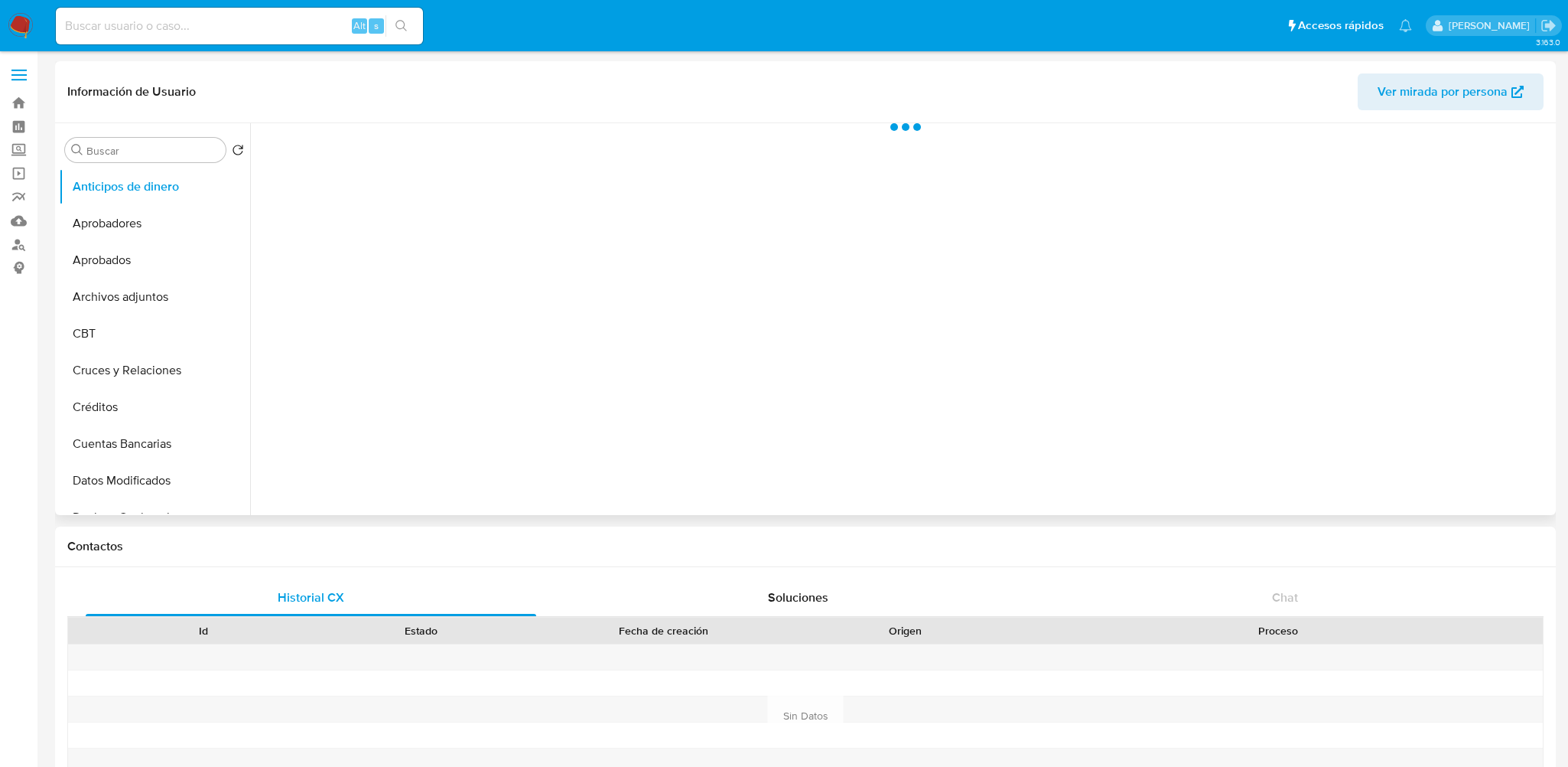
select select "10"
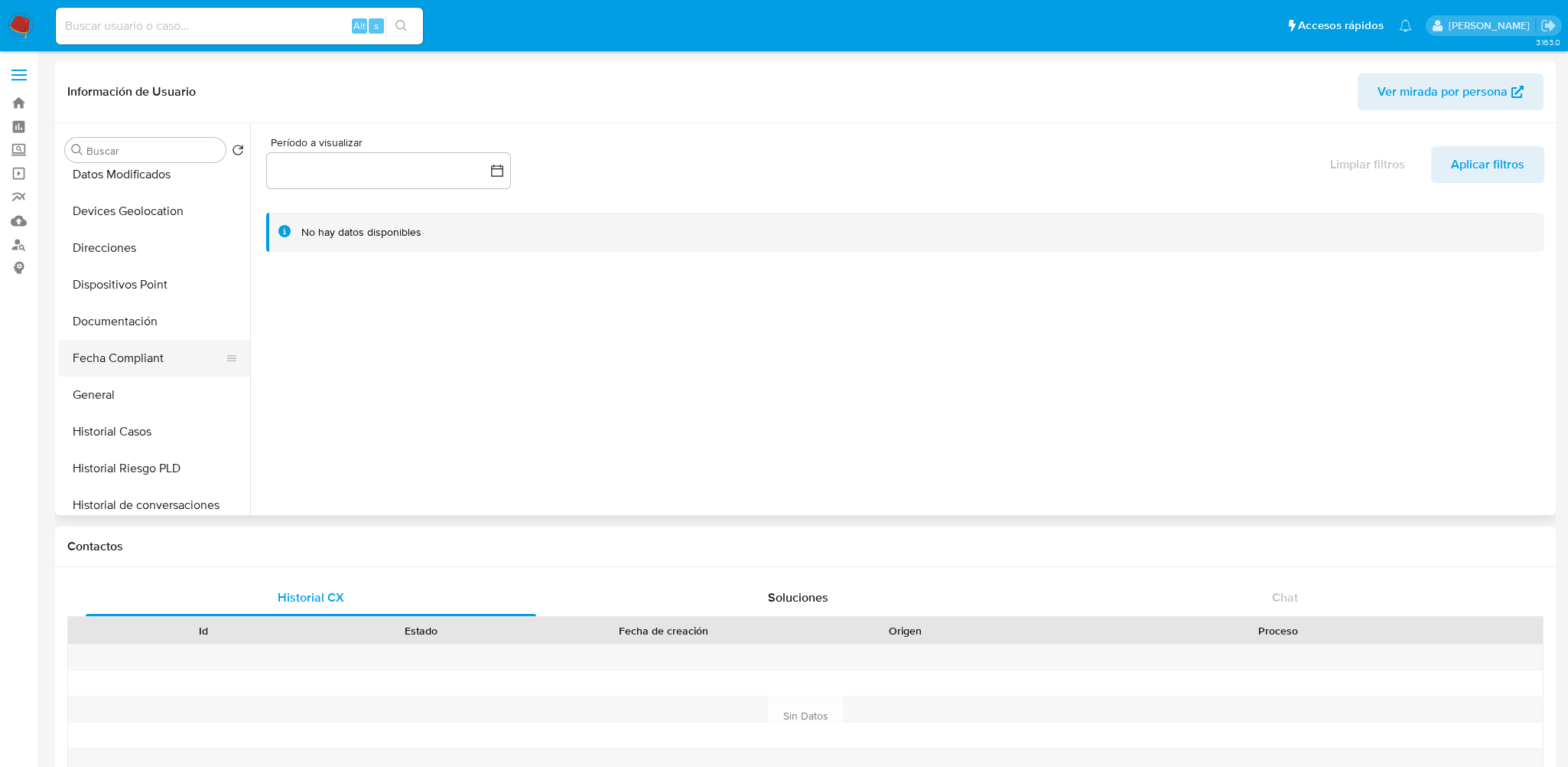
scroll to position [689, 0]
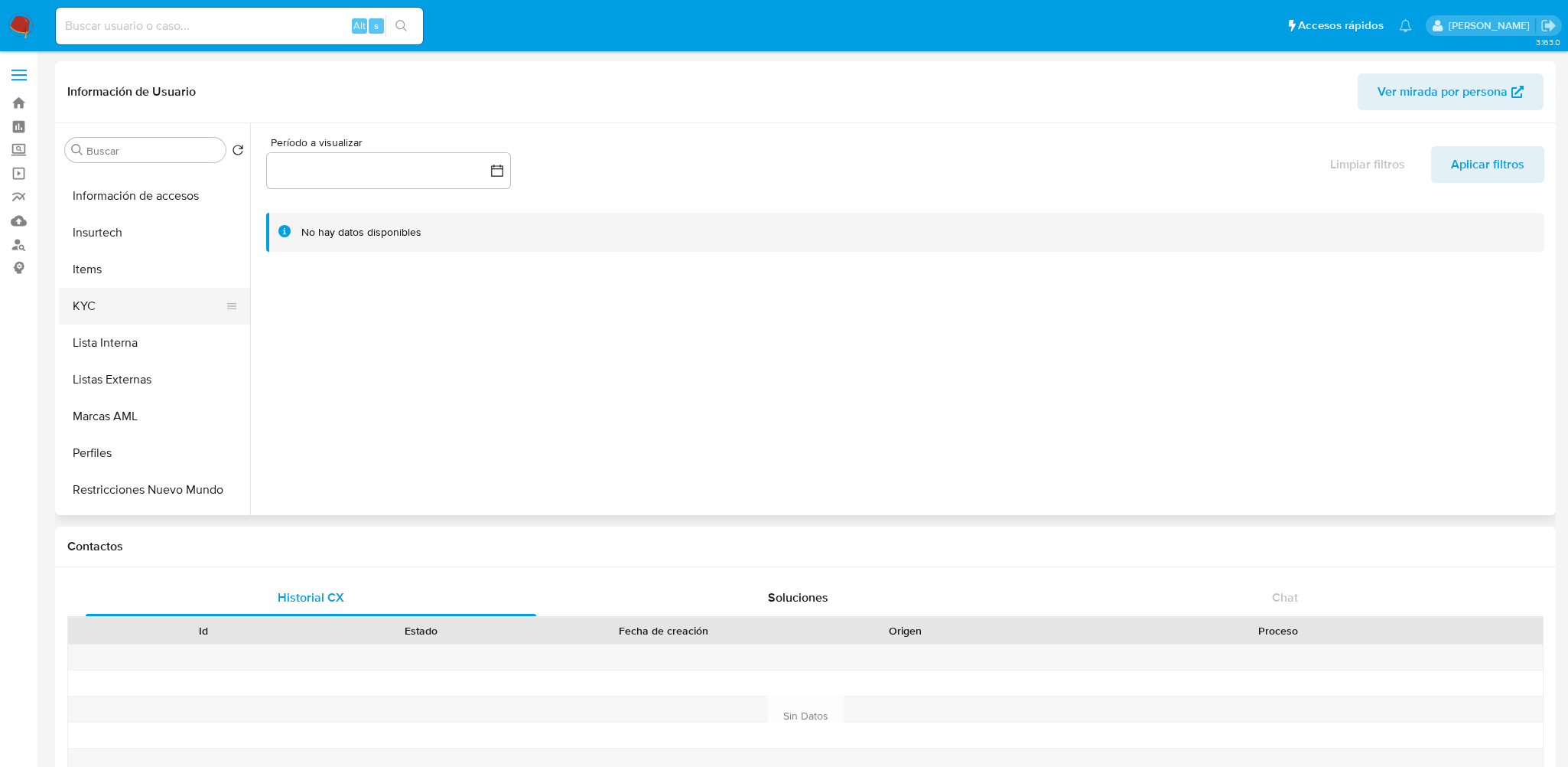
click at [96, 292] on button "KYC" at bounding box center [148, 306] width 179 height 36
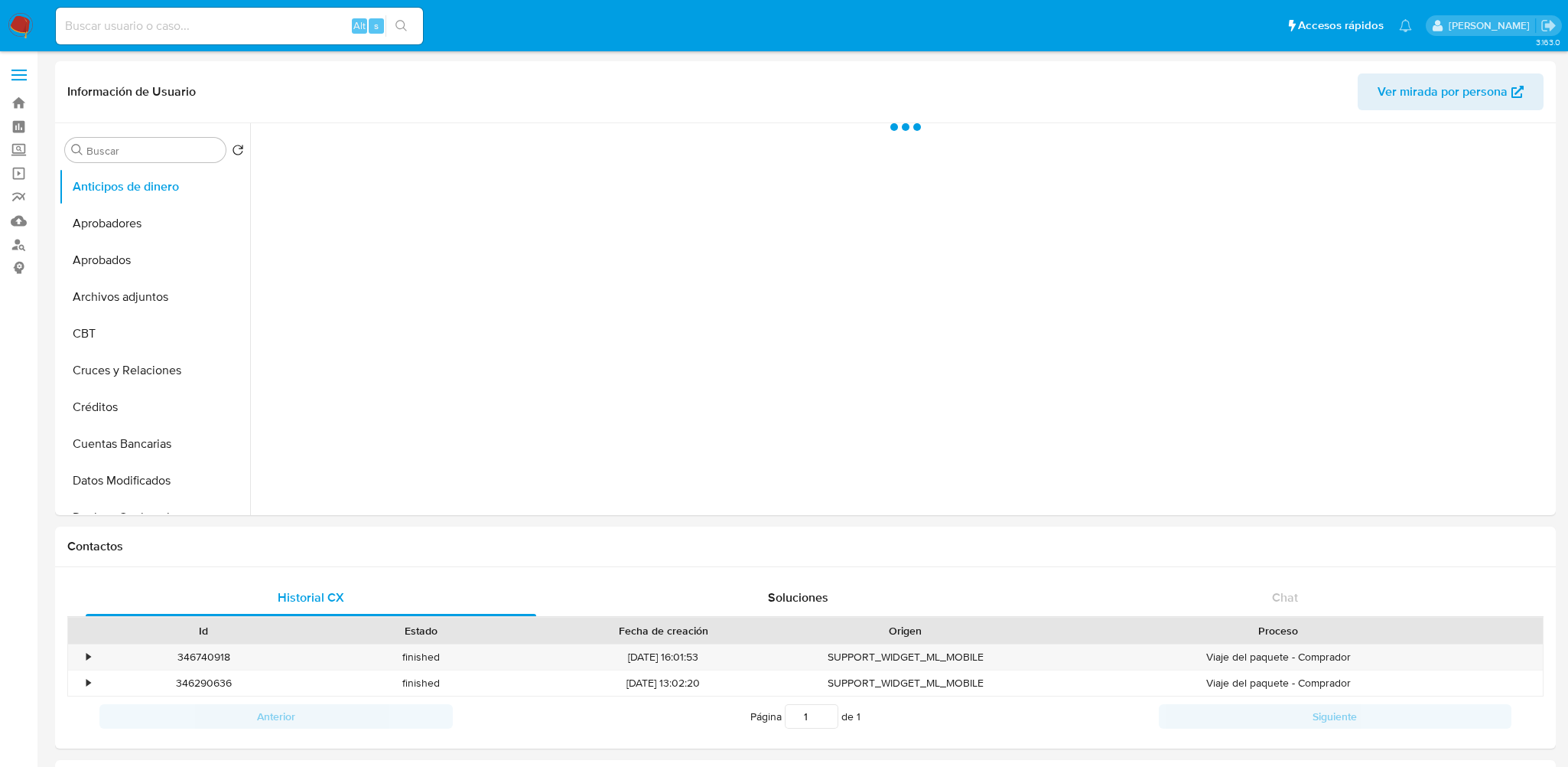
select select "10"
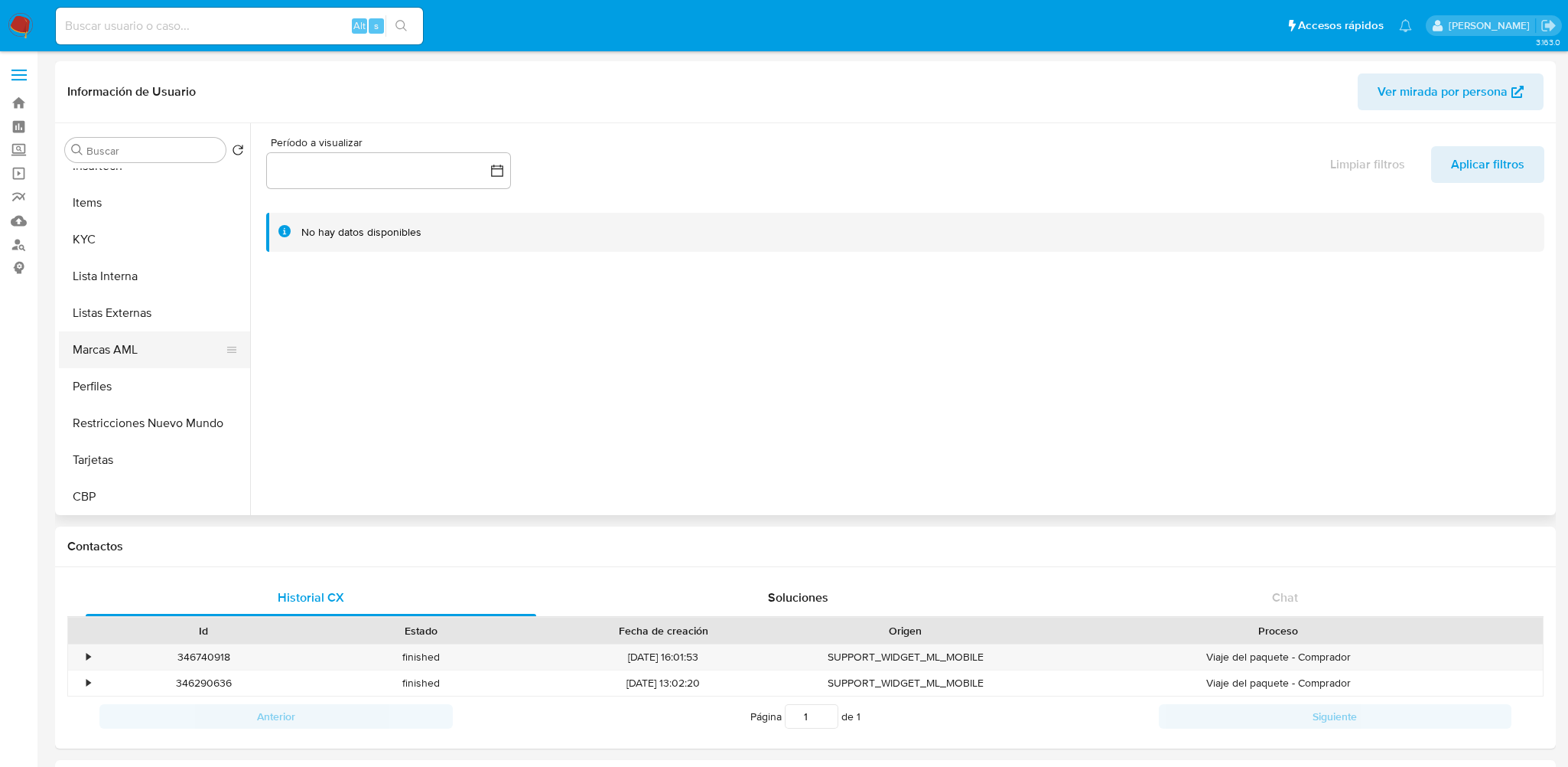
scroll to position [756, 0]
click at [116, 238] on button "KYC" at bounding box center [148, 239] width 179 height 36
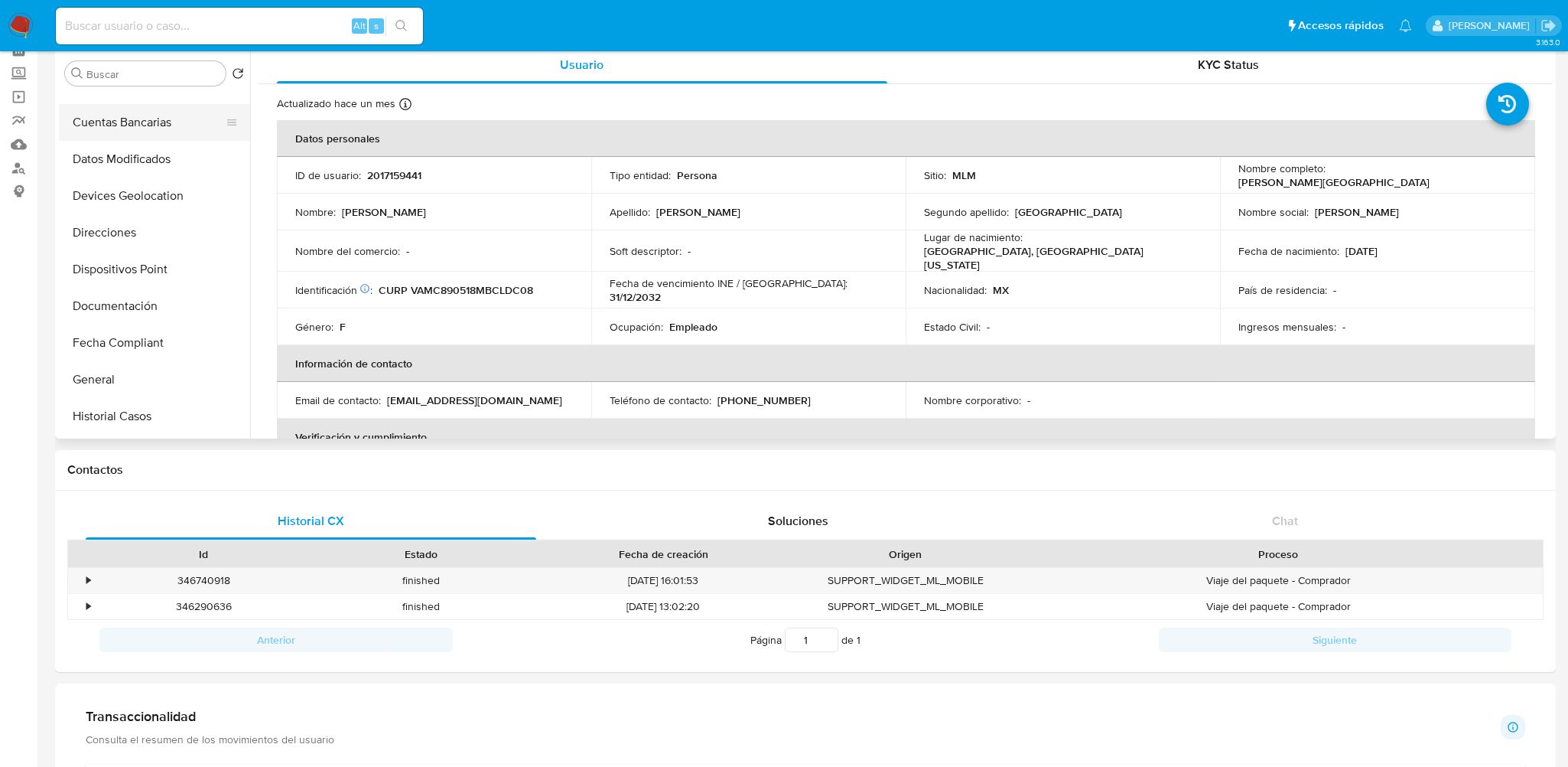
scroll to position [67, 0]
click at [129, 412] on button "Direcciones" at bounding box center [148, 410] width 179 height 36
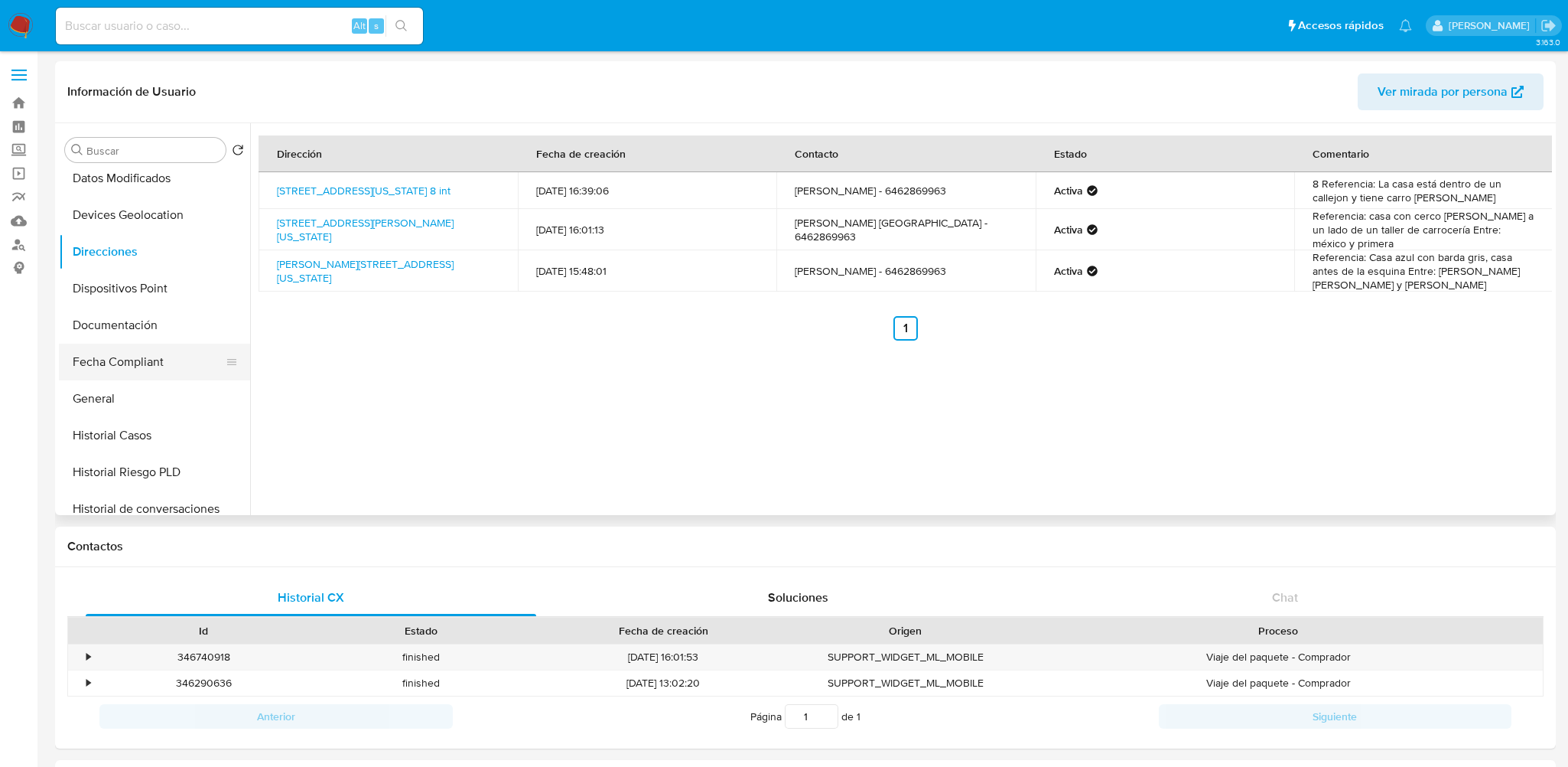
scroll to position [306, 0]
click at [129, 327] on button "Documentación" at bounding box center [148, 321] width 179 height 36
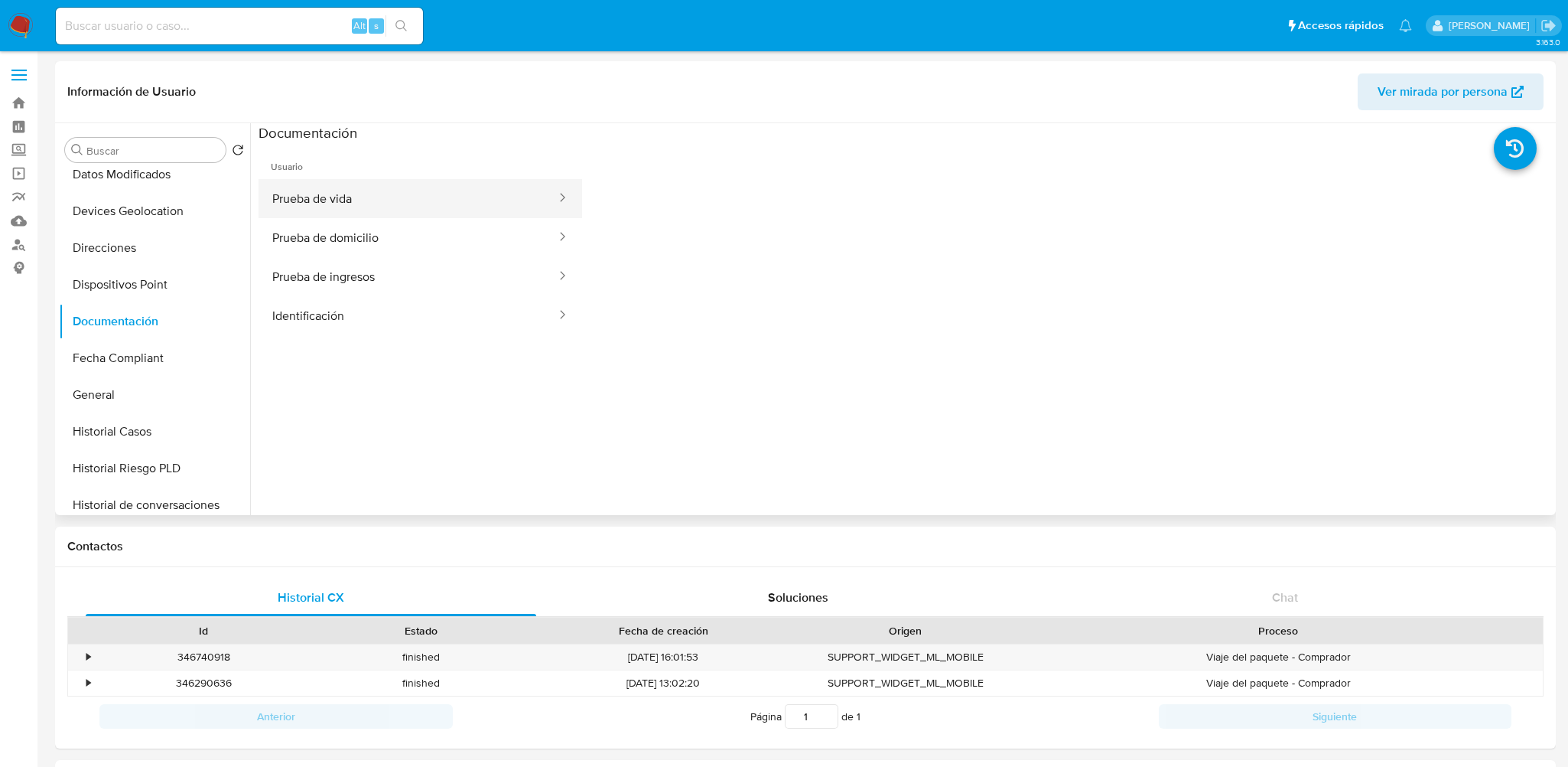
click at [396, 203] on button "Prueba de vida" at bounding box center [407, 198] width 299 height 39
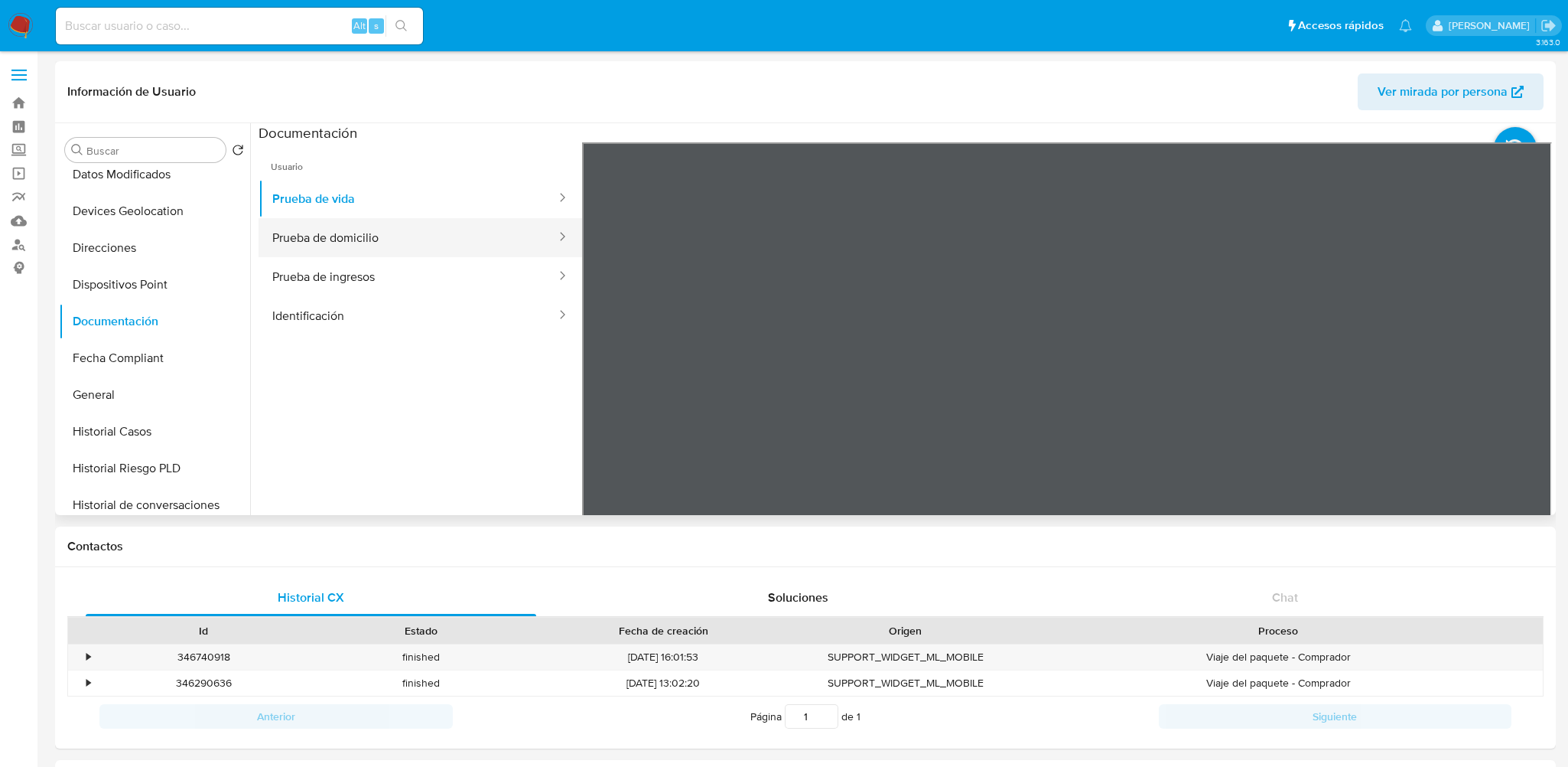
drag, startPoint x: 369, startPoint y: 241, endPoint x: 388, endPoint y: 251, distance: 21.5
click at [369, 240] on button "Prueba de domicilio" at bounding box center [407, 237] width 299 height 39
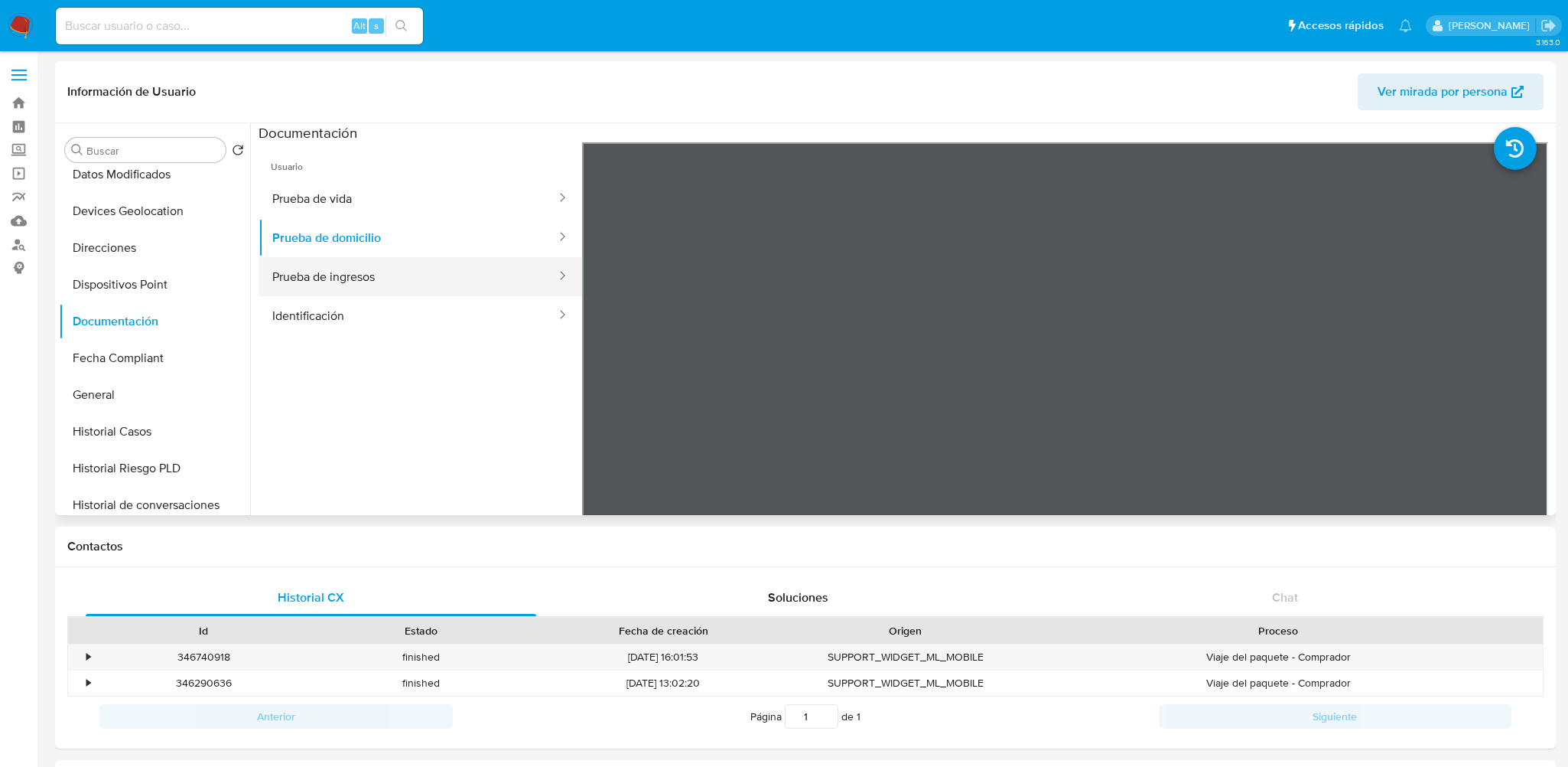
click at [341, 286] on button "Prueba de ingresos" at bounding box center [407, 276] width 299 height 39
click at [401, 322] on button "Identificación" at bounding box center [407, 315] width 299 height 39
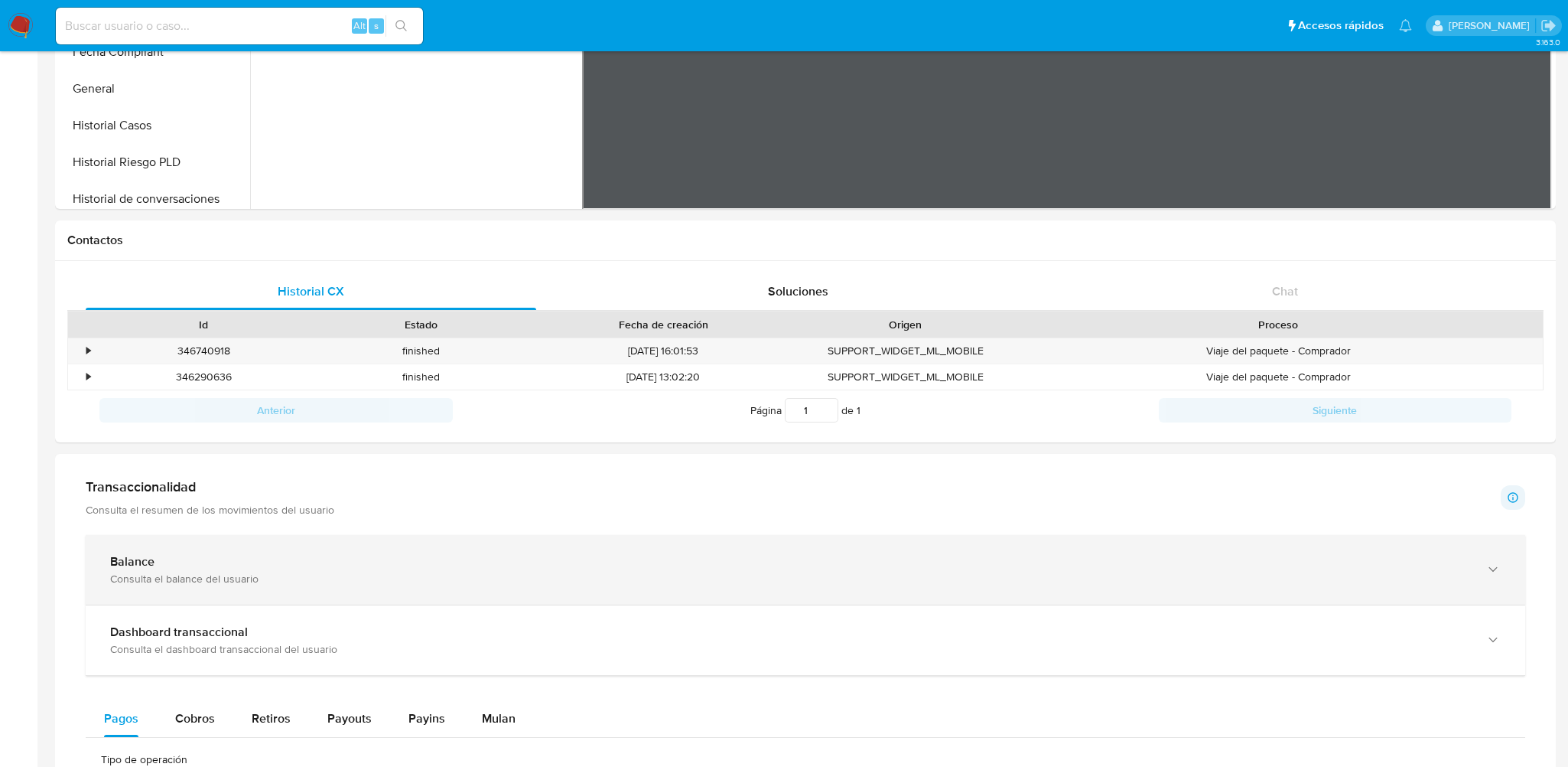
click at [443, 575] on div "Consulta el balance del usuario" at bounding box center [790, 578] width 1360 height 13
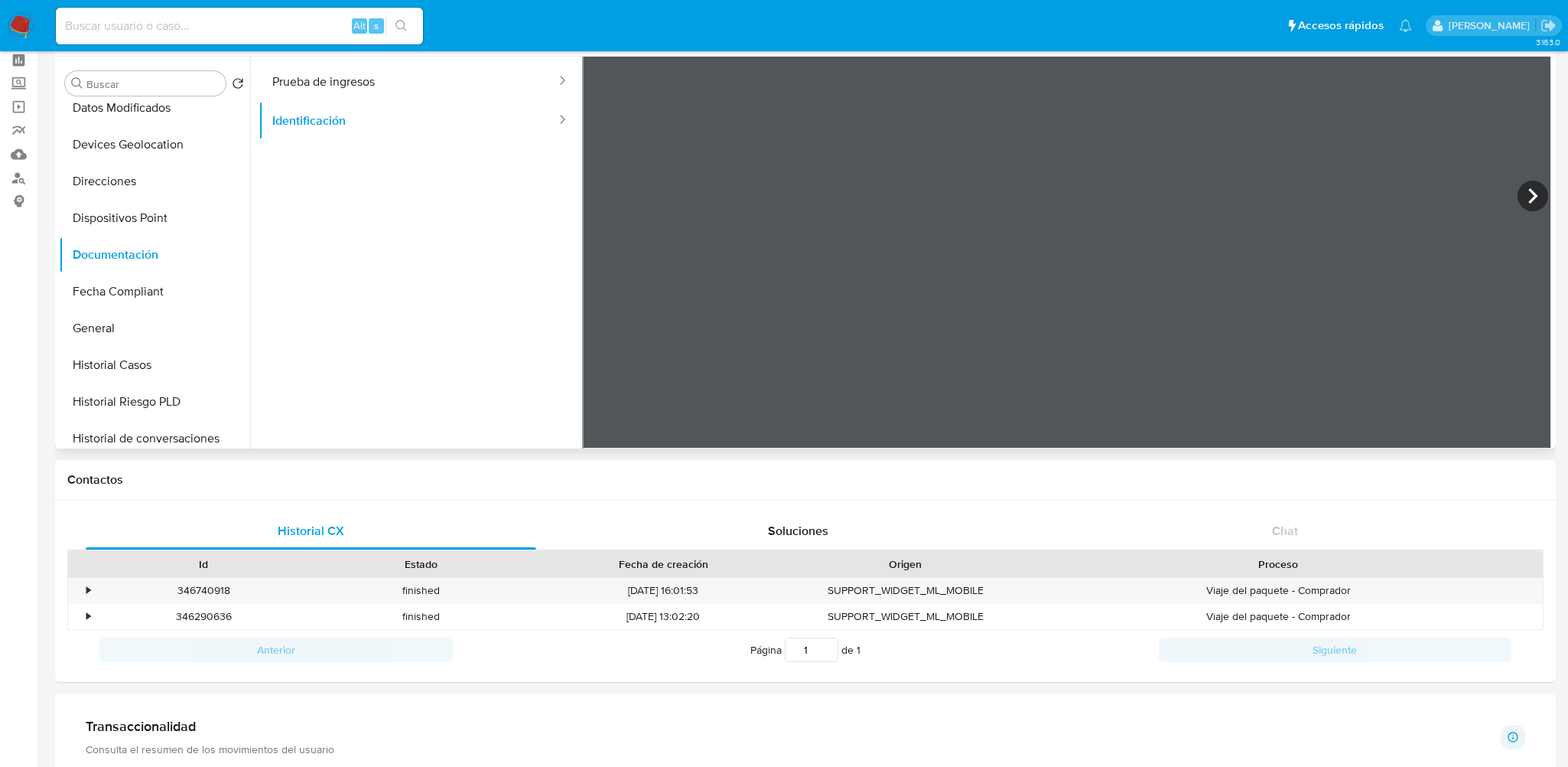
scroll to position [0, 0]
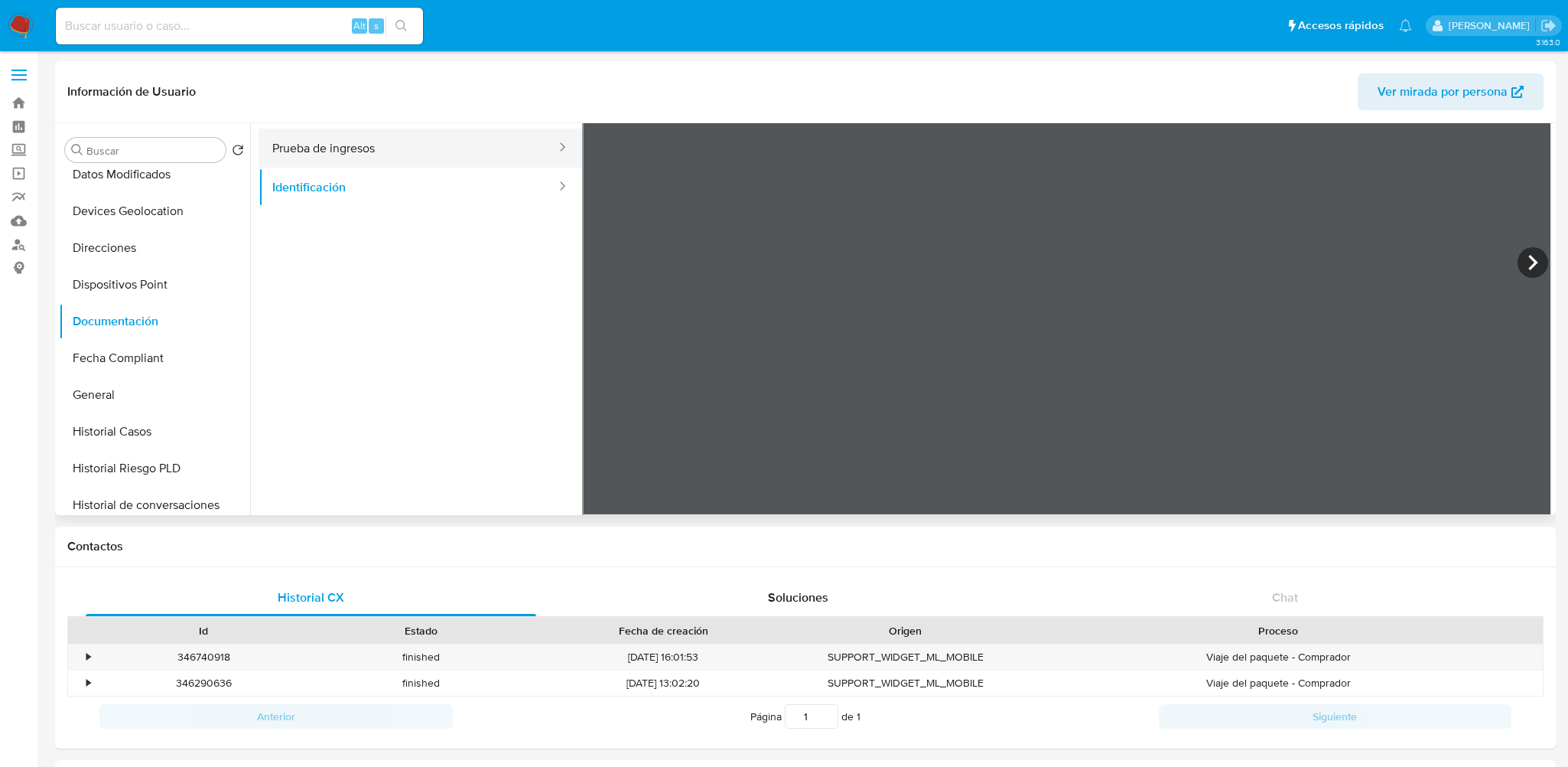
click at [363, 149] on button "Prueba de ingresos" at bounding box center [407, 148] width 299 height 39
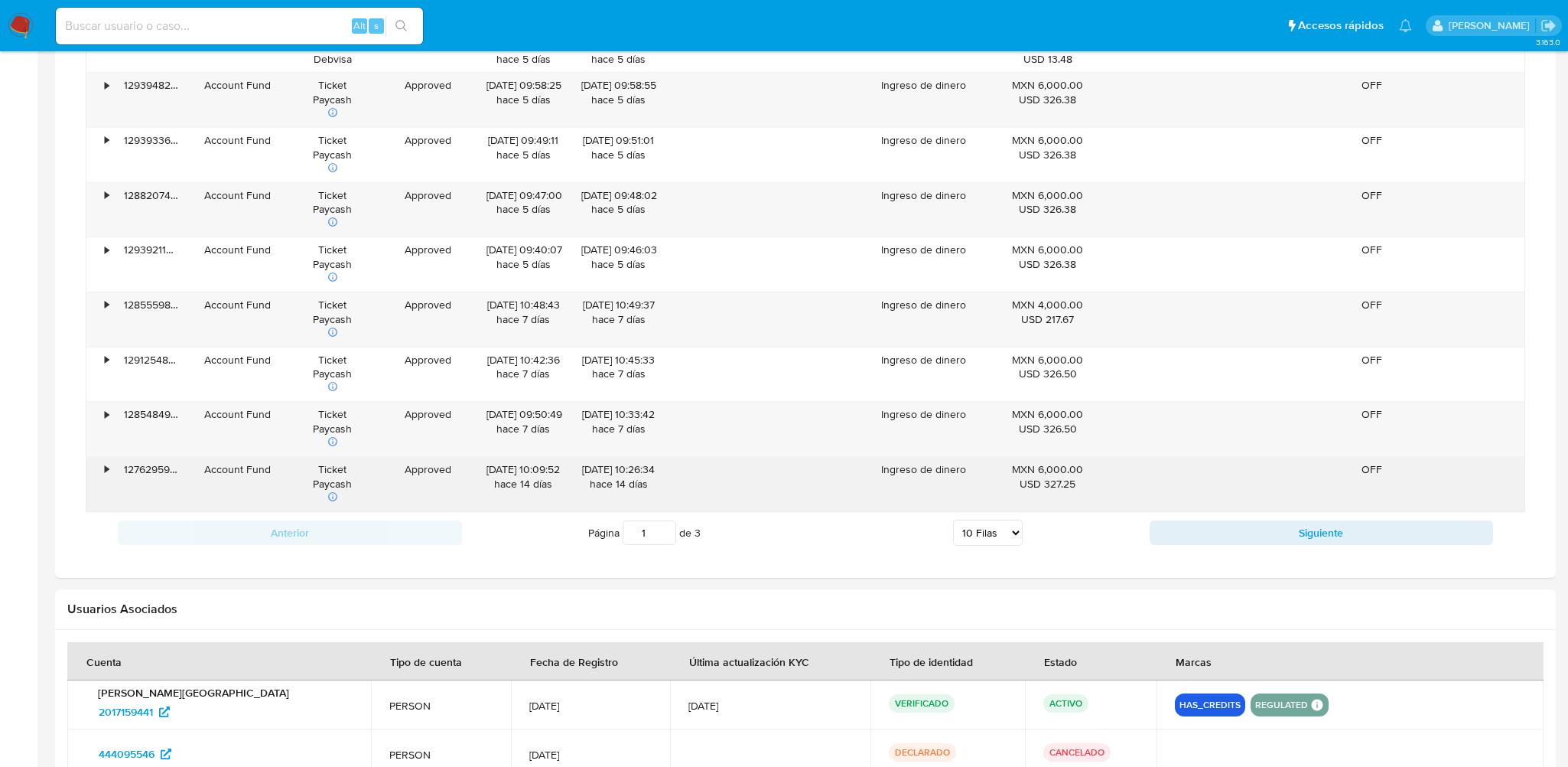
scroll to position [1607, 0]
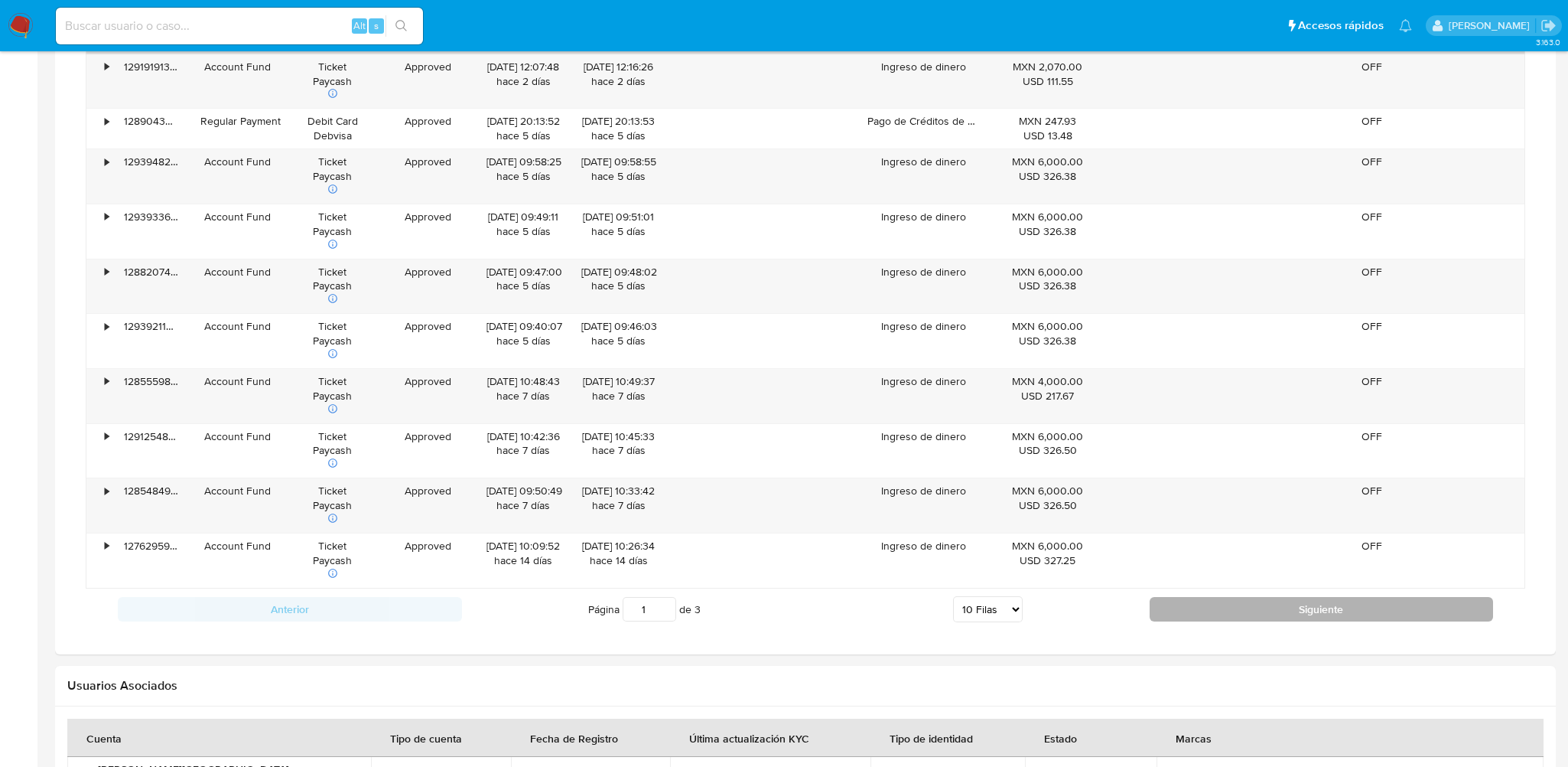
click at [1220, 613] on button "Siguiente" at bounding box center [1322, 609] width 344 height 24
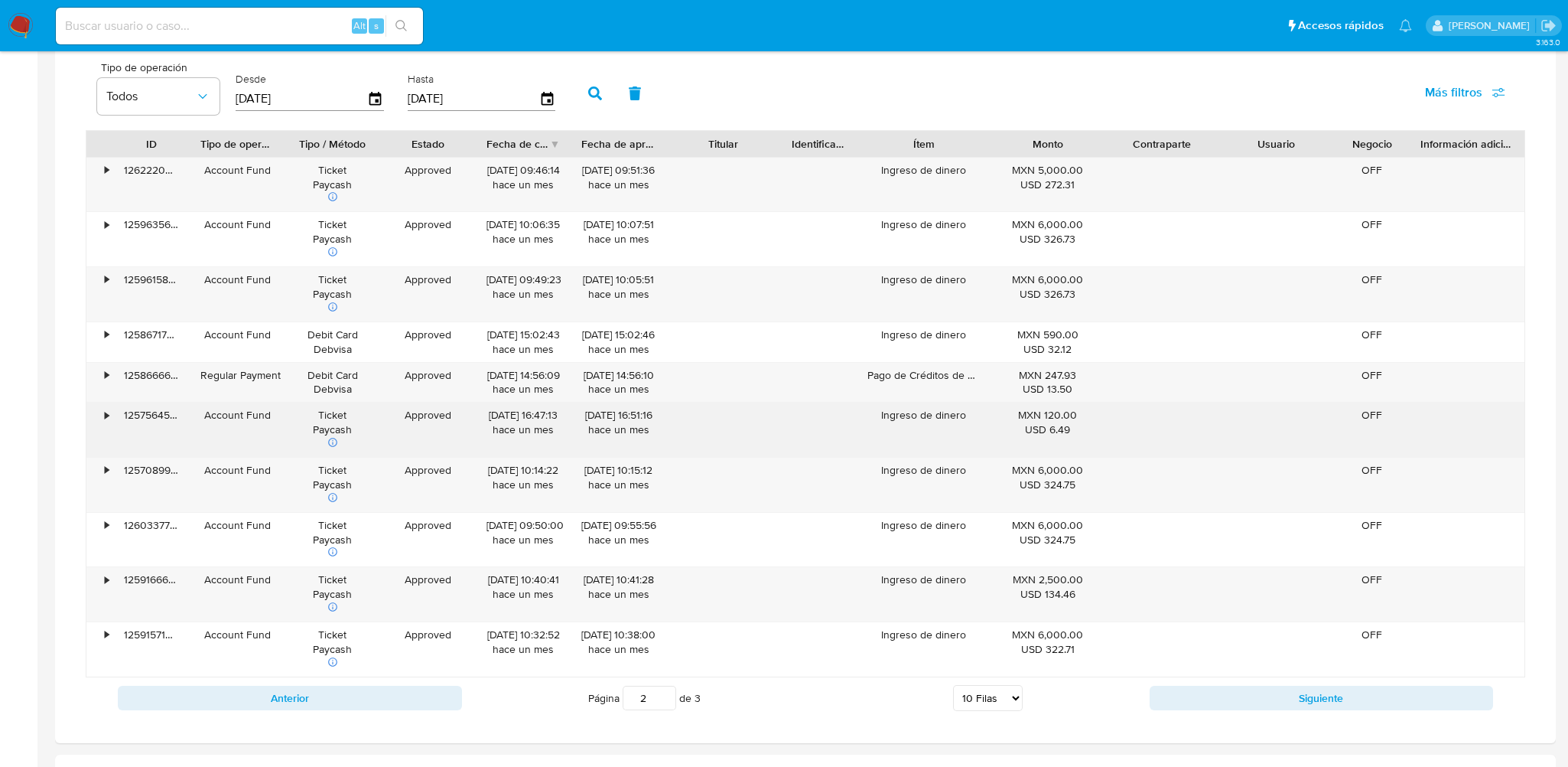
scroll to position [1530, 0]
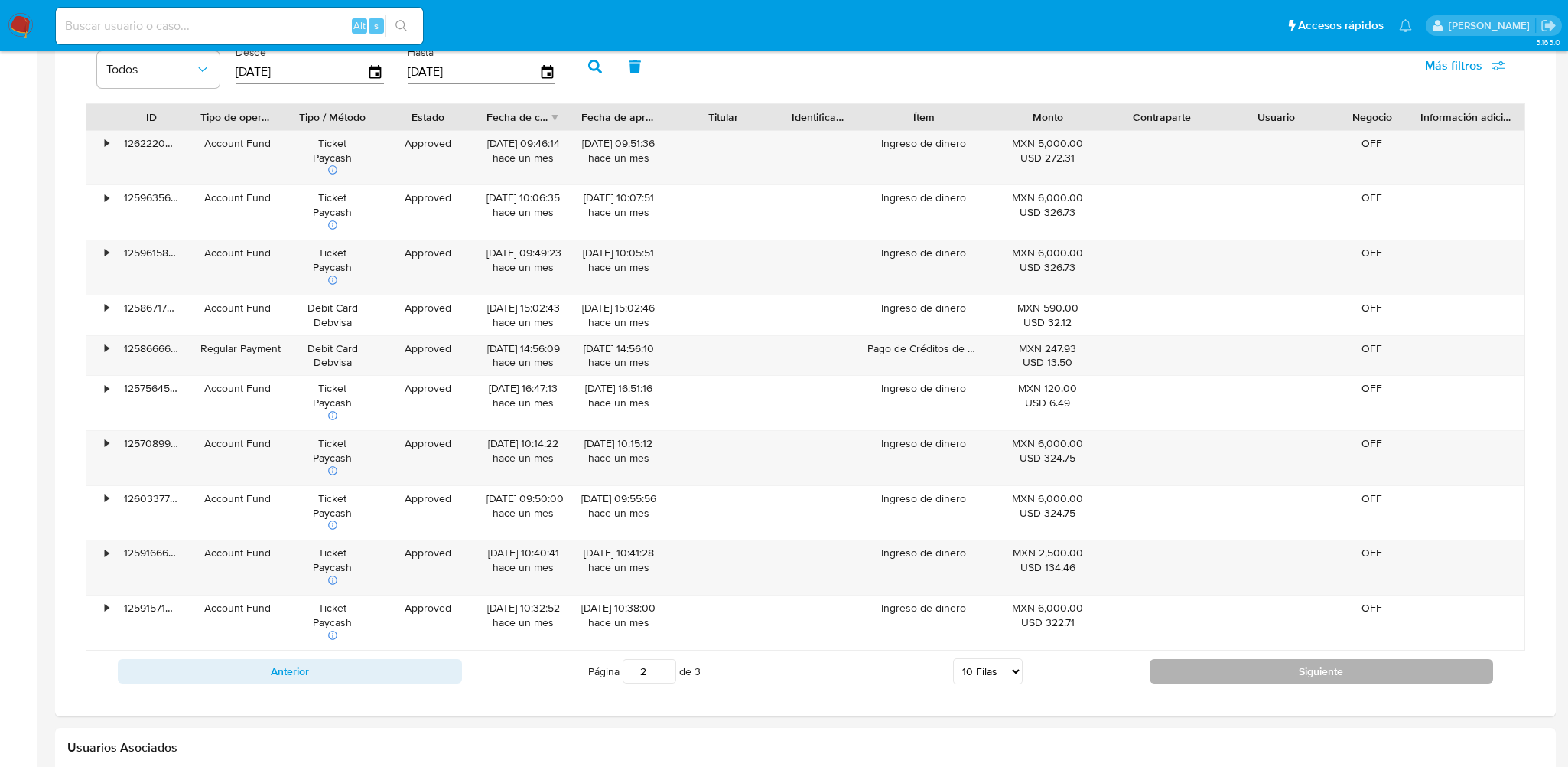
click at [1229, 672] on button "Siguiente" at bounding box center [1322, 671] width 344 height 24
type input "3"
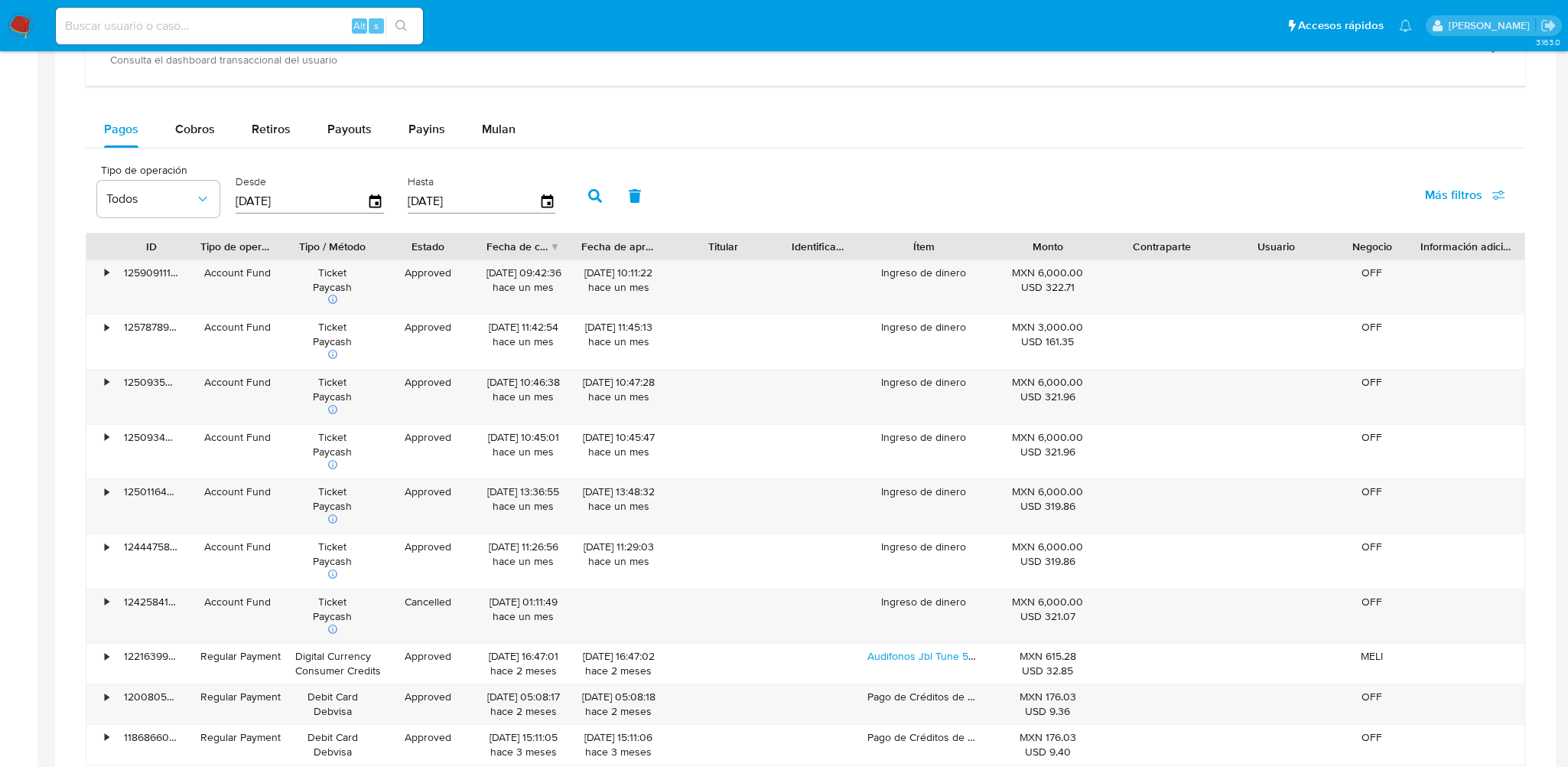
scroll to position [1224, 0]
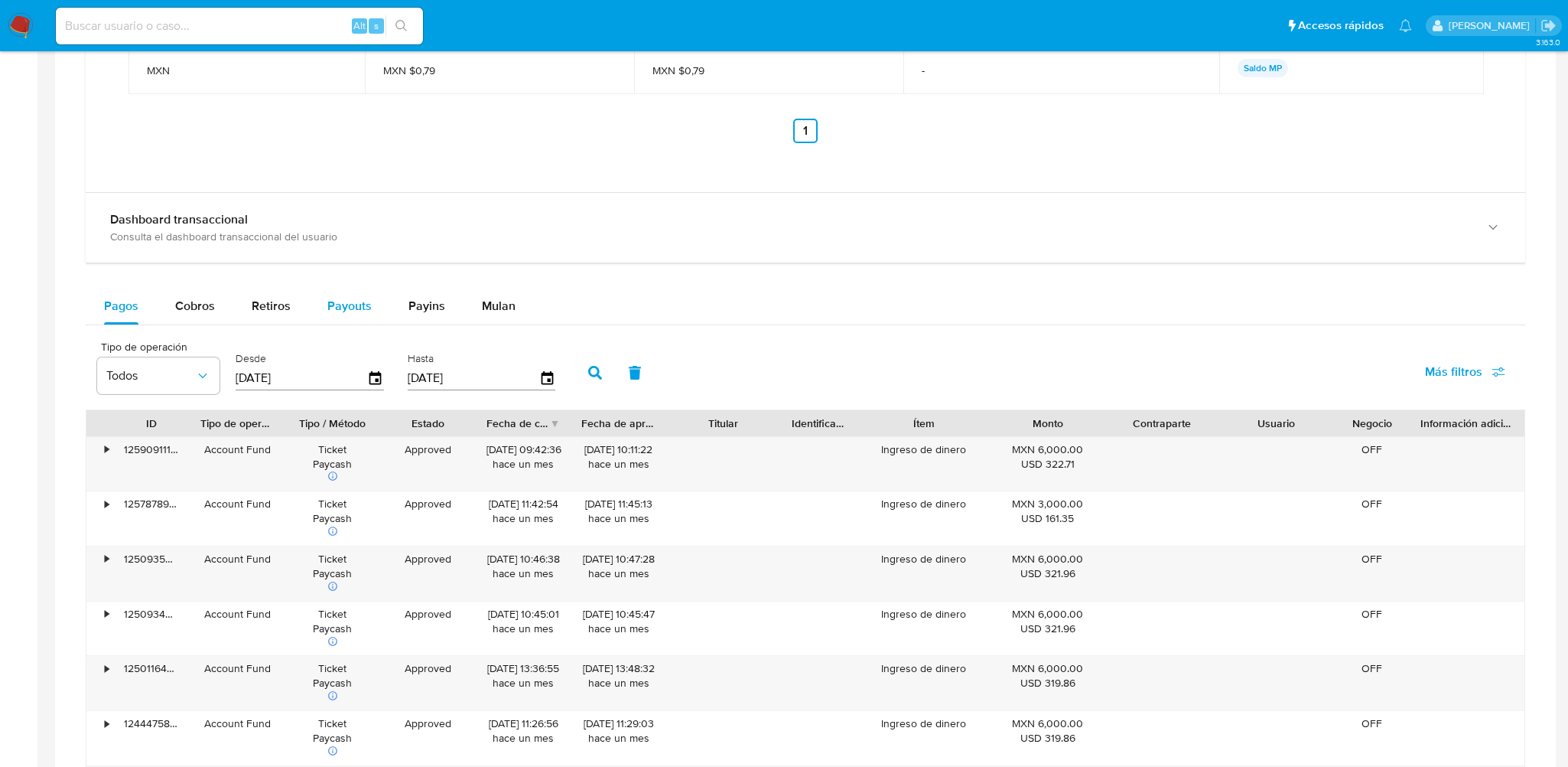
click at [366, 305] on span "Payouts" at bounding box center [350, 306] width 44 height 17
select select "10"
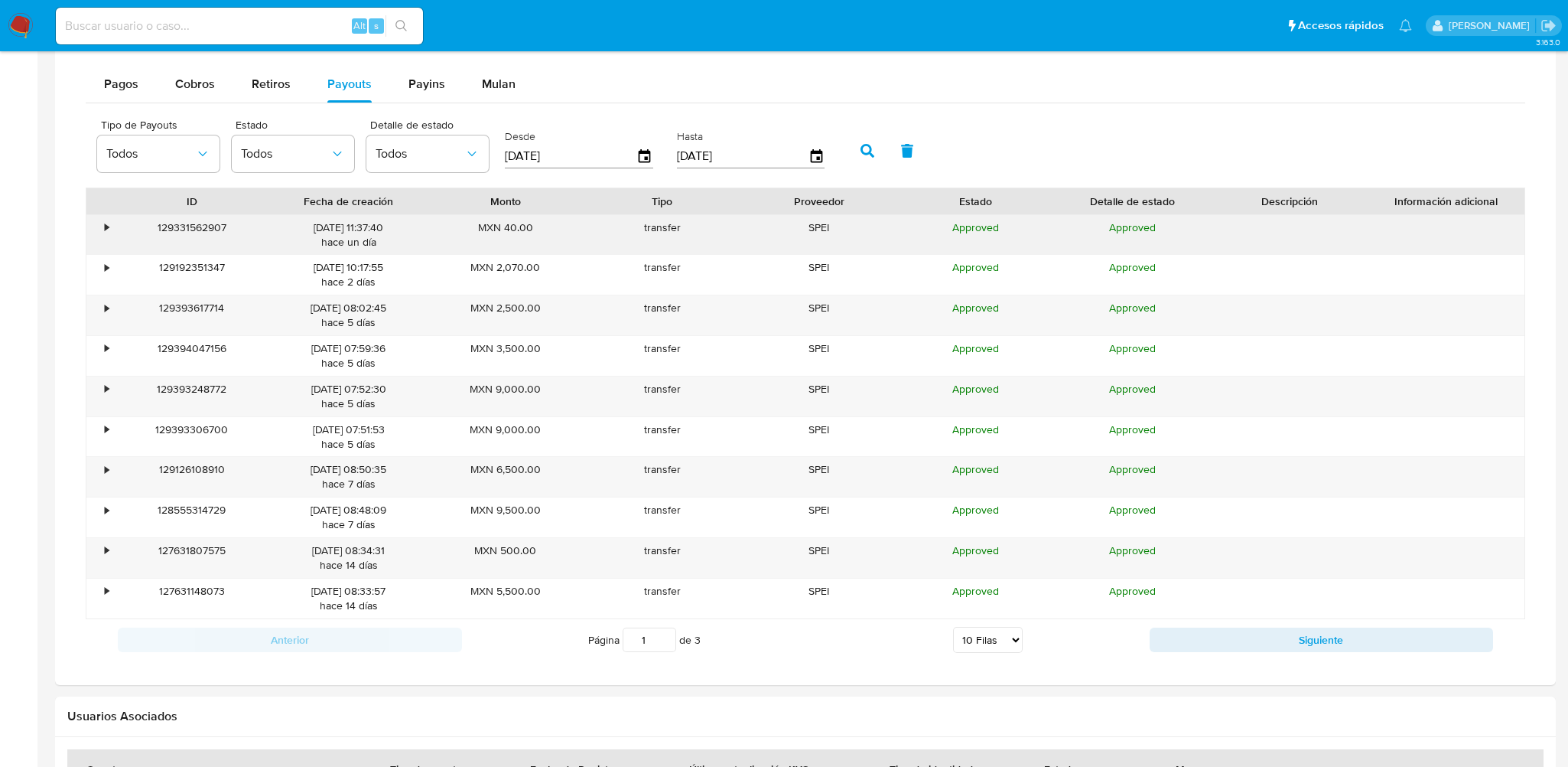
scroll to position [1453, 0]
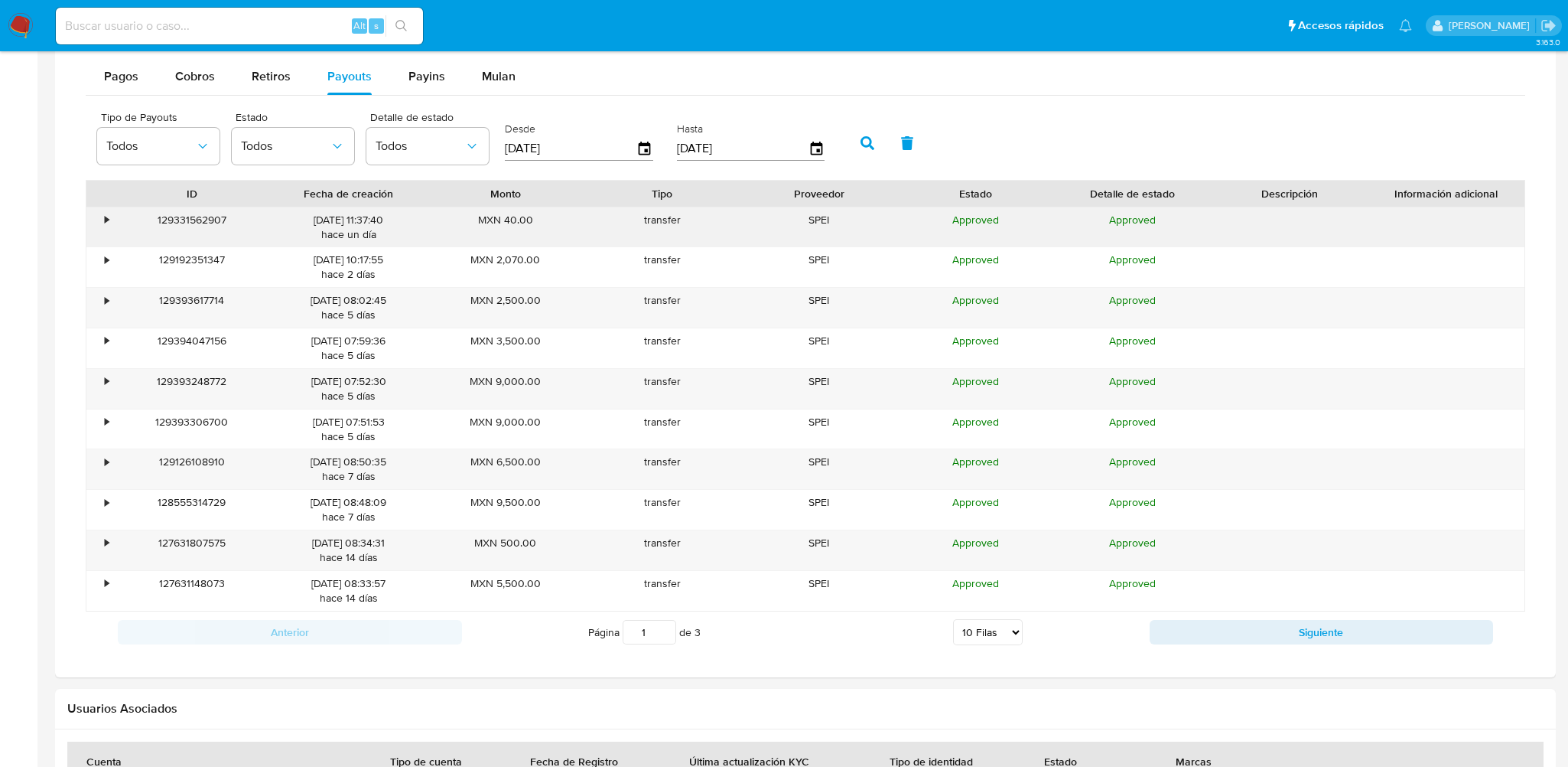
click at [101, 220] on div "•" at bounding box center [99, 227] width 27 height 39
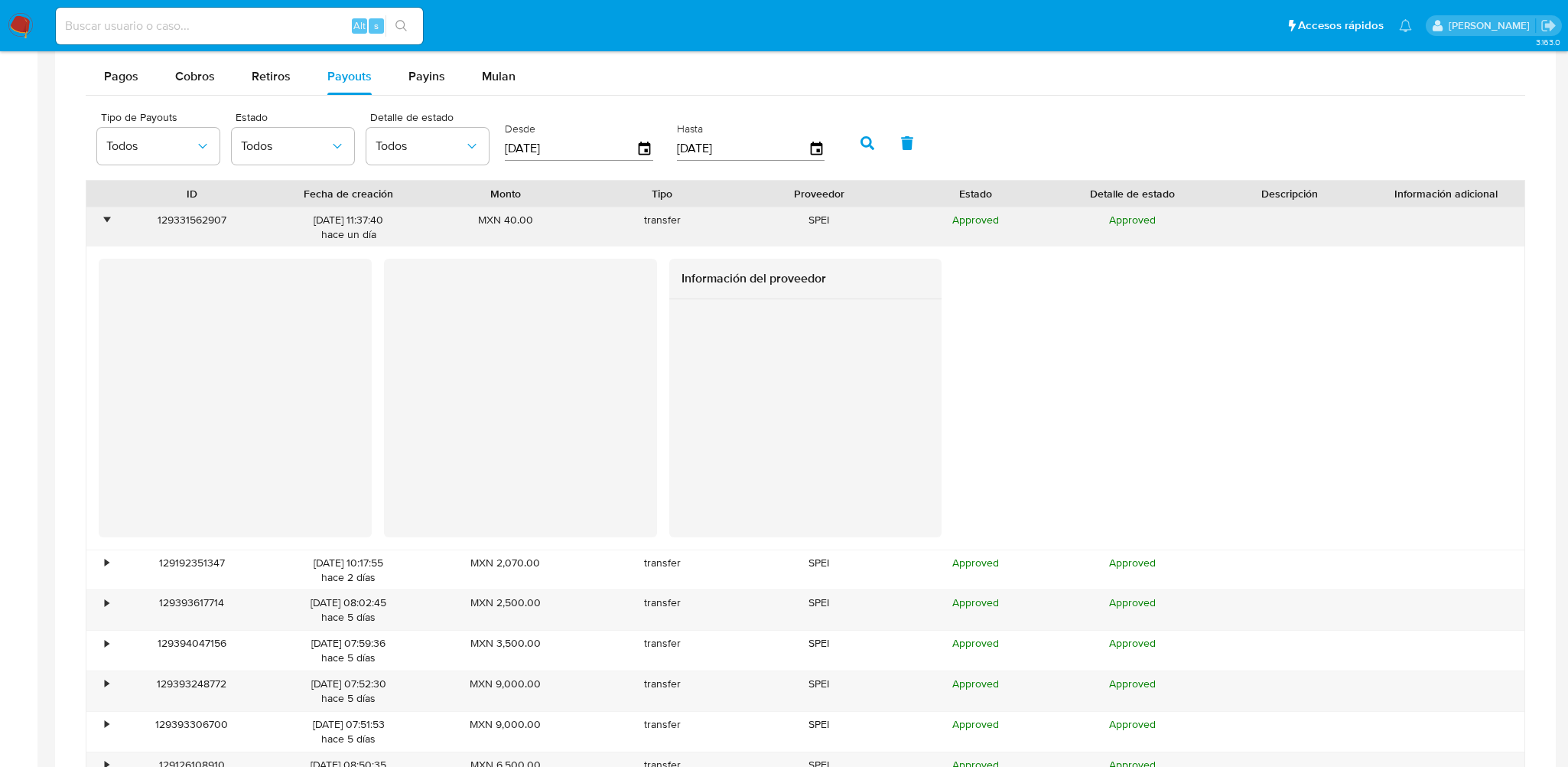
click at [105, 220] on div "•" at bounding box center [107, 220] width 4 height 14
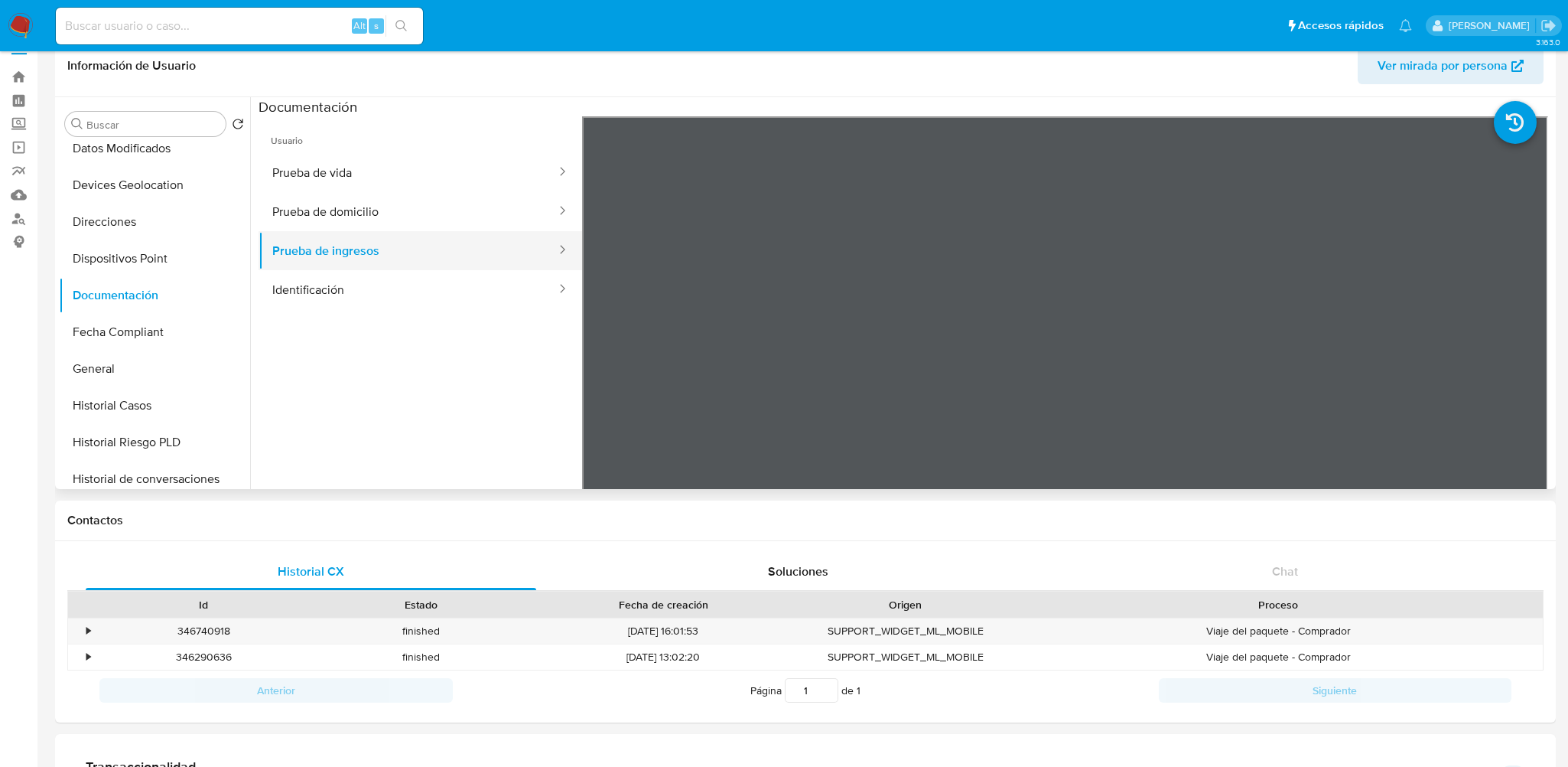
scroll to position [0, 0]
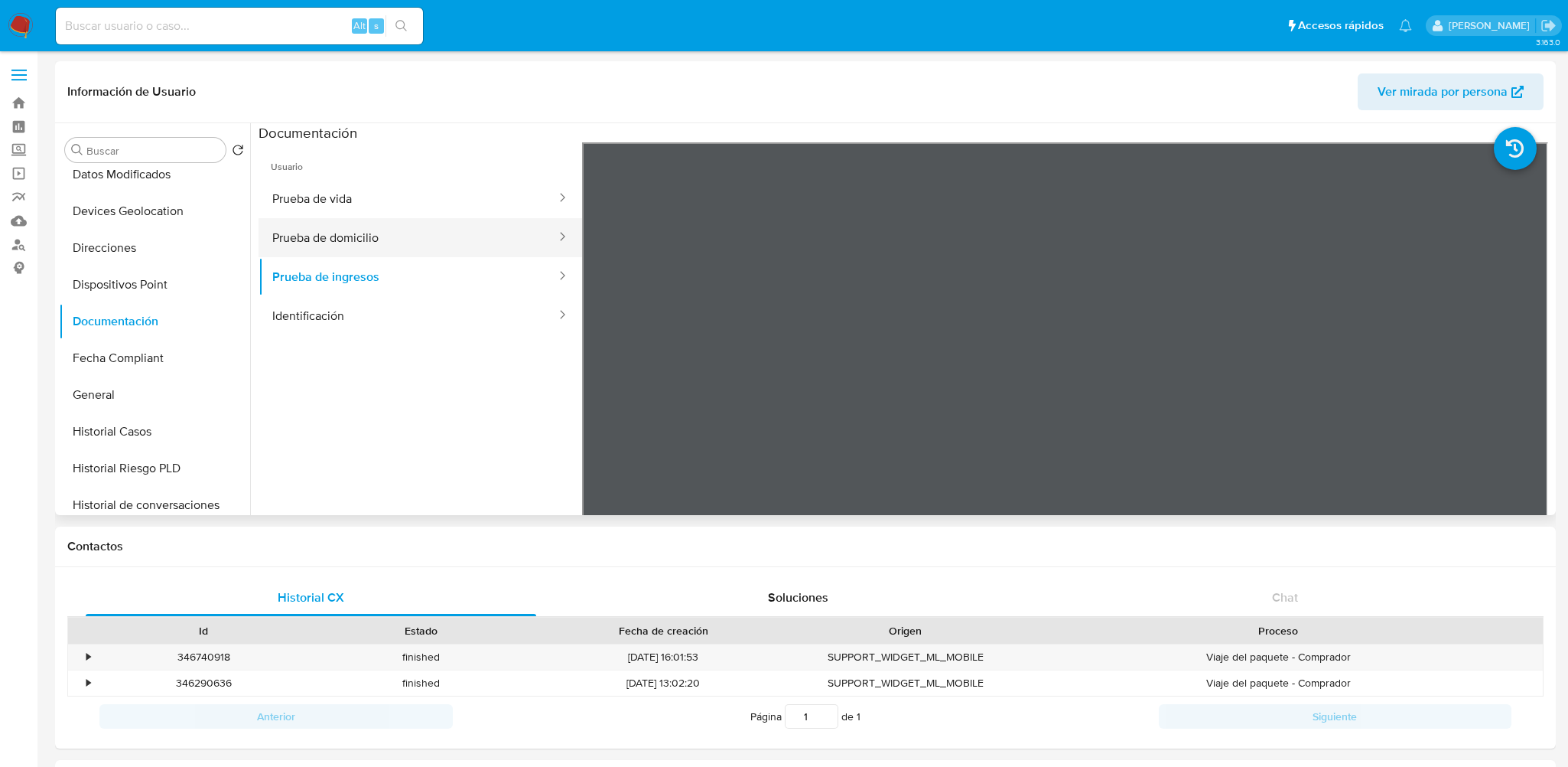
click at [360, 232] on button "Prueba de domicilio" at bounding box center [407, 237] width 299 height 39
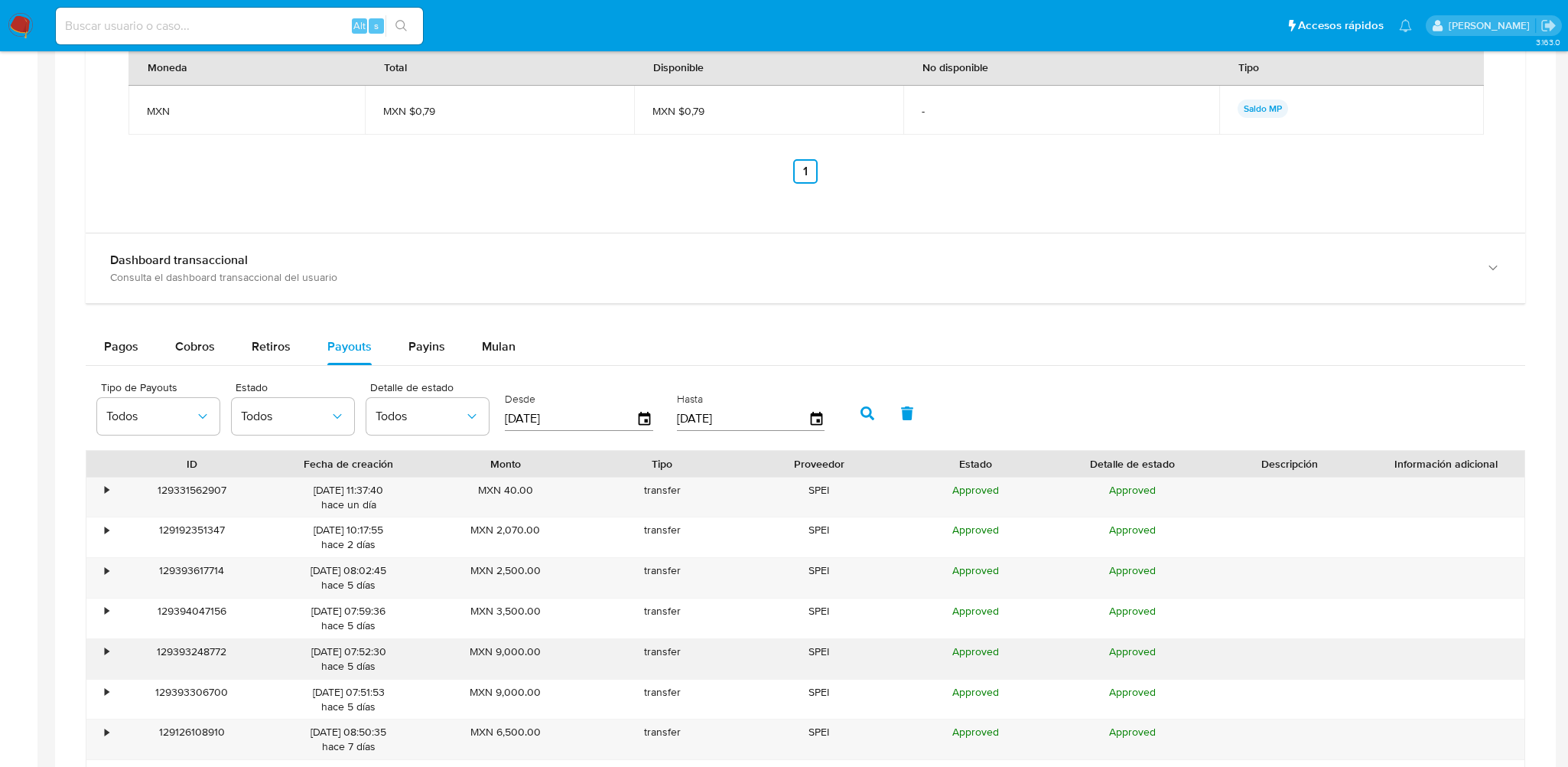
scroll to position [1378, 0]
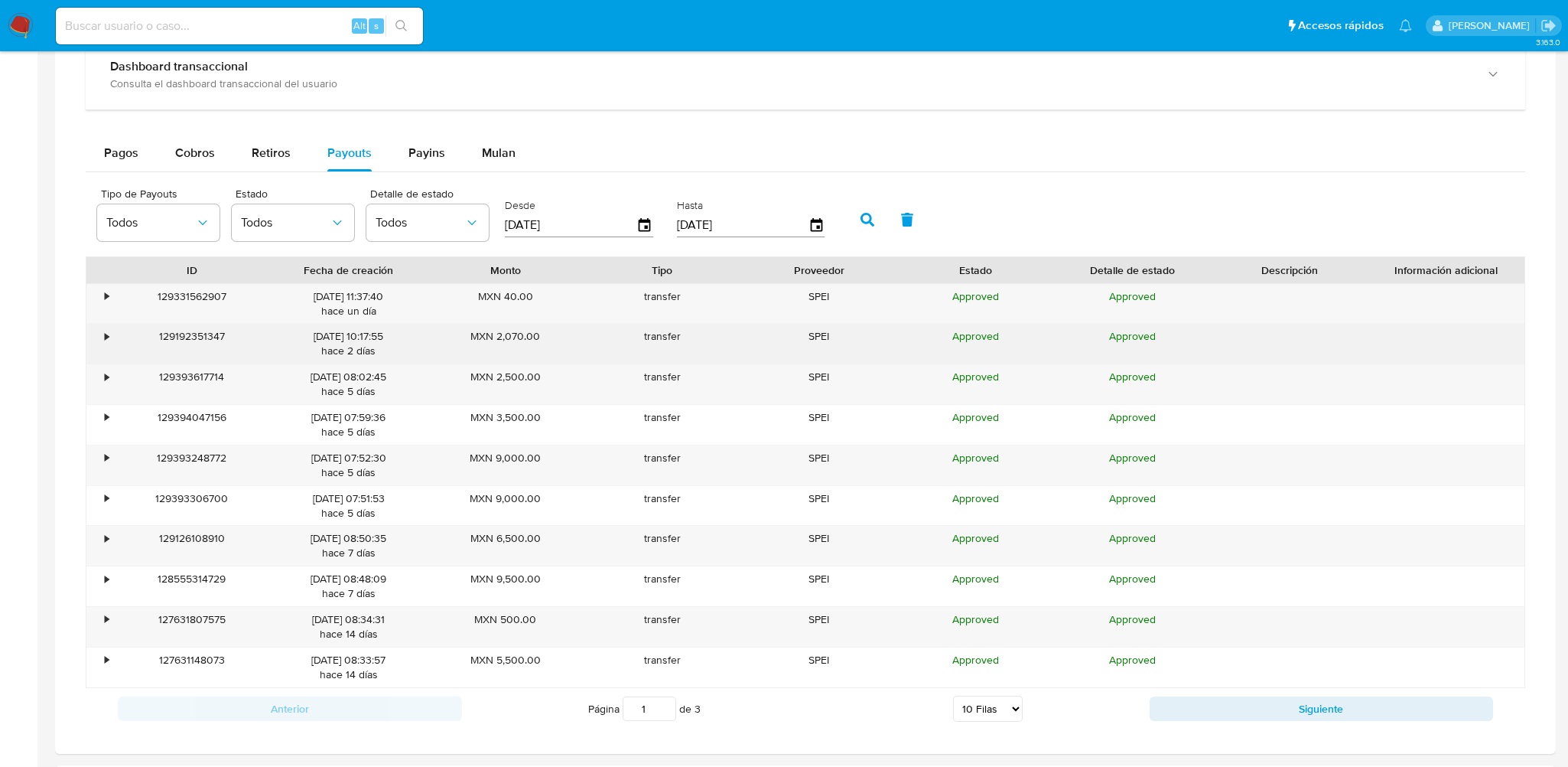
click at [107, 344] on div "•" at bounding box center [99, 344] width 27 height 39
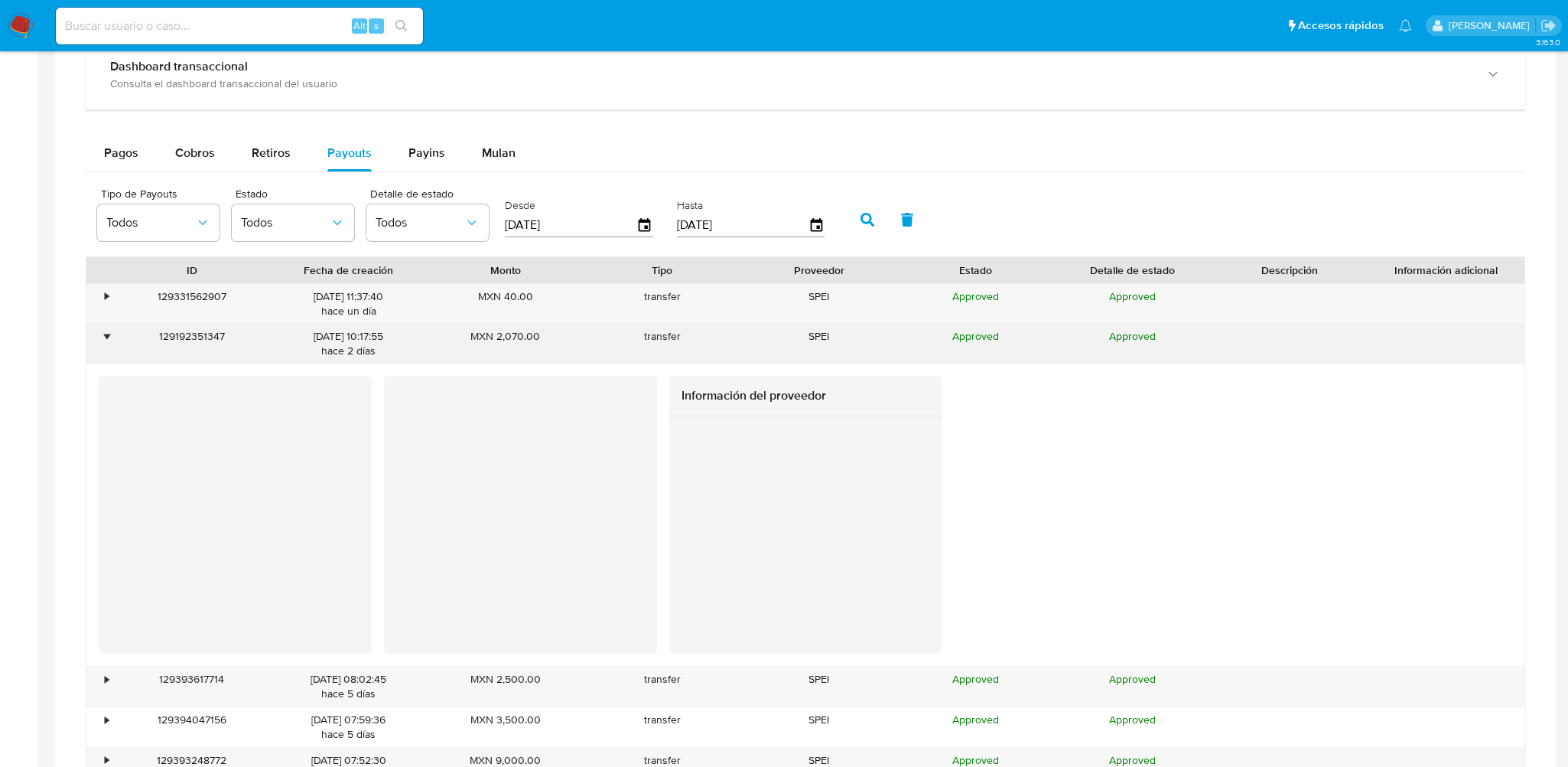
click at [107, 344] on div "•" at bounding box center [99, 344] width 27 height 39
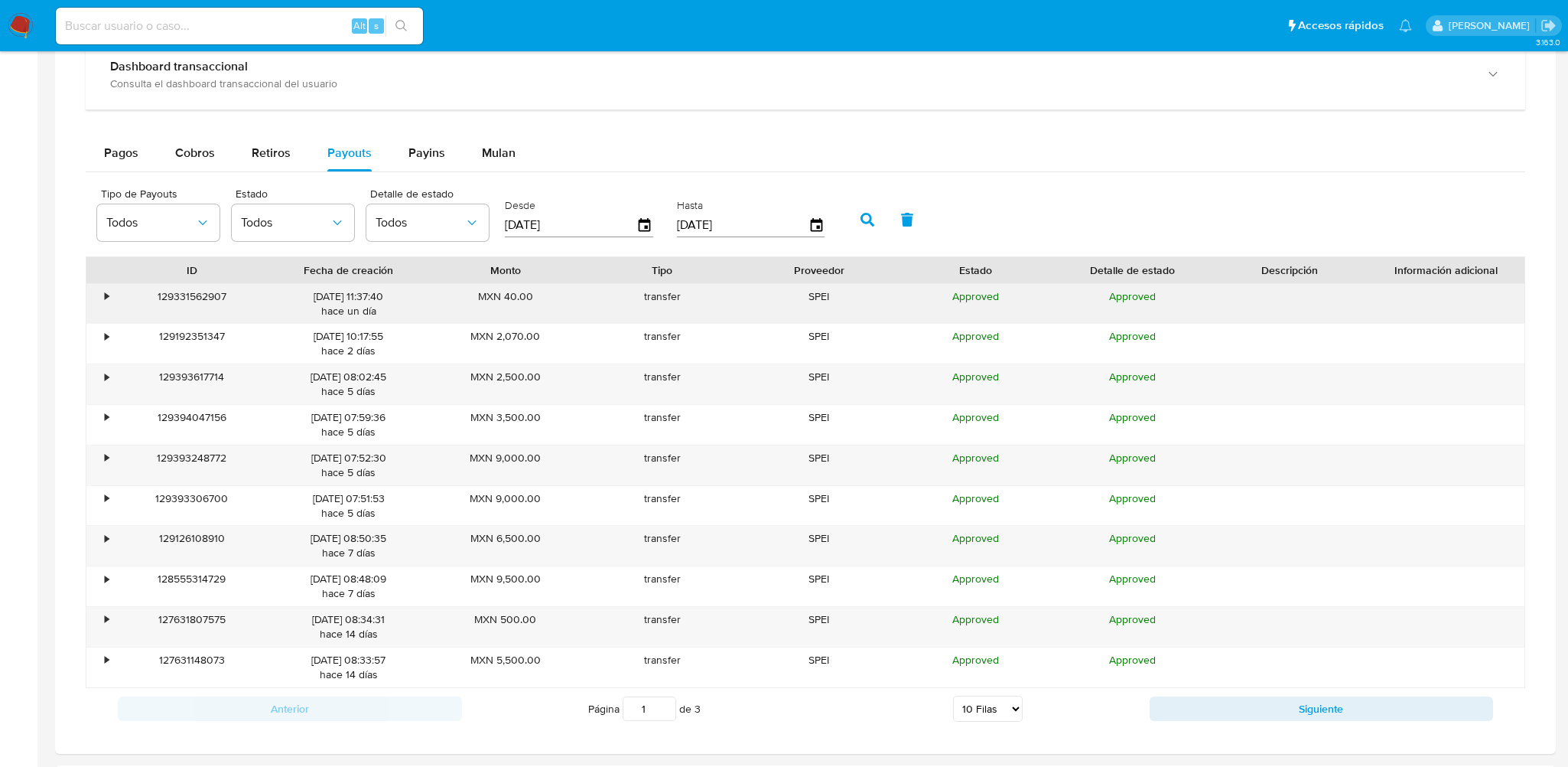
click at [107, 298] on div "•" at bounding box center [107, 296] width 4 height 14
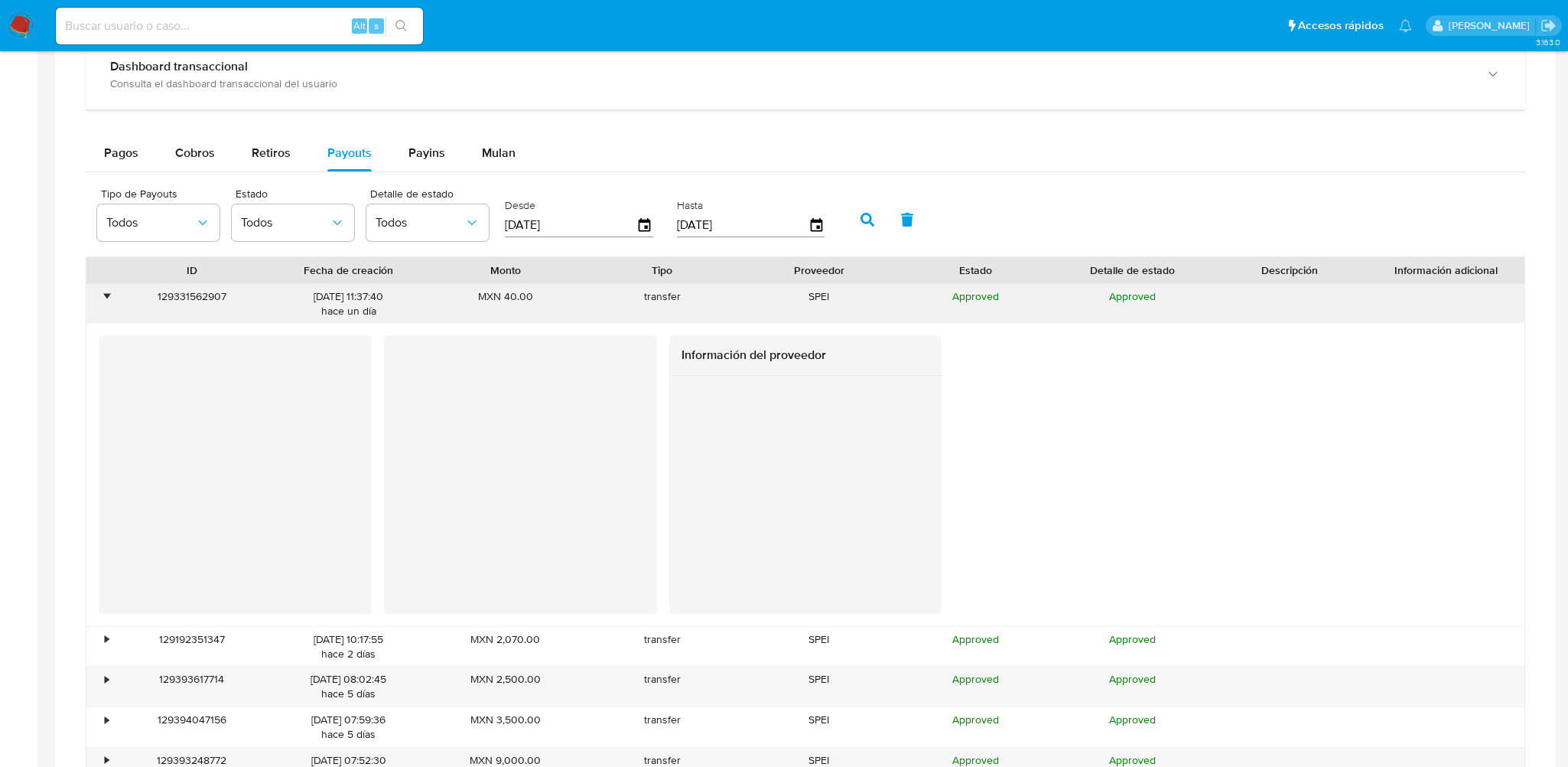
click at [107, 298] on div "•" at bounding box center [107, 296] width 4 height 14
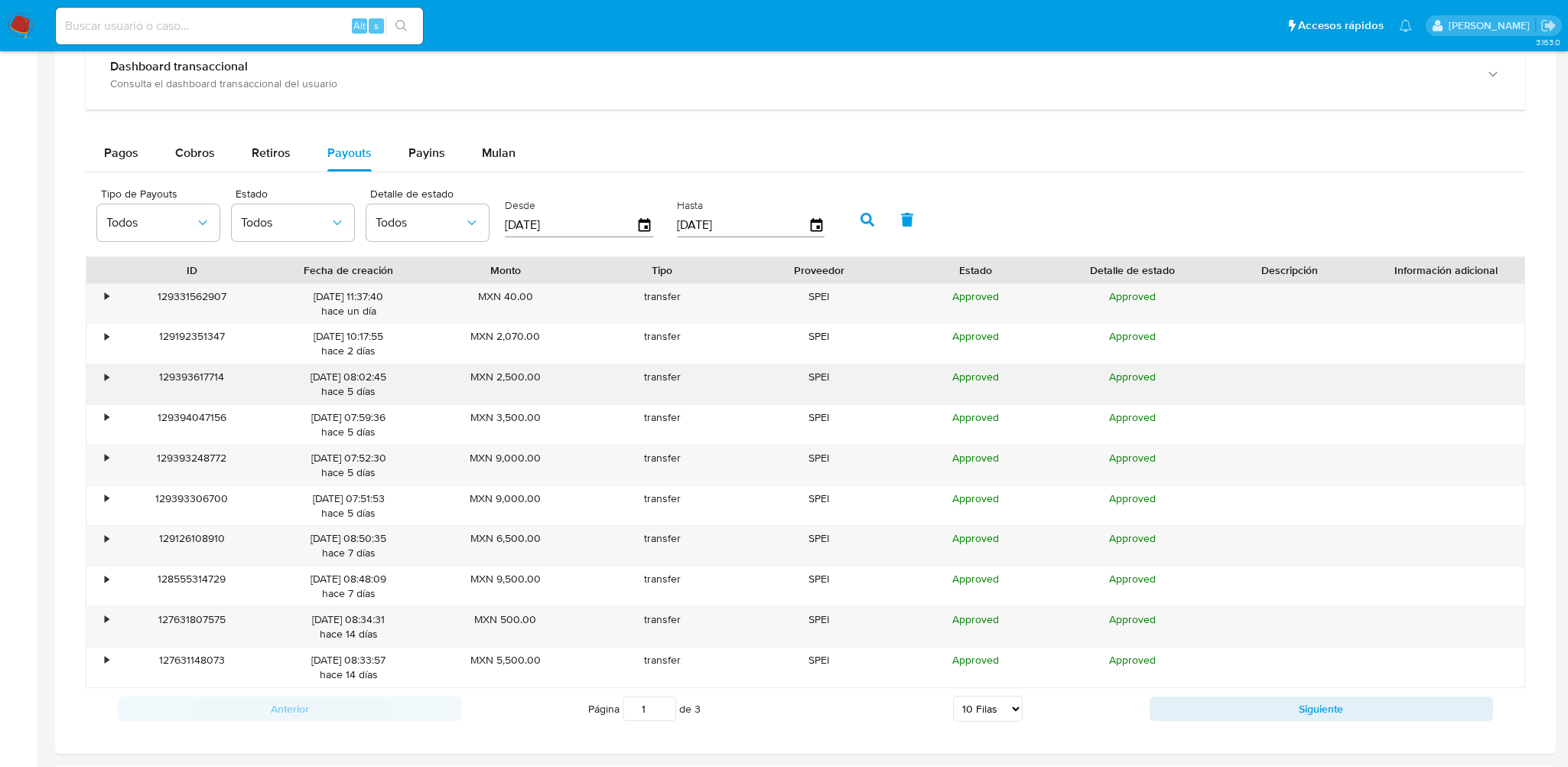
click at [104, 389] on div "•" at bounding box center [99, 384] width 27 height 39
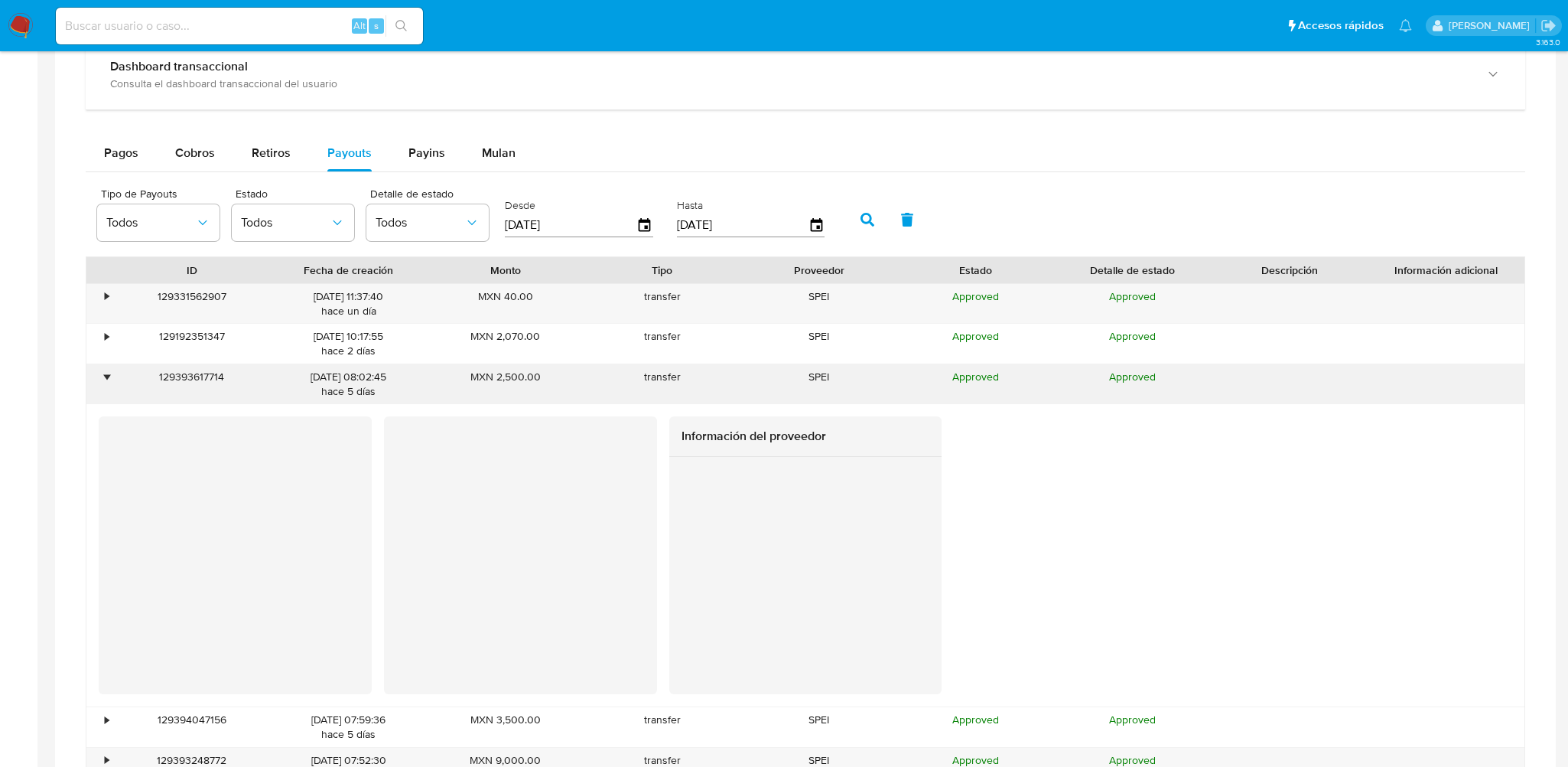
click at [102, 381] on div "•" at bounding box center [99, 384] width 27 height 39
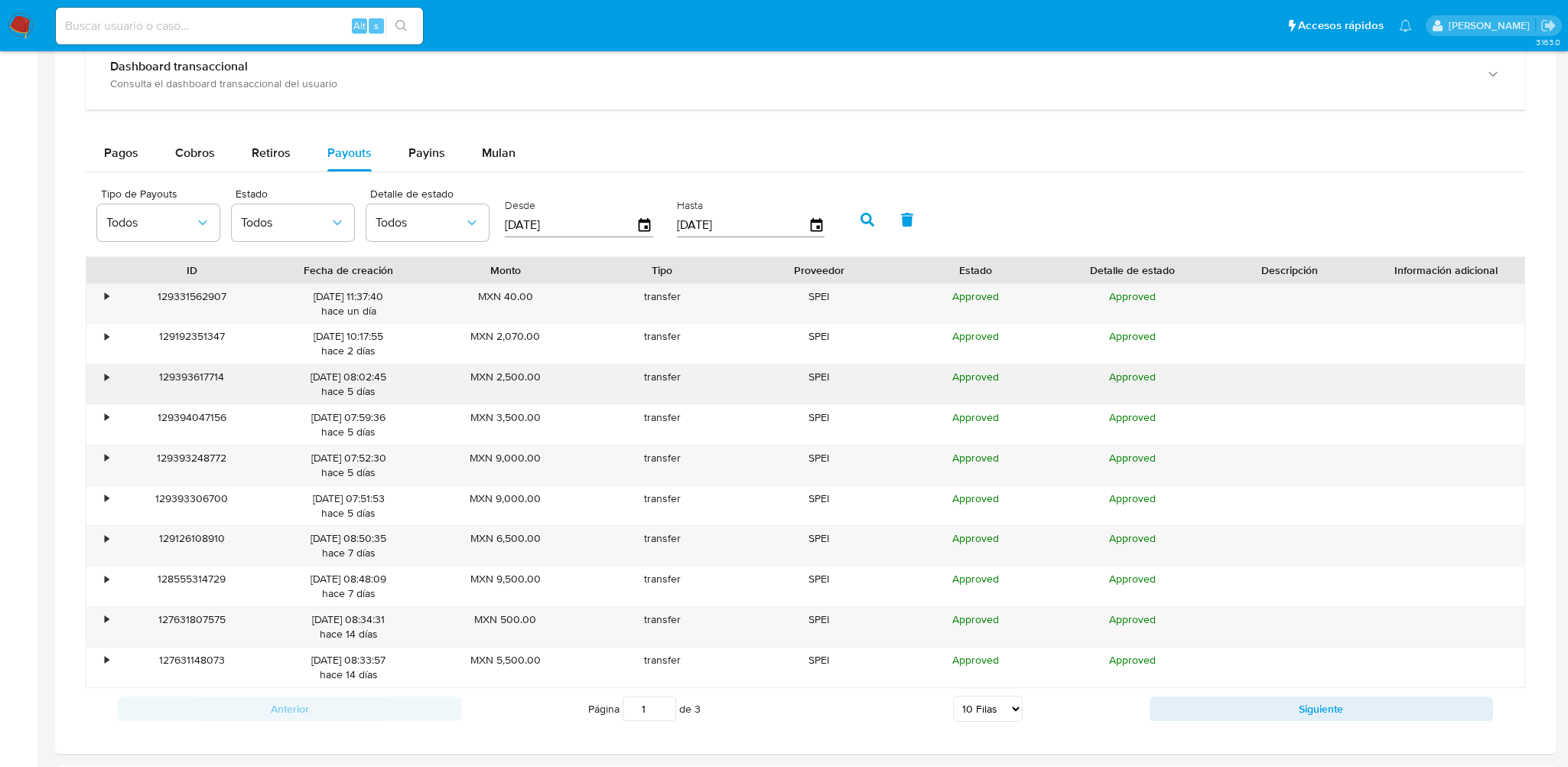
click at [103, 381] on div "•" at bounding box center [99, 384] width 27 height 39
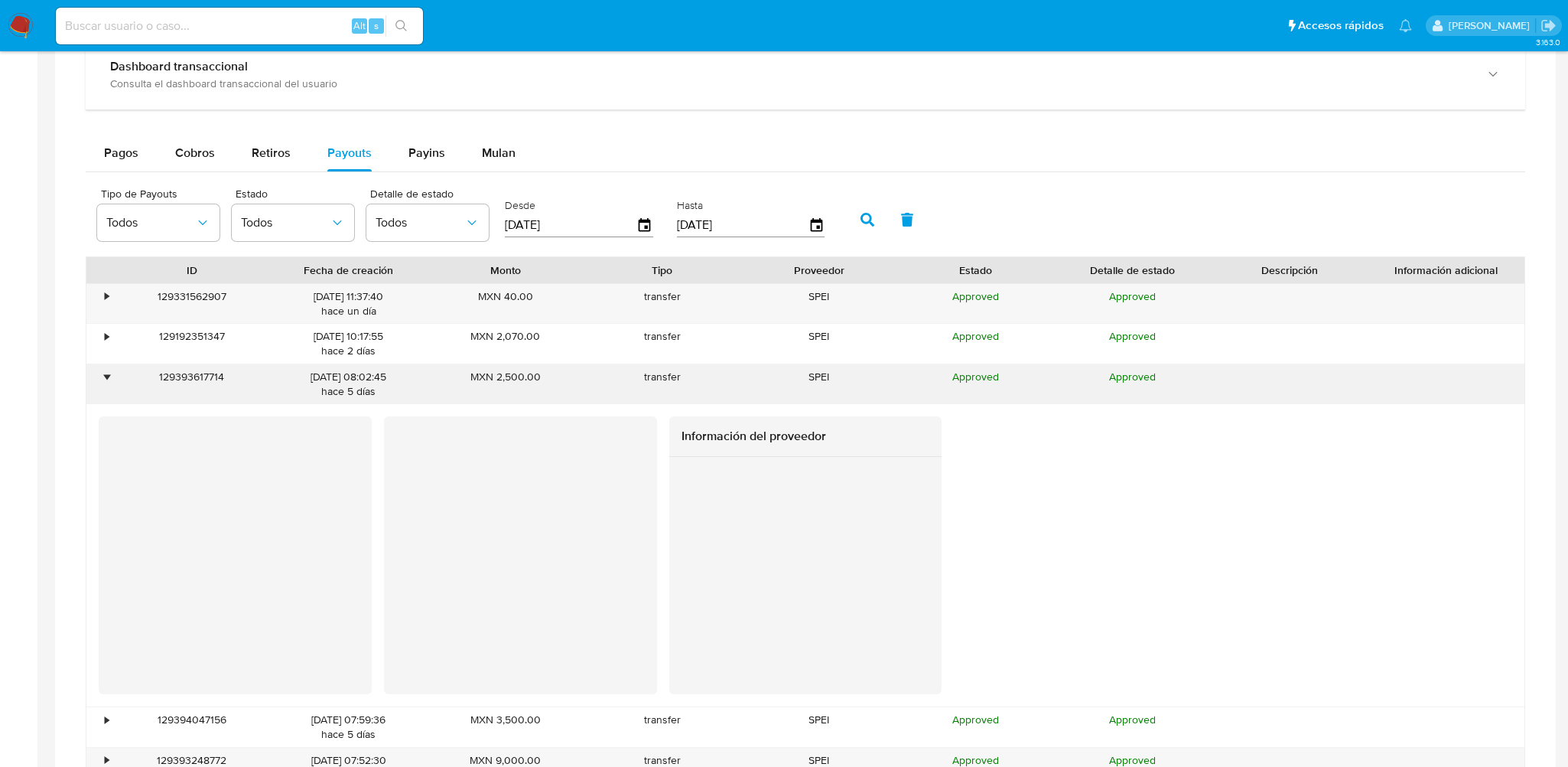
click at [103, 381] on div "•" at bounding box center [99, 384] width 27 height 39
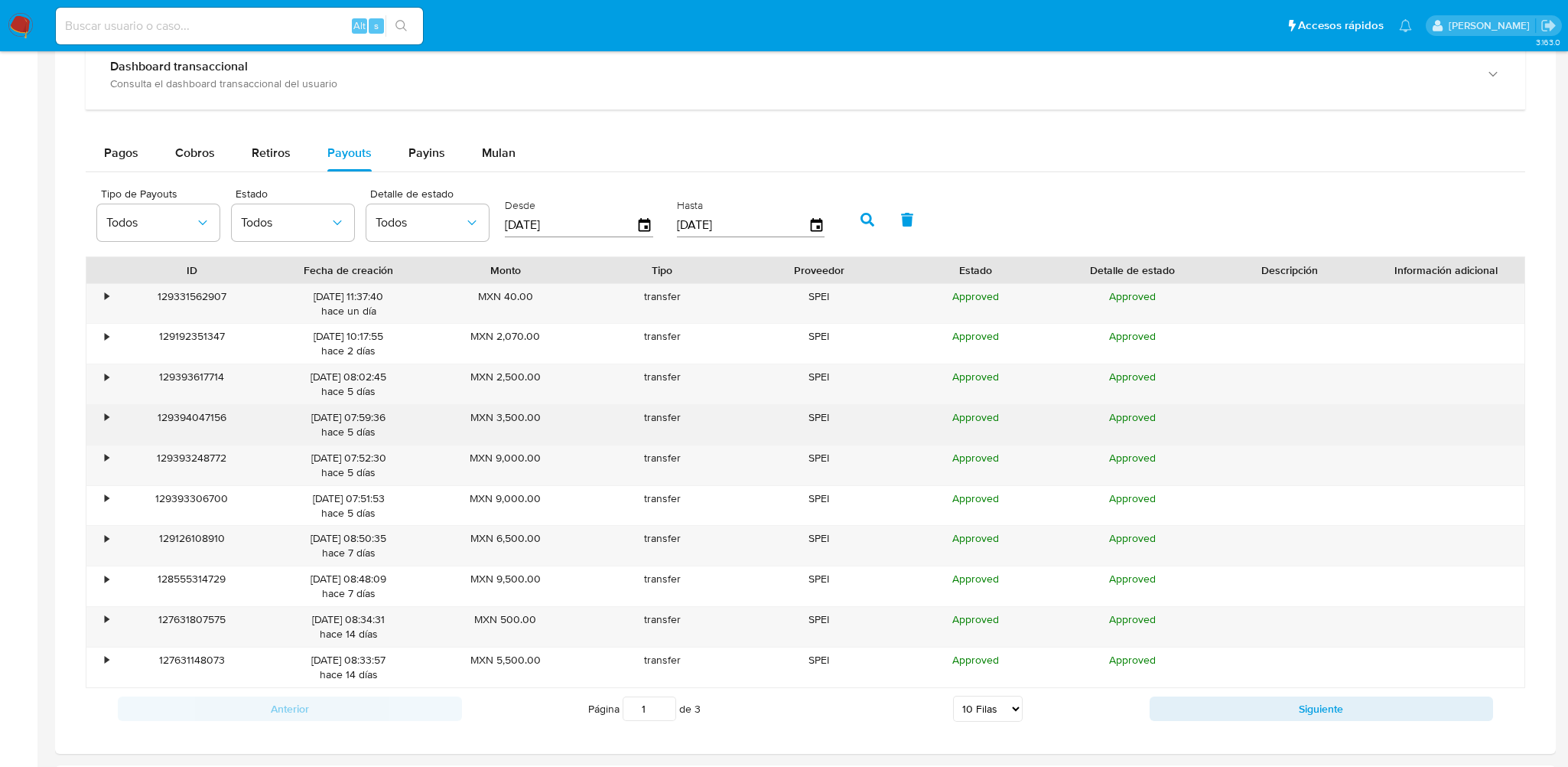
click at [111, 417] on div "•" at bounding box center [99, 424] width 27 height 39
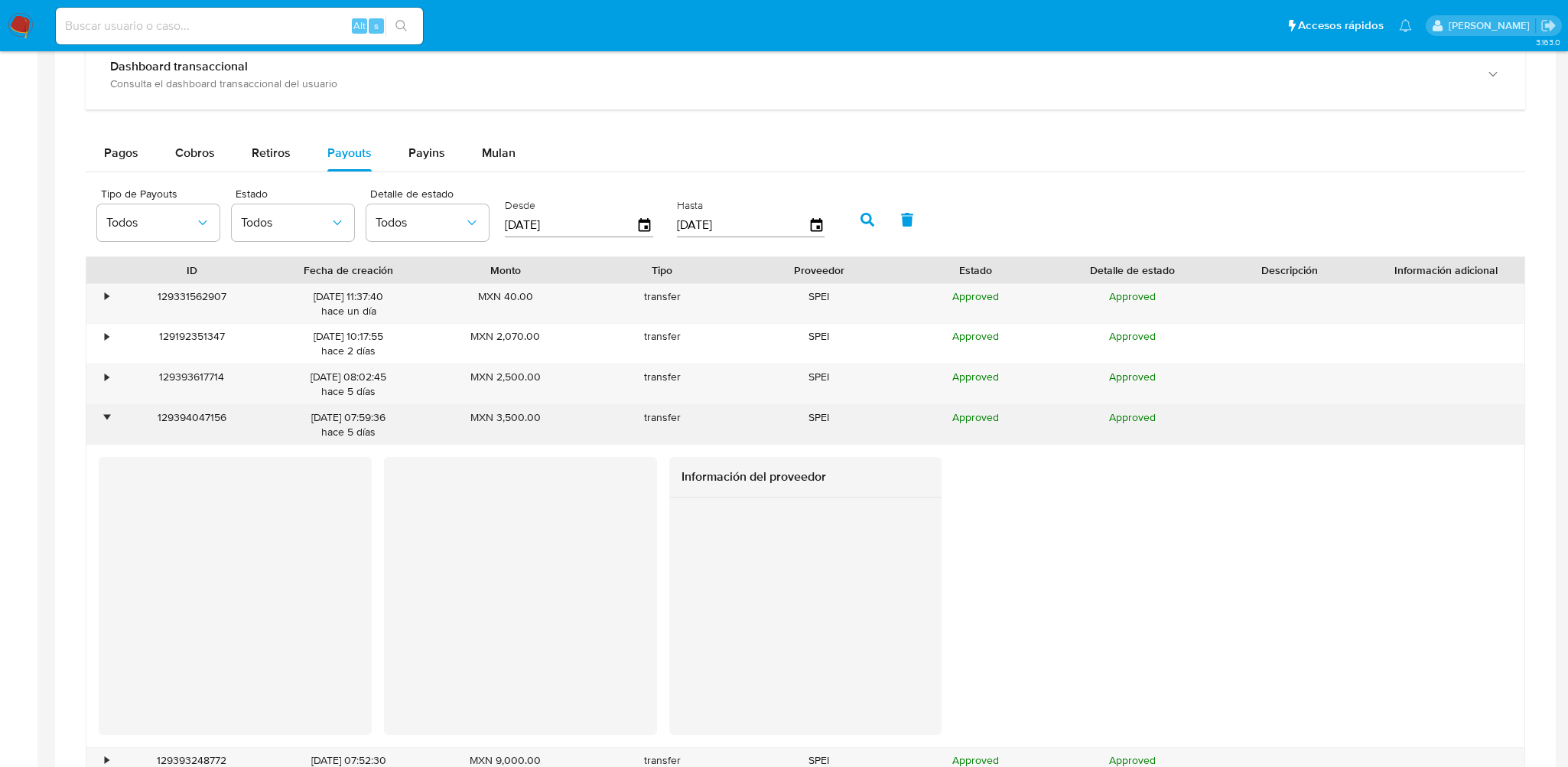
click at [111, 417] on div "•" at bounding box center [99, 424] width 27 height 39
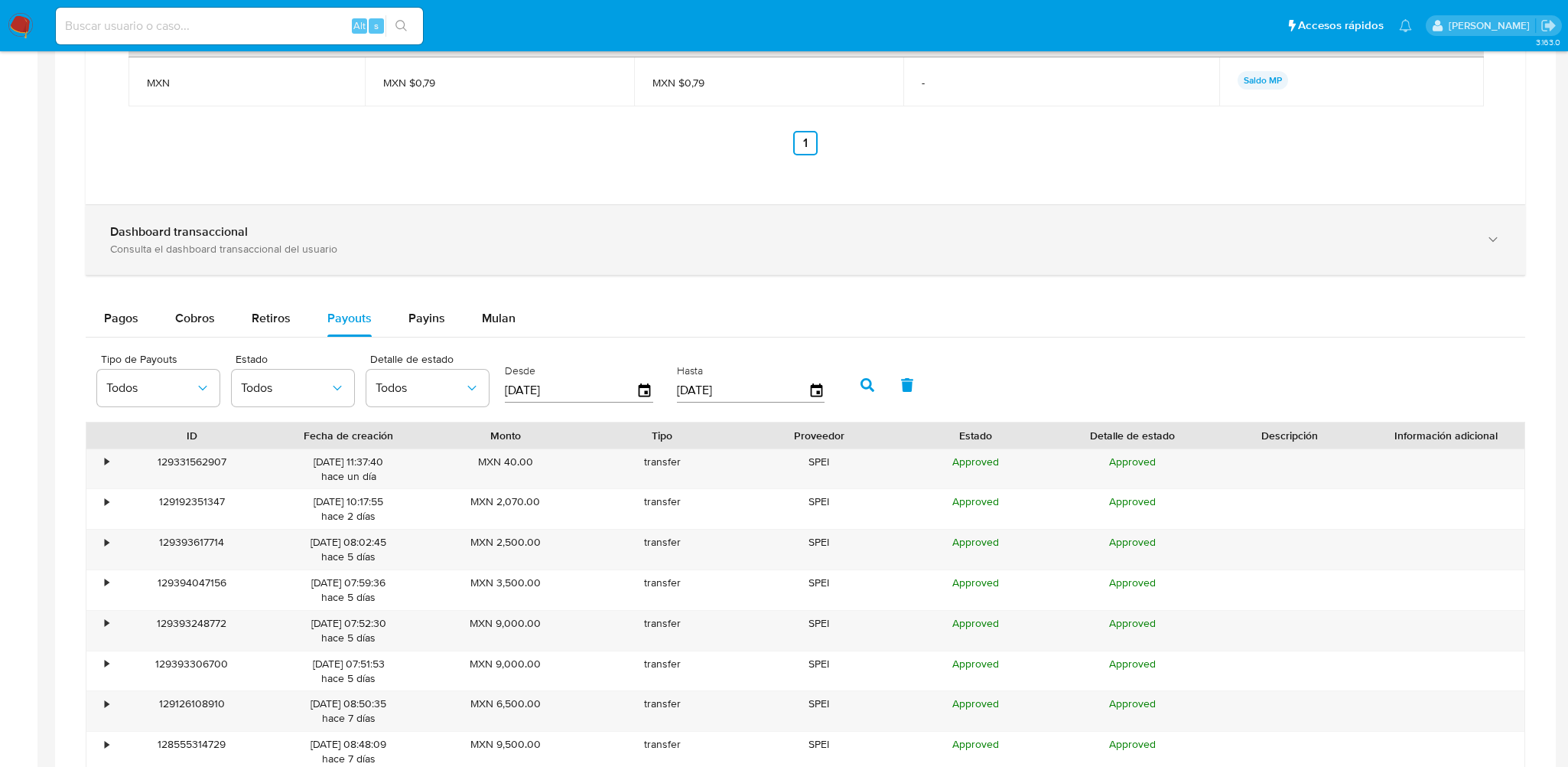
scroll to position [1453, 0]
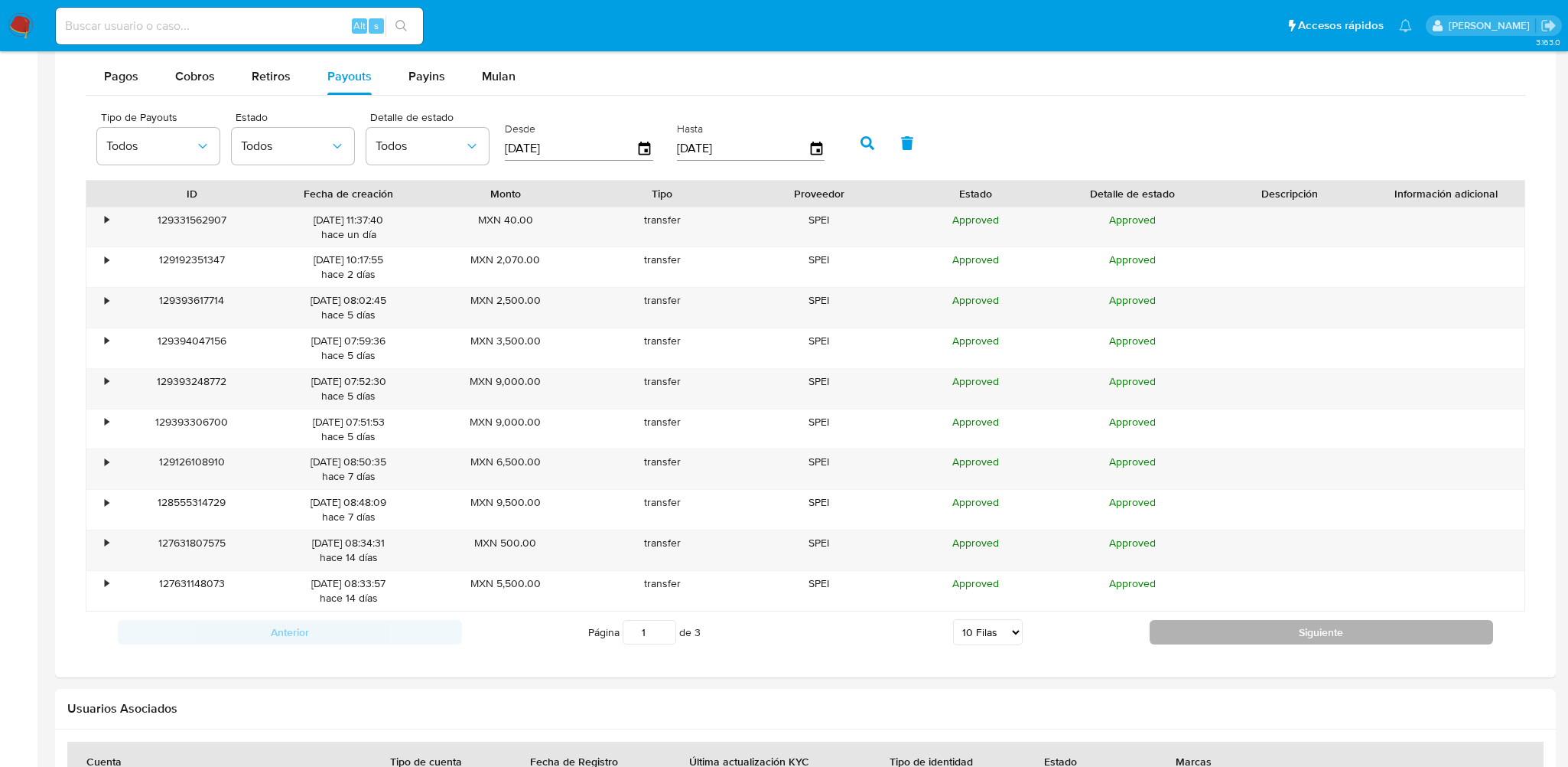
click at [1240, 636] on button "Siguiente" at bounding box center [1322, 632] width 344 height 24
click at [1240, 636] on button "Siguiente" at bounding box center [1322, 632] width 344 height 24
type input "3"
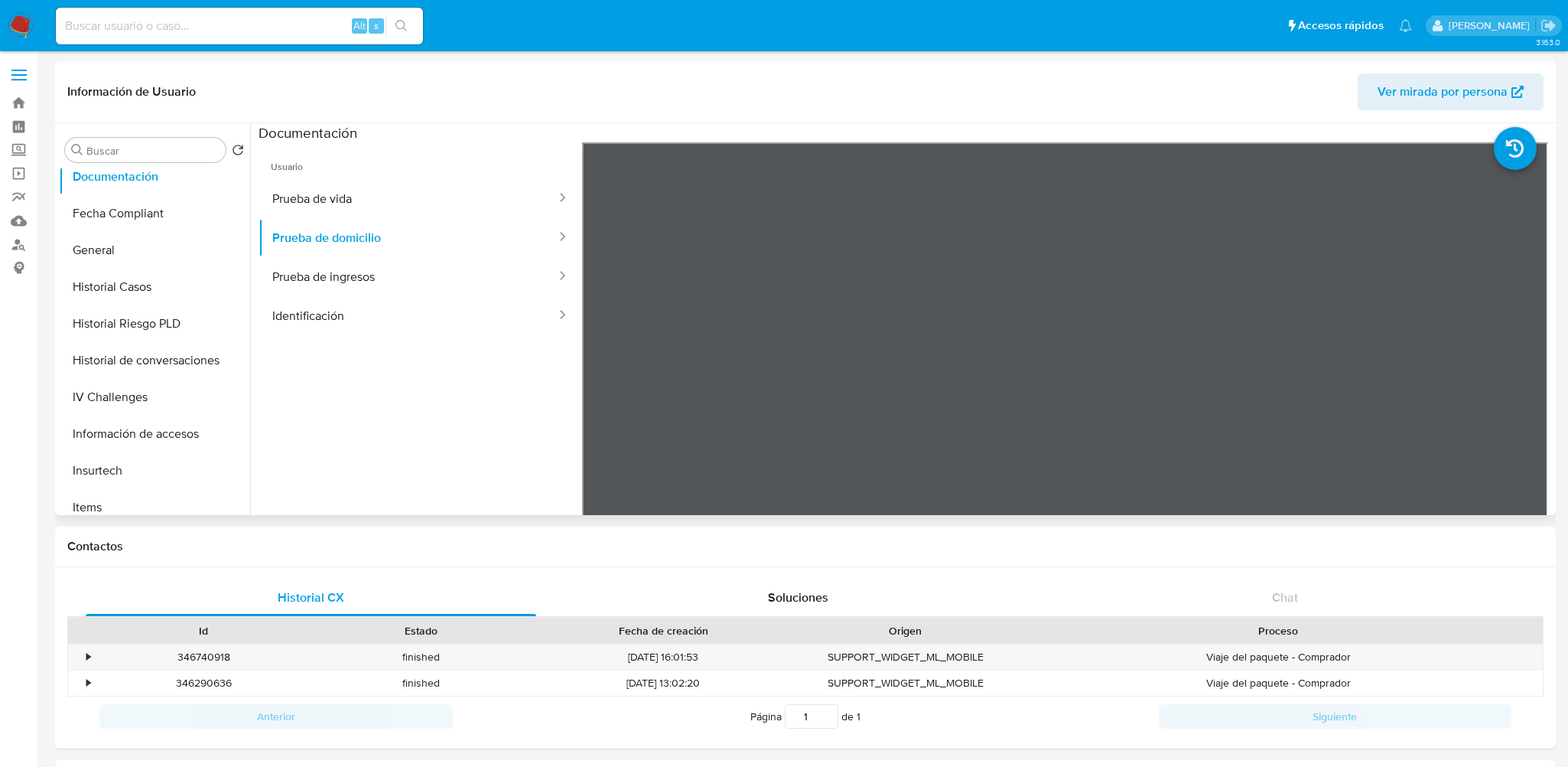
scroll to position [612, 0]
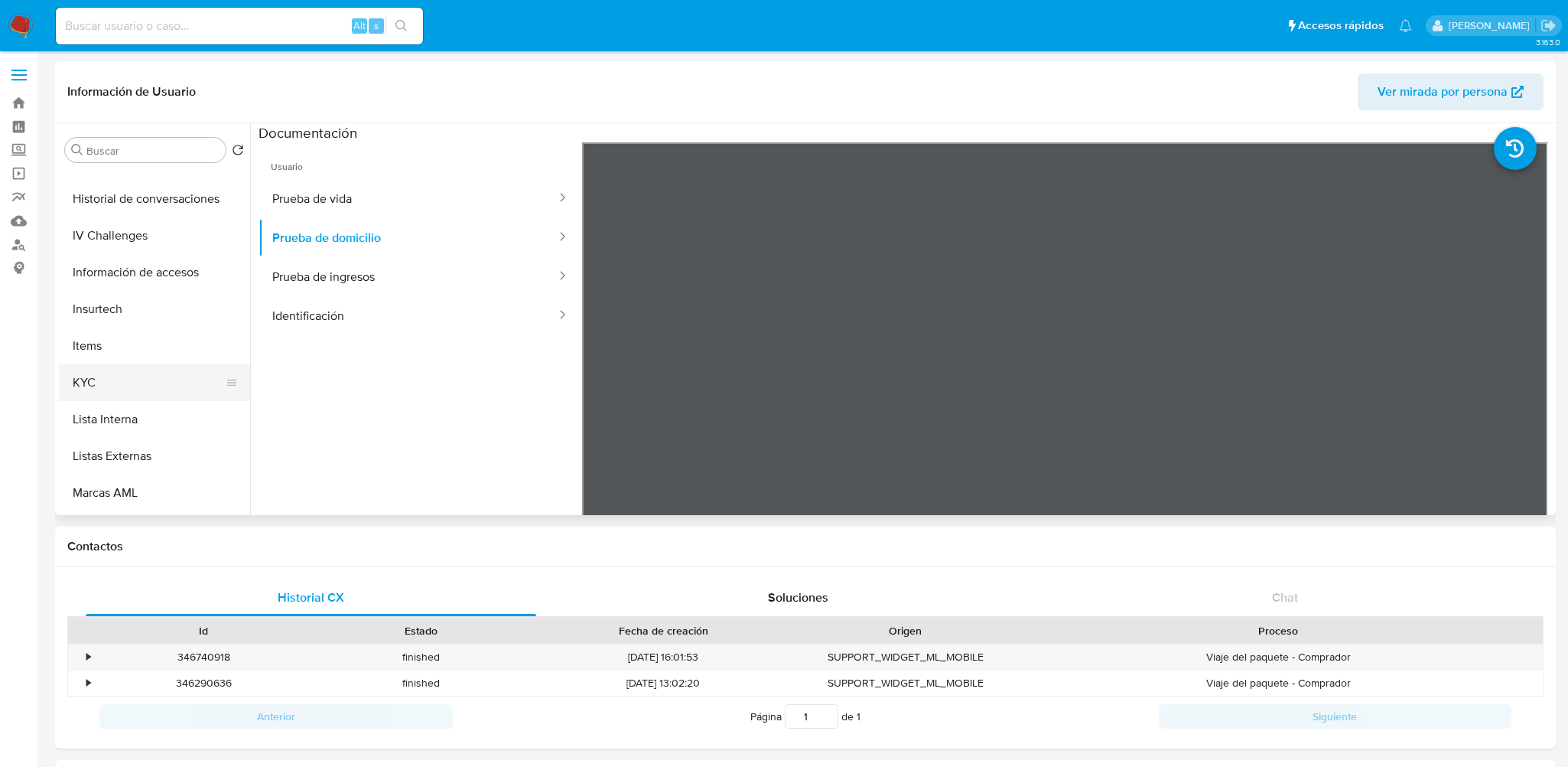
click at [121, 369] on button "KYC" at bounding box center [148, 382] width 179 height 36
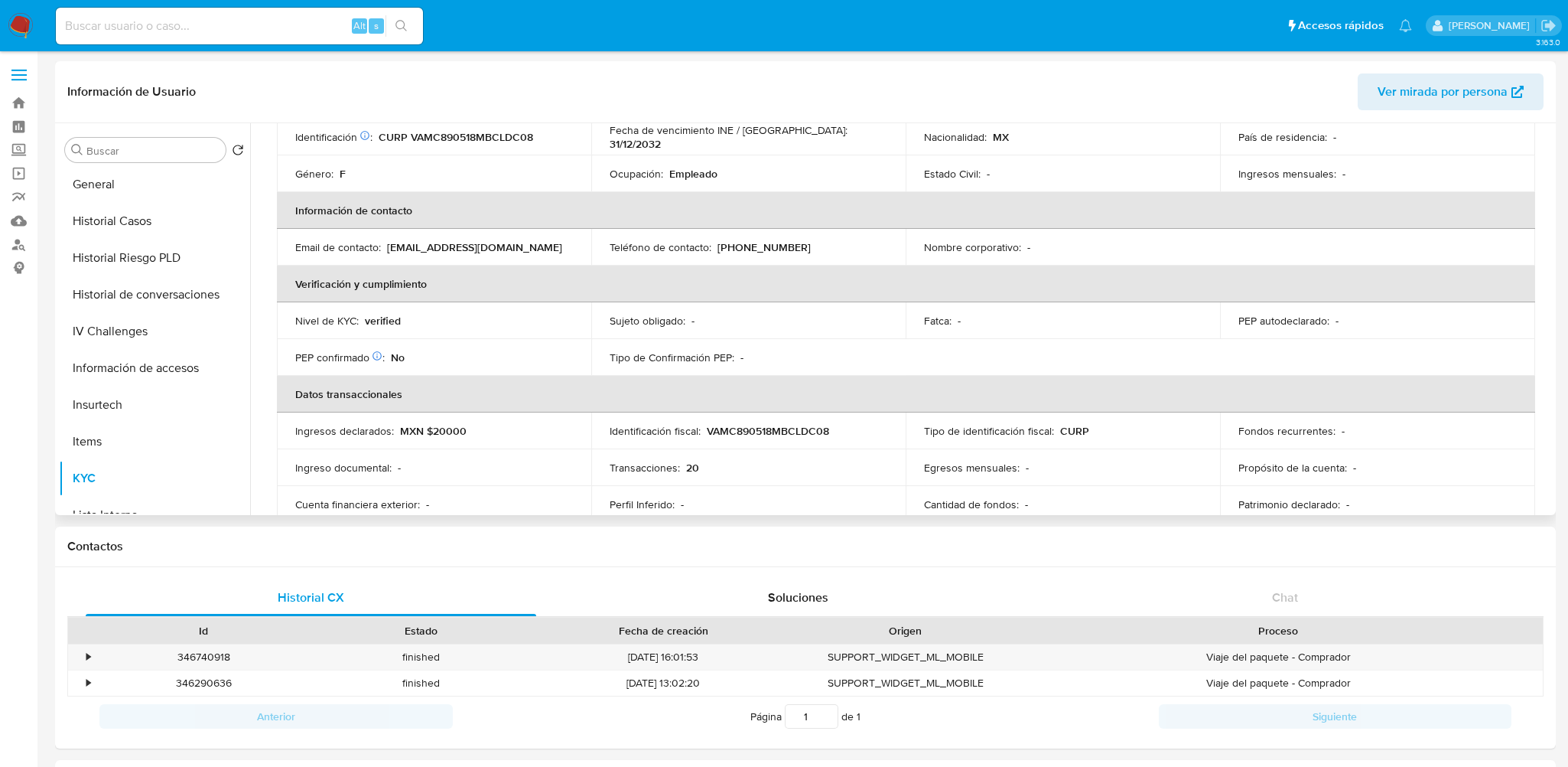
scroll to position [374, 0]
click at [129, 256] on button "Documentación" at bounding box center [148, 254] width 179 height 36
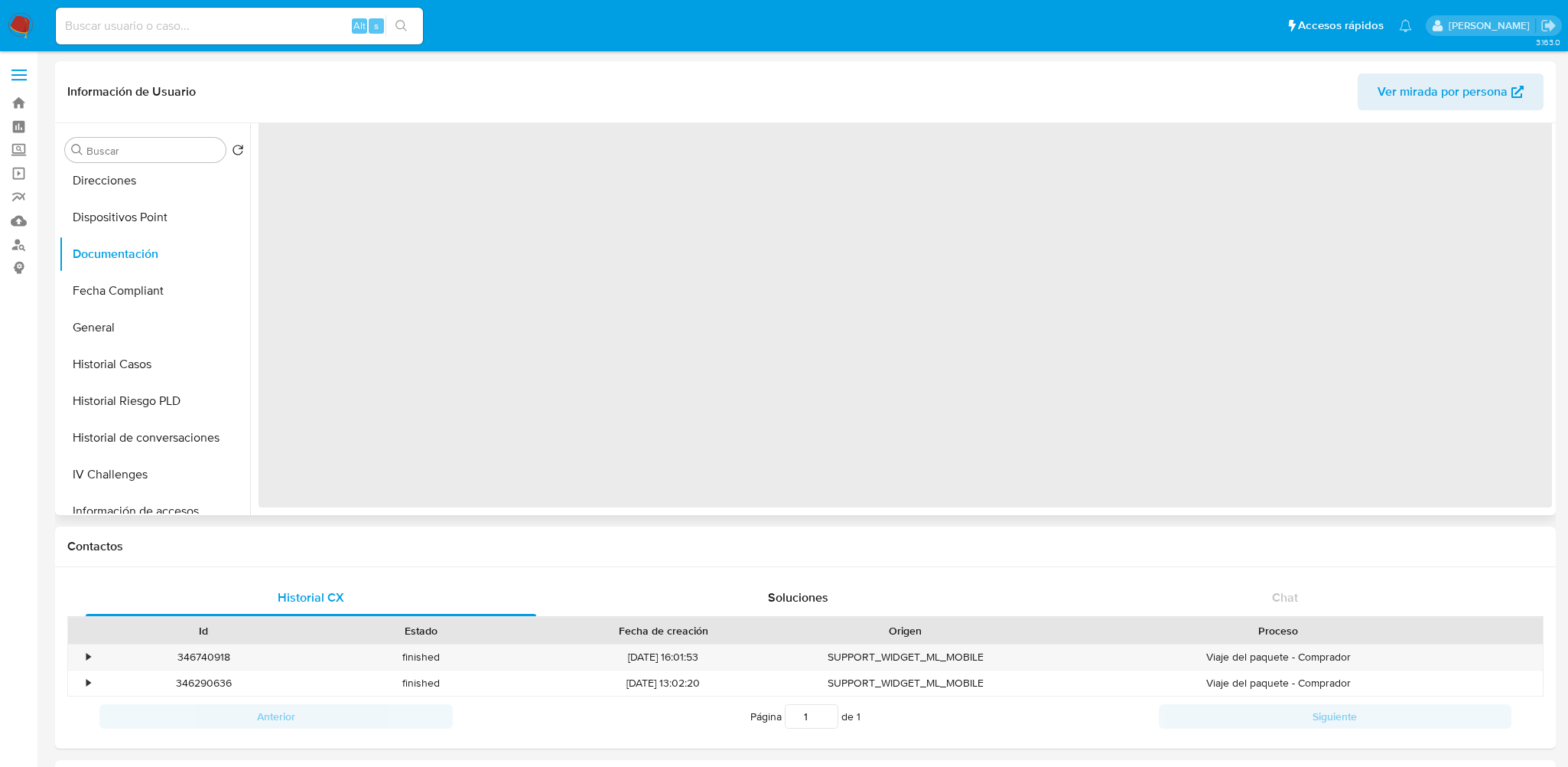
scroll to position [0, 0]
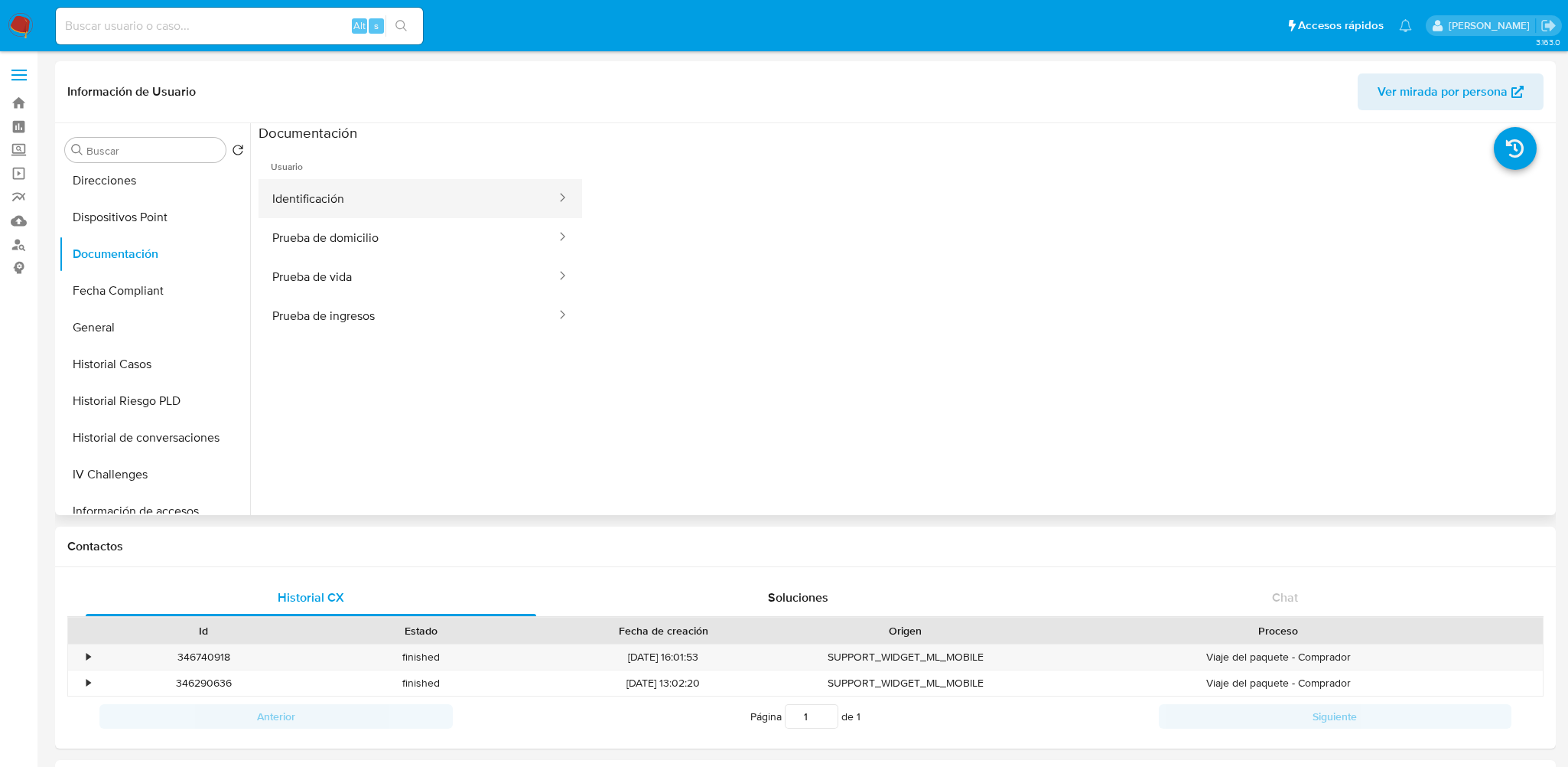
click at [396, 201] on button "Identificación" at bounding box center [407, 198] width 299 height 39
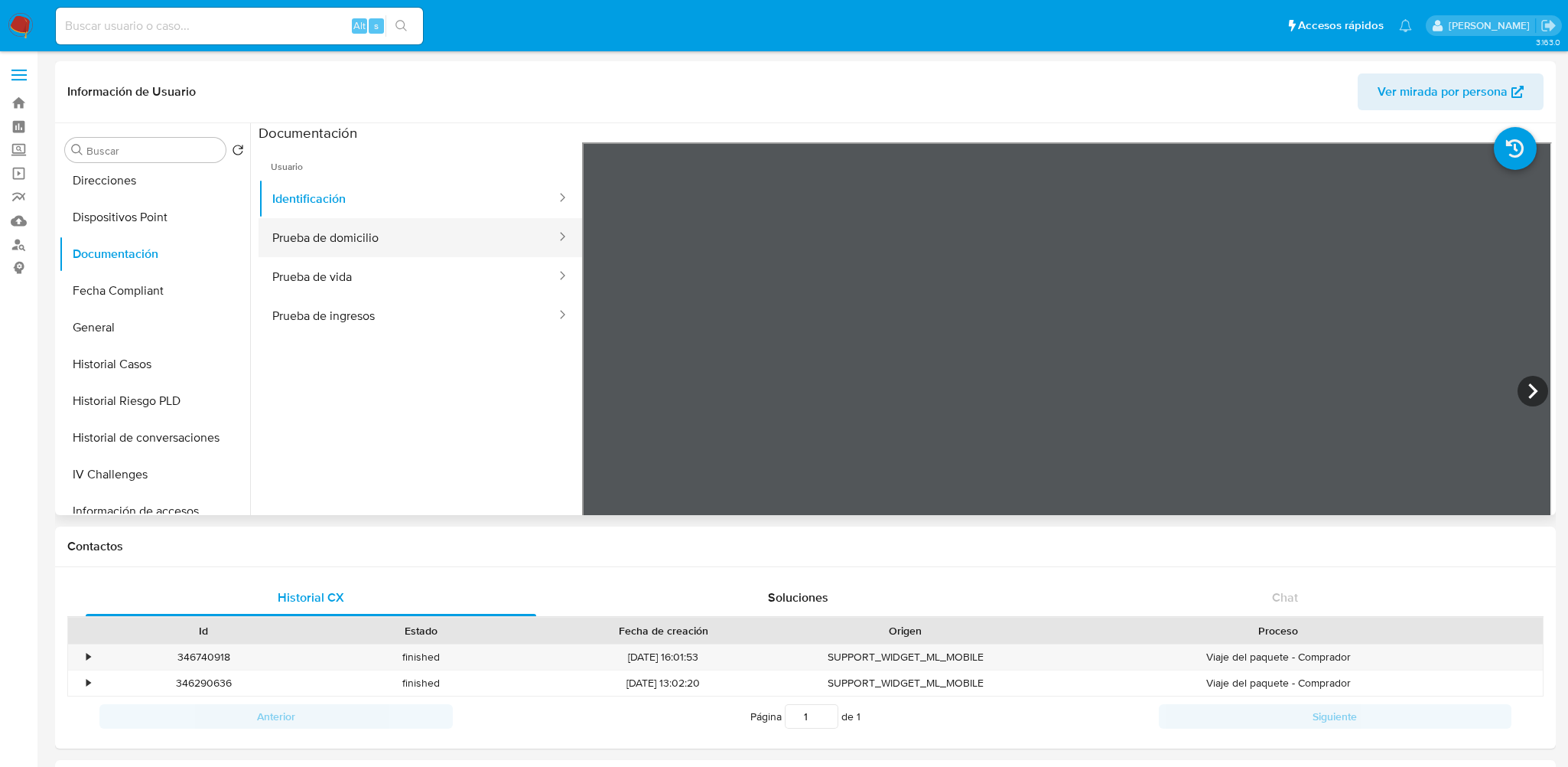
click at [378, 232] on button "Prueba de domicilio" at bounding box center [407, 237] width 299 height 39
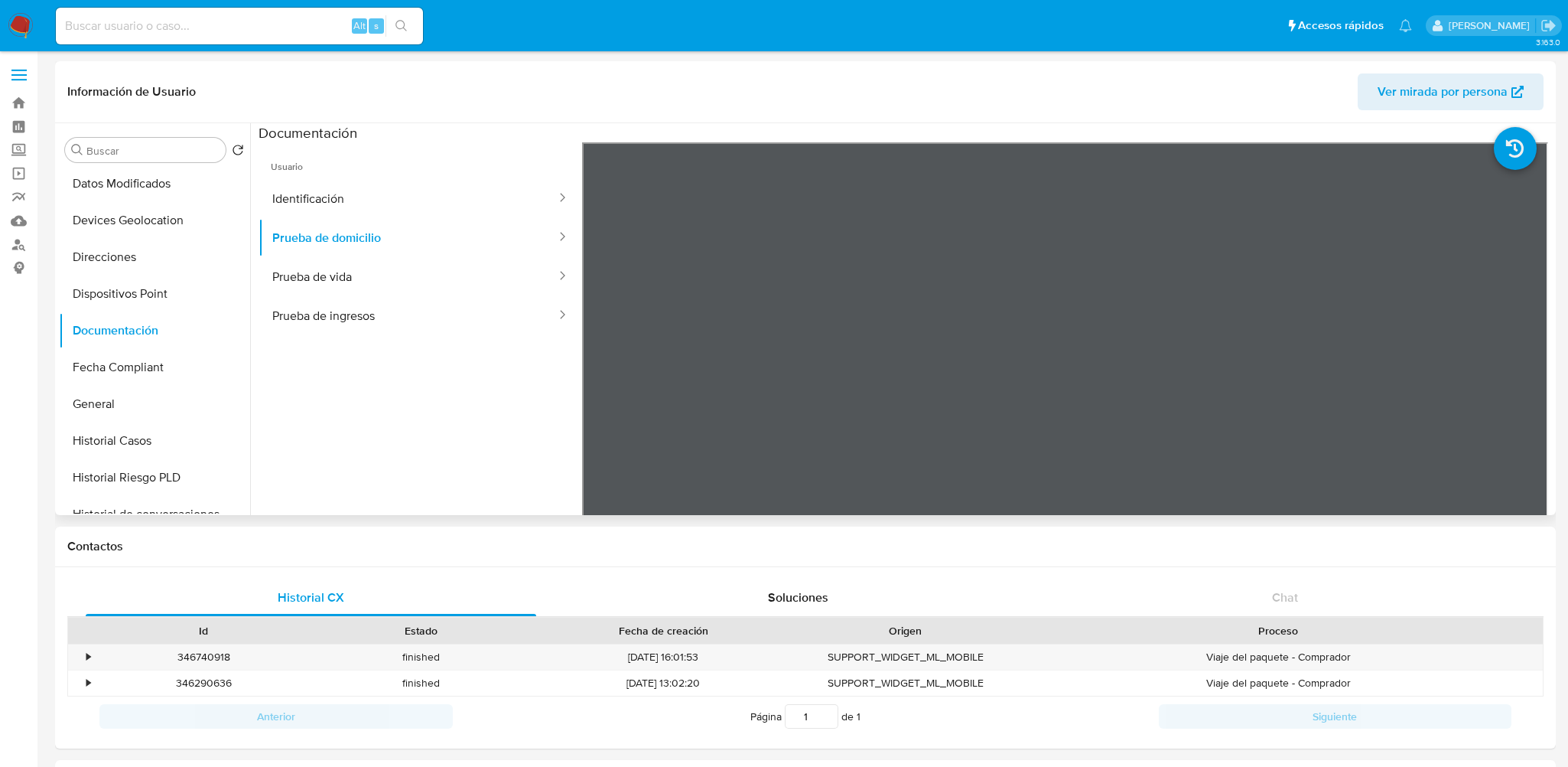
scroll to position [679, 0]
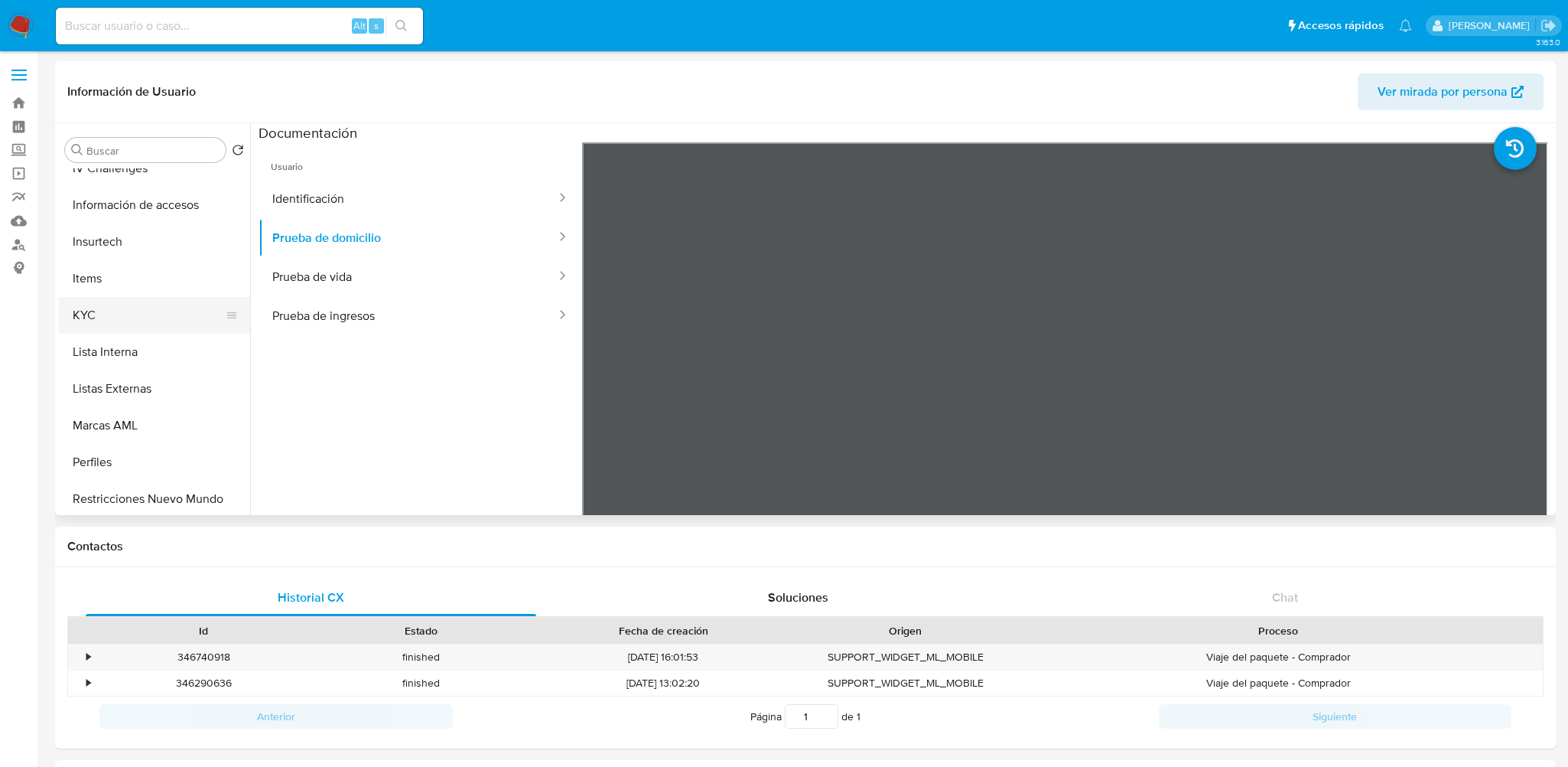
click at [127, 317] on button "KYC" at bounding box center [148, 315] width 179 height 36
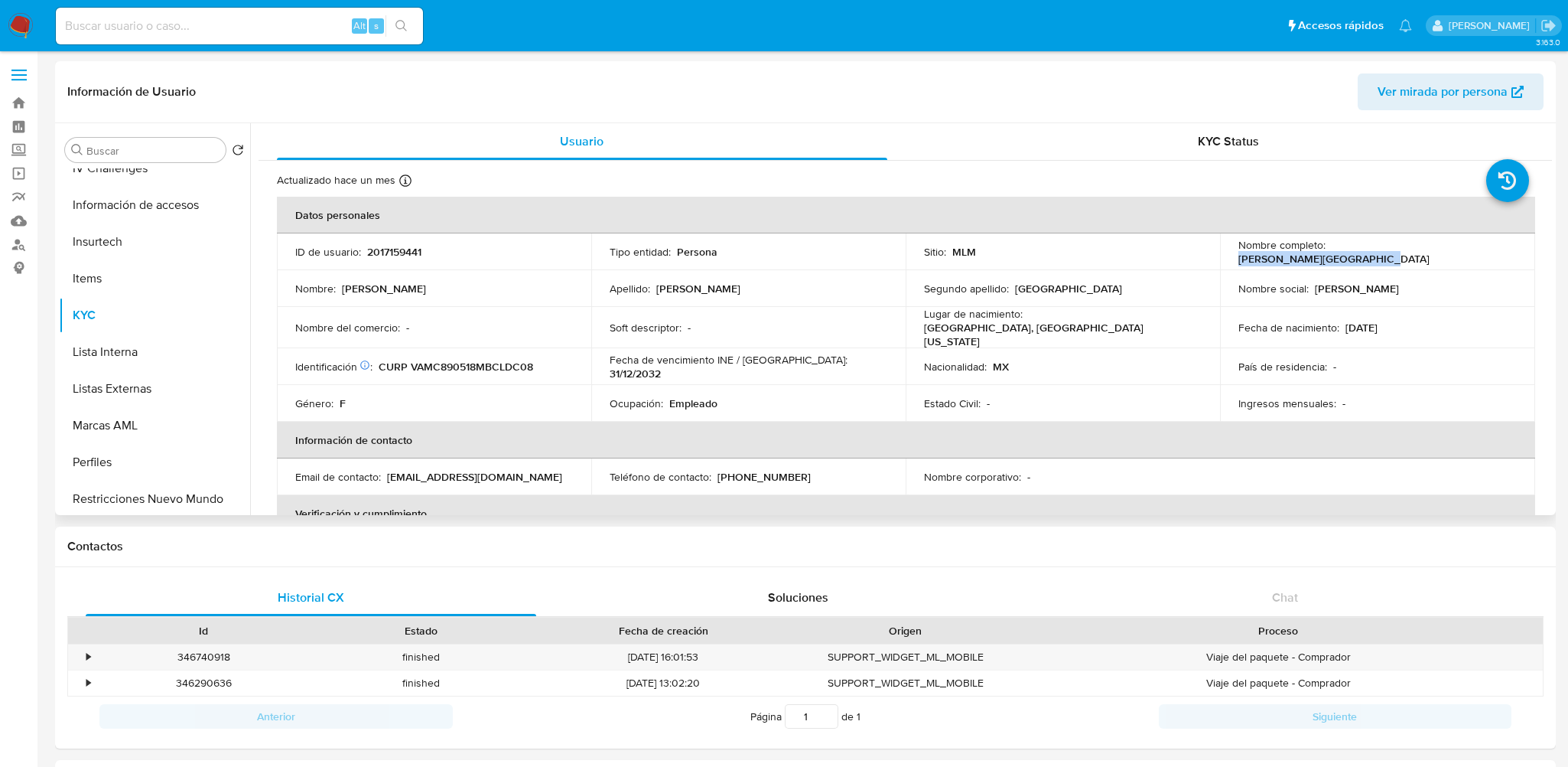
drag, startPoint x: 1330, startPoint y: 252, endPoint x: 1467, endPoint y: 261, distance: 137.3
click at [1467, 261] on td "Nombre completo : Cecilia Valenzuela Madrid" at bounding box center [1377, 251] width 314 height 36
copy p "Cecilia Valenzuela Madrid"
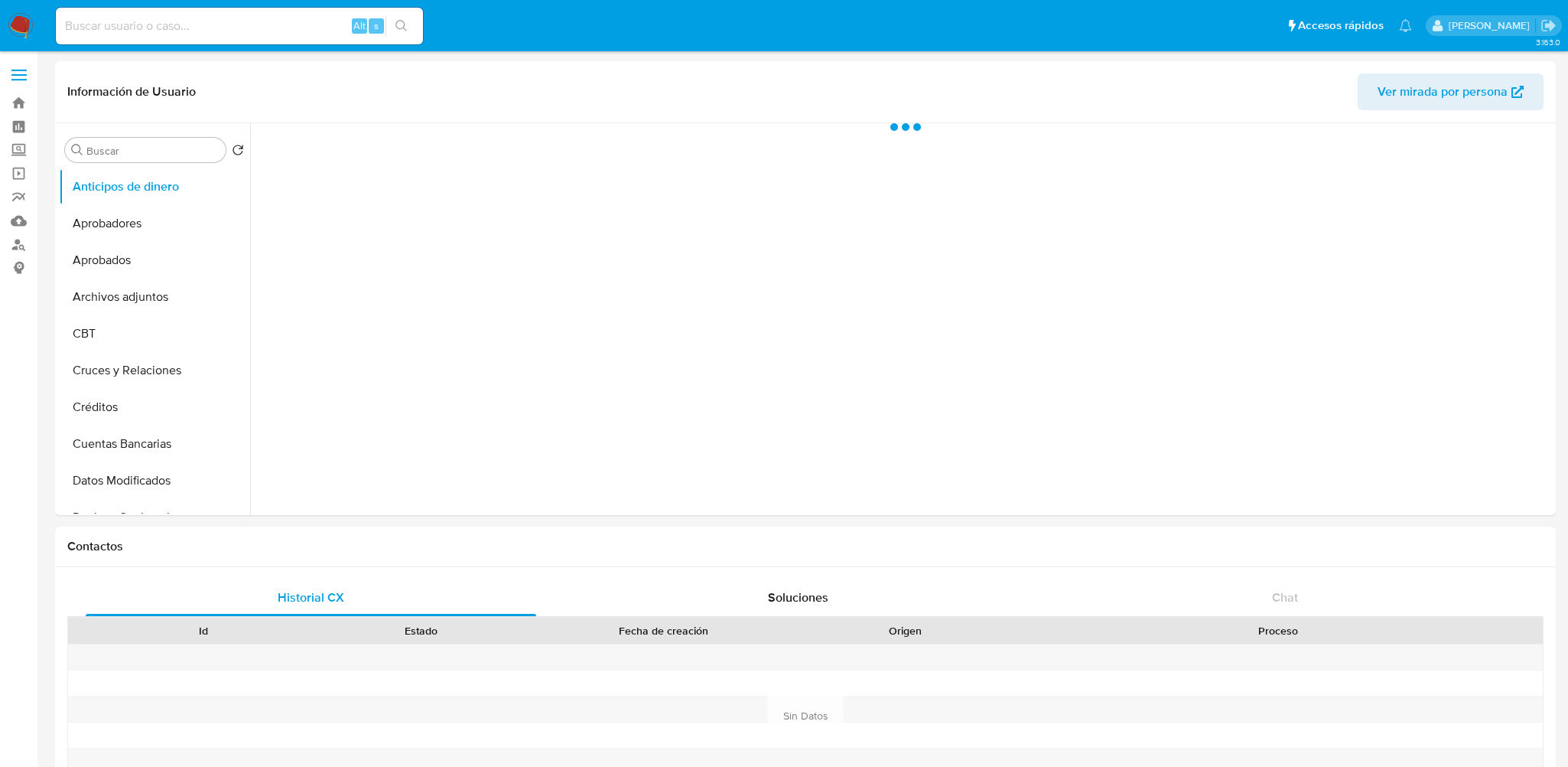
select select "10"
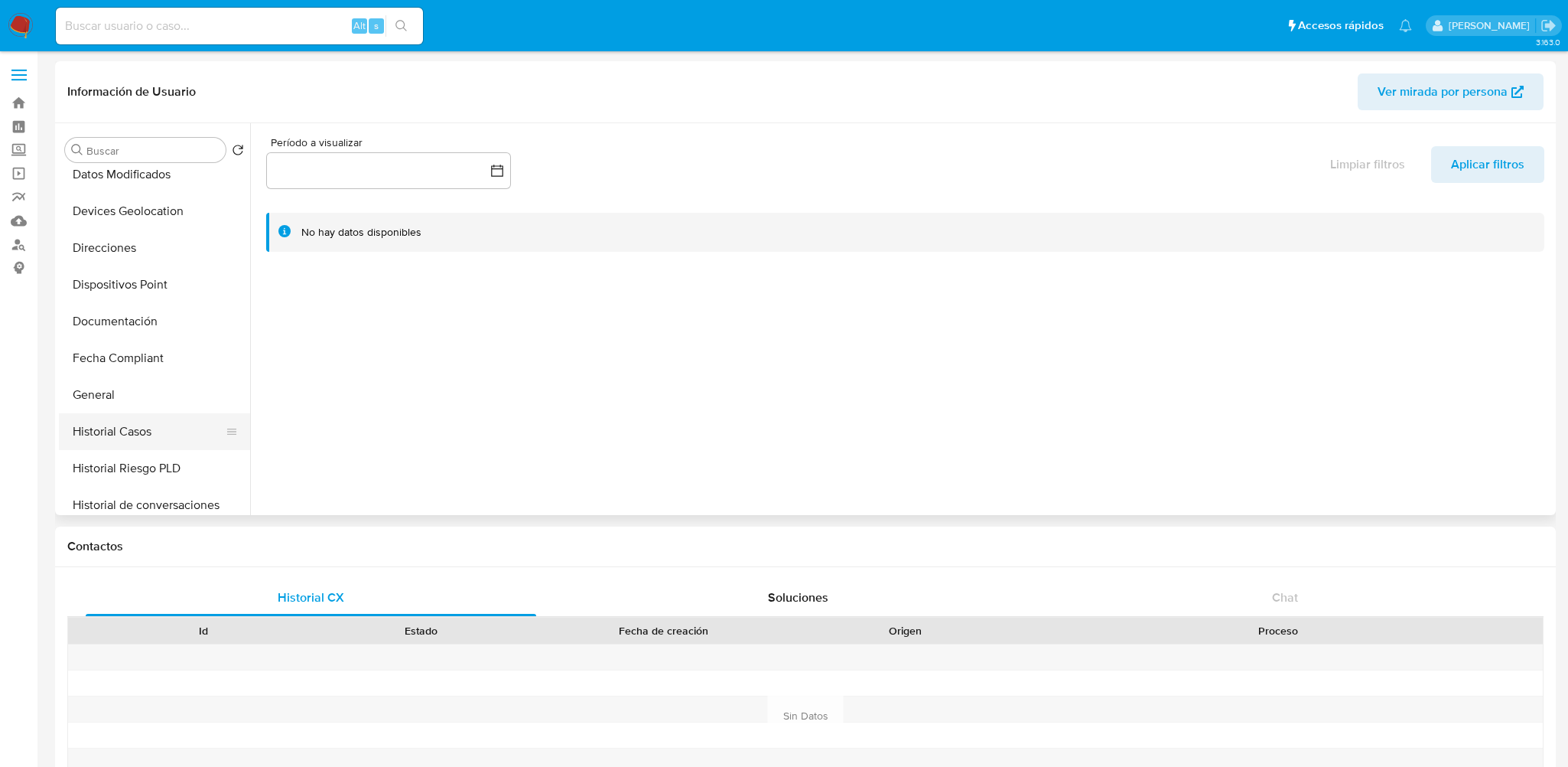
scroll to position [536, 0]
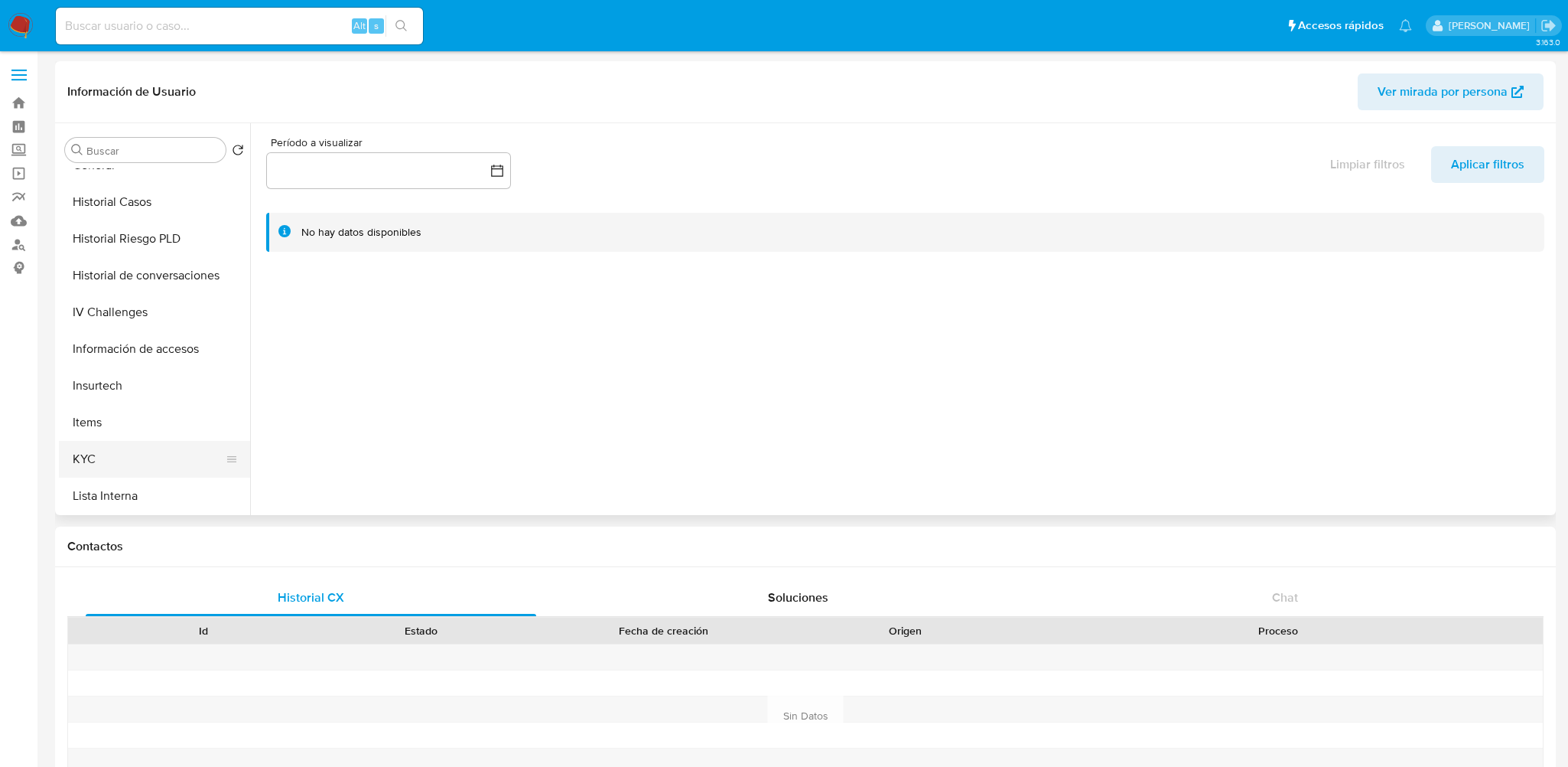
click at [112, 446] on button "KYC" at bounding box center [148, 459] width 179 height 36
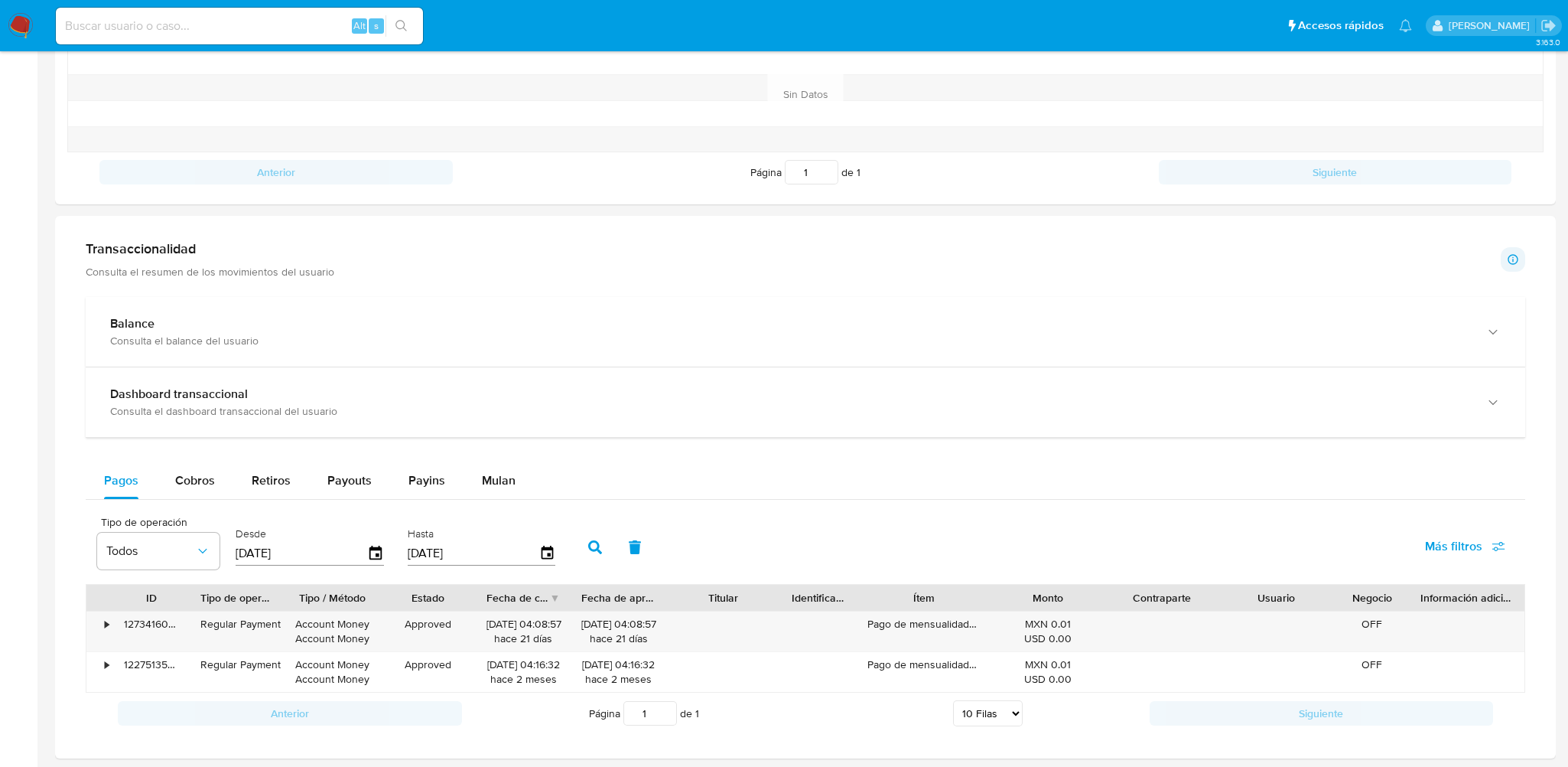
scroll to position [842, 0]
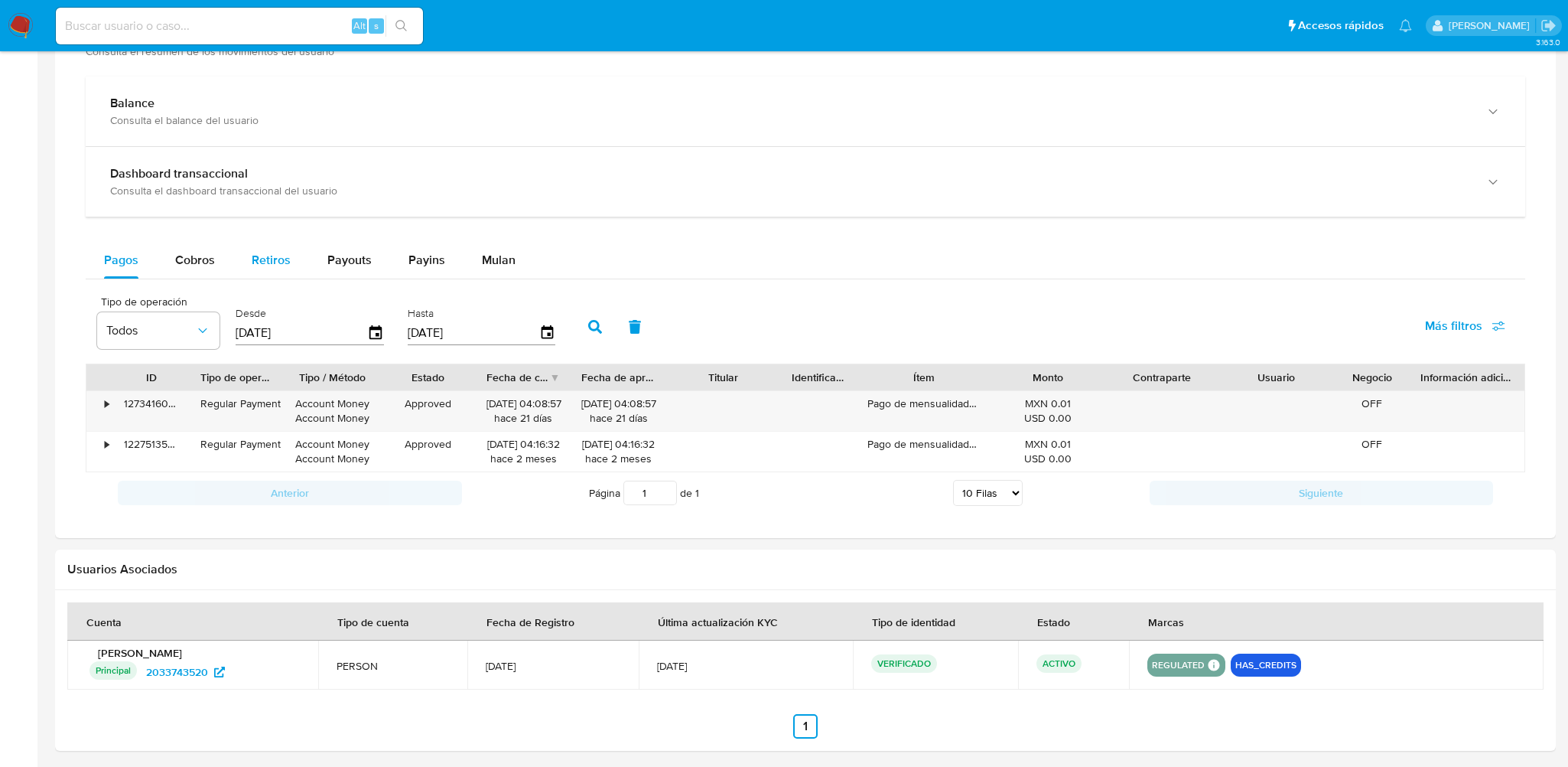
click at [282, 258] on span "Retiros" at bounding box center [271, 260] width 39 height 17
select select "10"
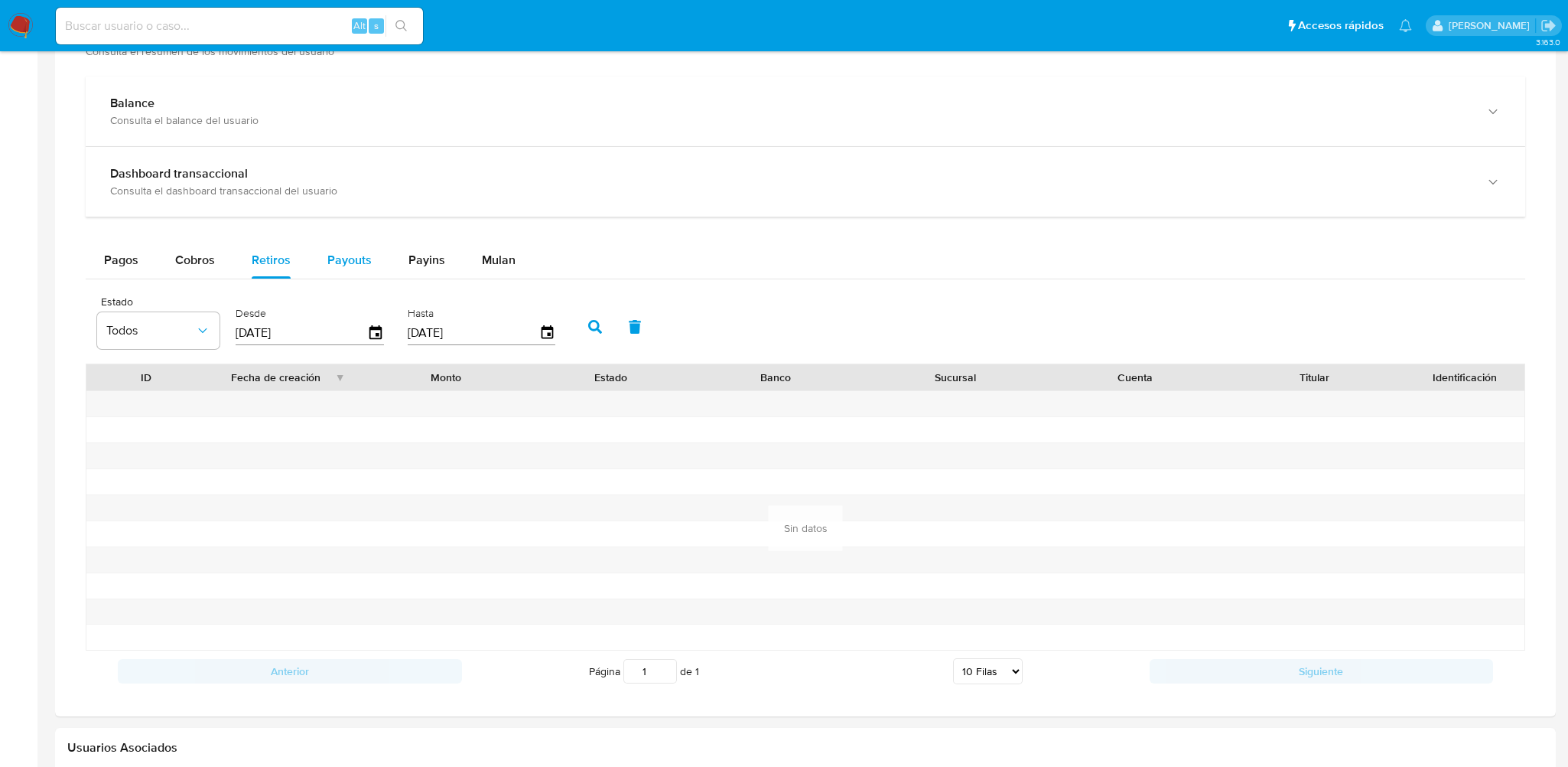
click at [348, 261] on span "Payouts" at bounding box center [350, 260] width 44 height 17
select select "10"
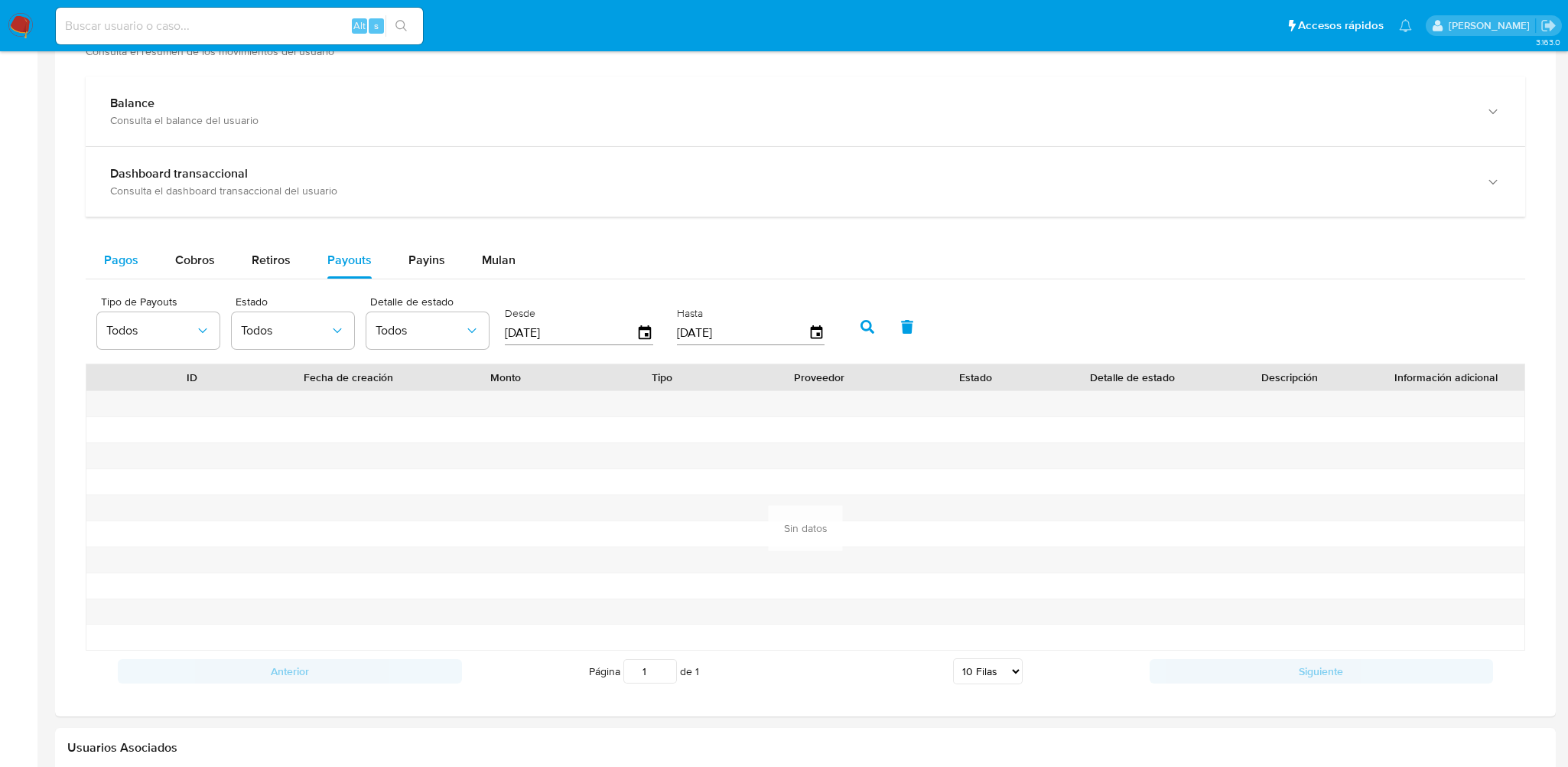
click at [111, 265] on span "Pagos" at bounding box center [122, 260] width 35 height 17
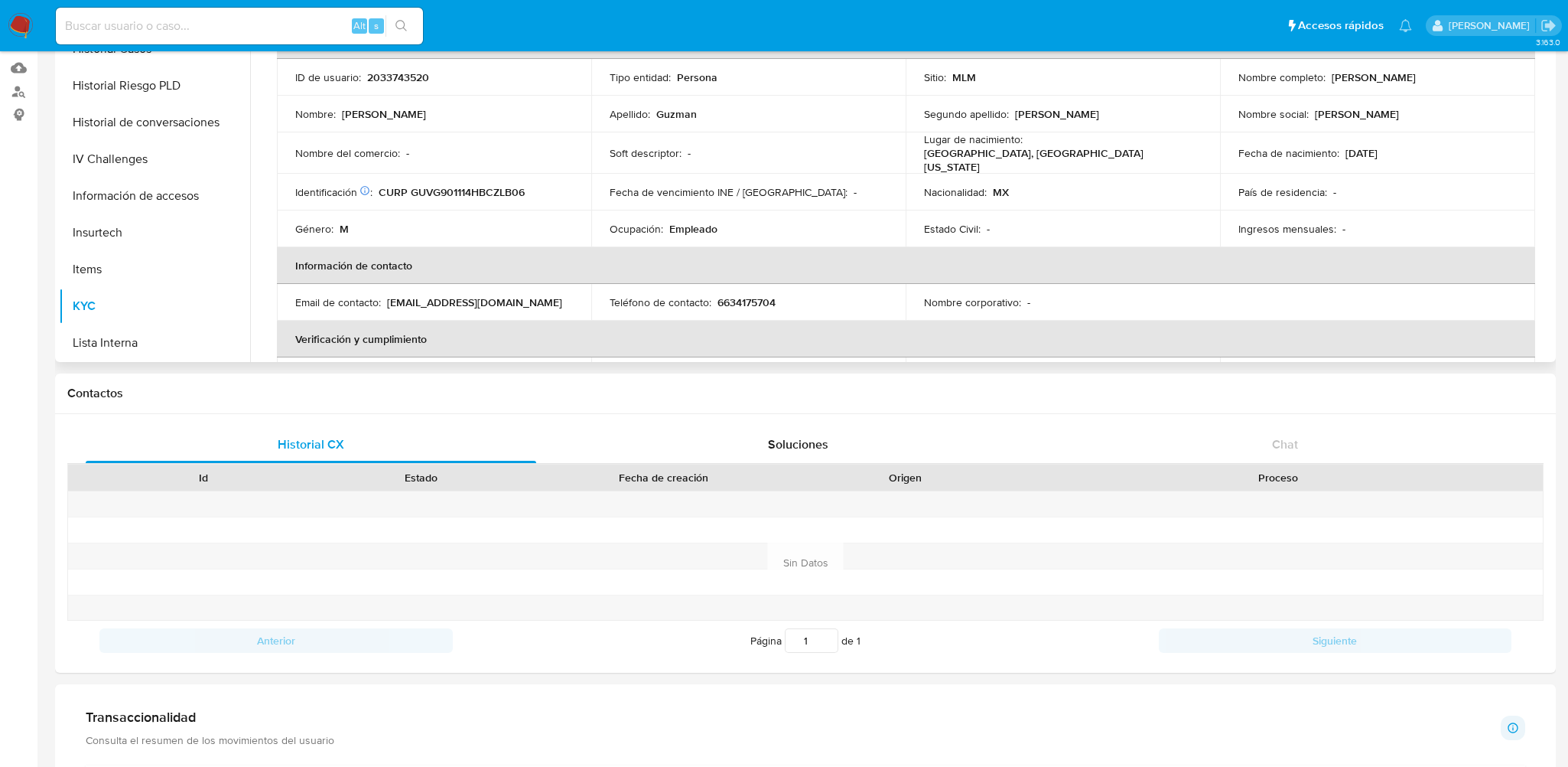
scroll to position [0, 0]
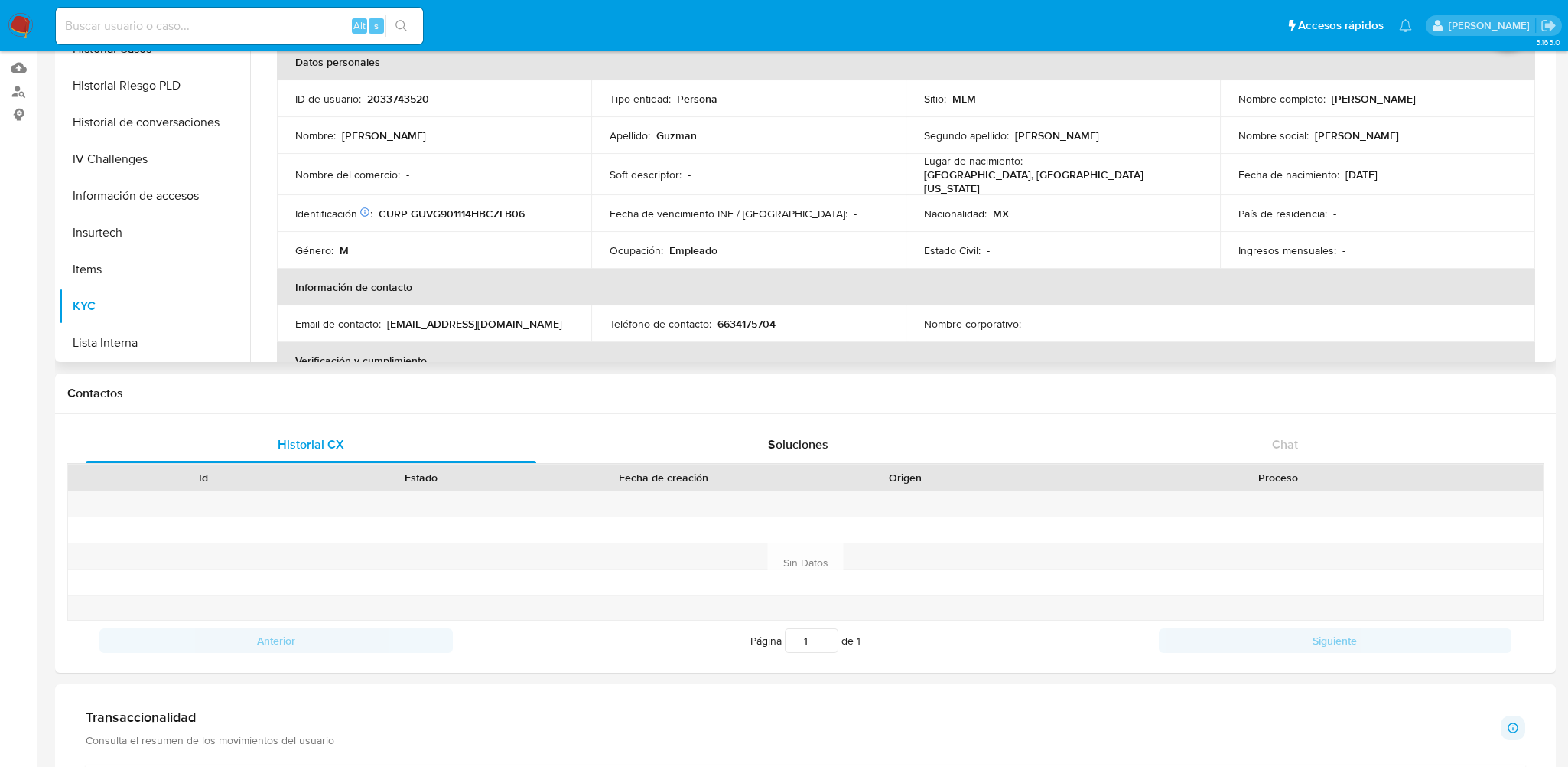
drag, startPoint x: 1325, startPoint y: 99, endPoint x: 1456, endPoint y: 99, distance: 131.0
click at [1456, 99] on div "Nombre completo : [PERSON_NAME]" at bounding box center [1377, 98] width 278 height 13
copy div "[PERSON_NAME]"
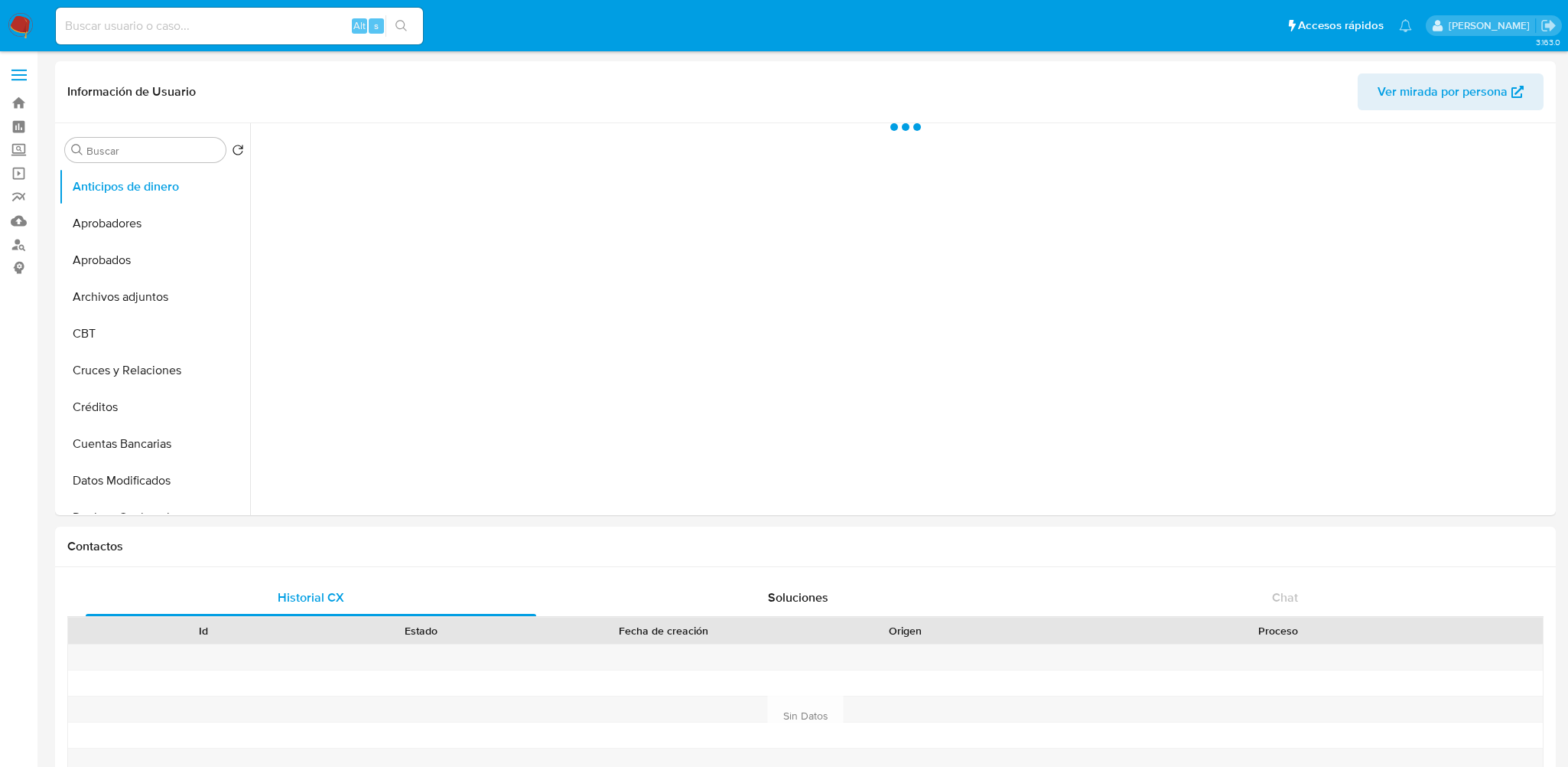
select select "10"
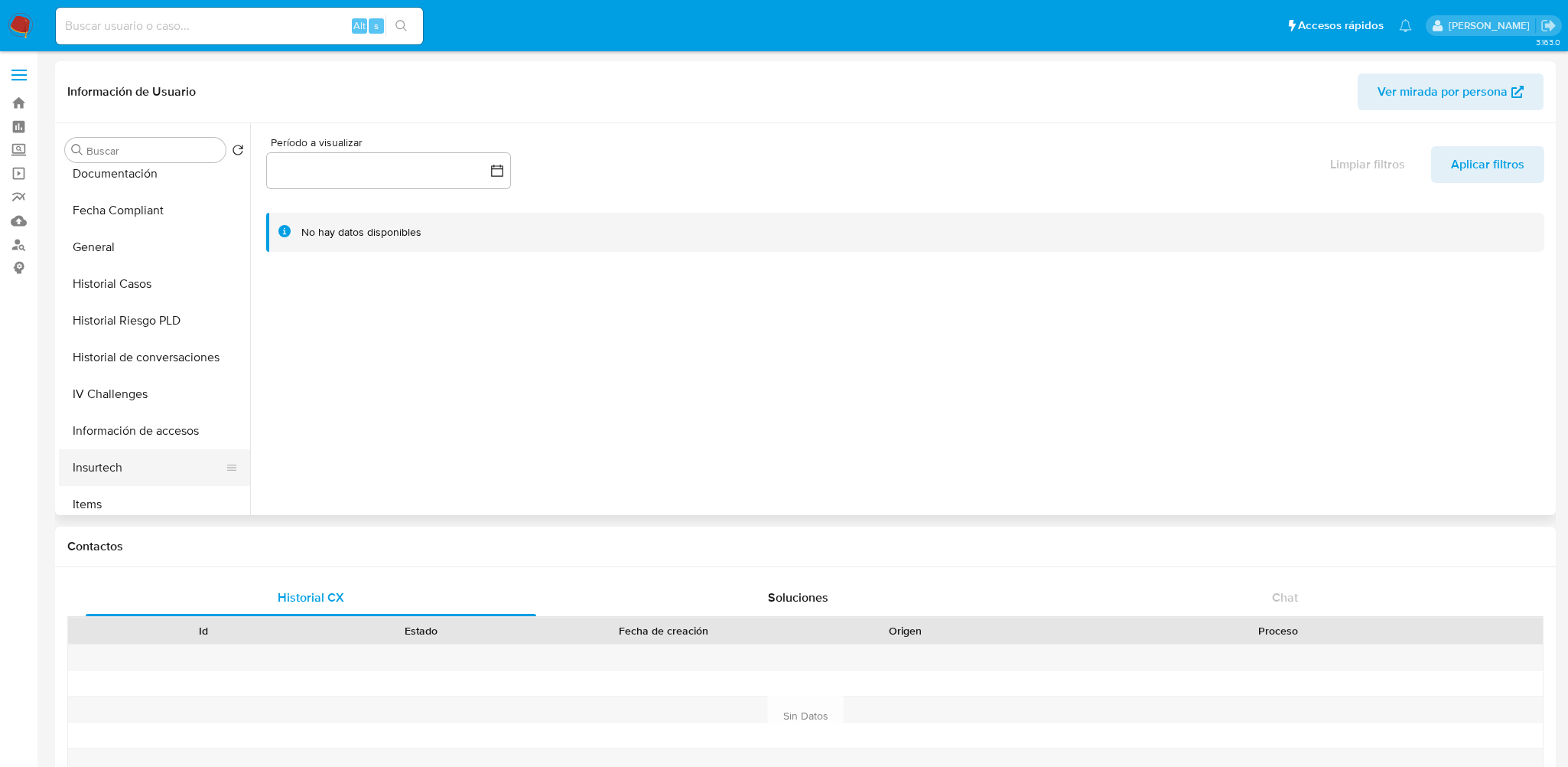
scroll to position [536, 0]
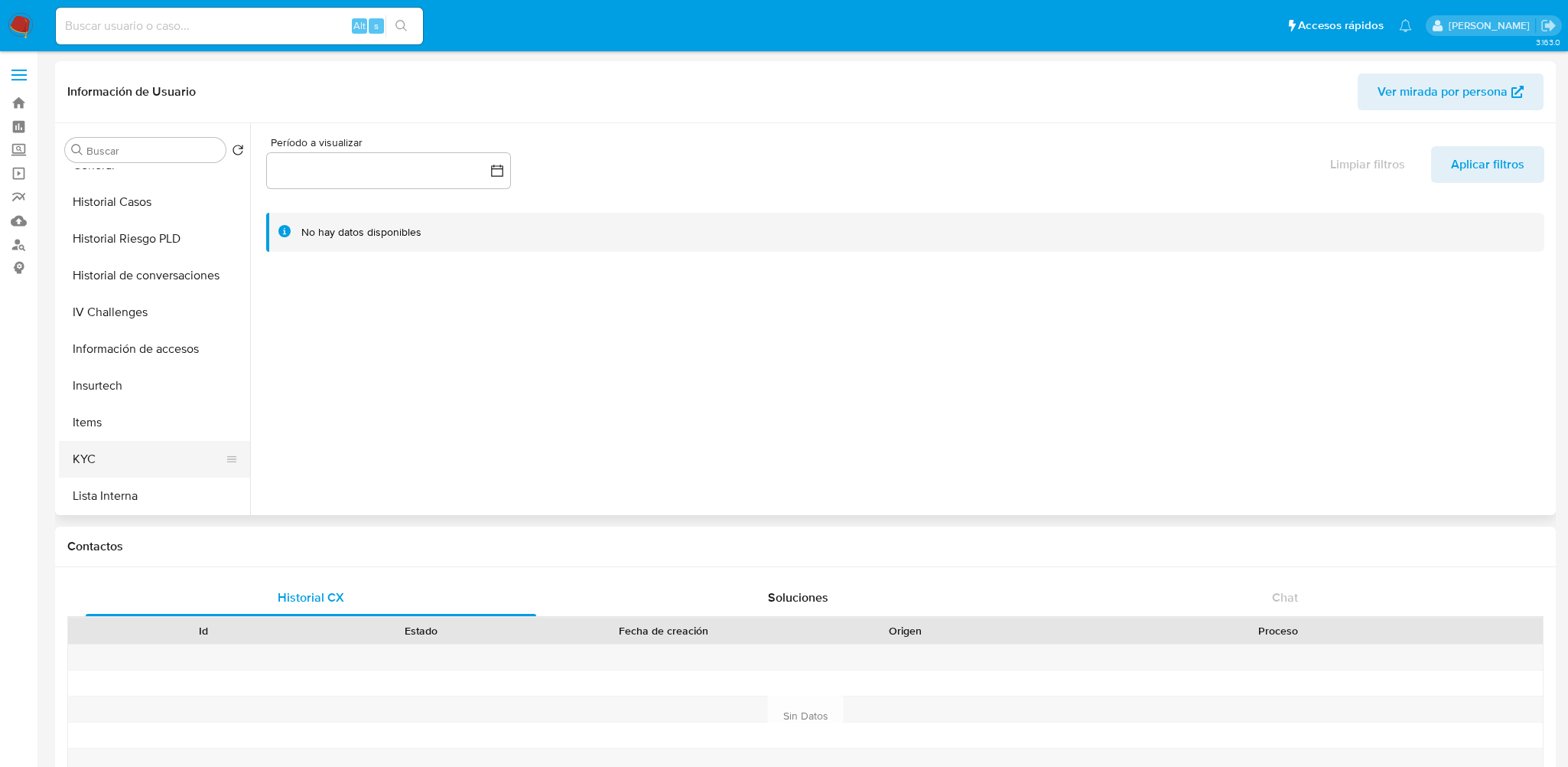
click at [111, 449] on button "KYC" at bounding box center [148, 459] width 179 height 36
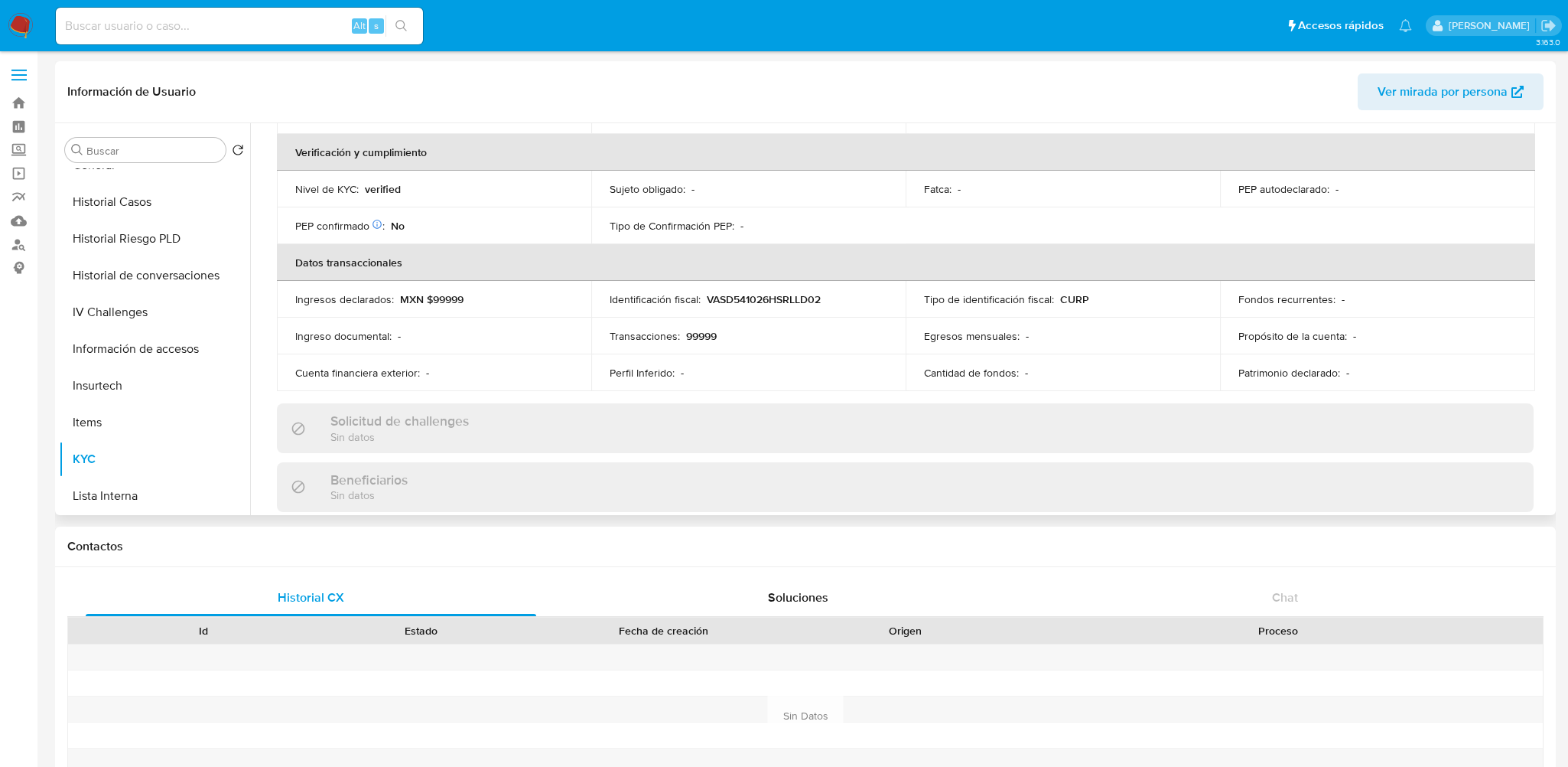
scroll to position [382, 0]
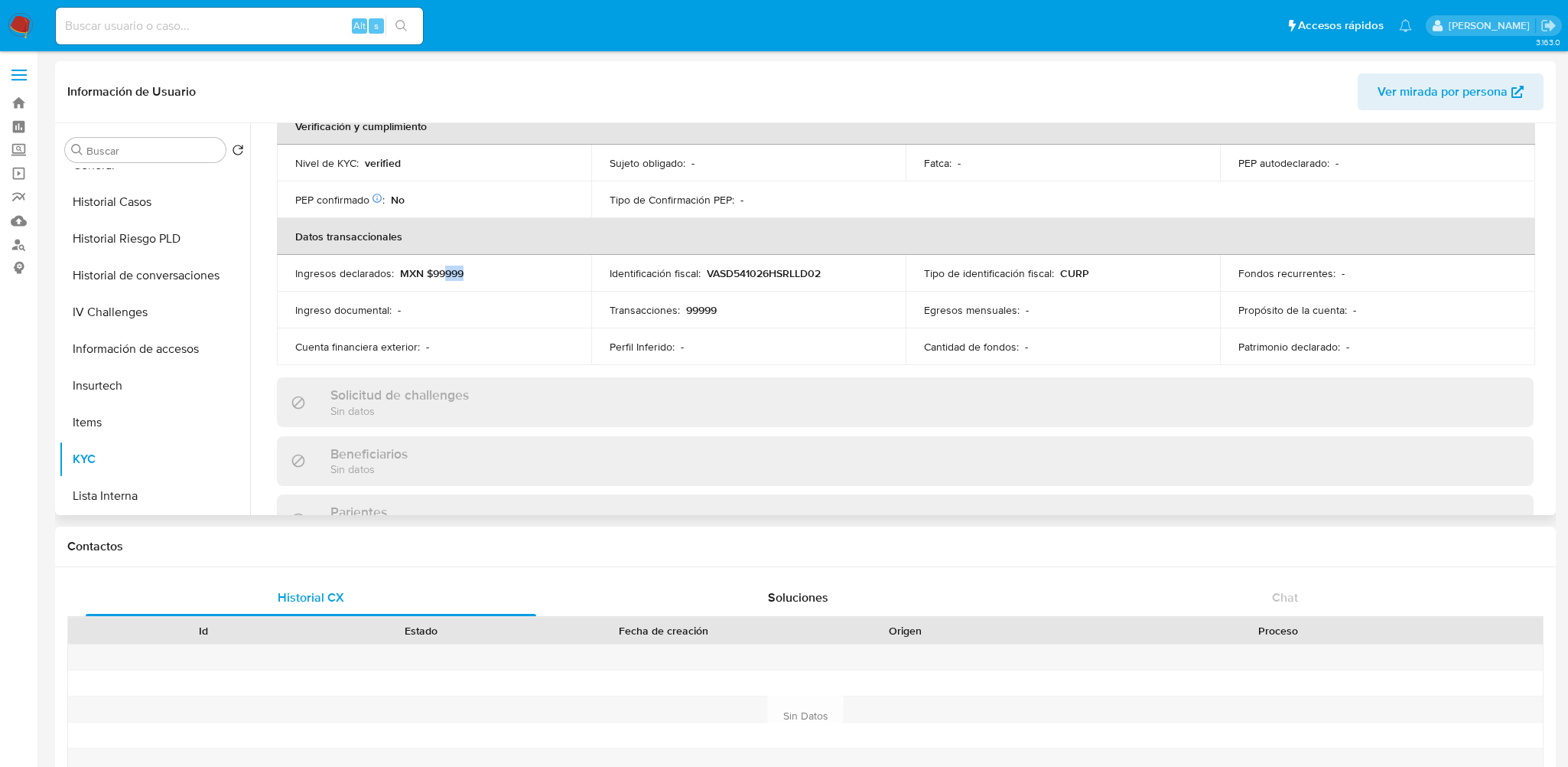
drag, startPoint x: 441, startPoint y: 274, endPoint x: 489, endPoint y: 273, distance: 48.0
click at [486, 273] on div "Ingresos declarados : MXN $99999" at bounding box center [434, 273] width 278 height 13
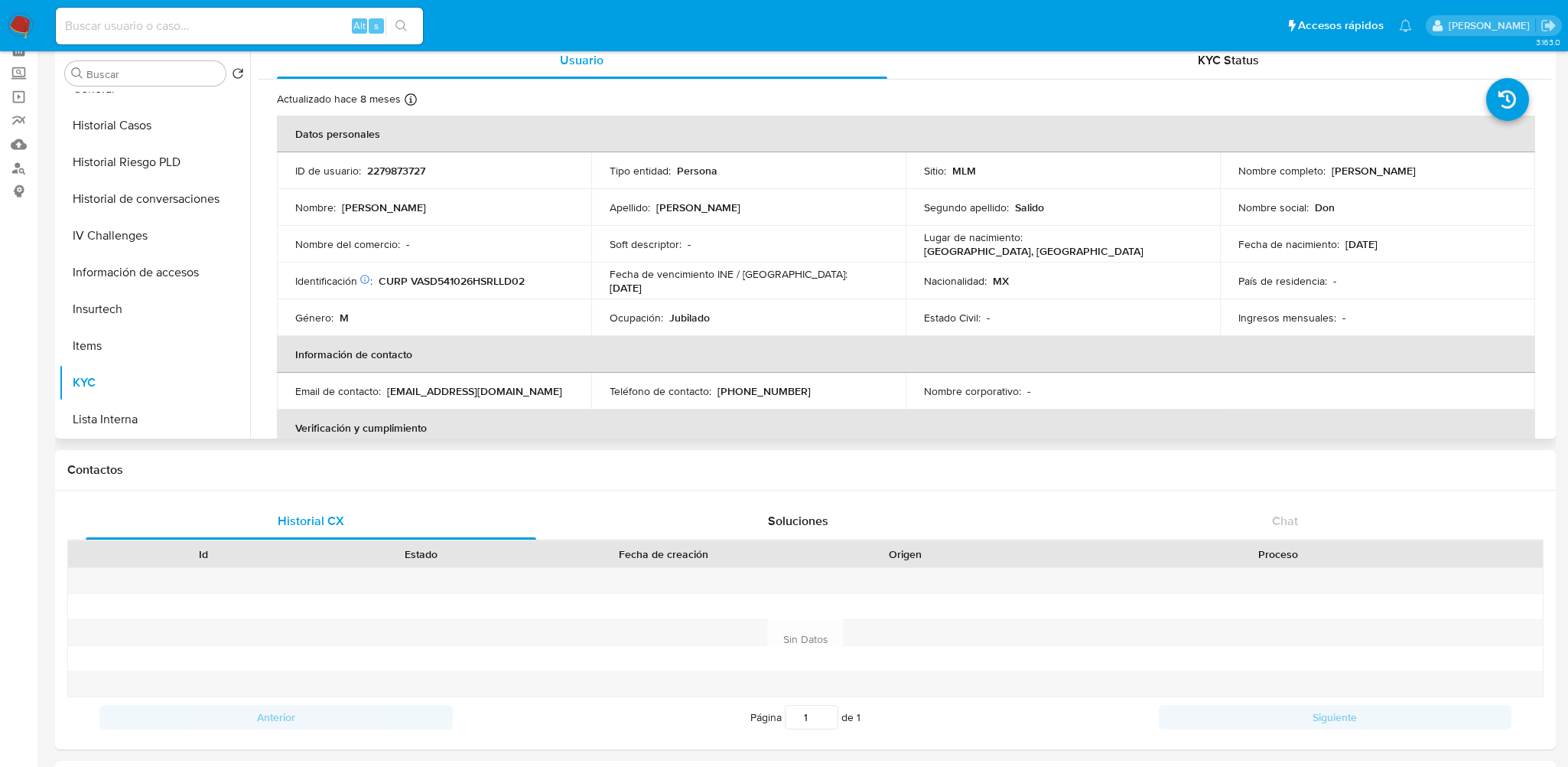
scroll to position [0, 0]
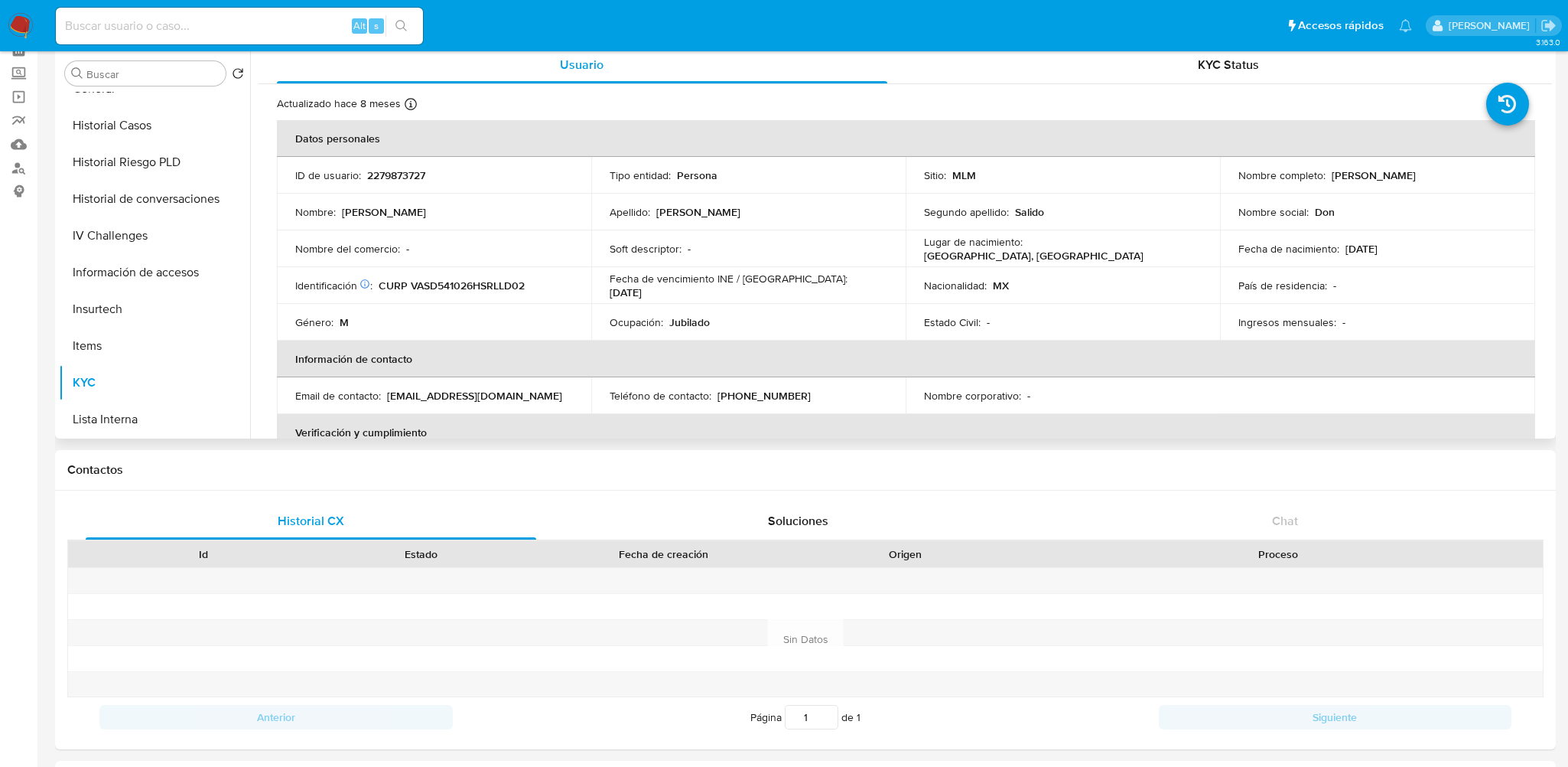
drag, startPoint x: 1326, startPoint y: 171, endPoint x: 1456, endPoint y: 182, distance: 130.5
click at [1456, 182] on td "Nombre completo : [PERSON_NAME]" at bounding box center [1377, 175] width 314 height 36
copy p "[PERSON_NAME]"
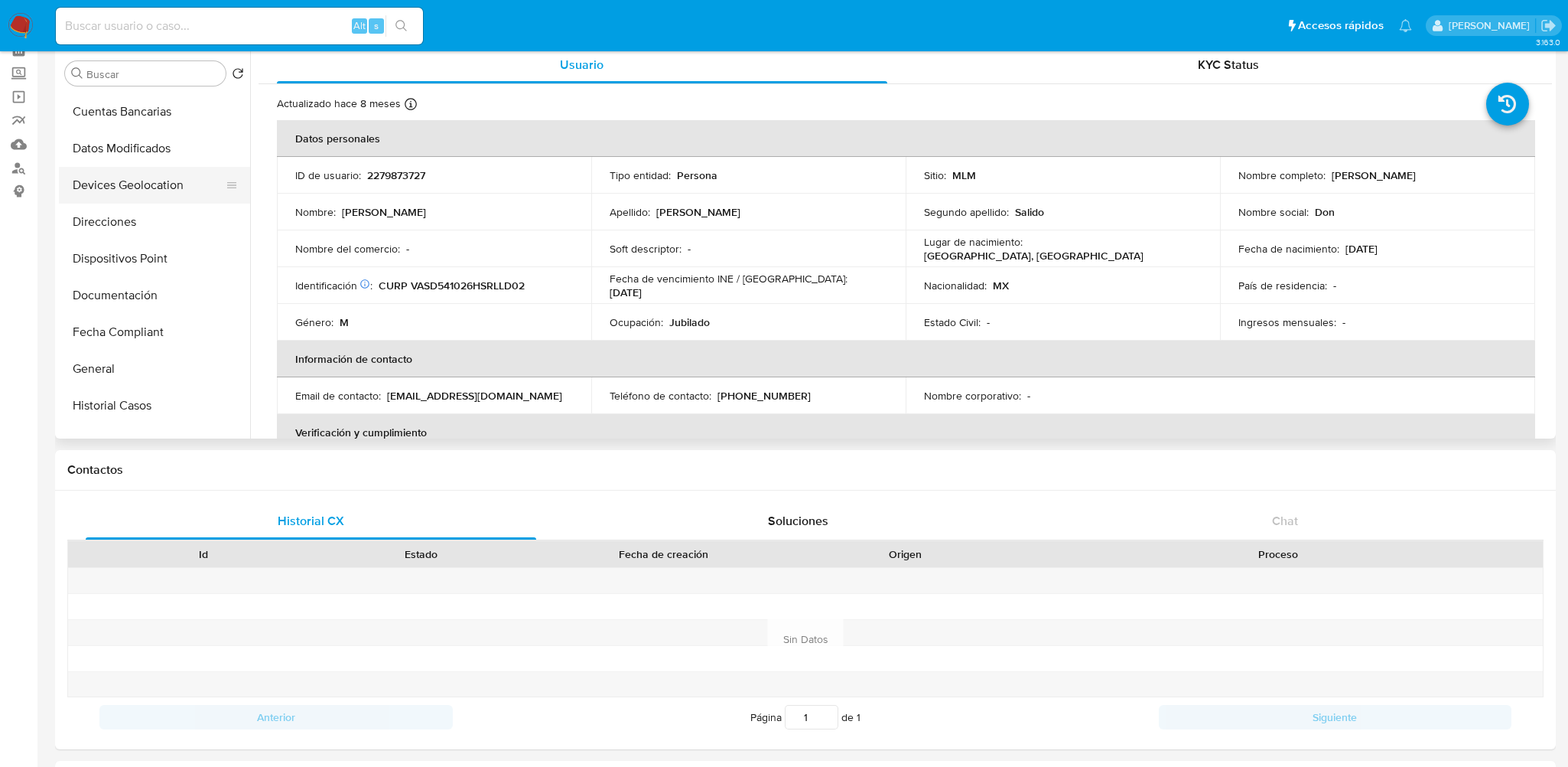
scroll to position [230, 0]
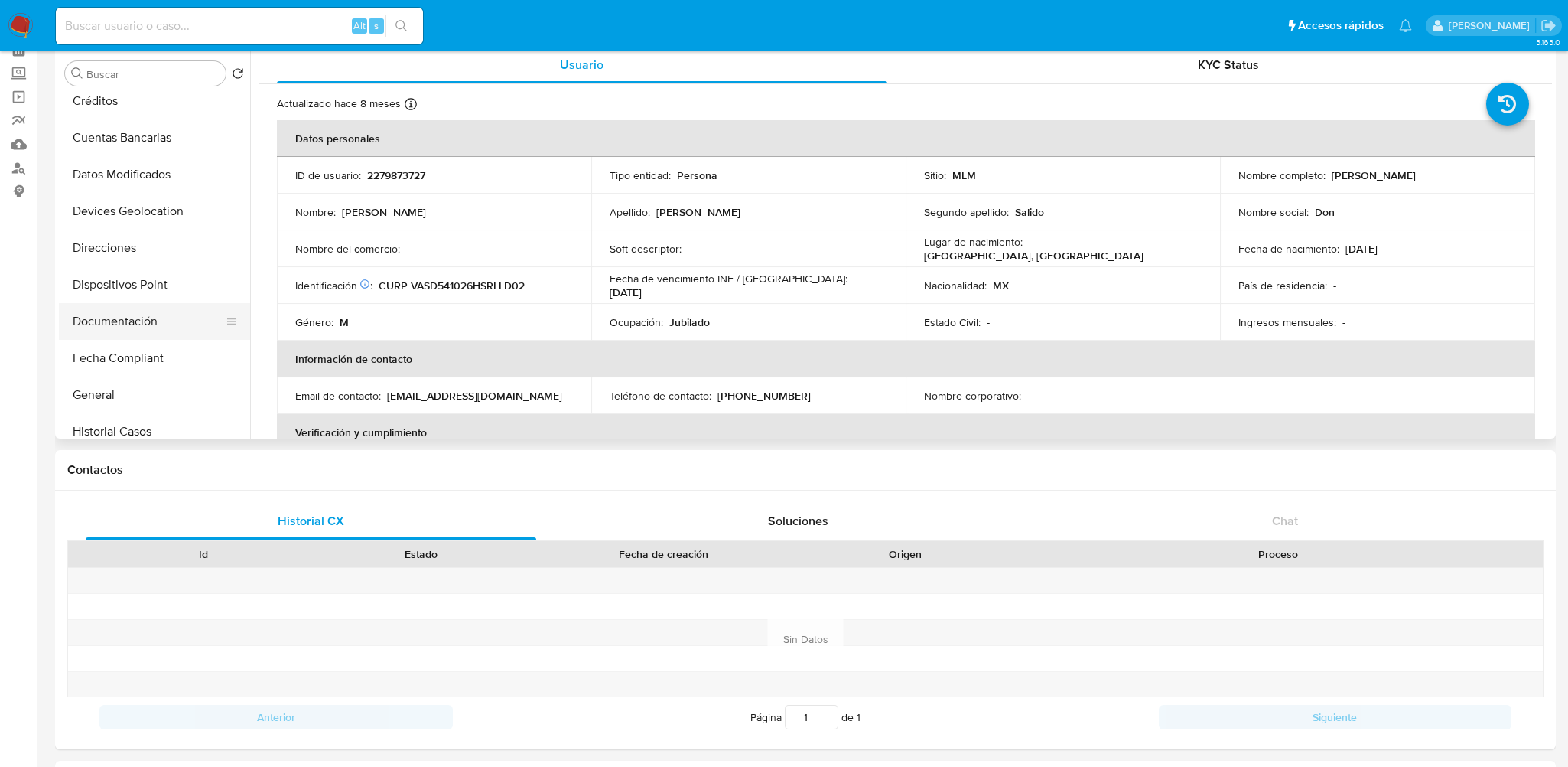
click at [129, 329] on button "Documentación" at bounding box center [148, 321] width 179 height 36
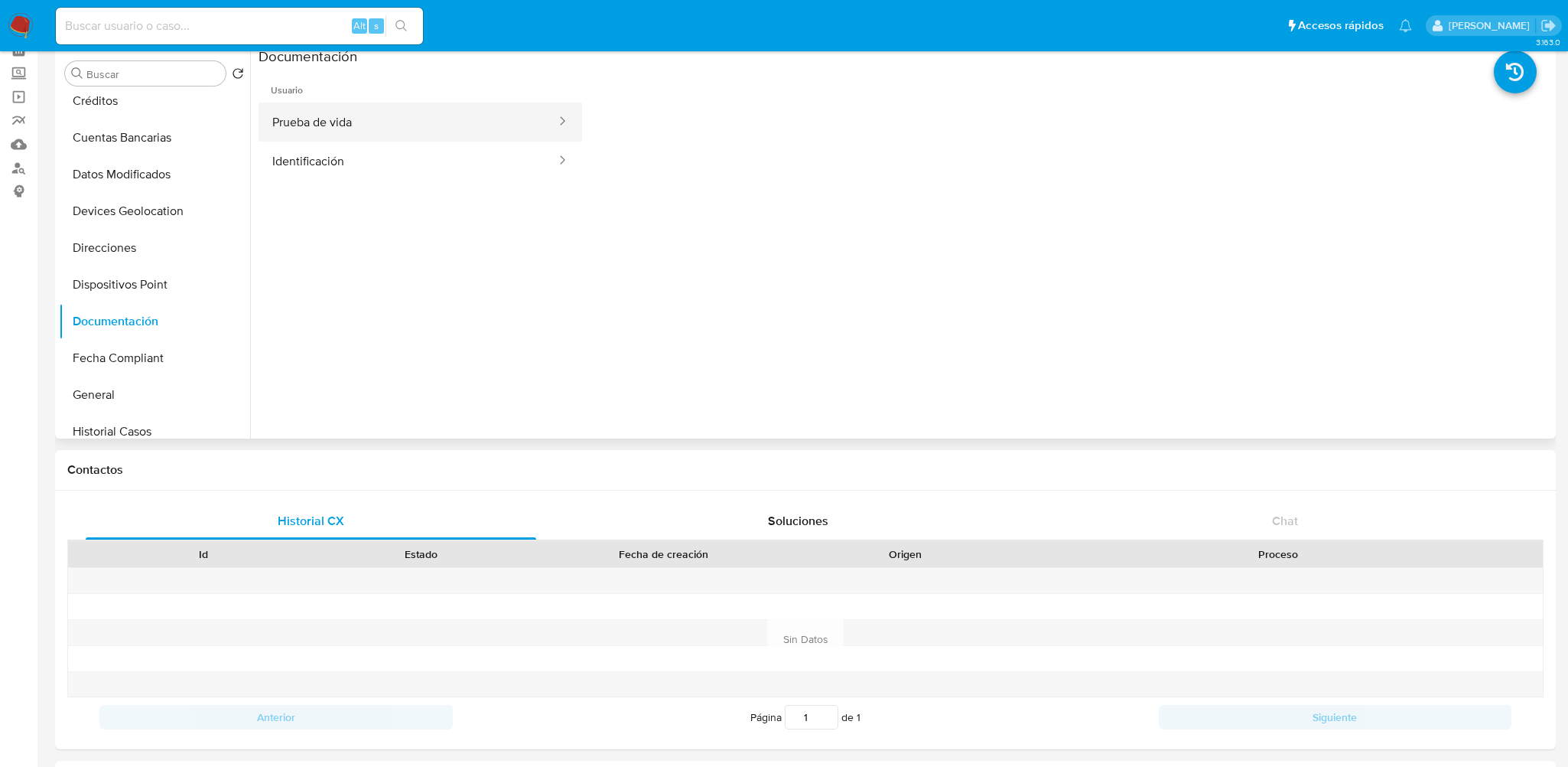
click at [401, 137] on button "Prueba de vida" at bounding box center [407, 122] width 299 height 39
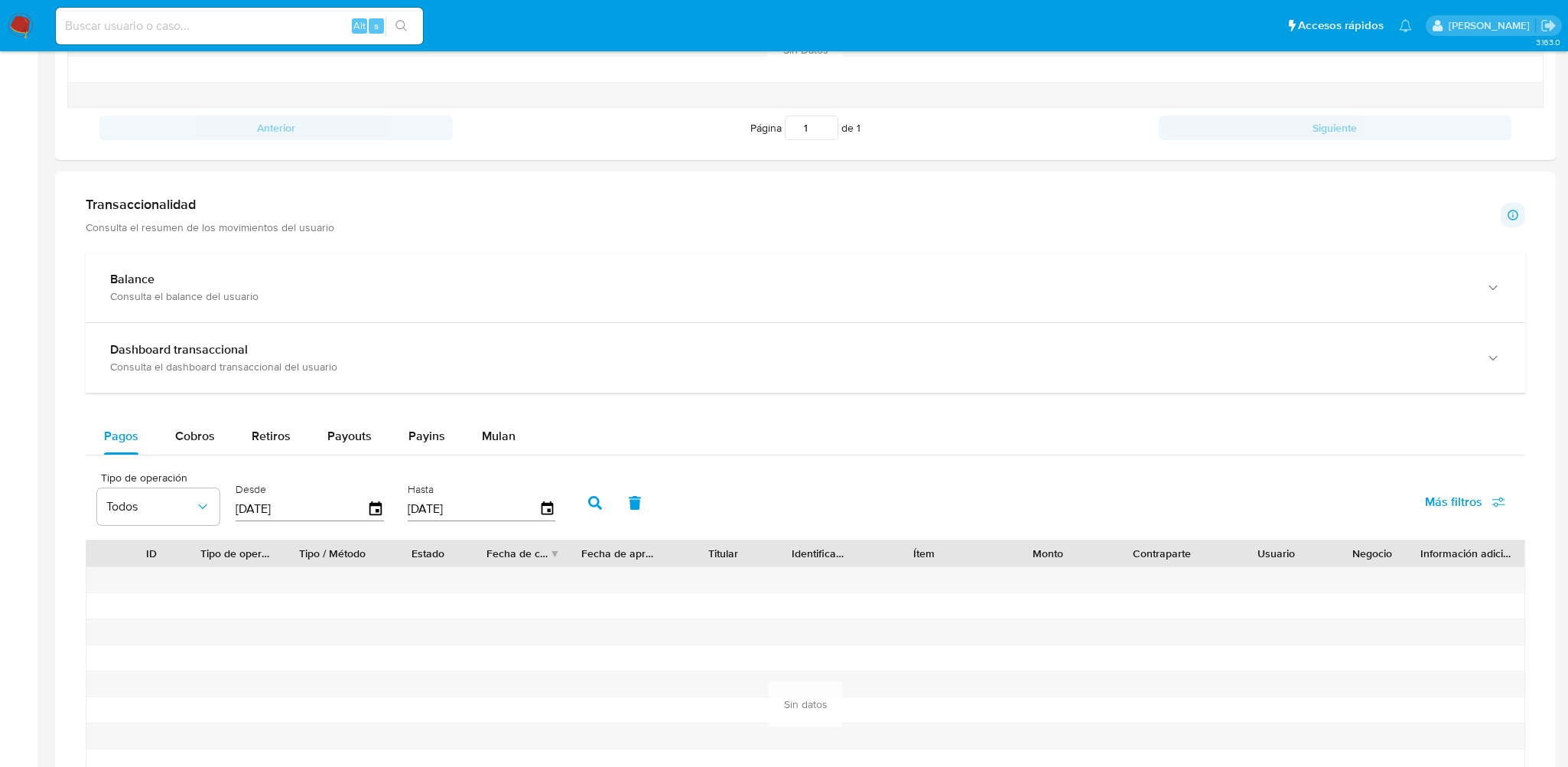
scroll to position [689, 0]
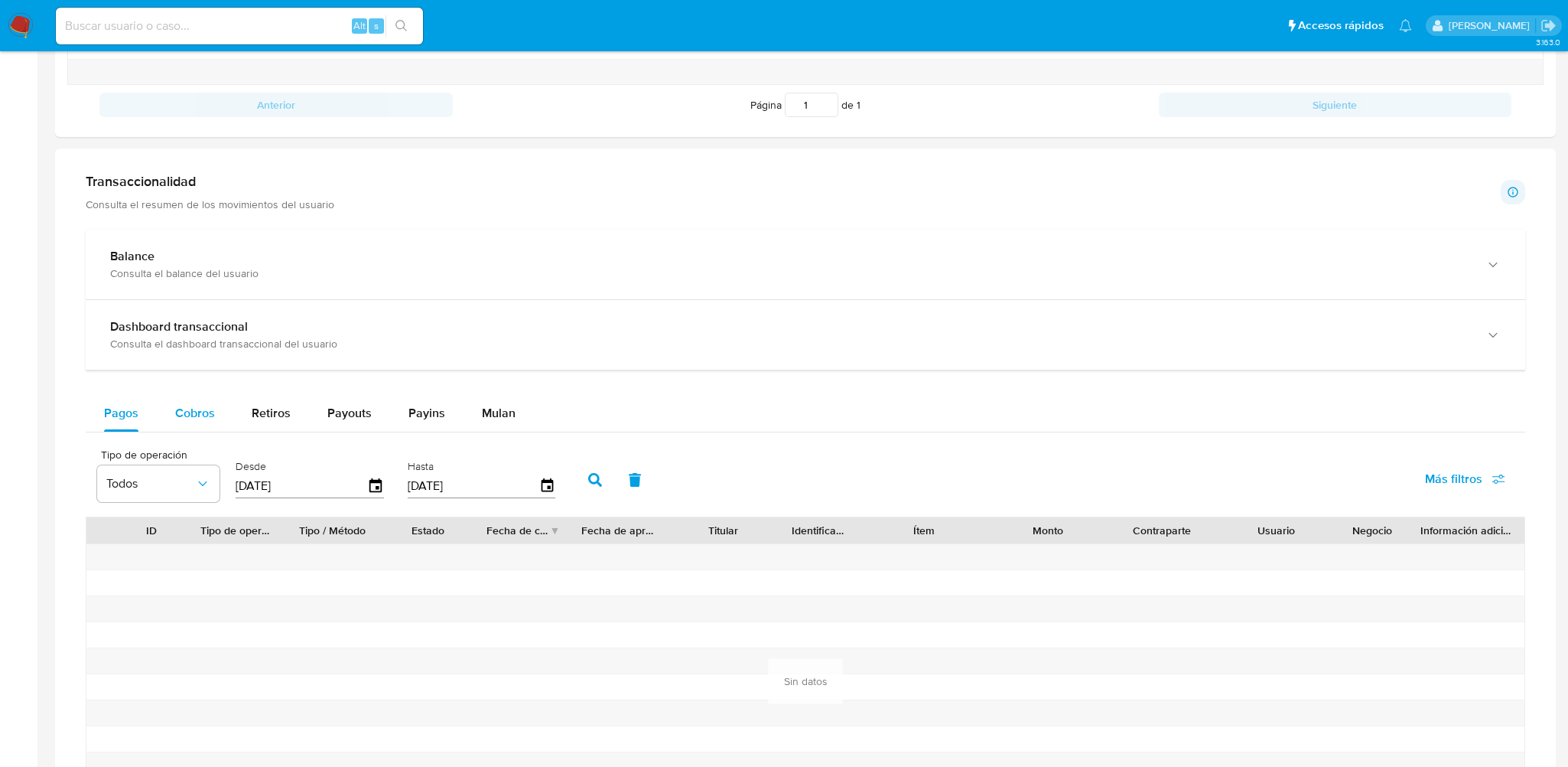
click at [197, 413] on span "Cobros" at bounding box center [195, 412] width 39 height 17
select select "10"
click at [136, 410] on span "Pagos" at bounding box center [122, 412] width 35 height 17
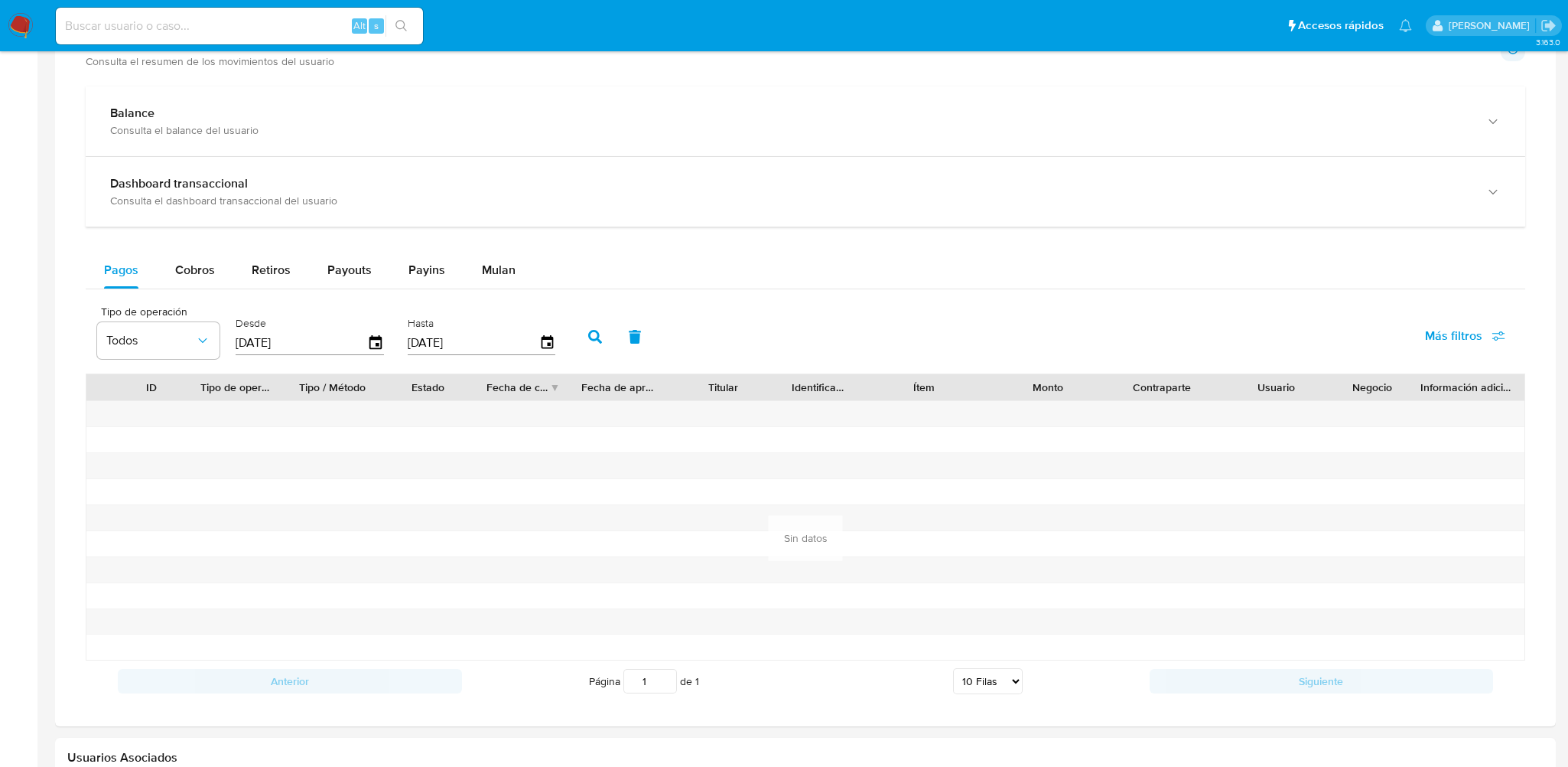
scroll to position [842, 0]
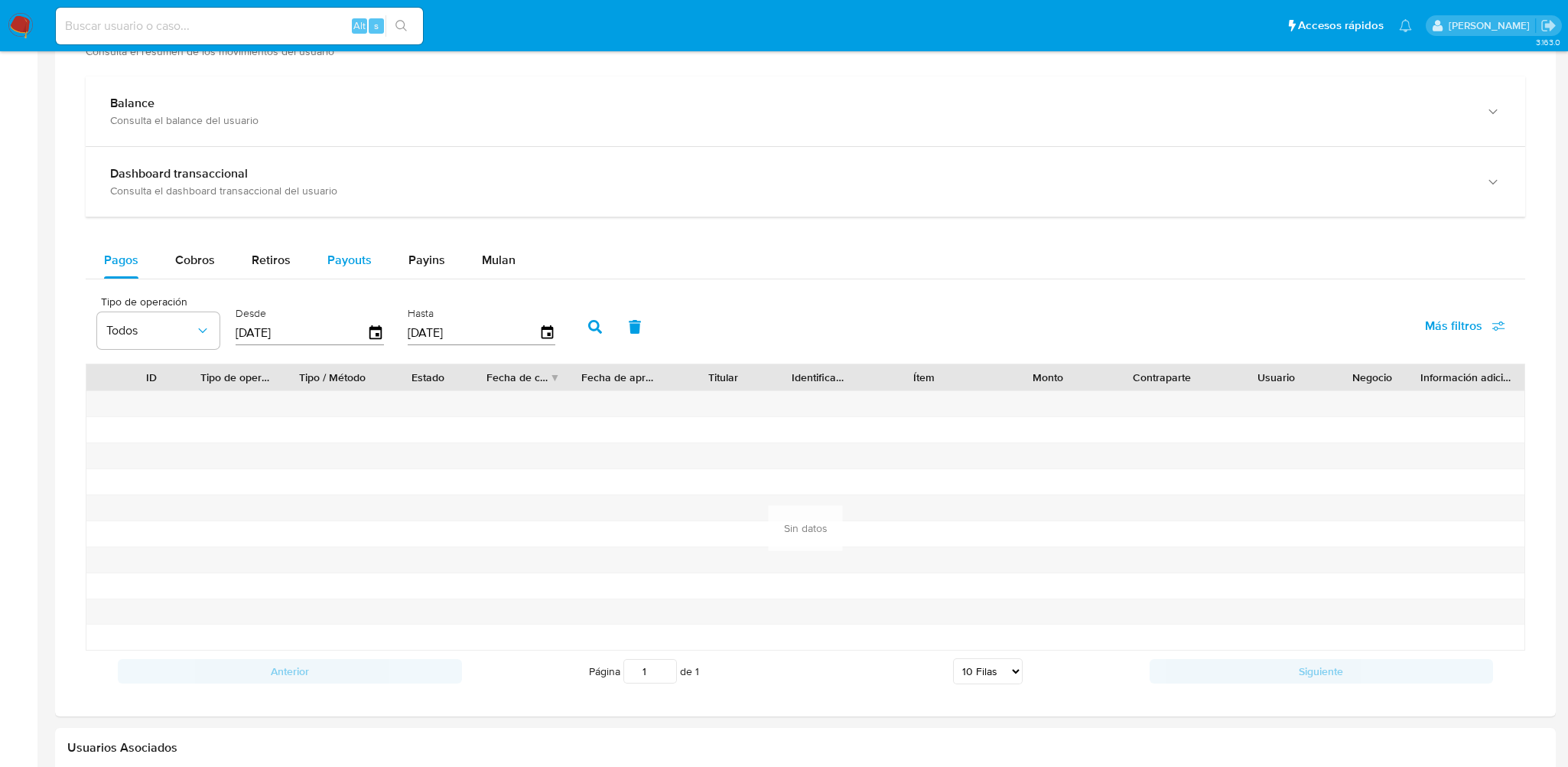
click at [361, 260] on span "Payouts" at bounding box center [350, 260] width 44 height 17
select select "10"
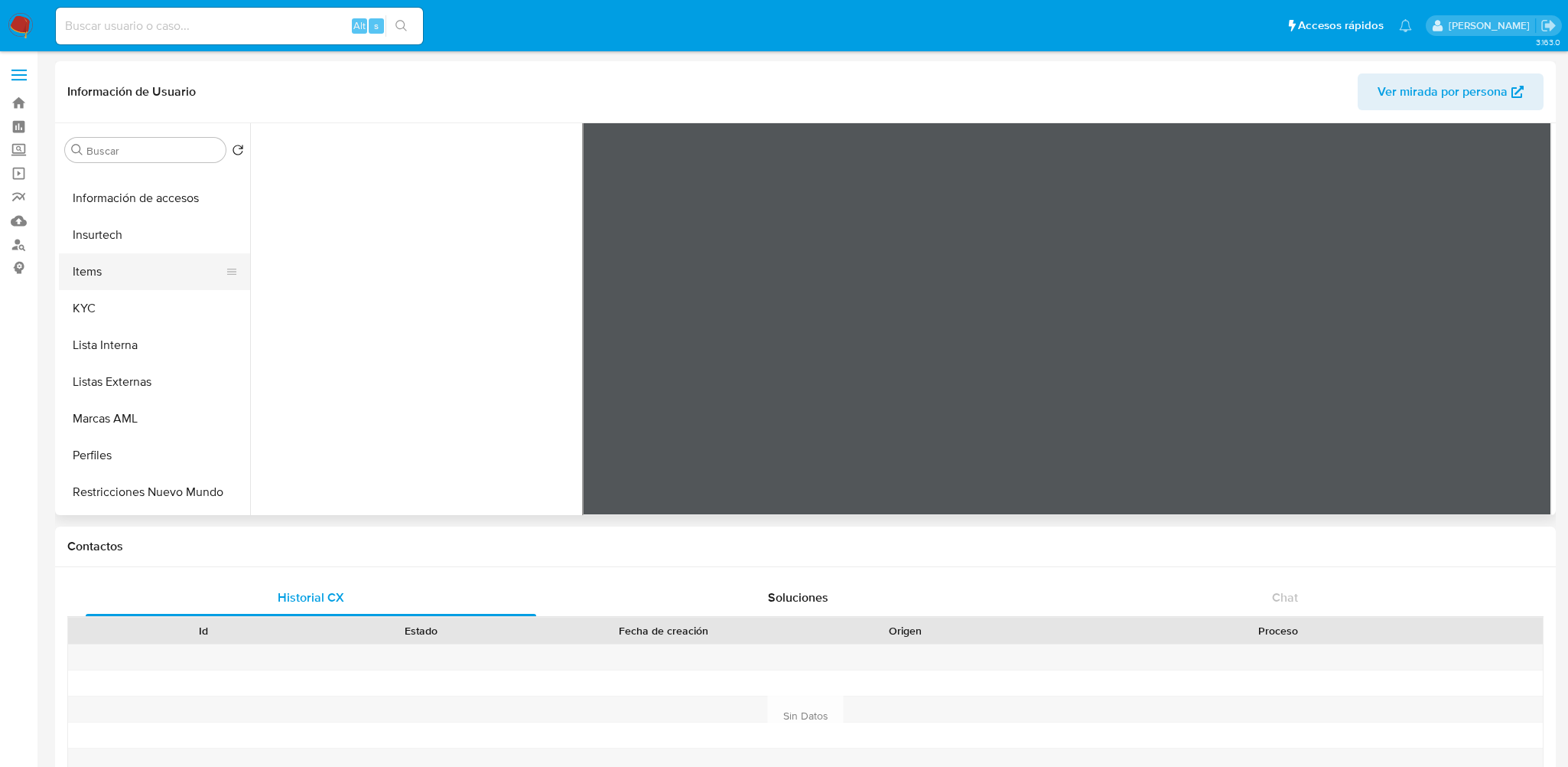
scroll to position [689, 0]
click at [110, 303] on button "KYC" at bounding box center [148, 306] width 179 height 36
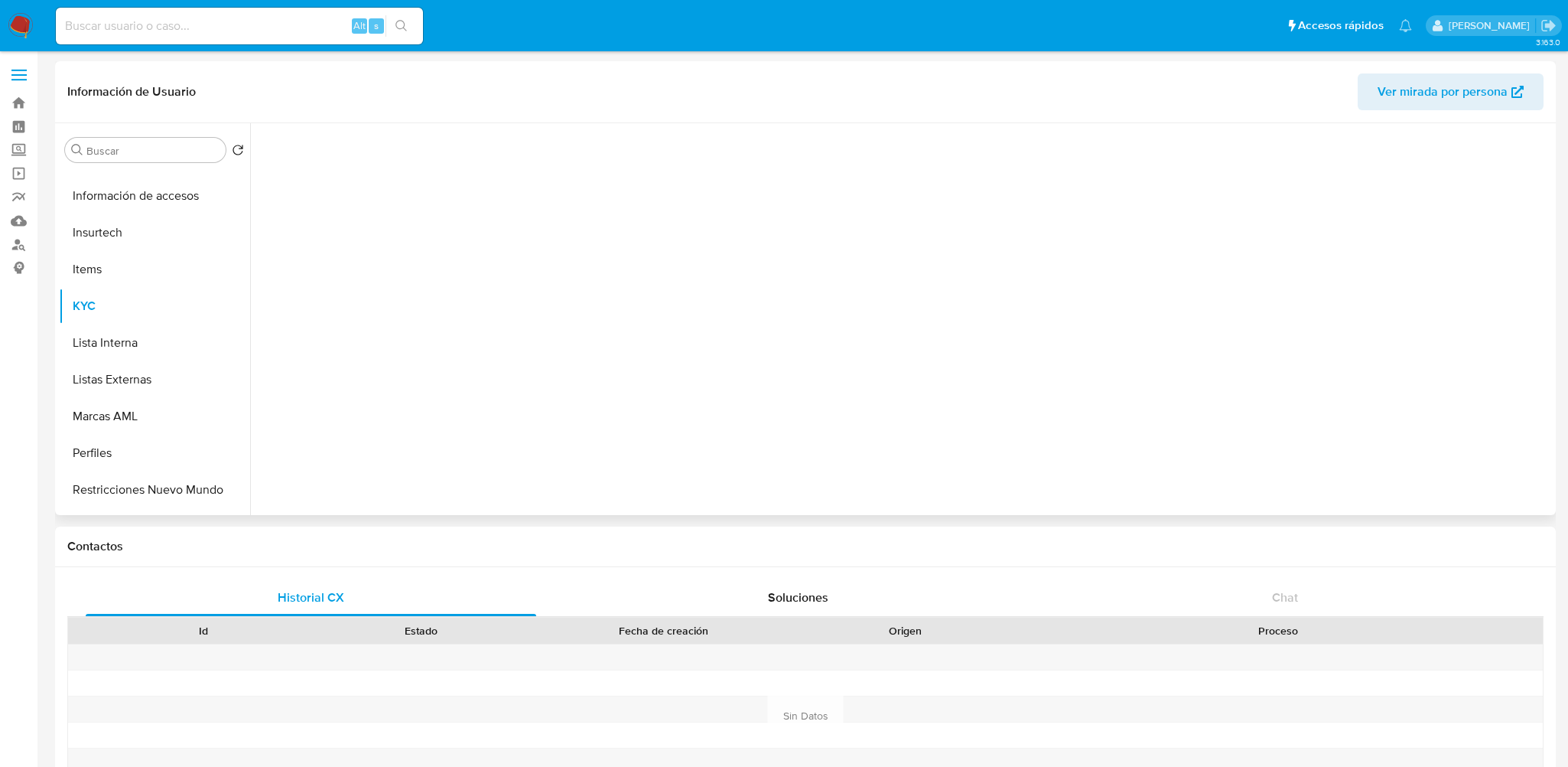
scroll to position [0, 0]
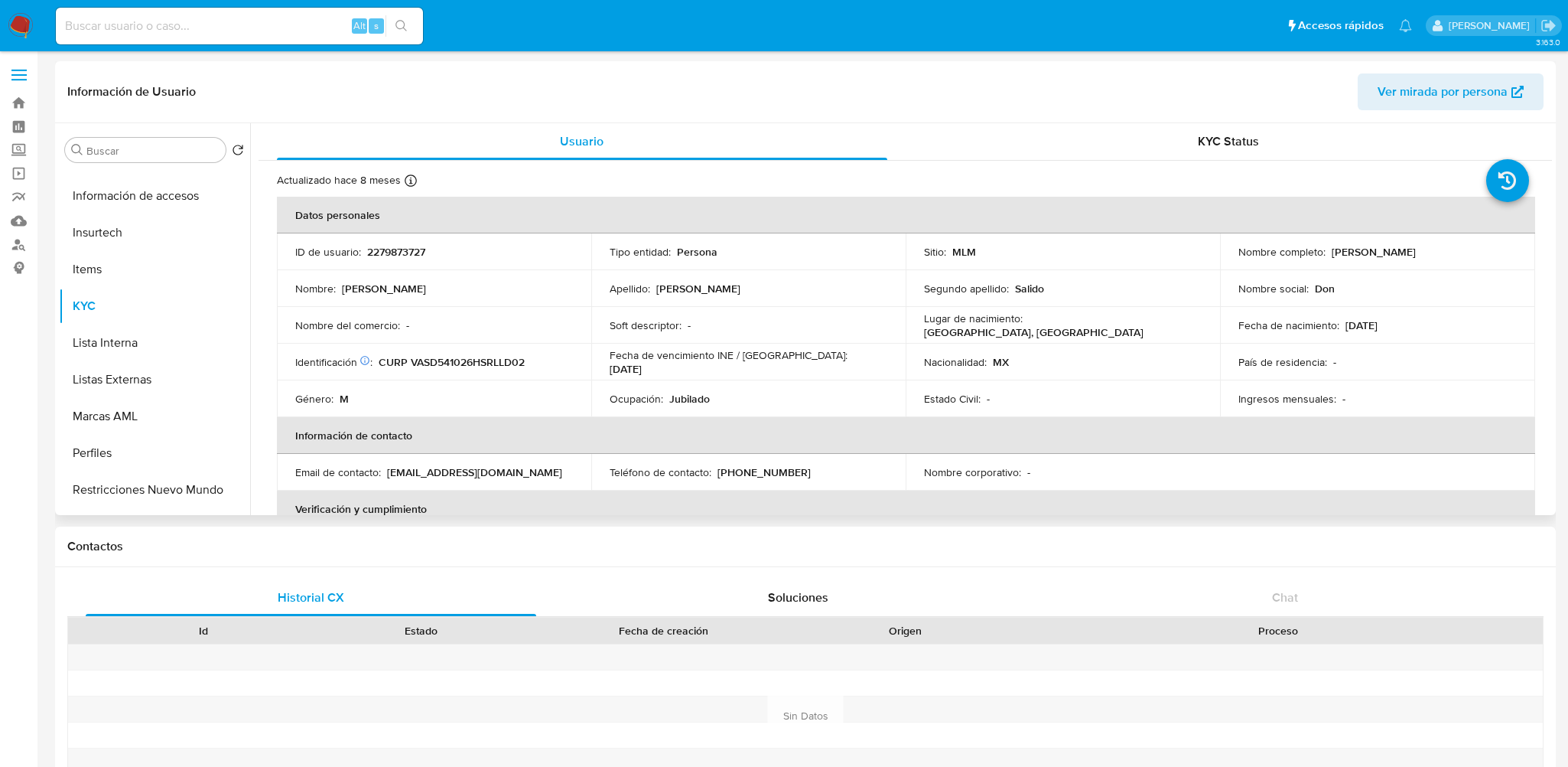
drag, startPoint x: 1324, startPoint y: 250, endPoint x: 1435, endPoint y: 250, distance: 111.0
click at [1435, 250] on div "Nombre completo : Diodoro Valenzuela Salido" at bounding box center [1377, 251] width 278 height 13
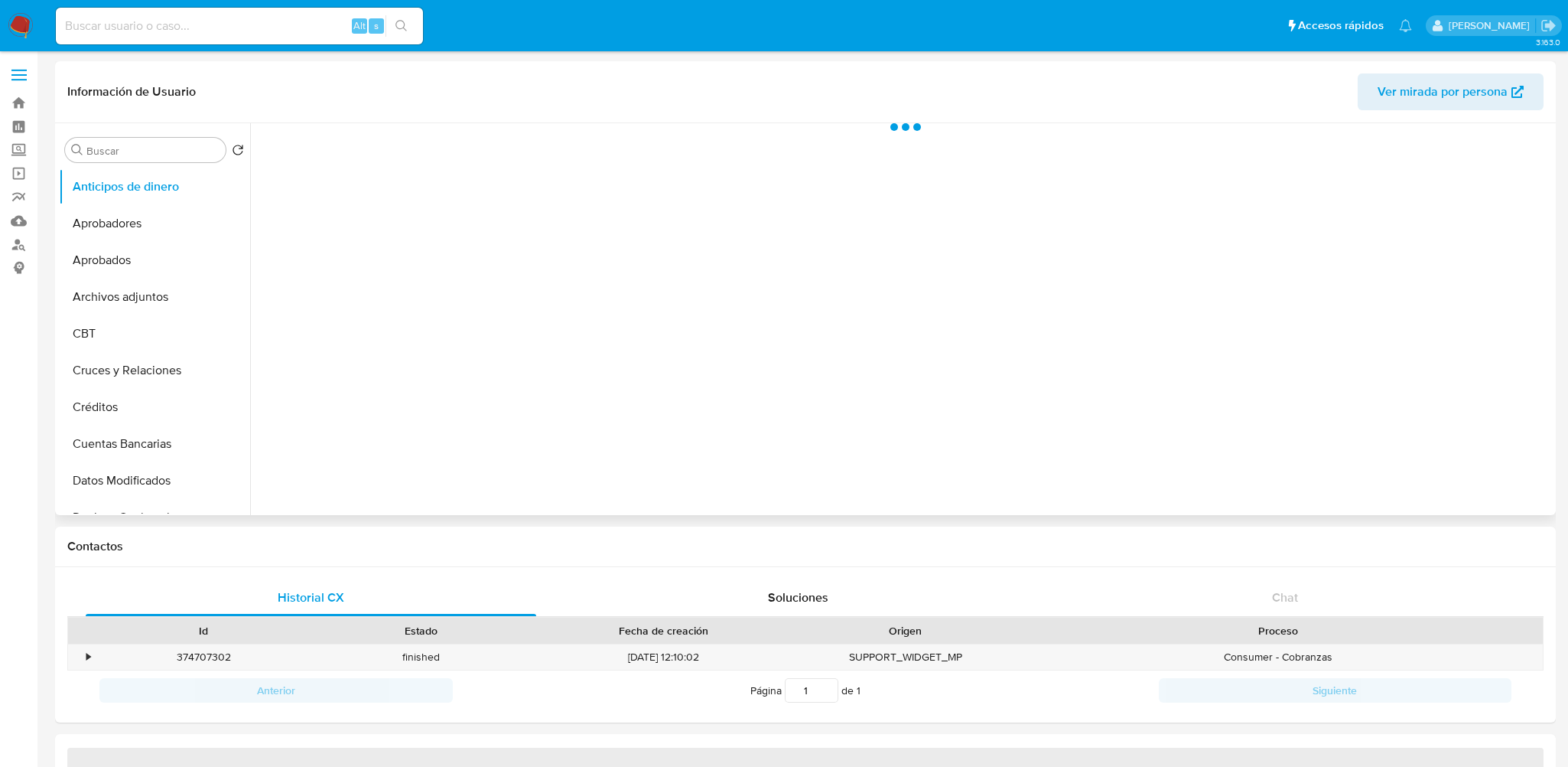
select select "10"
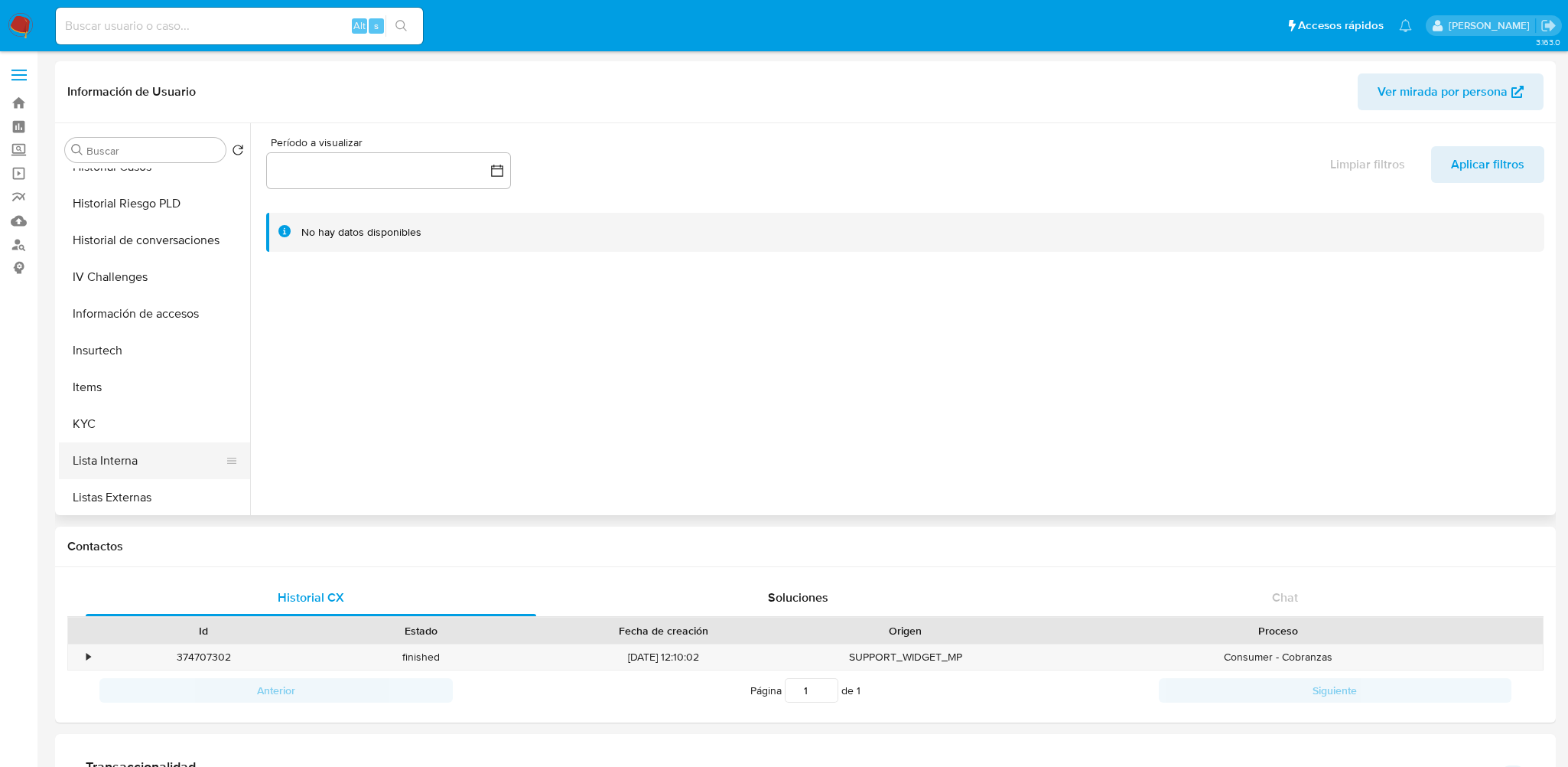
scroll to position [612, 0]
click at [118, 385] on button "KYC" at bounding box center [148, 382] width 179 height 36
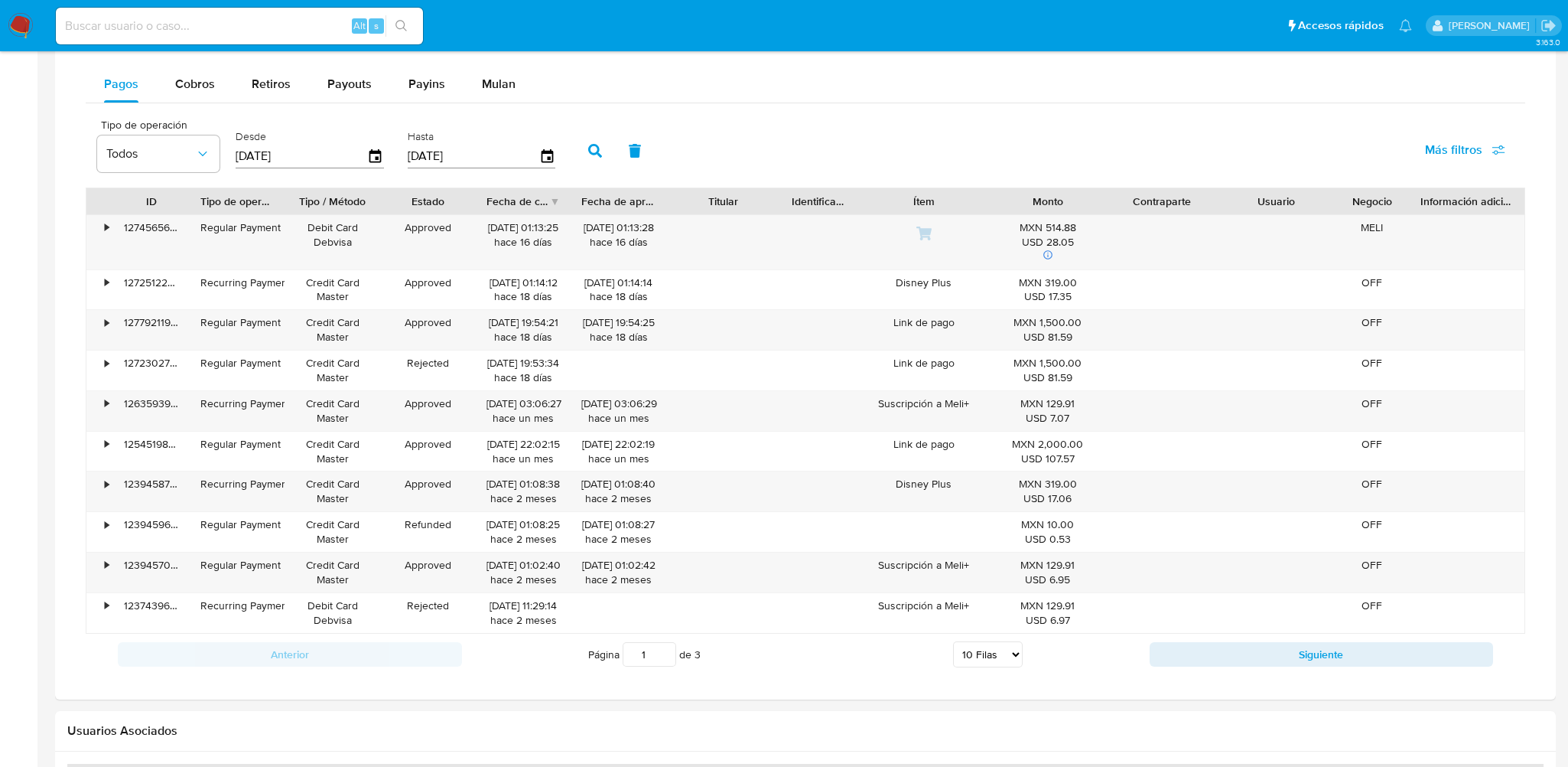
scroll to position [918, 0]
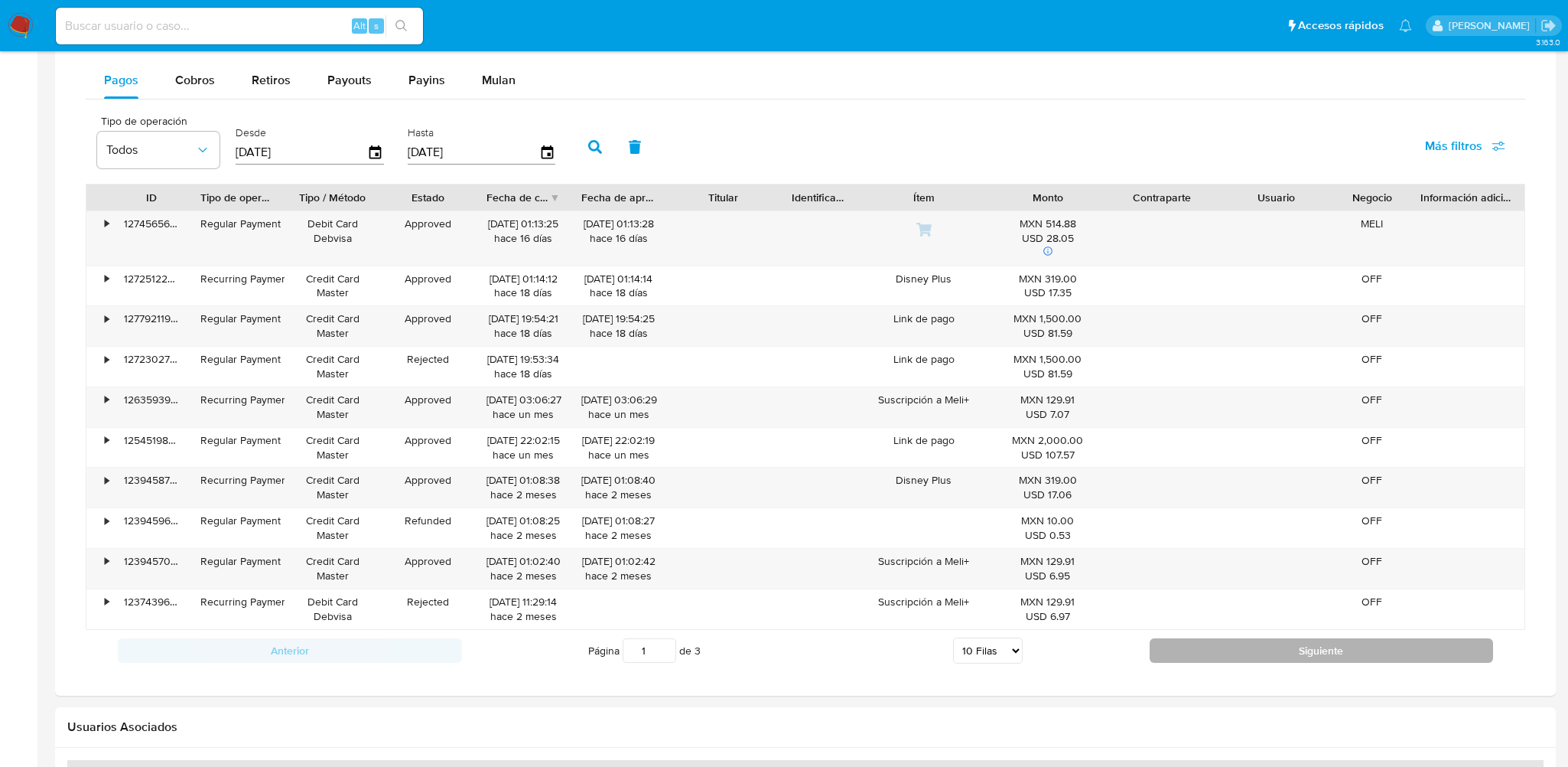
click at [1195, 650] on button "Siguiente" at bounding box center [1322, 650] width 344 height 24
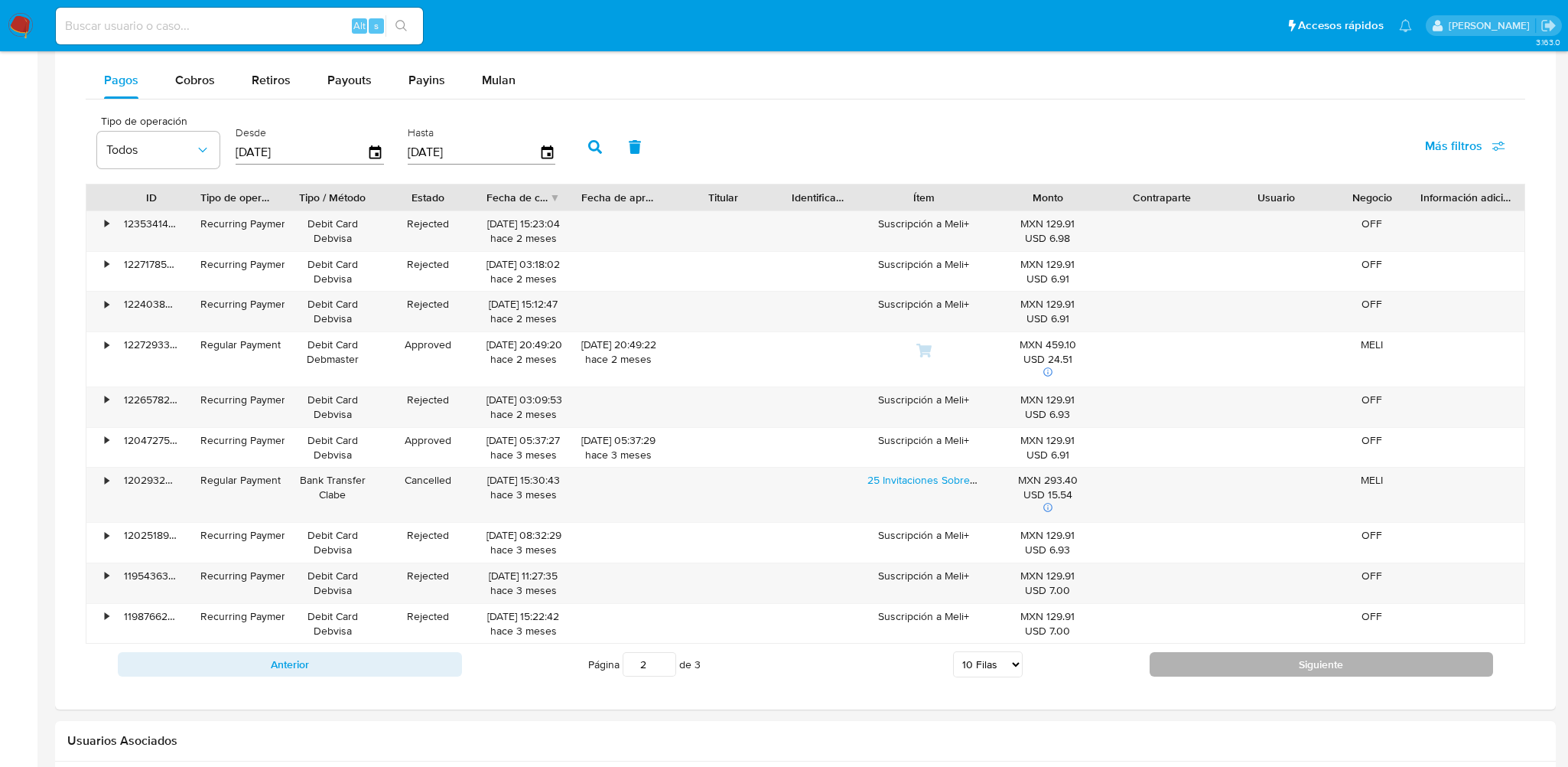
click at [1308, 669] on button "Siguiente" at bounding box center [1322, 664] width 344 height 24
type input "3"
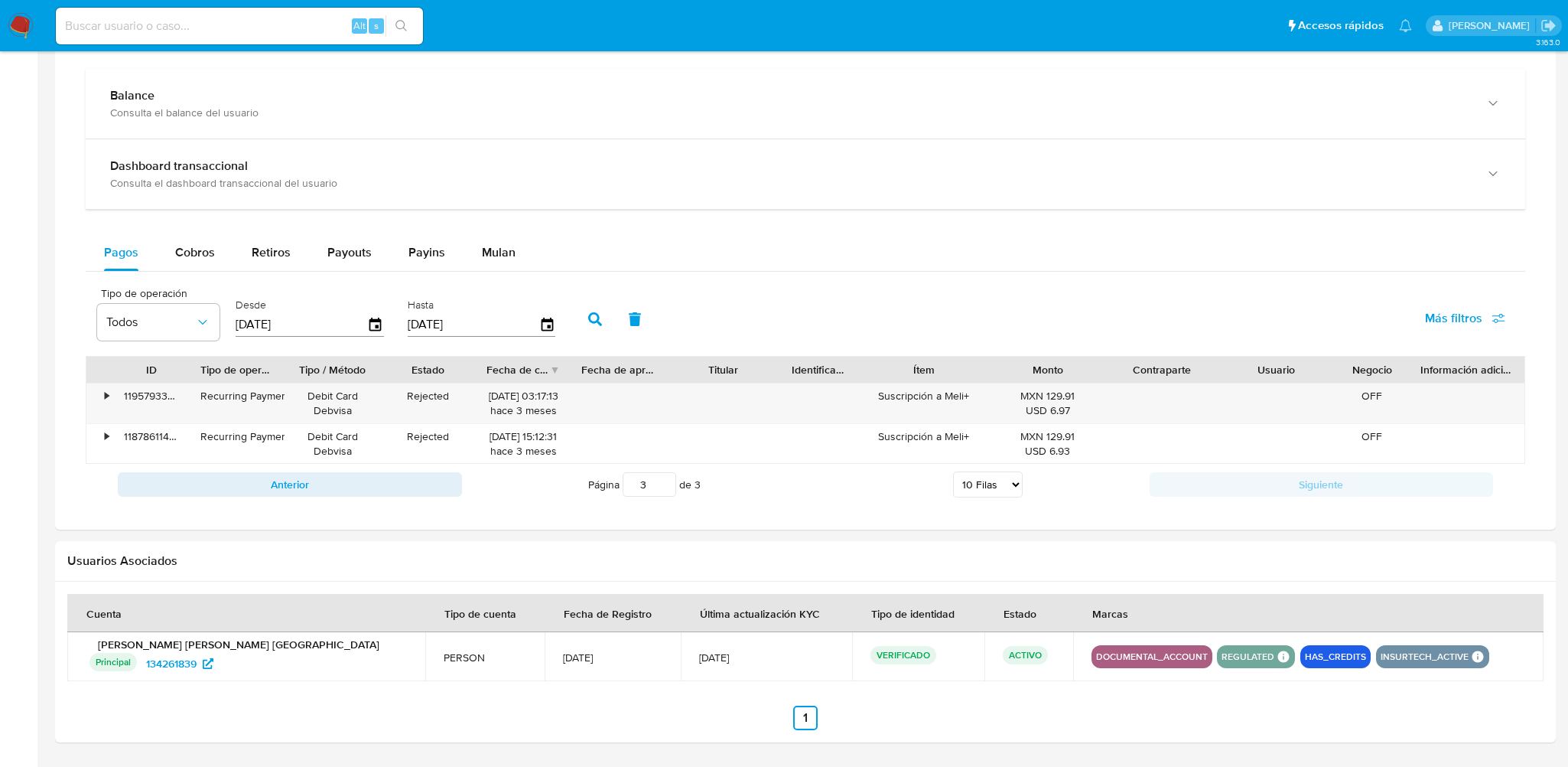
scroll to position [720, 0]
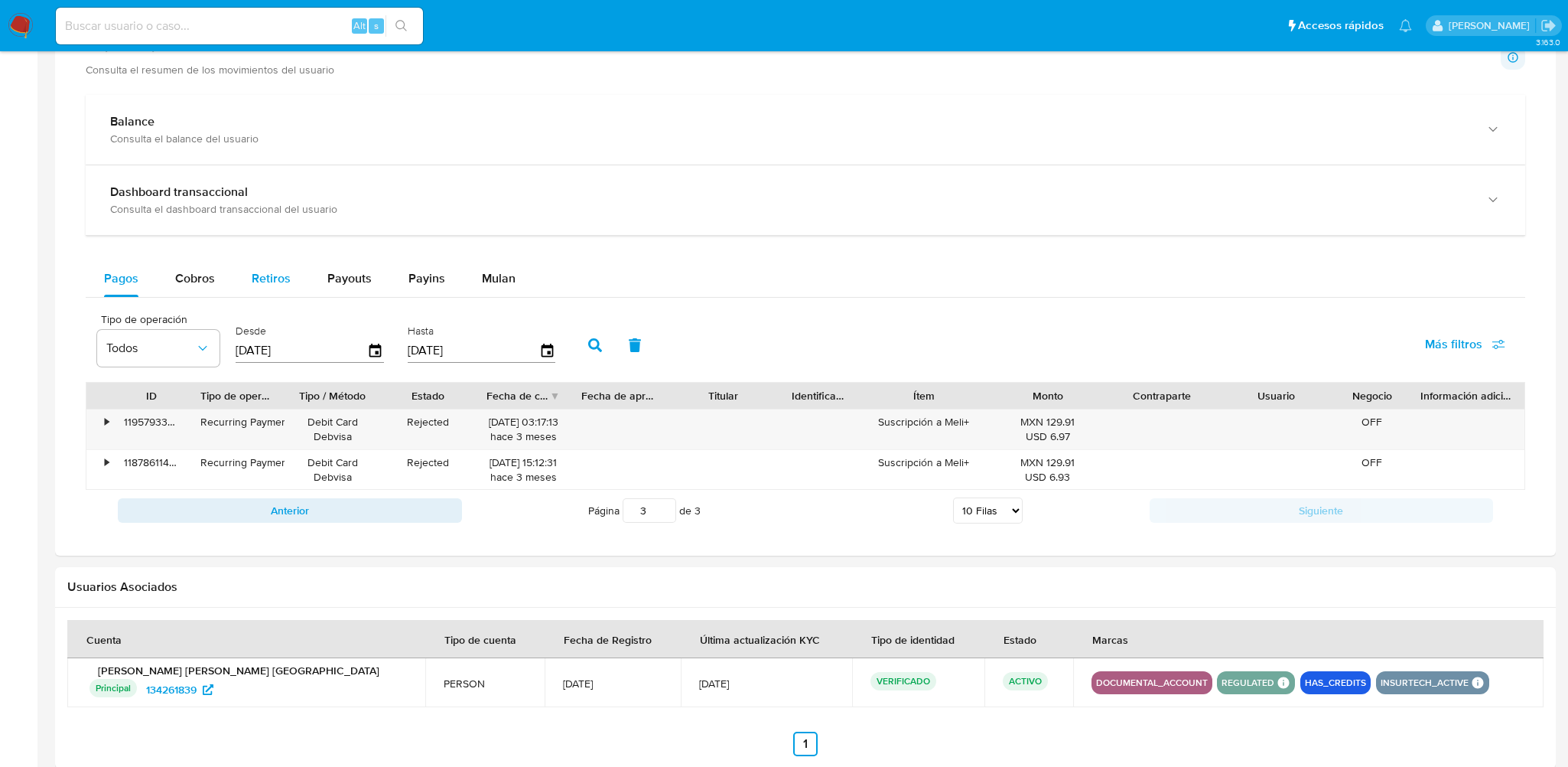
click at [273, 278] on span "Retiros" at bounding box center [271, 278] width 39 height 17
select select "10"
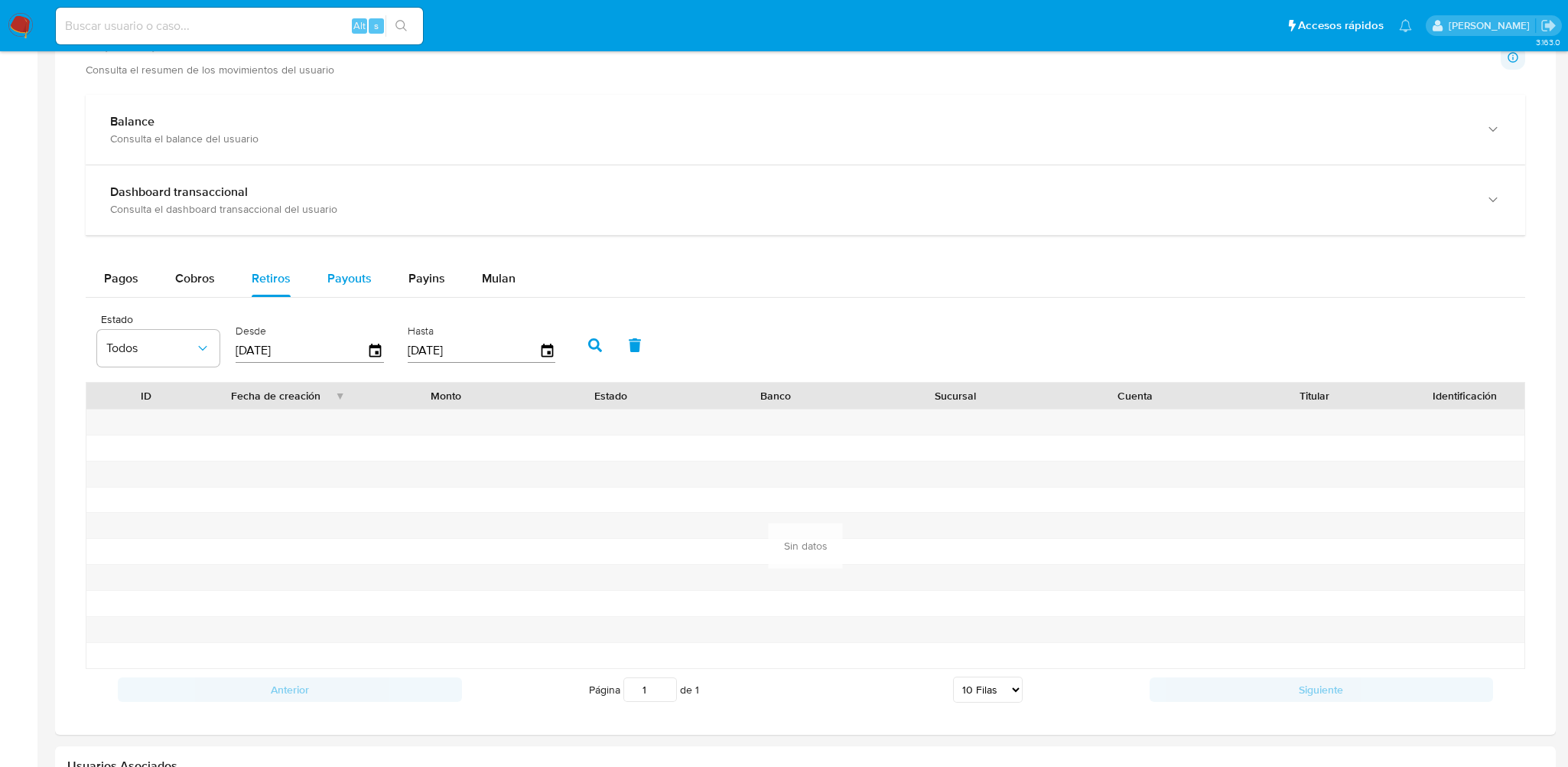
click at [351, 276] on span "Payouts" at bounding box center [350, 278] width 44 height 17
select select "10"
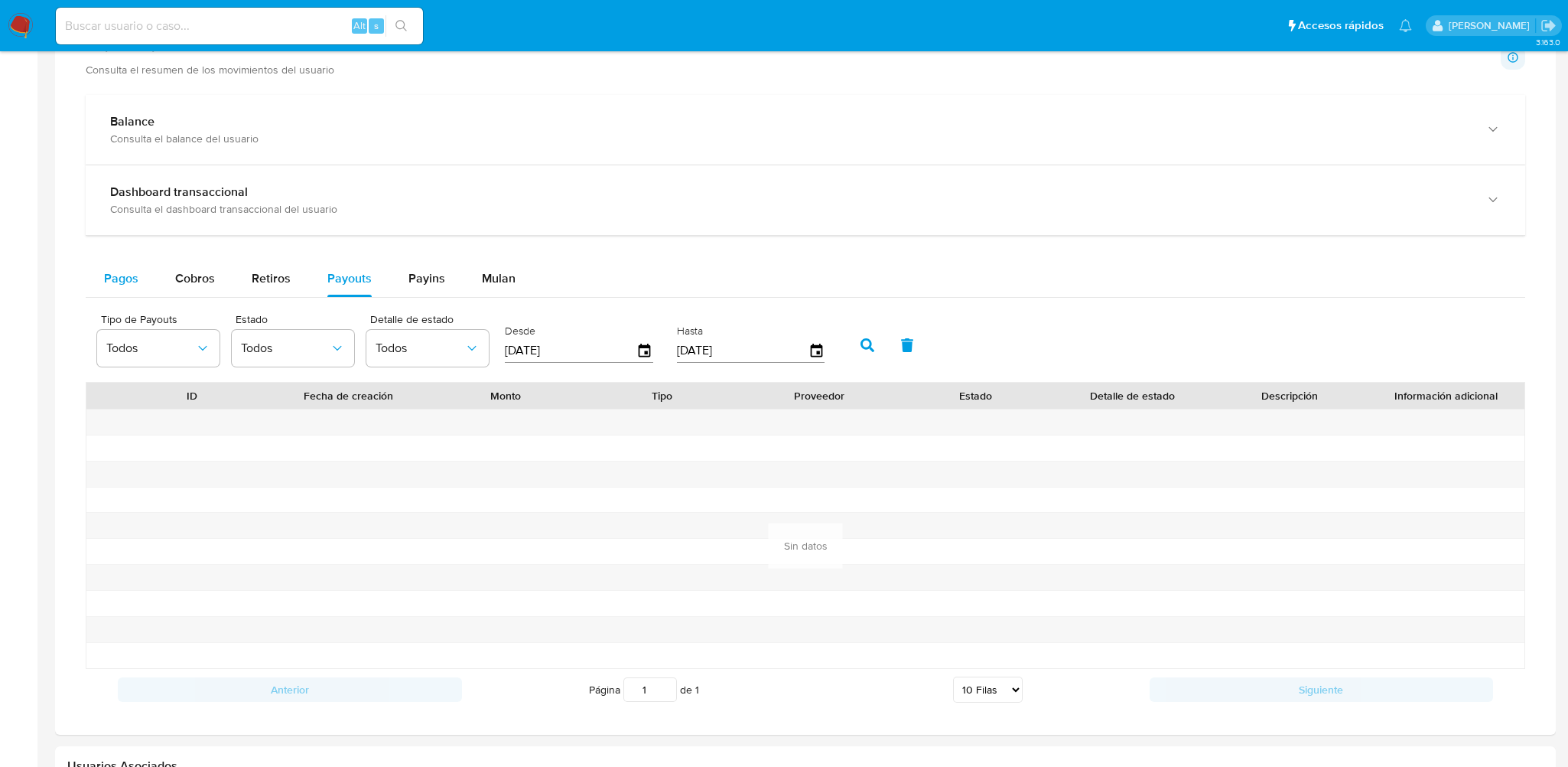
click at [127, 277] on span "Pagos" at bounding box center [122, 278] width 35 height 17
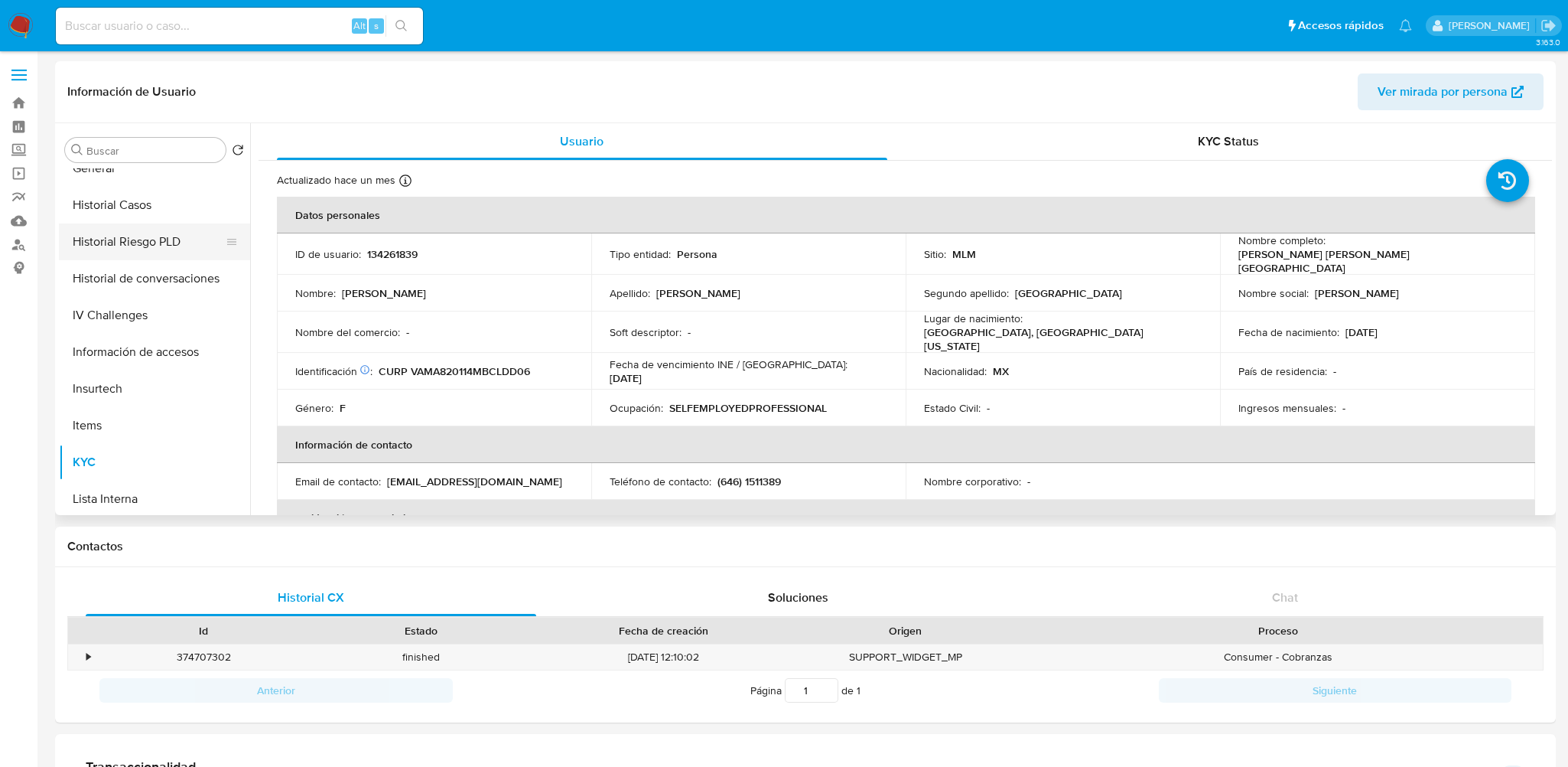
scroll to position [450, 0]
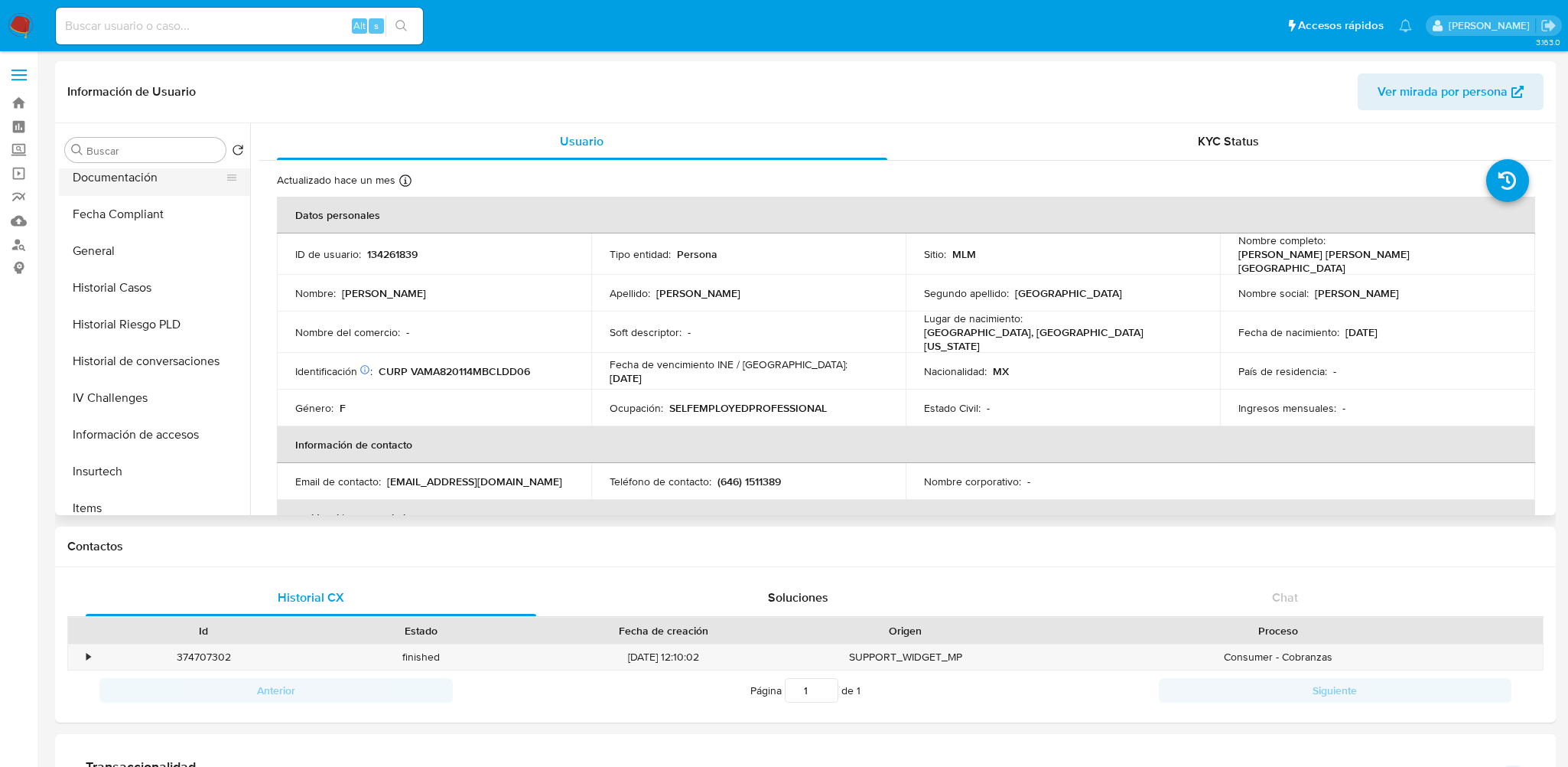
click at [119, 181] on button "Documentación" at bounding box center [148, 177] width 179 height 36
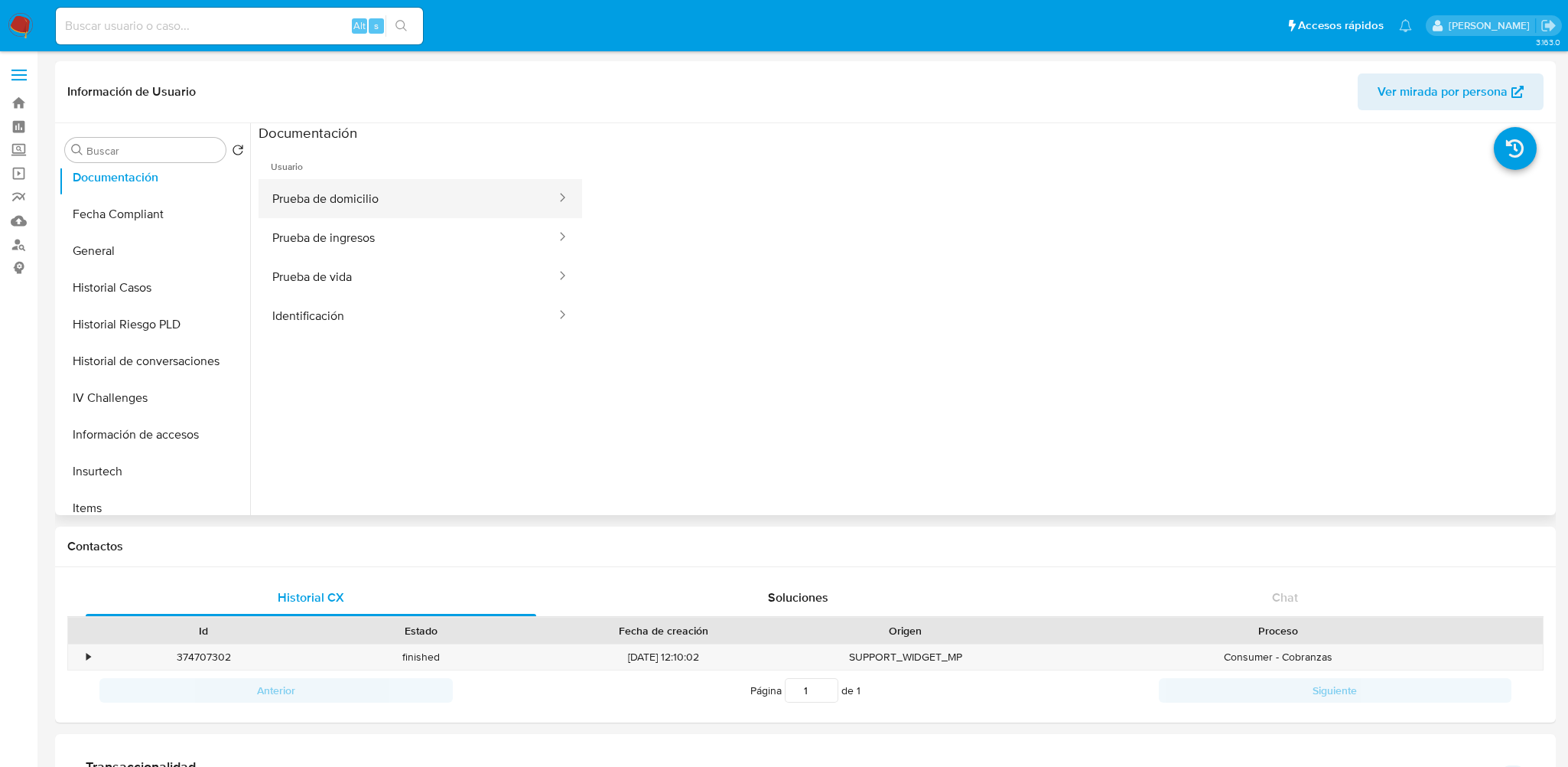
click at [430, 191] on button "Prueba de domicilio" at bounding box center [407, 198] width 299 height 39
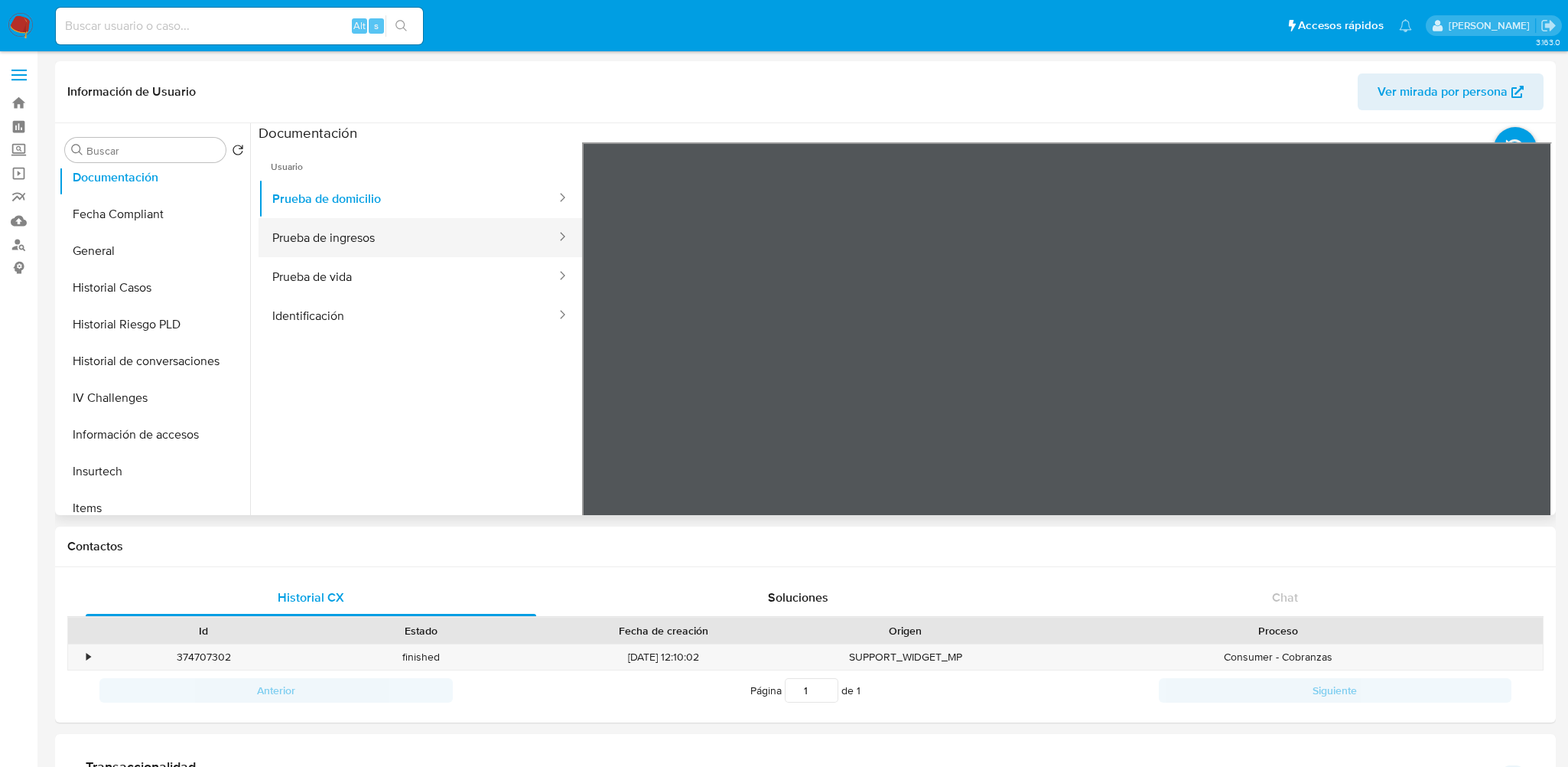
click at [447, 231] on button "Prueba de ingresos" at bounding box center [407, 237] width 299 height 39
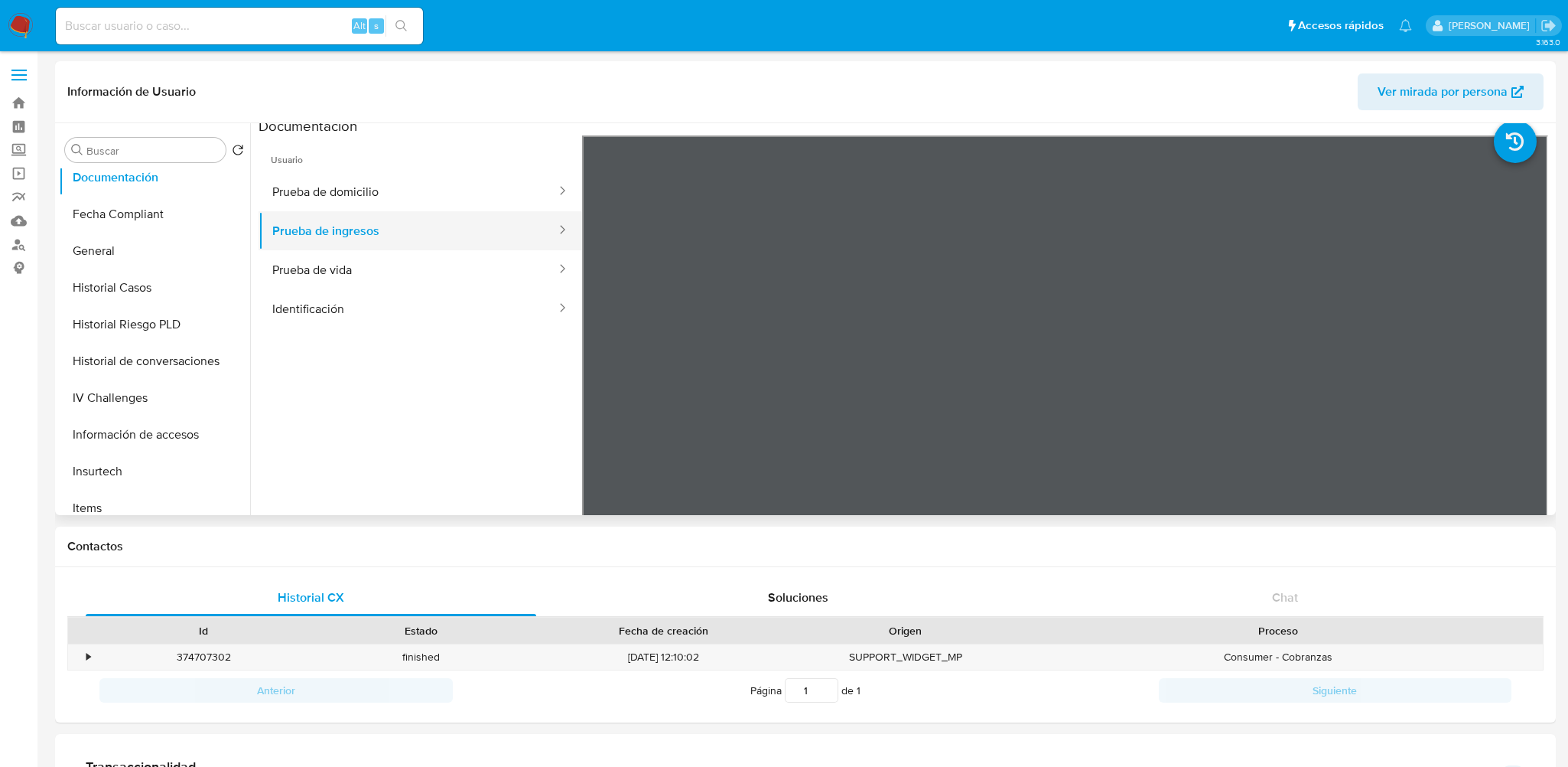
scroll to position [0, 0]
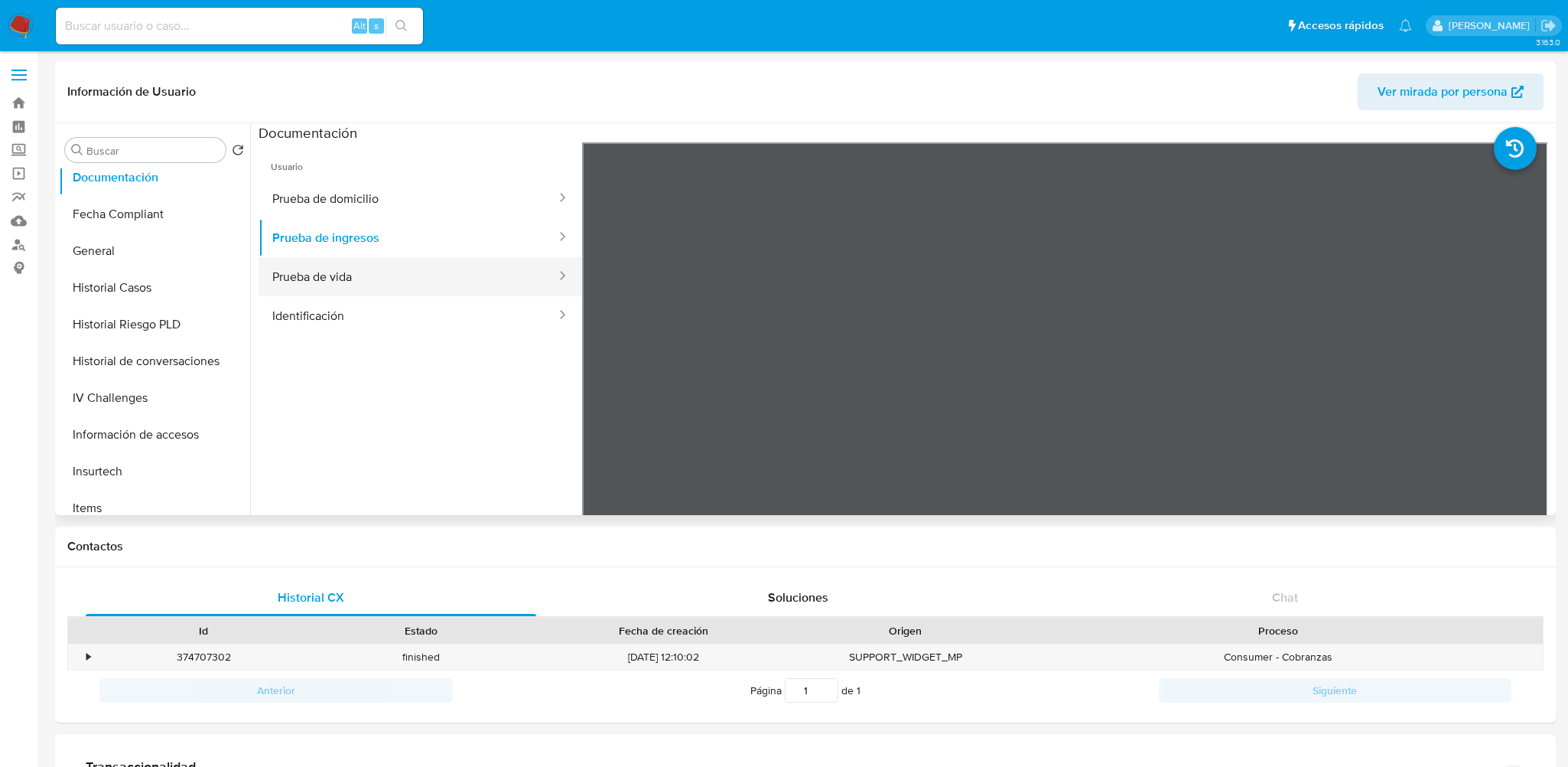
click at [321, 271] on button "Prueba de vida" at bounding box center [407, 276] width 299 height 39
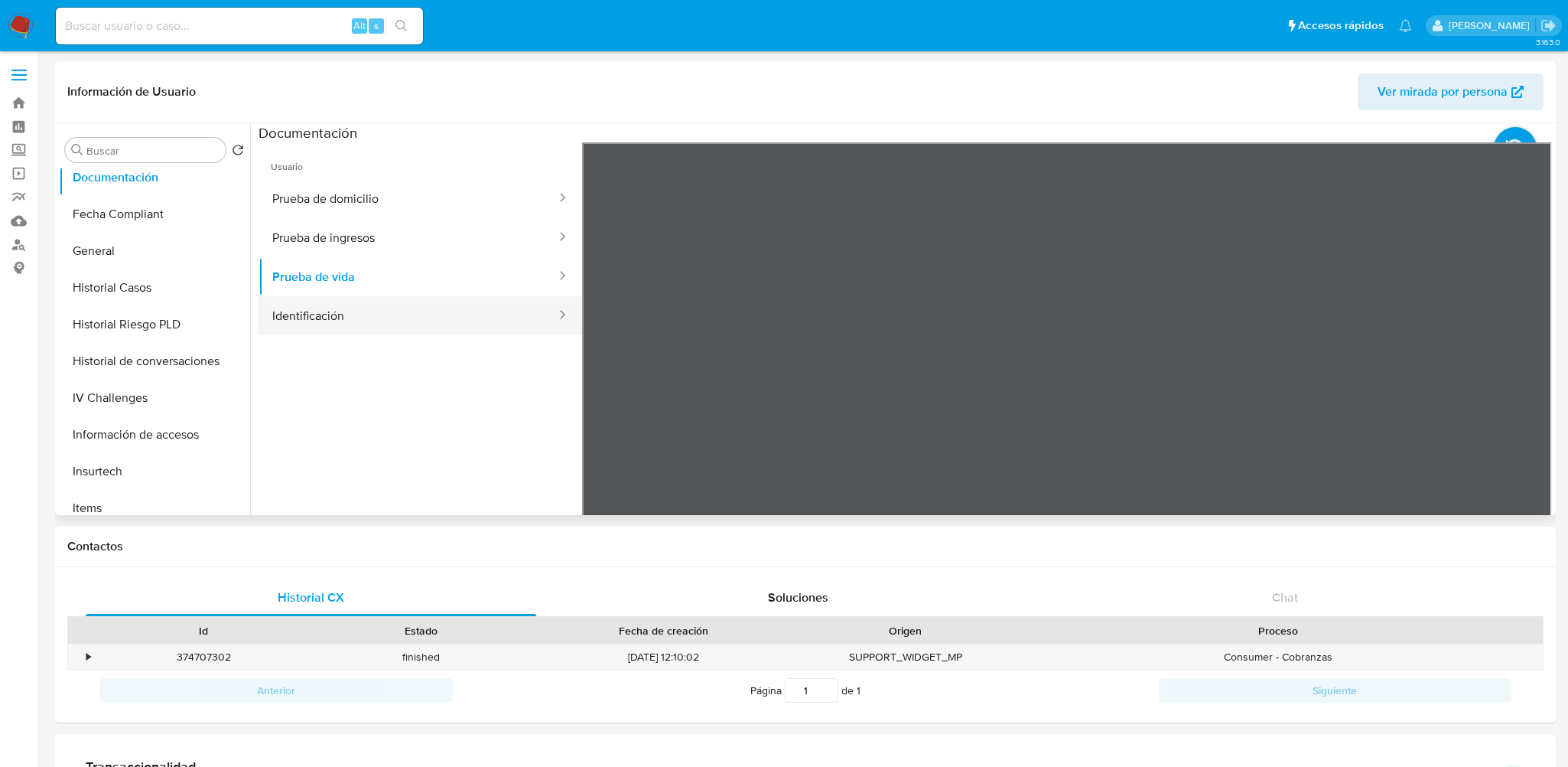
click at [332, 309] on button "Identificación" at bounding box center [407, 315] width 299 height 39
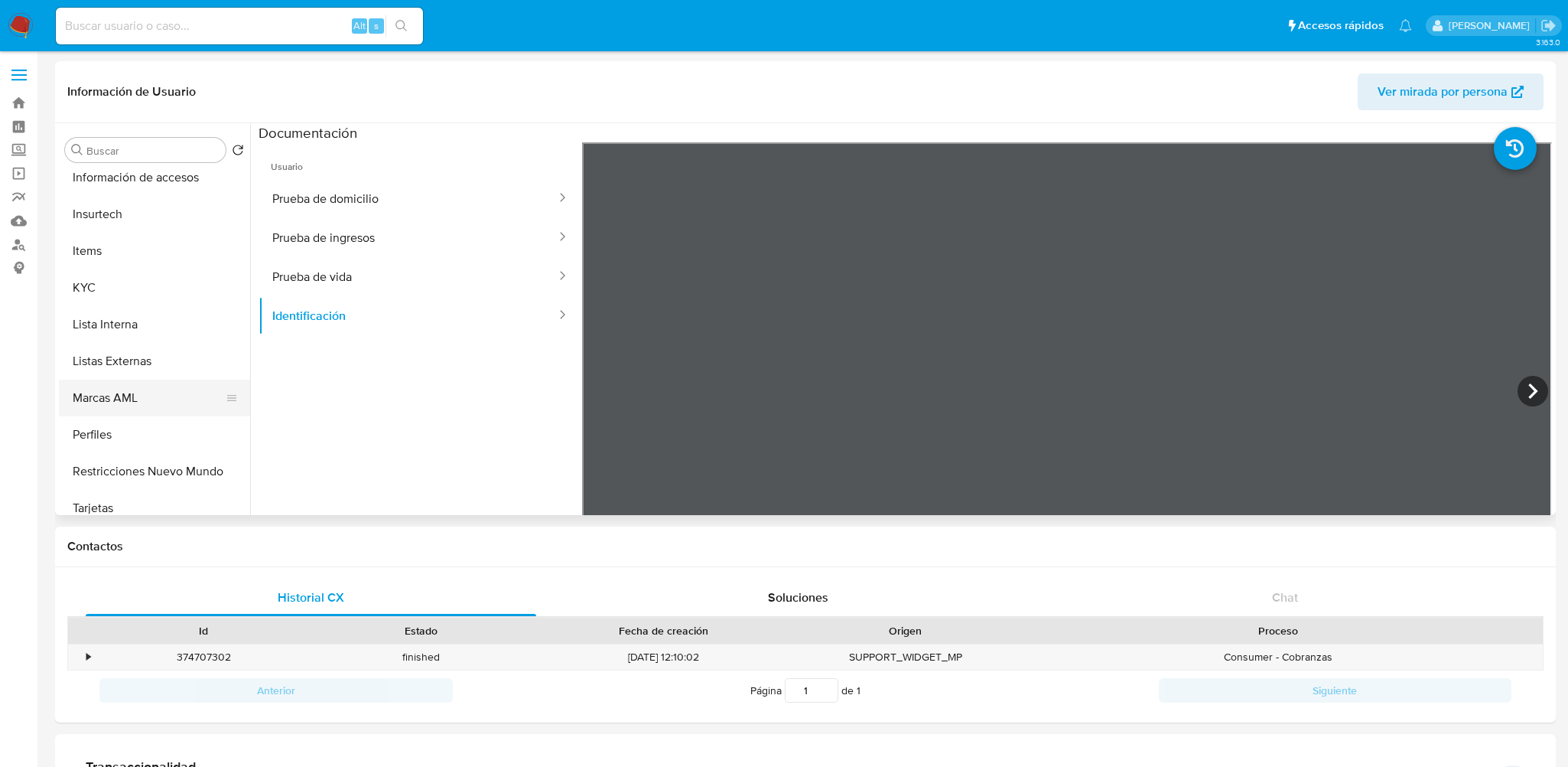
scroll to position [756, 0]
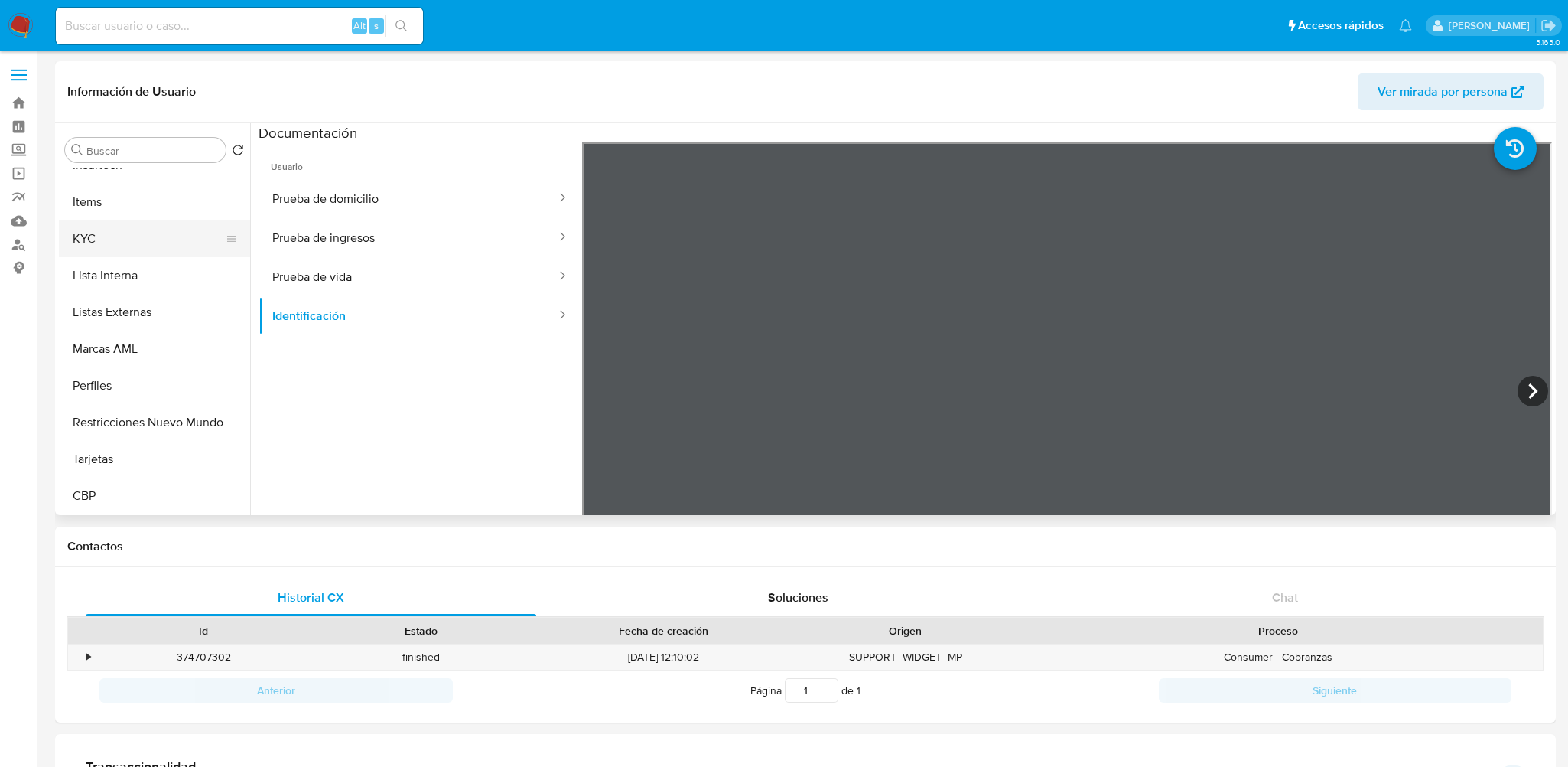
click at [123, 245] on button "KYC" at bounding box center [148, 239] width 179 height 36
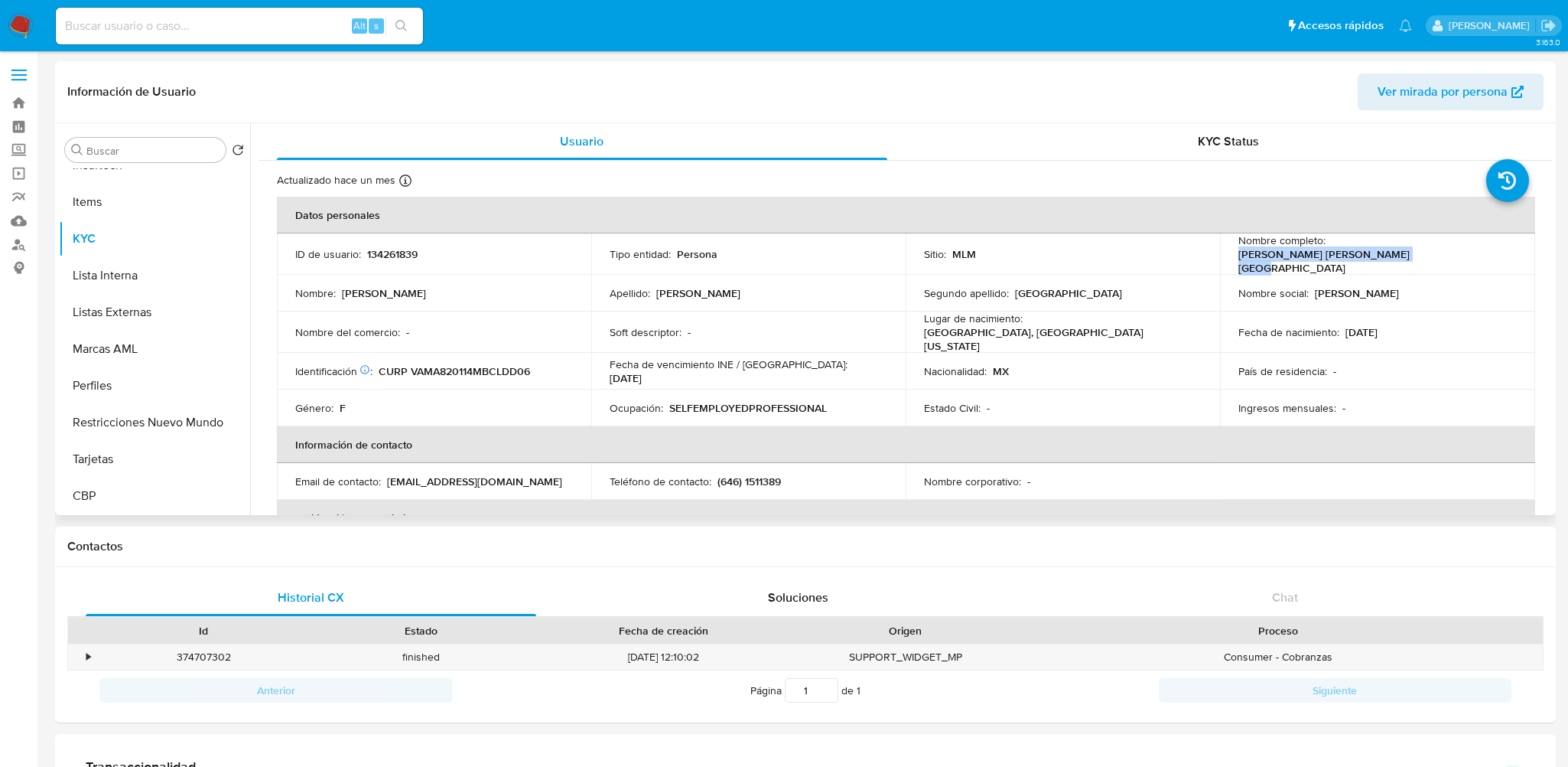
drag, startPoint x: 1330, startPoint y: 250, endPoint x: 1490, endPoint y: 258, distance: 160.2
click at [1490, 258] on td "Nombre completo : Adriana Leticia Valenzuela Madrid" at bounding box center [1377, 254] width 314 height 41
copy p "Adriana Leticia Valenzuela Madrid"
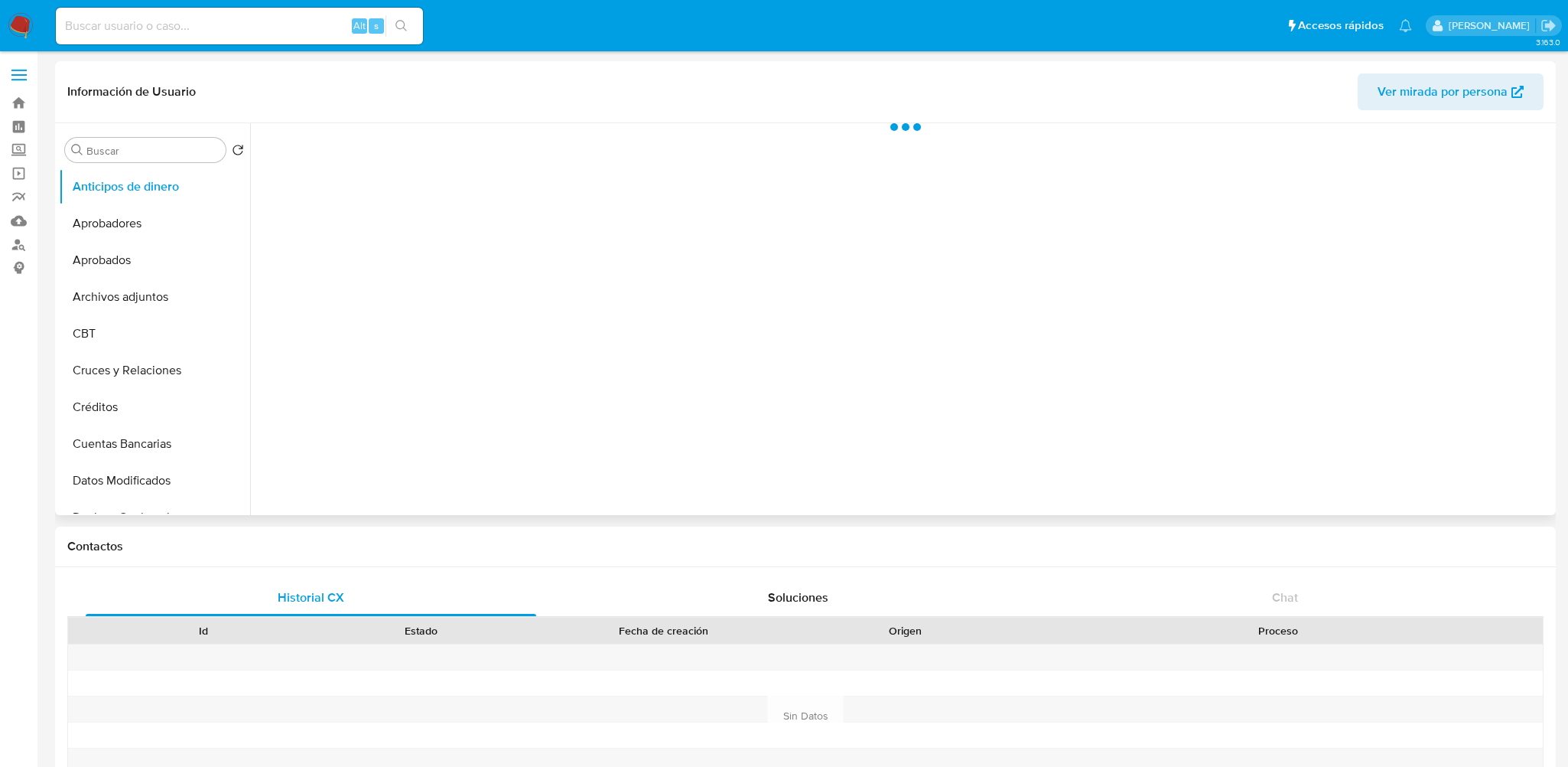
select select "10"
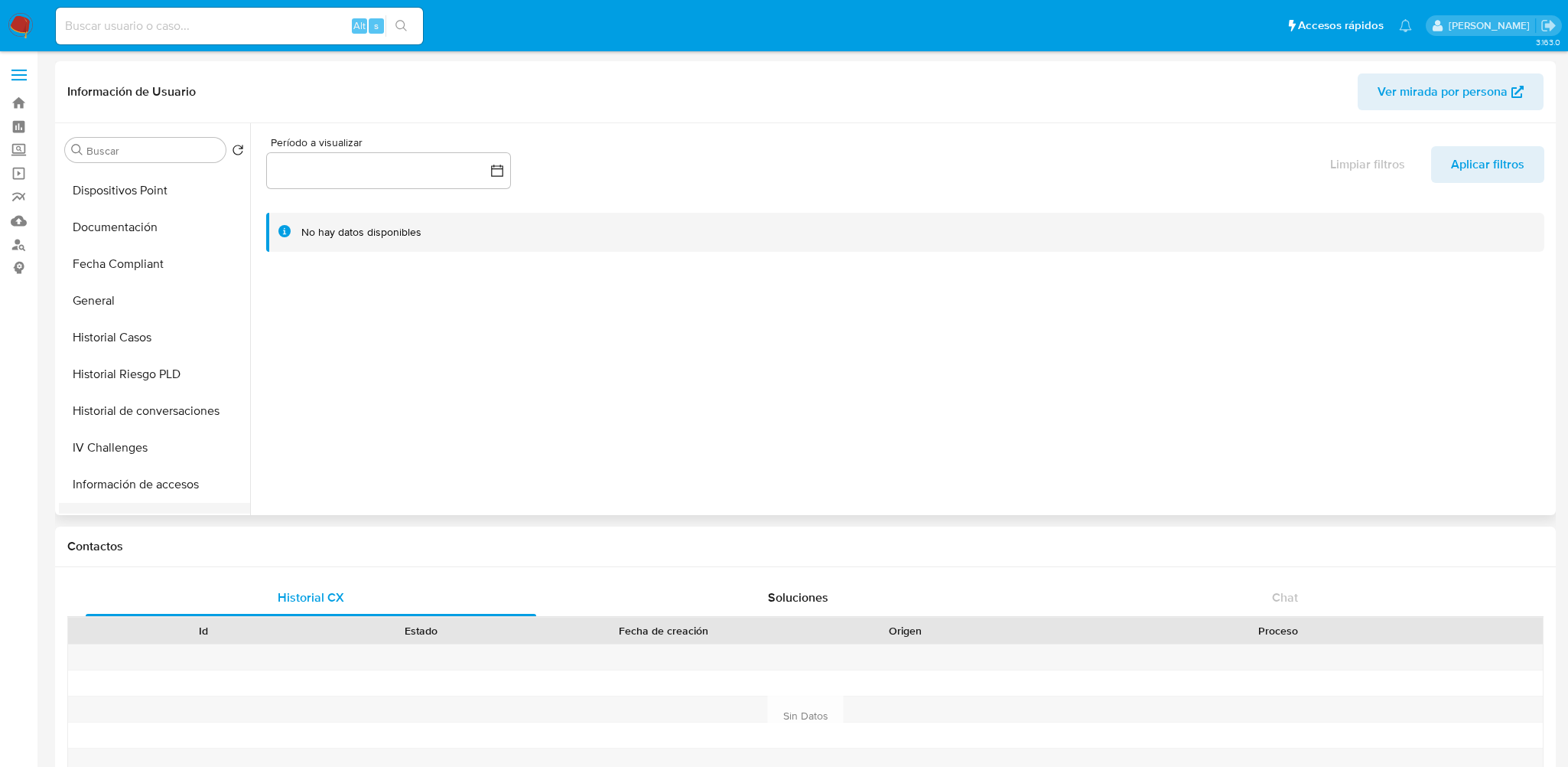
scroll to position [536, 0]
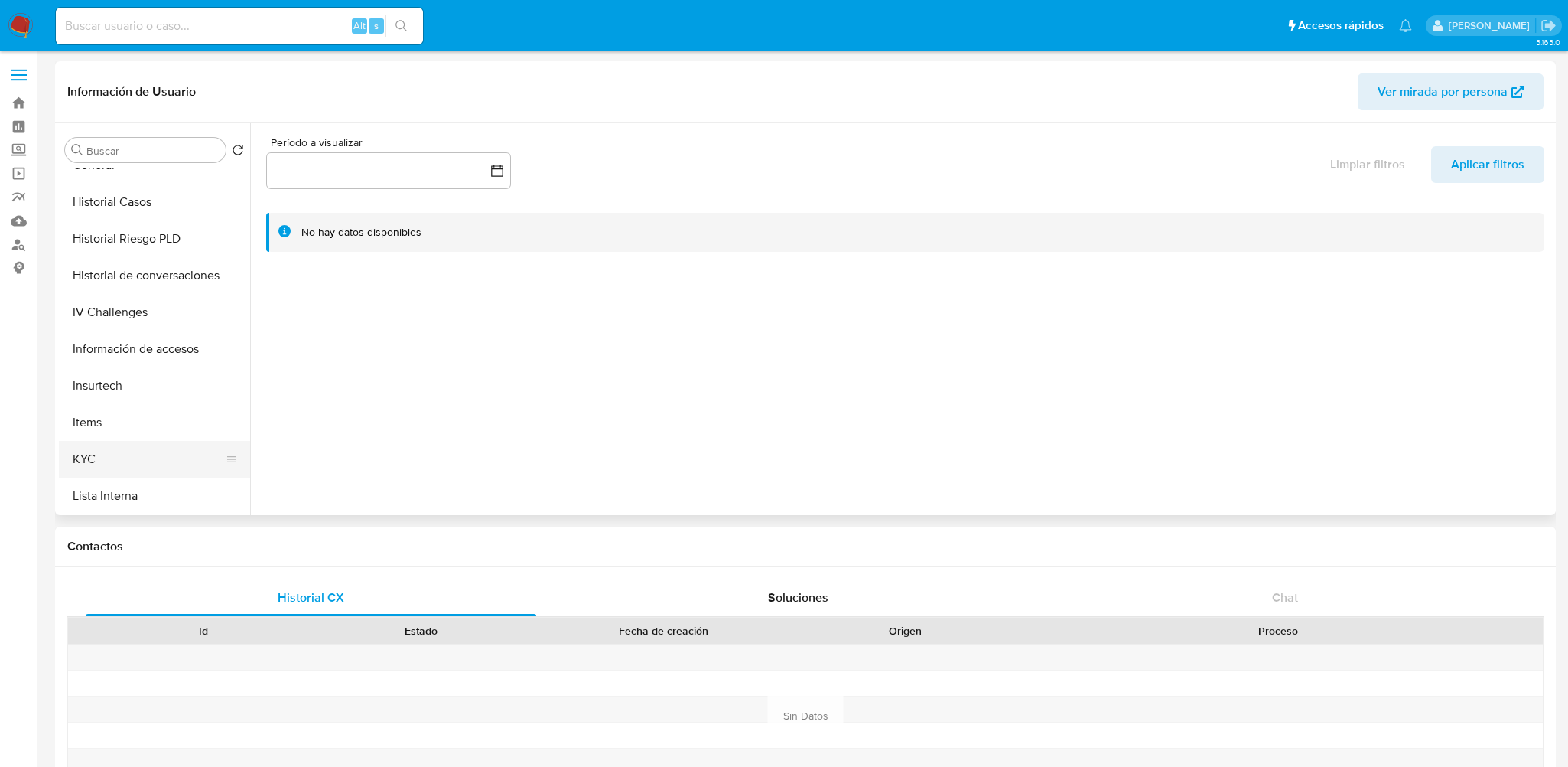
click at [106, 459] on button "KYC" at bounding box center [148, 459] width 179 height 36
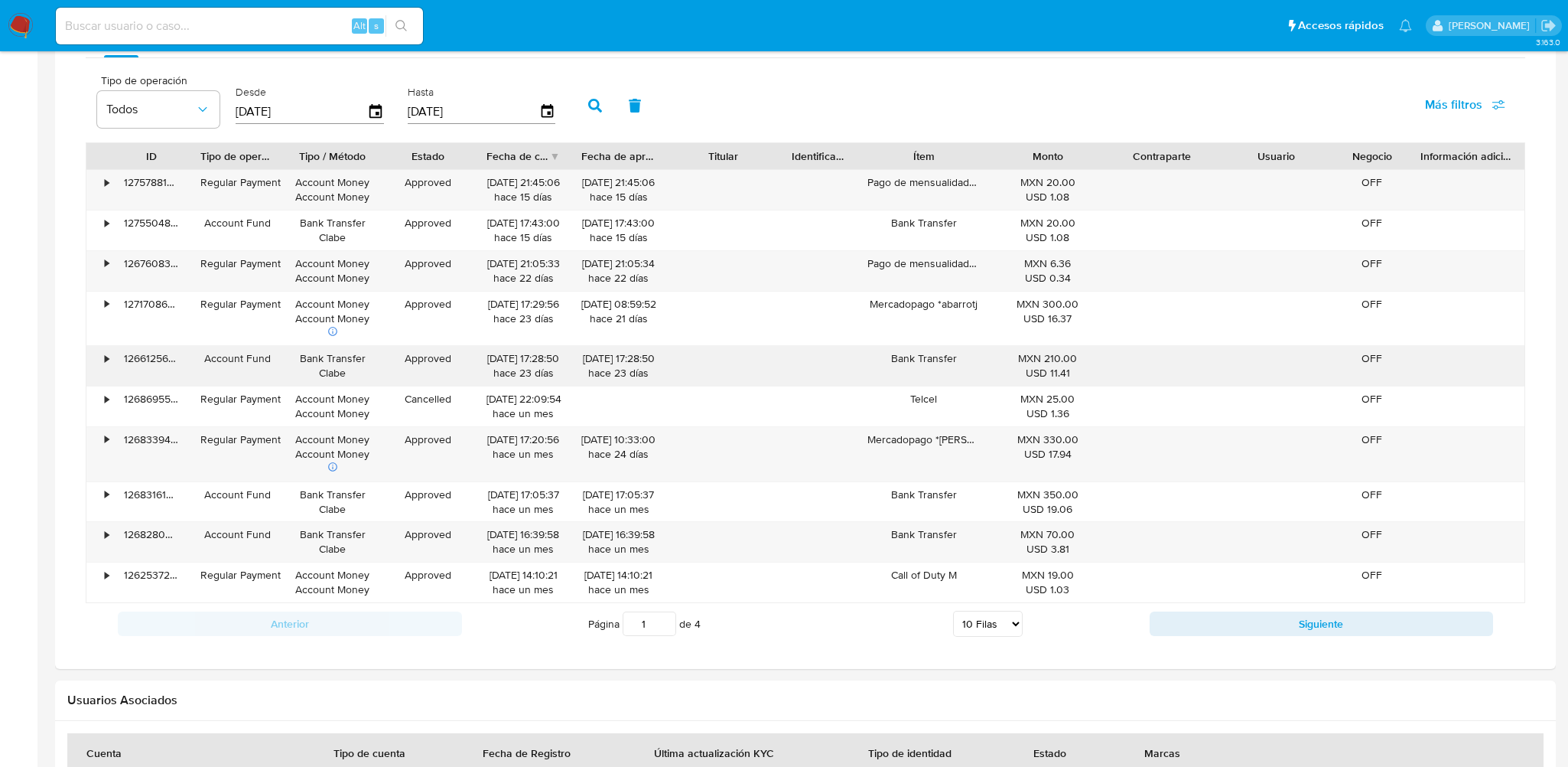
scroll to position [1071, 0]
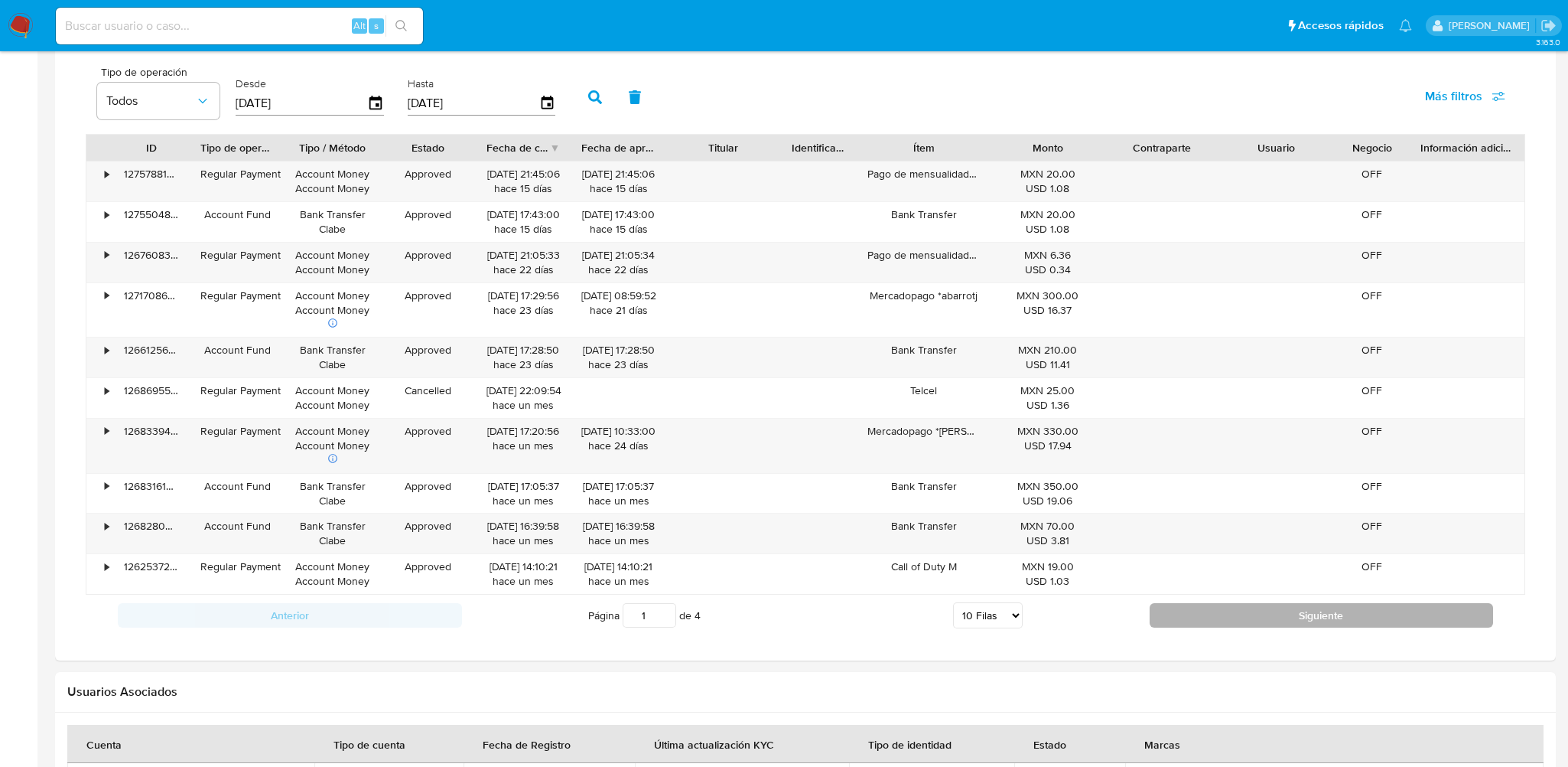
click at [1217, 617] on button "Siguiente" at bounding box center [1322, 615] width 344 height 24
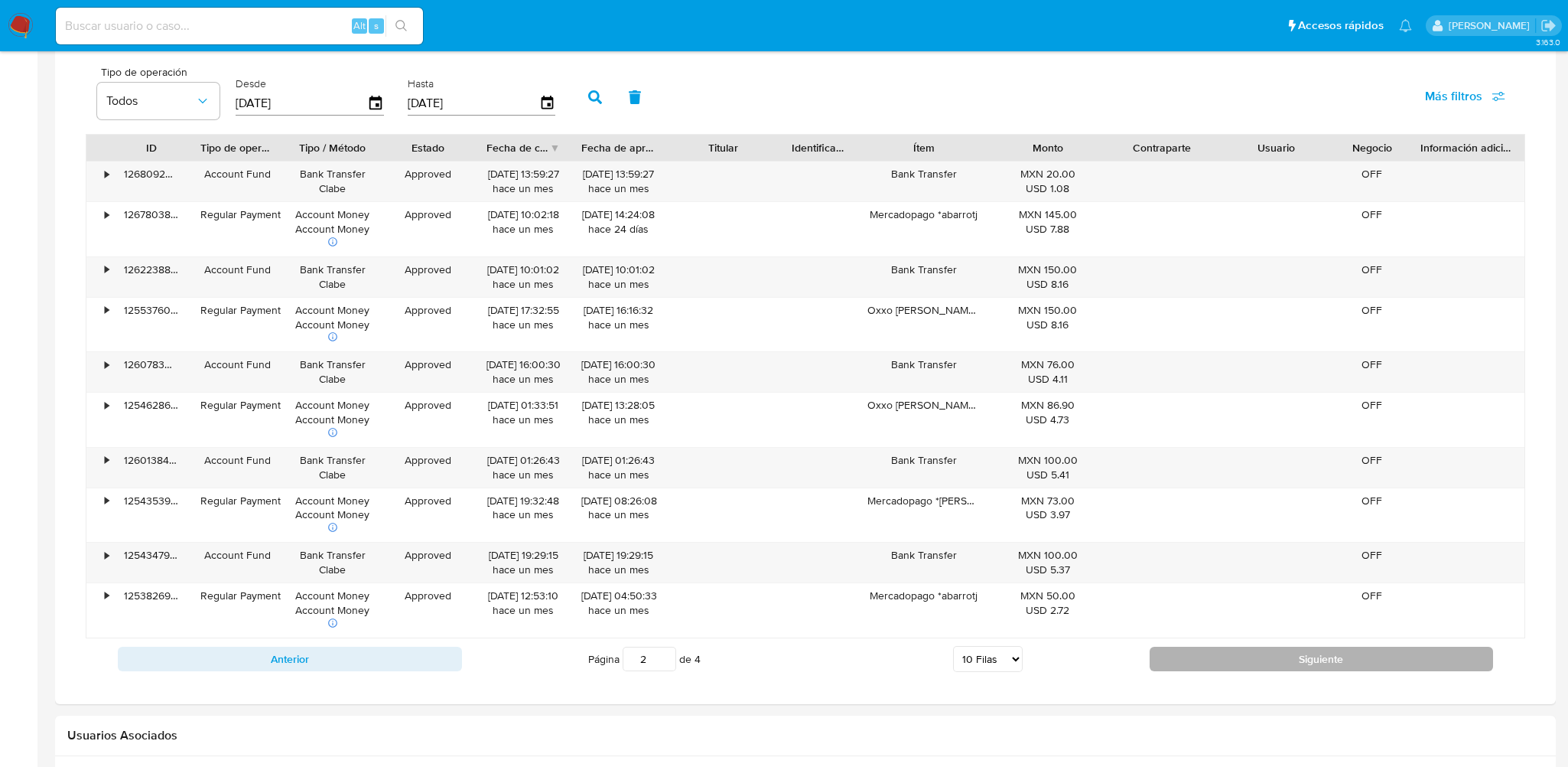
click at [1253, 658] on button "Siguiente" at bounding box center [1322, 659] width 344 height 24
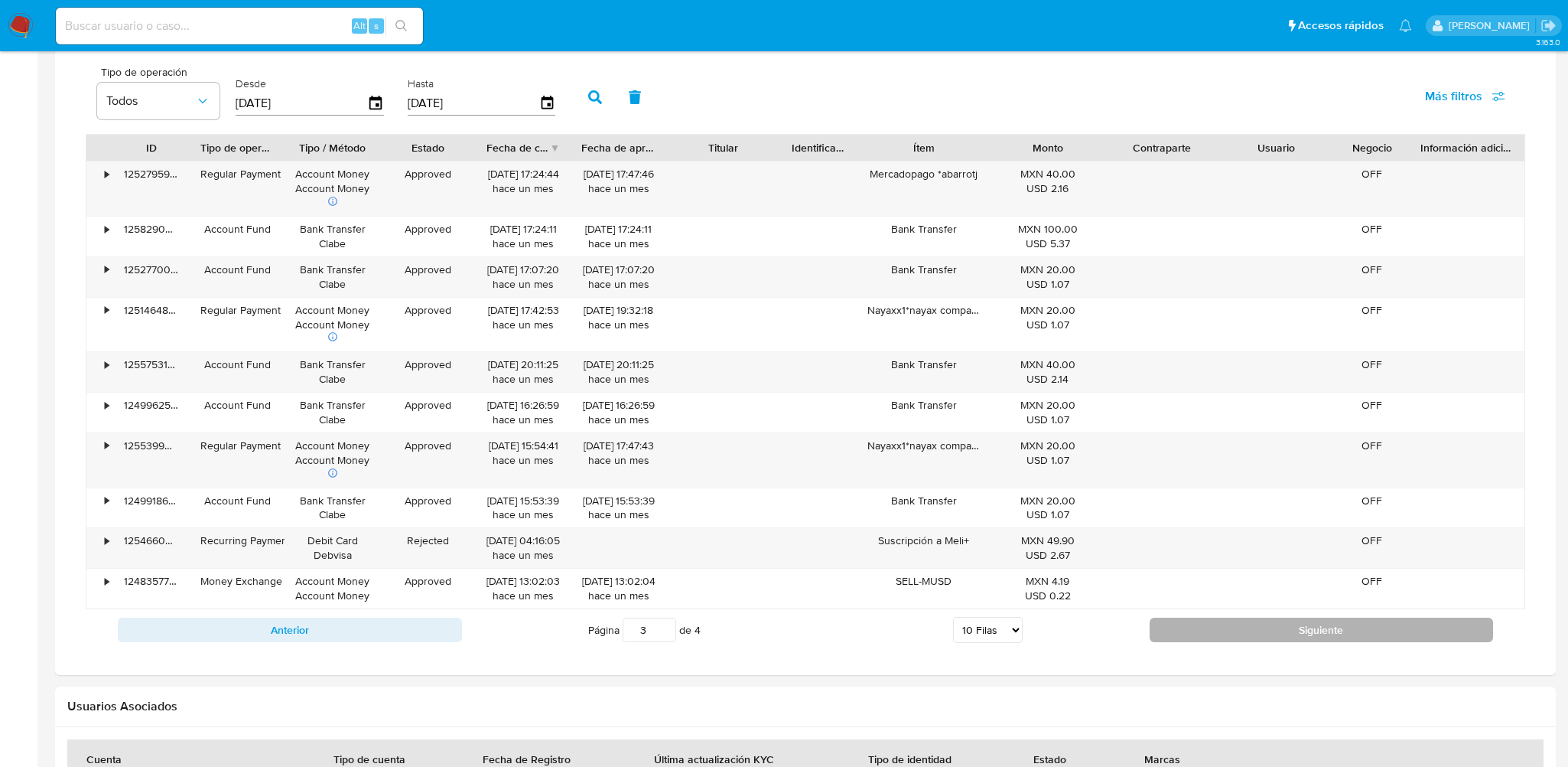
click at [1222, 635] on button "Siguiente" at bounding box center [1322, 630] width 344 height 24
type input "4"
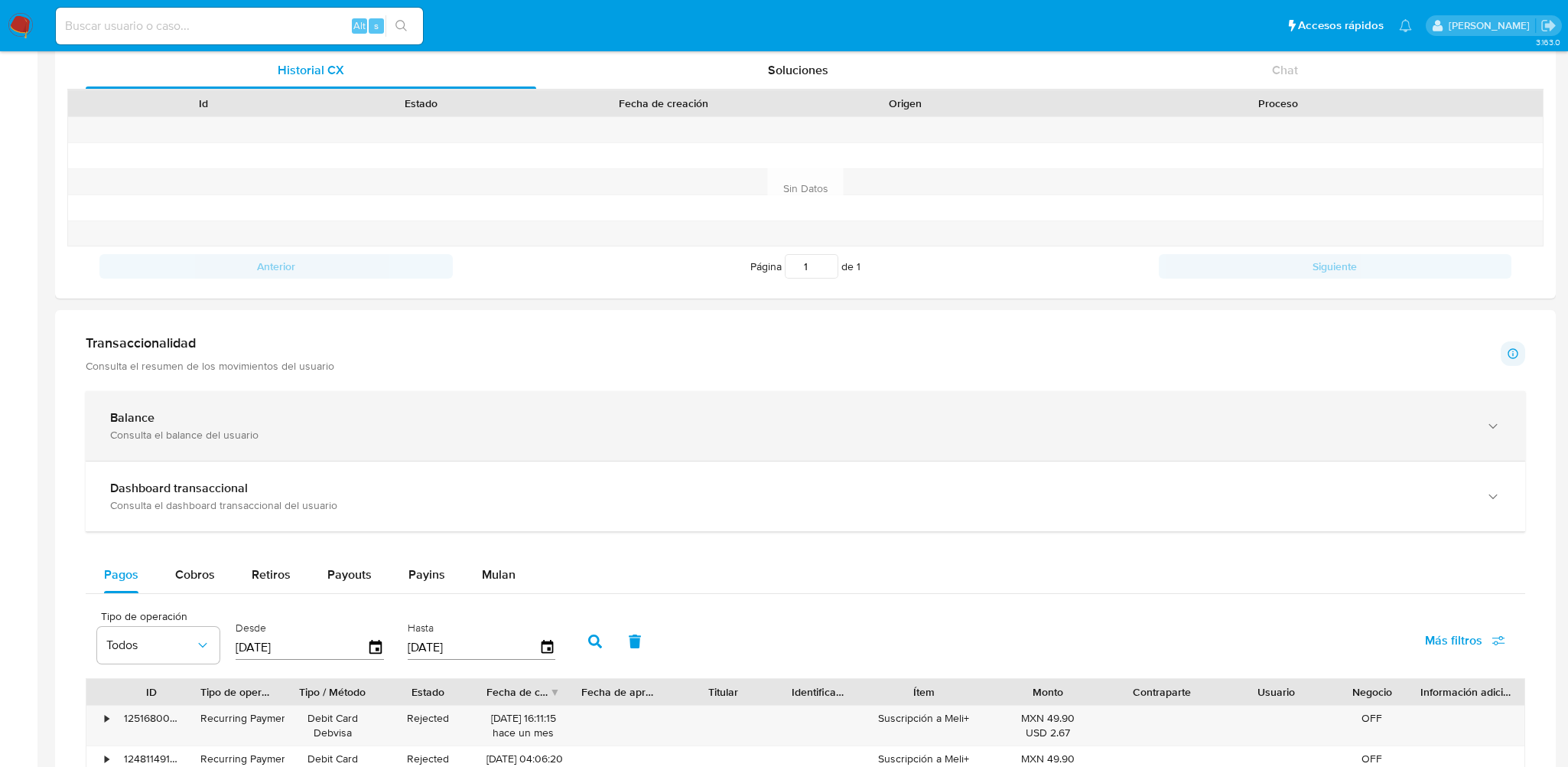
scroll to position [536, 0]
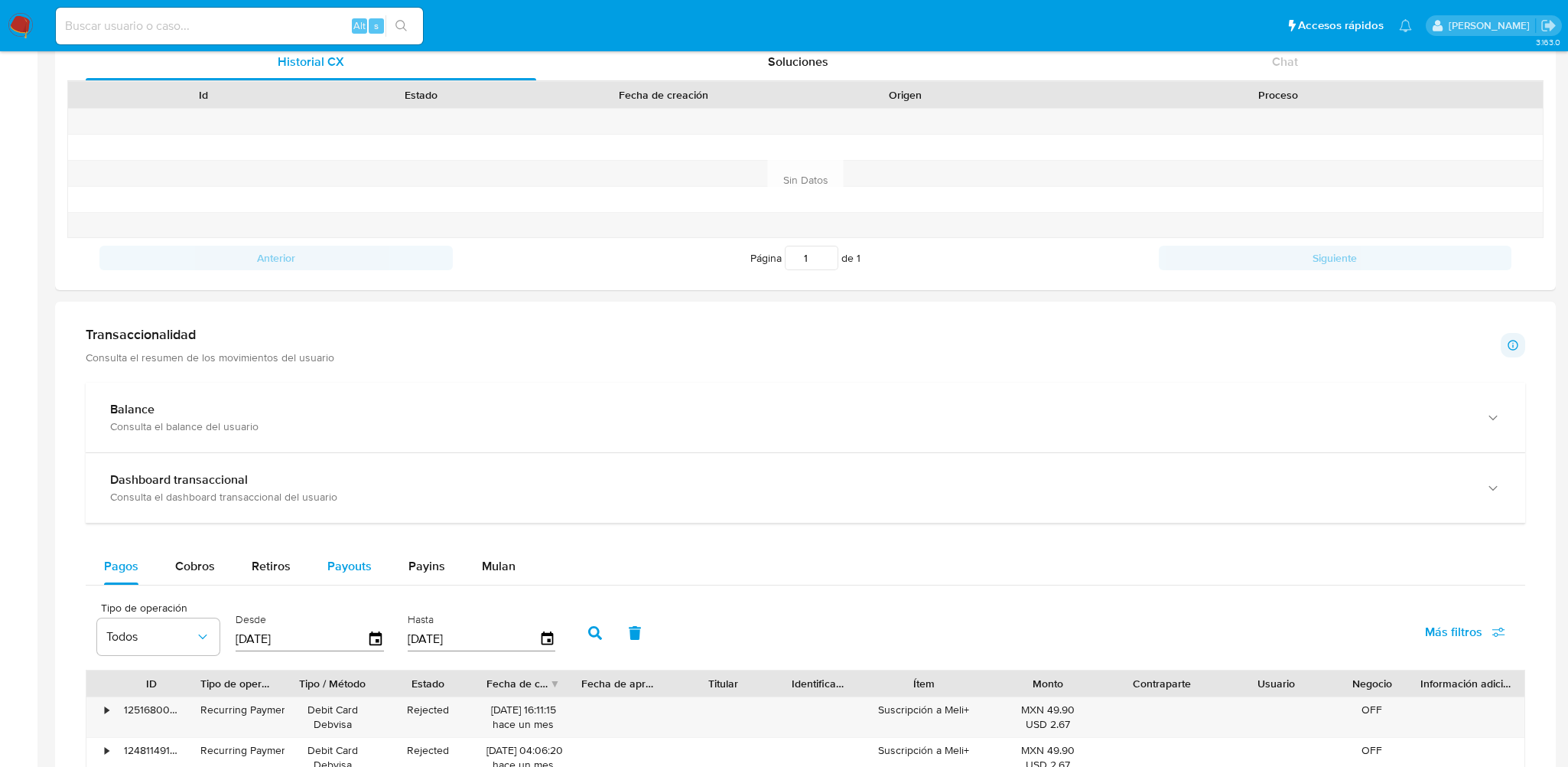
click at [359, 554] on div "Payouts" at bounding box center [350, 566] width 44 height 36
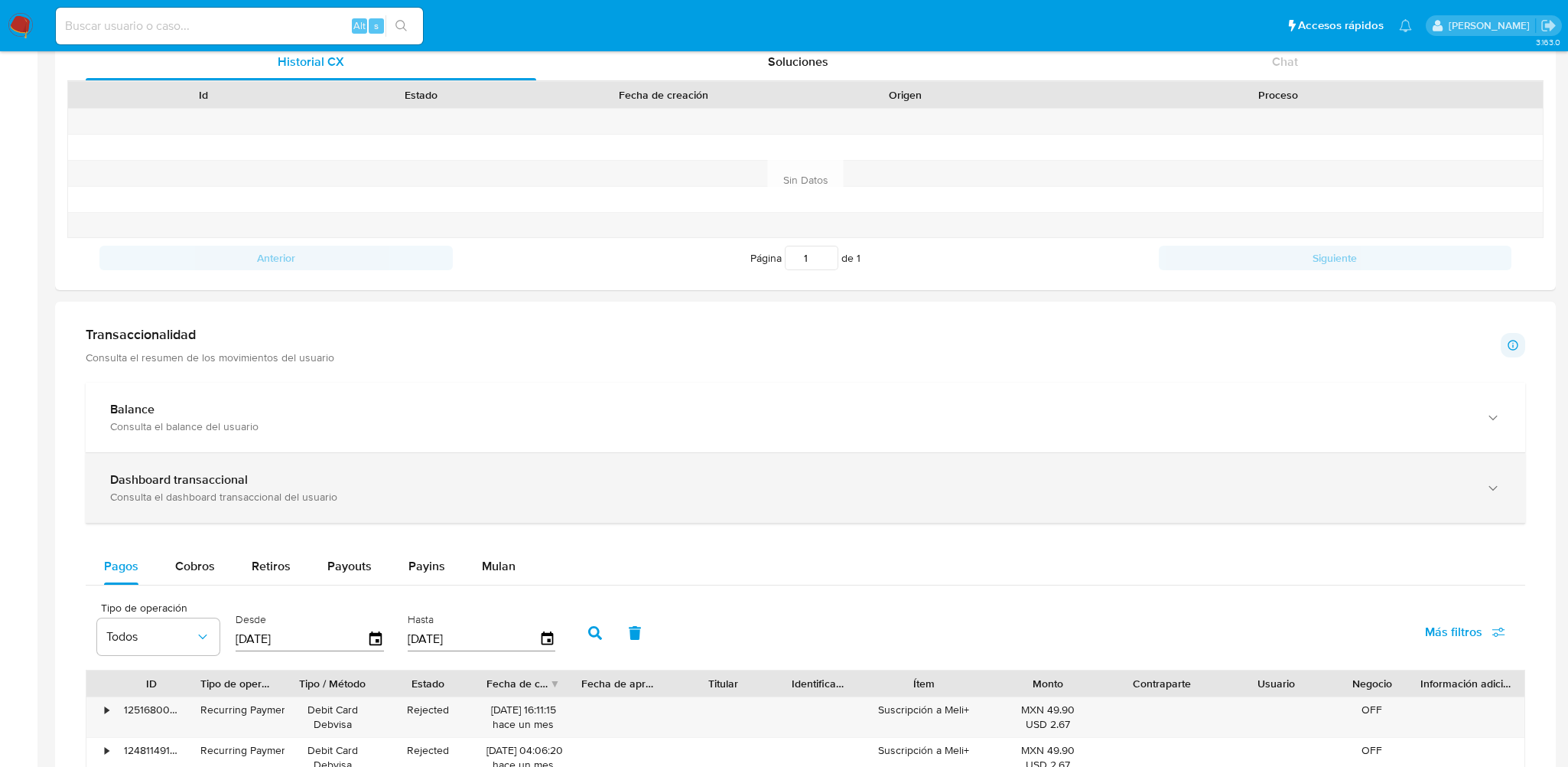
select select "10"
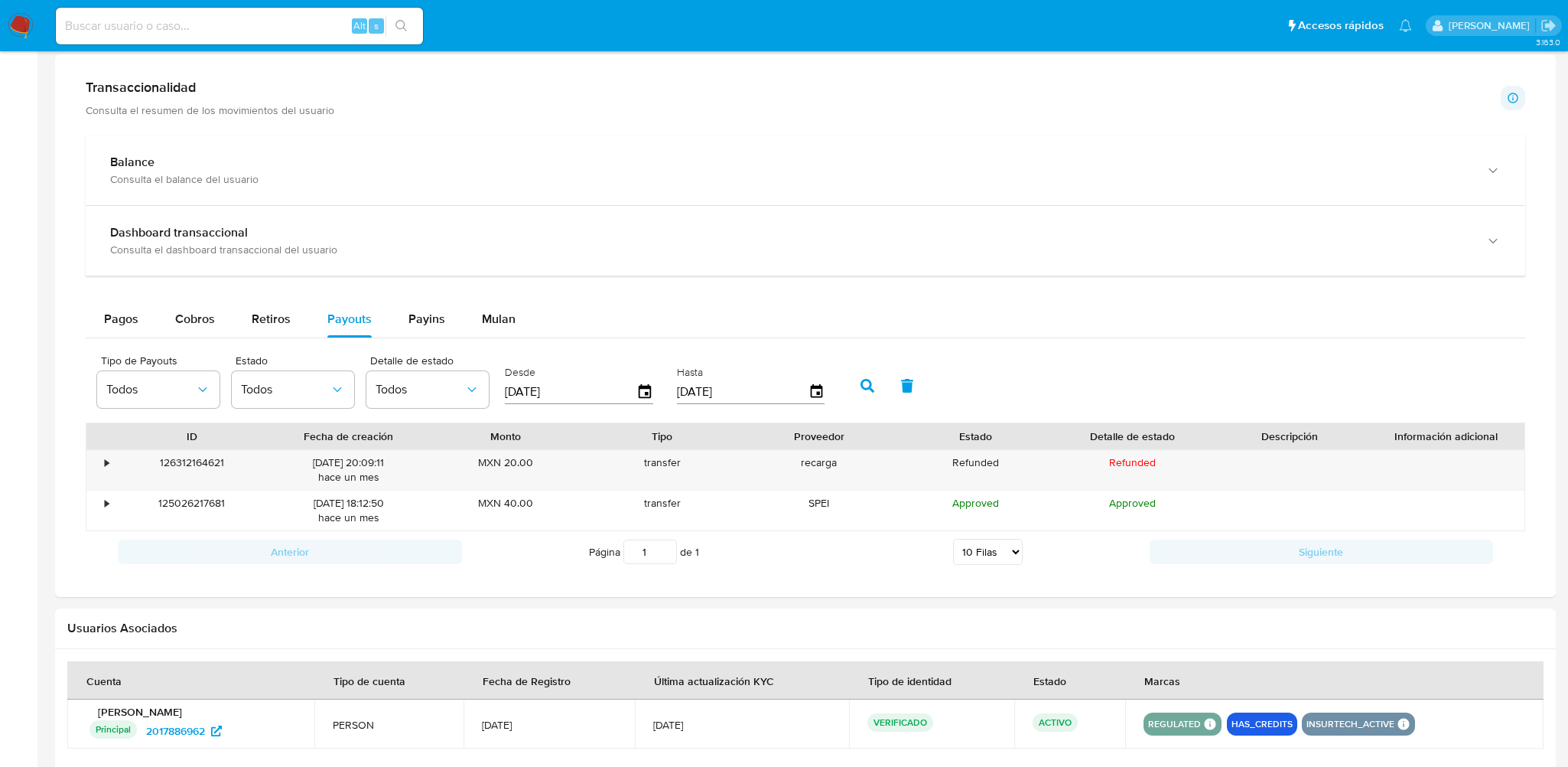
scroll to position [842, 0]
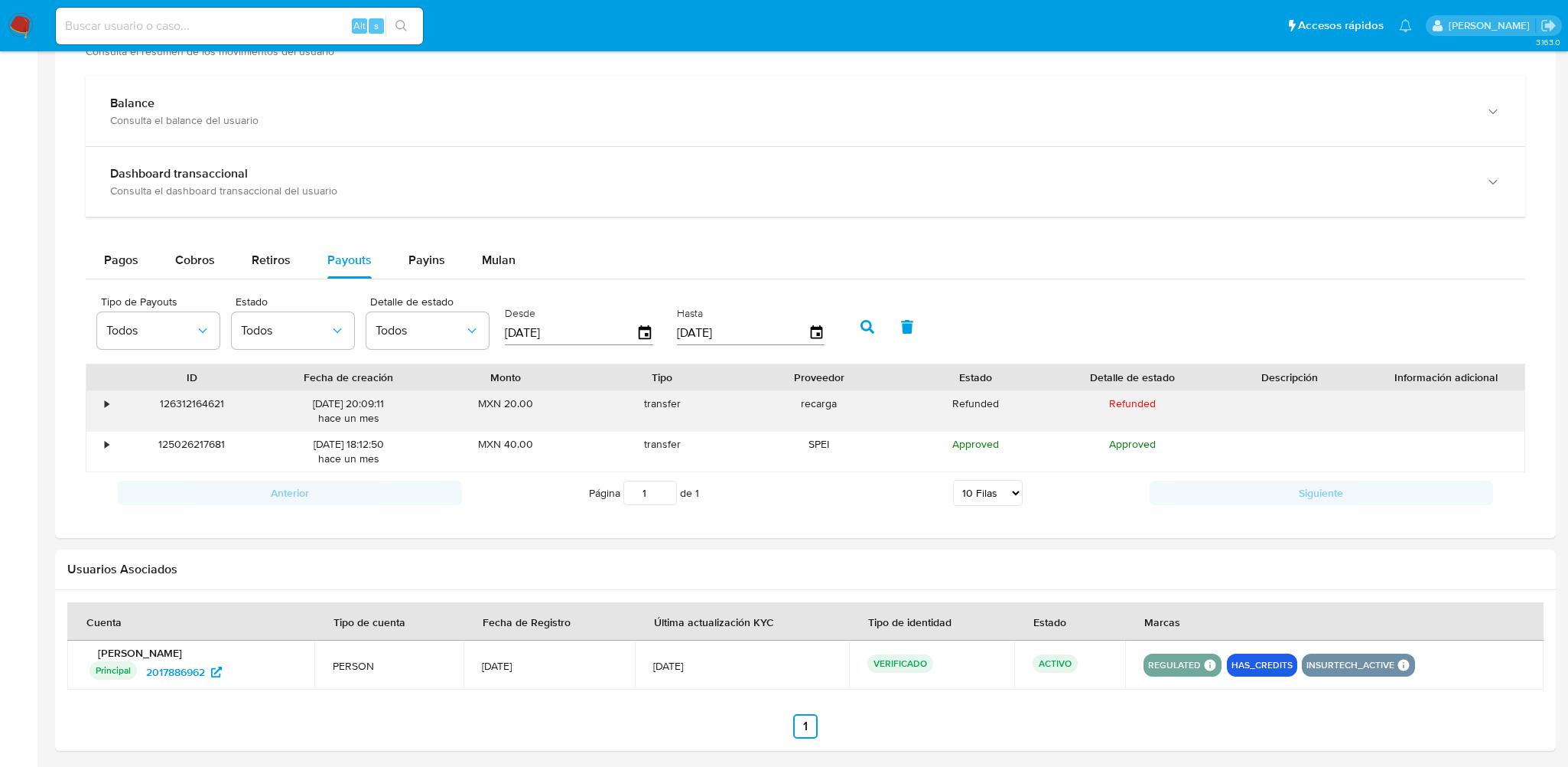
click at [109, 403] on div "•" at bounding box center [99, 411] width 27 height 39
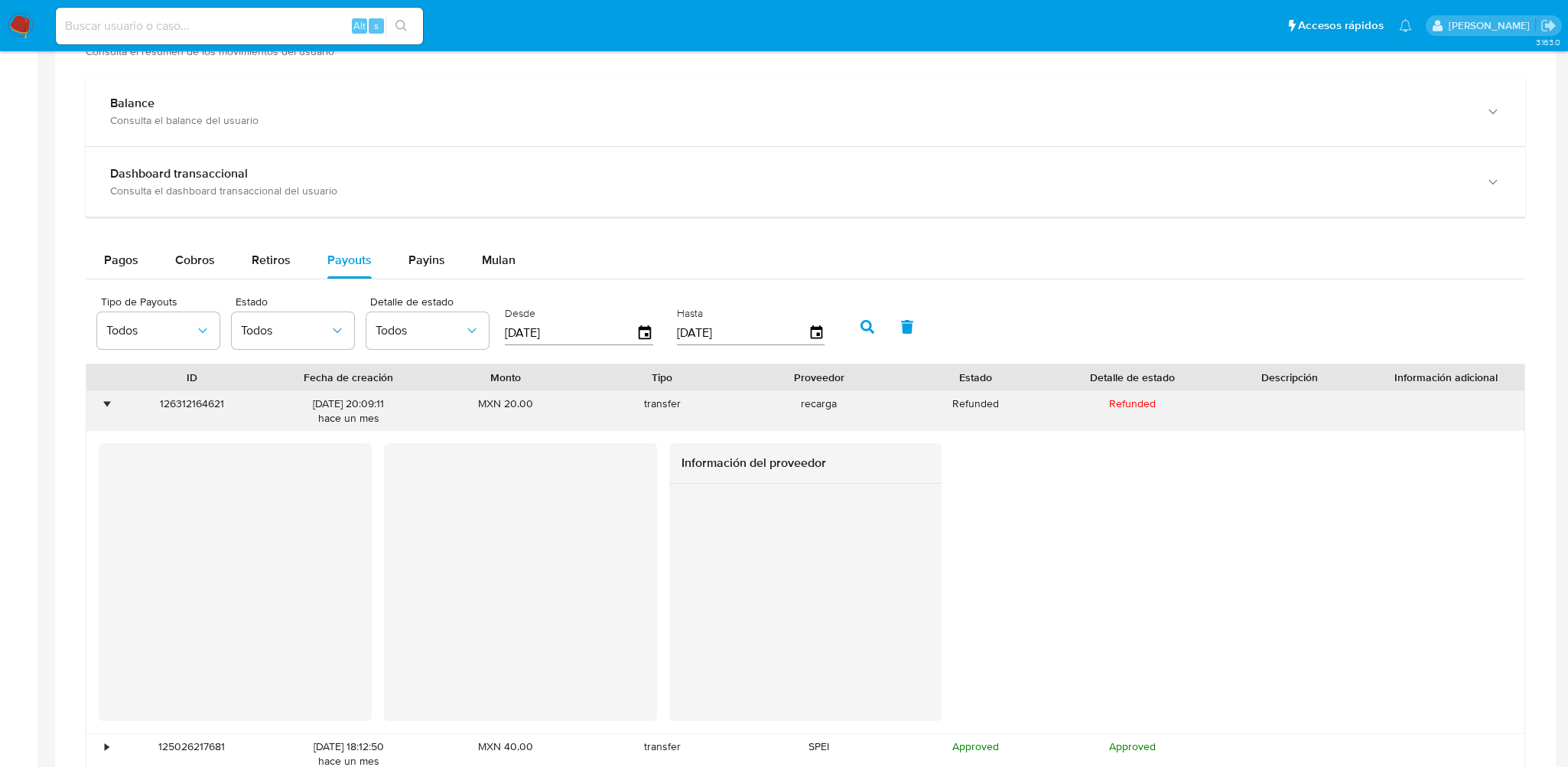
click at [109, 402] on div "•" at bounding box center [107, 404] width 4 height 14
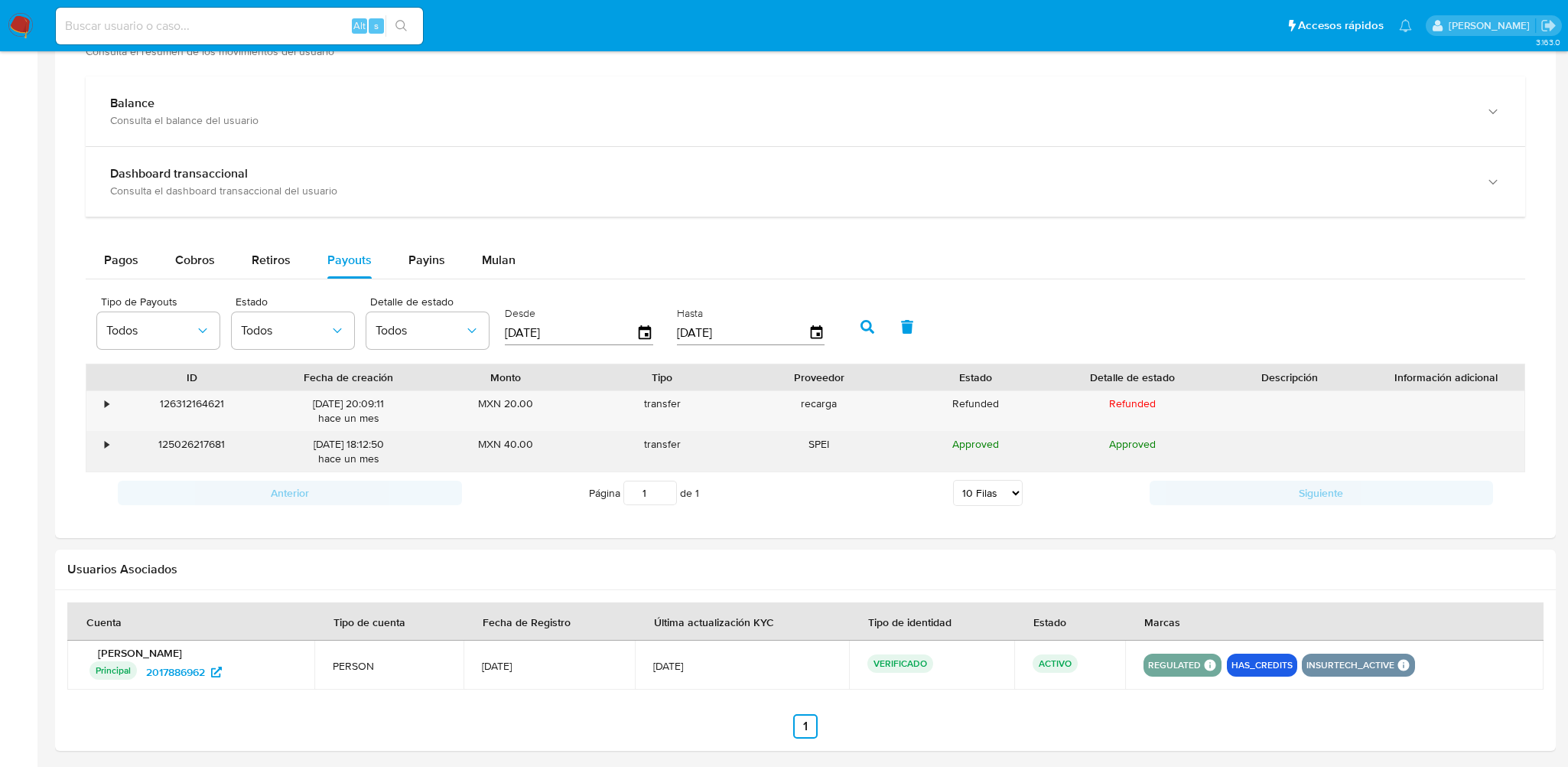
click at [108, 437] on div "•" at bounding box center [107, 444] width 4 height 14
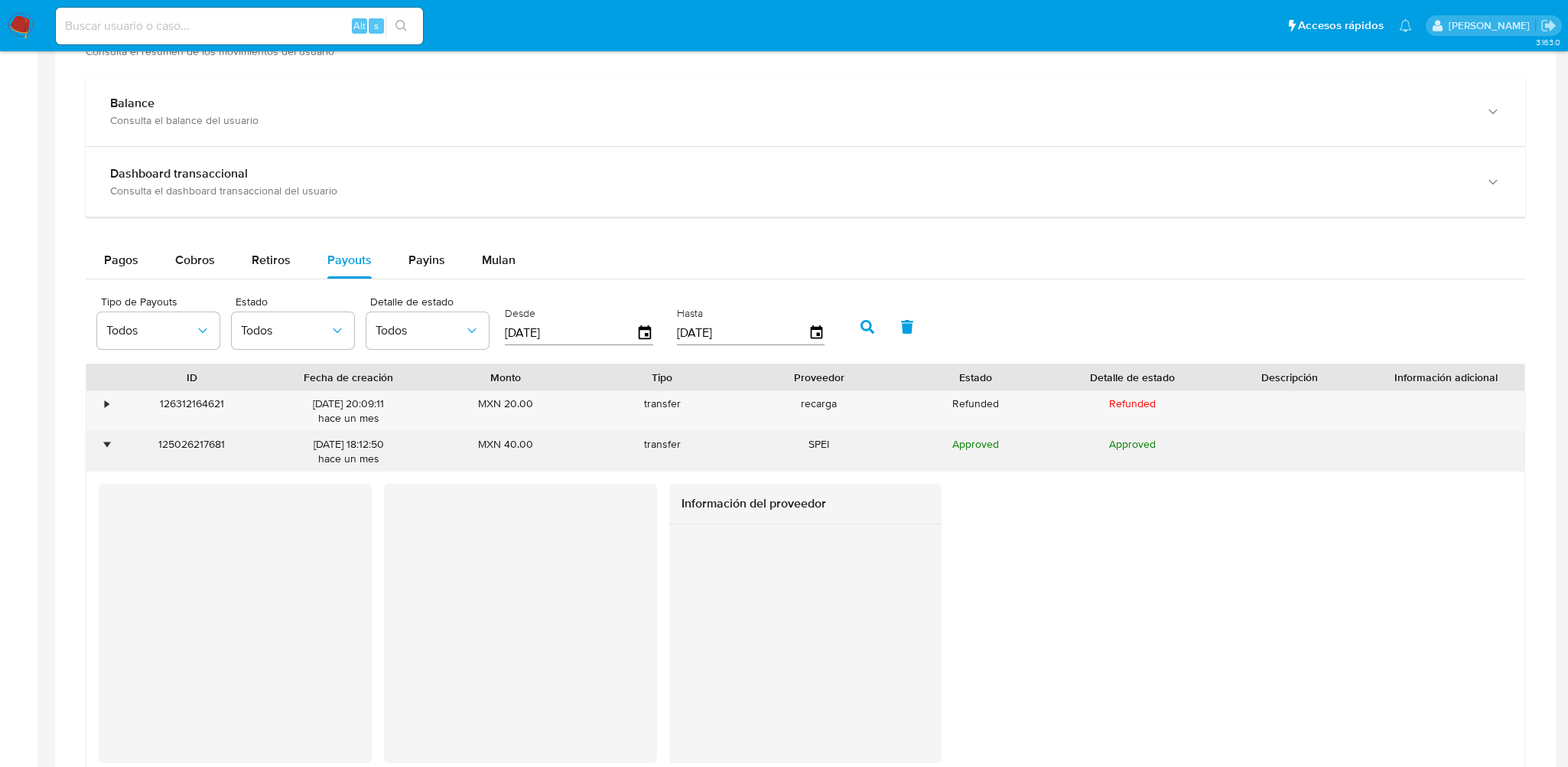
click at [108, 437] on div "•" at bounding box center [107, 444] width 4 height 14
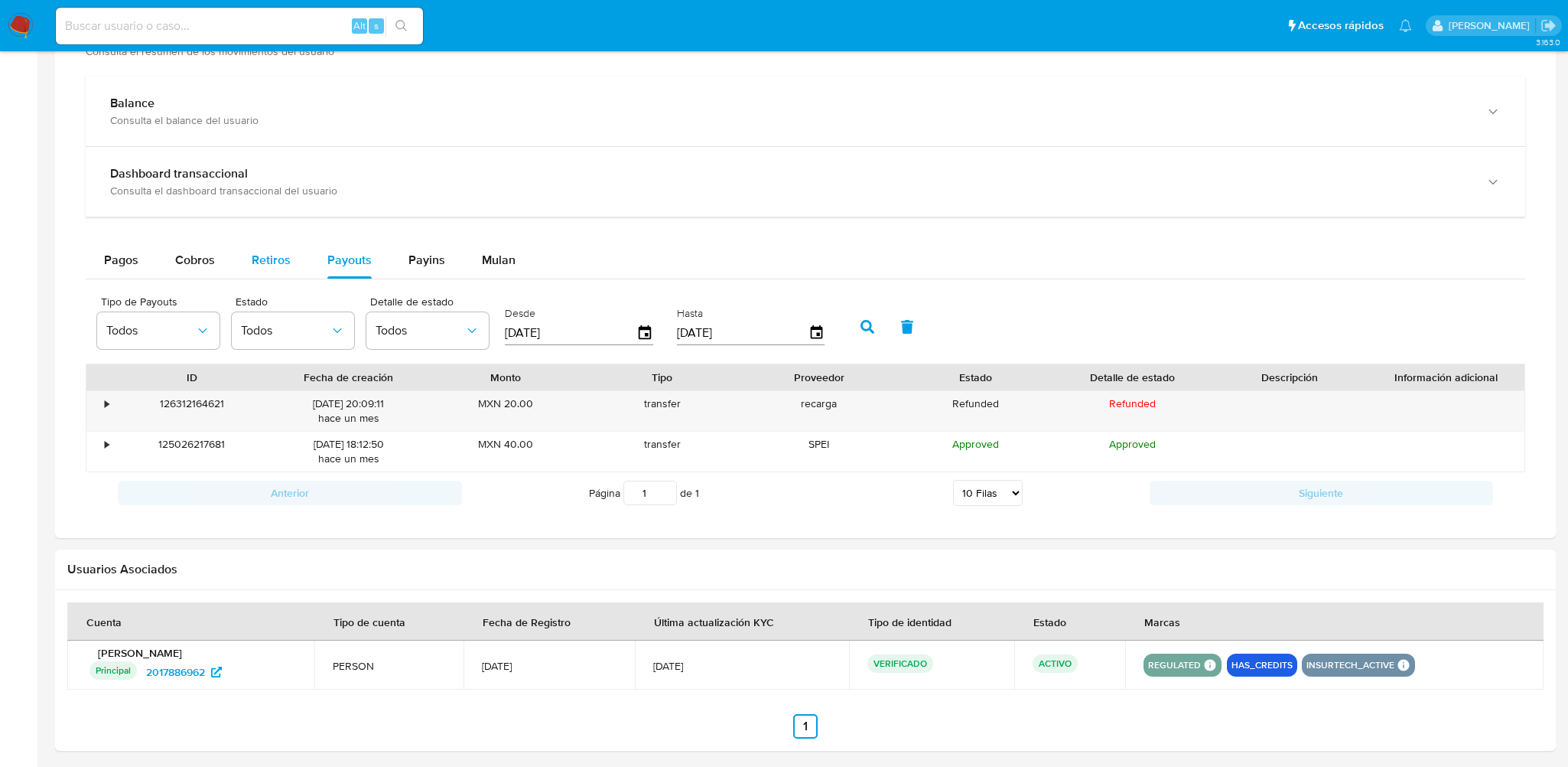
click at [261, 258] on span "Retiros" at bounding box center [271, 260] width 39 height 17
select select "10"
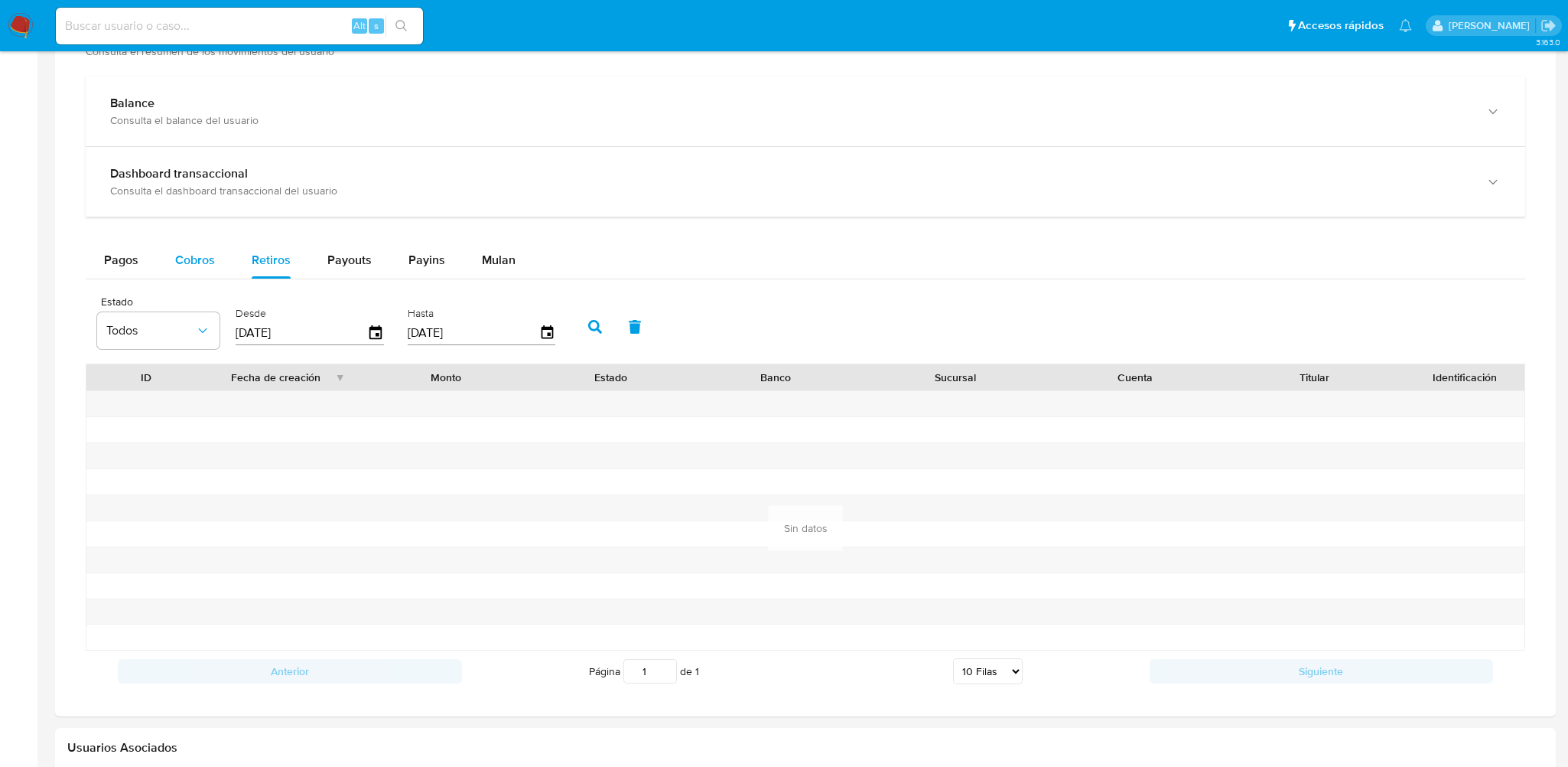
click at [212, 255] on span "Cobros" at bounding box center [195, 260] width 39 height 17
select select "10"
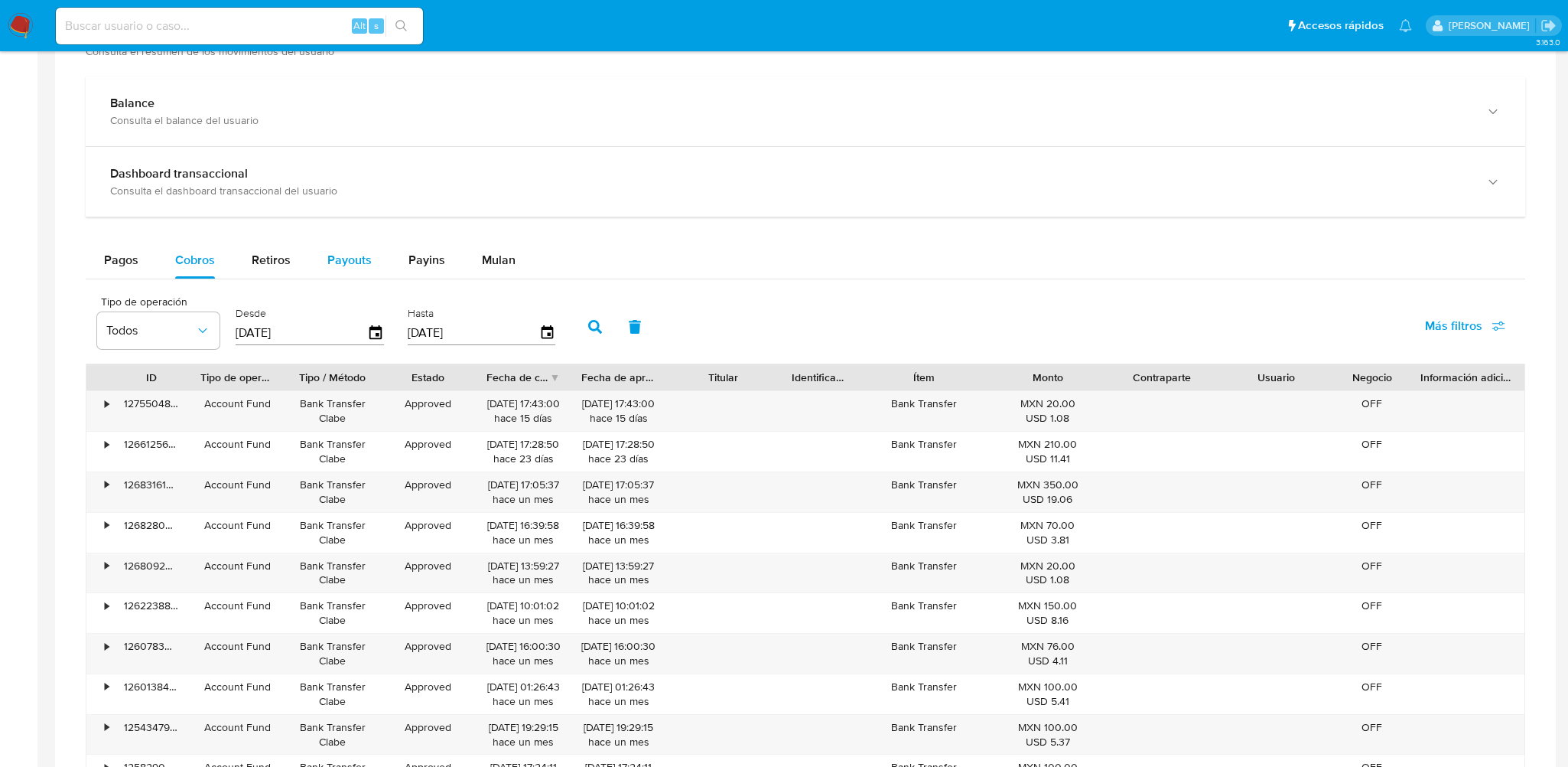
click at [340, 260] on span "Payouts" at bounding box center [350, 260] width 44 height 17
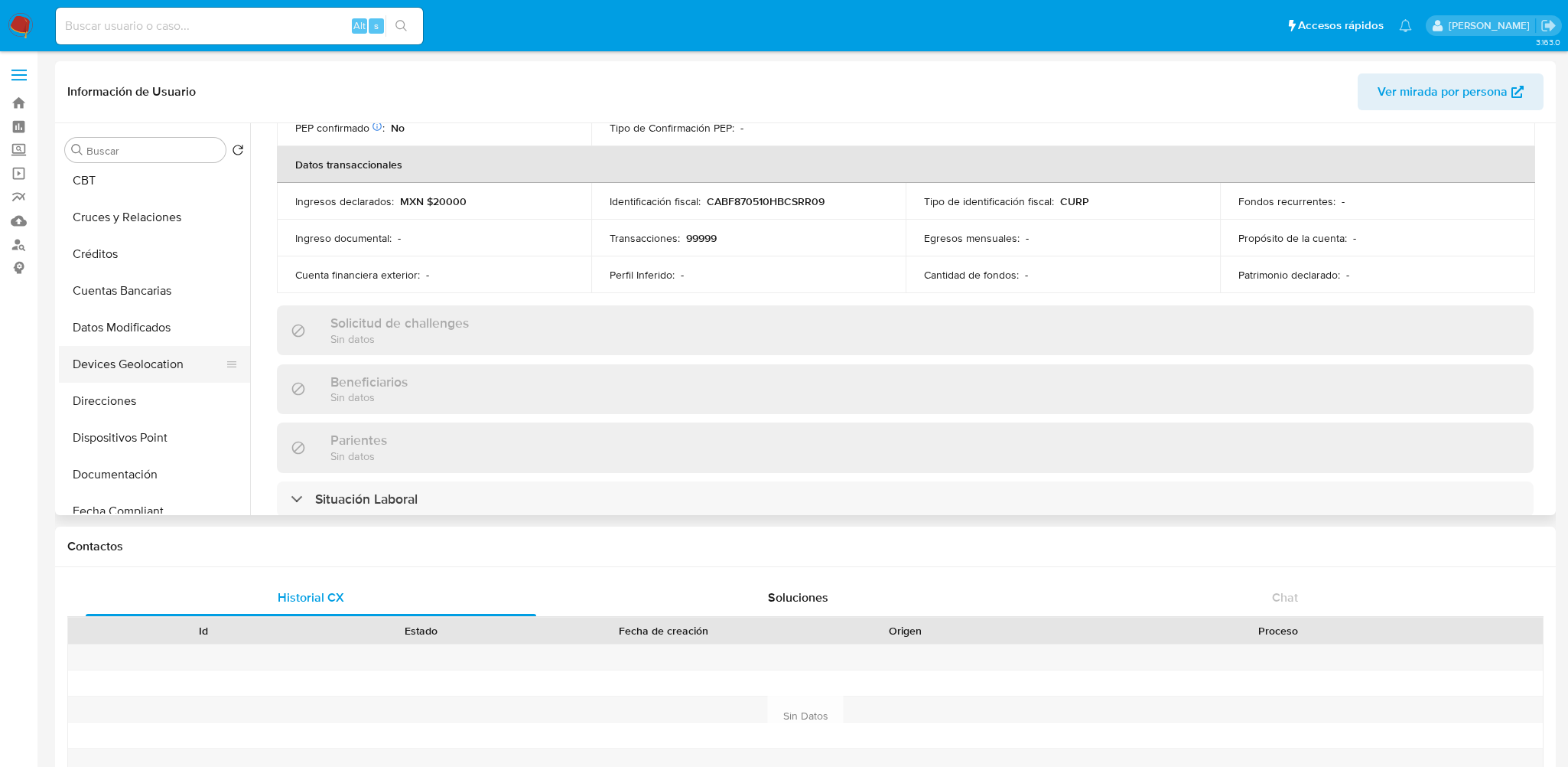
scroll to position [153, 0]
click at [111, 467] on button "Documentación" at bounding box center [148, 474] width 179 height 36
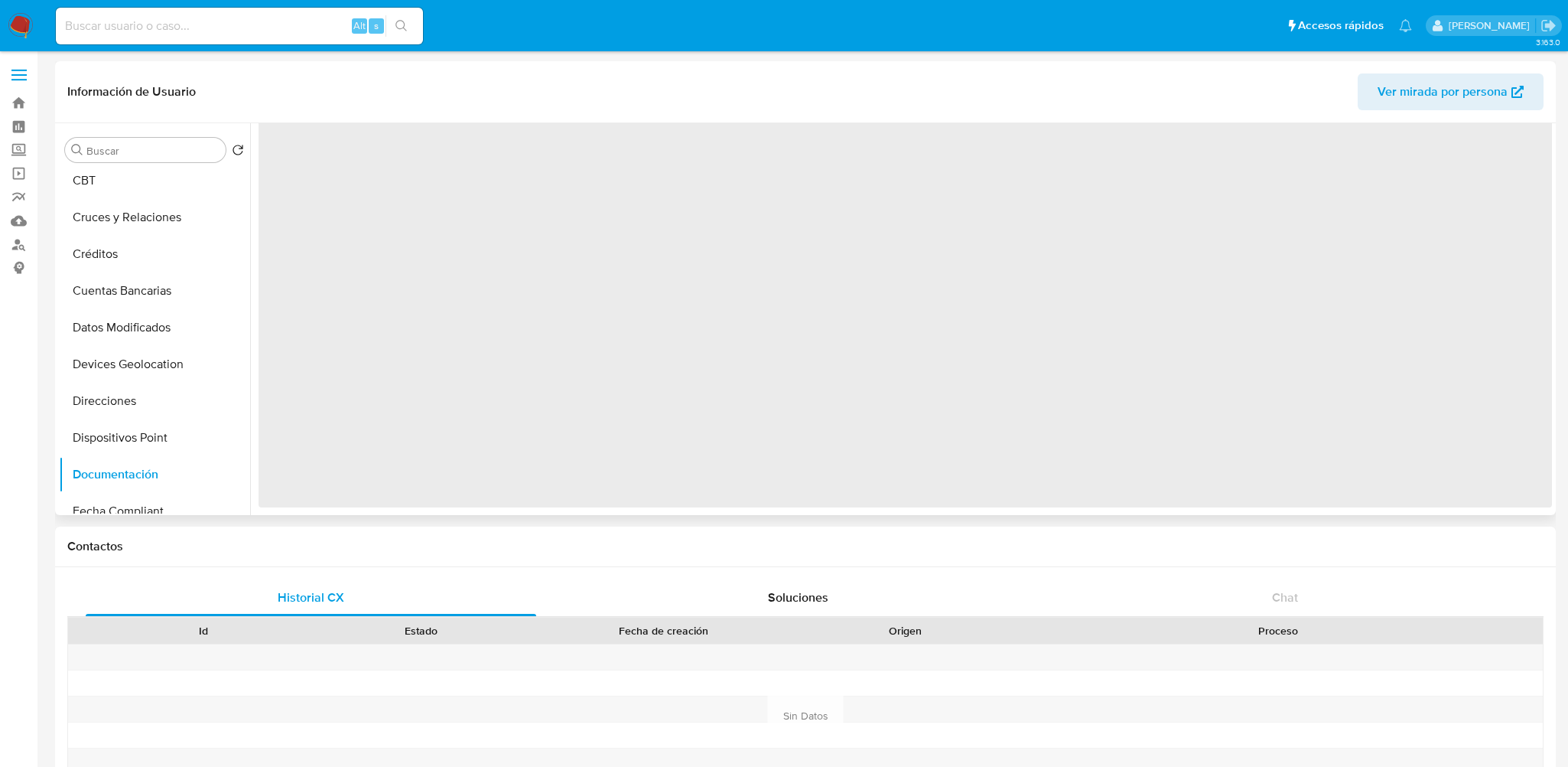
scroll to position [0, 0]
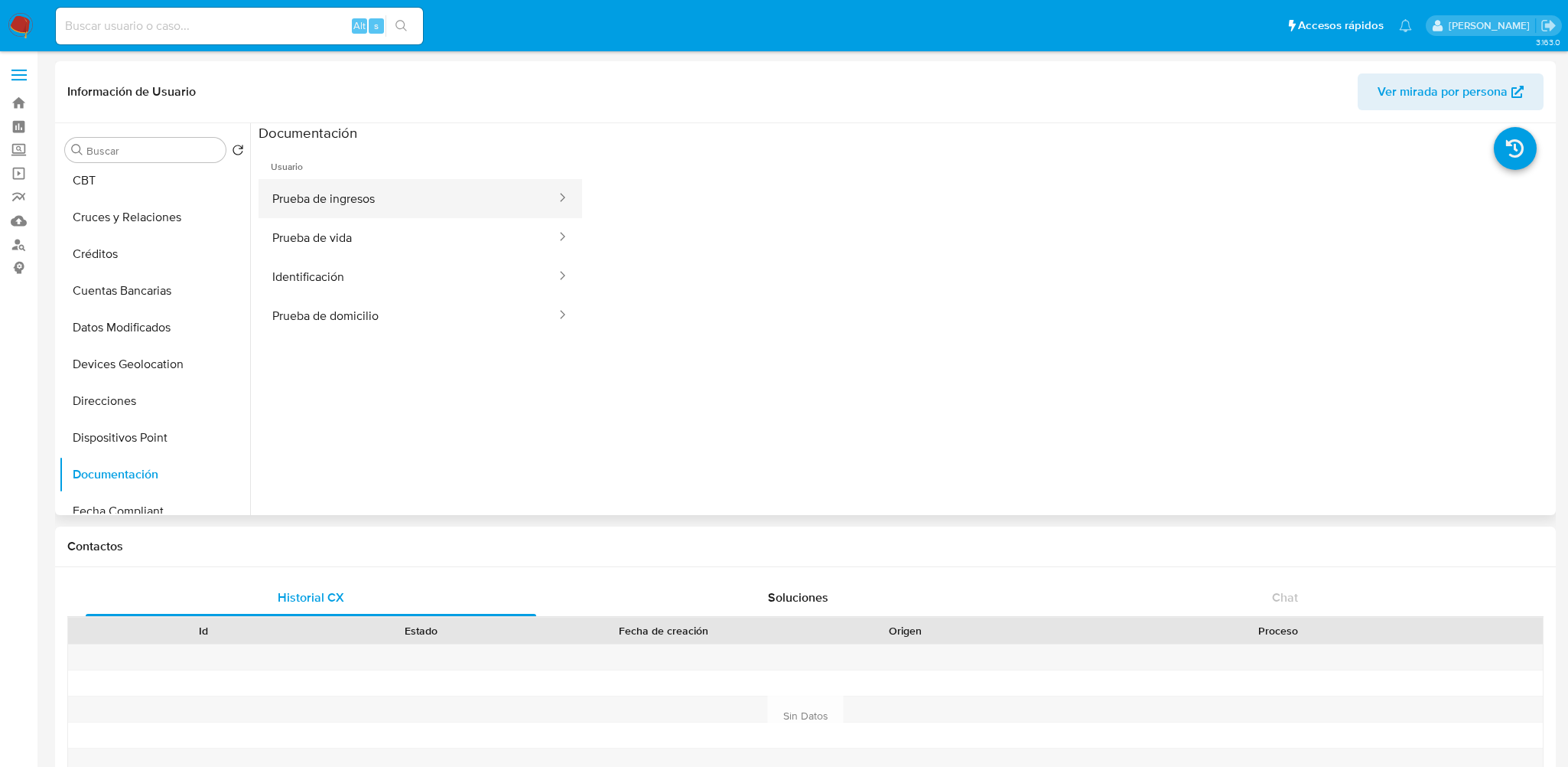
click at [377, 207] on button "Prueba de ingresos" at bounding box center [407, 198] width 299 height 39
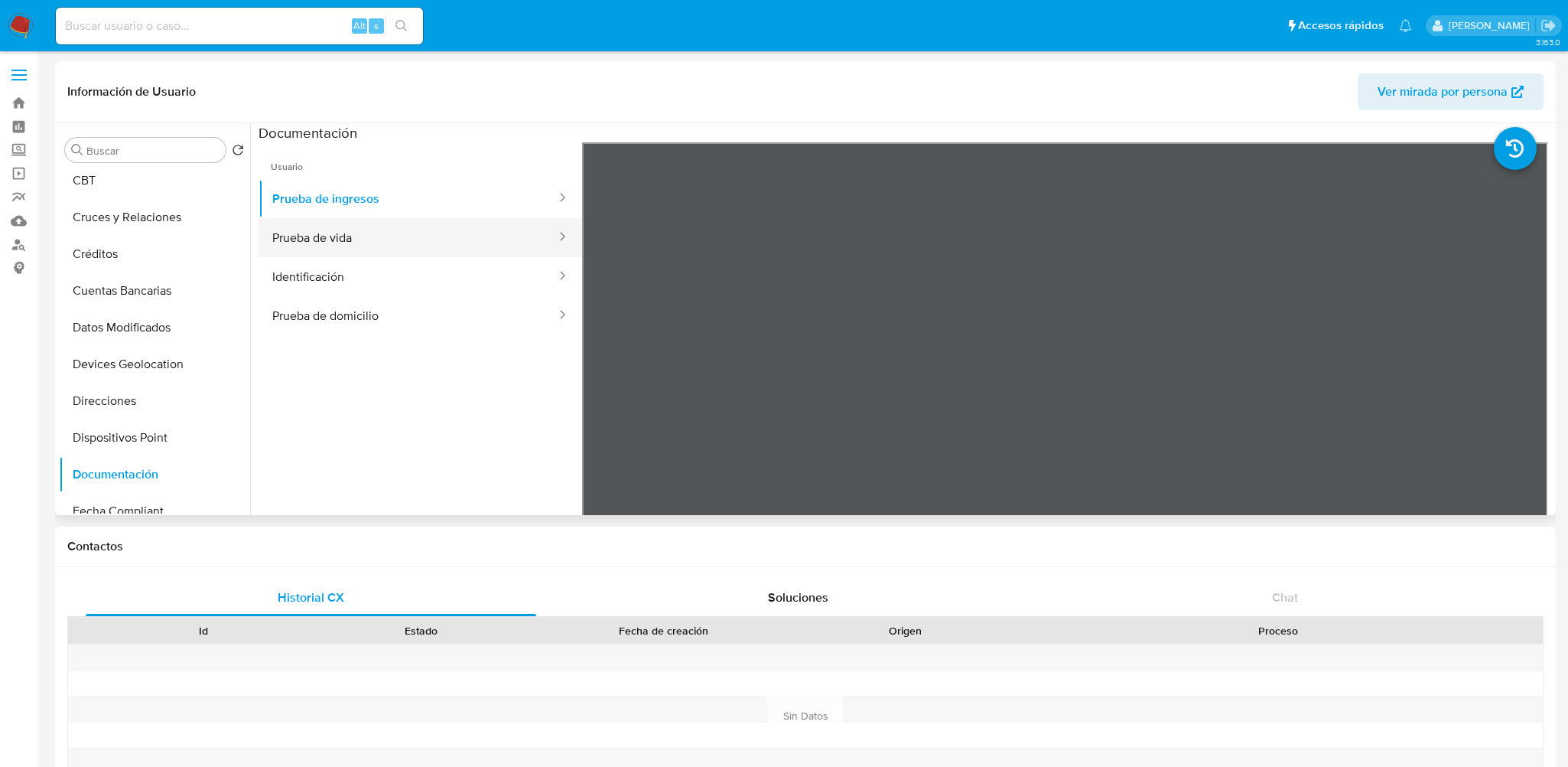
click at [309, 247] on button "Prueba de vida" at bounding box center [407, 237] width 299 height 39
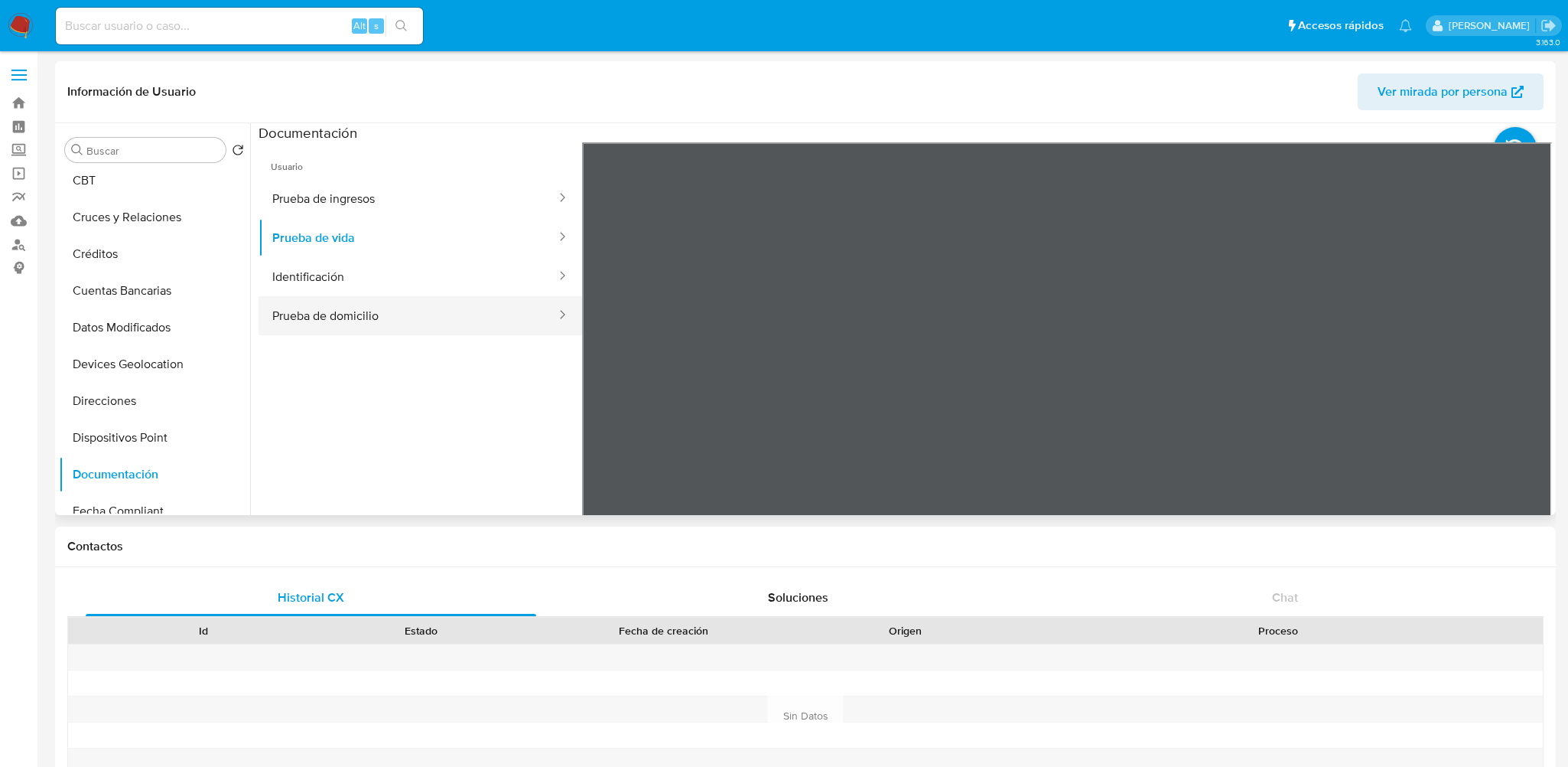
click at [332, 303] on button "Prueba de domicilio" at bounding box center [407, 315] width 299 height 39
click at [334, 280] on button "Identificación" at bounding box center [407, 276] width 299 height 39
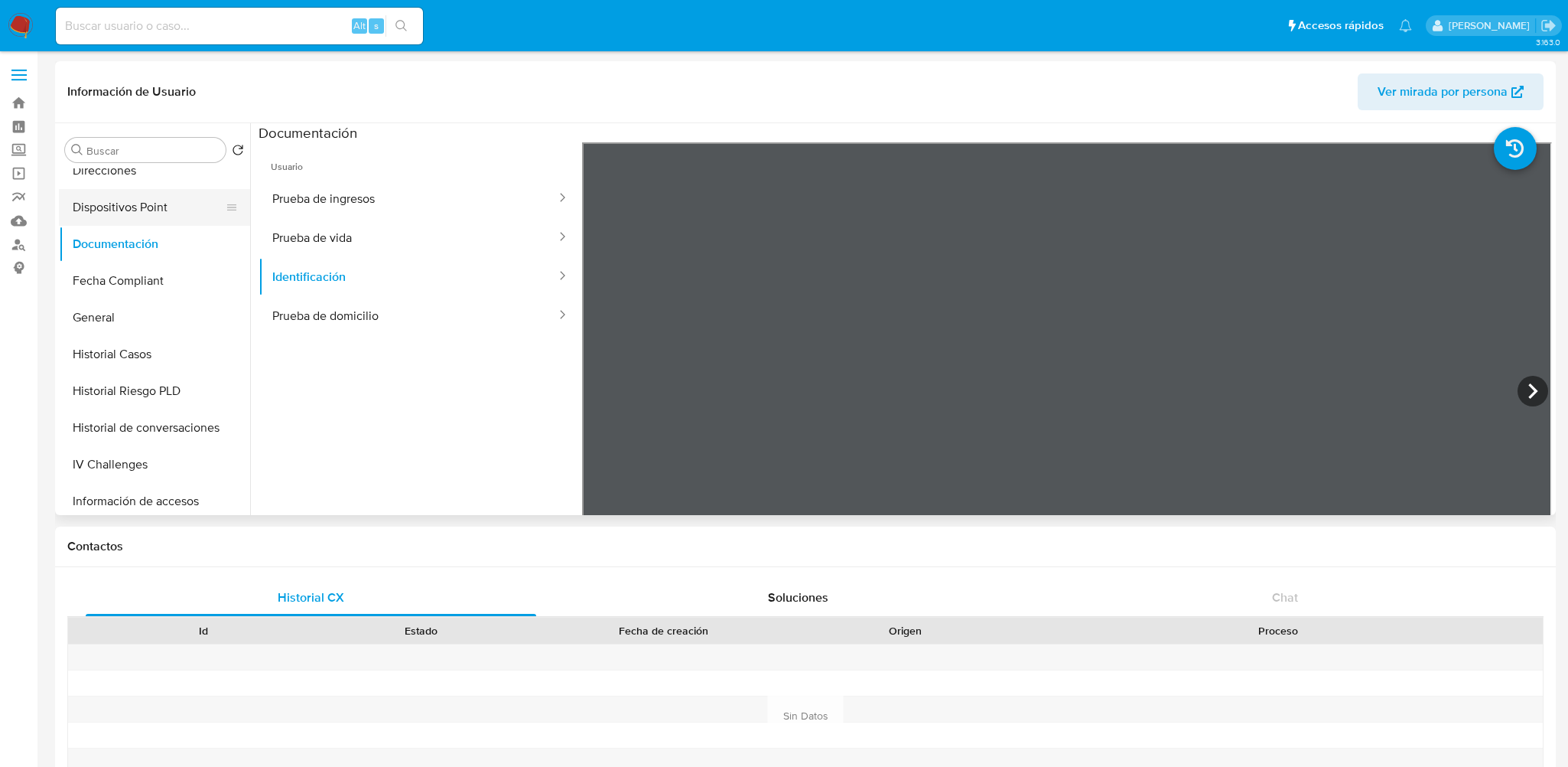
scroll to position [536, 0]
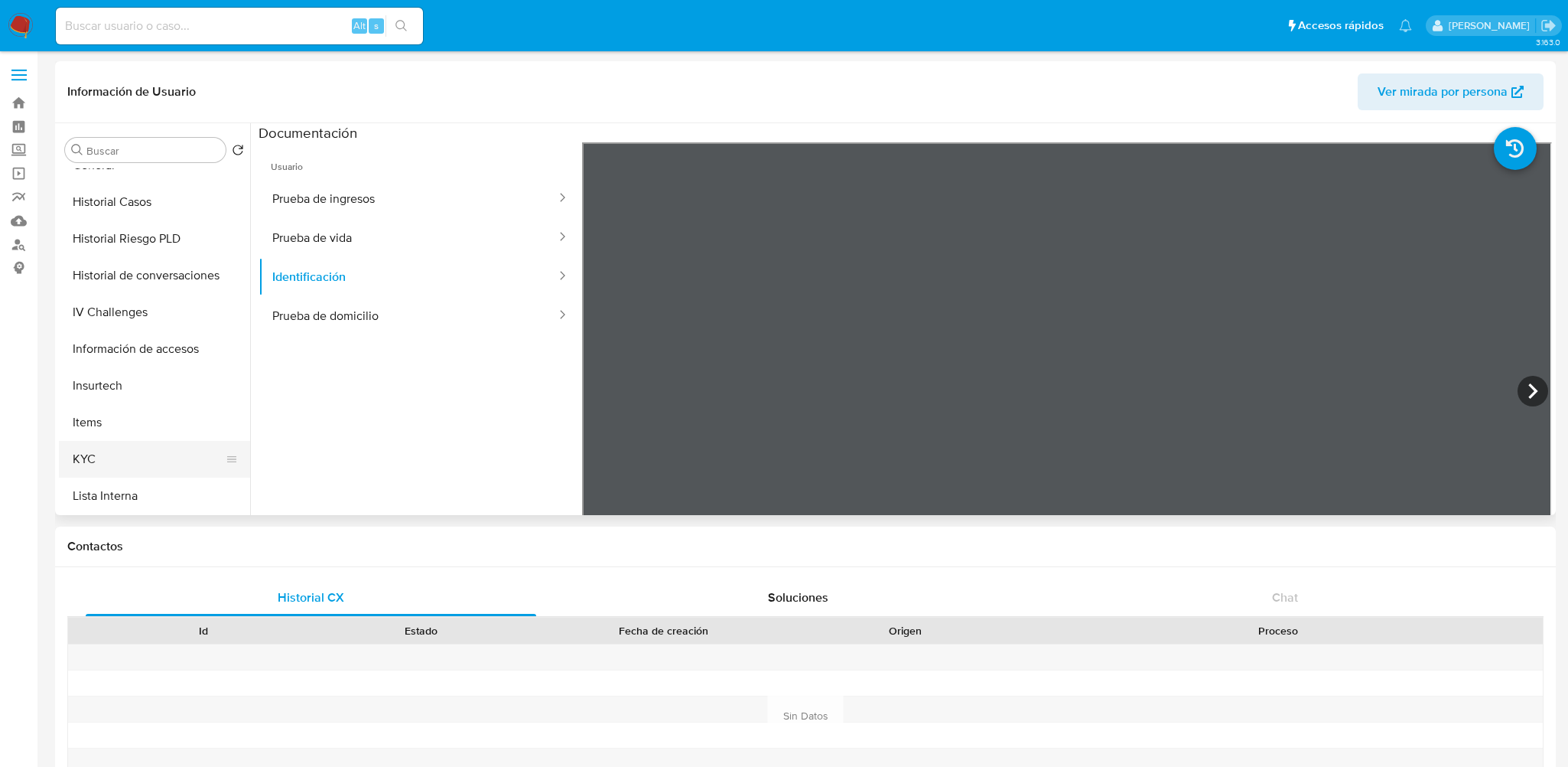
click at [111, 446] on button "KYC" at bounding box center [148, 459] width 179 height 36
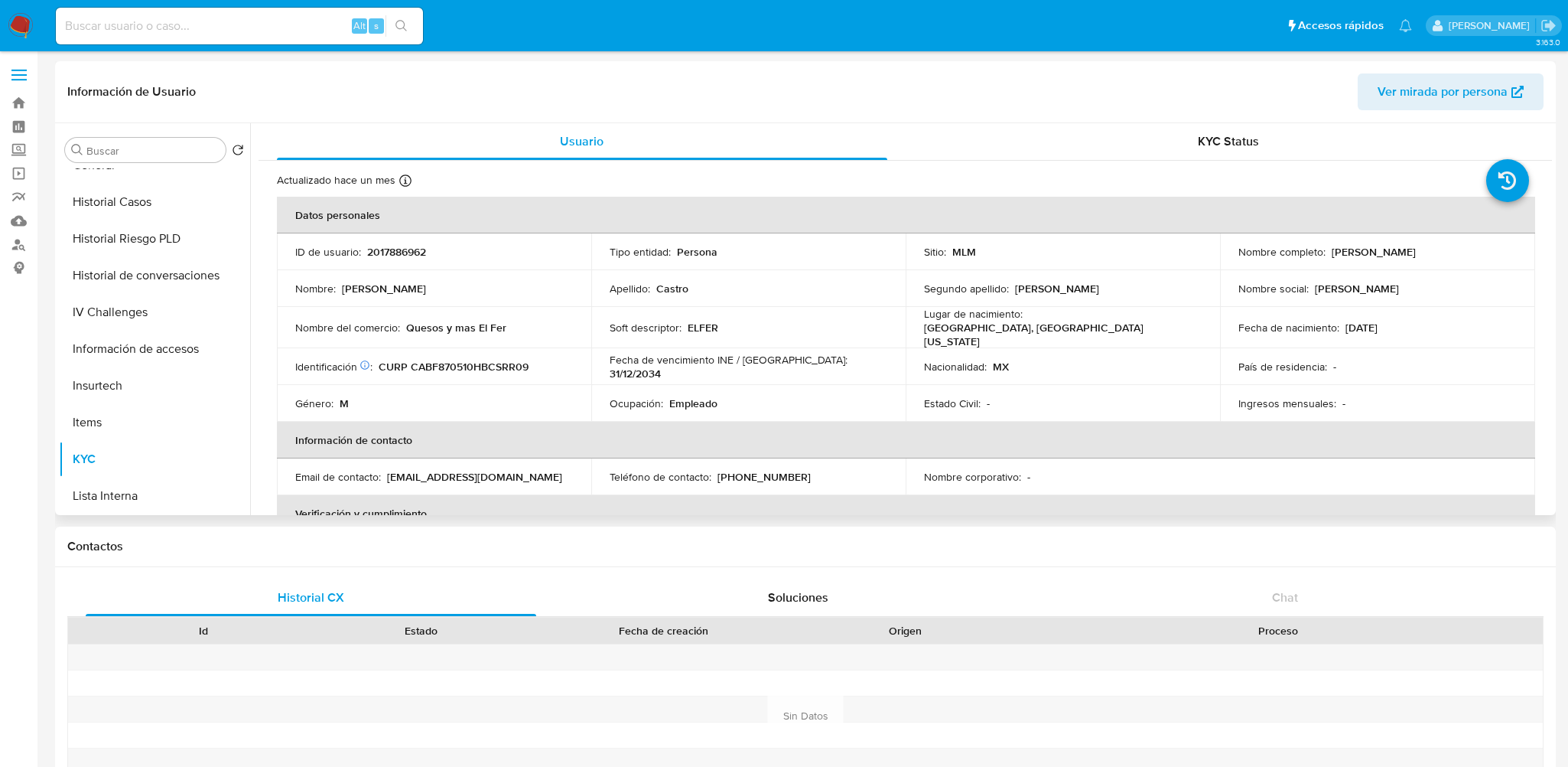
click at [407, 325] on p "Quesos y mas El Fer" at bounding box center [456, 327] width 100 height 13
drag, startPoint x: 405, startPoint y: 321, endPoint x: 503, endPoint y: 321, distance: 98.0
click at [503, 321] on div "Nombre del comercio : Quesos y mas El Fer" at bounding box center [434, 327] width 278 height 13
copy p "Quesos y mas El Fer"
drag, startPoint x: 1324, startPoint y: 250, endPoint x: 1465, endPoint y: 175, distance: 159.7
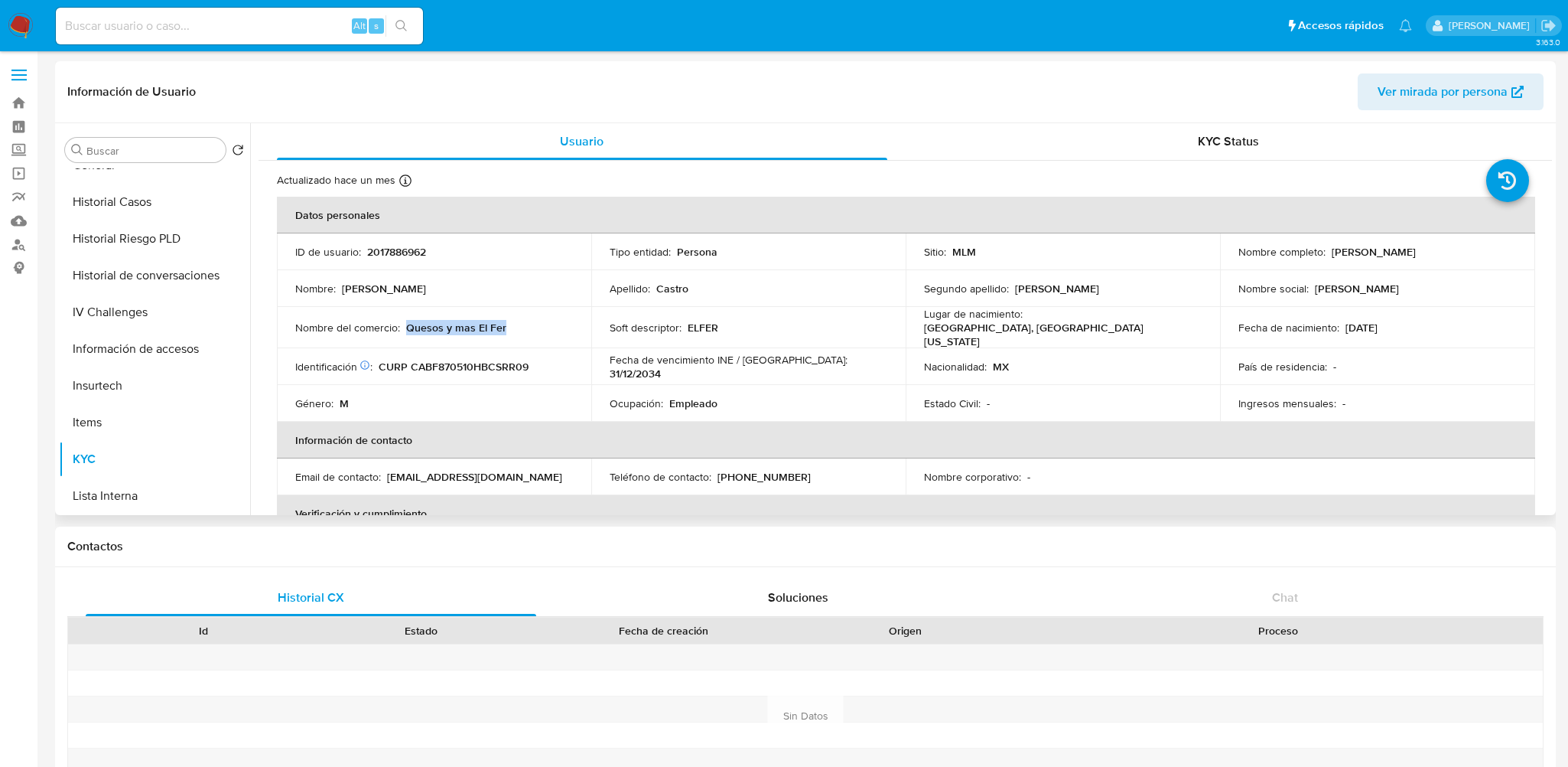
click at [1459, 252] on div "Nombre completo : Fernando Castro Bernal" at bounding box center [1377, 251] width 278 height 13
copy div "Fernando Castro Bernal"
drag, startPoint x: 715, startPoint y: 468, endPoint x: 787, endPoint y: 472, distance: 72.1
click at [787, 472] on div "Teléfono de contacto : (646) 2181414" at bounding box center [748, 476] width 278 height 13
copy p "(646) 2181414"
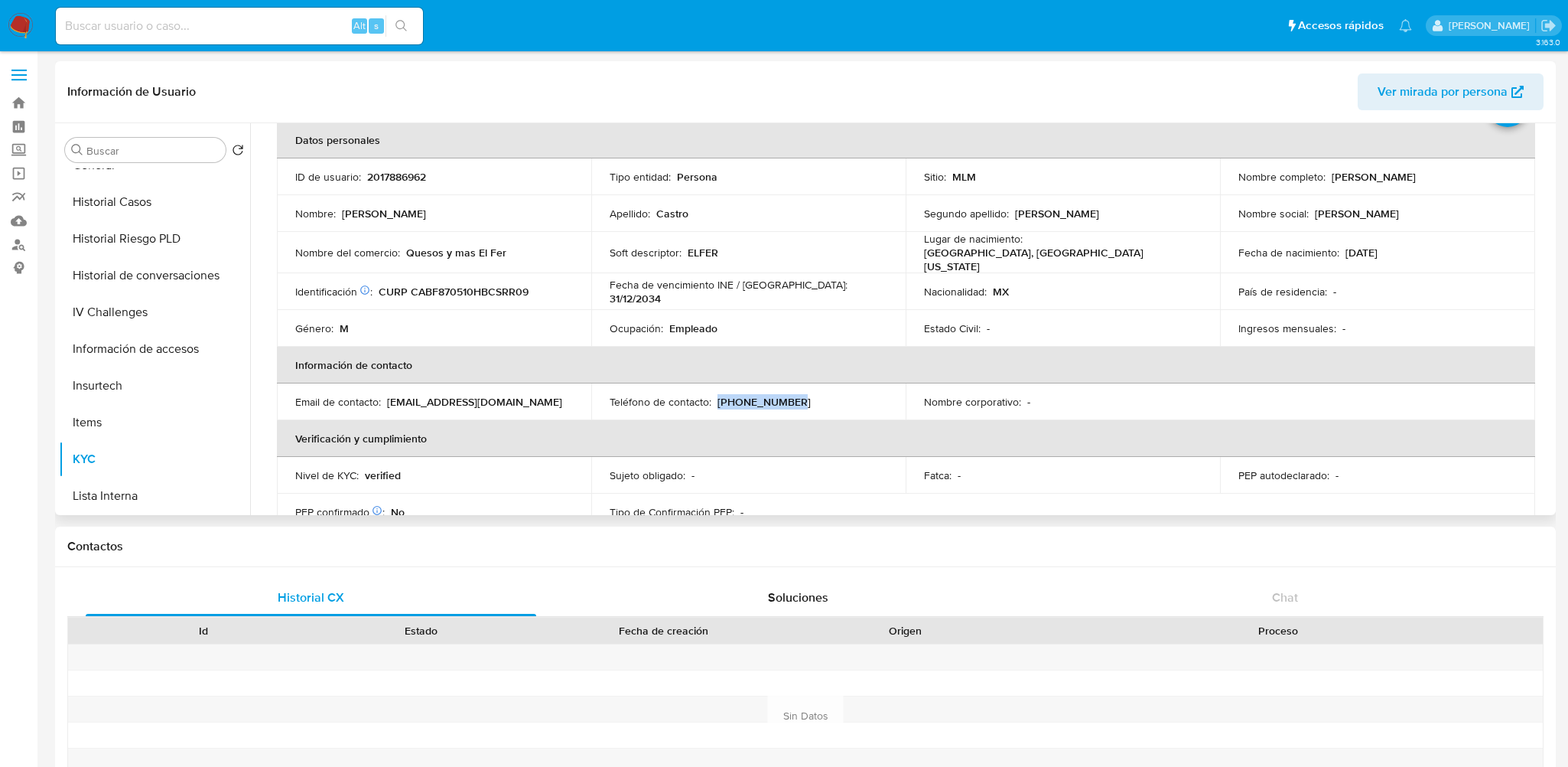
scroll to position [153, 0]
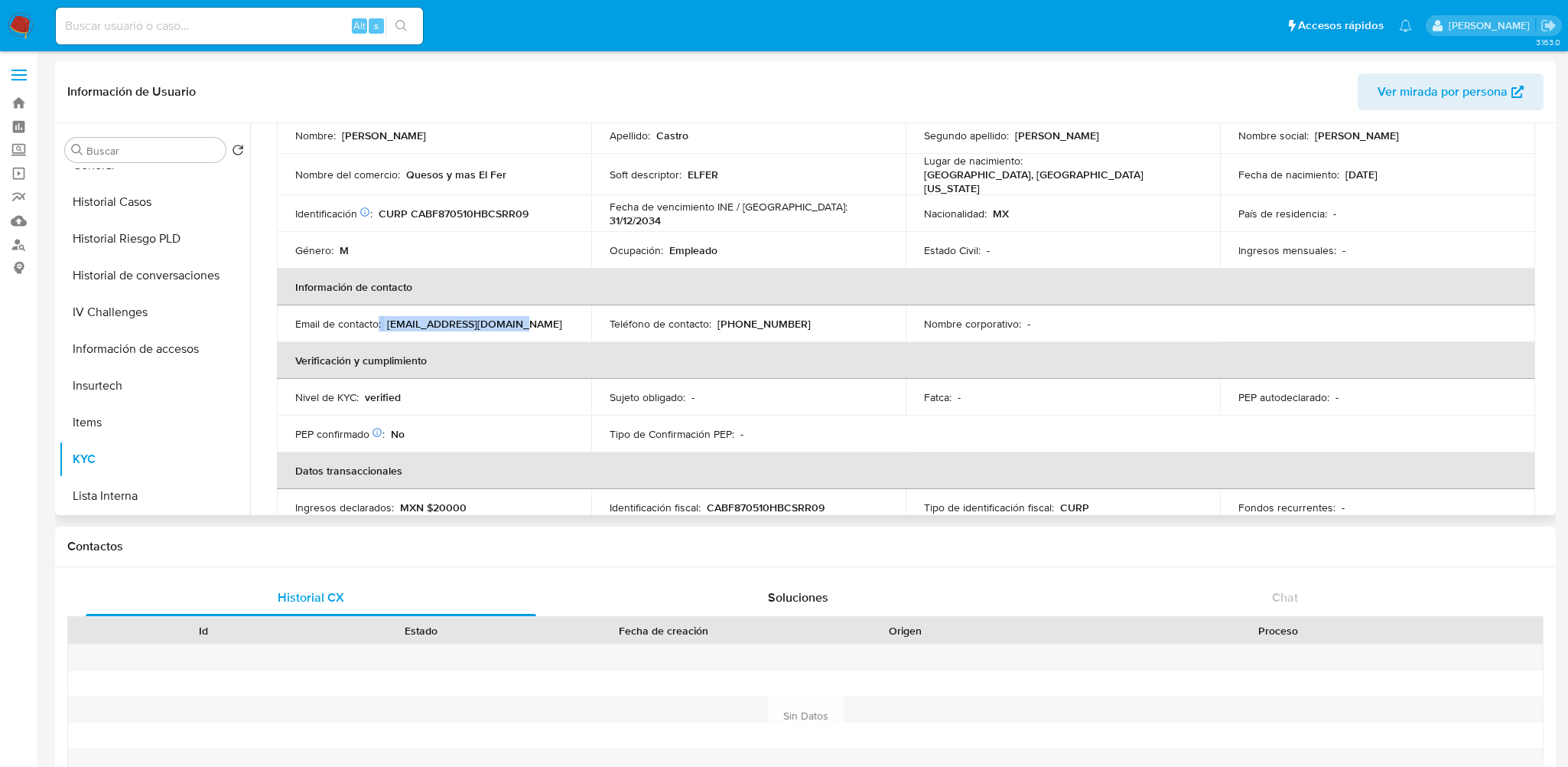
drag, startPoint x: 523, startPoint y: 319, endPoint x: 378, endPoint y: 317, distance: 145.0
click at [378, 317] on div "Email de contacto : fercastro.ens@gmail.com" at bounding box center [434, 323] width 278 height 13
click at [391, 318] on p "fercastro.ens@gmail.com" at bounding box center [475, 323] width 175 height 13
drag, startPoint x: 387, startPoint y: 318, endPoint x: 494, endPoint y: 318, distance: 107.0
click at [503, 318] on p "fercastro.ens@gmail.com" at bounding box center [475, 323] width 175 height 13
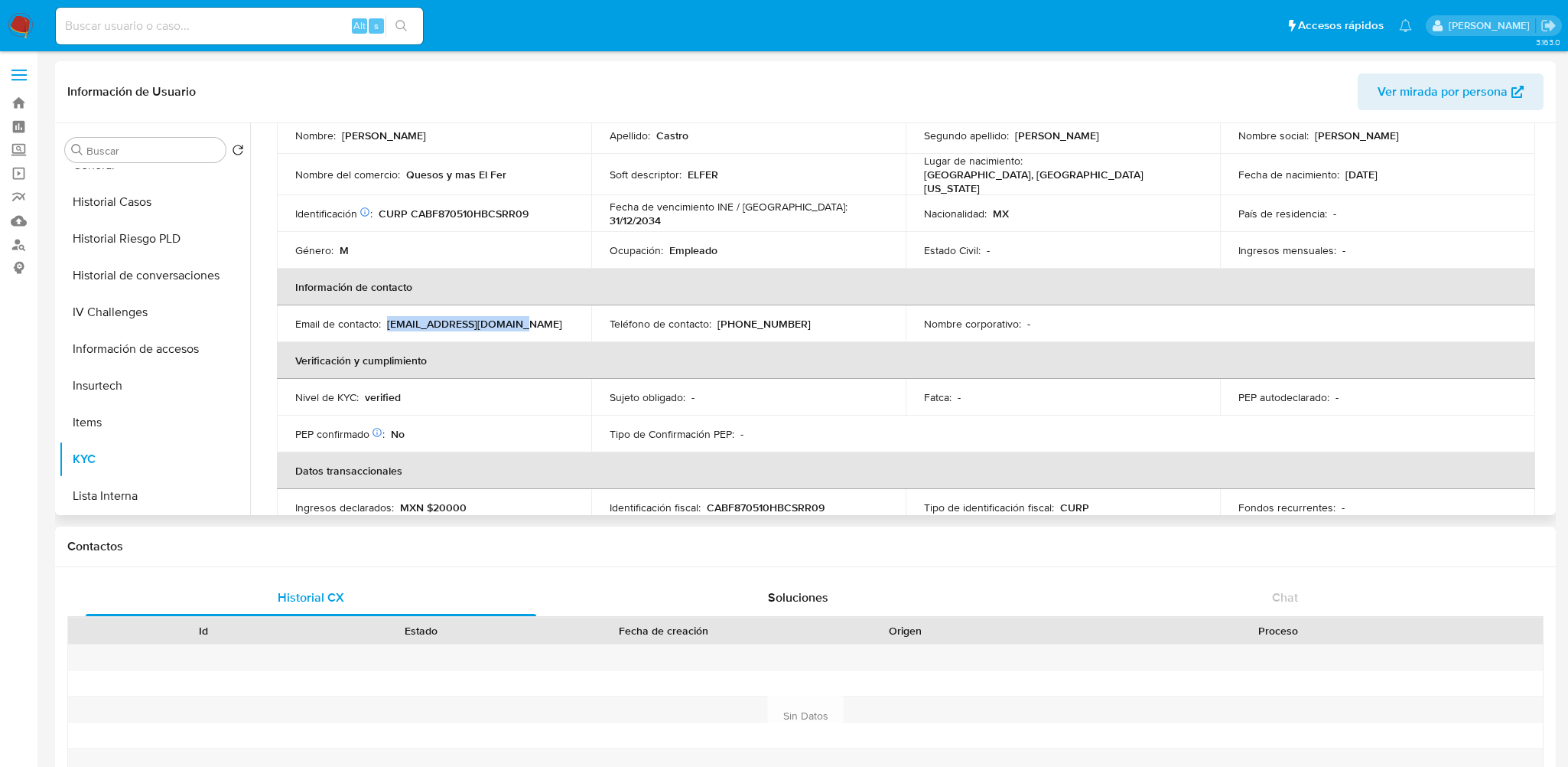
copy p "fercastro.ens@gmail.com"
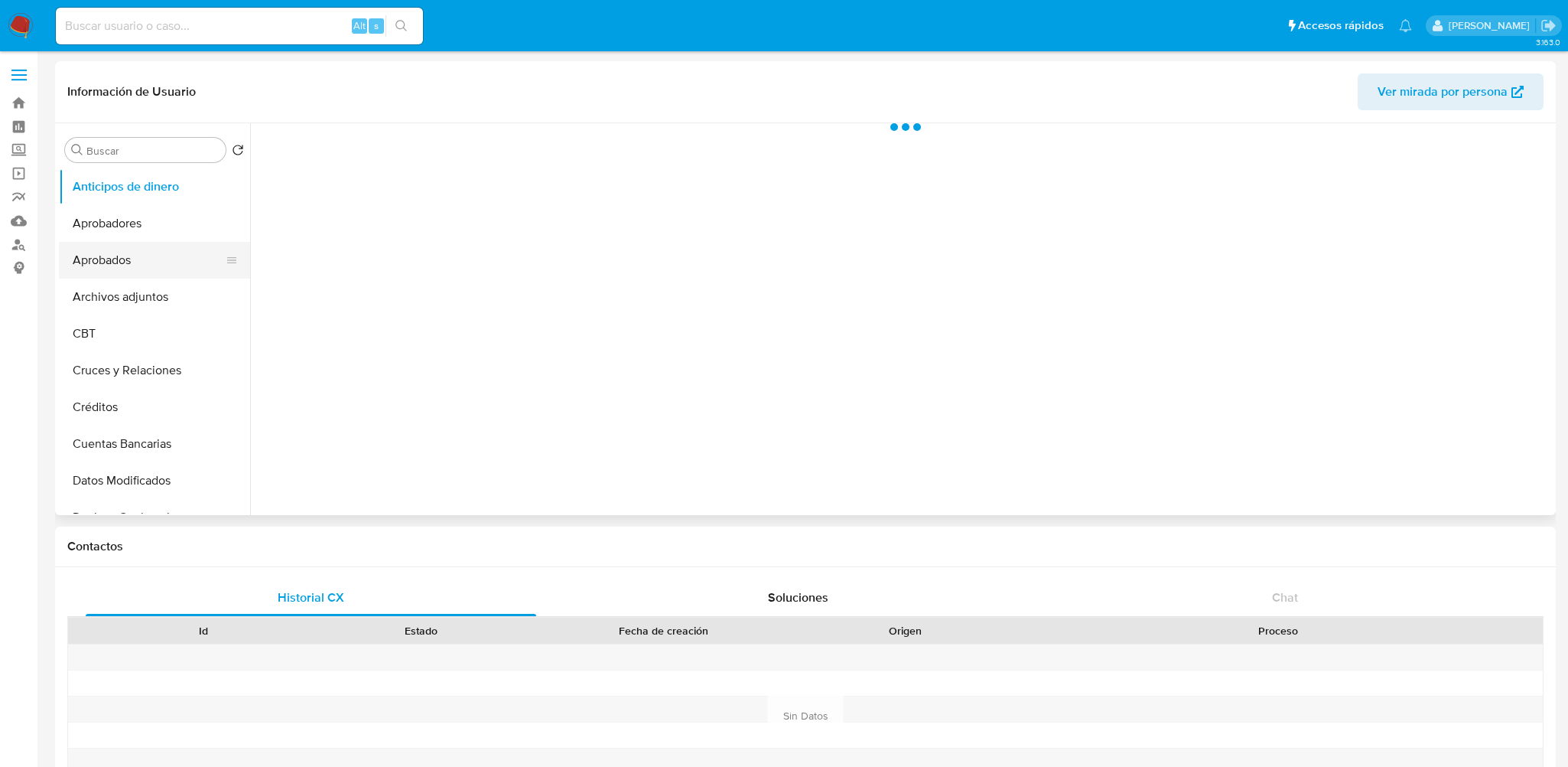
select select "10"
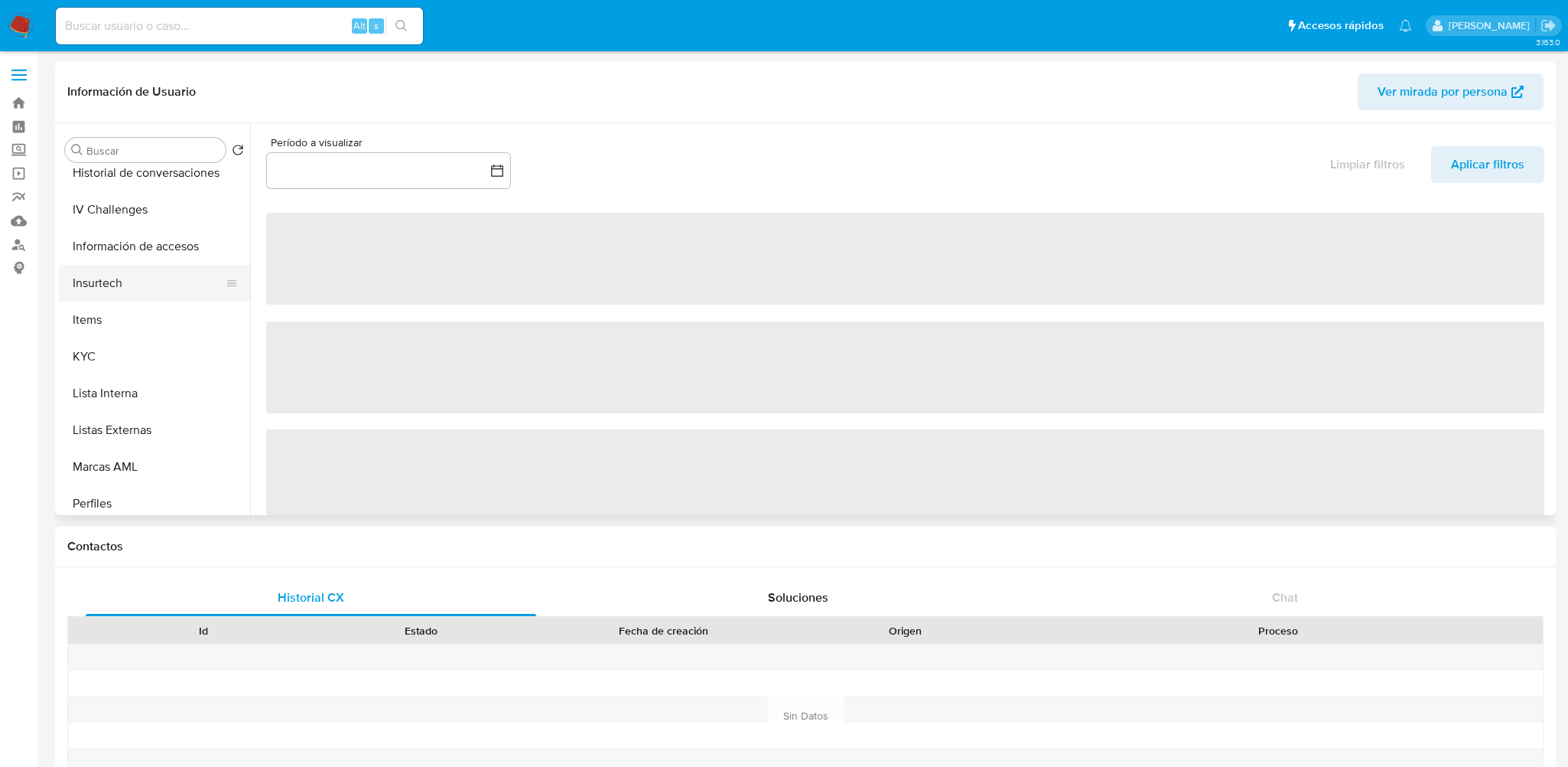
scroll to position [756, 0]
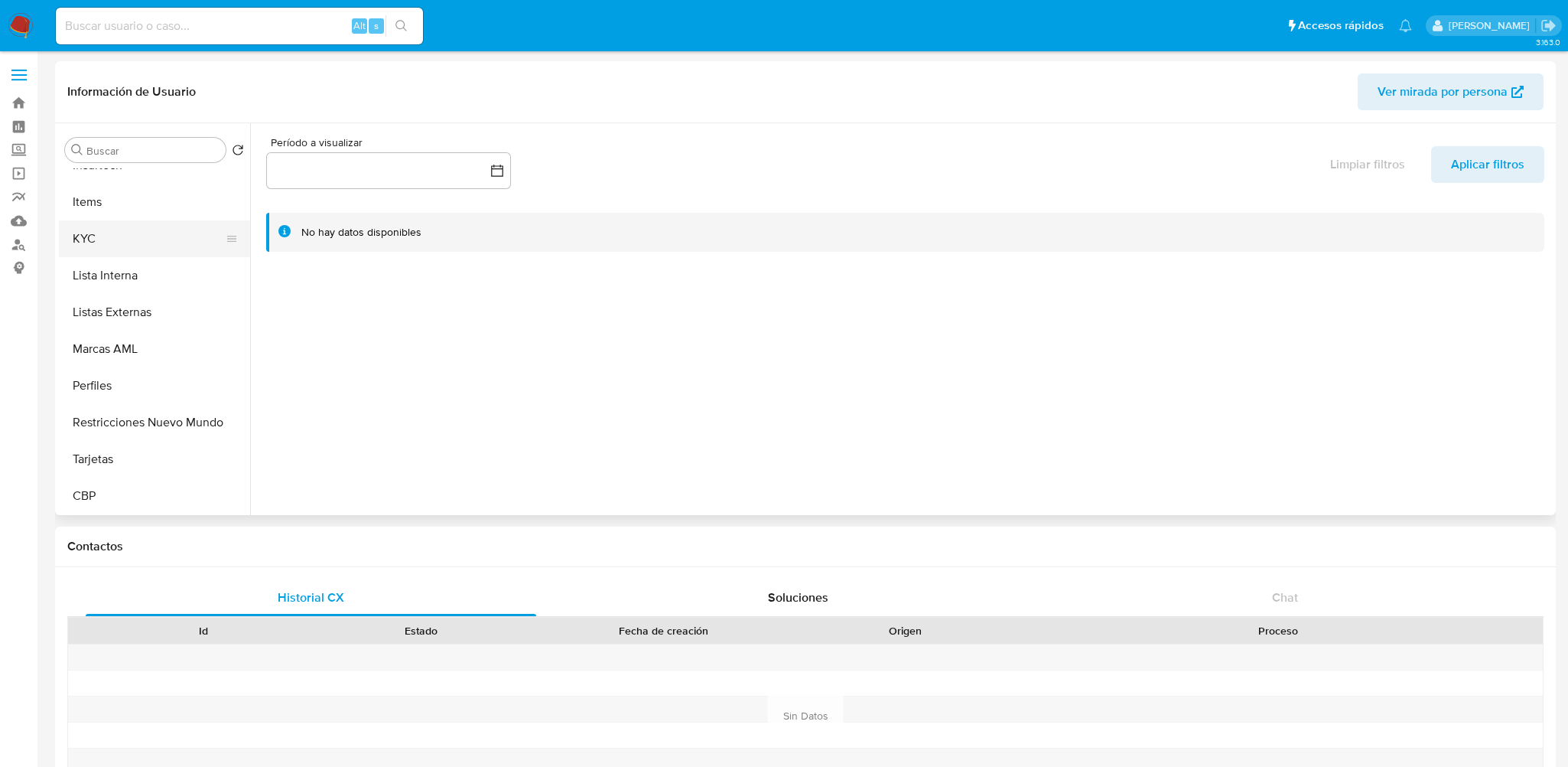
click at [96, 237] on button "KYC" at bounding box center [148, 239] width 179 height 36
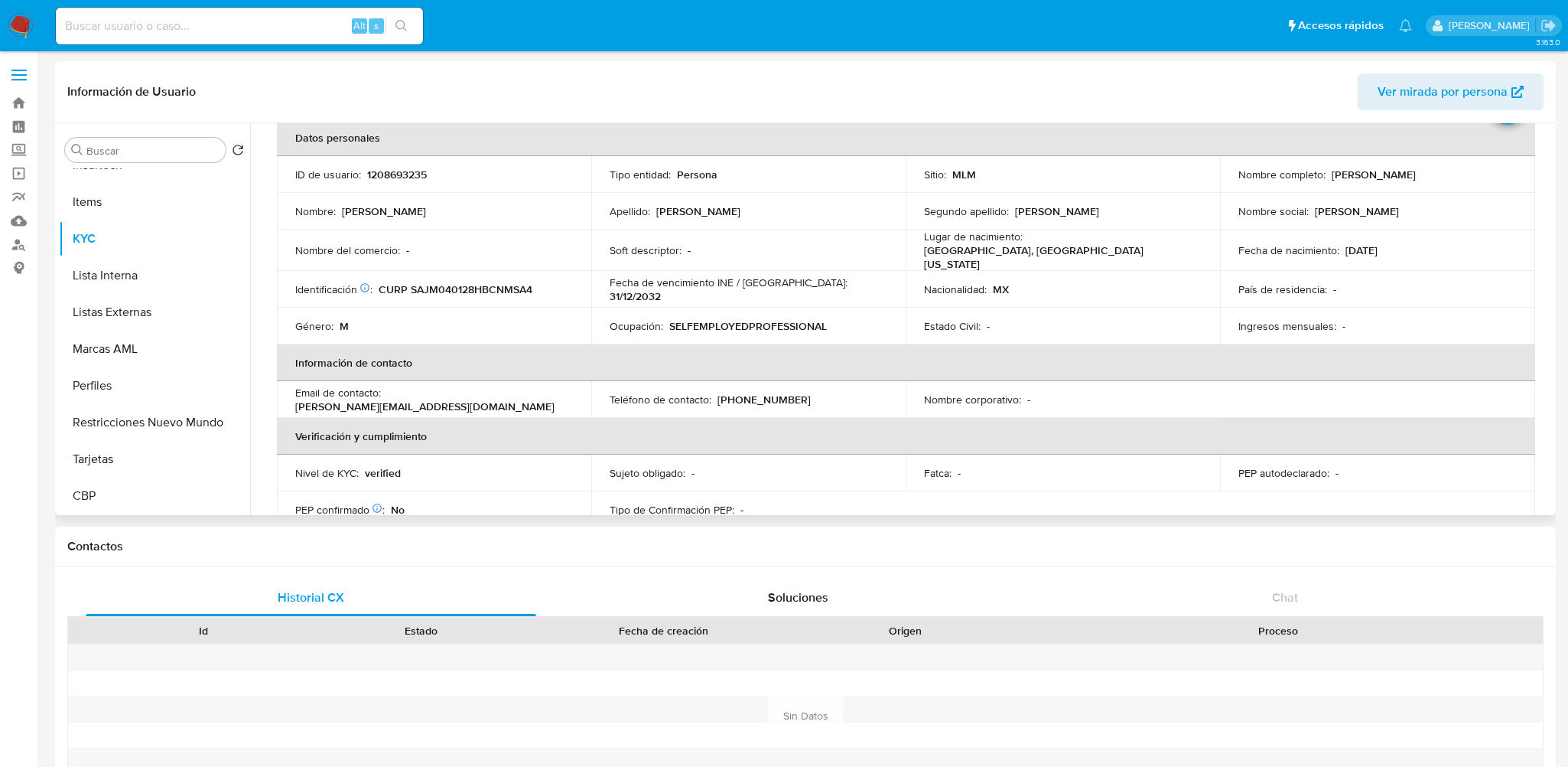
scroll to position [0, 0]
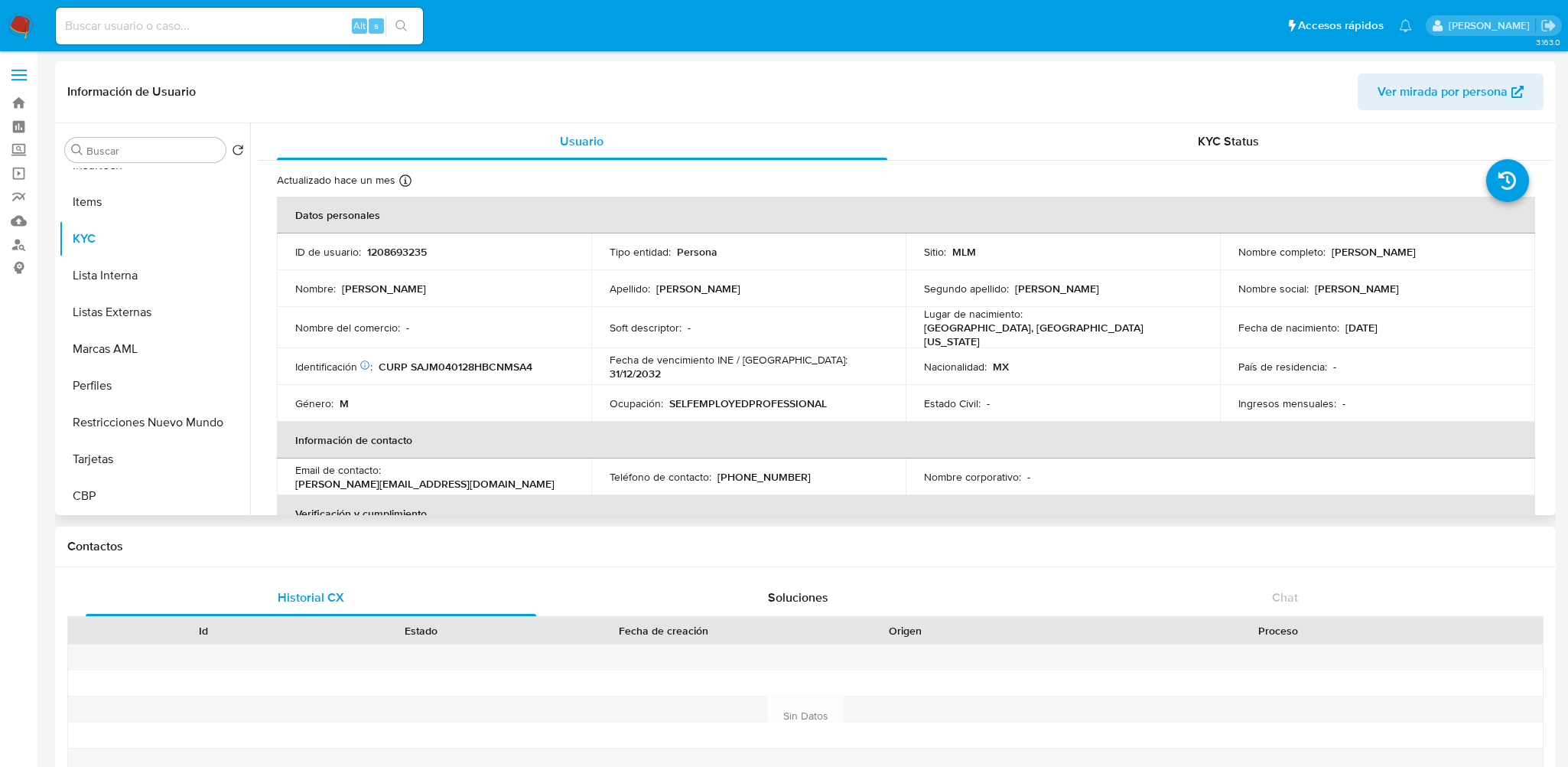
drag, startPoint x: 1326, startPoint y: 250, endPoint x: 1451, endPoint y: 254, distance: 125.1
click at [1451, 254] on div "Nombre completo : [PERSON_NAME]" at bounding box center [1377, 251] width 278 height 13
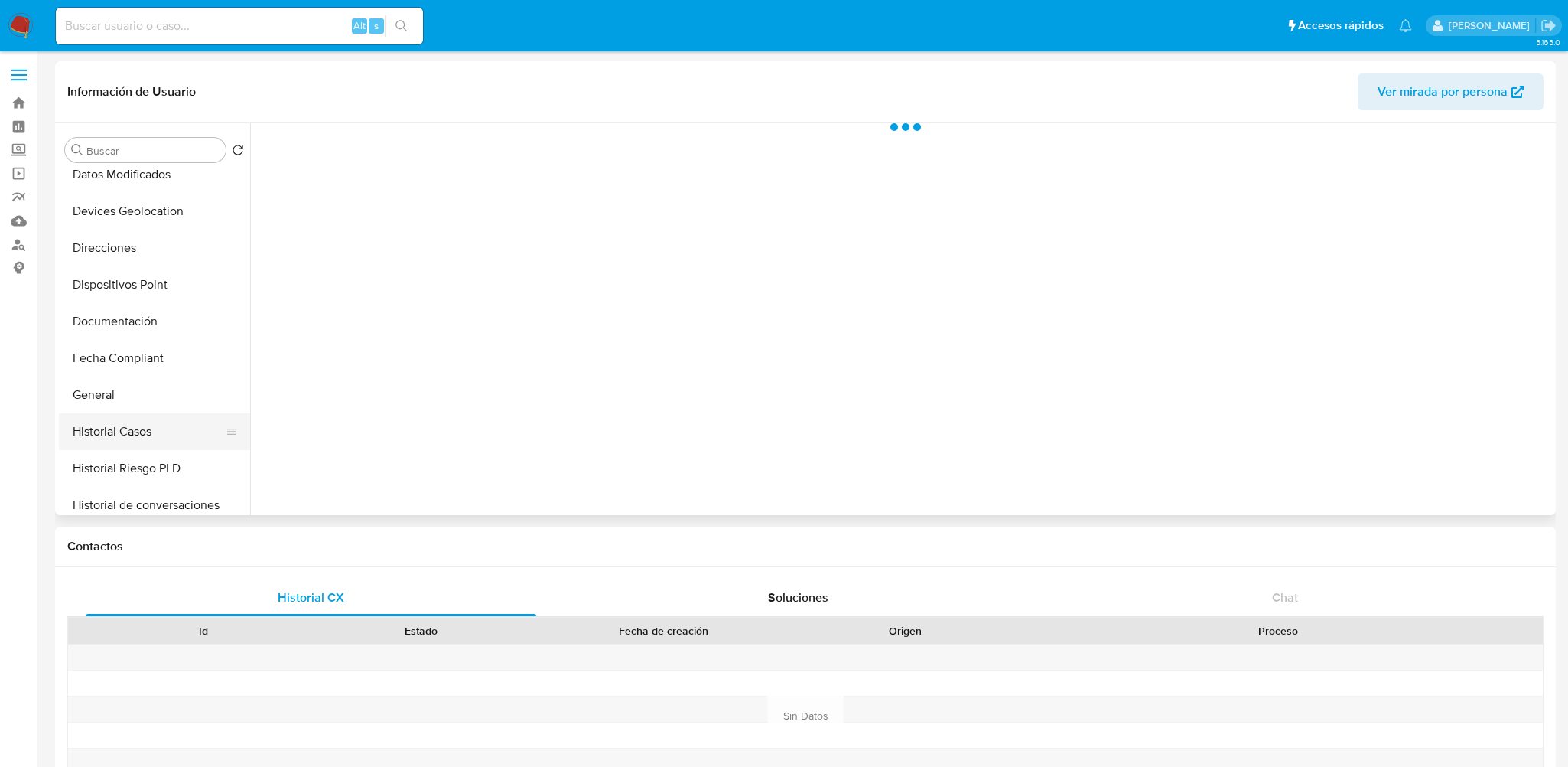
select select "10"
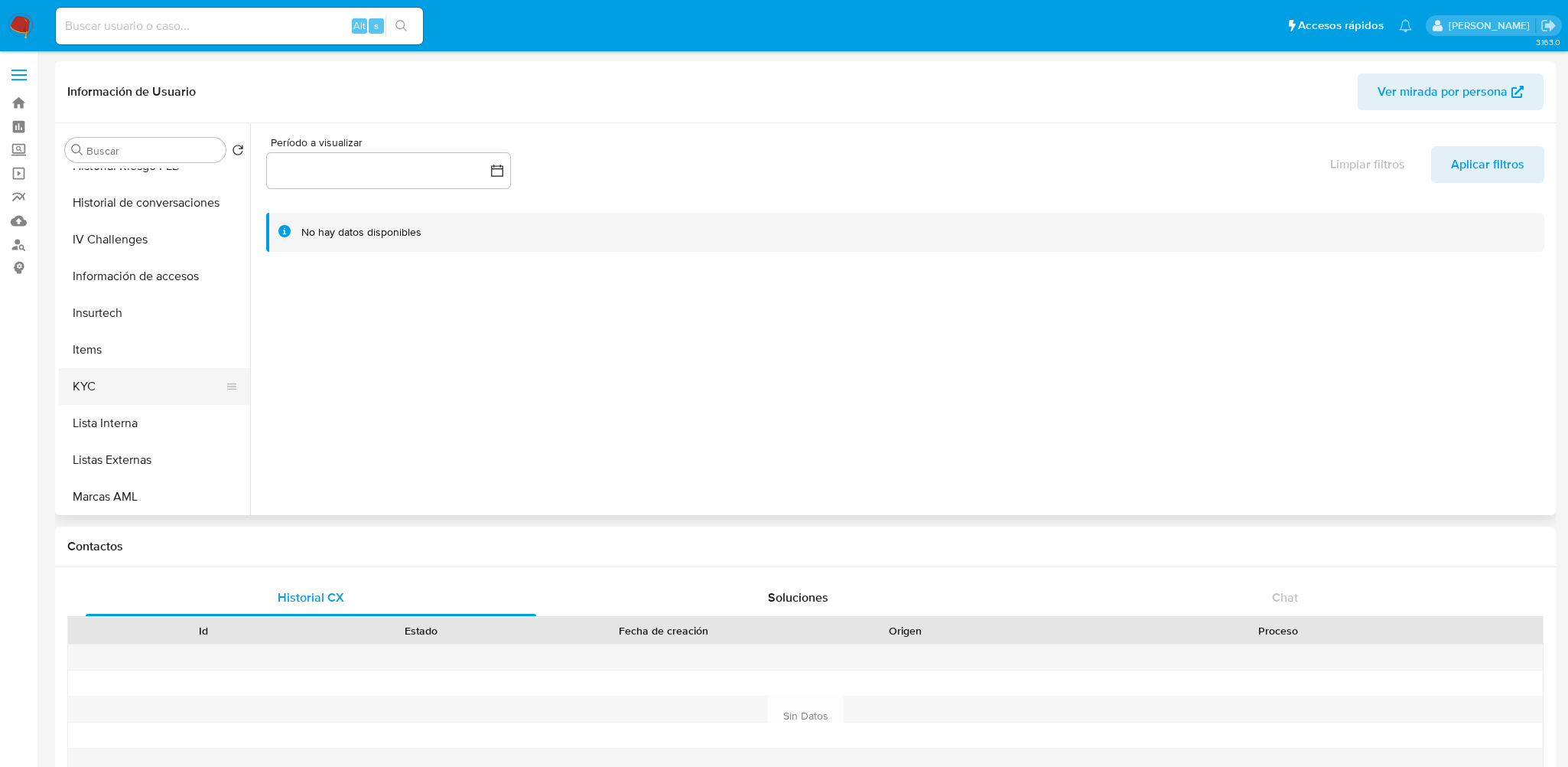
scroll to position [612, 0]
click at [112, 376] on button "KYC" at bounding box center [148, 382] width 179 height 36
